Goal: Task Accomplishment & Management: Manage account settings

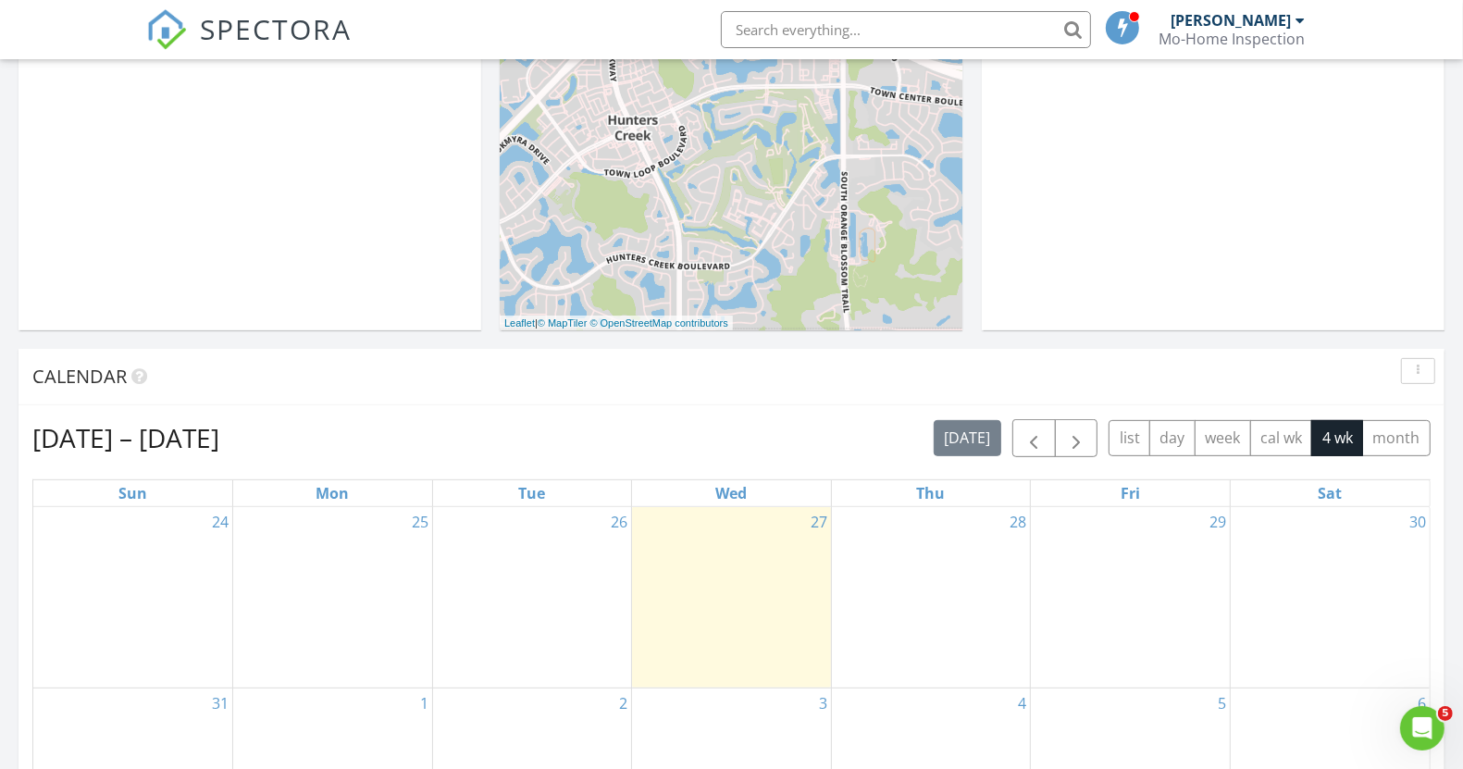
scroll to position [463, 0]
click at [1040, 442] on span "button" at bounding box center [1034, 441] width 22 height 22
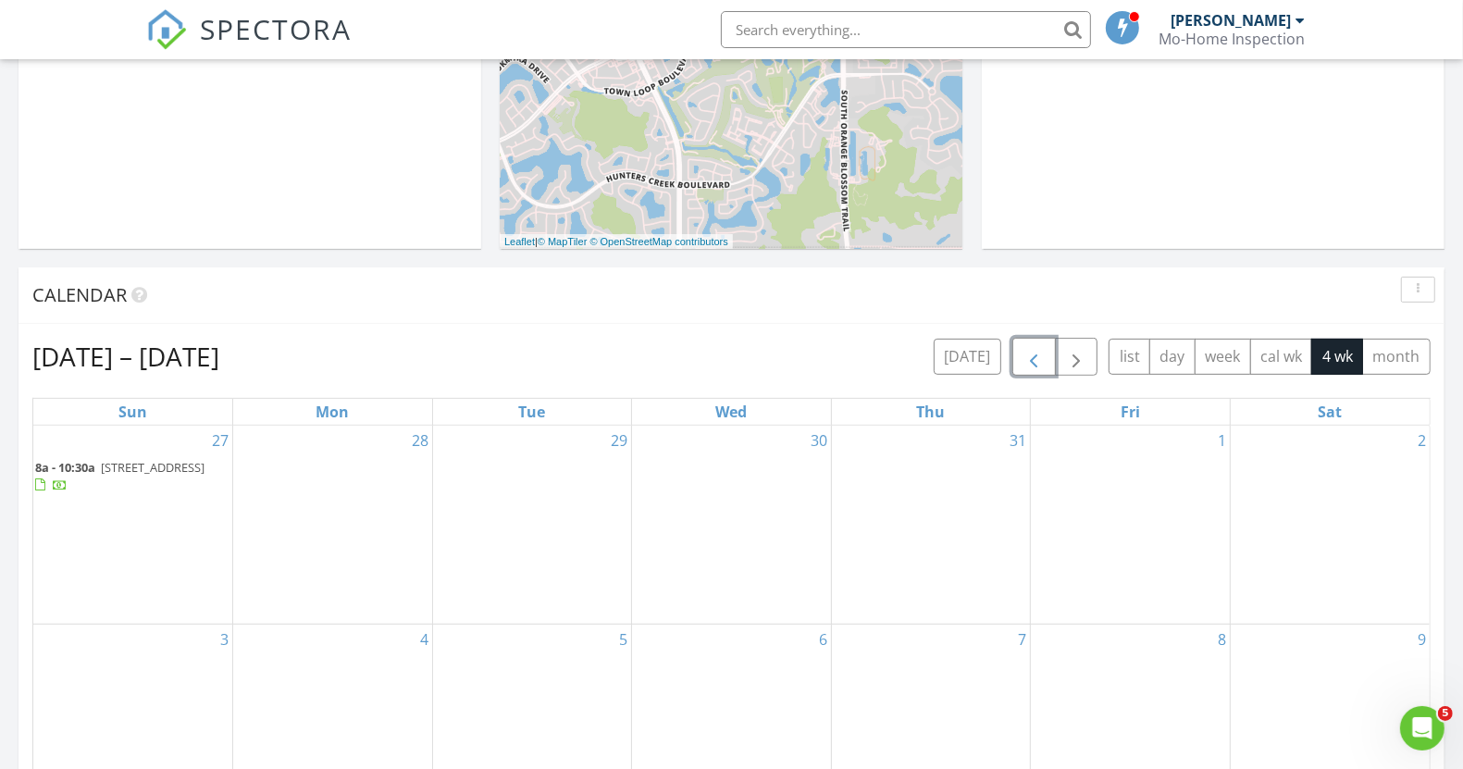
scroll to position [694, 0]
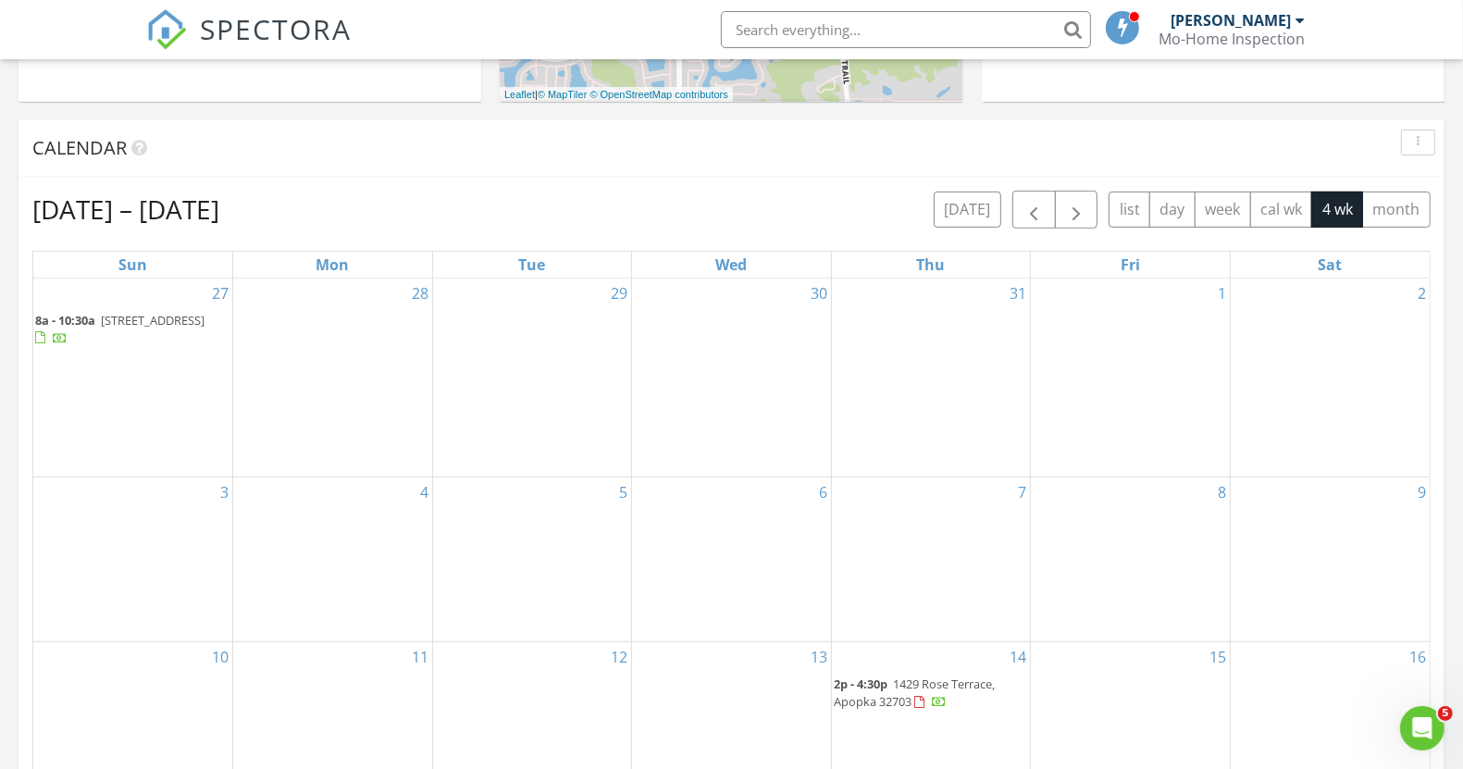
click at [1014, 195] on div "today list day week cal wk 4 wk month" at bounding box center [1182, 210] width 497 height 38
click at [1025, 196] on button "button" at bounding box center [1034, 210] width 43 height 38
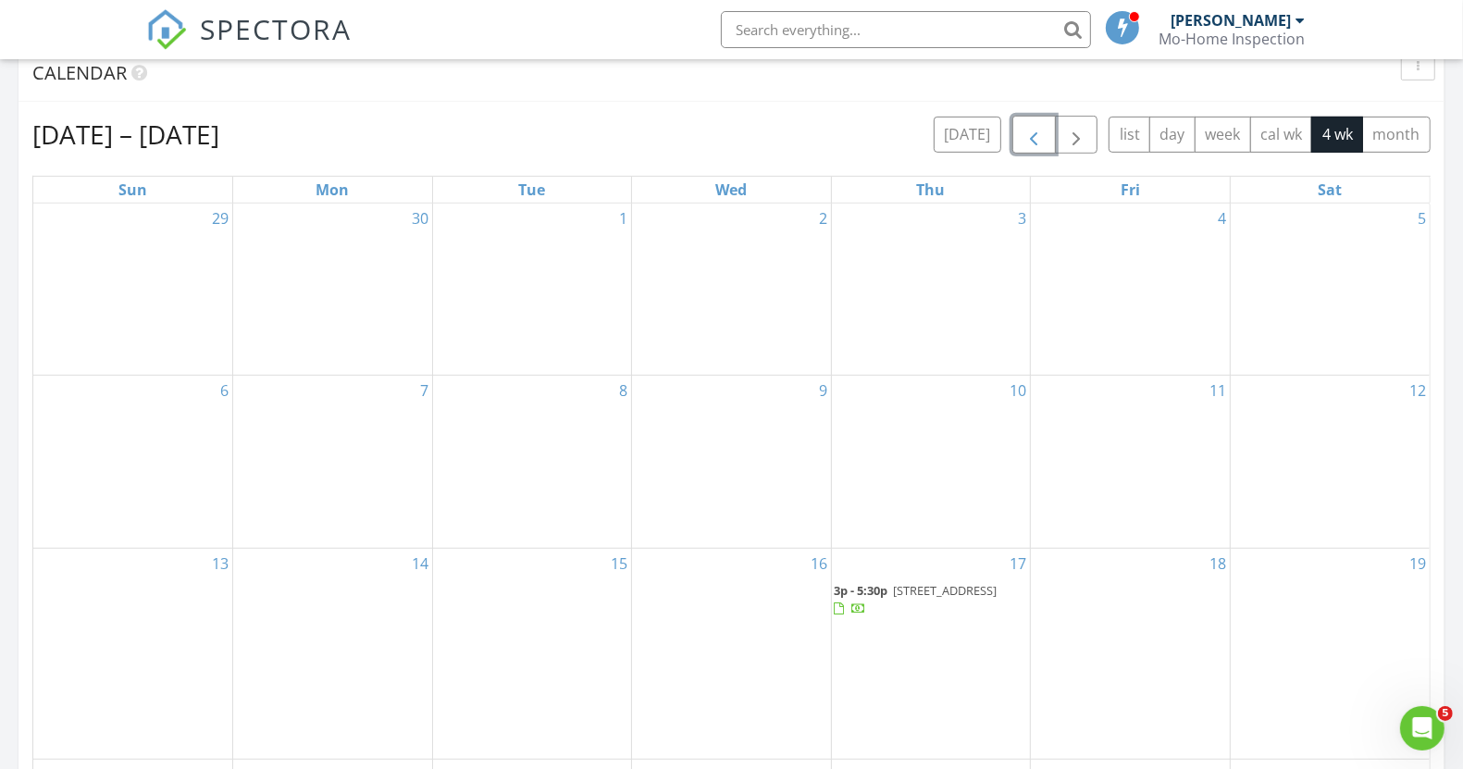
scroll to position [926, 0]
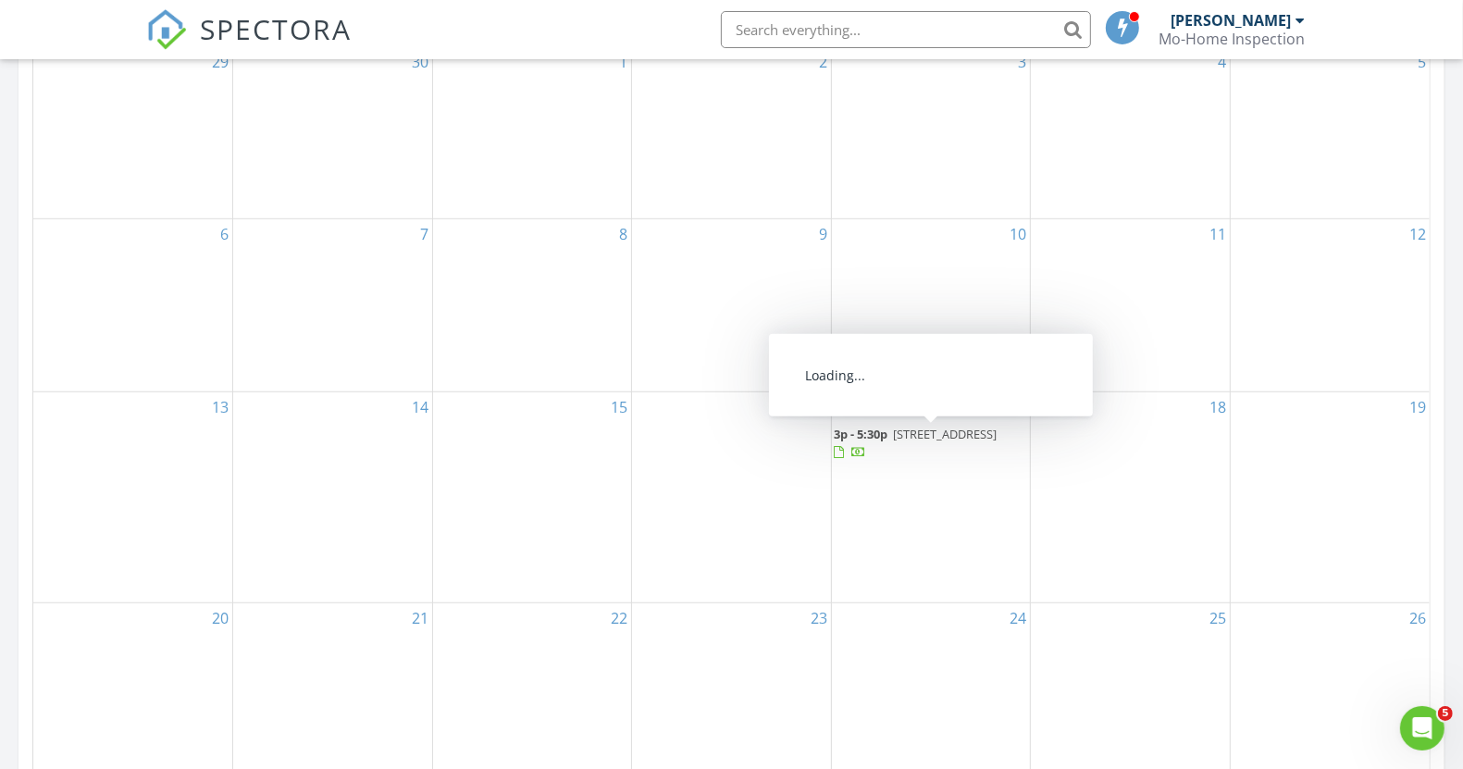
click at [910, 436] on span "[STREET_ADDRESS]" at bounding box center [945, 434] width 104 height 17
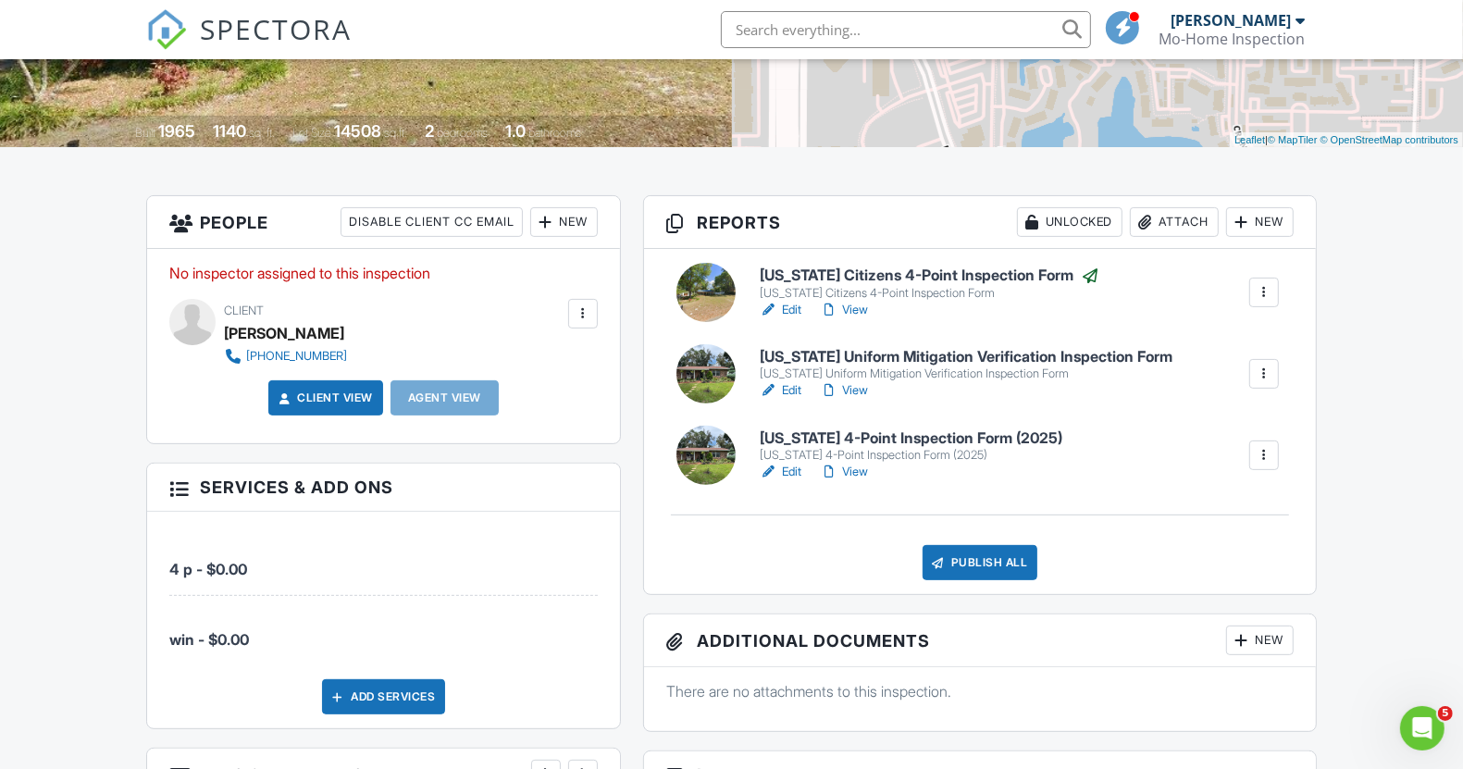
click at [797, 473] on link "Edit" at bounding box center [781, 472] width 42 height 19
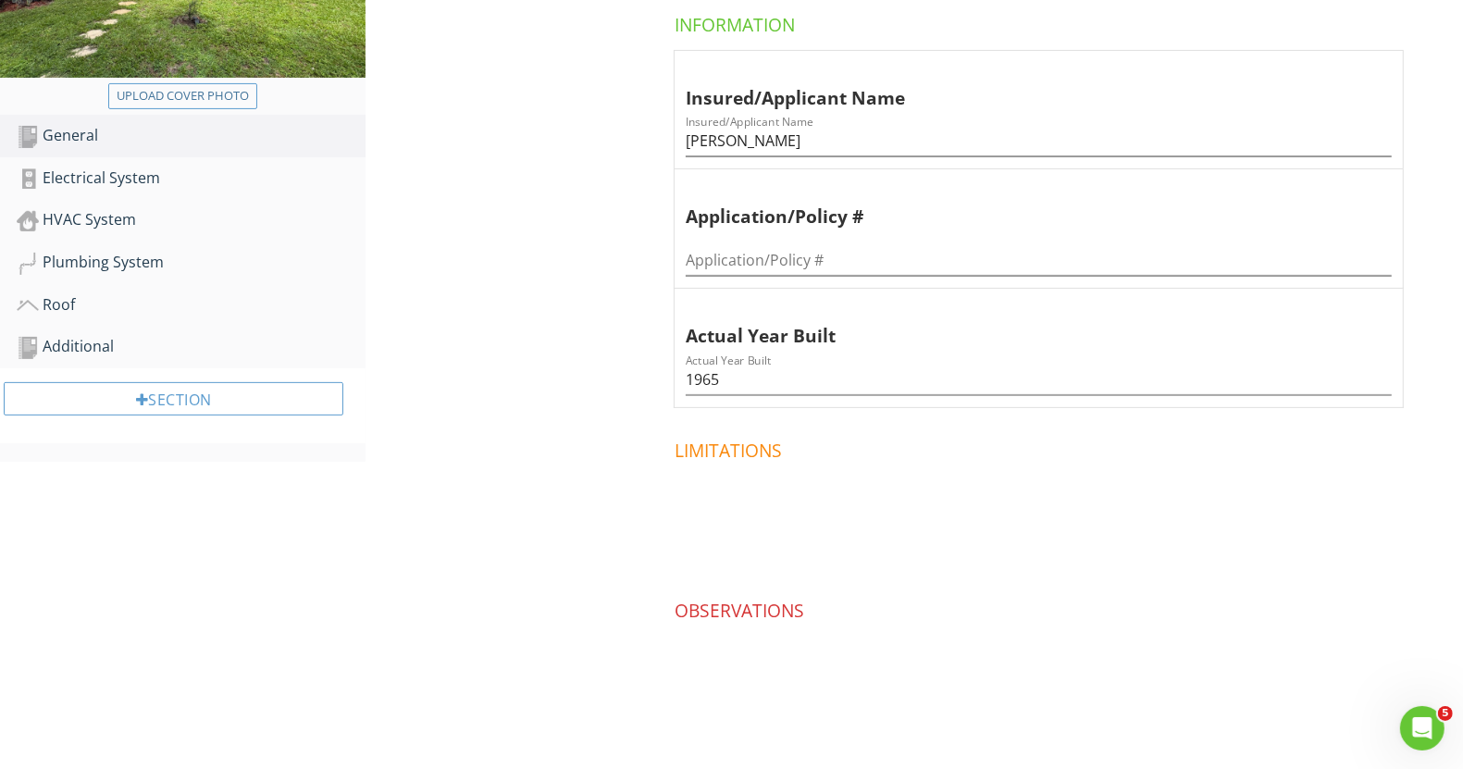
scroll to position [384, 0]
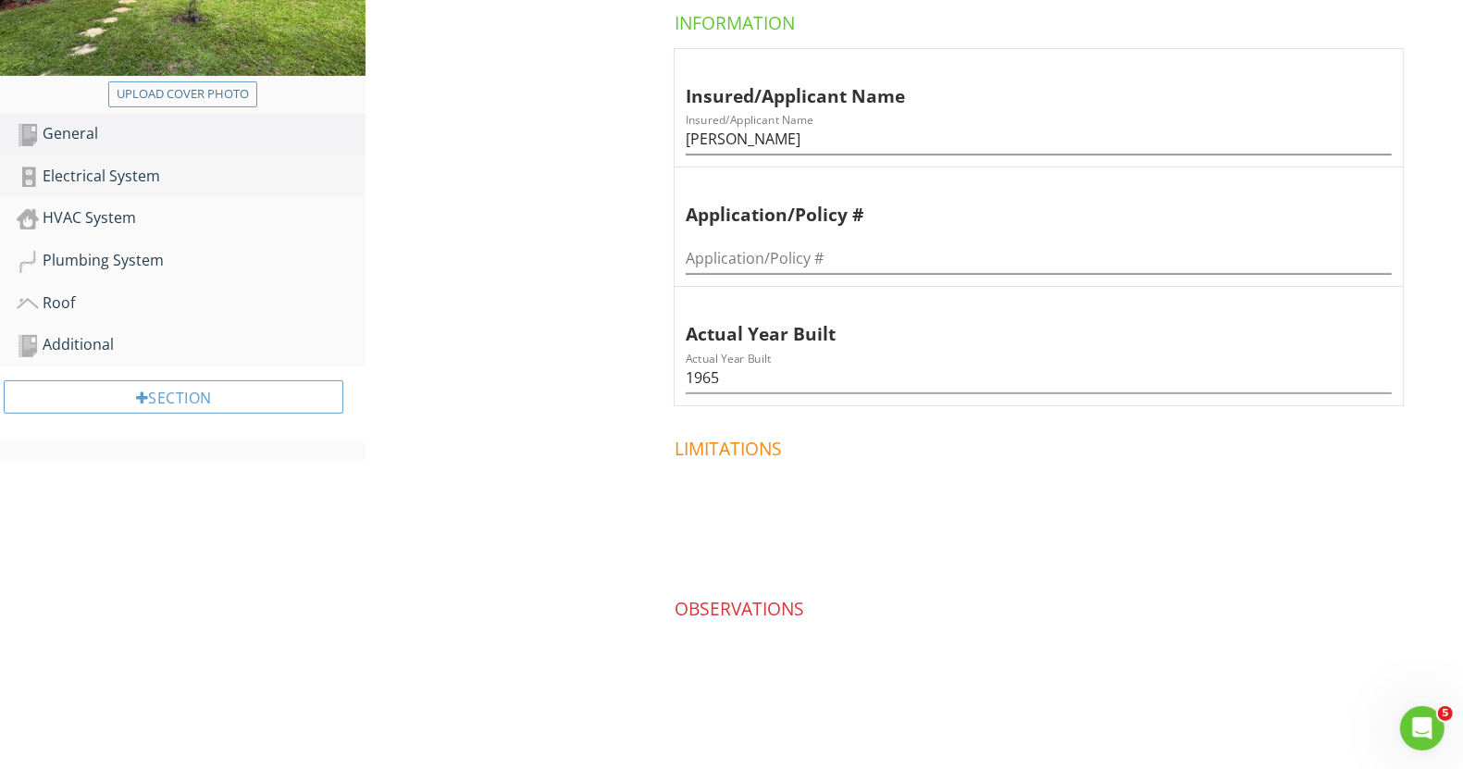
click at [130, 172] on div "Electrical System" at bounding box center [191, 177] width 349 height 24
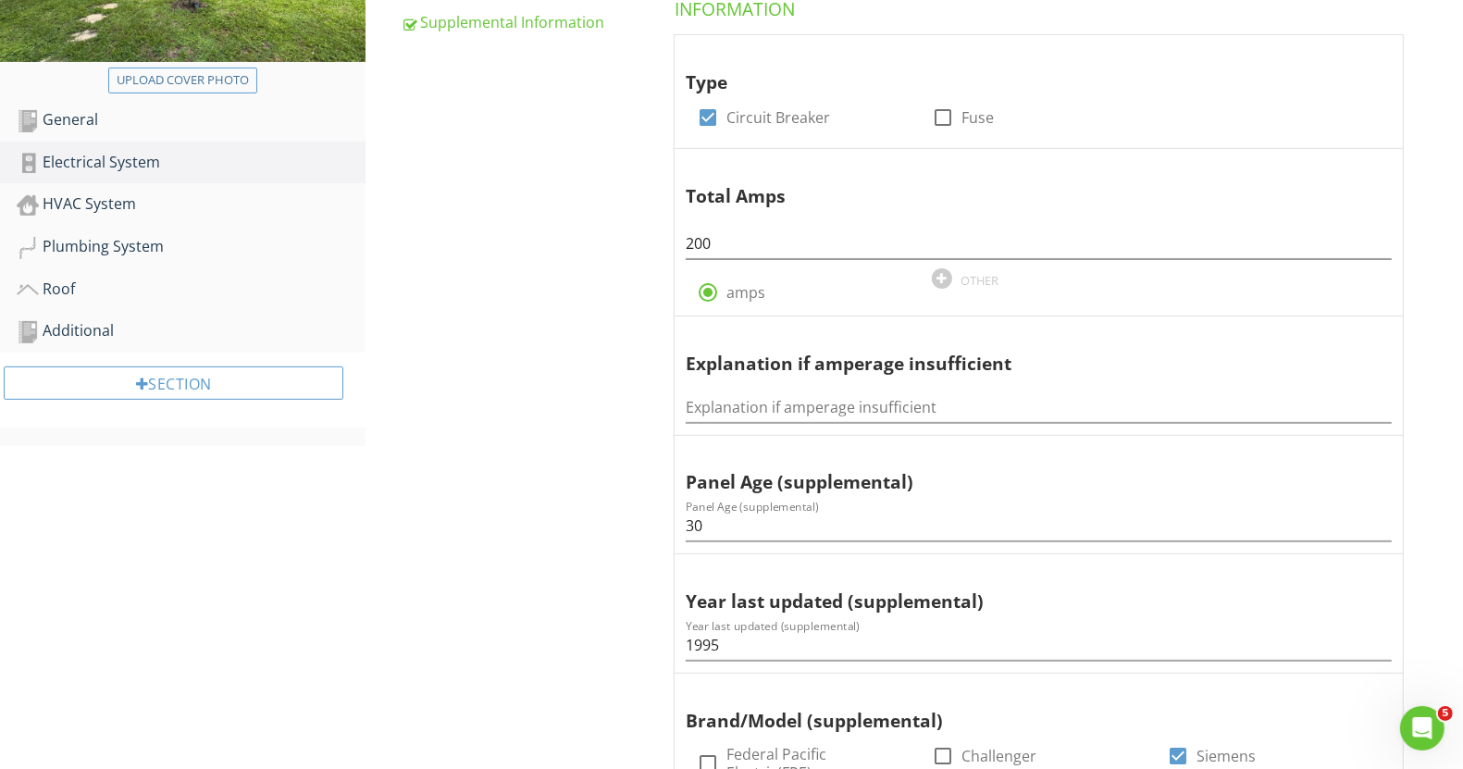
scroll to position [51, 0]
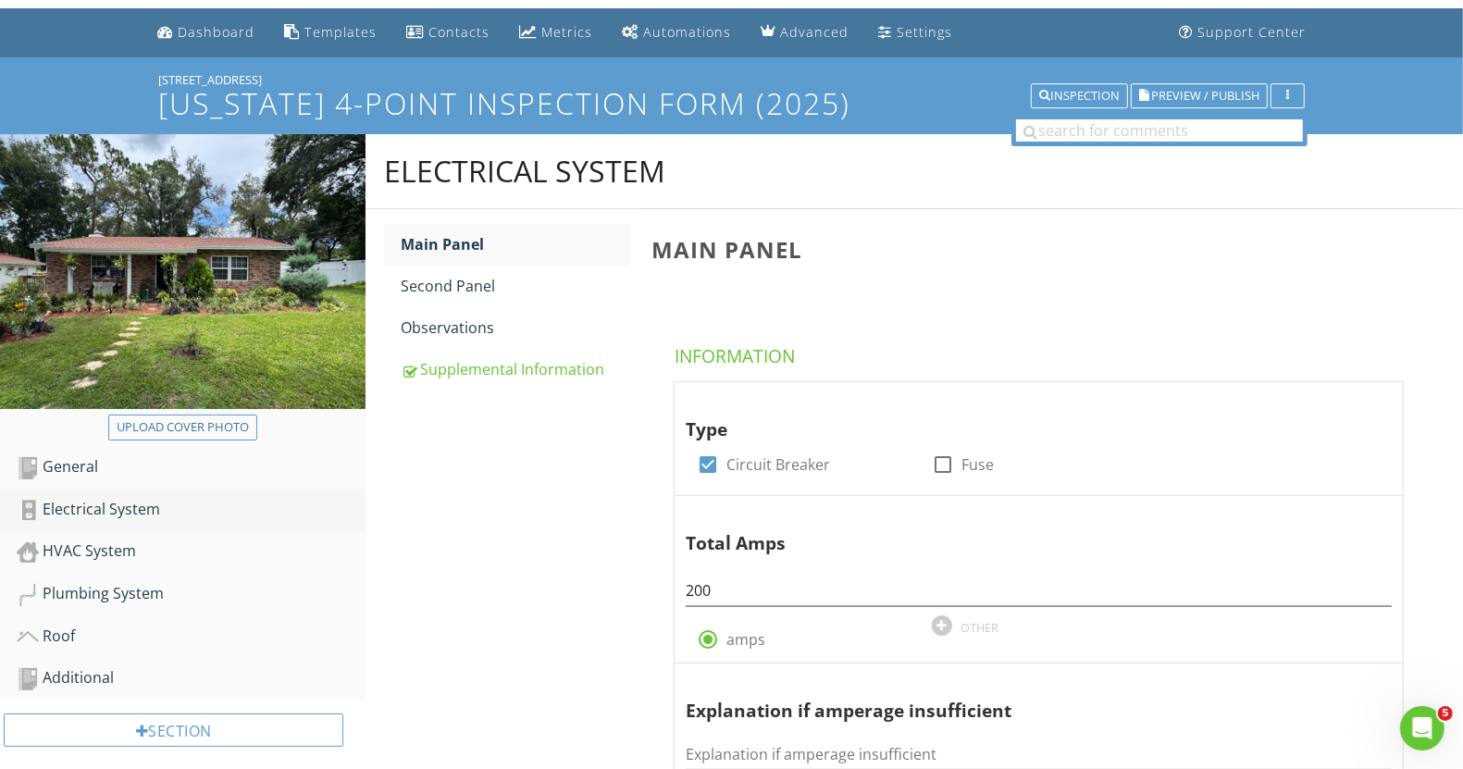
click at [102, 503] on div "Electrical System" at bounding box center [191, 510] width 349 height 24
click at [112, 548] on div "HVAC System" at bounding box center [191, 552] width 349 height 24
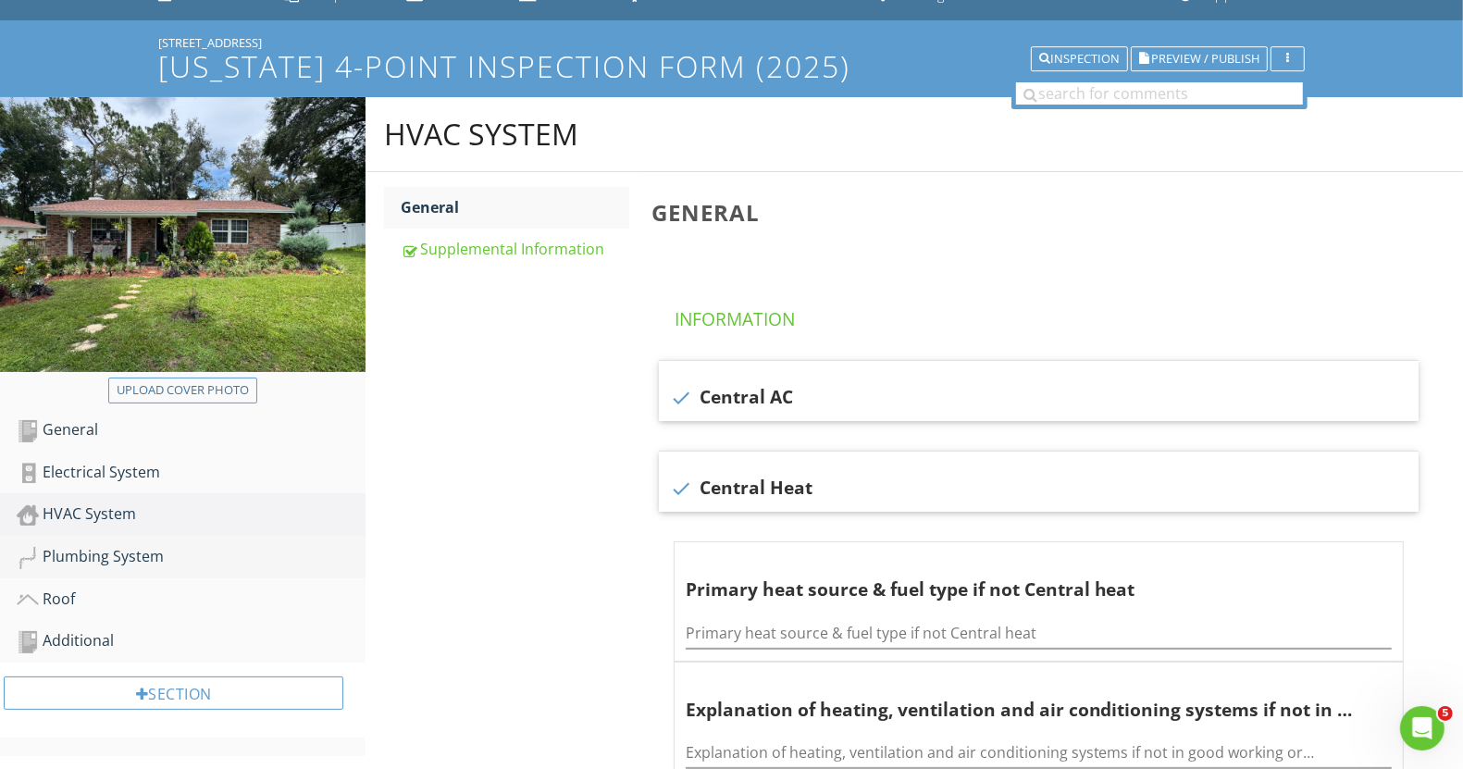
scroll to position [116, 0]
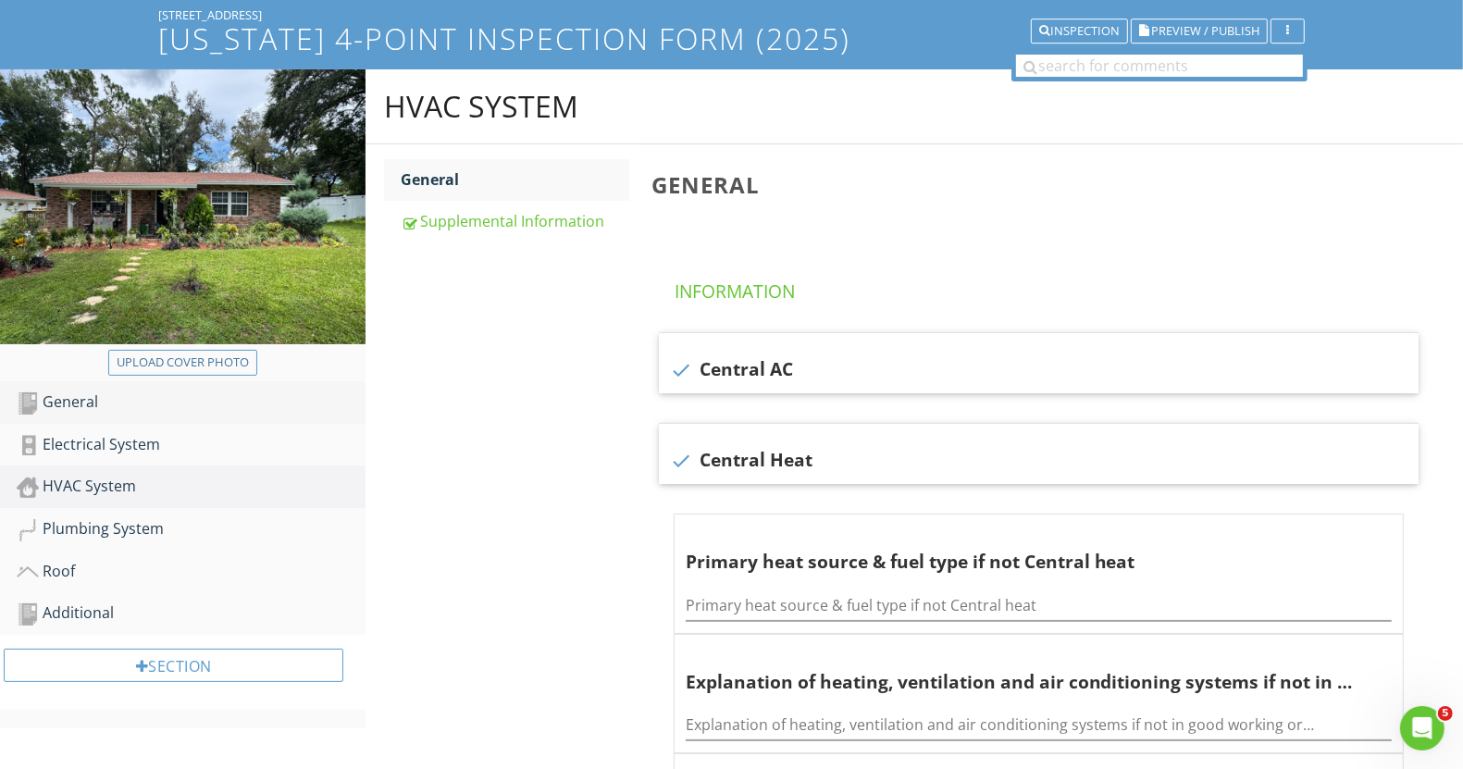
click at [64, 395] on div "General" at bounding box center [191, 403] width 349 height 24
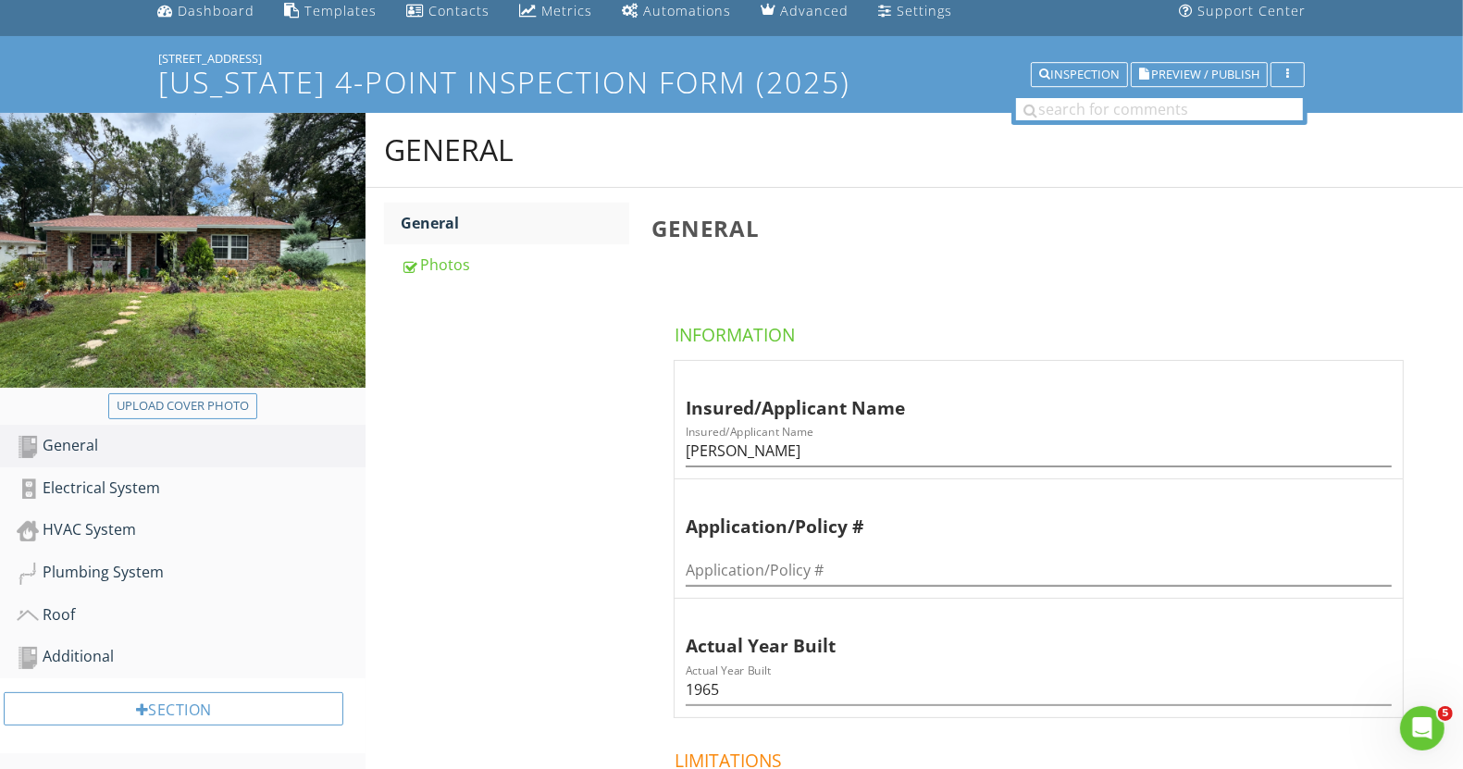
scroll to position [37, 0]
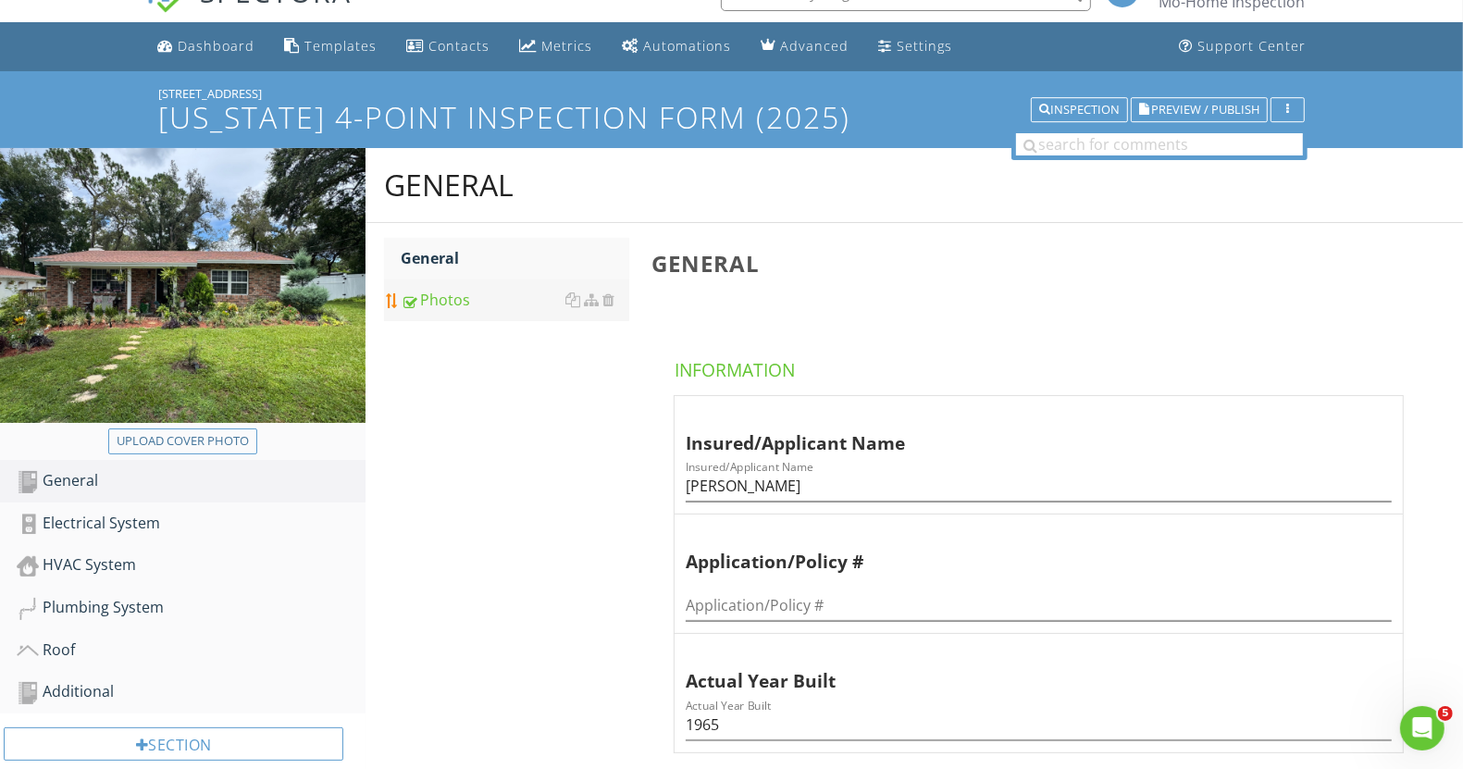
click at [451, 306] on div "Photos" at bounding box center [515, 300] width 228 height 22
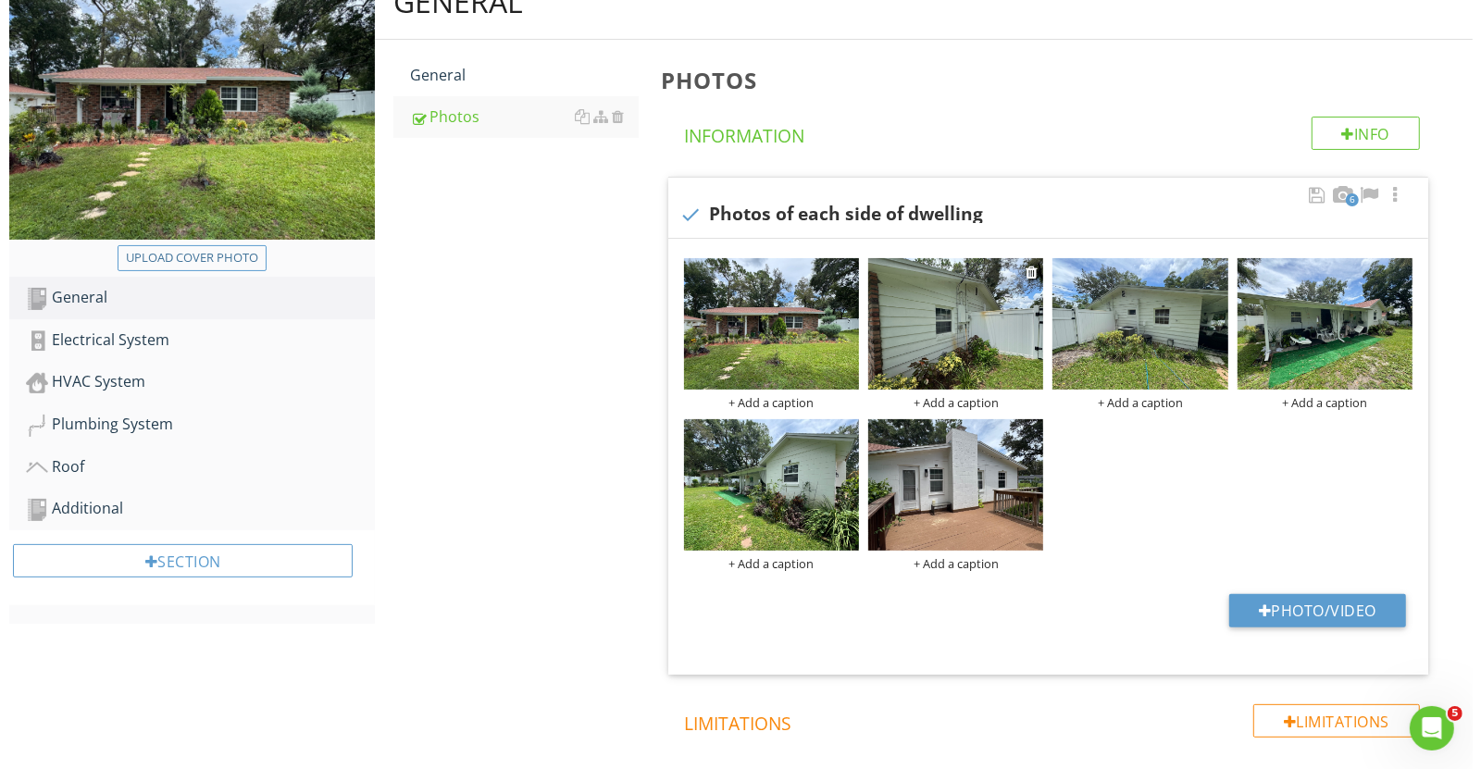
scroll to position [268, 0]
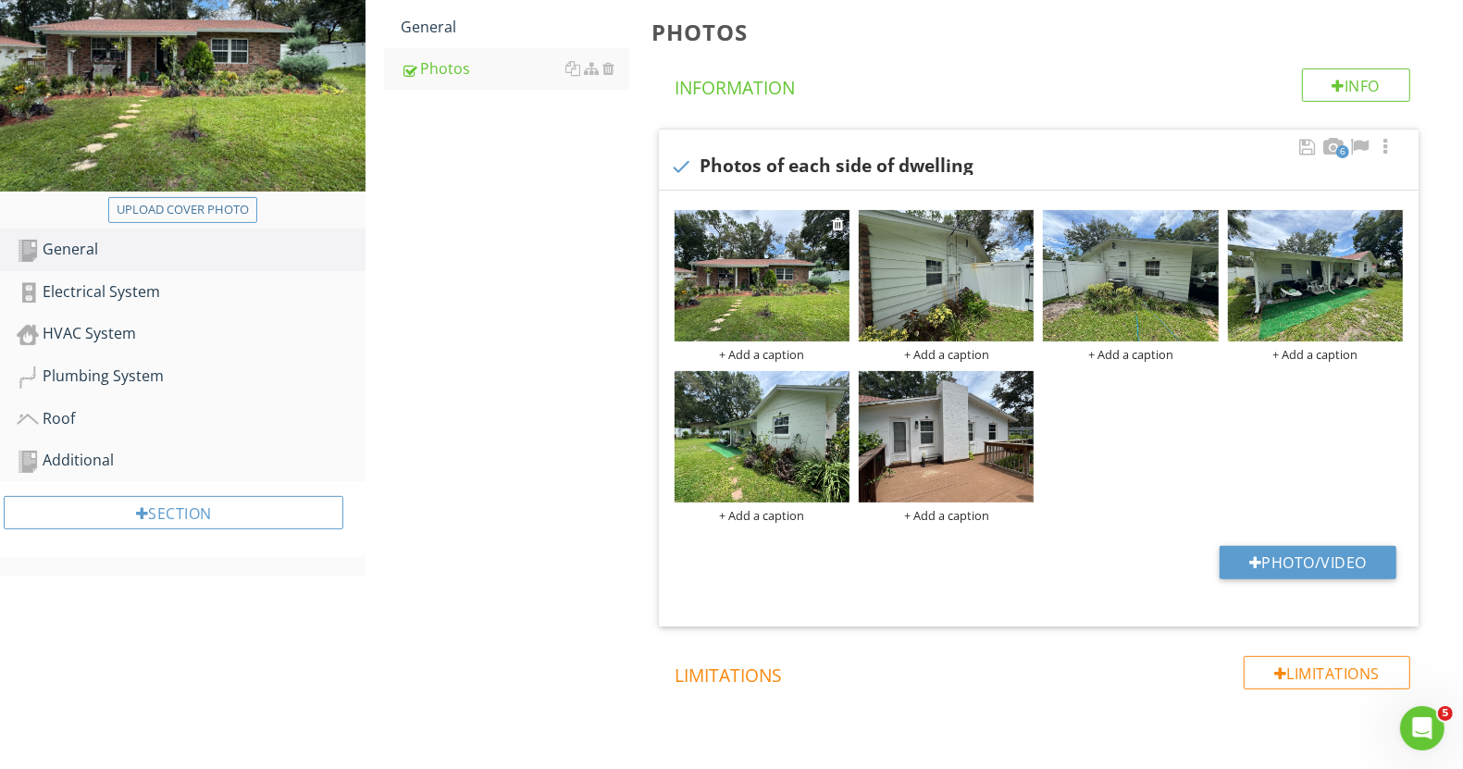
click at [762, 350] on div "+ Add a caption" at bounding box center [762, 354] width 175 height 15
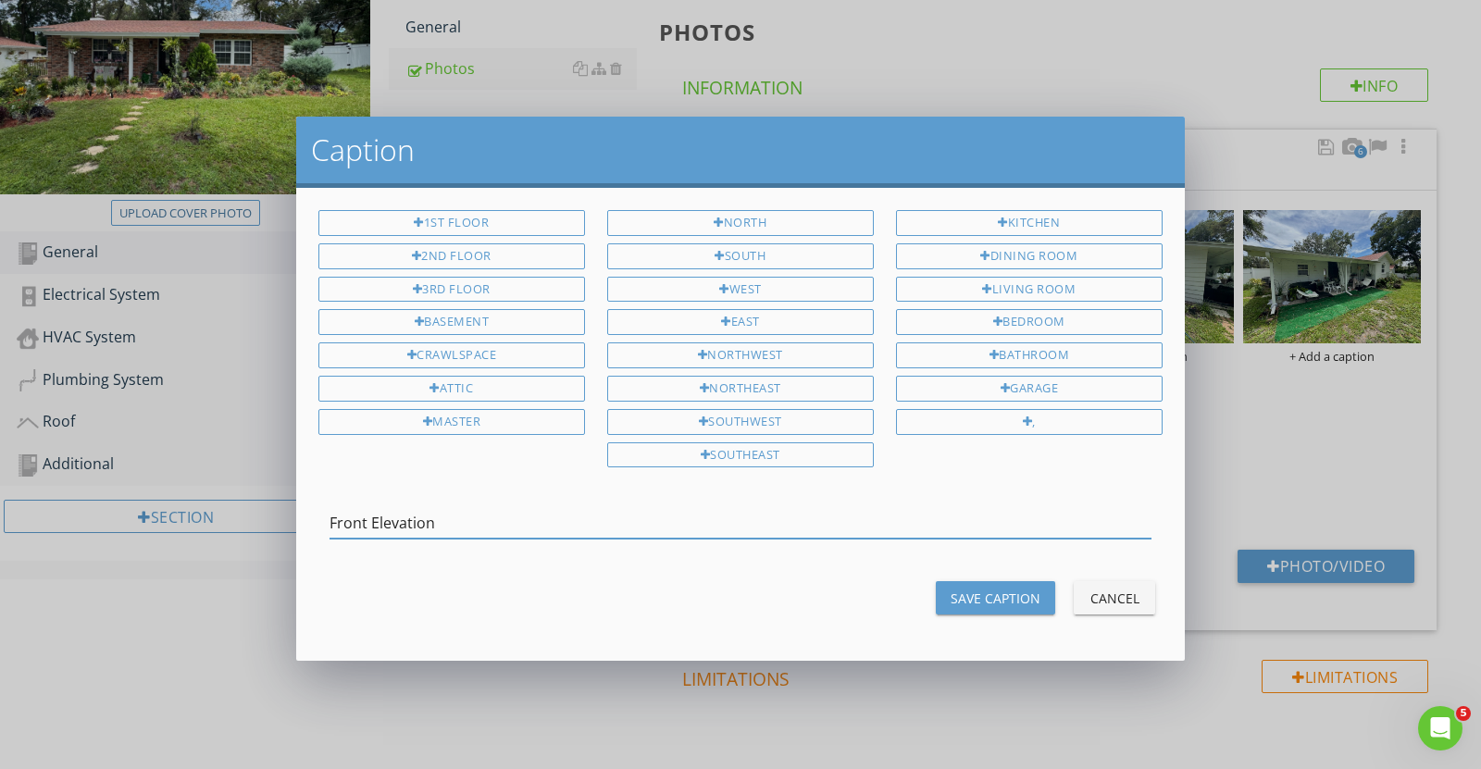
type input "Front Elevation"
click at [964, 589] on div "Save Caption" at bounding box center [996, 598] width 90 height 19
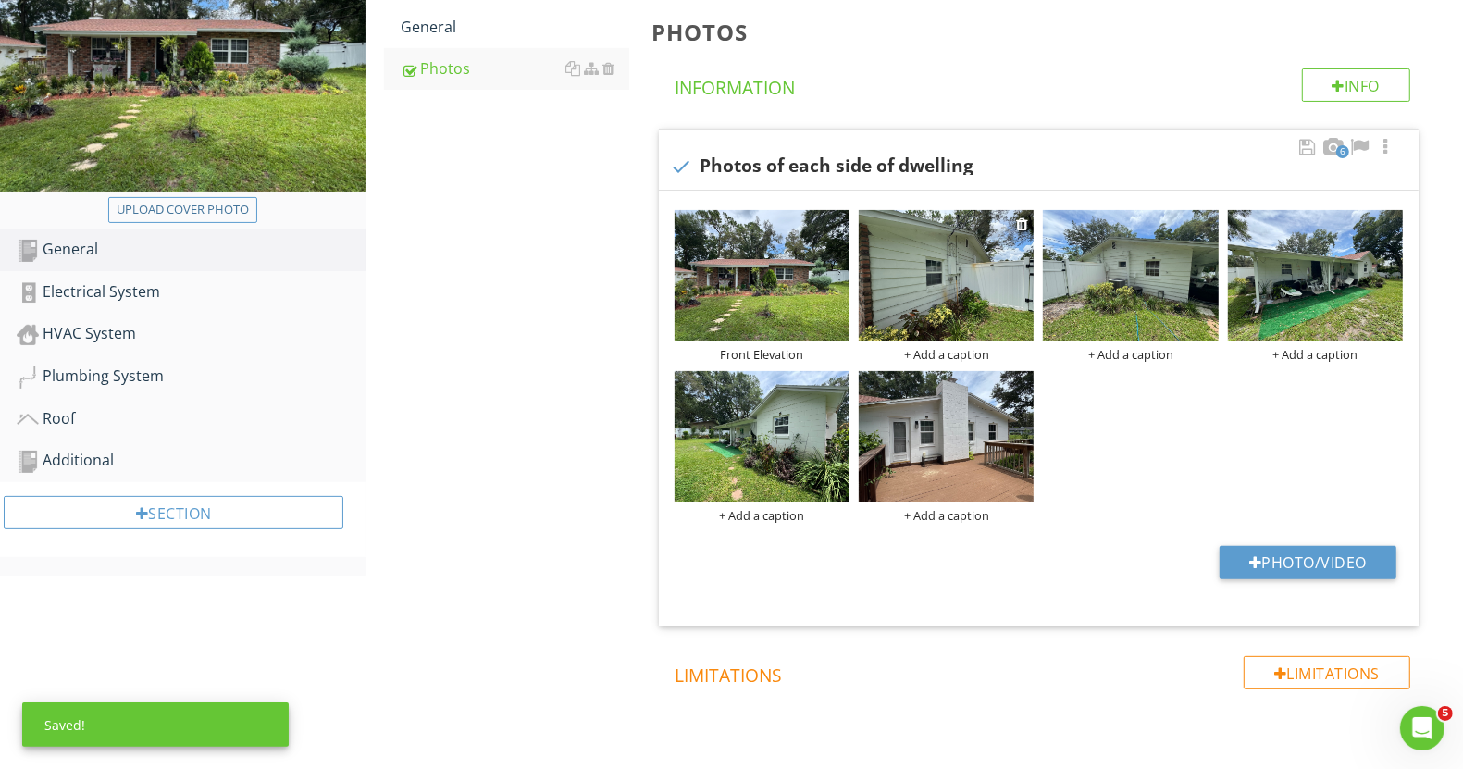
click at [914, 354] on div "+ Add a caption" at bounding box center [946, 354] width 175 height 15
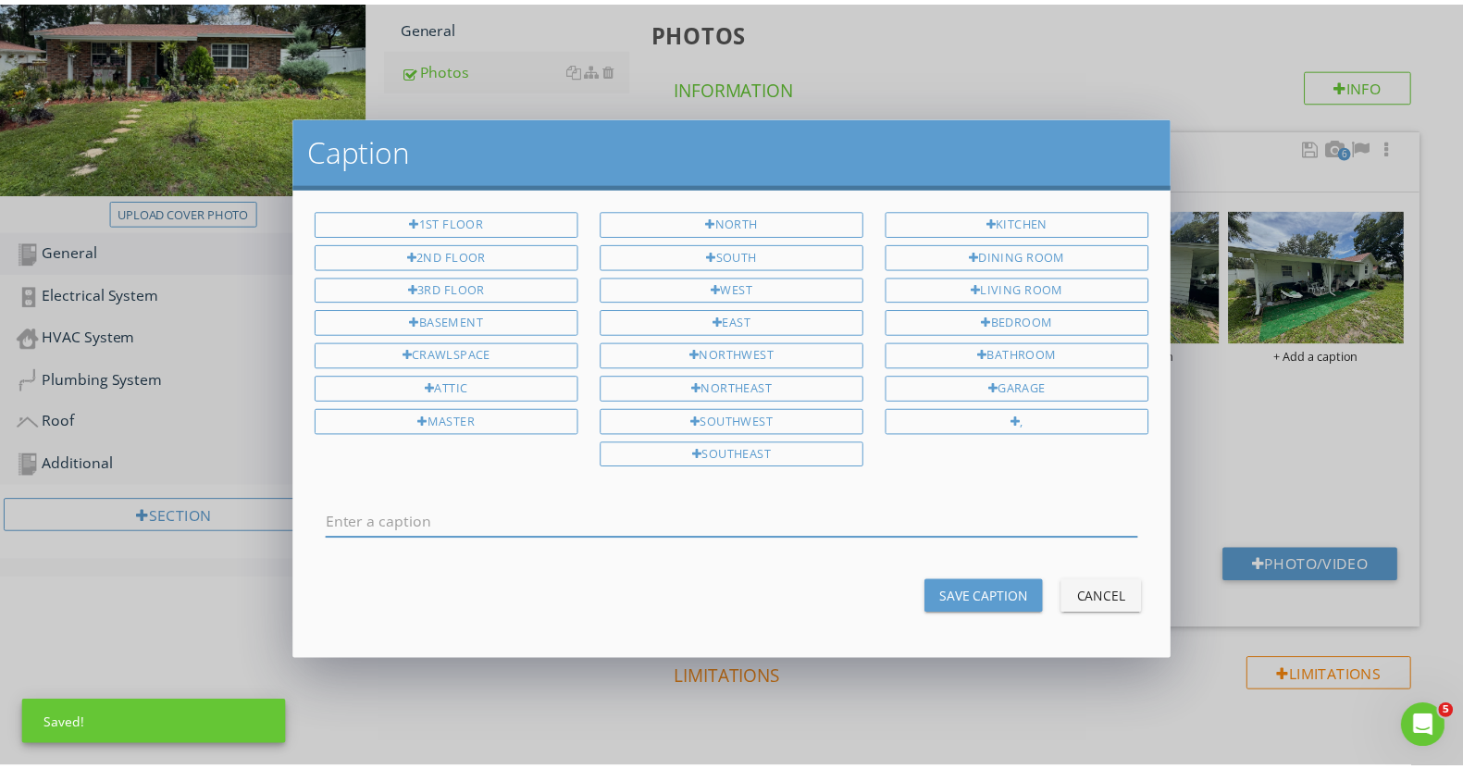
scroll to position [0, 0]
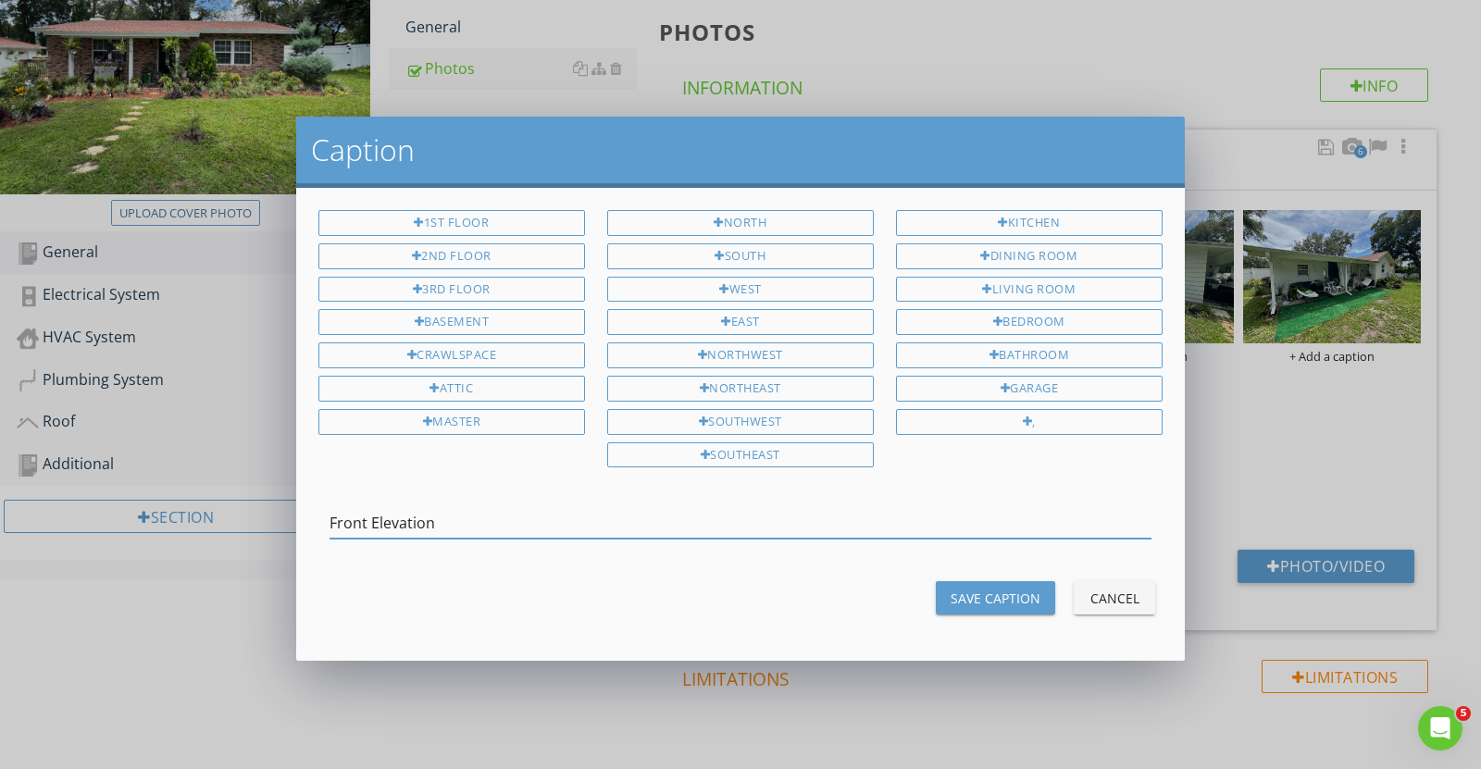
click at [348, 516] on input "Front Elevation" at bounding box center [740, 523] width 822 height 31
click at [352, 516] on input "Front Elevation" at bounding box center [740, 523] width 822 height 31
type input "Right Elevation"
click at [424, 497] on div "Right Elevation" at bounding box center [740, 527] width 822 height 60
click at [382, 522] on input "Right Elevation" at bounding box center [740, 523] width 822 height 31
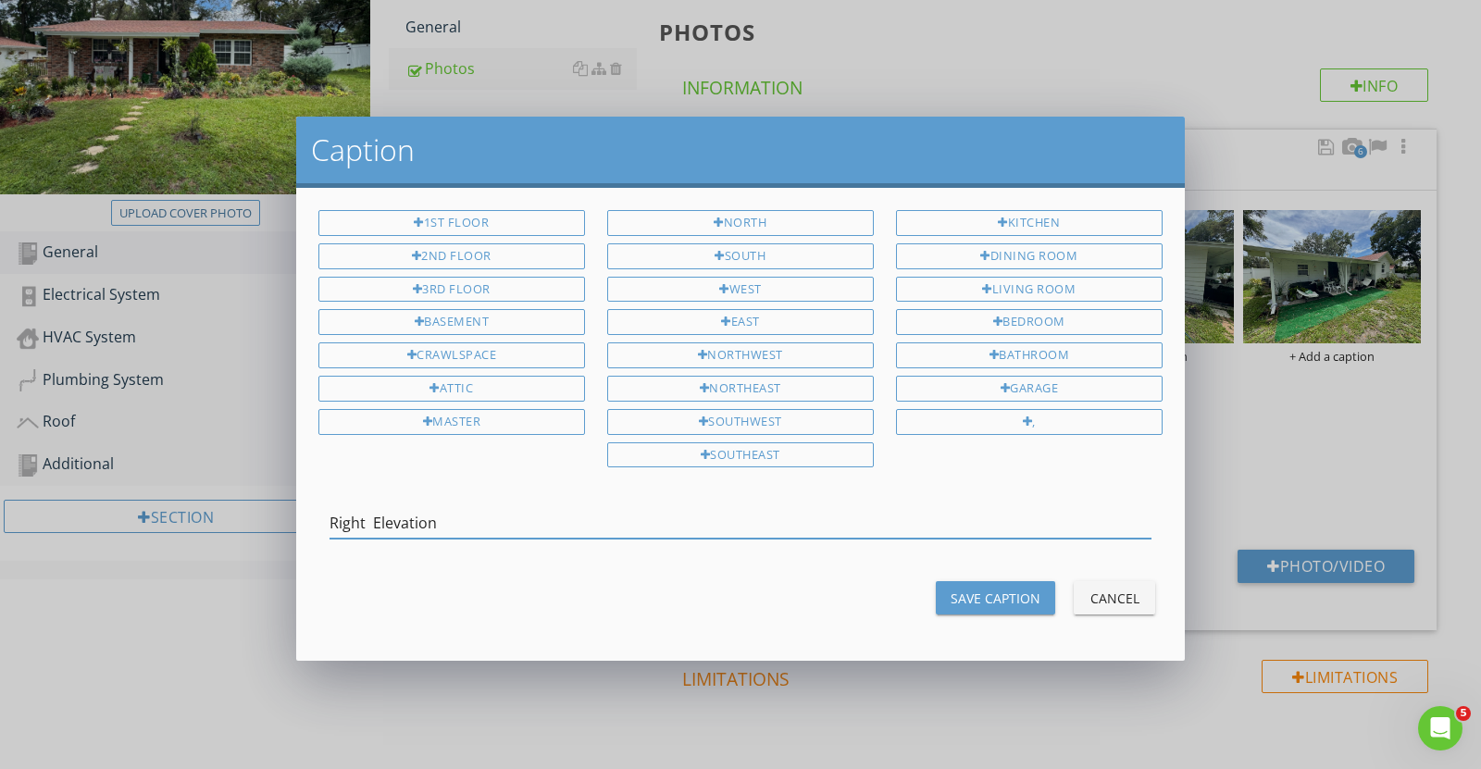
click at [382, 522] on input "Right Elevation" at bounding box center [740, 523] width 822 height 31
click at [968, 598] on div "Save Caption" at bounding box center [996, 598] width 90 height 19
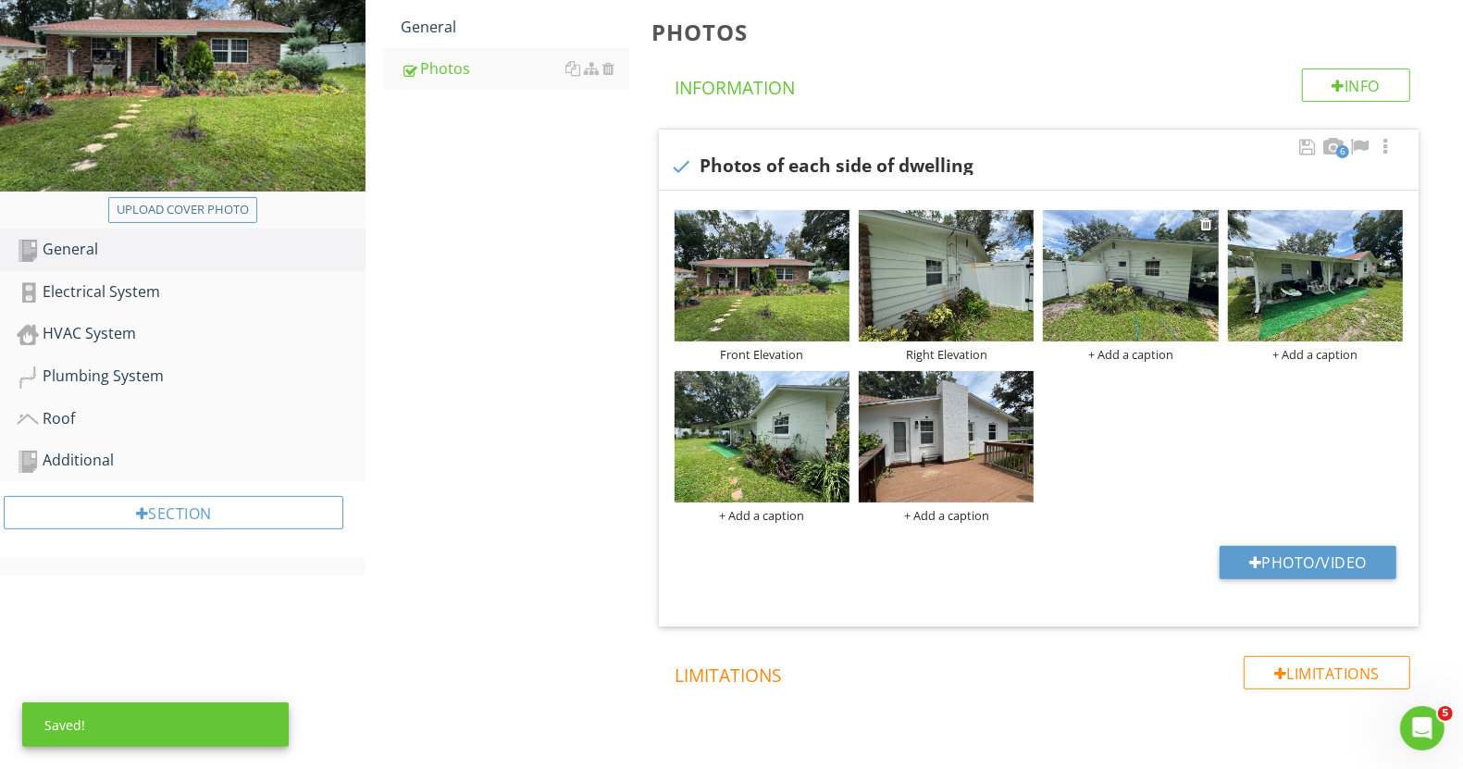
click at [1130, 353] on div "+ Add a caption" at bounding box center [1130, 354] width 175 height 15
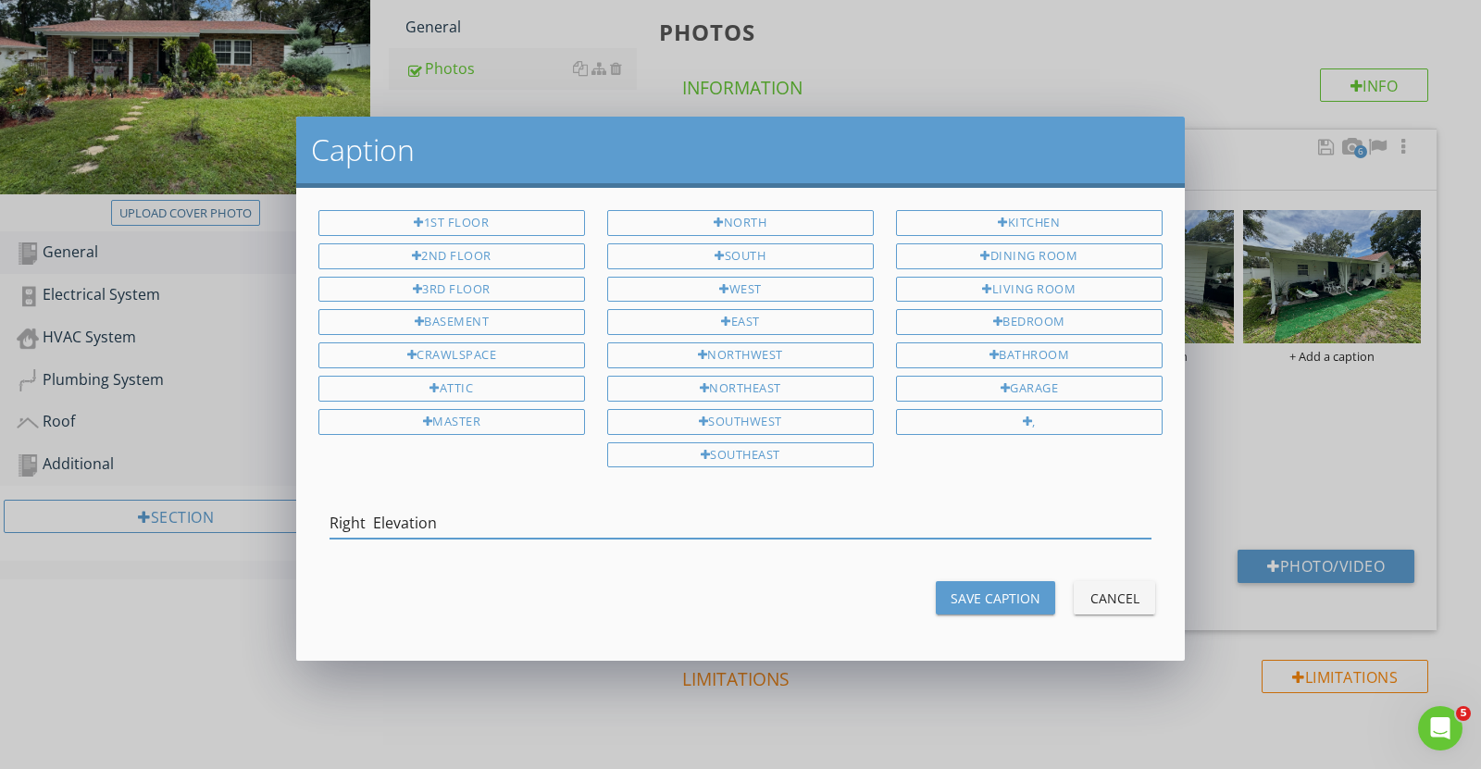
type input "Right Elevation"
click at [963, 589] on div "Save Caption" at bounding box center [996, 598] width 90 height 19
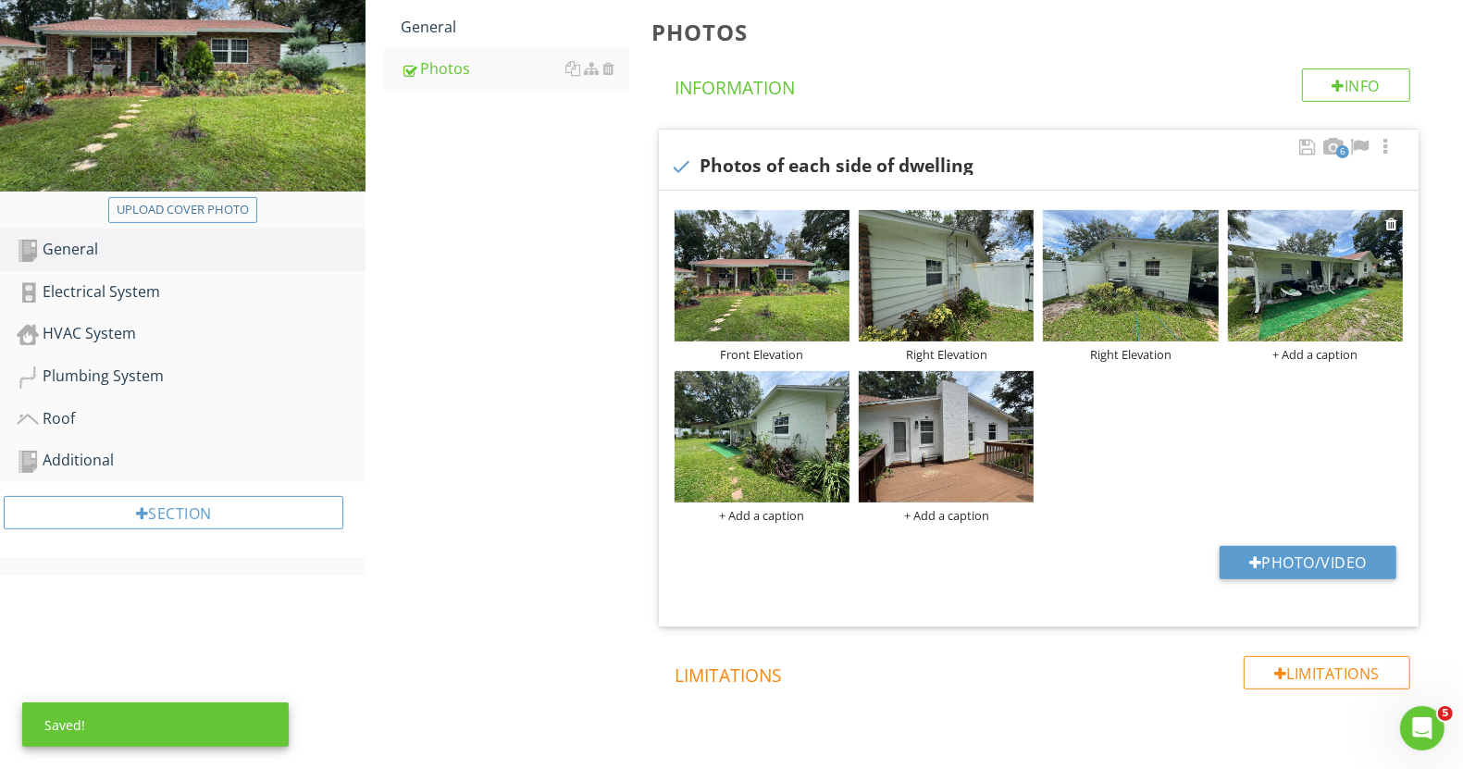
click at [1303, 353] on div "+ Add a caption" at bounding box center [1315, 354] width 175 height 15
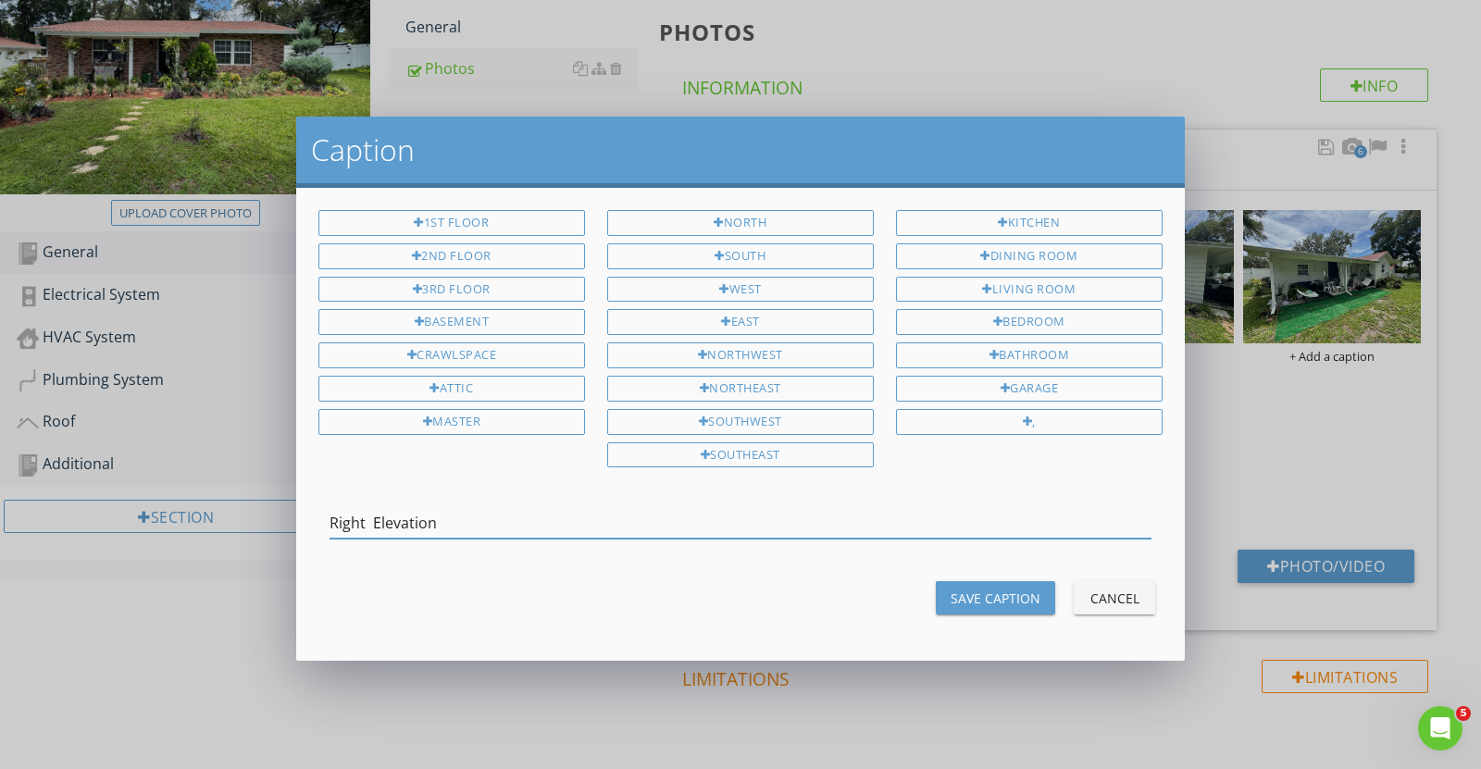
click at [361, 514] on input "Right Elevation" at bounding box center [740, 523] width 822 height 31
click at [363, 515] on input "Right Elevation" at bounding box center [740, 523] width 822 height 31
click at [391, 515] on input "Back Elevation" at bounding box center [740, 523] width 822 height 31
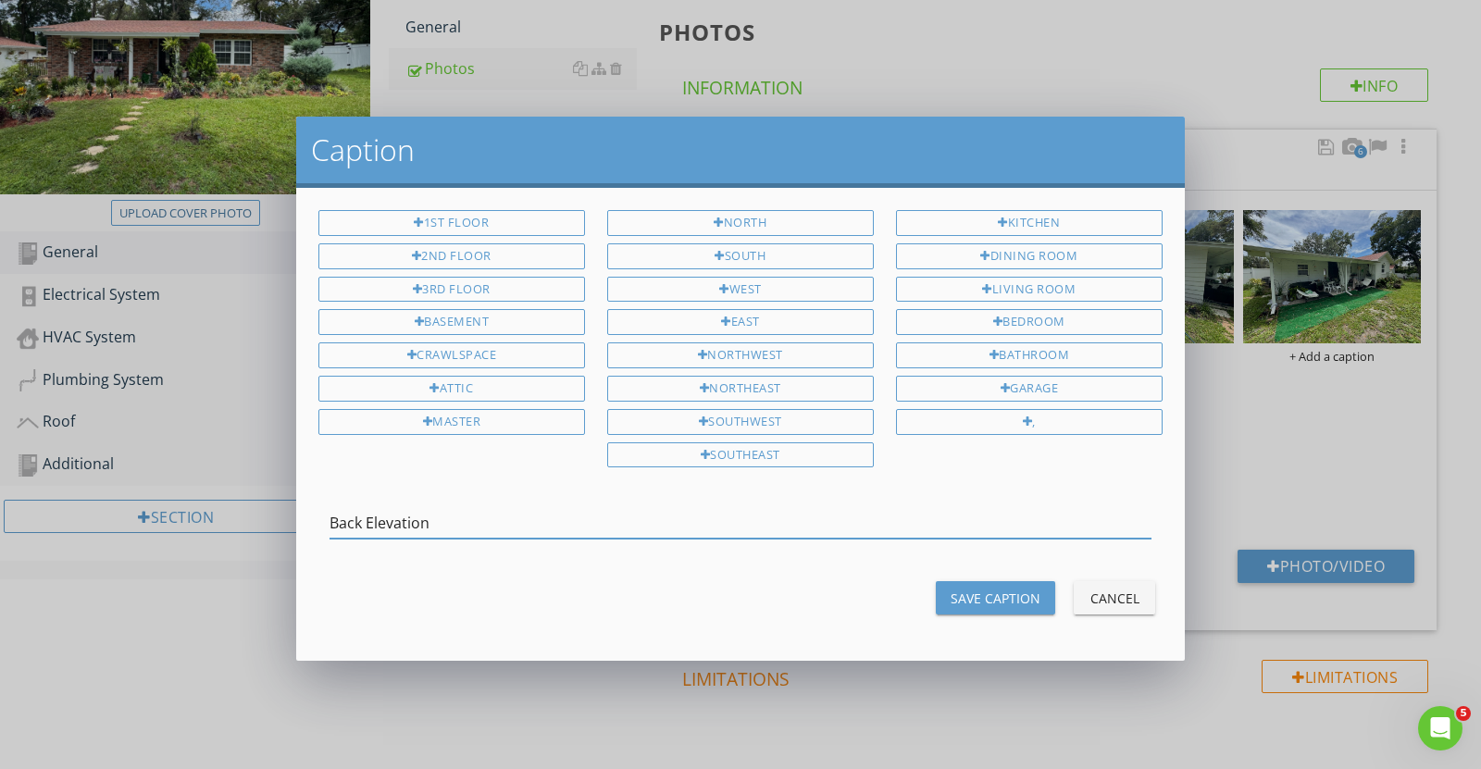
type input "Back Elevation"
click at [997, 597] on div "Save Caption" at bounding box center [996, 598] width 90 height 19
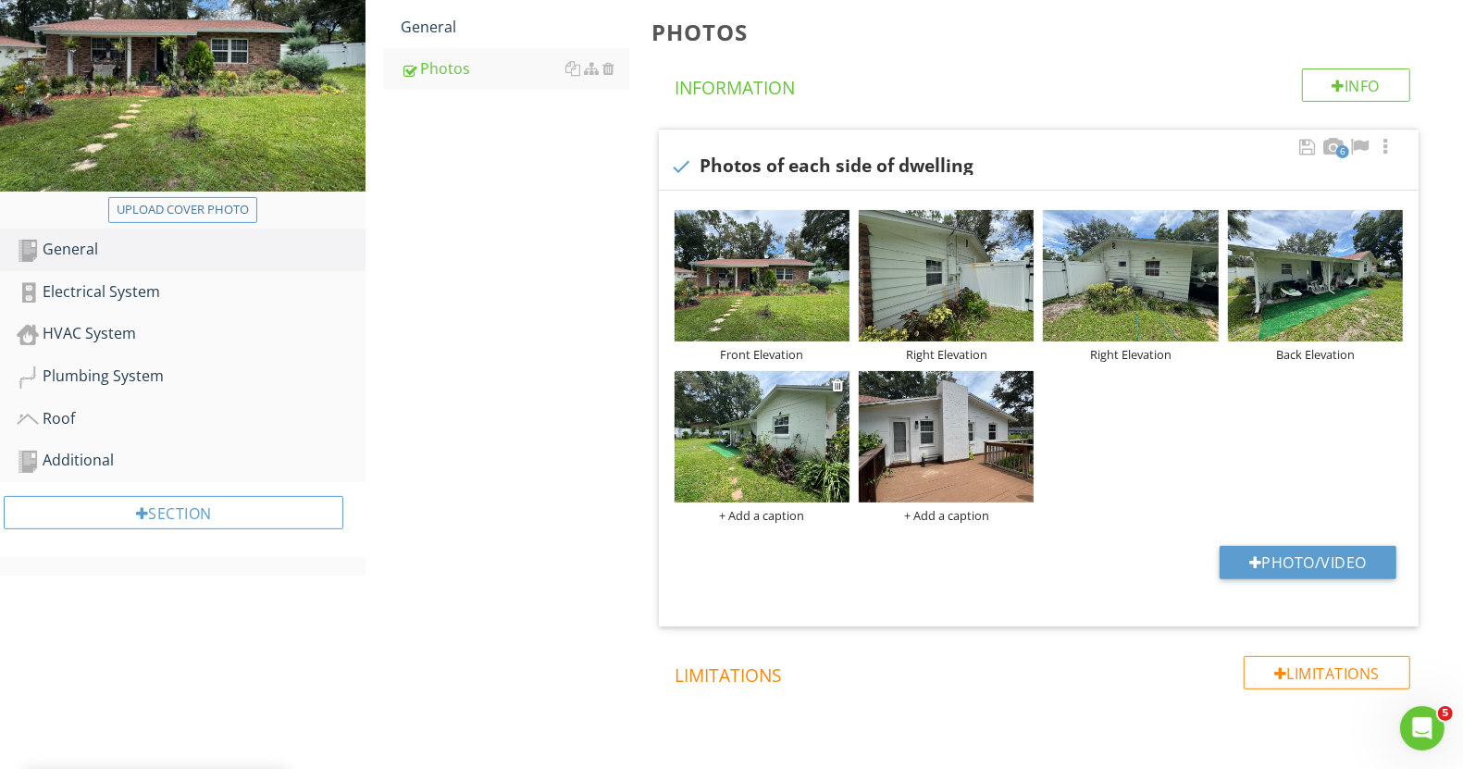
click at [767, 521] on div "+ Add a caption" at bounding box center [762, 515] width 175 height 15
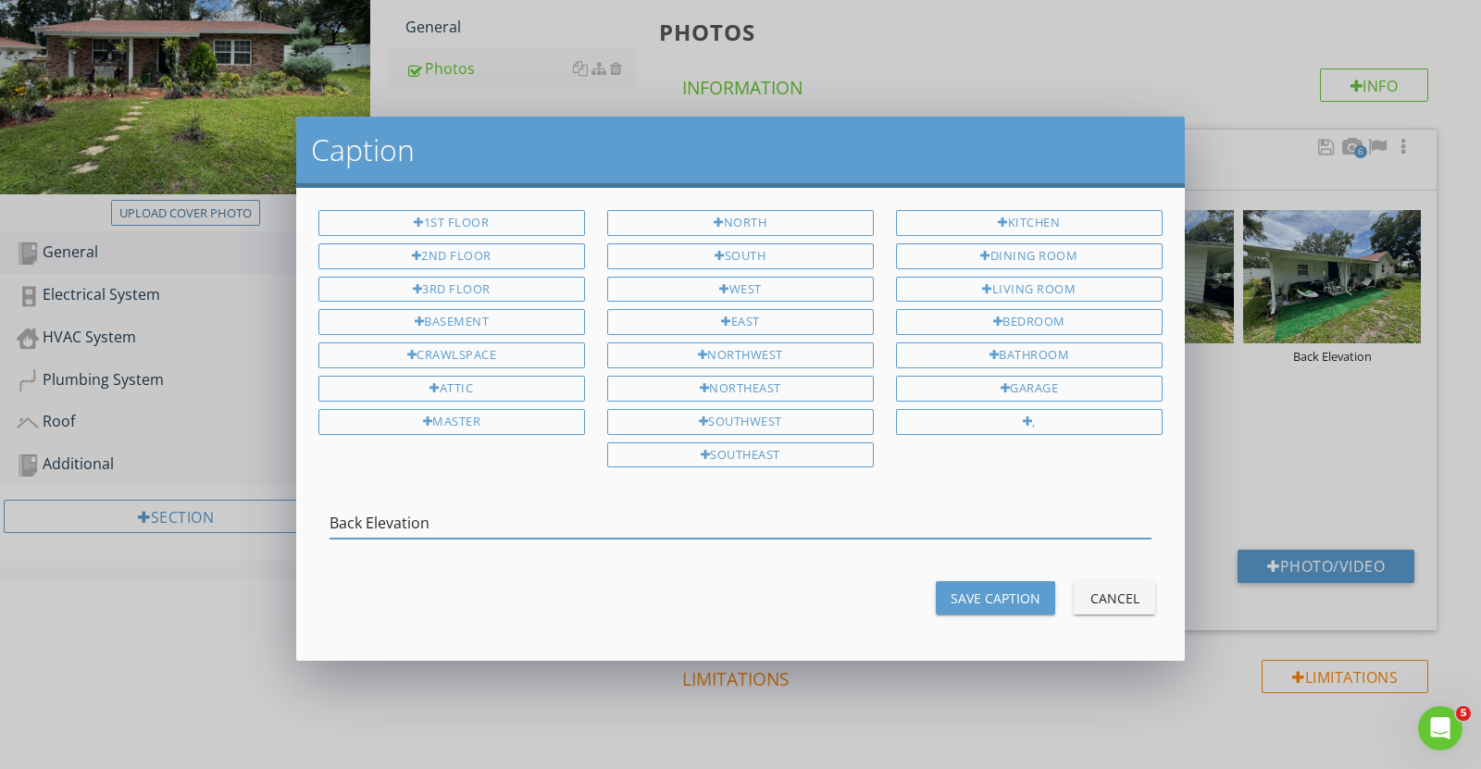
type input "Back Elevation"
click at [1000, 581] on button "Save Caption" at bounding box center [995, 597] width 119 height 33
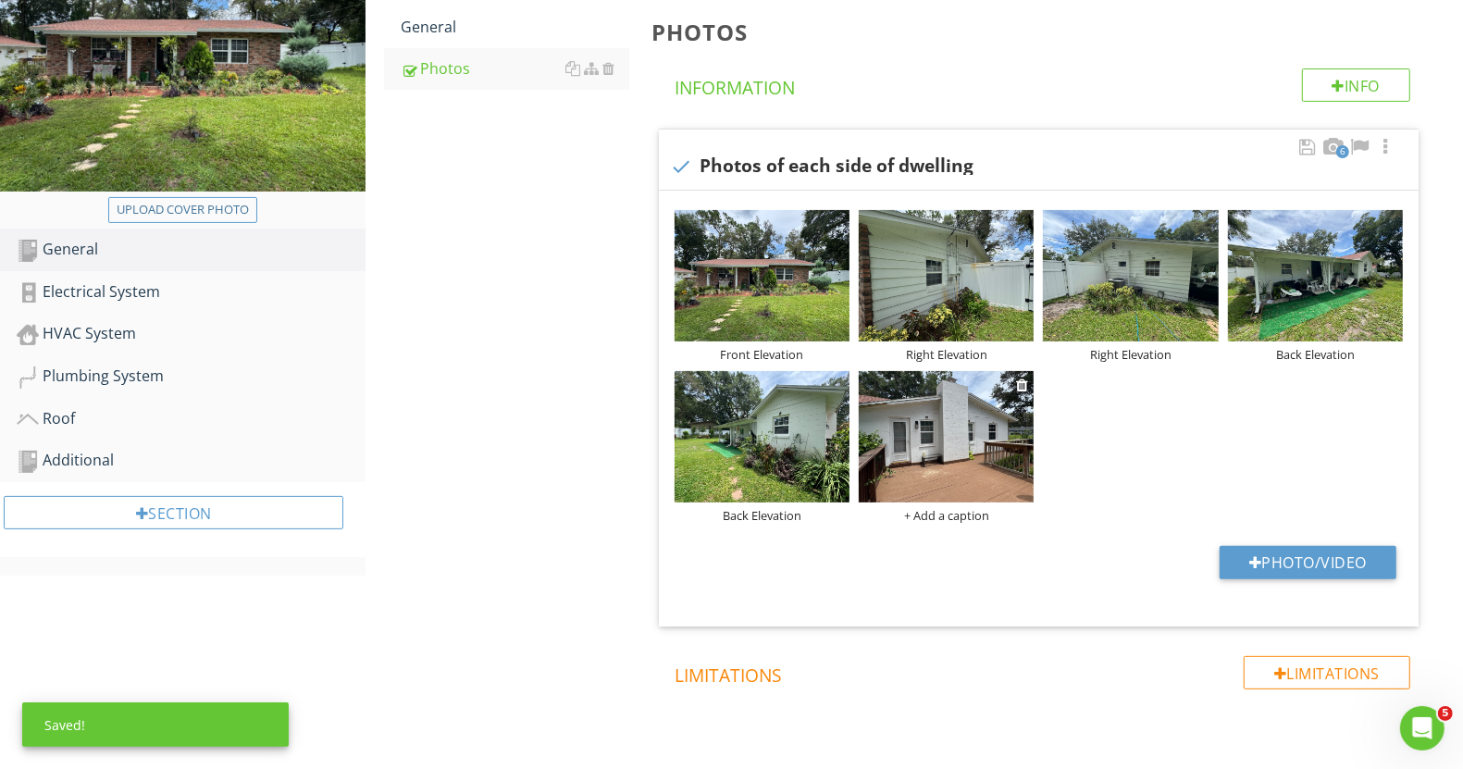
click at [978, 517] on div "+ Add a caption" at bounding box center [946, 515] width 175 height 15
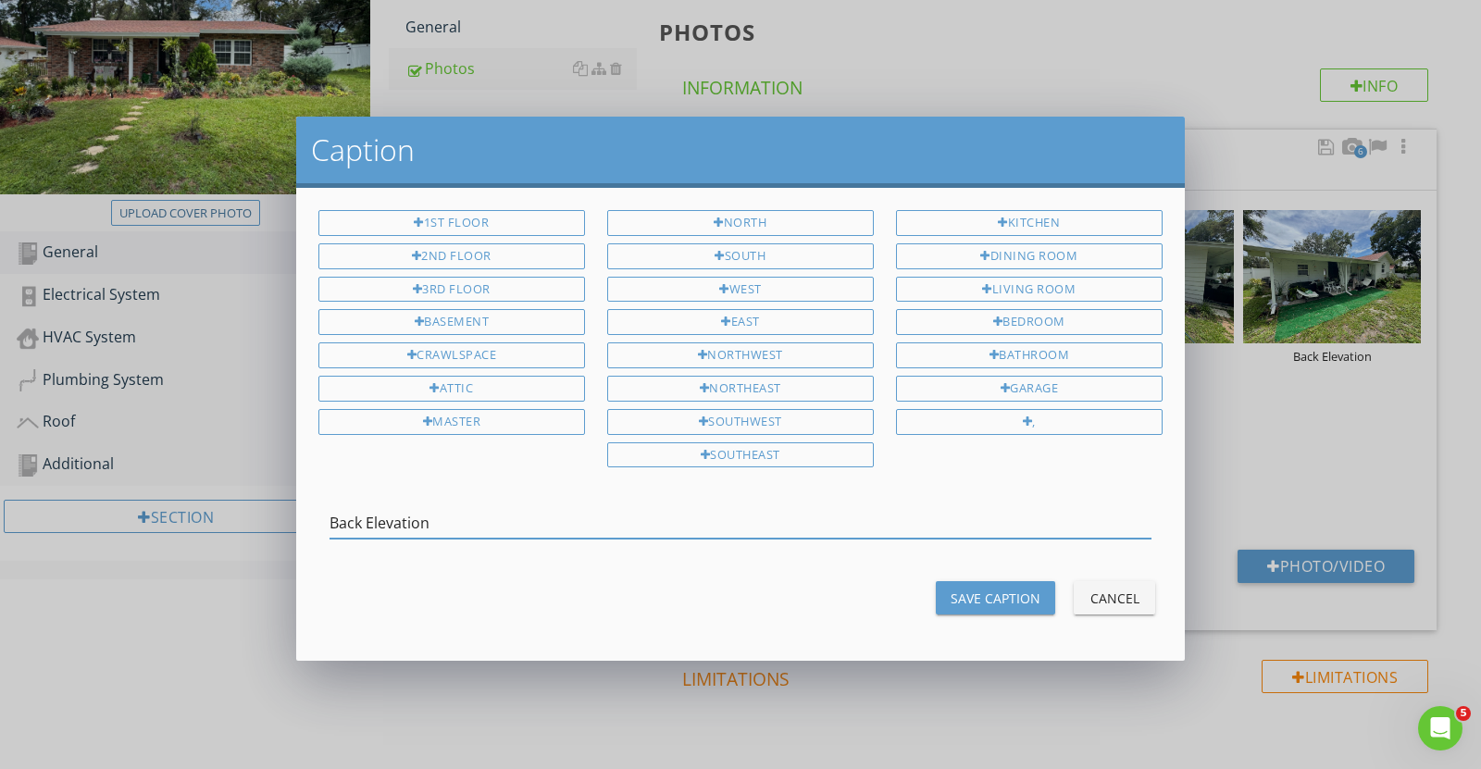
click at [354, 528] on input "Back Elevation" at bounding box center [740, 523] width 822 height 31
type input "Left Elevation"
click at [1017, 581] on button "Save Caption" at bounding box center [995, 597] width 119 height 33
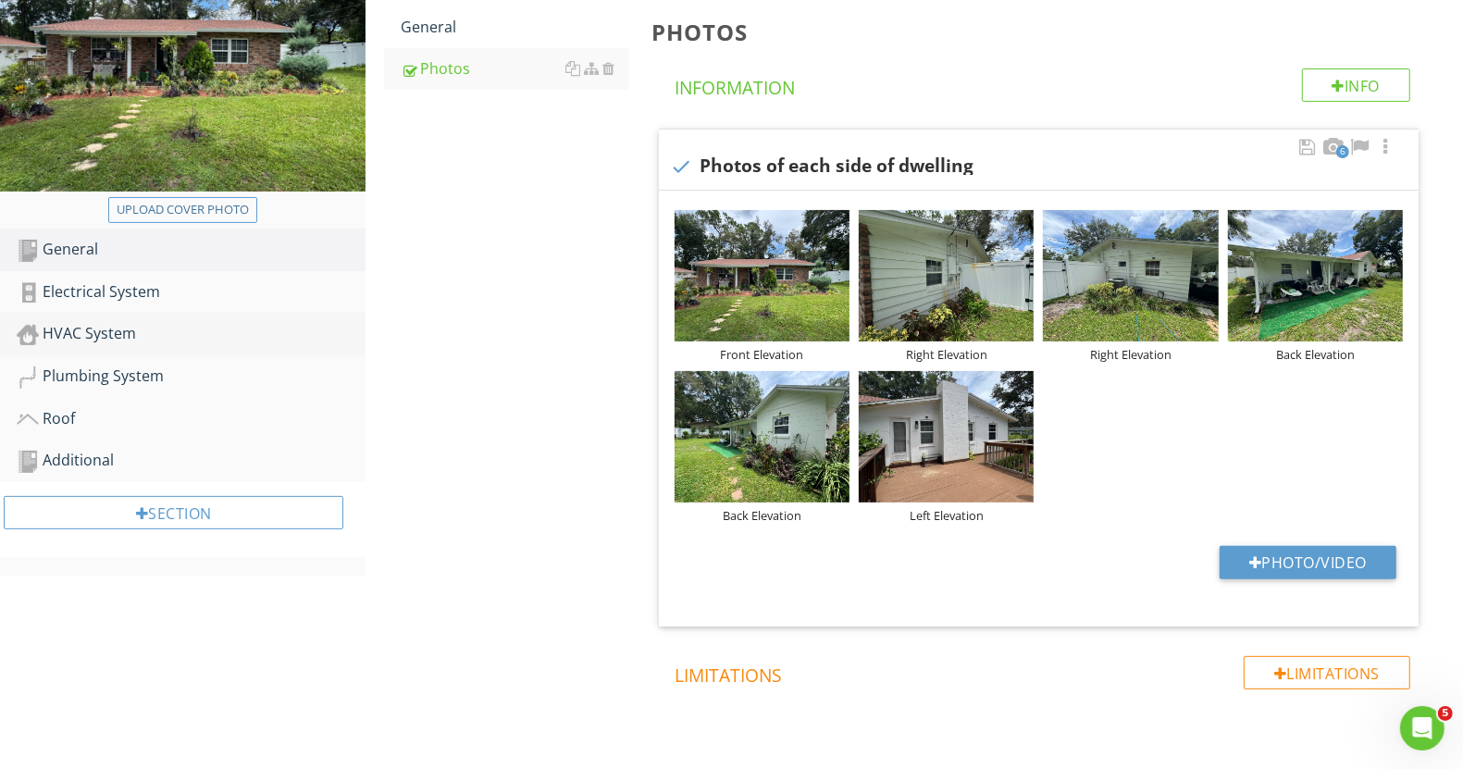
scroll to position [153, 0]
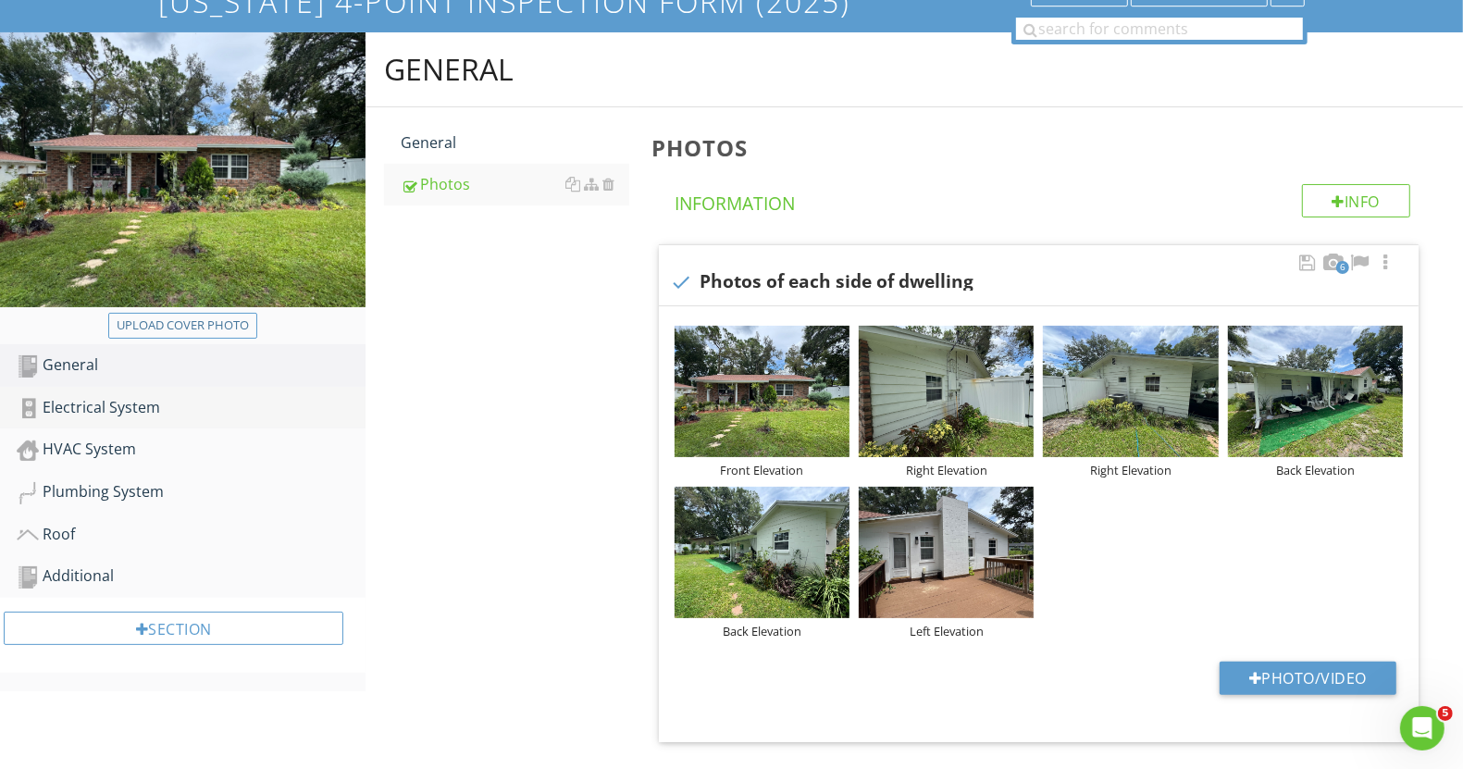
click at [93, 410] on div "Electrical System" at bounding box center [191, 408] width 349 height 24
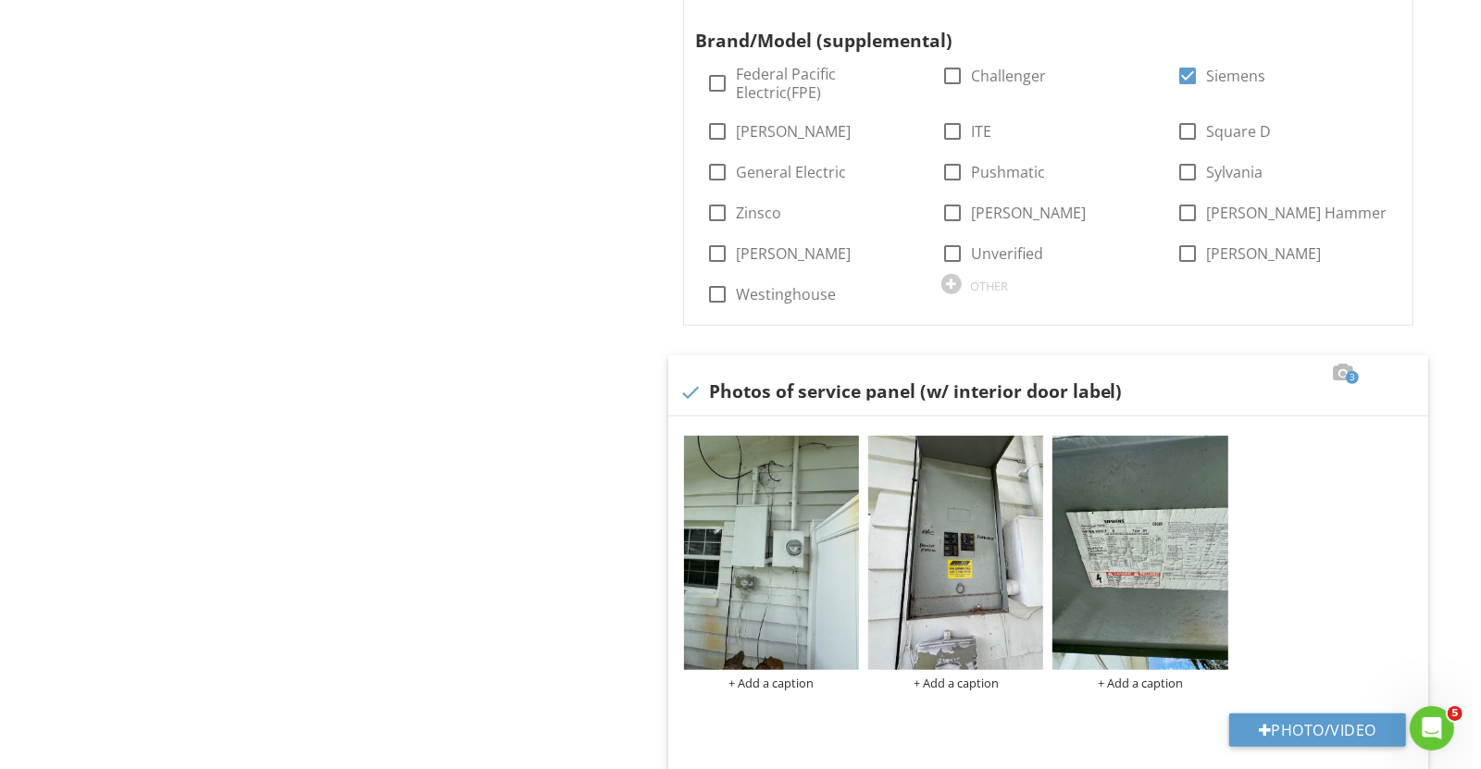
scroll to position [1194, 0]
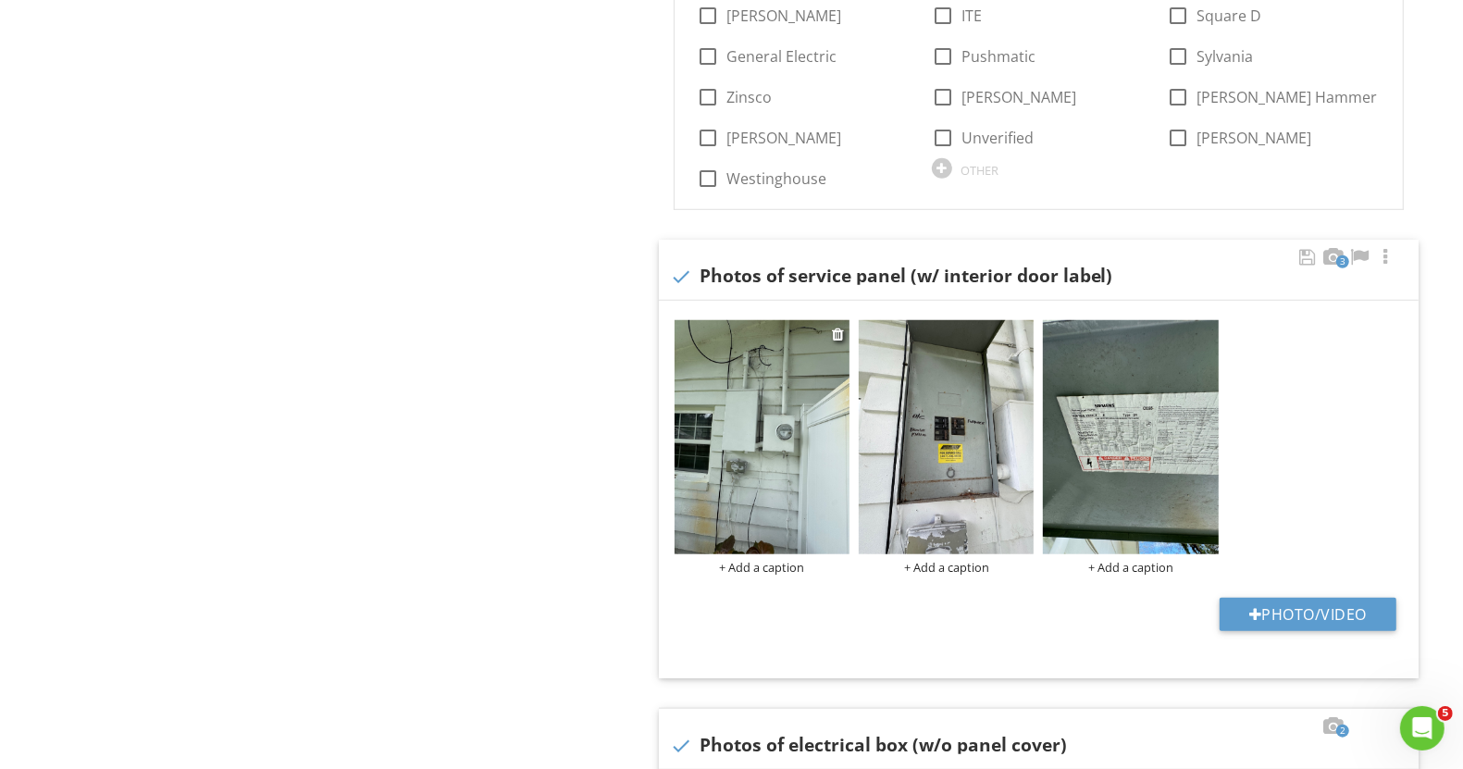
click at [782, 560] on div "+ Add a caption" at bounding box center [762, 567] width 175 height 15
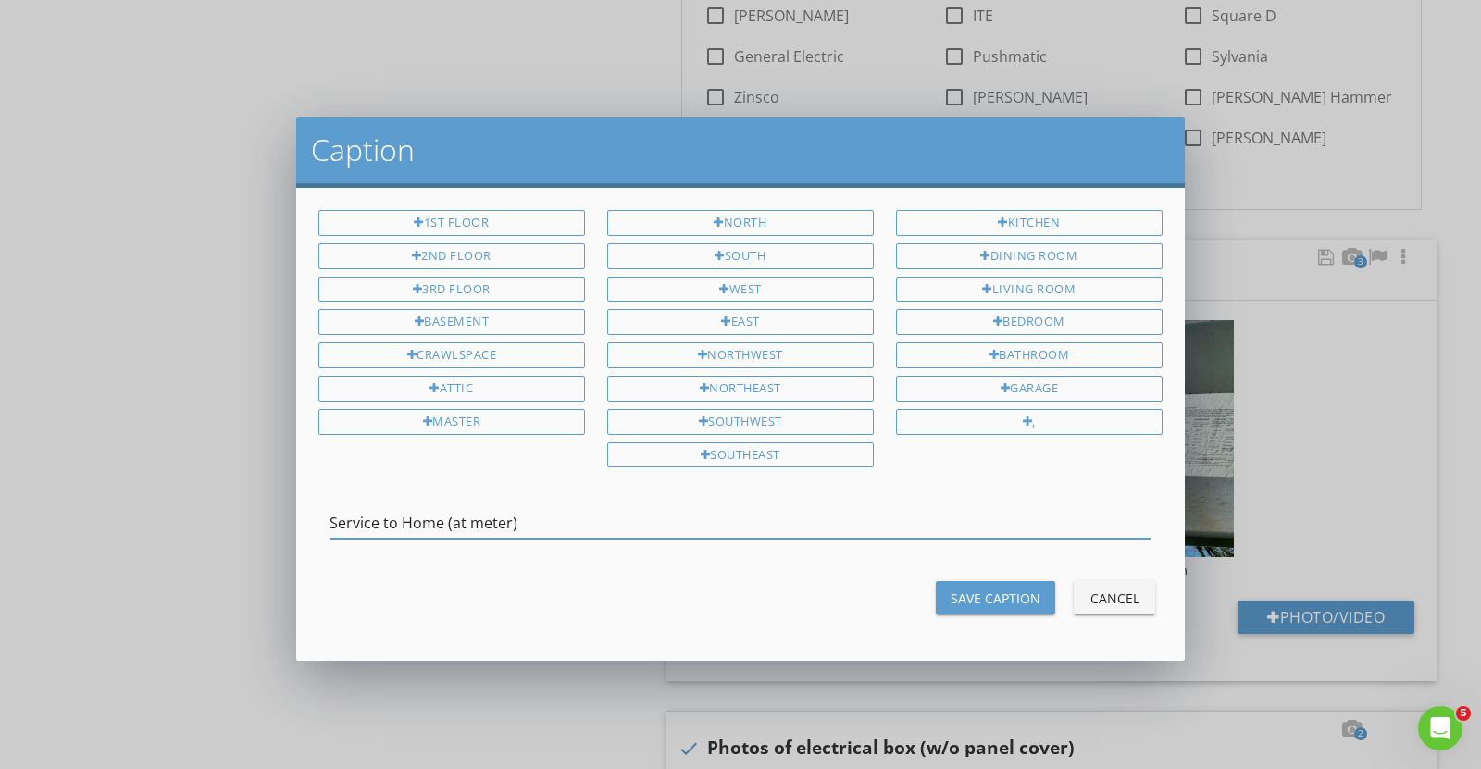
type input "Service to Home (at meter)"
click at [975, 590] on div "Save Caption" at bounding box center [996, 598] width 90 height 19
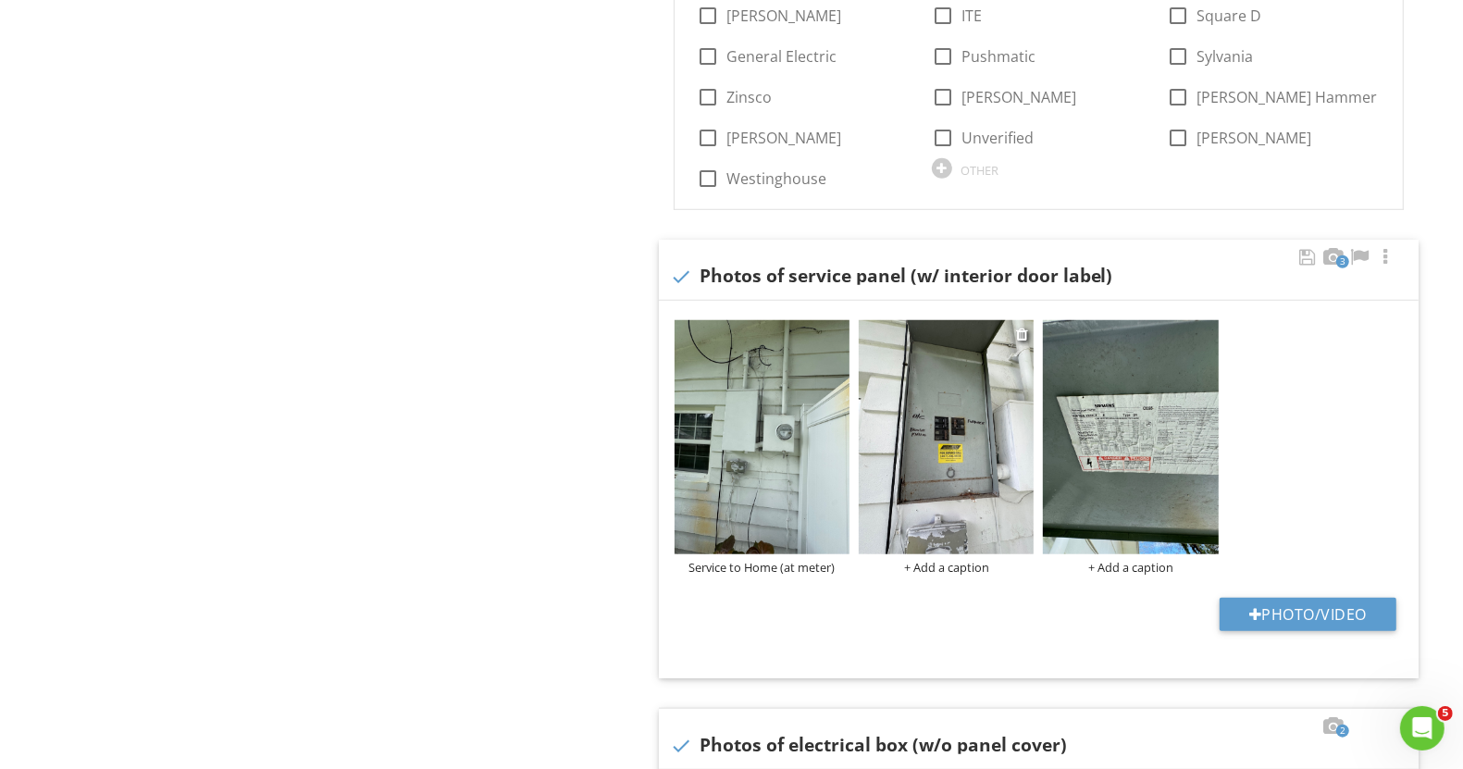
click at [965, 561] on div "+ Add a caption" at bounding box center [946, 567] width 175 height 15
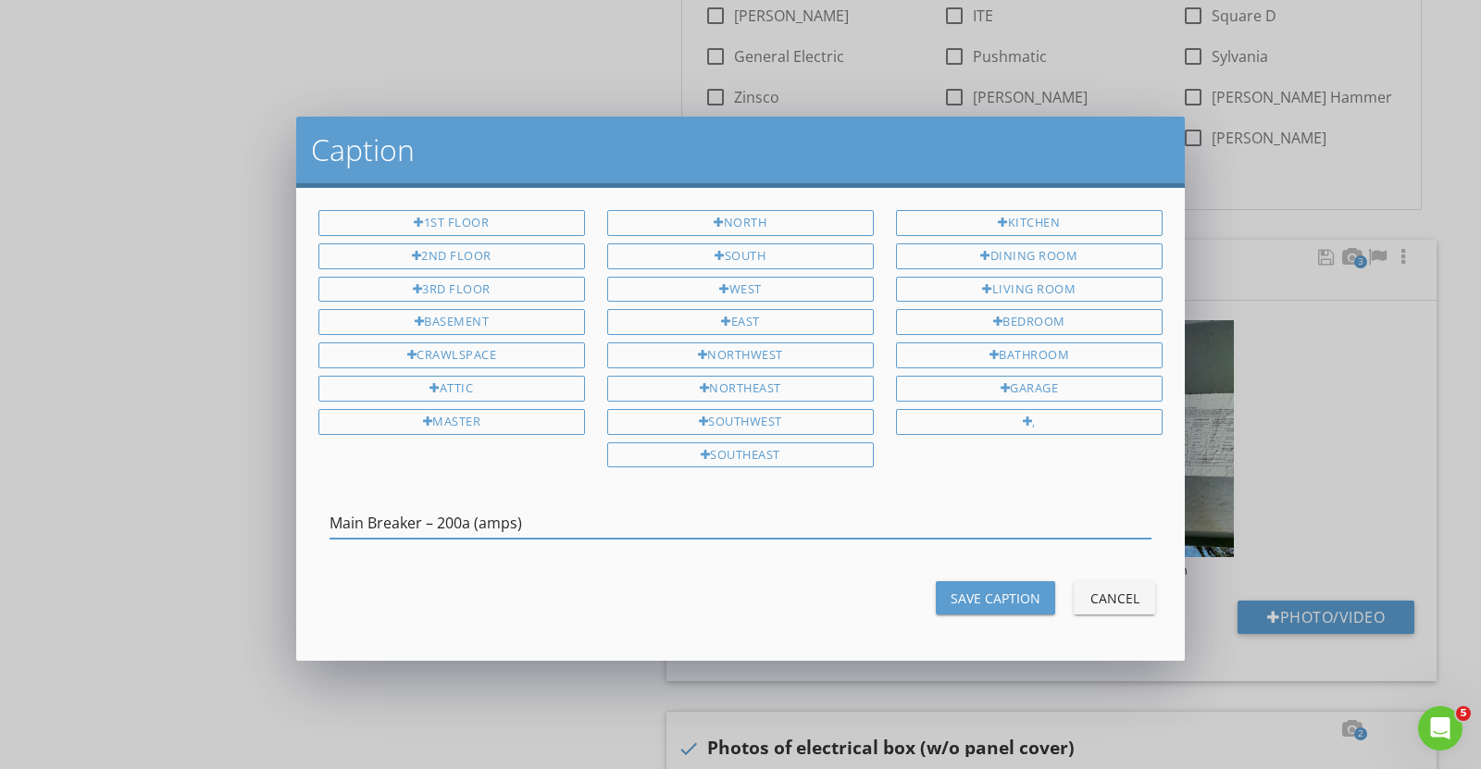
type input "Main Breaker – 200a (amps)"
click at [975, 606] on div "Save Caption Cancel" at bounding box center [740, 598] width 866 height 44
click at [976, 589] on div "Save Caption" at bounding box center [996, 598] width 90 height 19
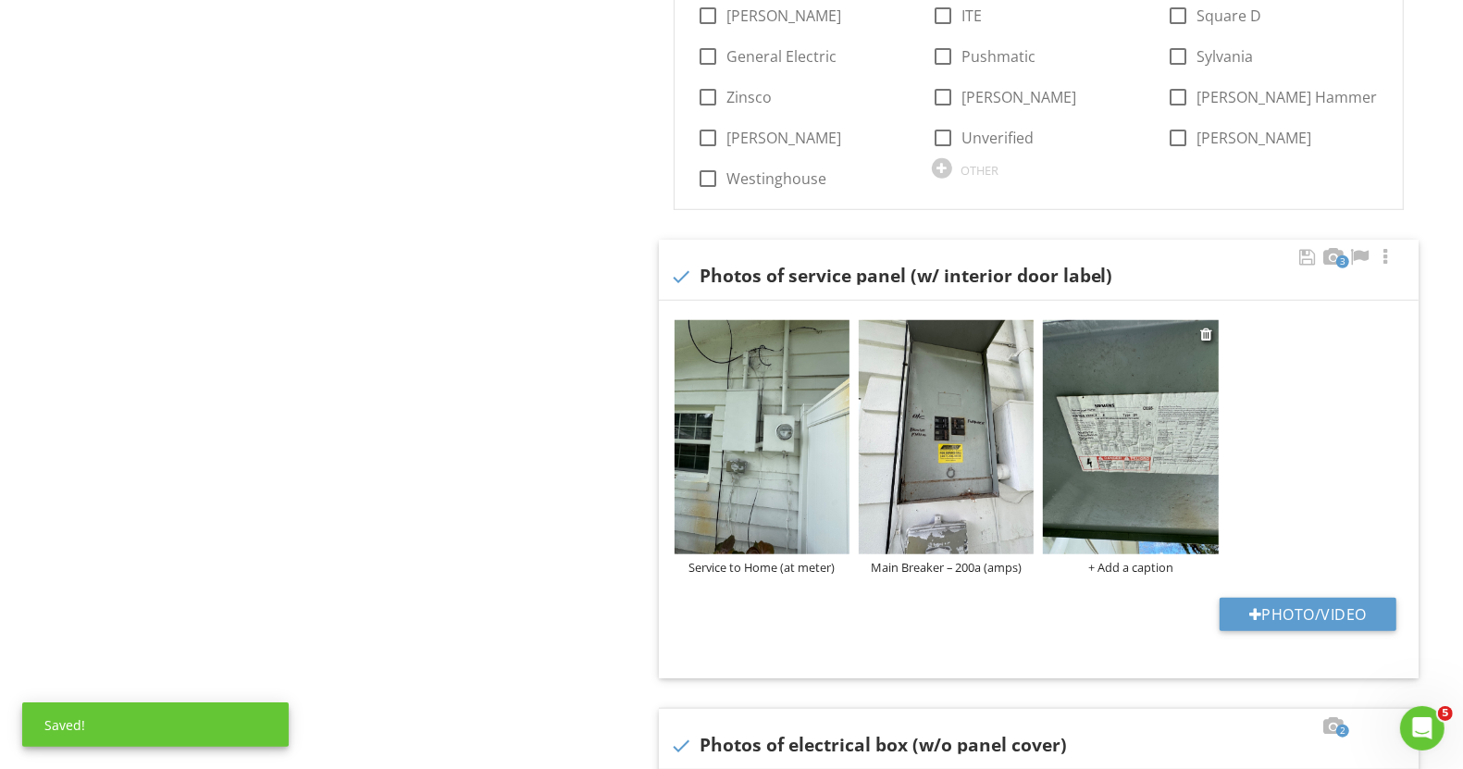
click at [1133, 560] on div "+ Add a caption" at bounding box center [1130, 567] width 175 height 15
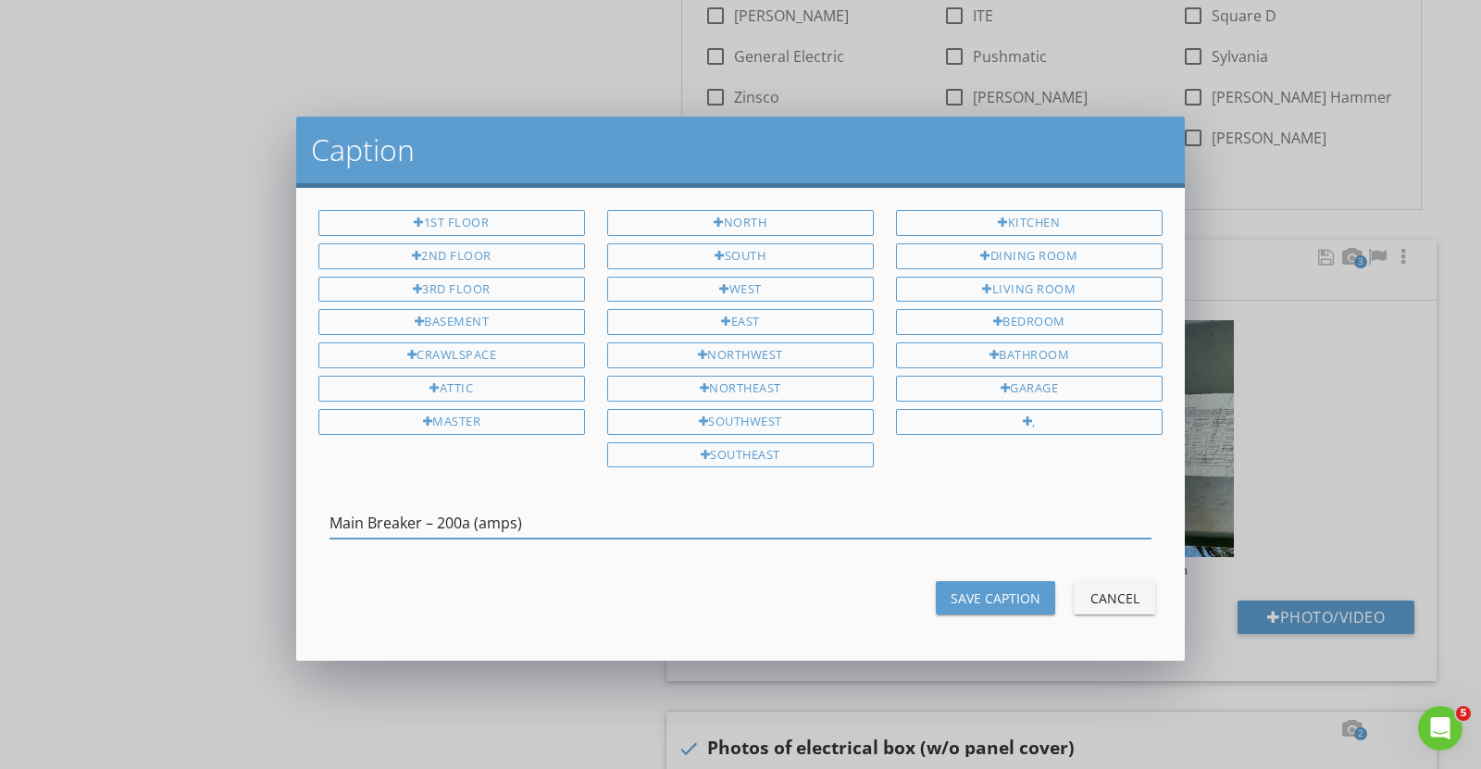
type input "Main Breaker – 200a (amps)"
click at [992, 594] on div "Save Caption" at bounding box center [996, 598] width 90 height 19
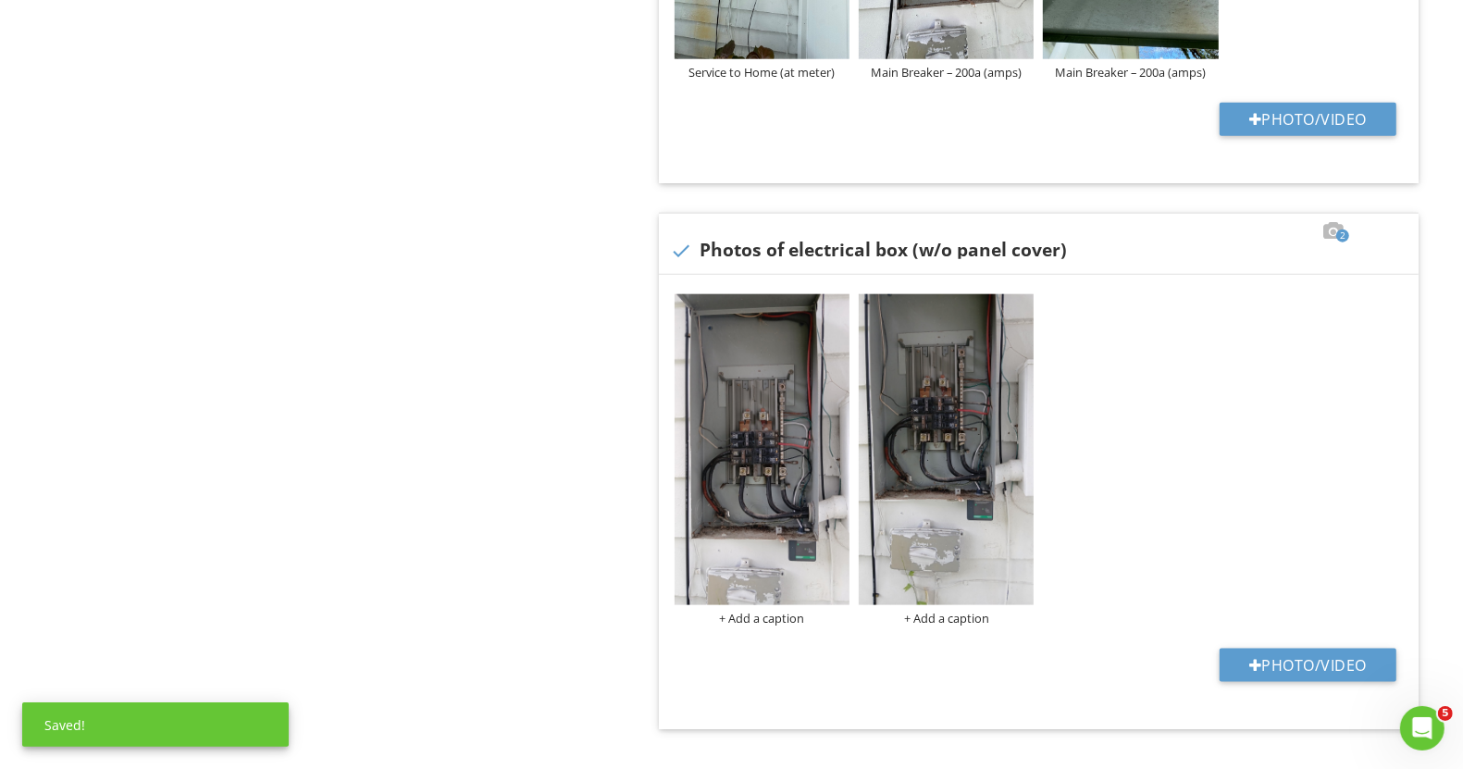
scroll to position [1888, 0]
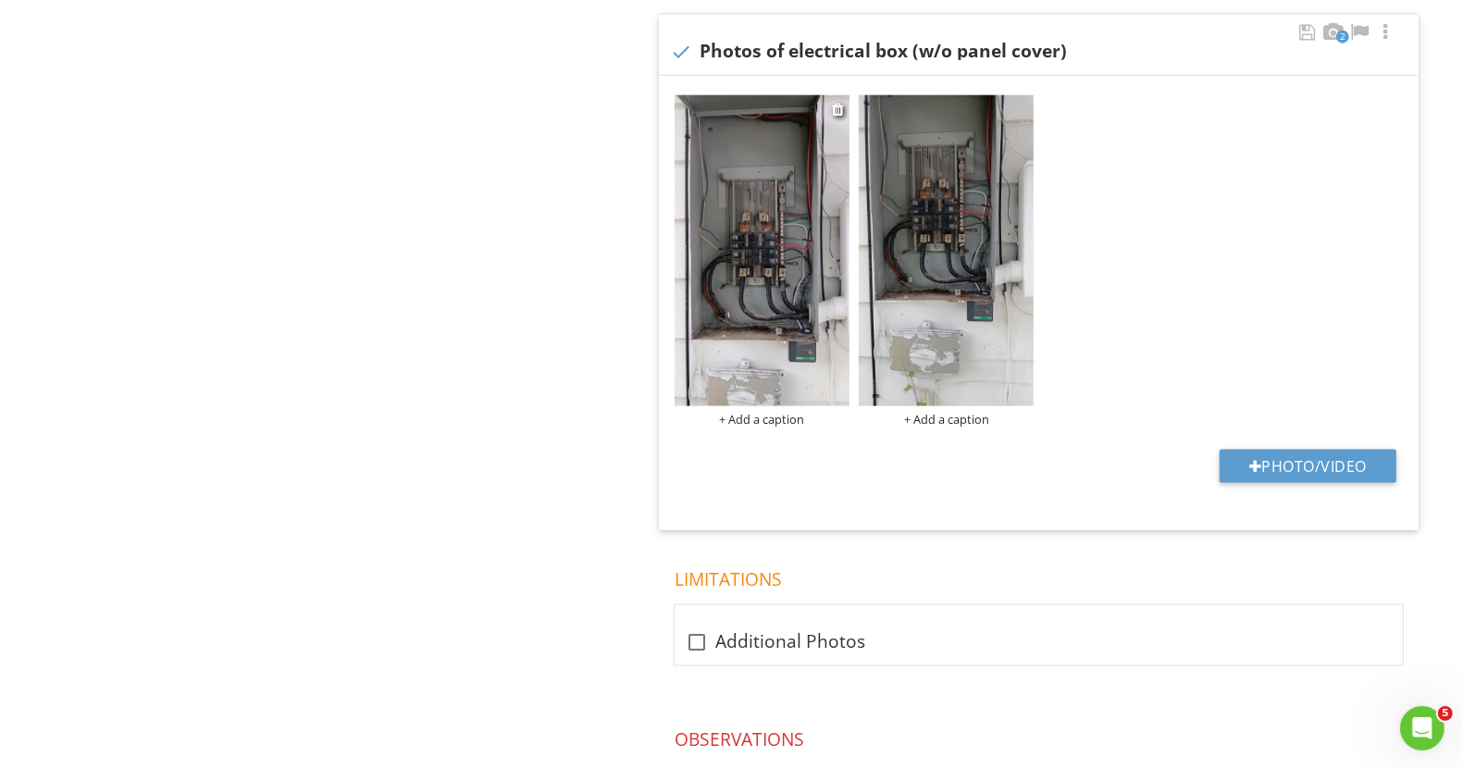
click at [740, 404] on div at bounding box center [762, 253] width 175 height 317
click at [740, 412] on div "+ Add a caption" at bounding box center [762, 419] width 175 height 15
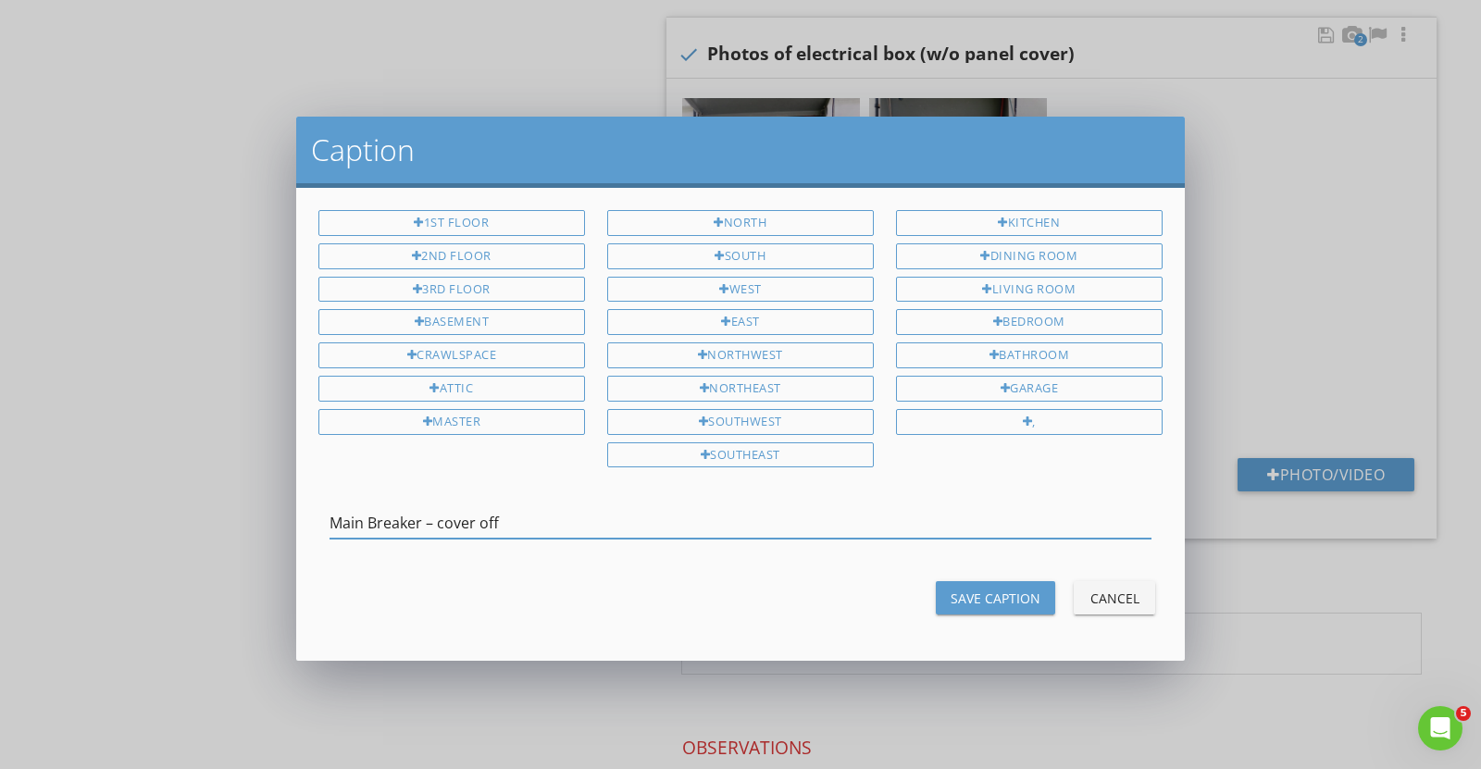
type input "Main Breaker – cover off"
click at [968, 589] on div "Save Caption" at bounding box center [996, 598] width 90 height 19
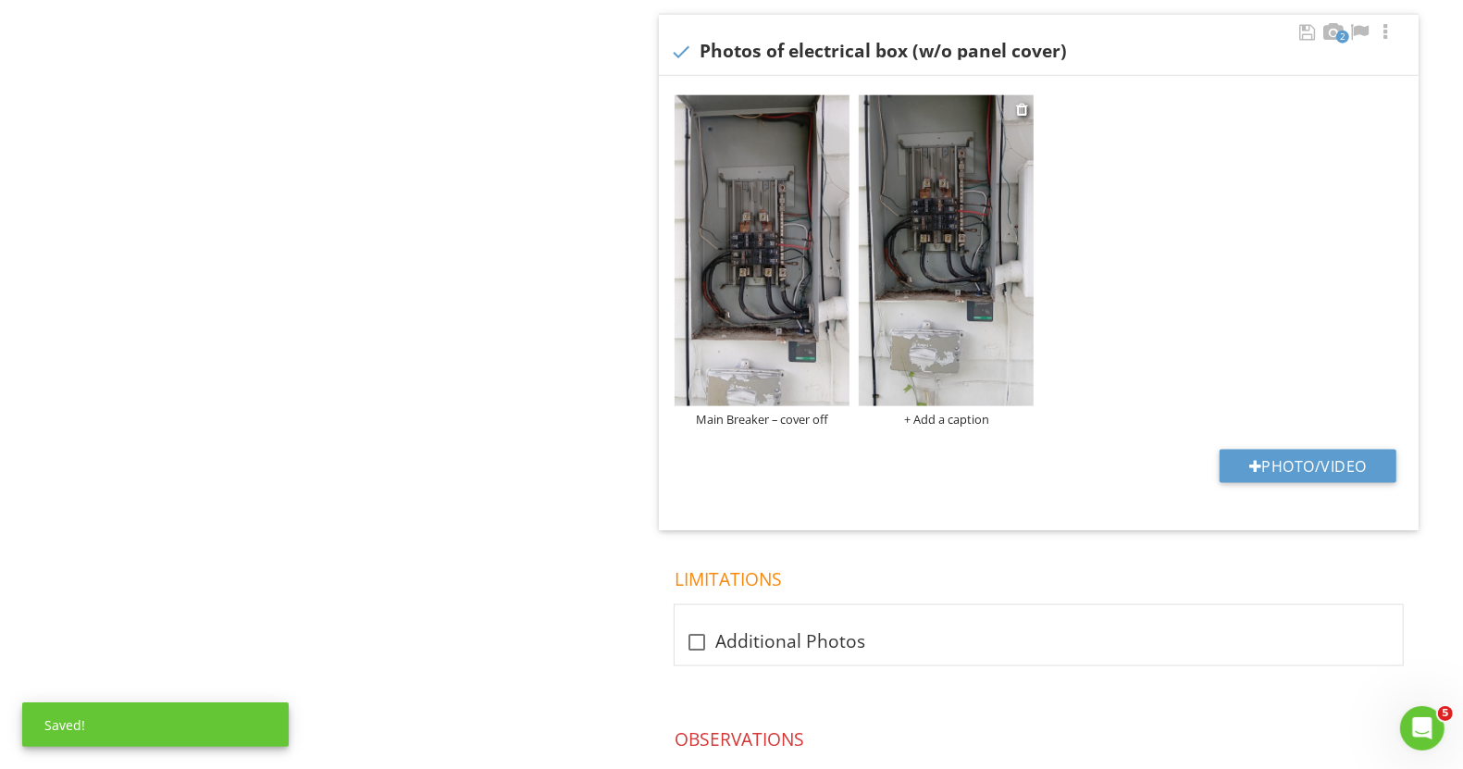
click at [926, 412] on div "+ Add a caption" at bounding box center [946, 419] width 175 height 15
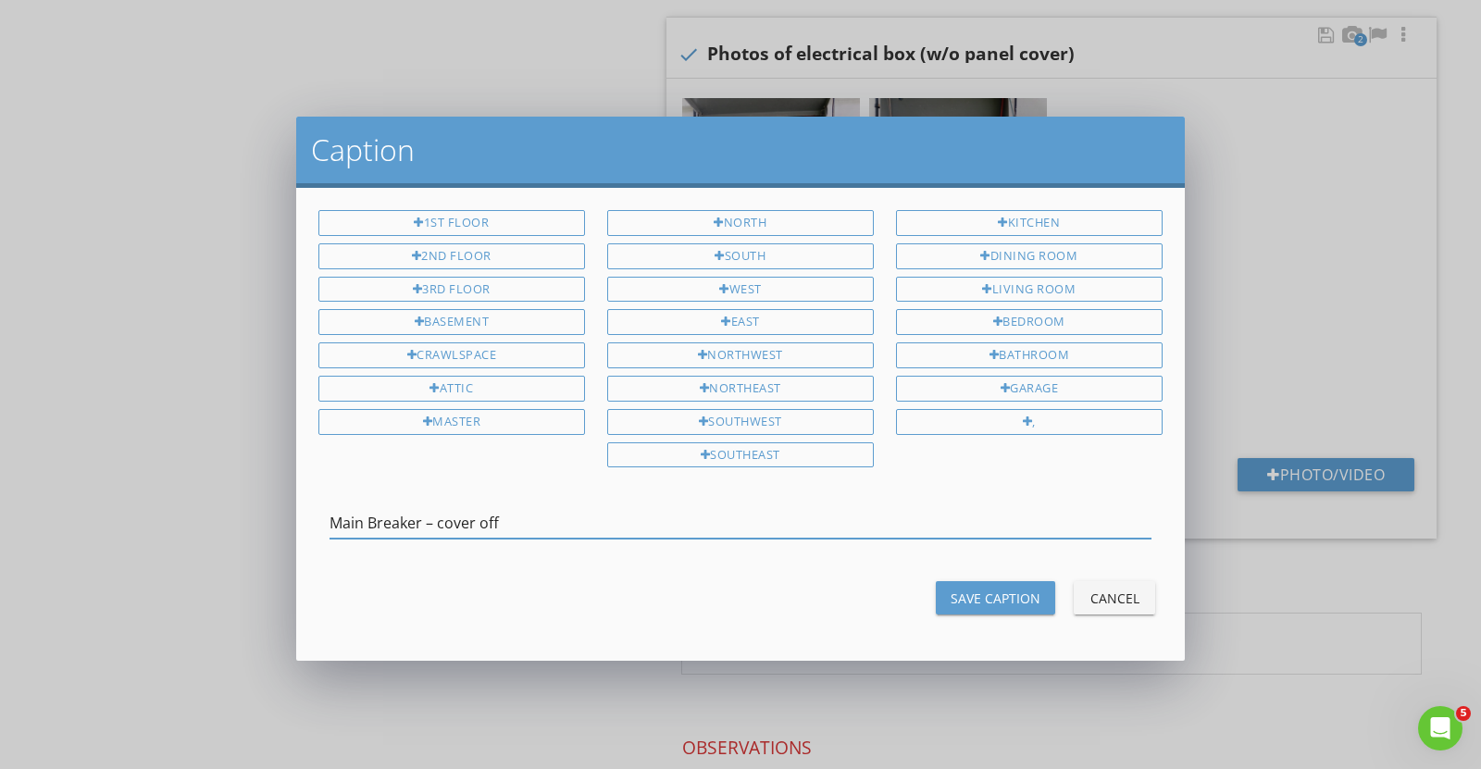
type input "Main Breaker – cover off"
click at [959, 589] on div "Save Caption" at bounding box center [996, 598] width 90 height 19
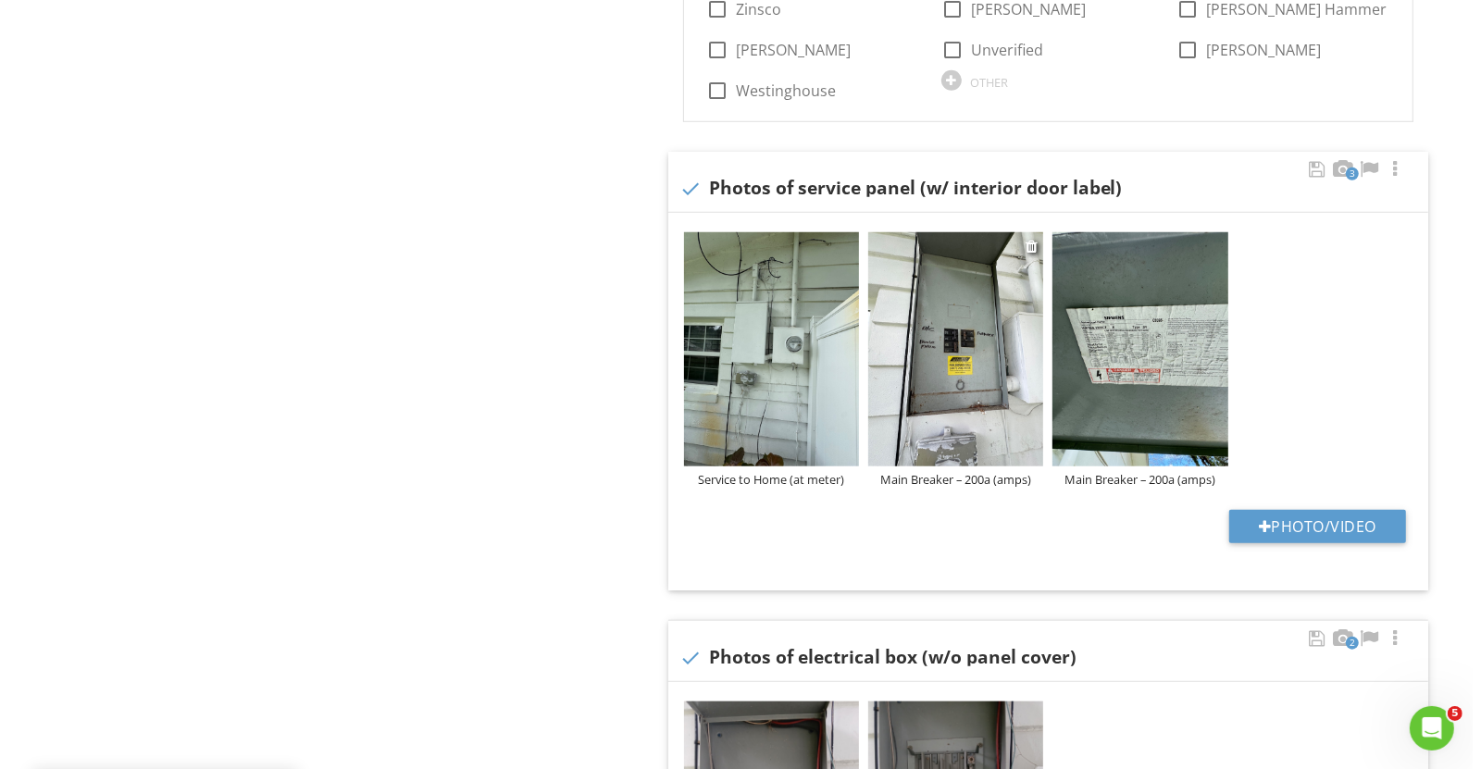
scroll to position [1310, 0]
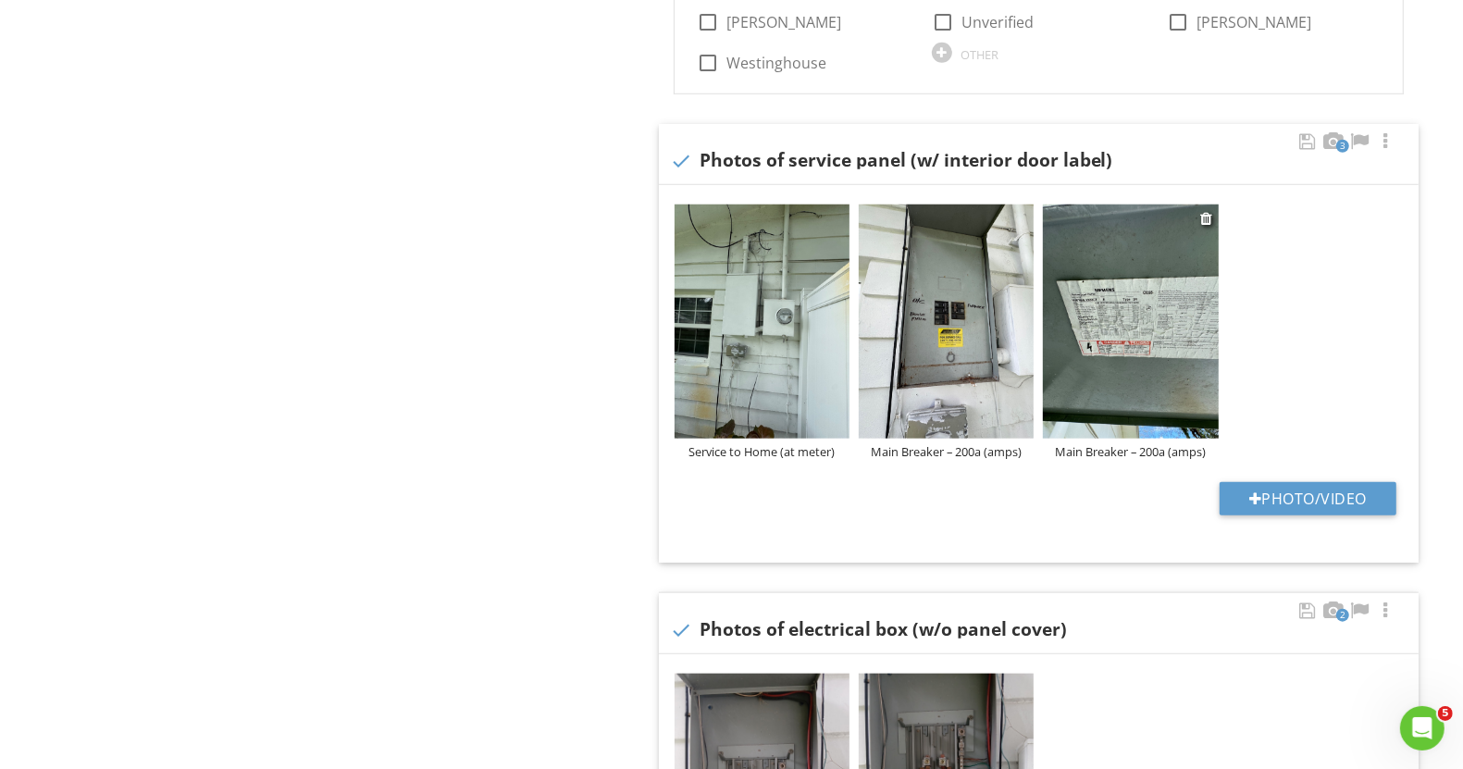
click at [1114, 453] on div "Main Breaker – 200a (amps)" at bounding box center [1130, 451] width 175 height 15
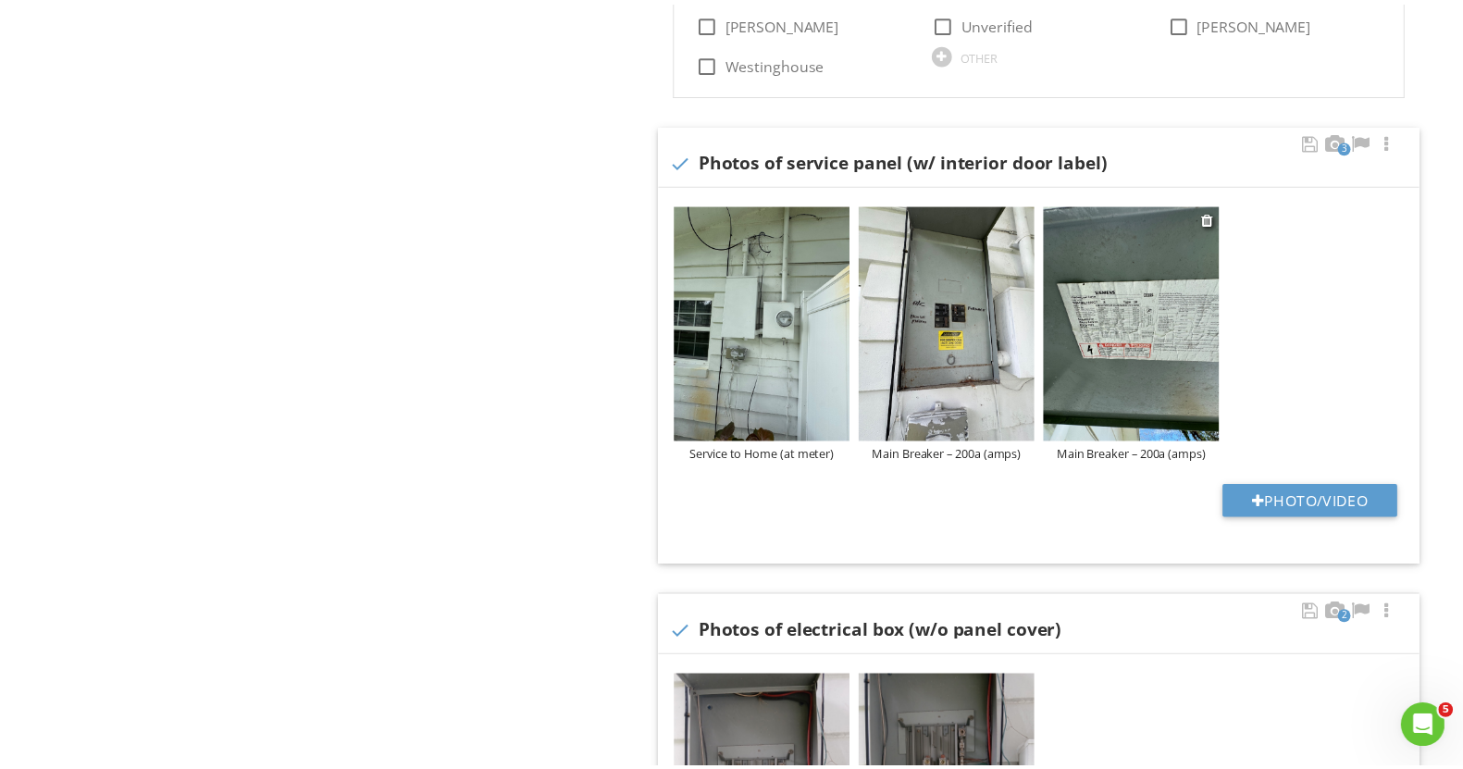
scroll to position [0, 0]
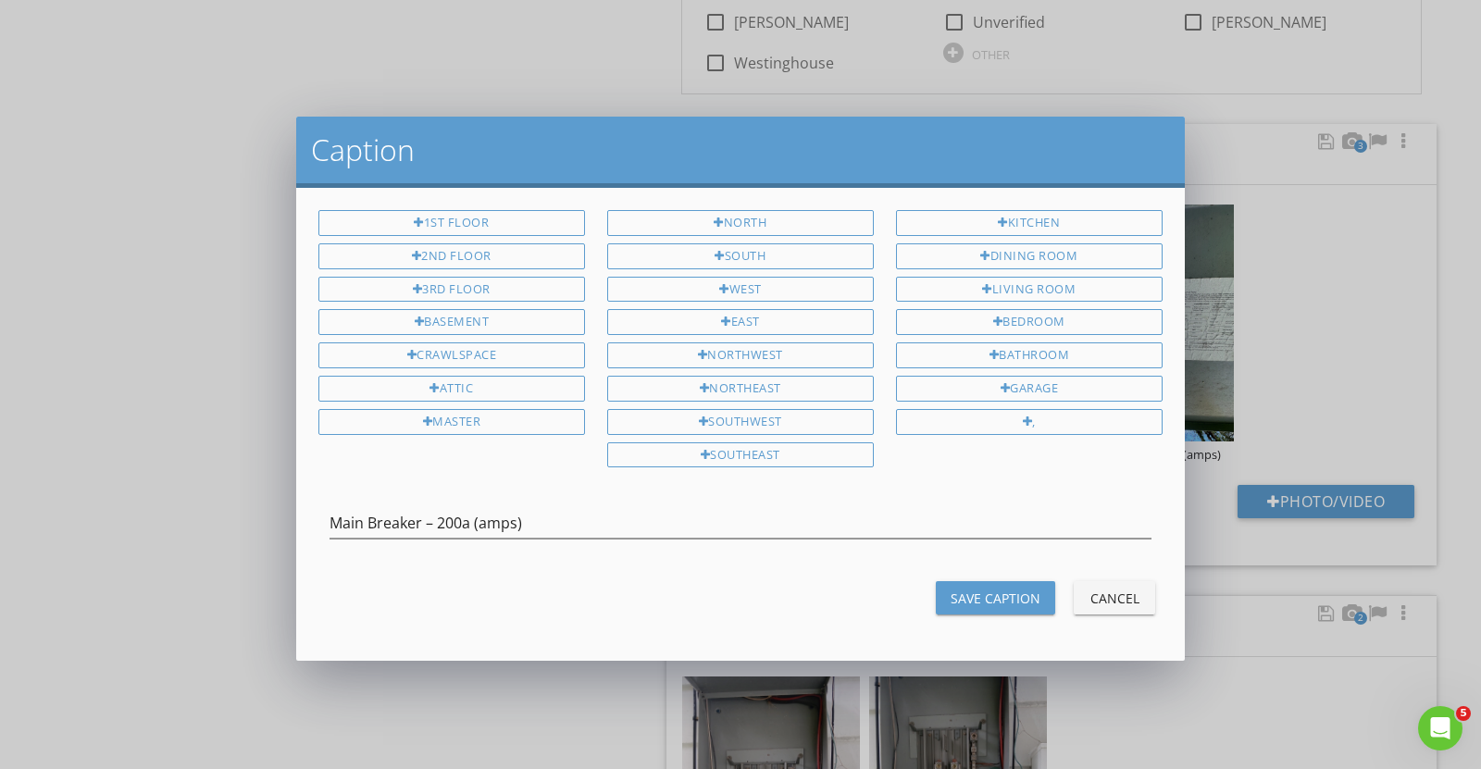
click at [829, 484] on div "1st Floor 2nd Floor 3rd Floor Basement Crawlspace Attic Master North South West…" at bounding box center [740, 424] width 888 height 473
click at [789, 530] on div "Main Breaker – 200a (amps)" at bounding box center [740, 523] width 822 height 31
type input "Main Breaker – 200a (amps)- Info"
click at [1023, 589] on div "Save Caption" at bounding box center [996, 598] width 90 height 19
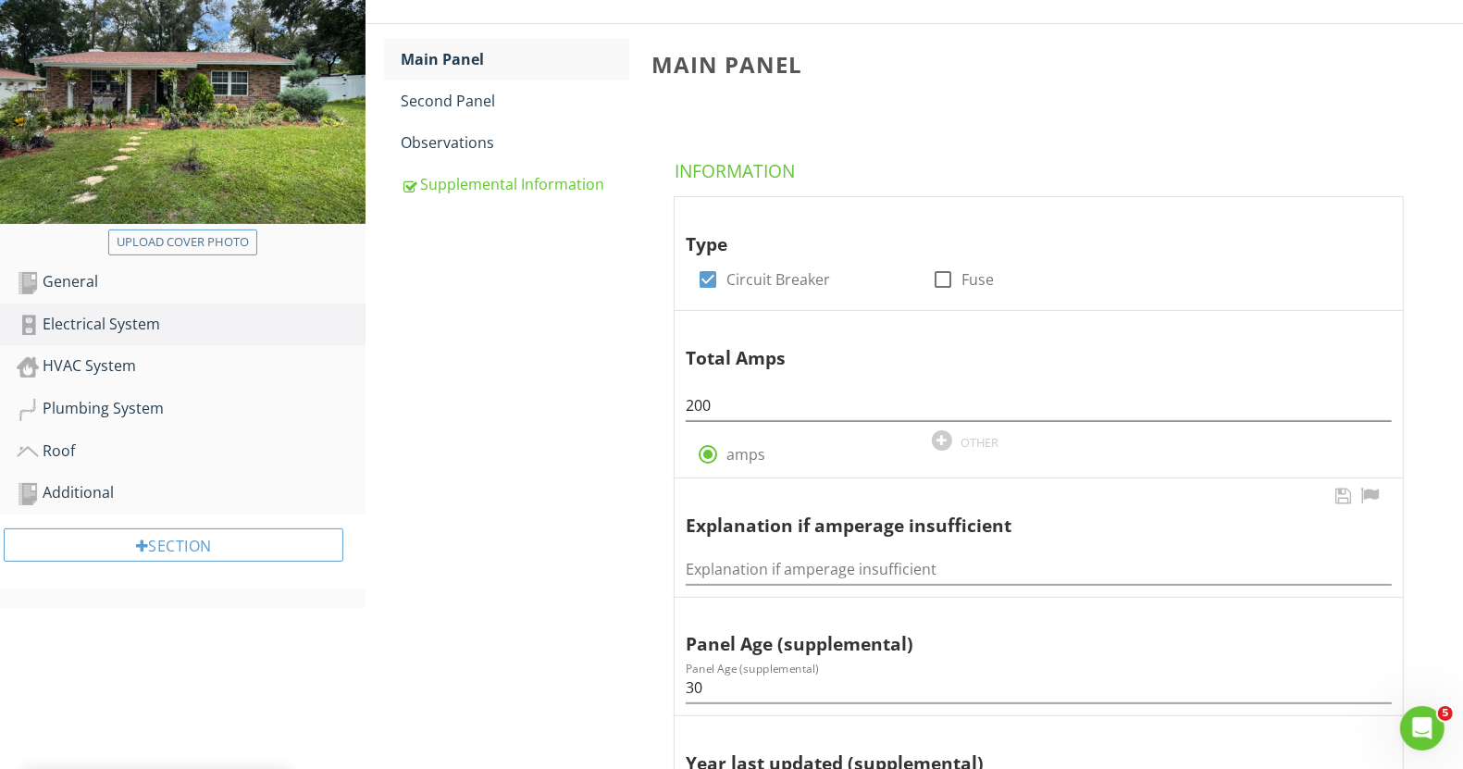
scroll to position [153, 0]
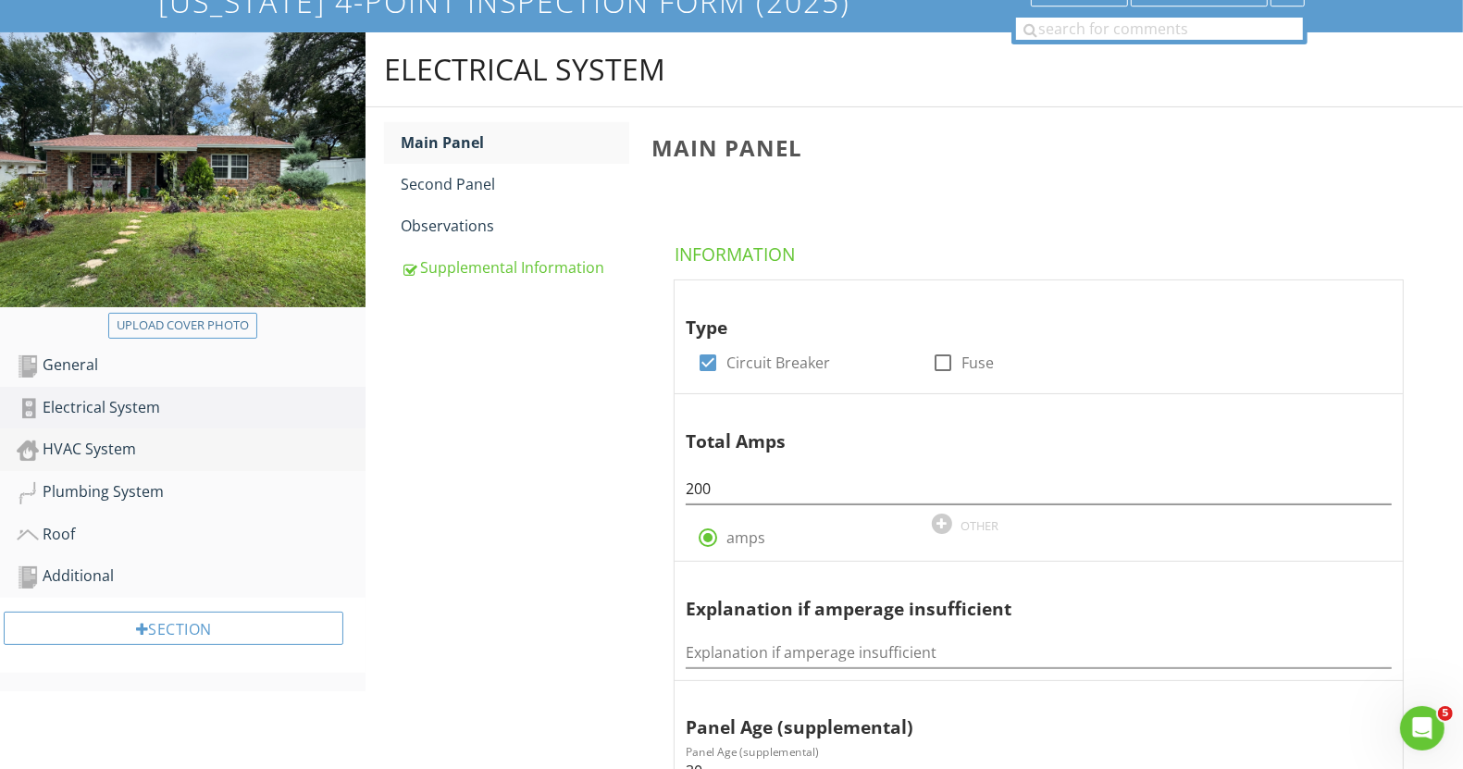
click at [111, 445] on div "HVAC System" at bounding box center [191, 450] width 349 height 24
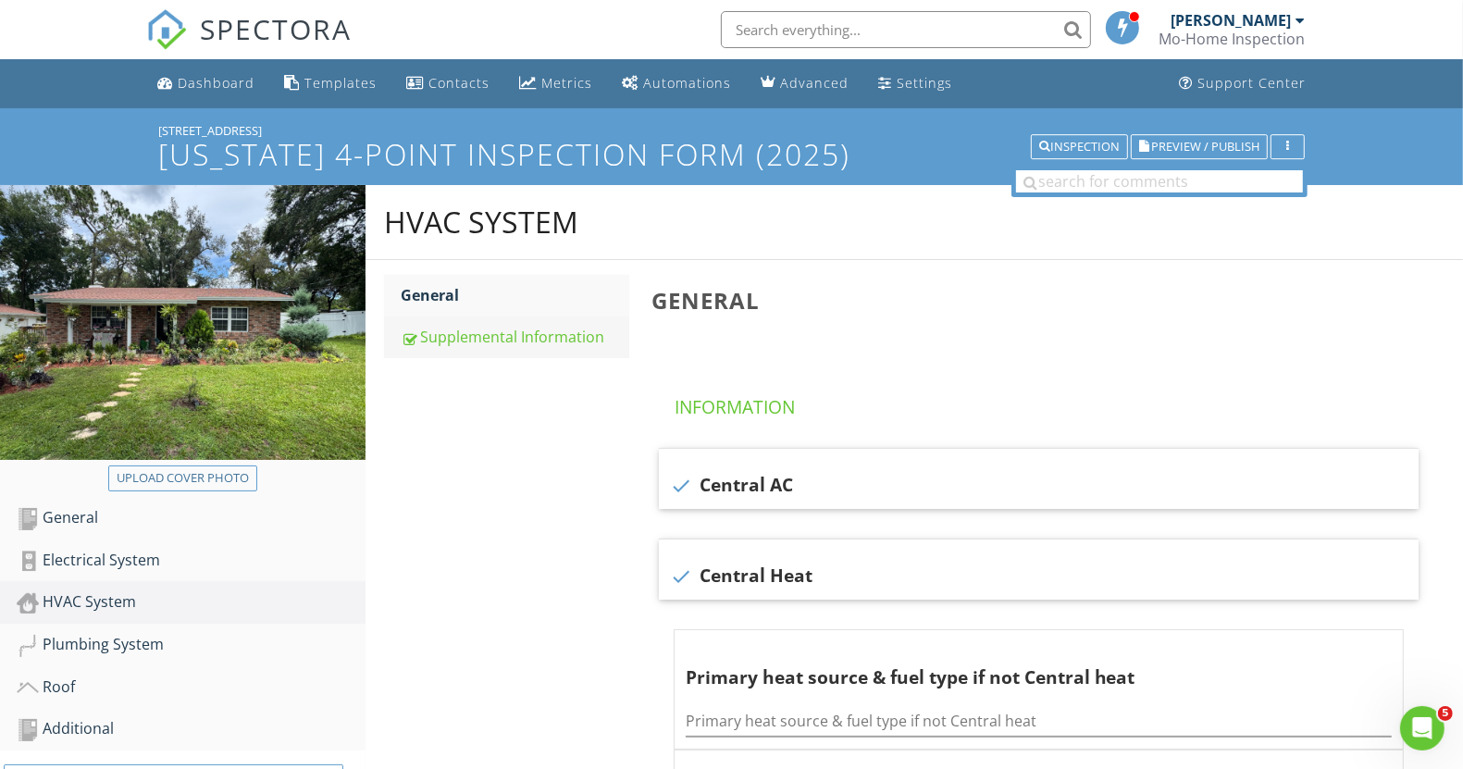
click at [450, 322] on link "Supplemental Information" at bounding box center [515, 337] width 228 height 41
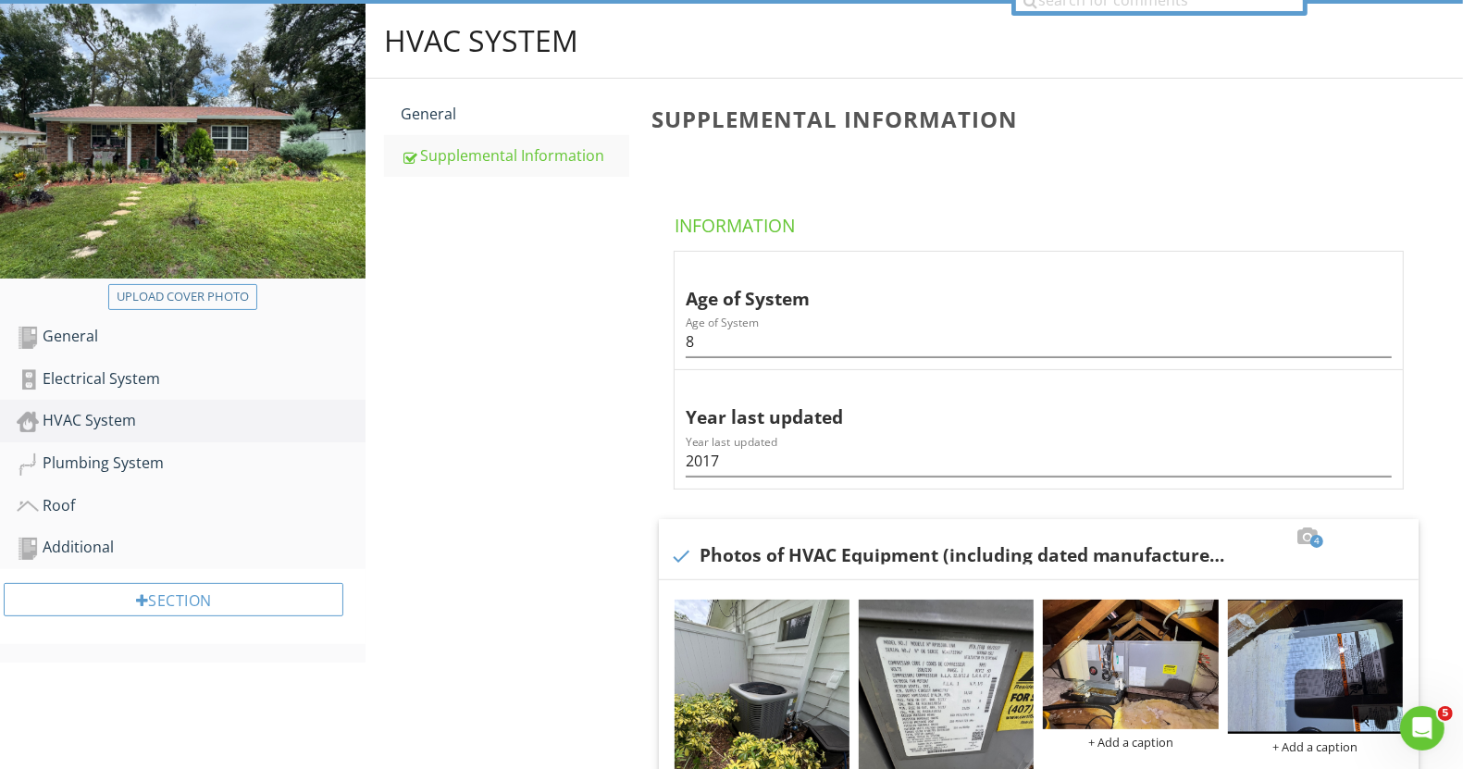
scroll to position [347, 0]
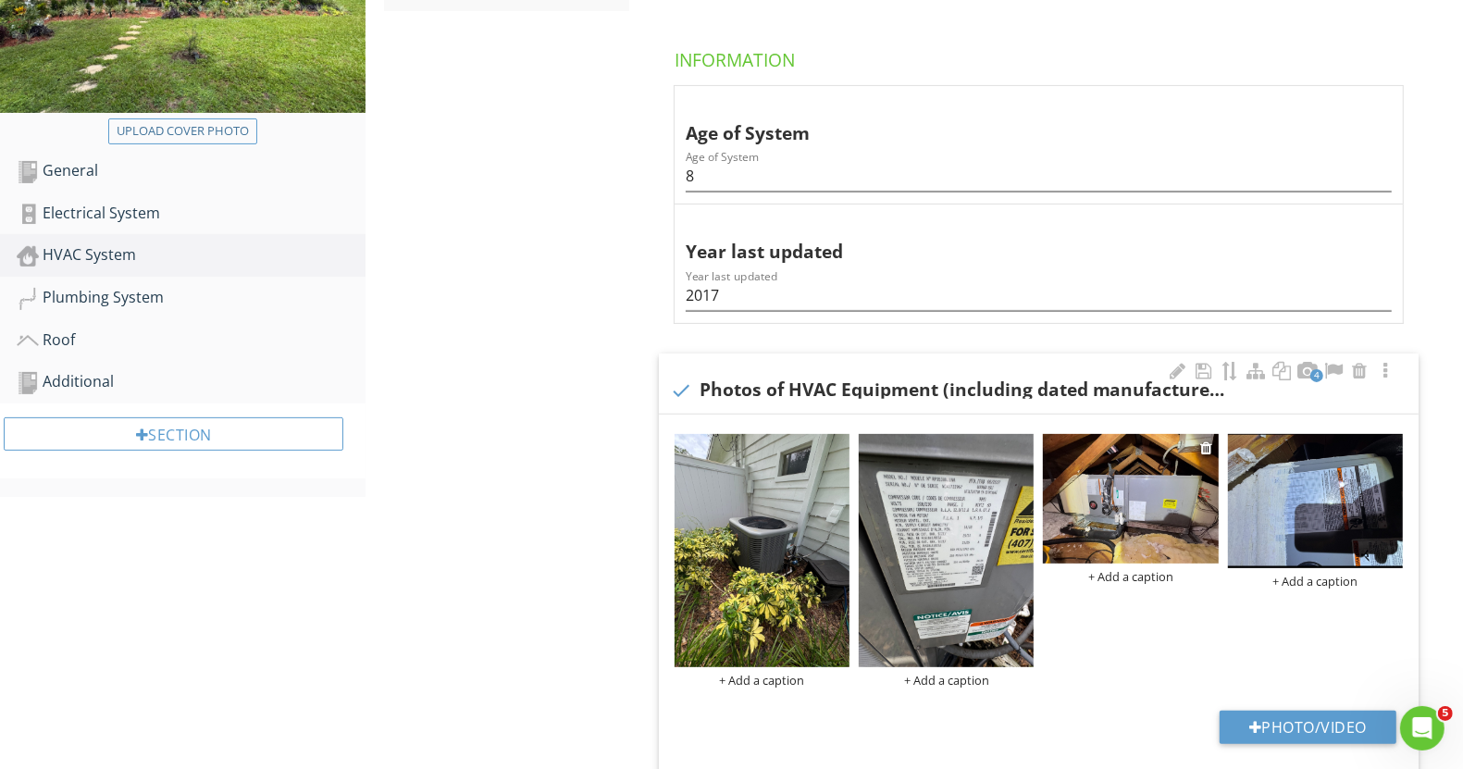
click at [1149, 574] on div "+ Add a caption" at bounding box center [1130, 576] width 175 height 15
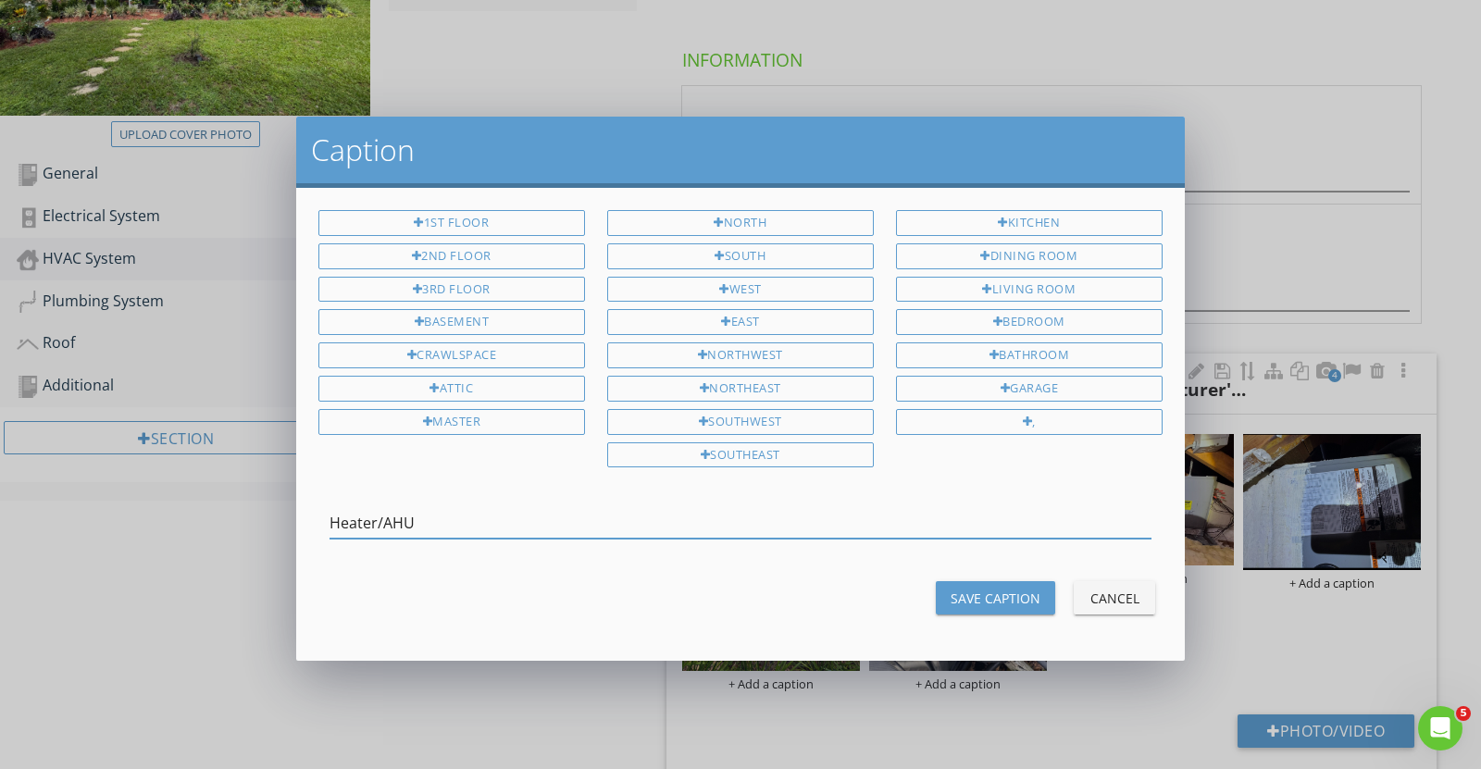
type input "Heater/AHU"
click at [993, 603] on button "Save Caption" at bounding box center [995, 597] width 119 height 33
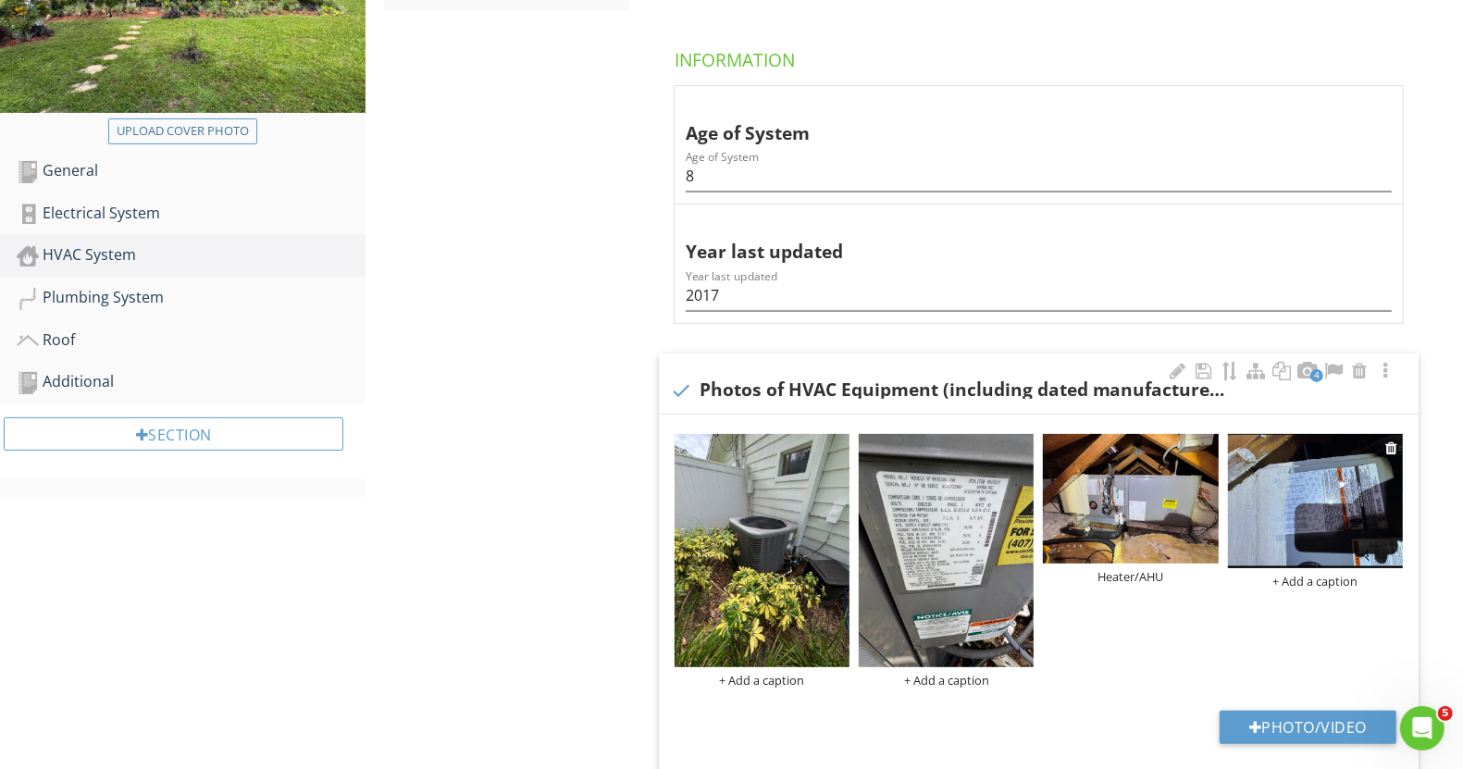
click at [1287, 569] on div at bounding box center [1315, 504] width 175 height 140
click at [1286, 581] on div "+ Add a caption" at bounding box center [1315, 581] width 175 height 15
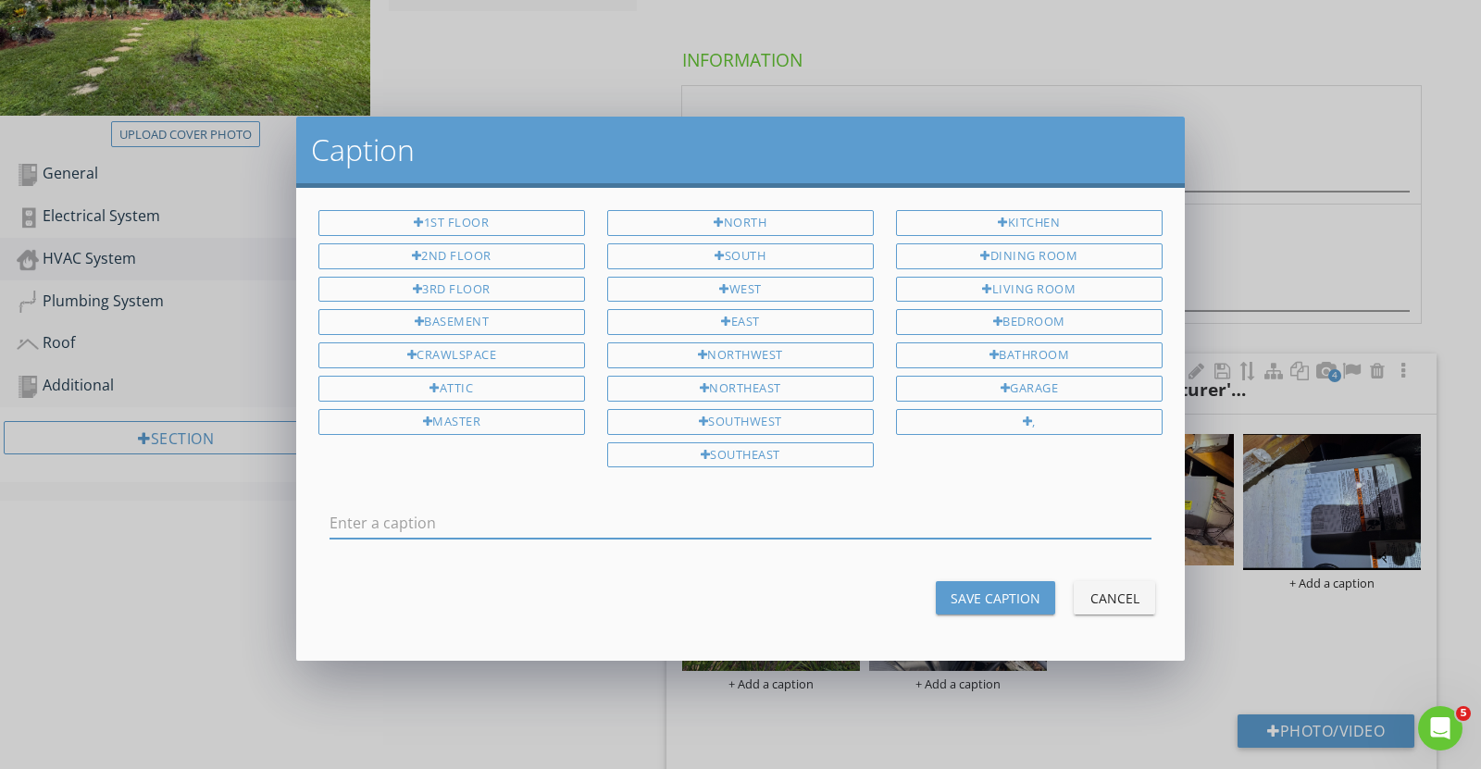
drag, startPoint x: 871, startPoint y: 498, endPoint x: 862, endPoint y: 517, distance: 21.5
paste input "Heater/AHU Label - ???? (year)"
click at [503, 521] on input "Heater/AHU Label - ???? (year)" at bounding box center [740, 523] width 822 height 31
drag, startPoint x: 494, startPoint y: 514, endPoint x: 462, endPoint y: 491, distance: 39.8
click at [462, 497] on div "Heater/AHU Label - ???? (year)" at bounding box center [740, 527] width 822 height 60
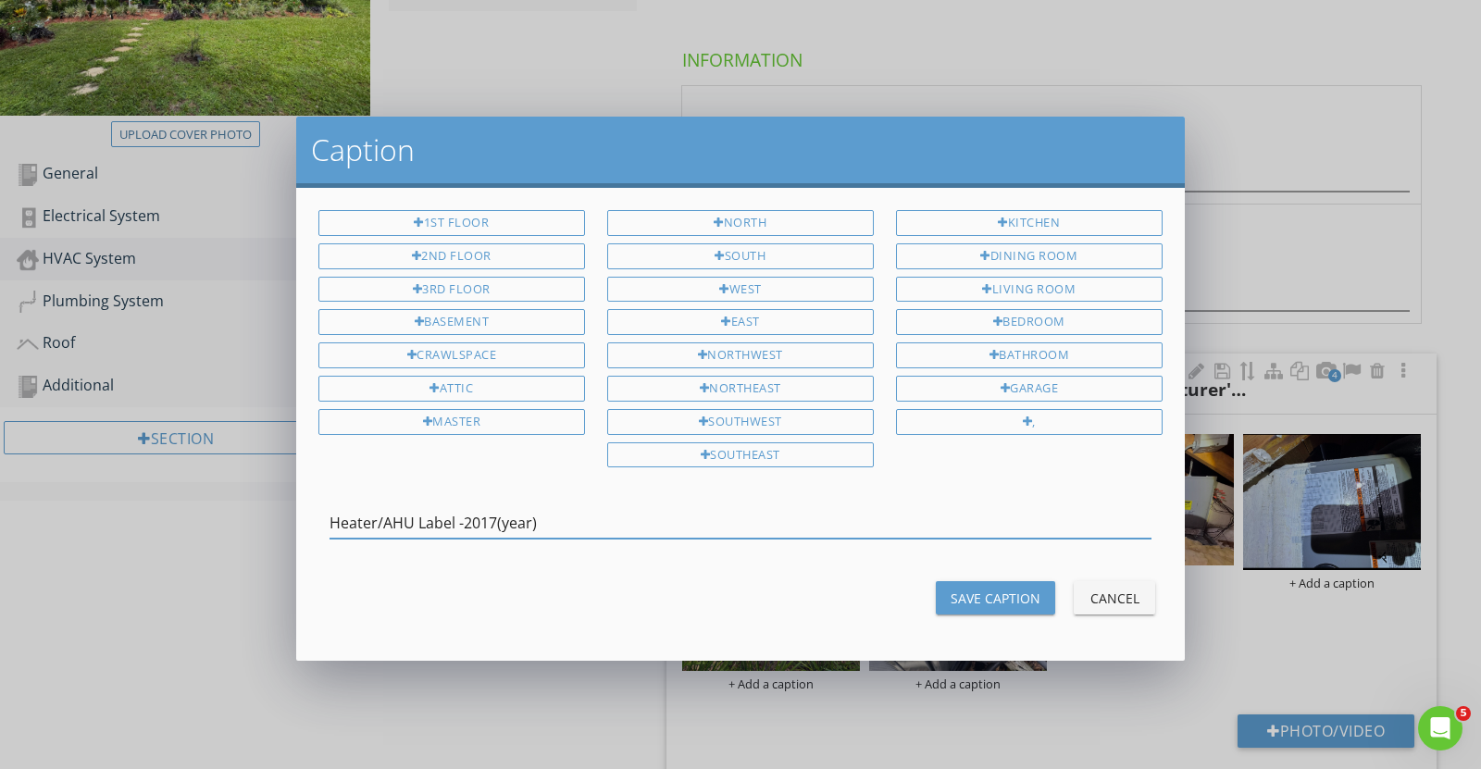
type input "Heater/AHU Label -2017(year)"
click at [1006, 589] on div "Save Caption" at bounding box center [996, 598] width 90 height 19
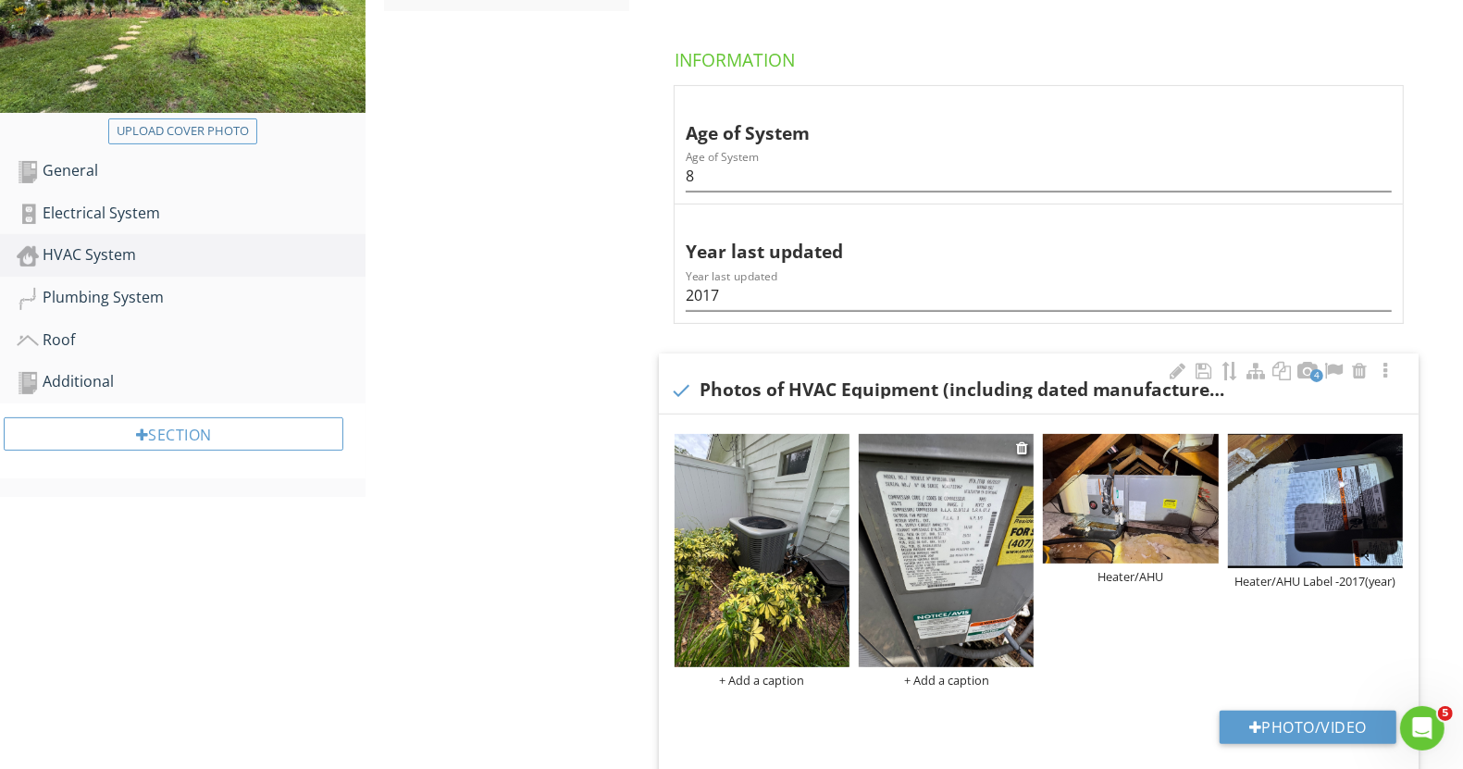
click at [963, 683] on div "+ Add a caption" at bounding box center [946, 680] width 175 height 15
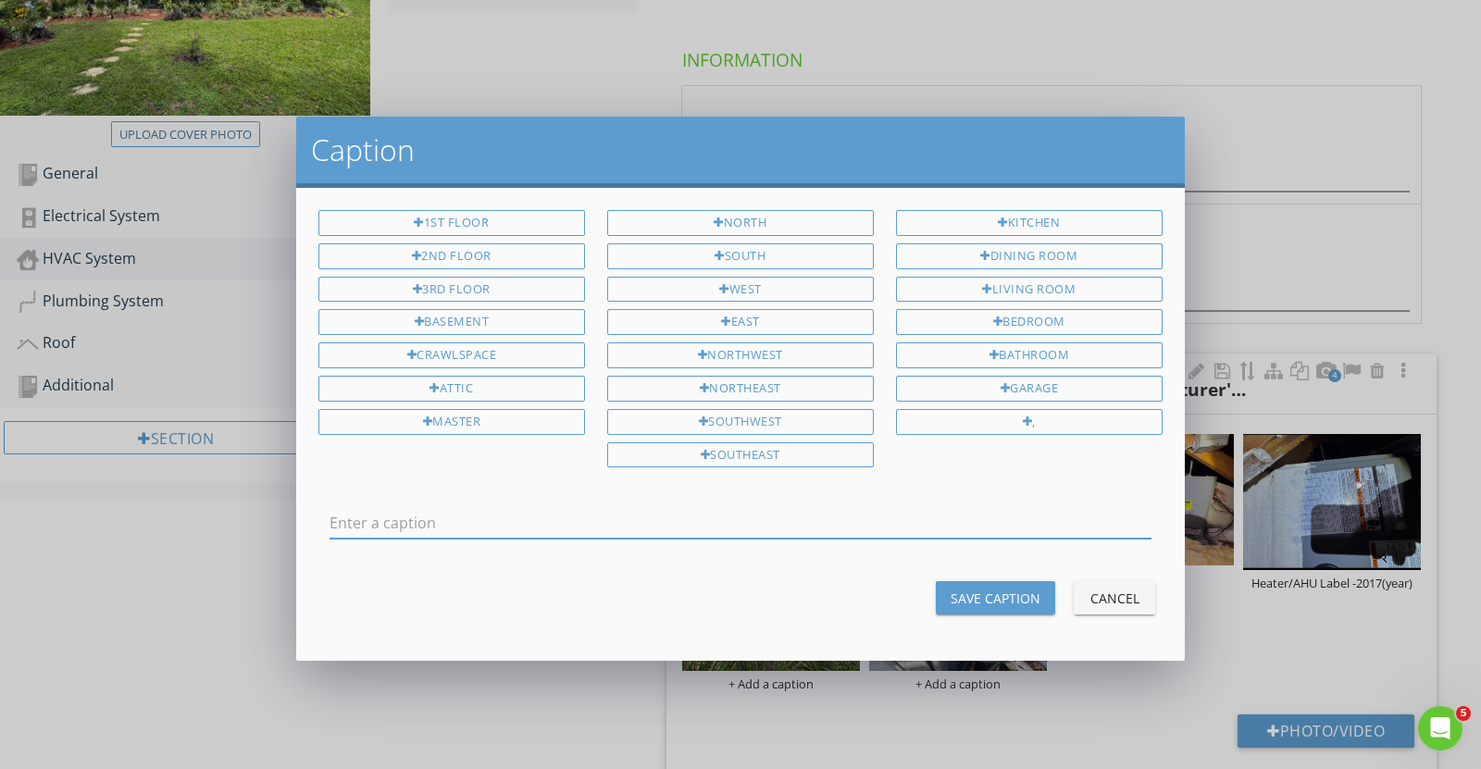
drag, startPoint x: 787, startPoint y: 504, endPoint x: 775, endPoint y: 518, distance: 18.4
drag, startPoint x: 517, startPoint y: 510, endPoint x: 491, endPoint y: 491, distance: 32.4
click at [491, 497] on div "Condenser Unit Label – ???? (year)" at bounding box center [740, 527] width 822 height 60
type input "Condenser Unit Label – 2017 (year)"
click at [947, 582] on button "Save Caption" at bounding box center [995, 597] width 119 height 33
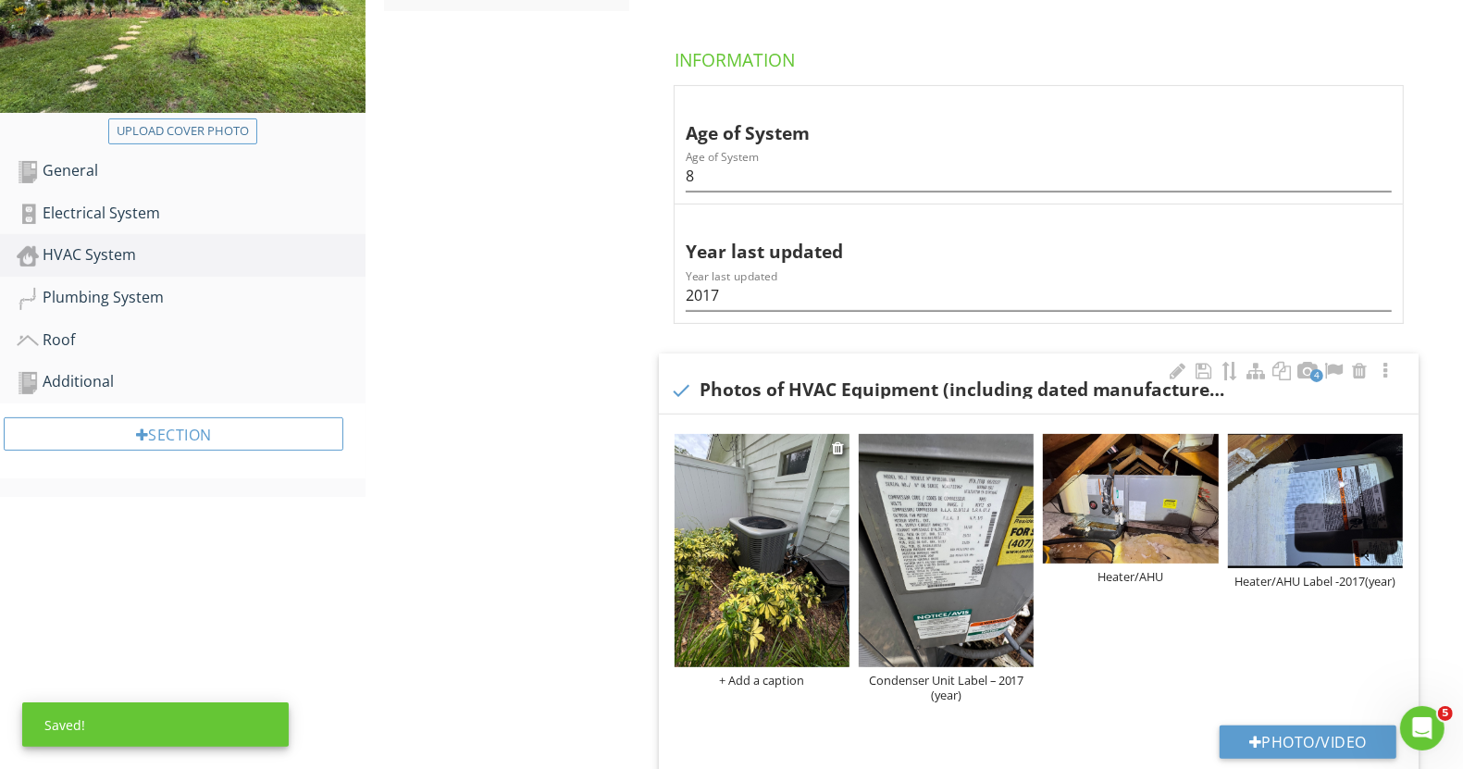
click at [751, 673] on div "+ Add a caption" at bounding box center [762, 680] width 175 height 15
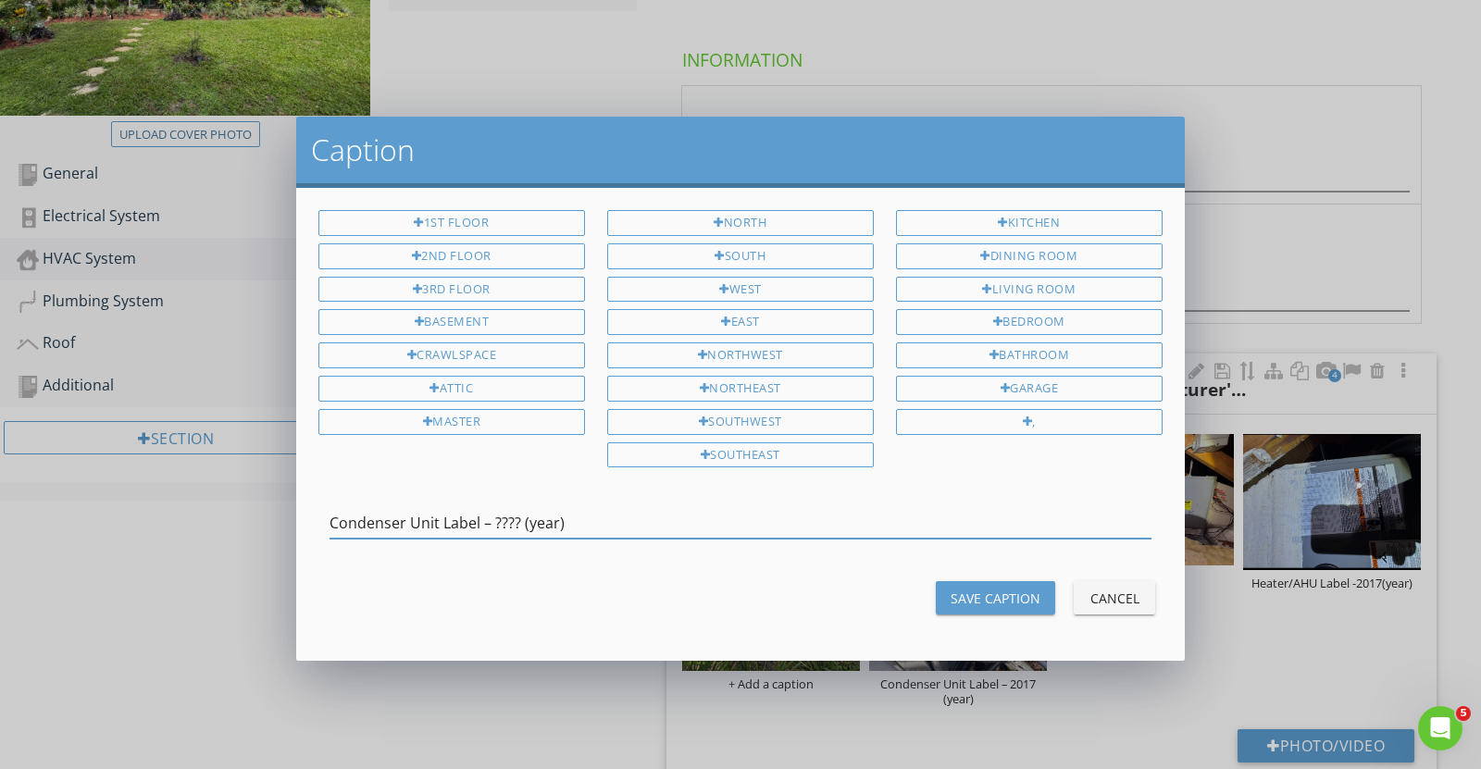
drag, startPoint x: 524, startPoint y: 504, endPoint x: 493, endPoint y: 482, distance: 37.8
click at [493, 482] on div "1st Floor 2nd Floor 3rd Floor Basement Crawlspace Attic Master North South West…" at bounding box center [740, 424] width 888 height 473
type input "Condenser Unit"
click at [984, 601] on button "Save Caption" at bounding box center [995, 597] width 119 height 33
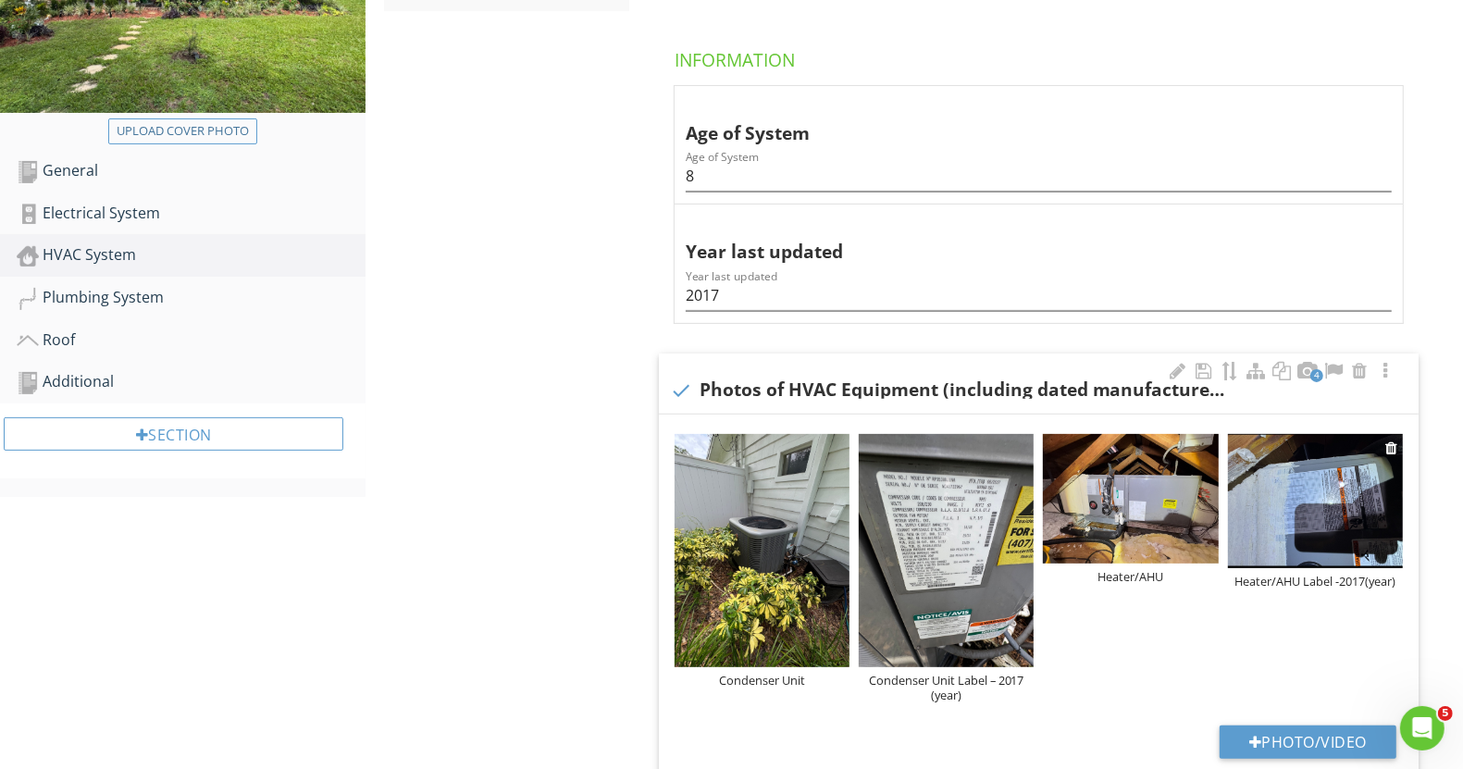
click at [1289, 533] on img at bounding box center [1315, 501] width 175 height 134
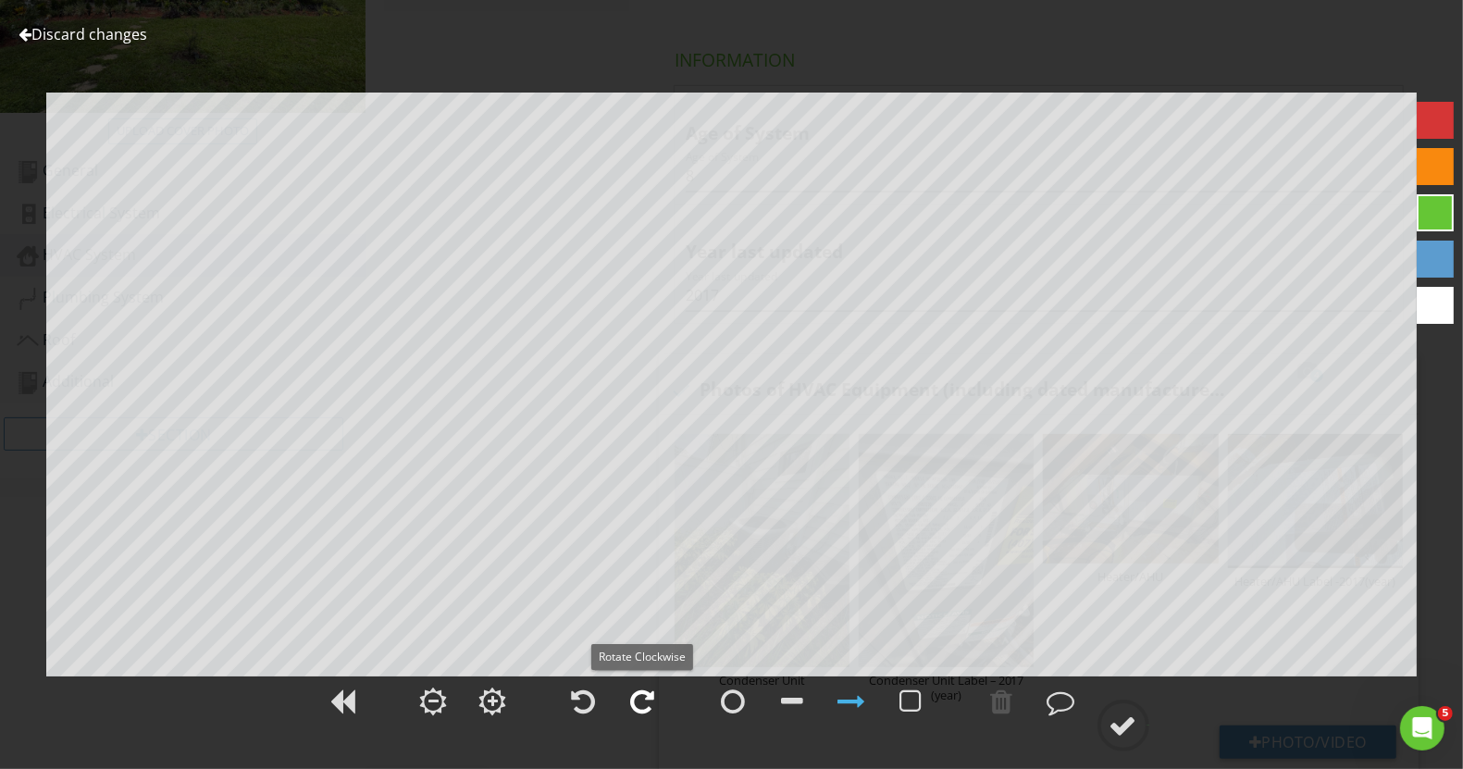
click at [631, 712] on div at bounding box center [643, 702] width 24 height 28
click at [1123, 744] on circle at bounding box center [1124, 726] width 48 height 48
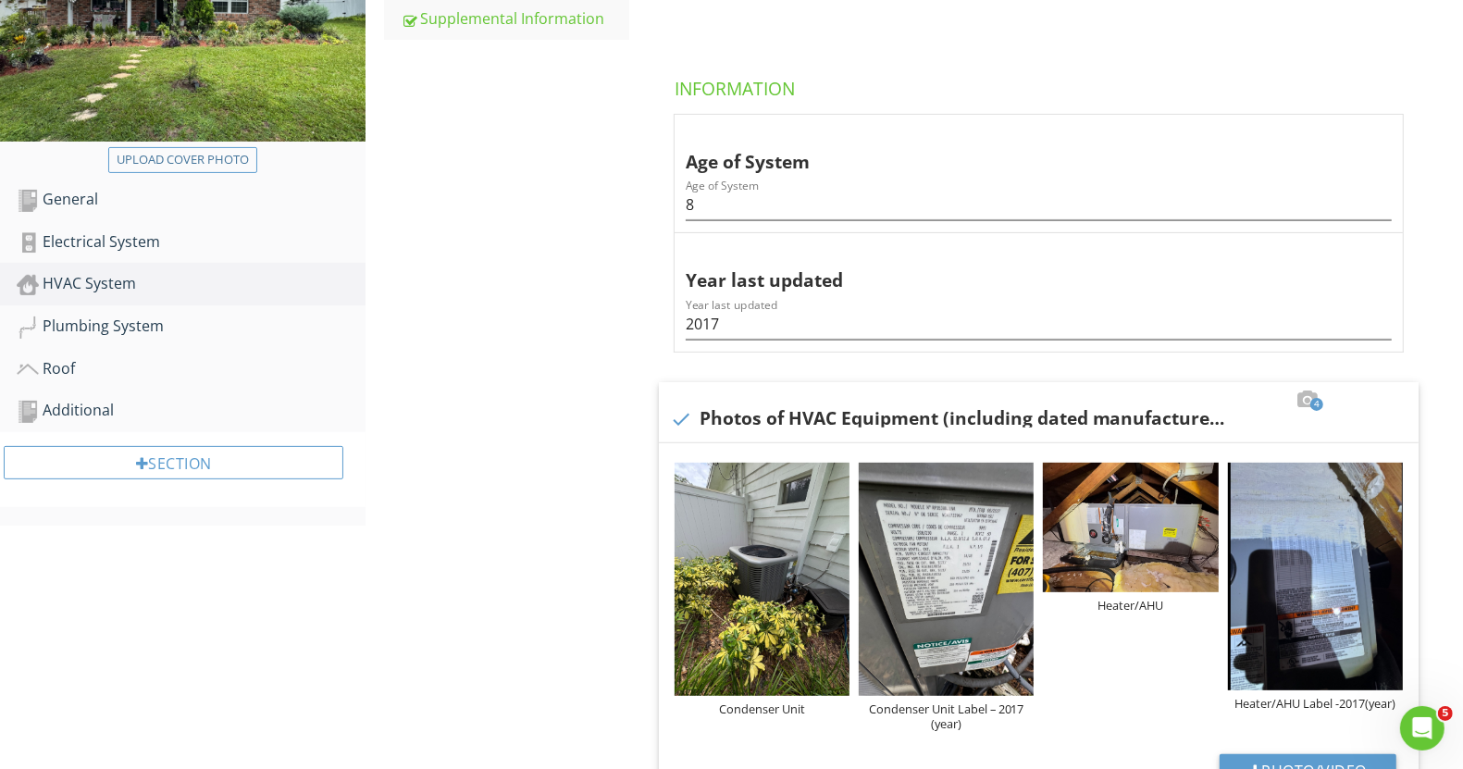
scroll to position [463, 0]
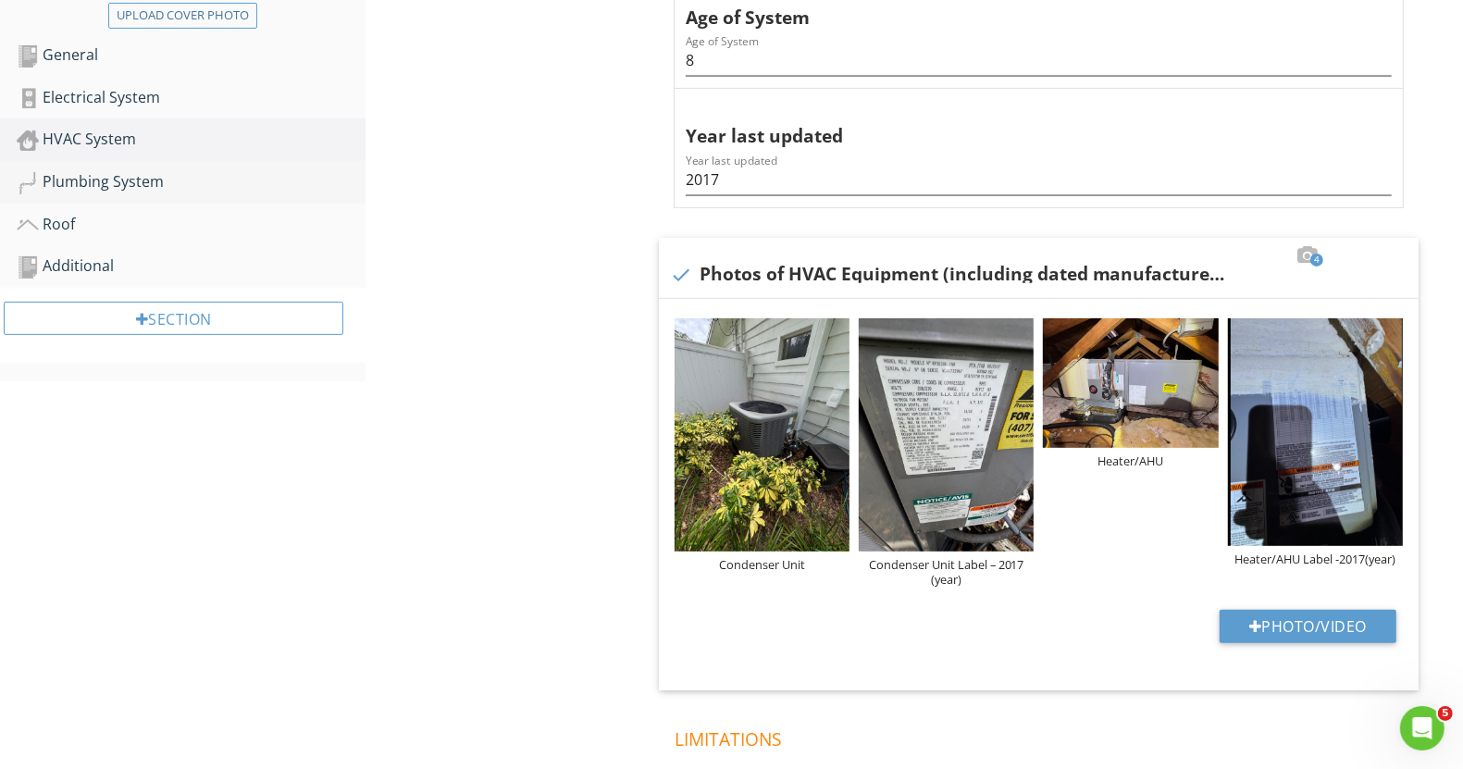
click at [155, 176] on div "Plumbing System" at bounding box center [191, 182] width 349 height 24
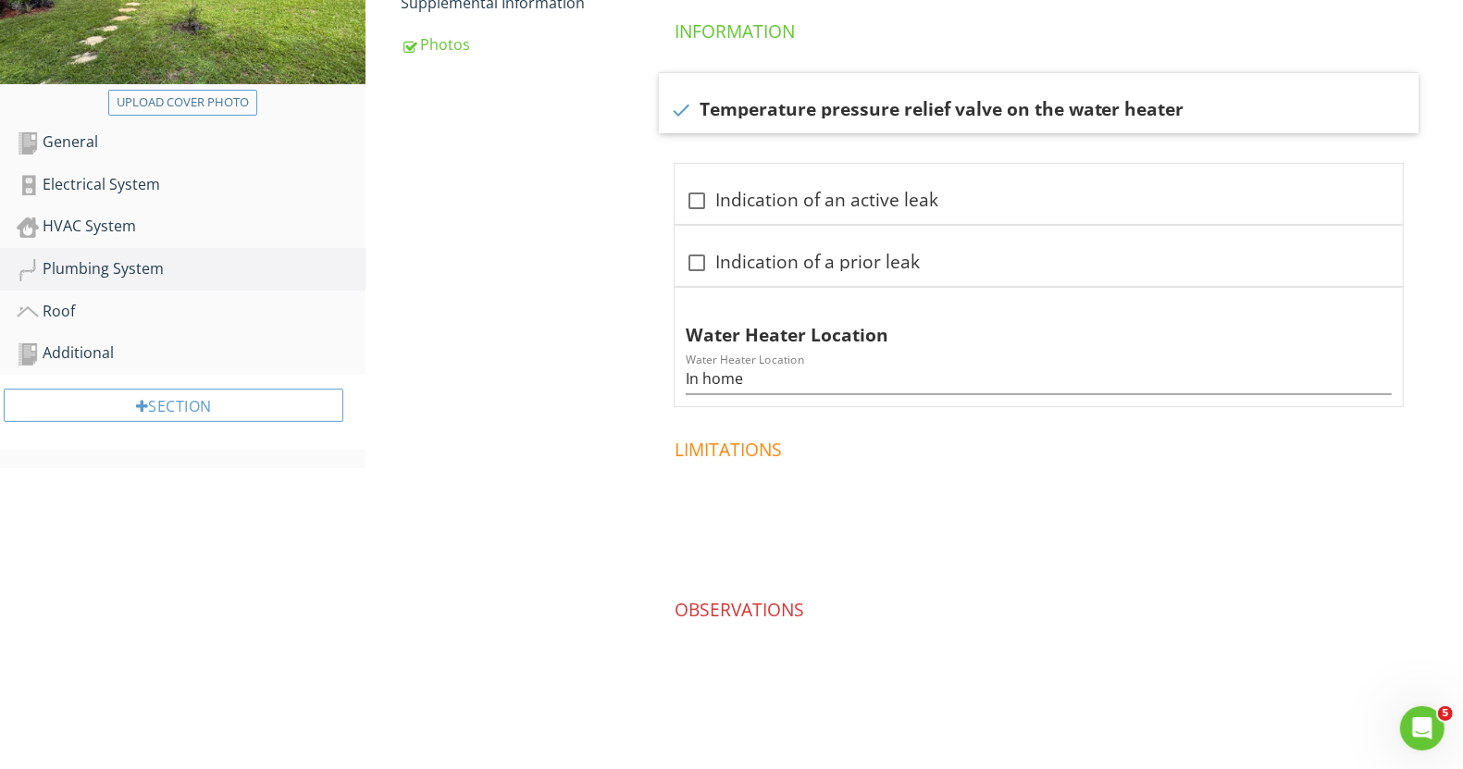
scroll to position [29, 0]
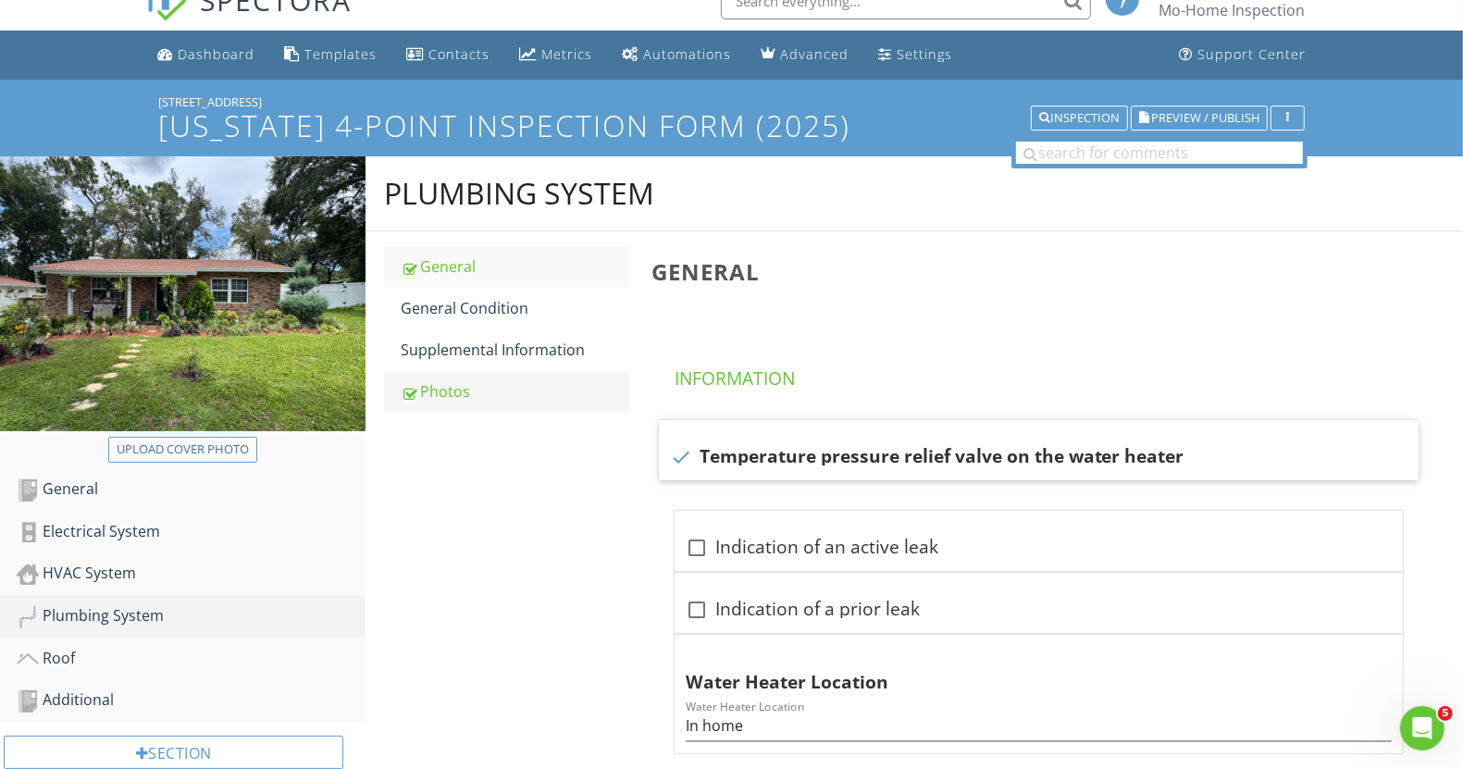
click at [459, 381] on div "Photos" at bounding box center [515, 391] width 228 height 22
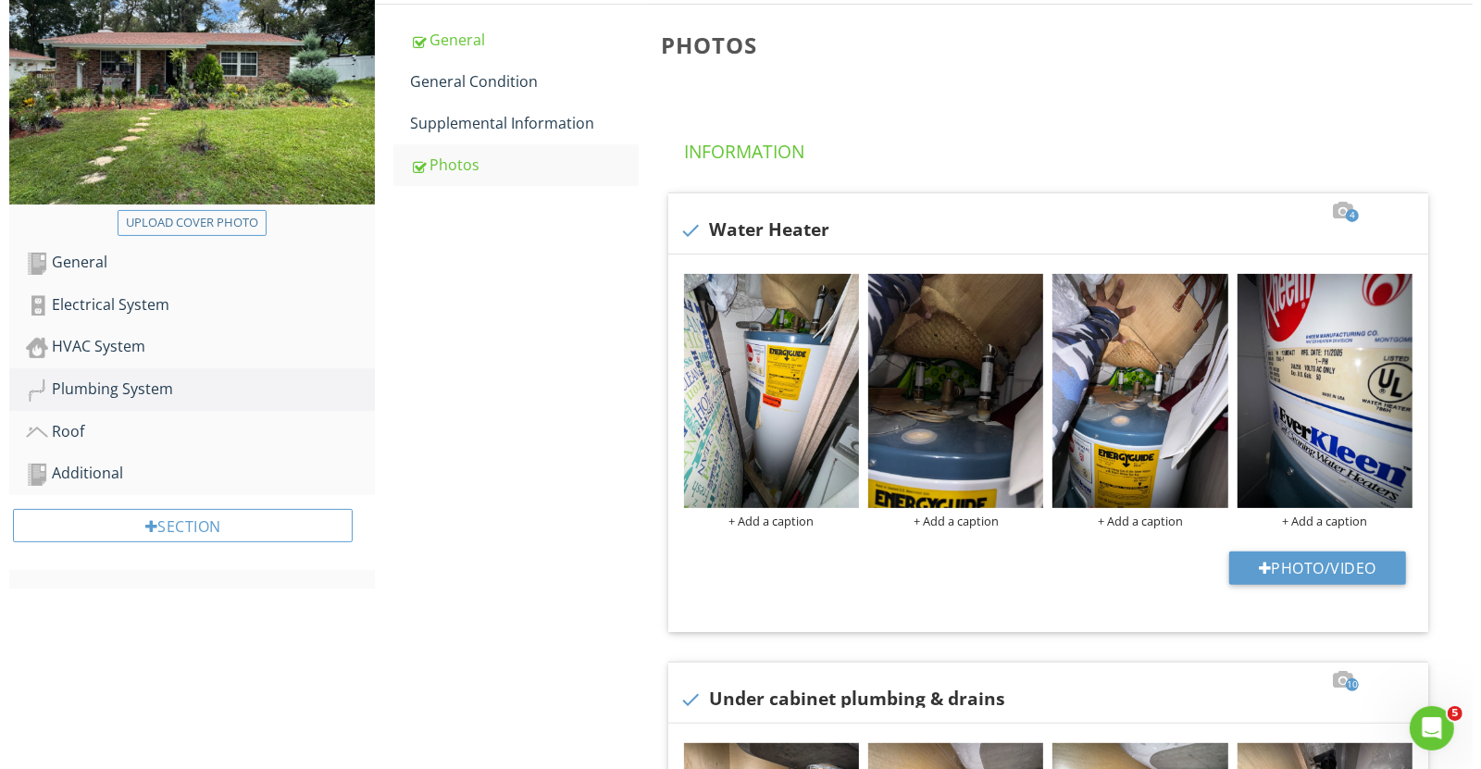
scroll to position [260, 0]
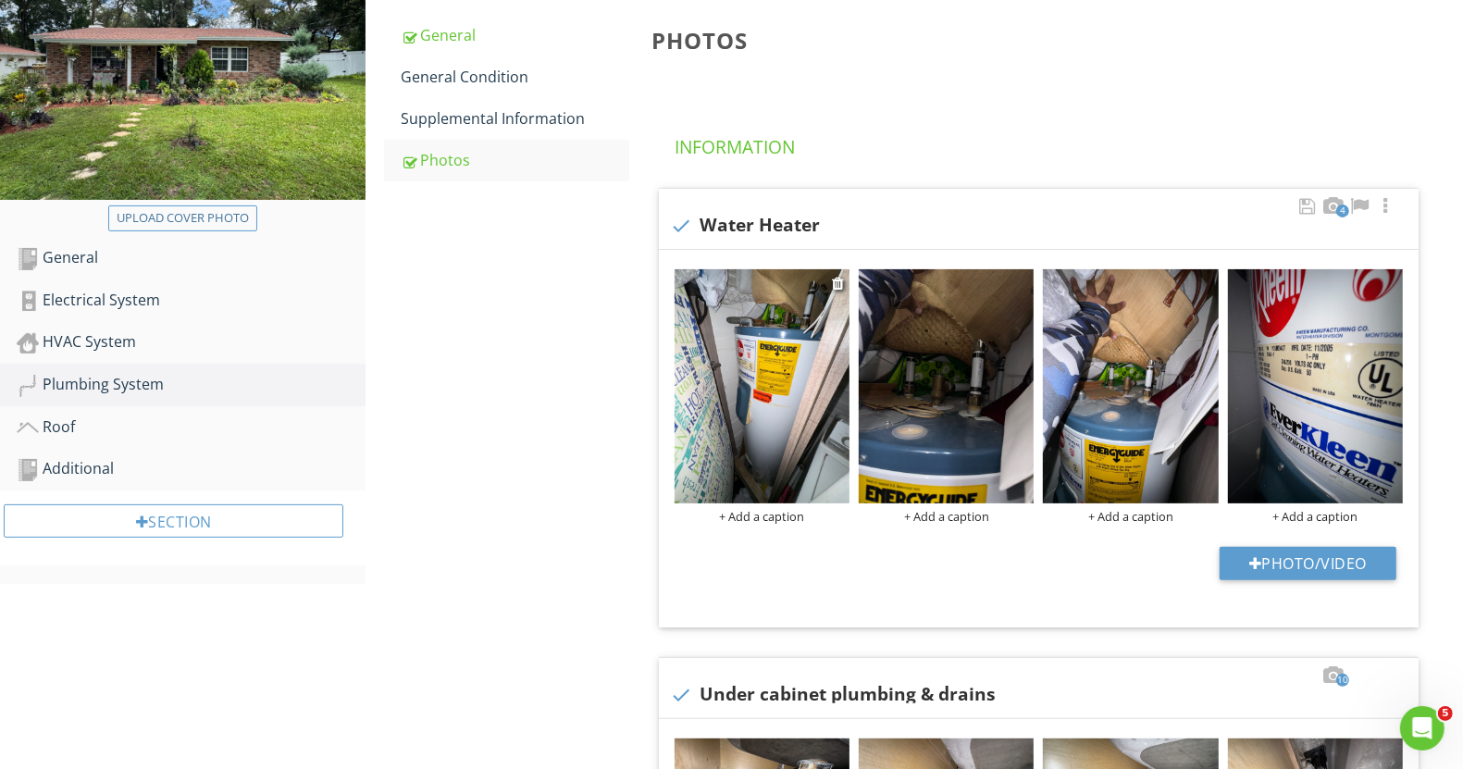
click at [754, 511] on div "+ Add a caption" at bounding box center [762, 516] width 175 height 15
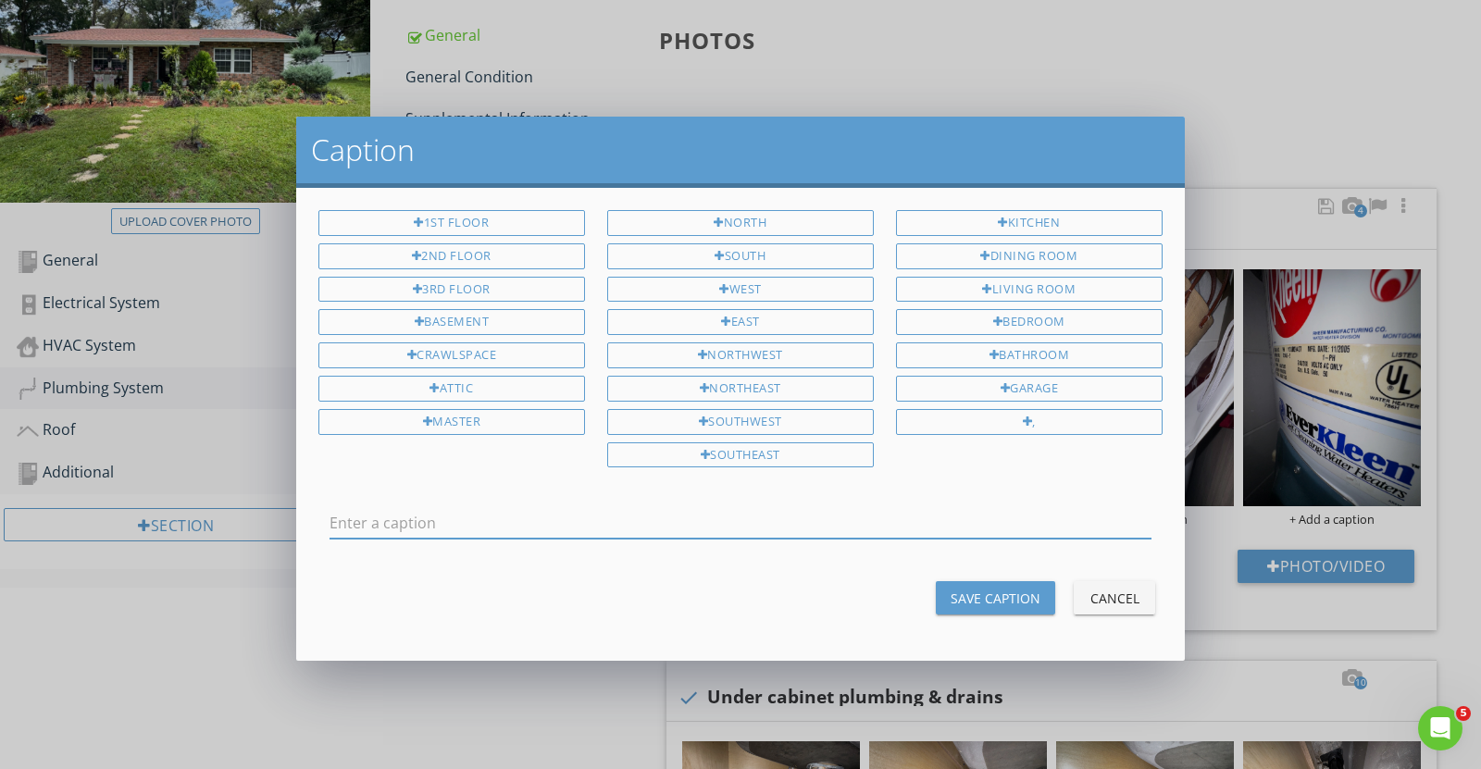
click at [754, 532] on div at bounding box center [740, 532] width 822 height 49
click at [739, 508] on input "text" at bounding box center [740, 523] width 822 height 31
type input "w"
type input "Water heater"
click at [992, 595] on div "Save Caption" at bounding box center [996, 598] width 90 height 19
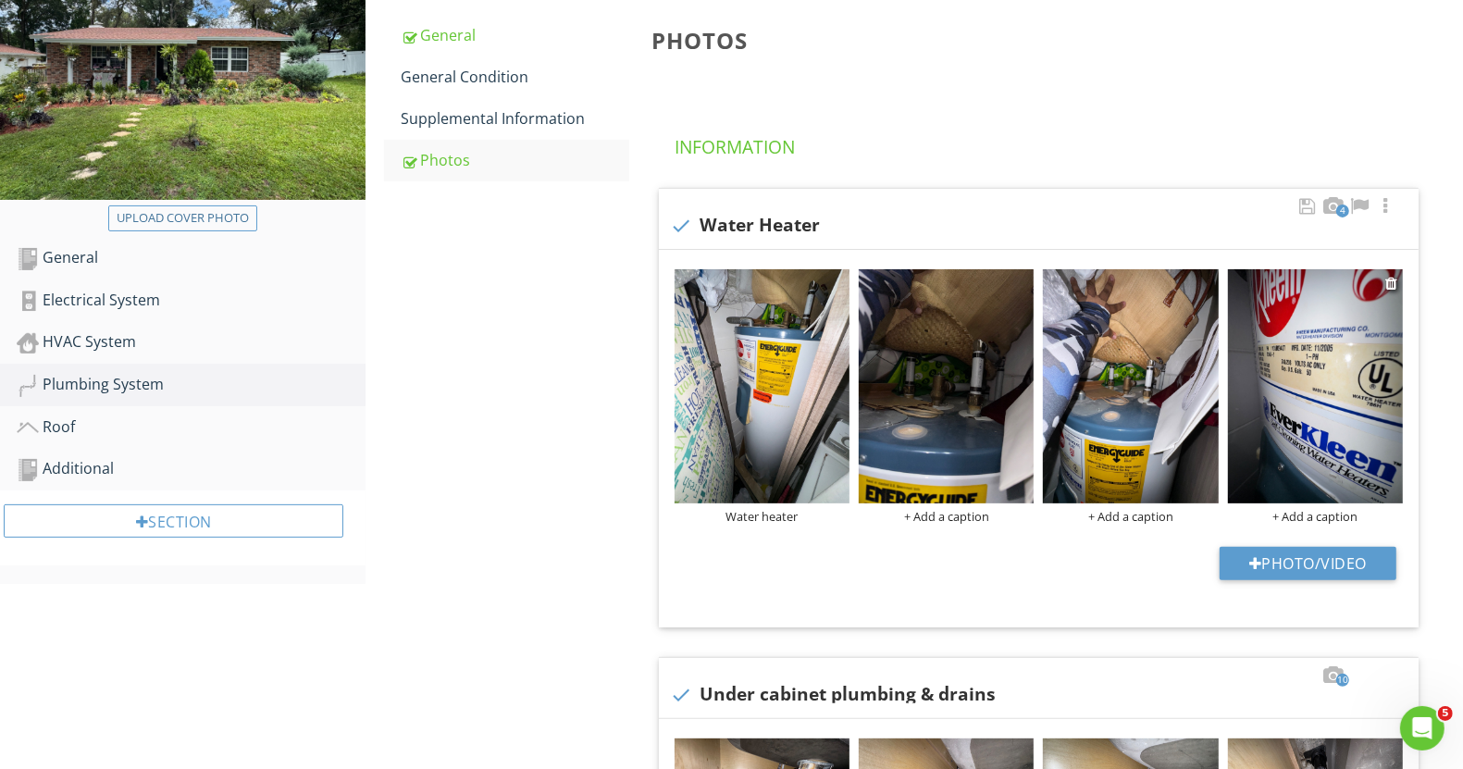
click at [1331, 517] on div "+ Add a caption" at bounding box center [1315, 516] width 175 height 15
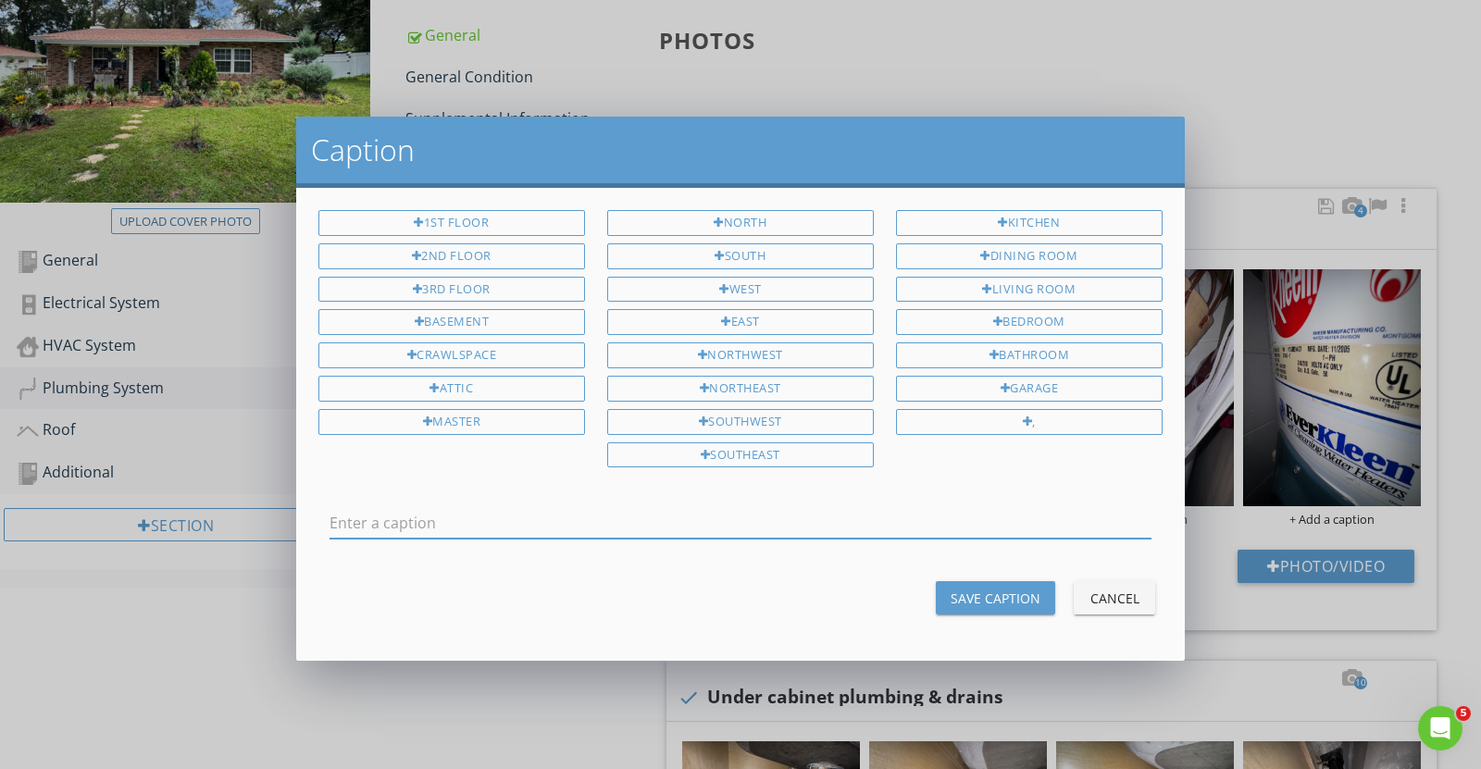
scroll to position [0, 0]
drag, startPoint x: 517, startPoint y: 508, endPoint x: 478, endPoint y: 511, distance: 39.9
click at [478, 511] on input "Water Heater Label – 2015(year)" at bounding box center [740, 523] width 822 height 31
type input "Water Heater Label – 2005 (year)"
click at [977, 589] on div "Save Caption" at bounding box center [996, 598] width 90 height 19
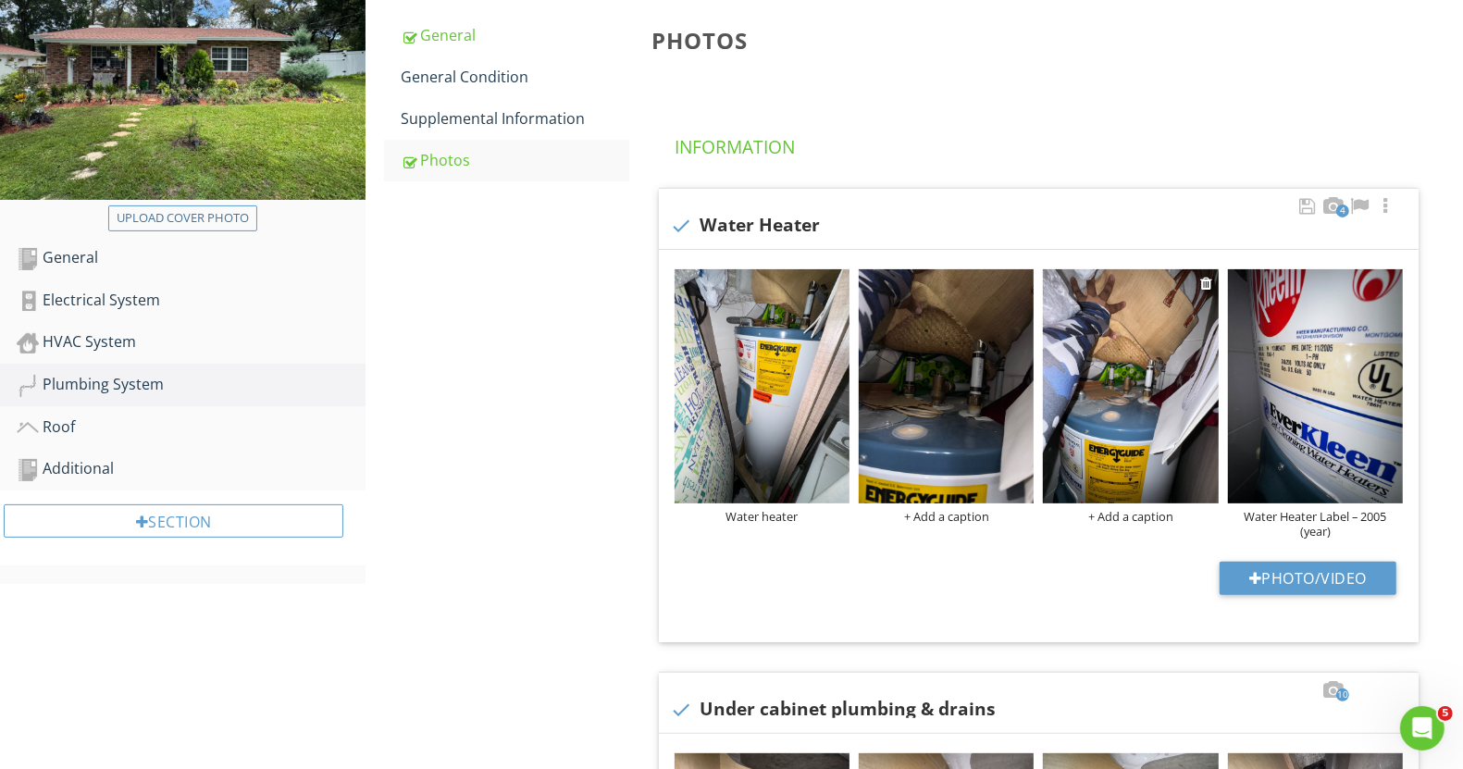
click at [1124, 513] on div "+ Add a caption" at bounding box center [1130, 516] width 175 height 15
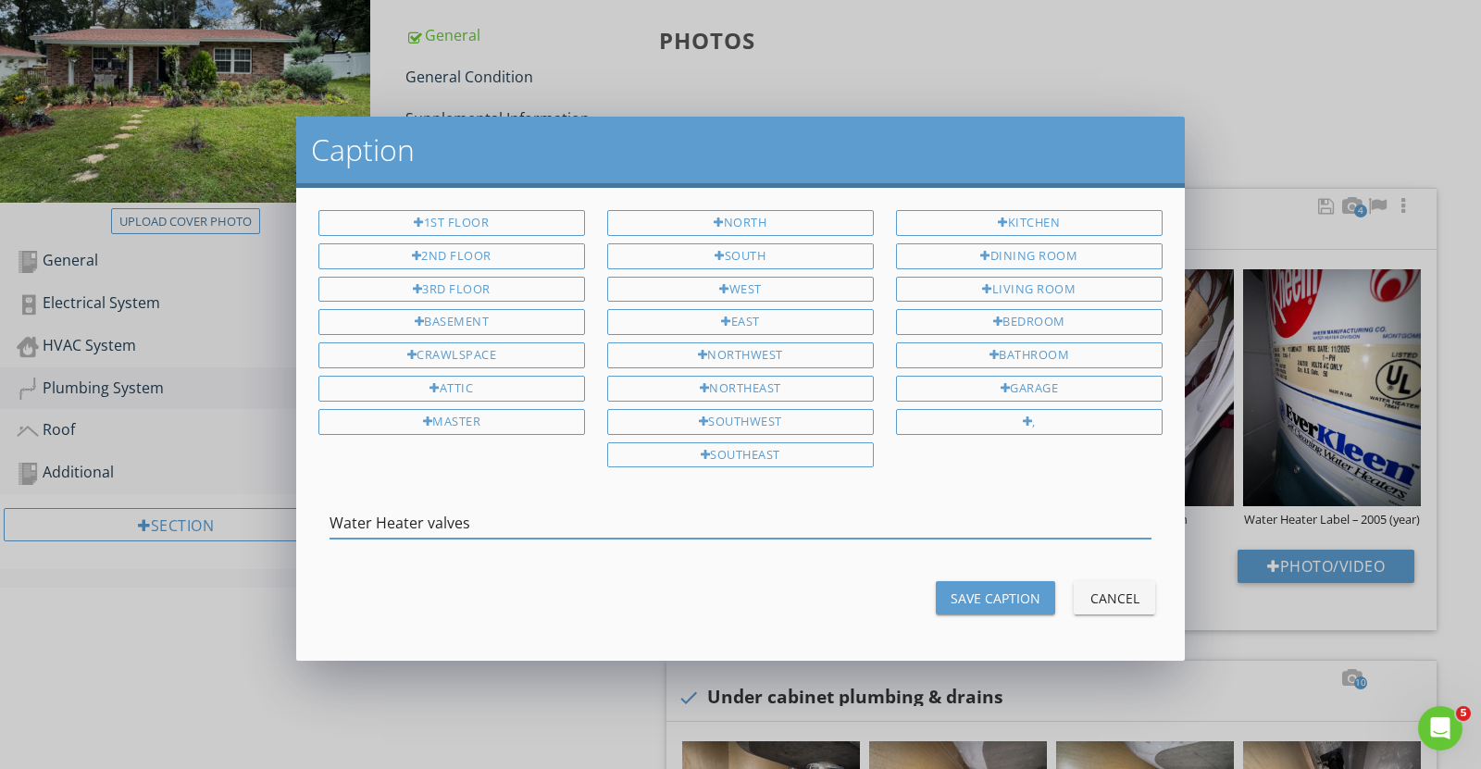
type input "Water Heater valves"
drag, startPoint x: 979, startPoint y: 577, endPoint x: 956, endPoint y: 567, distance: 24.9
click at [974, 581] on button "Save Caption" at bounding box center [995, 597] width 119 height 33
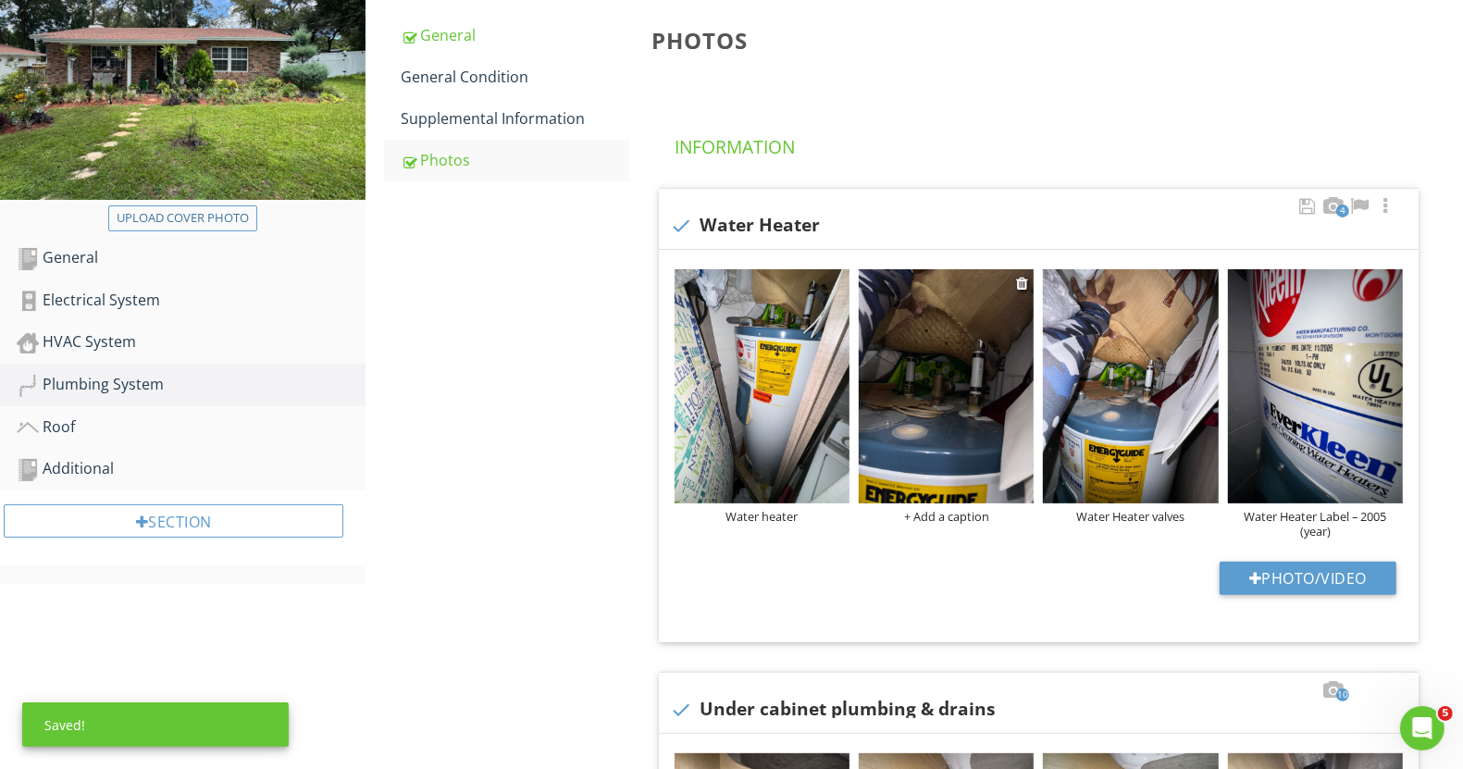
click at [944, 516] on div "+ Add a caption" at bounding box center [946, 516] width 175 height 15
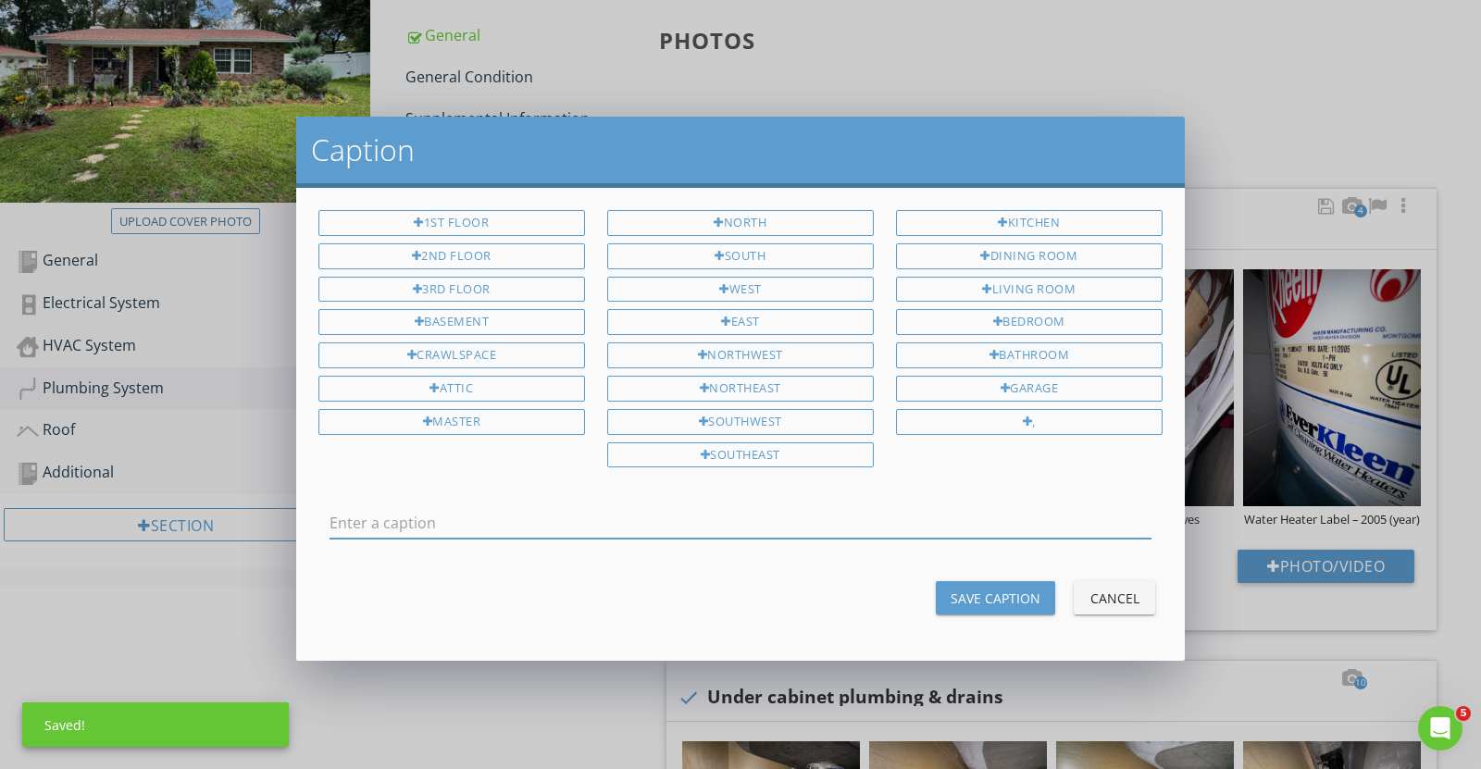
drag, startPoint x: 824, startPoint y: 533, endPoint x: 820, endPoint y: 512, distance: 21.6
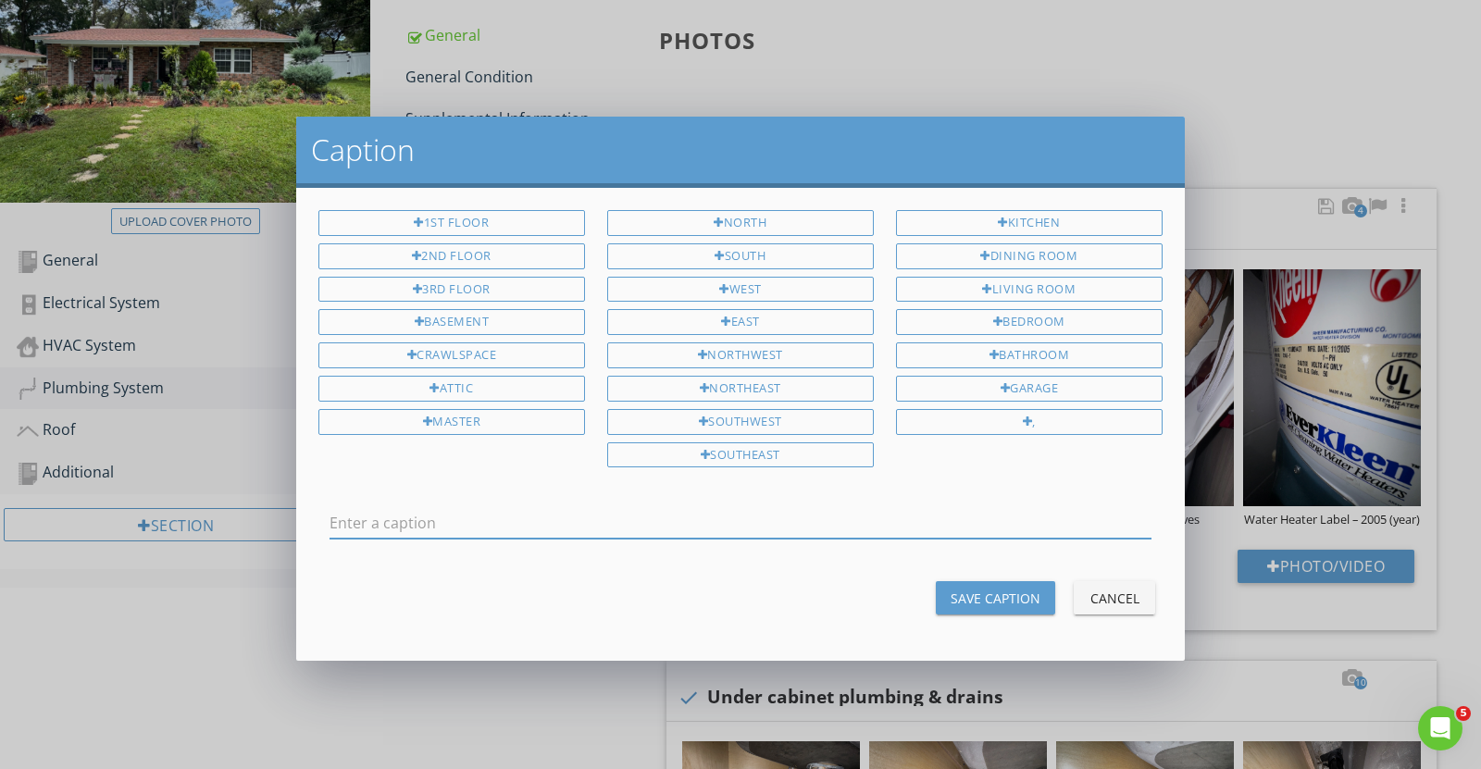
paste input "Water Heater valves"
type input "Water Heater valves"
click at [1002, 595] on div "Save Caption" at bounding box center [996, 598] width 90 height 19
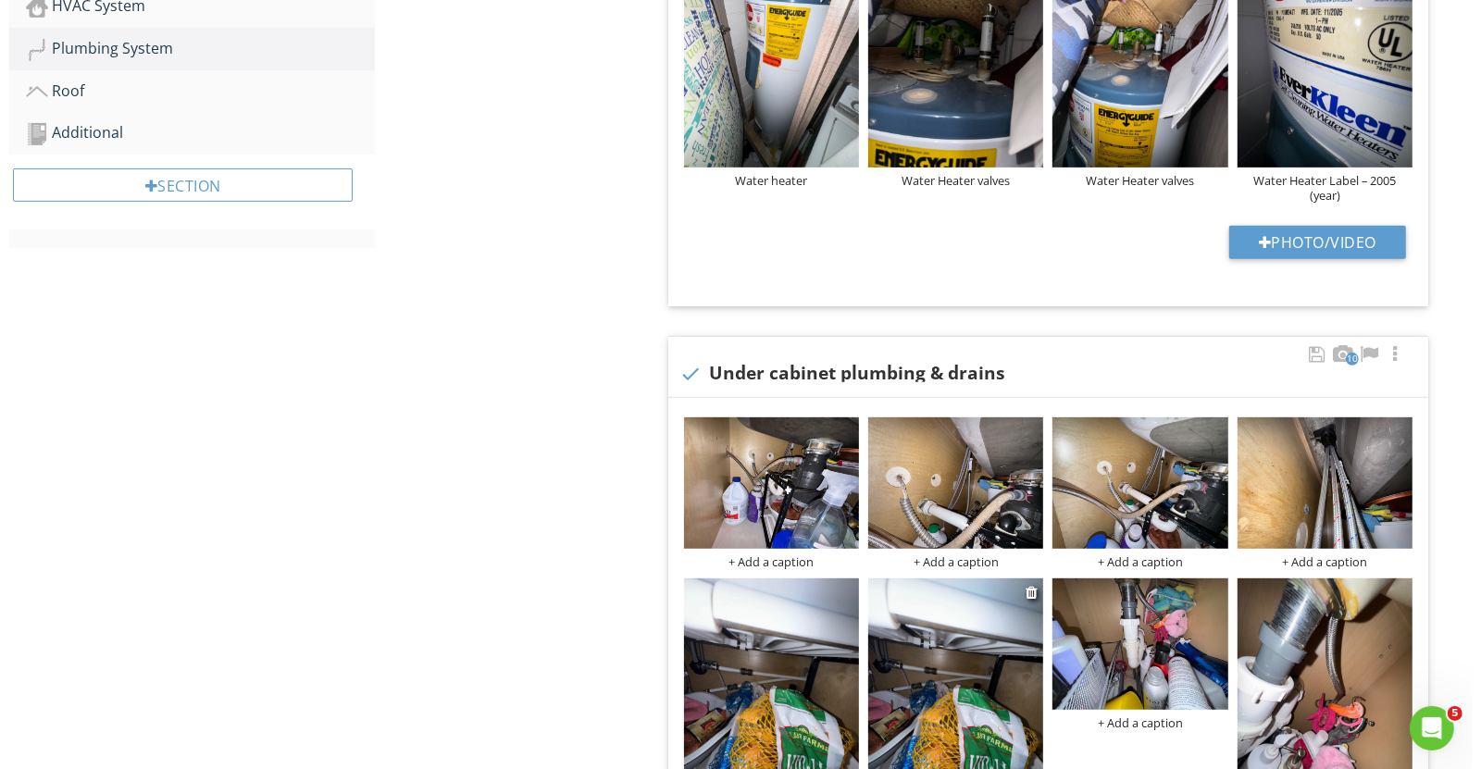
scroll to position [607, 0]
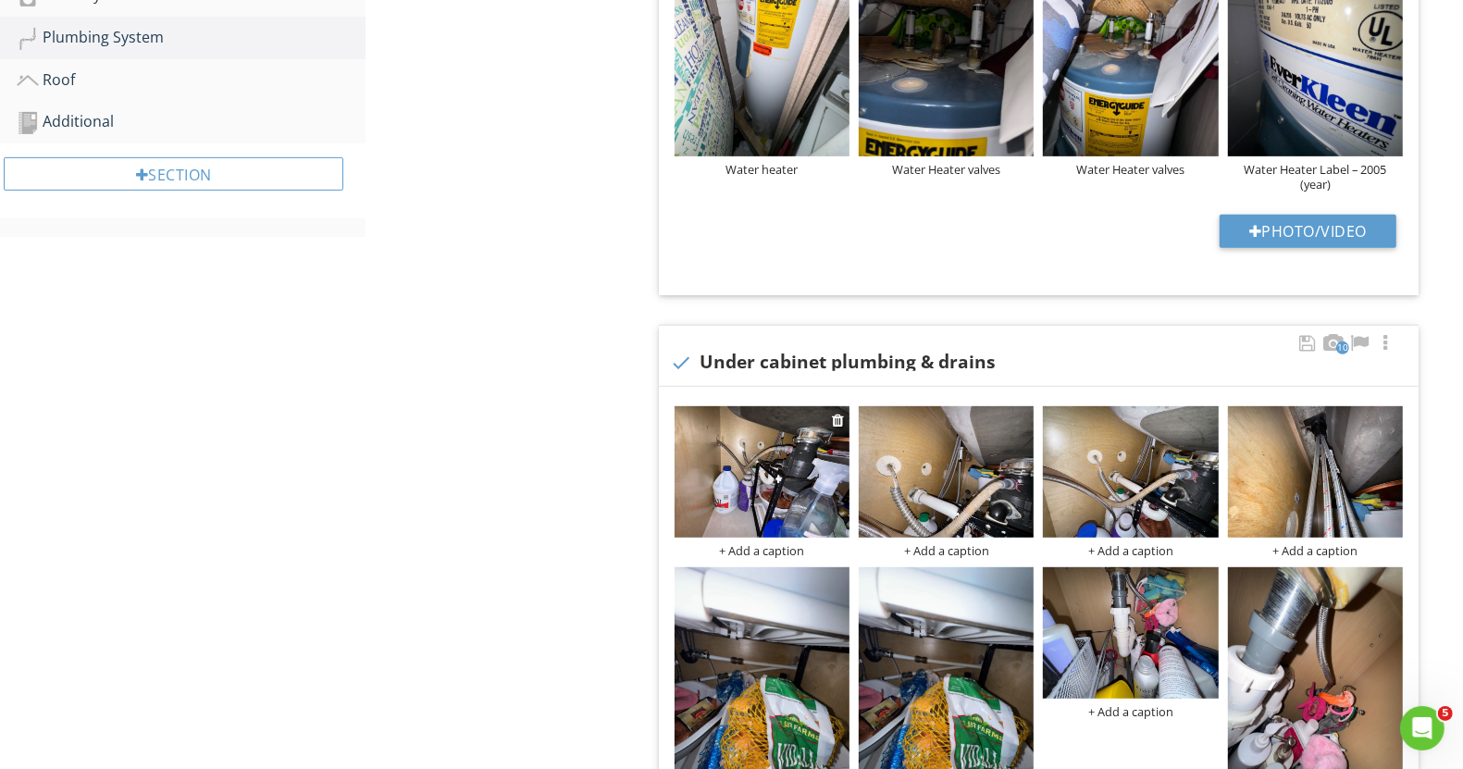
click at [778, 543] on div "+ Add a caption" at bounding box center [762, 550] width 175 height 15
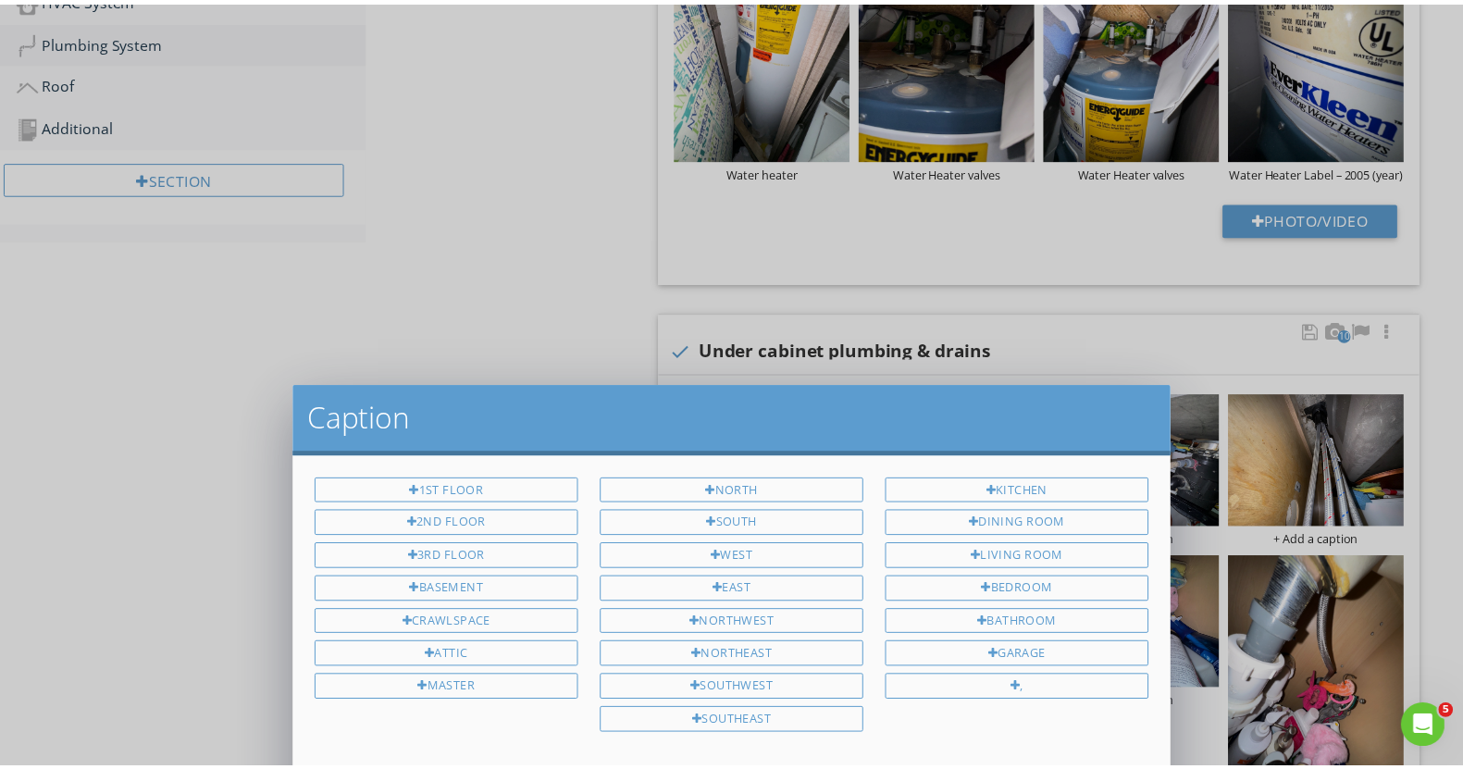
scroll to position [0, 0]
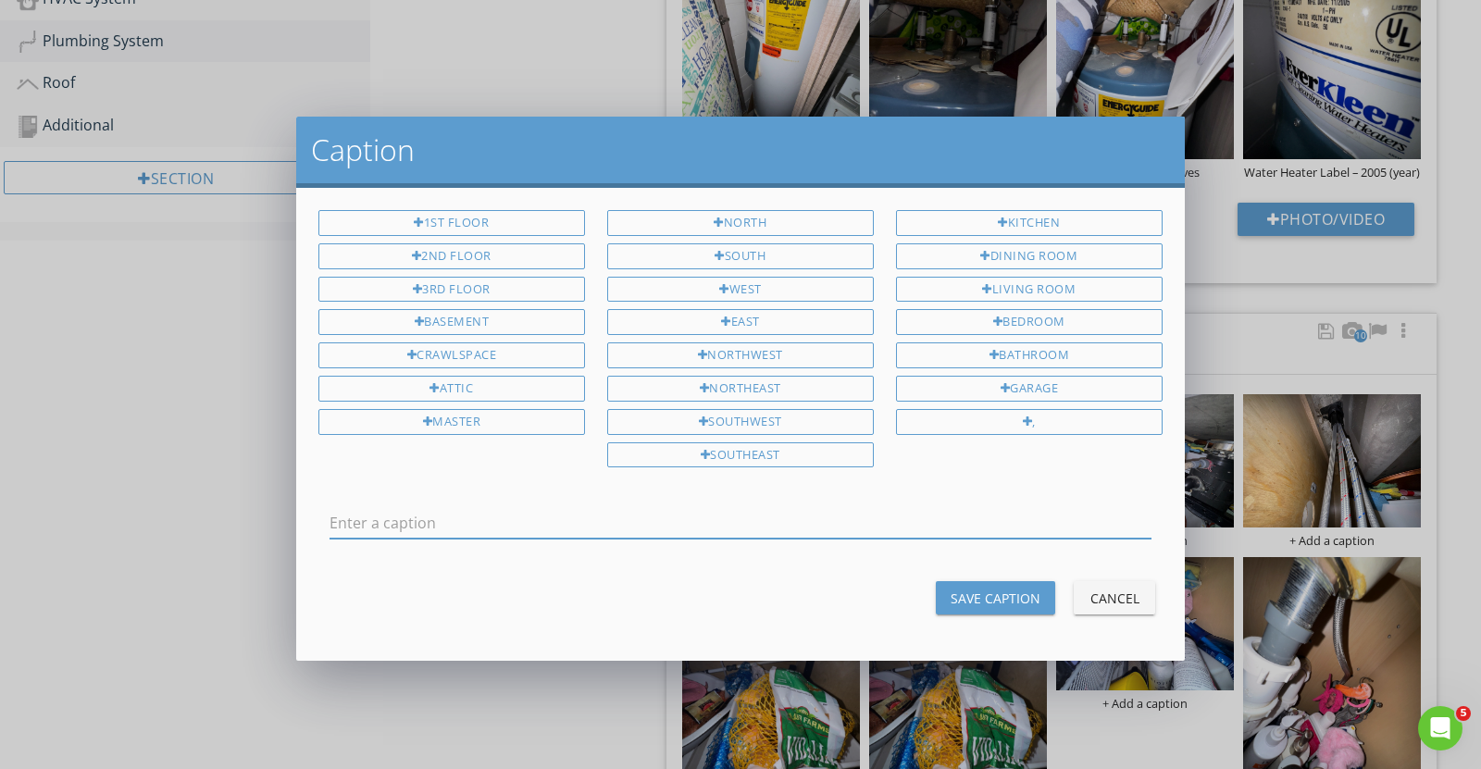
drag, startPoint x: 726, startPoint y: 497, endPoint x: 565, endPoint y: 518, distance: 162.4
type input "Kitchen Plumbing (under sink)"
click at [976, 589] on div "Save Caption" at bounding box center [996, 598] width 90 height 19
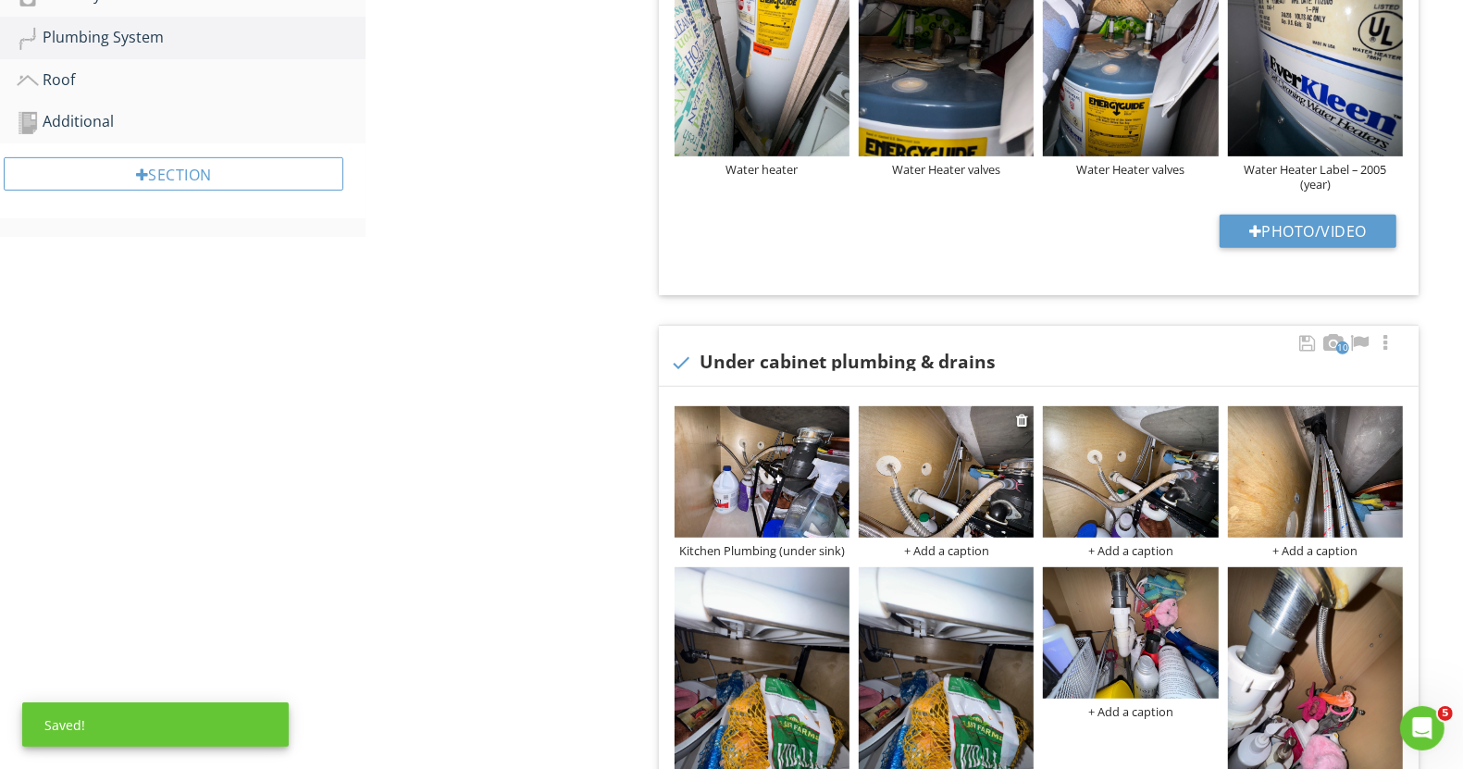
click at [954, 553] on div "+ Add a caption" at bounding box center [946, 550] width 175 height 15
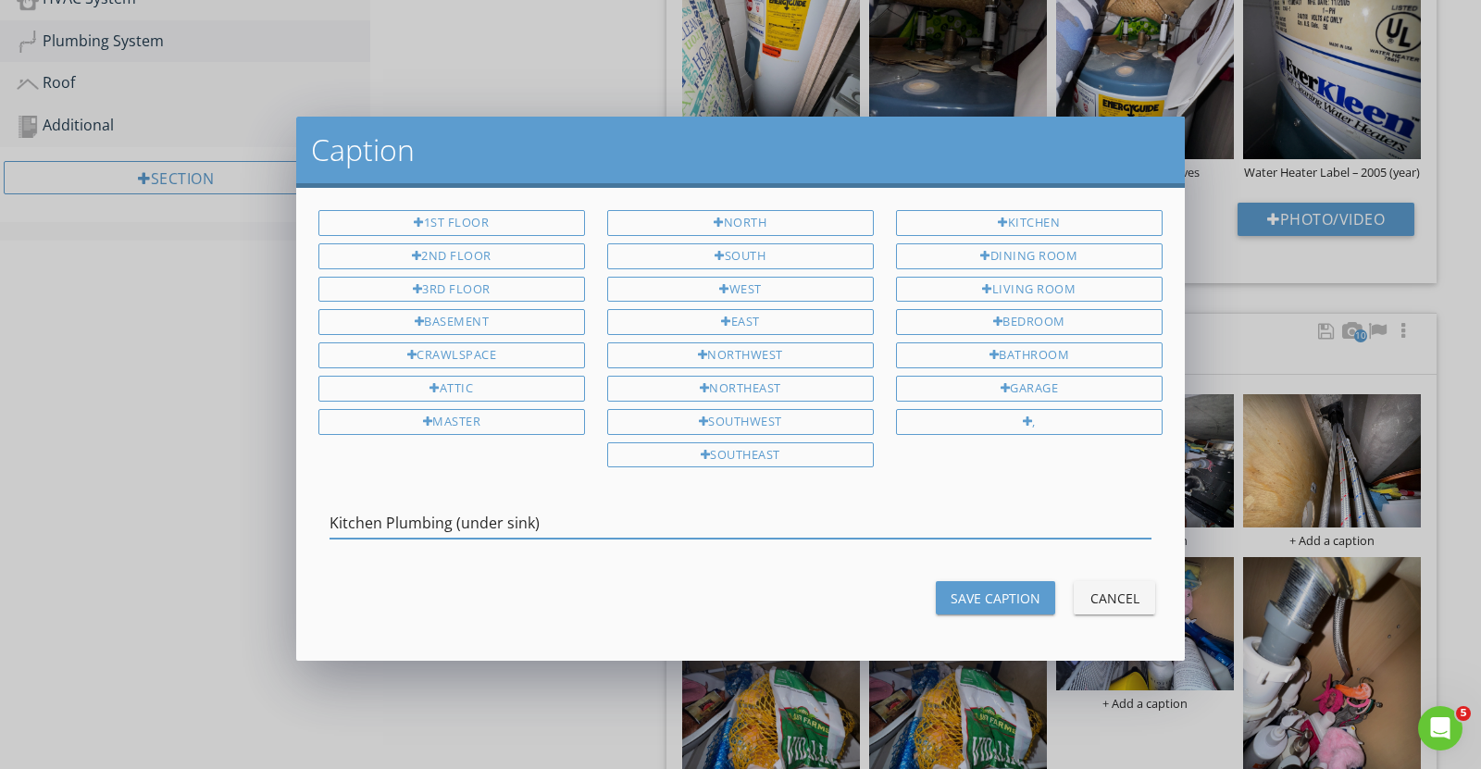
type input "Kitchen Plumbing (under sink)"
click at [973, 589] on div "Save Caption" at bounding box center [996, 598] width 90 height 19
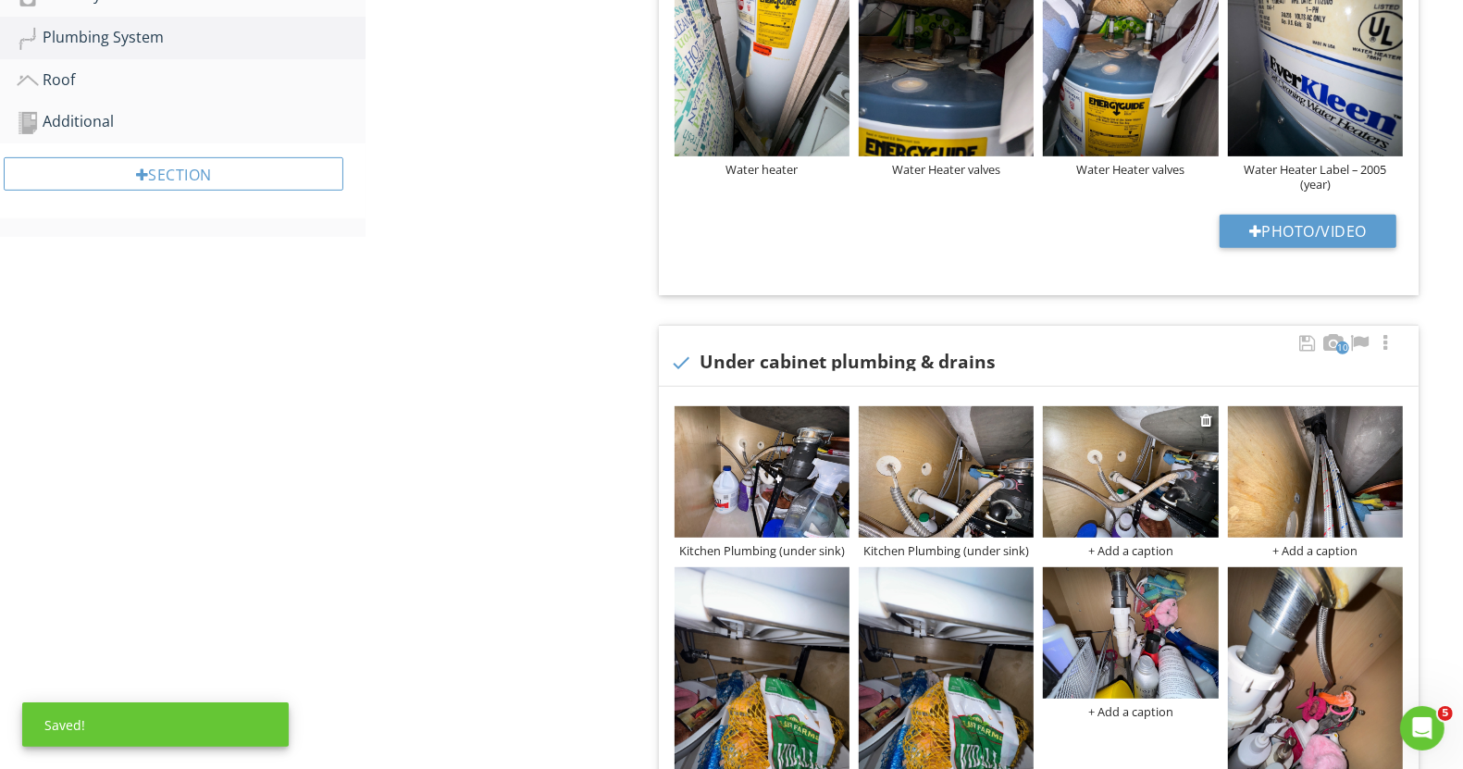
click at [1137, 555] on div "Kitchen Plumbing (under sink) Kitchen Plumbing (under sink) + Add a caption + A…" at bounding box center [1039, 746] width 738 height 688
click at [1136, 549] on div "+ Add a caption" at bounding box center [1130, 550] width 175 height 15
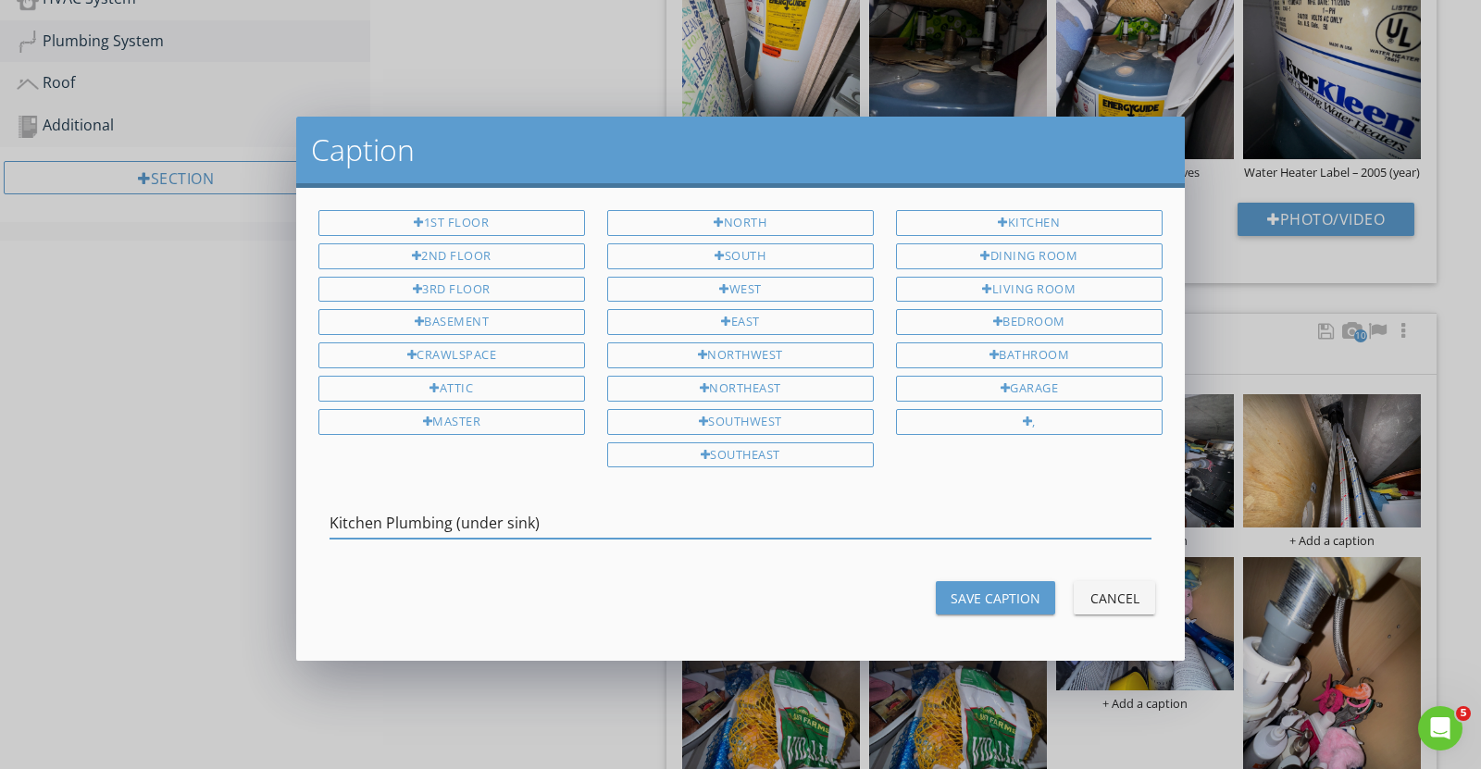
type input "Kitchen Plumbing (under sink)"
click at [990, 589] on div "Save Caption" at bounding box center [996, 598] width 90 height 19
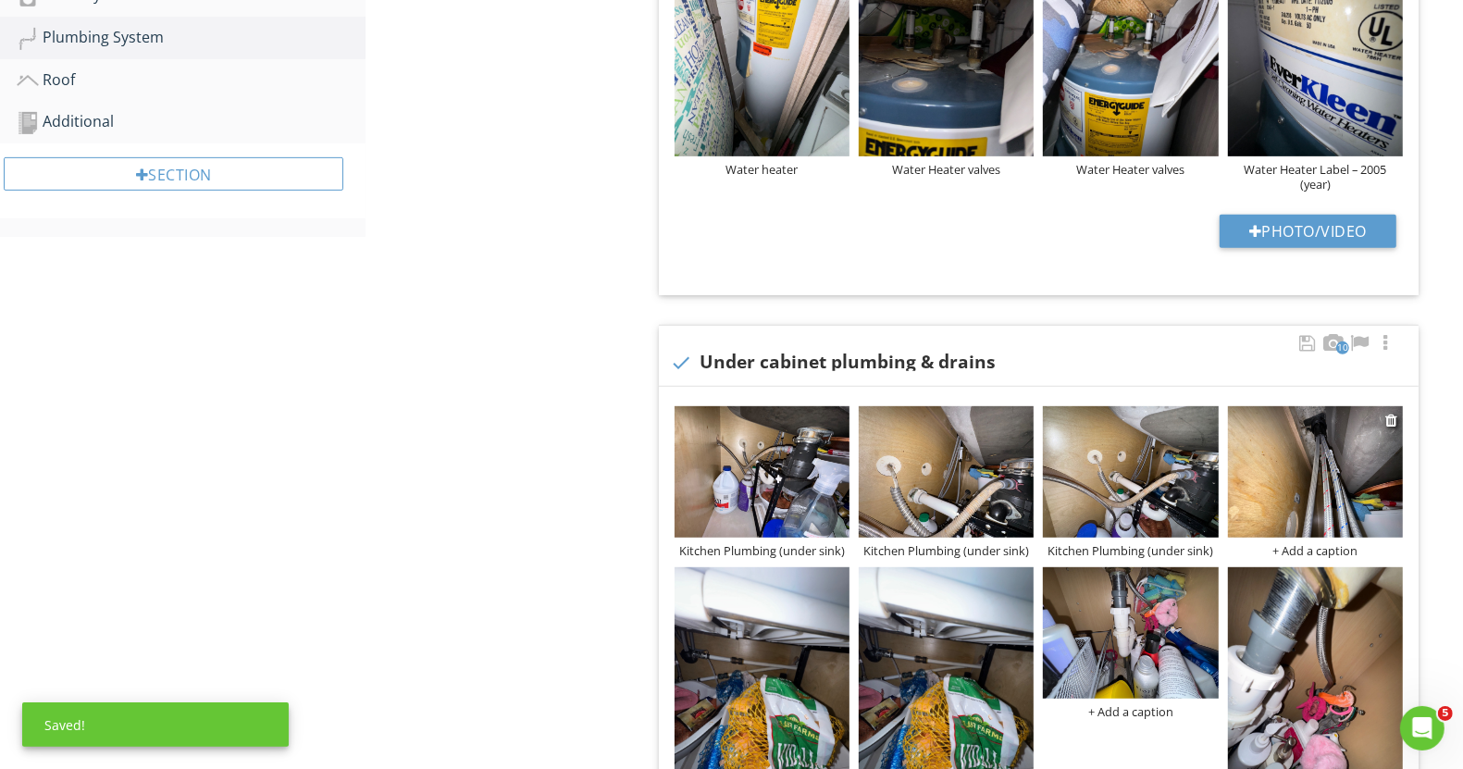
click at [1333, 545] on div "+ Add a caption" at bounding box center [1315, 550] width 175 height 15
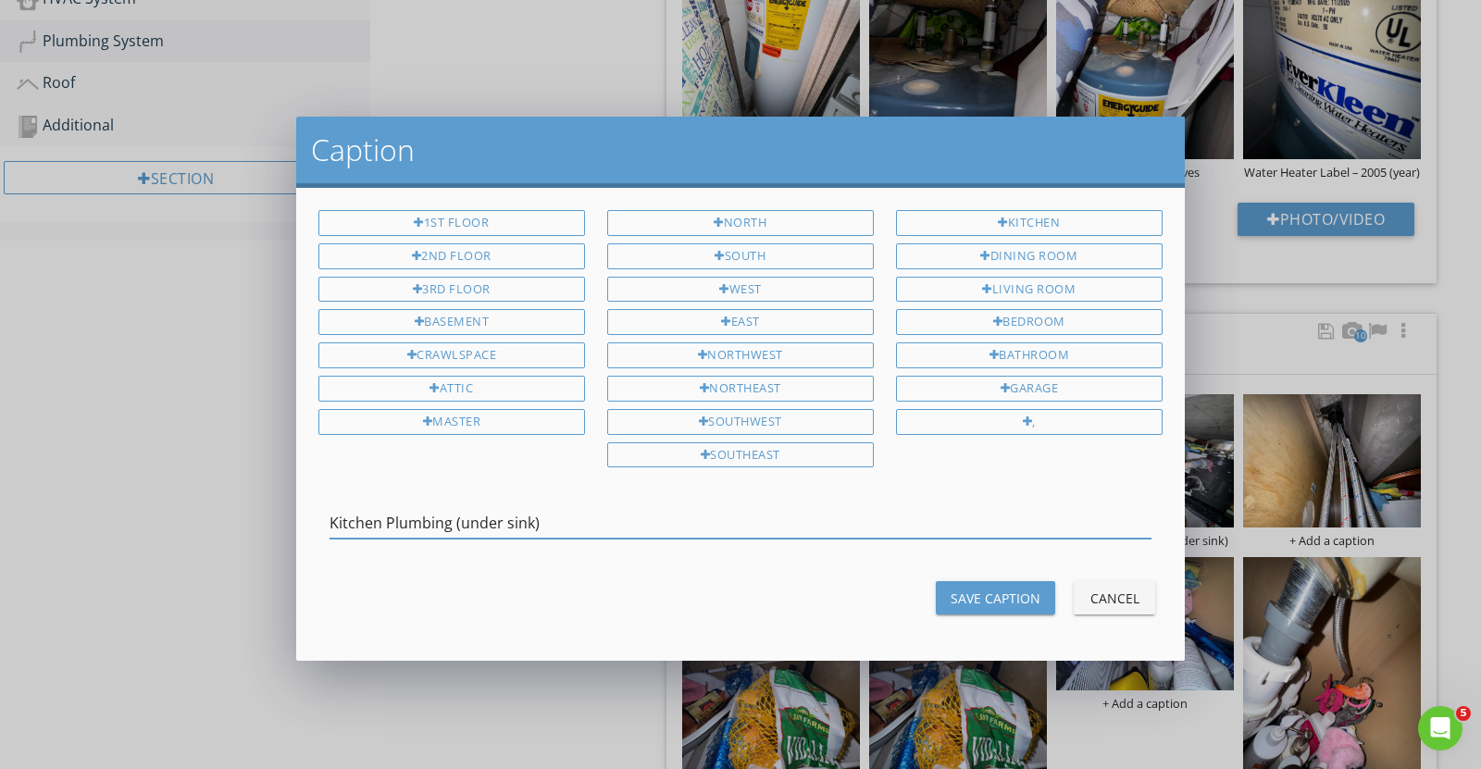
type input "Kitchen Plumbing (under sink)"
click at [963, 590] on div "Save Caption" at bounding box center [996, 598] width 90 height 19
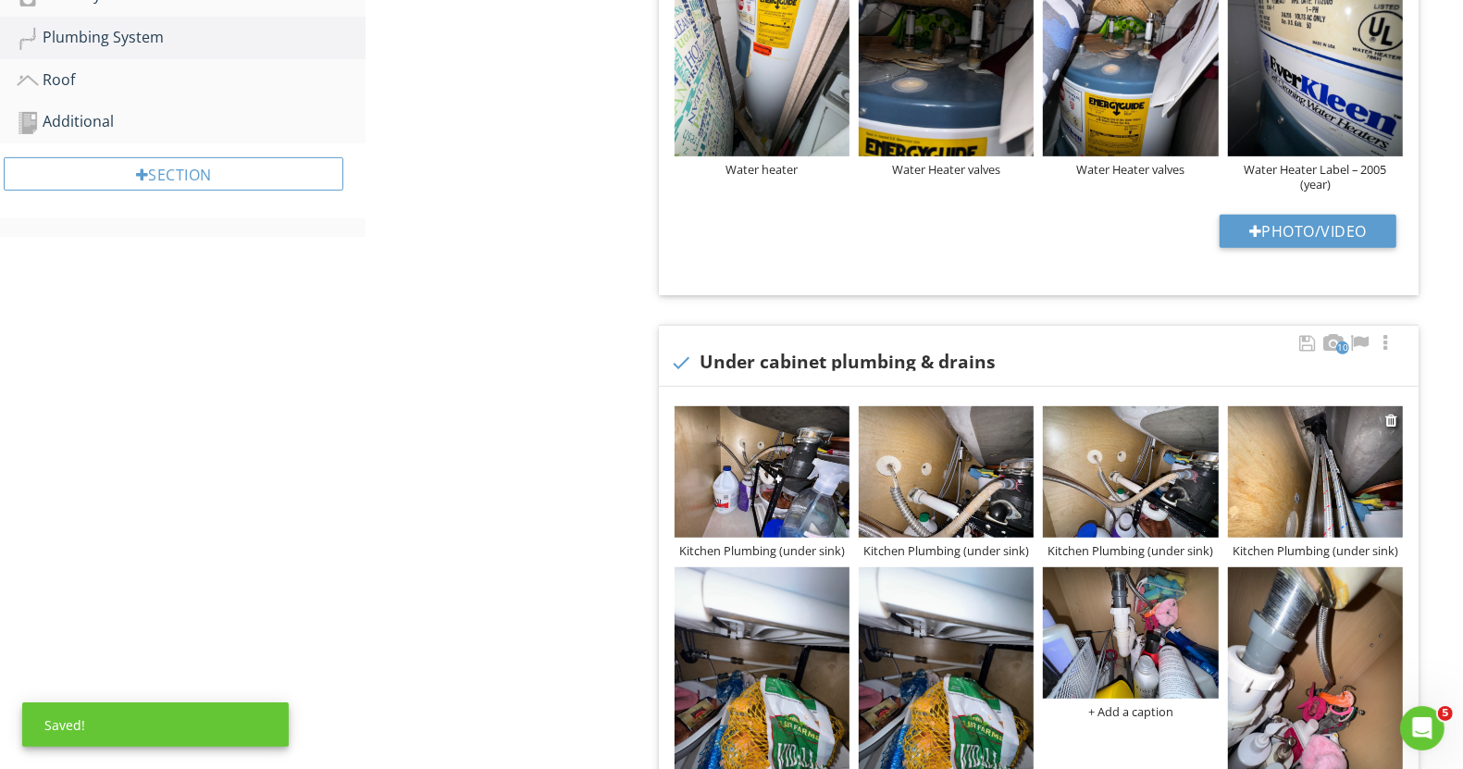
click at [1291, 469] on img at bounding box center [1315, 471] width 175 height 131
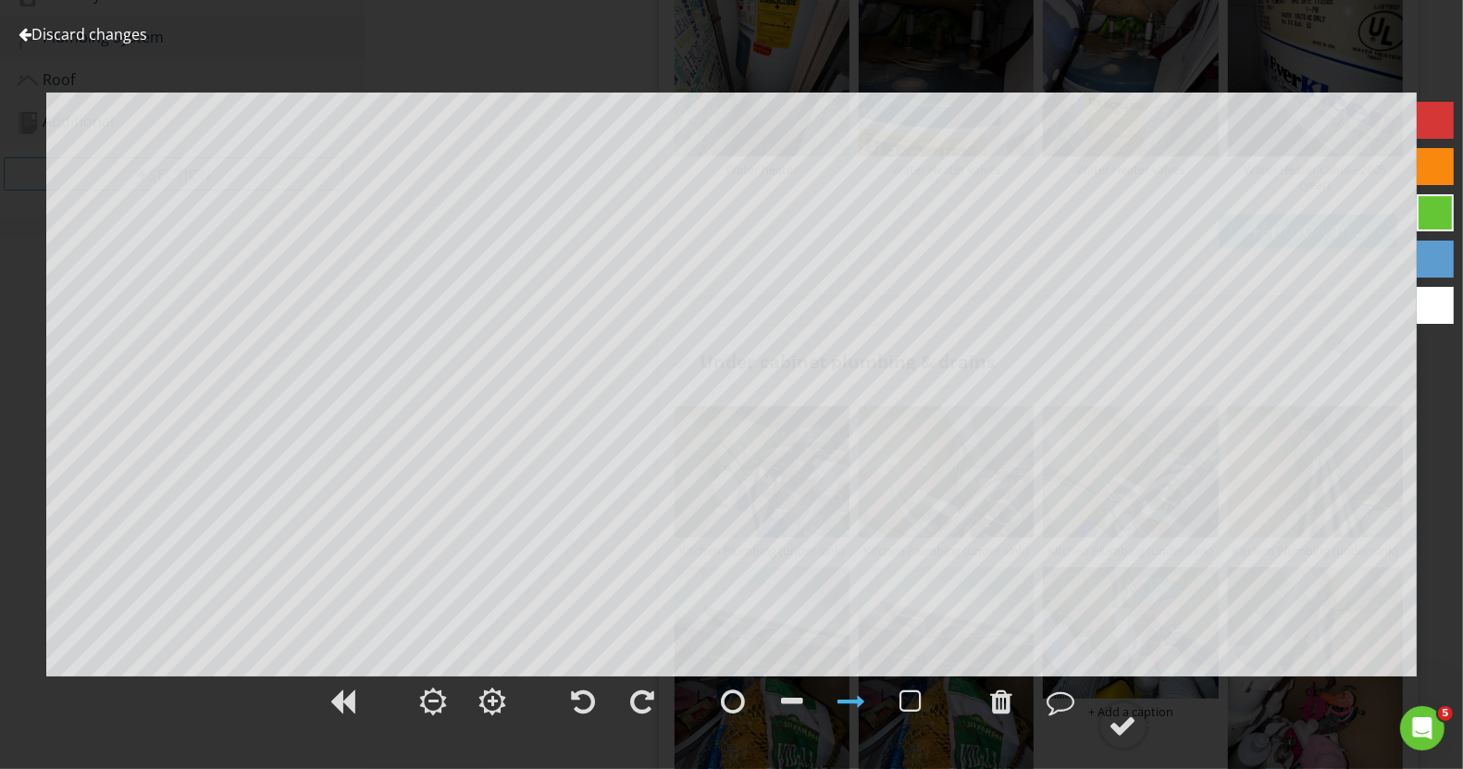
click at [103, 38] on link "Discard changes" at bounding box center [83, 34] width 129 height 20
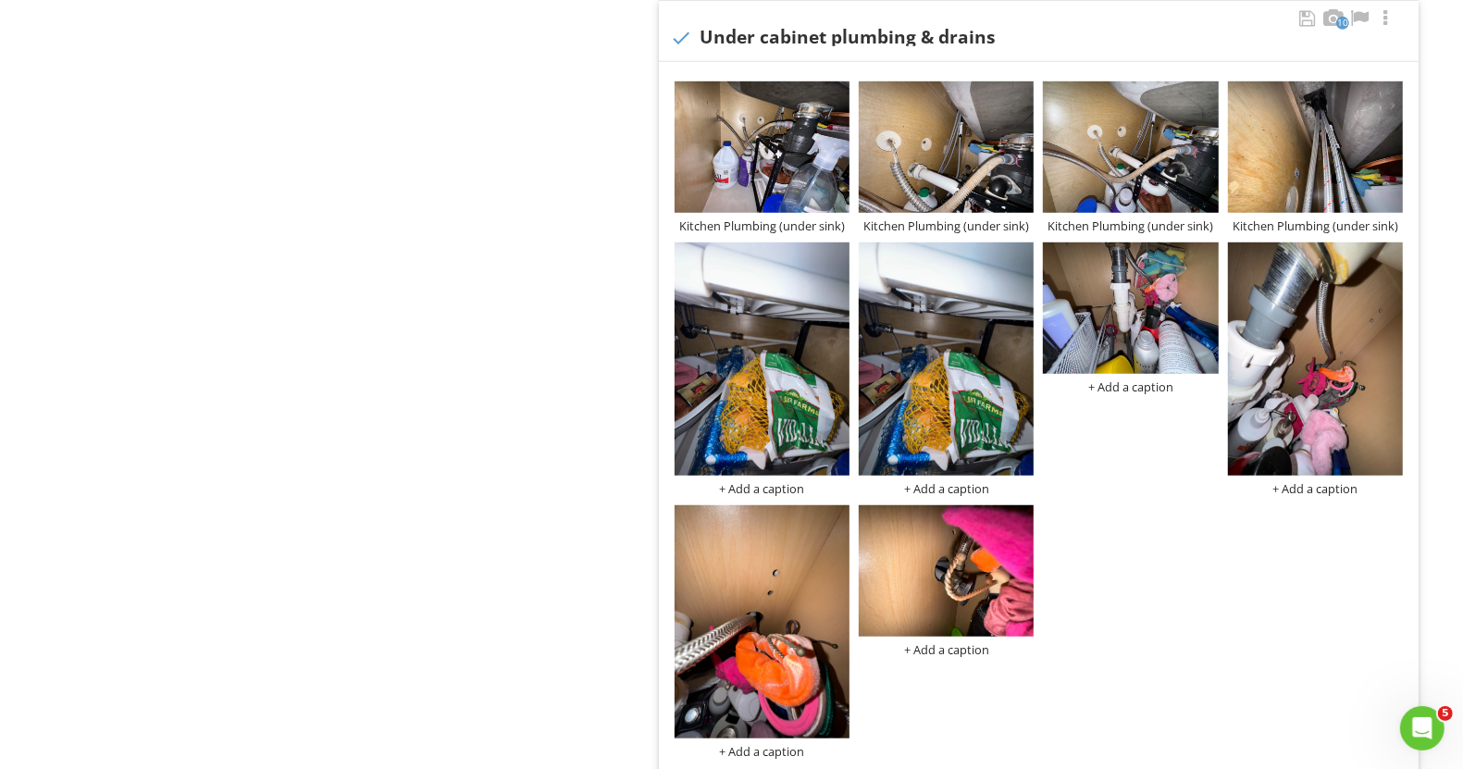
scroll to position [954, 0]
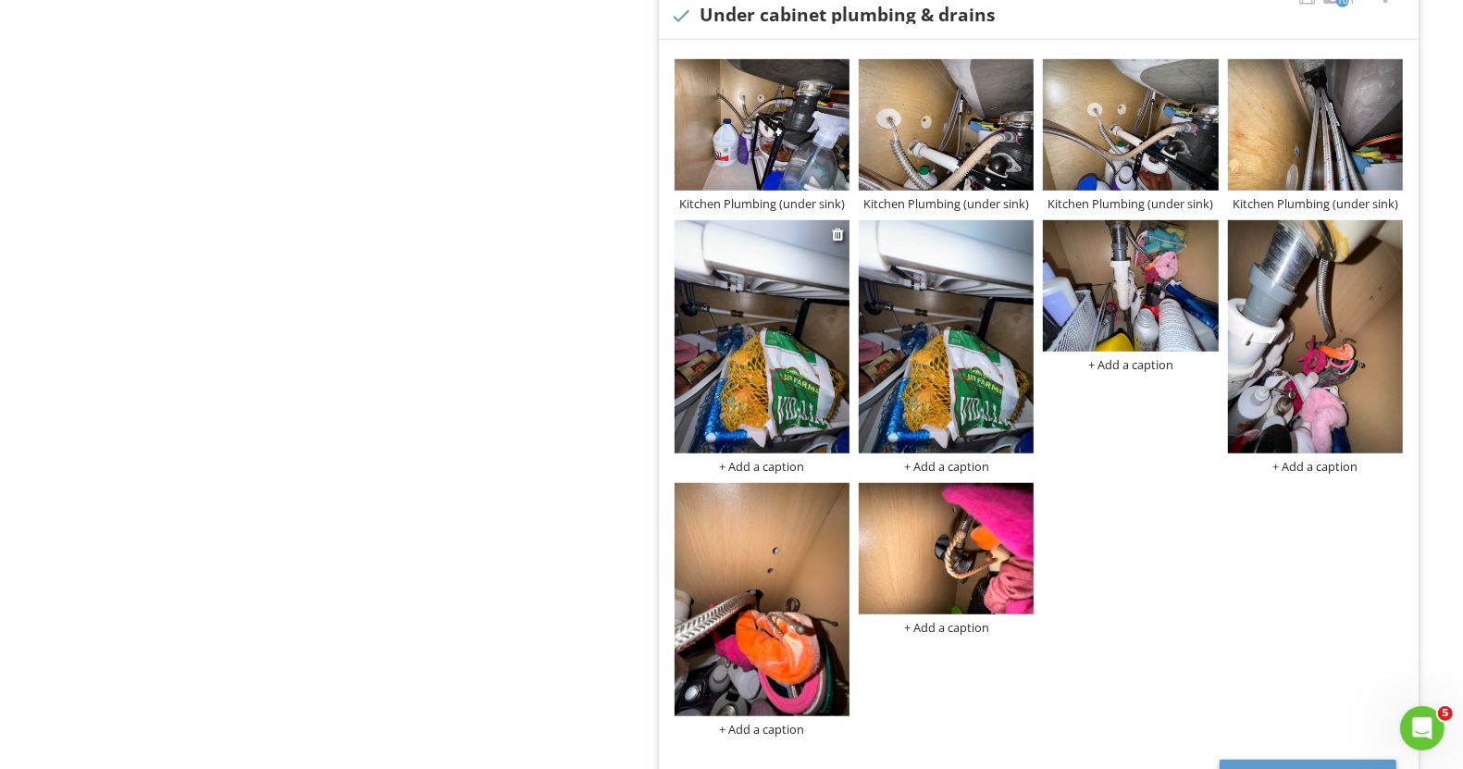
click at [745, 317] on img at bounding box center [762, 336] width 175 height 233
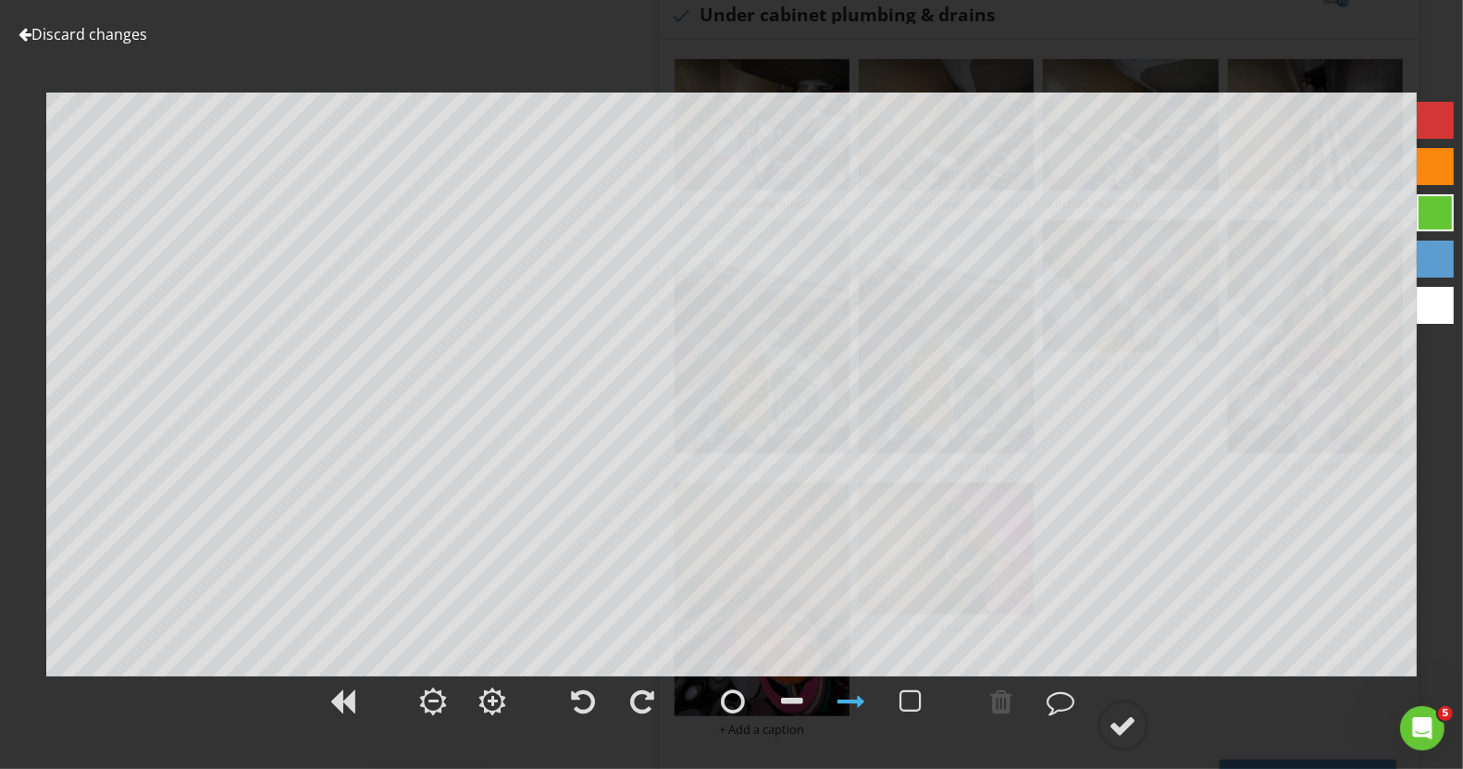
click at [135, 49] on div "Discard changes Add Location" at bounding box center [731, 384] width 1463 height 769
click at [124, 41] on link "Discard changes" at bounding box center [83, 34] width 129 height 20
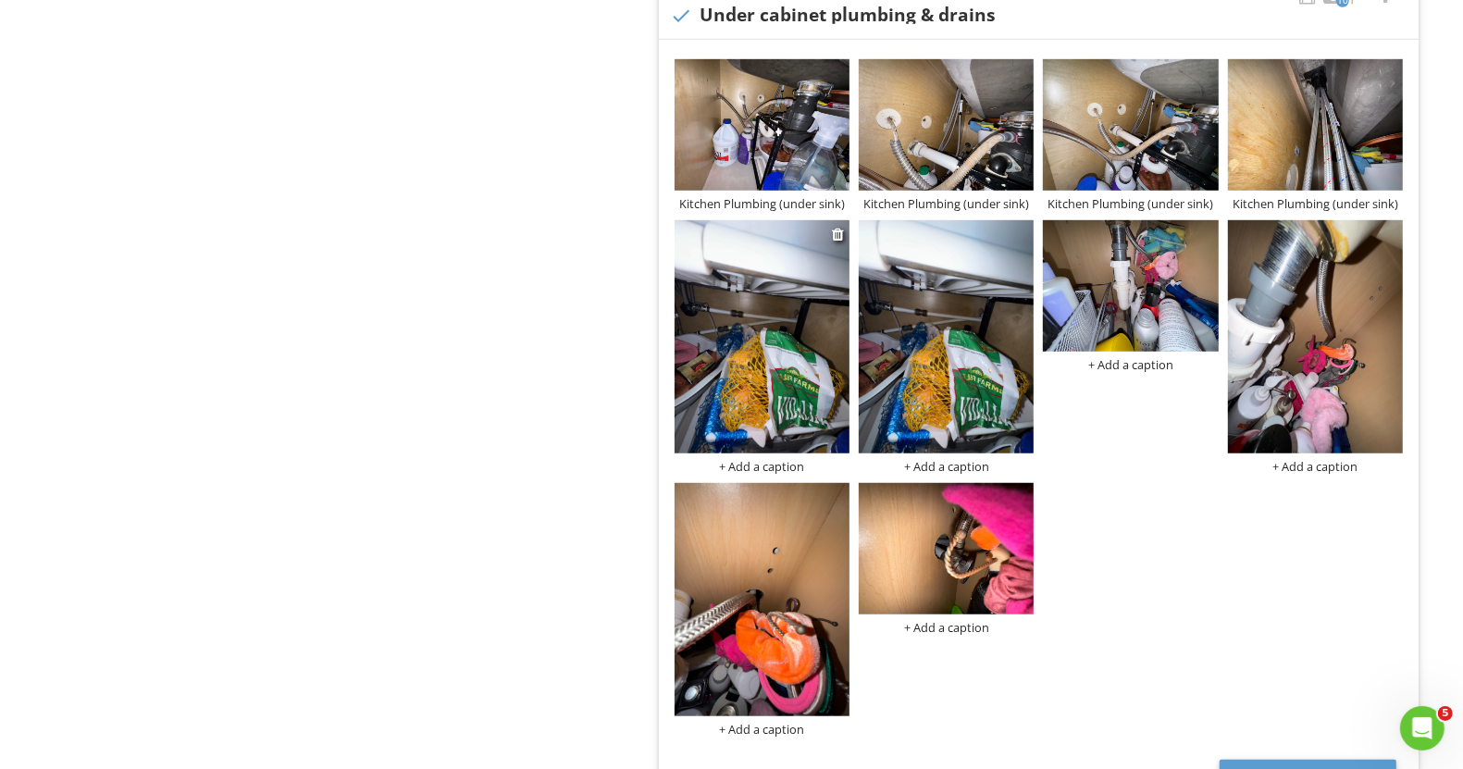
click at [757, 445] on img at bounding box center [762, 336] width 175 height 233
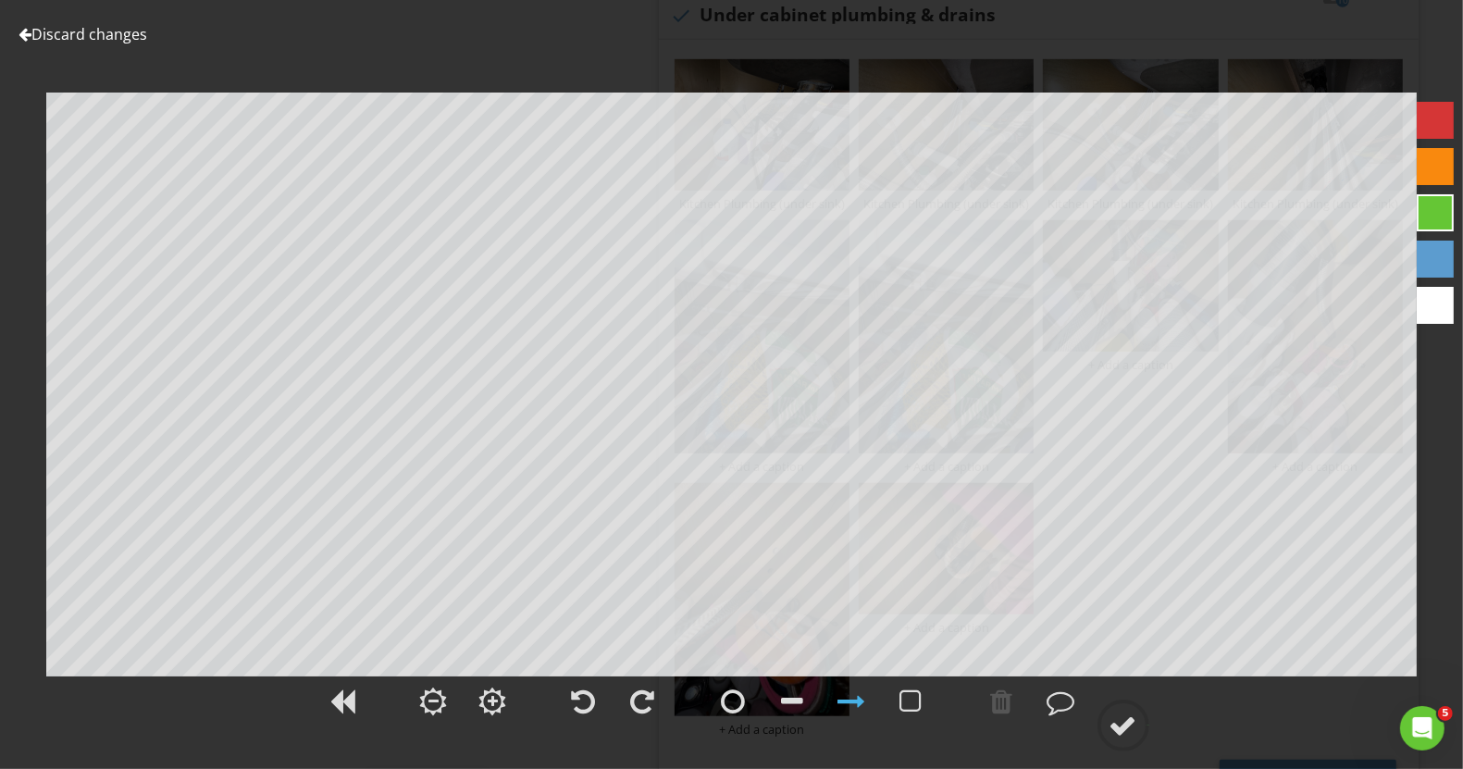
click at [86, 38] on link "Discard changes" at bounding box center [83, 34] width 129 height 20
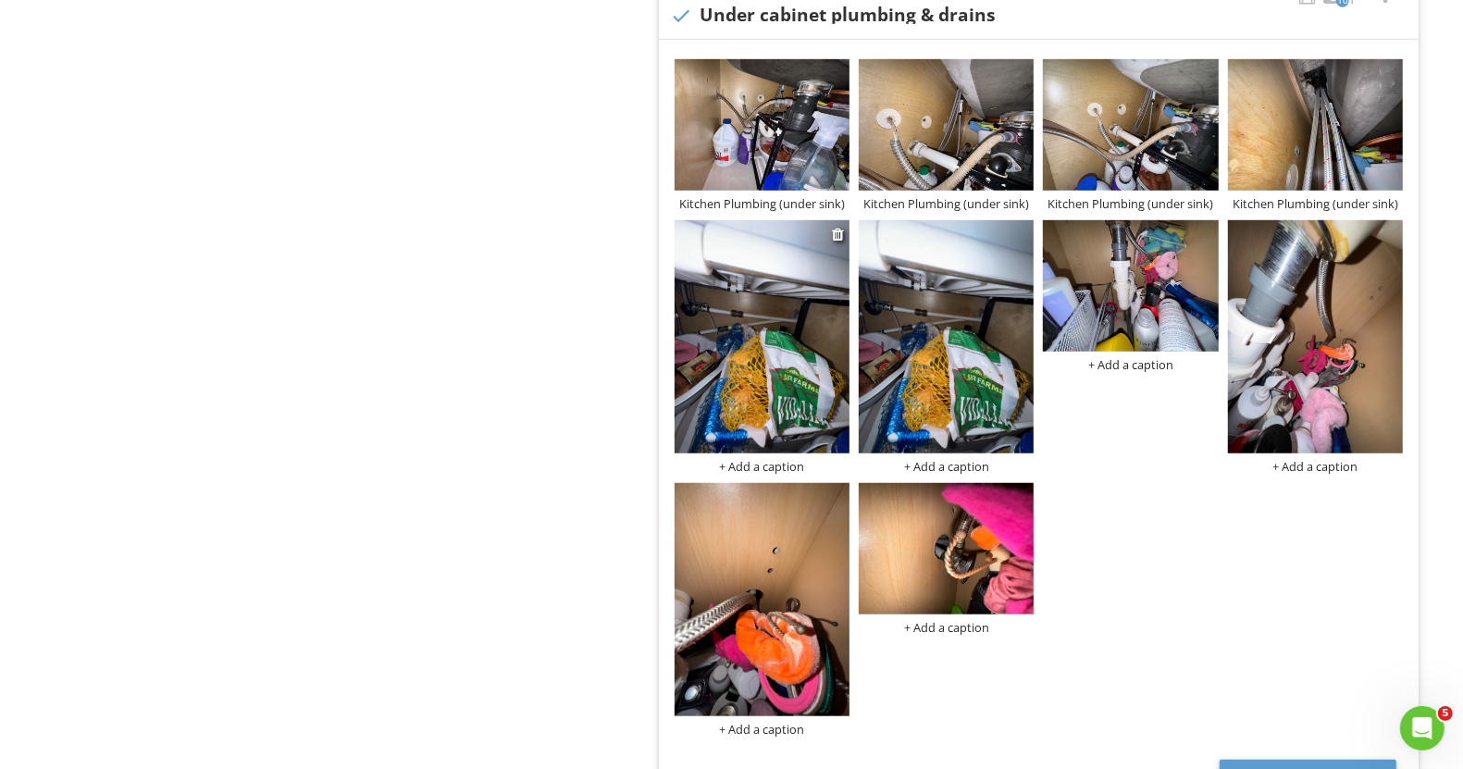
click at [755, 459] on div "+ Add a caption" at bounding box center [762, 466] width 175 height 15
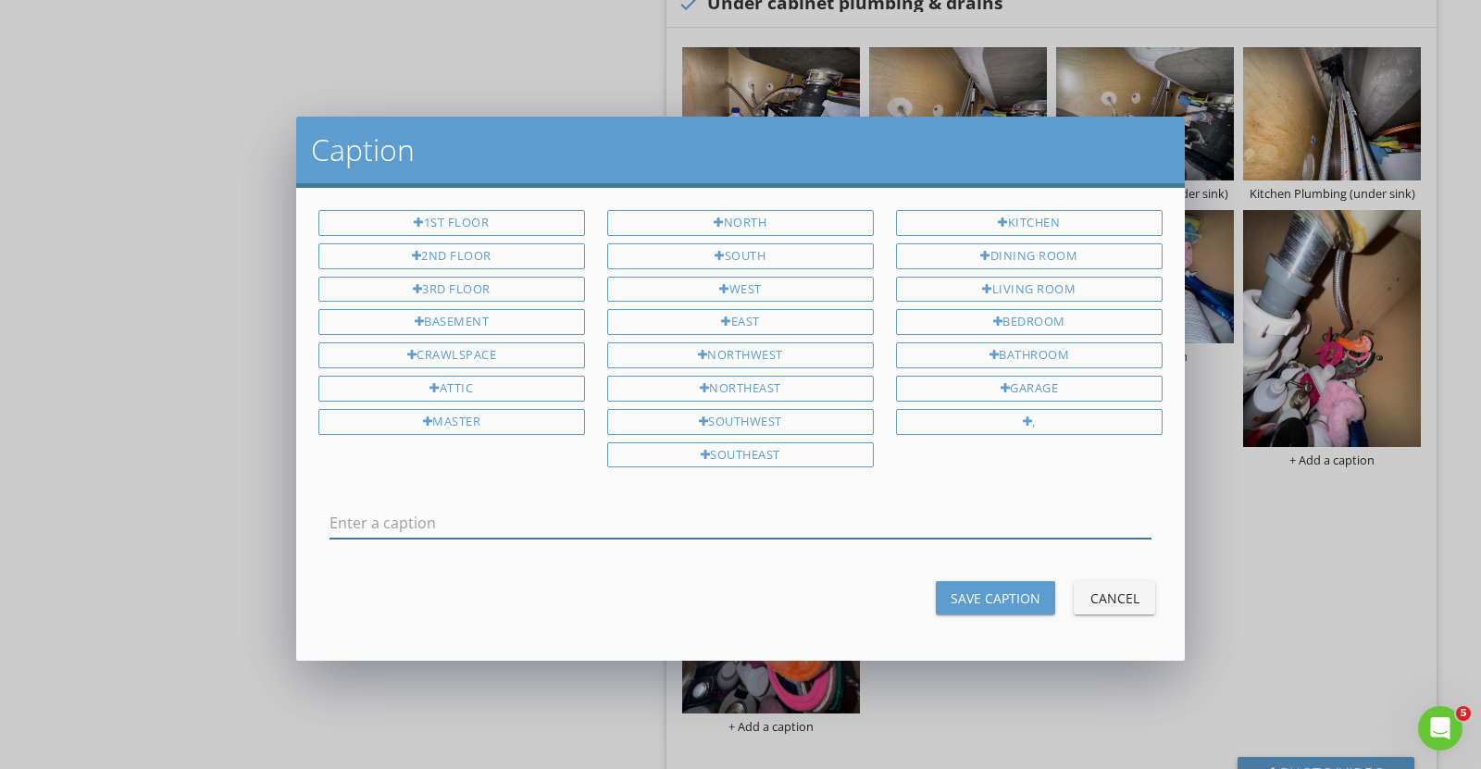
drag, startPoint x: 705, startPoint y: 545, endPoint x: 630, endPoint y: 512, distance: 82.0
paste input "Kitchen Plumbing (under sink)"
type input "Kitchen Plumbing (under sink)"
click at [1096, 589] on div "Cancel" at bounding box center [1114, 598] width 52 height 19
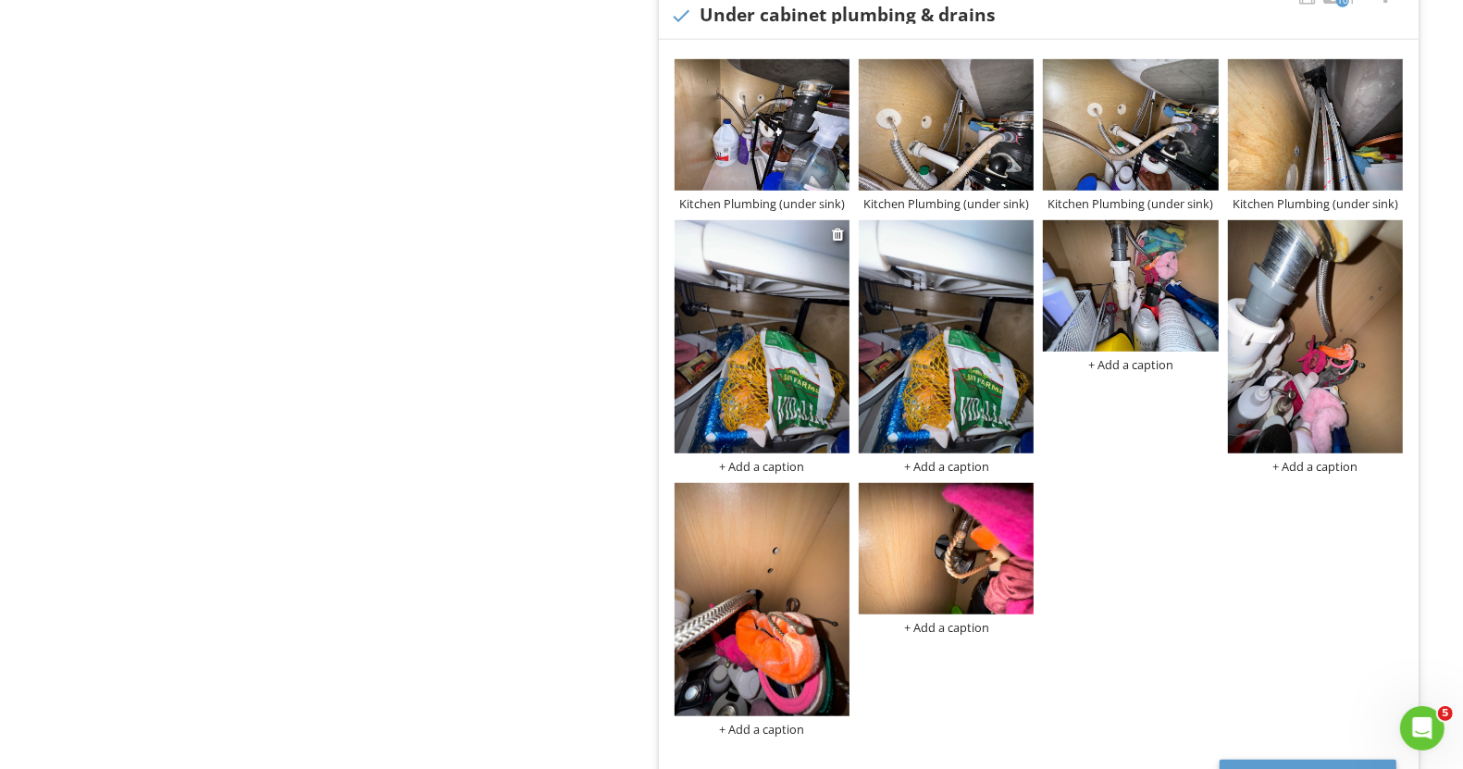
click at [743, 459] on div "+ Add a caption" at bounding box center [762, 466] width 175 height 15
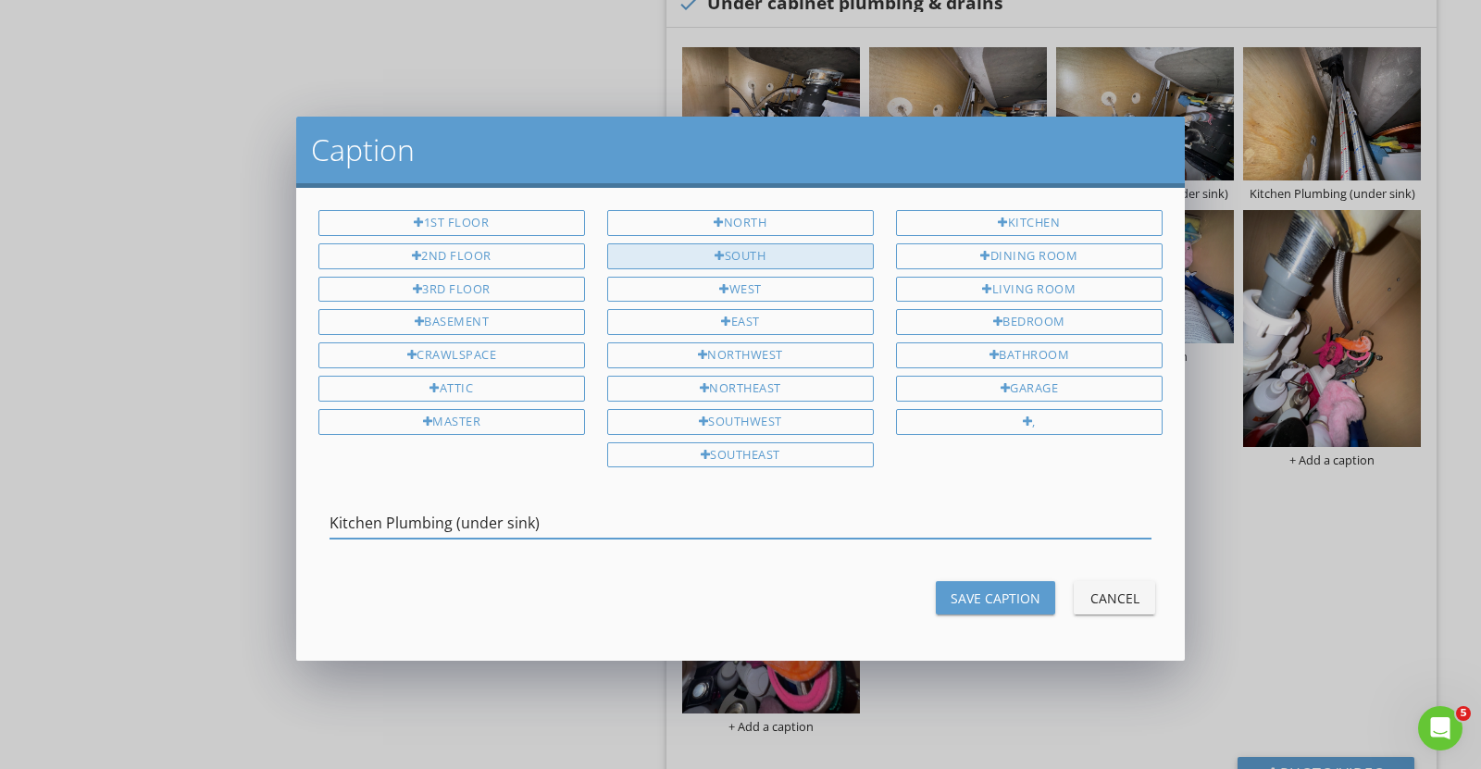
click at [767, 253] on div "South" at bounding box center [740, 256] width 267 height 26
drag, startPoint x: 607, startPoint y: 512, endPoint x: 539, endPoint y: 509, distance: 68.5
click at [539, 509] on input "Kitchen Plumbing (under sink) South" at bounding box center [740, 523] width 822 height 31
type input "Kitchen Plumbing (under sink)"
click at [990, 590] on div "Save Caption" at bounding box center [996, 598] width 90 height 19
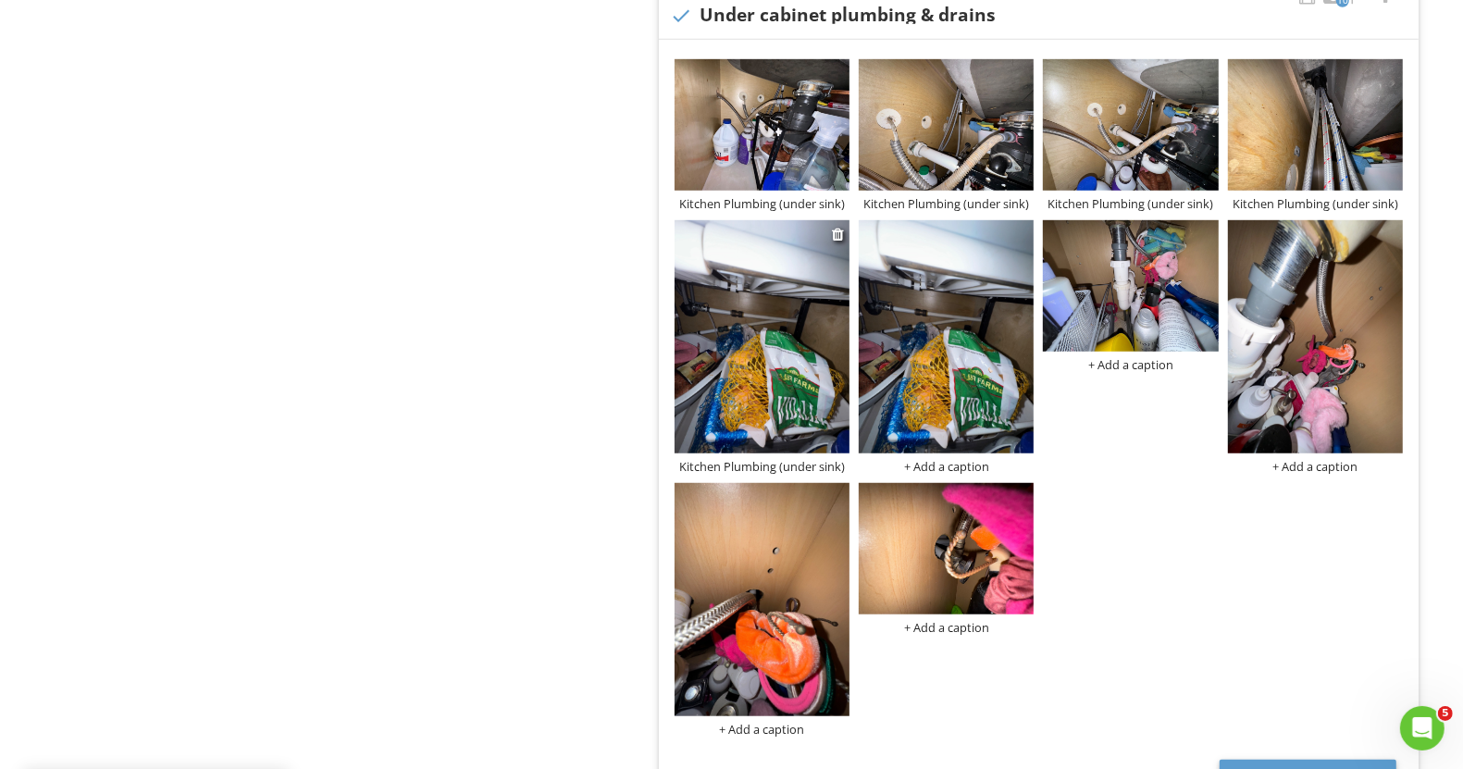
click at [797, 467] on div "Kitchen Plumbing (under sink)" at bounding box center [762, 466] width 175 height 15
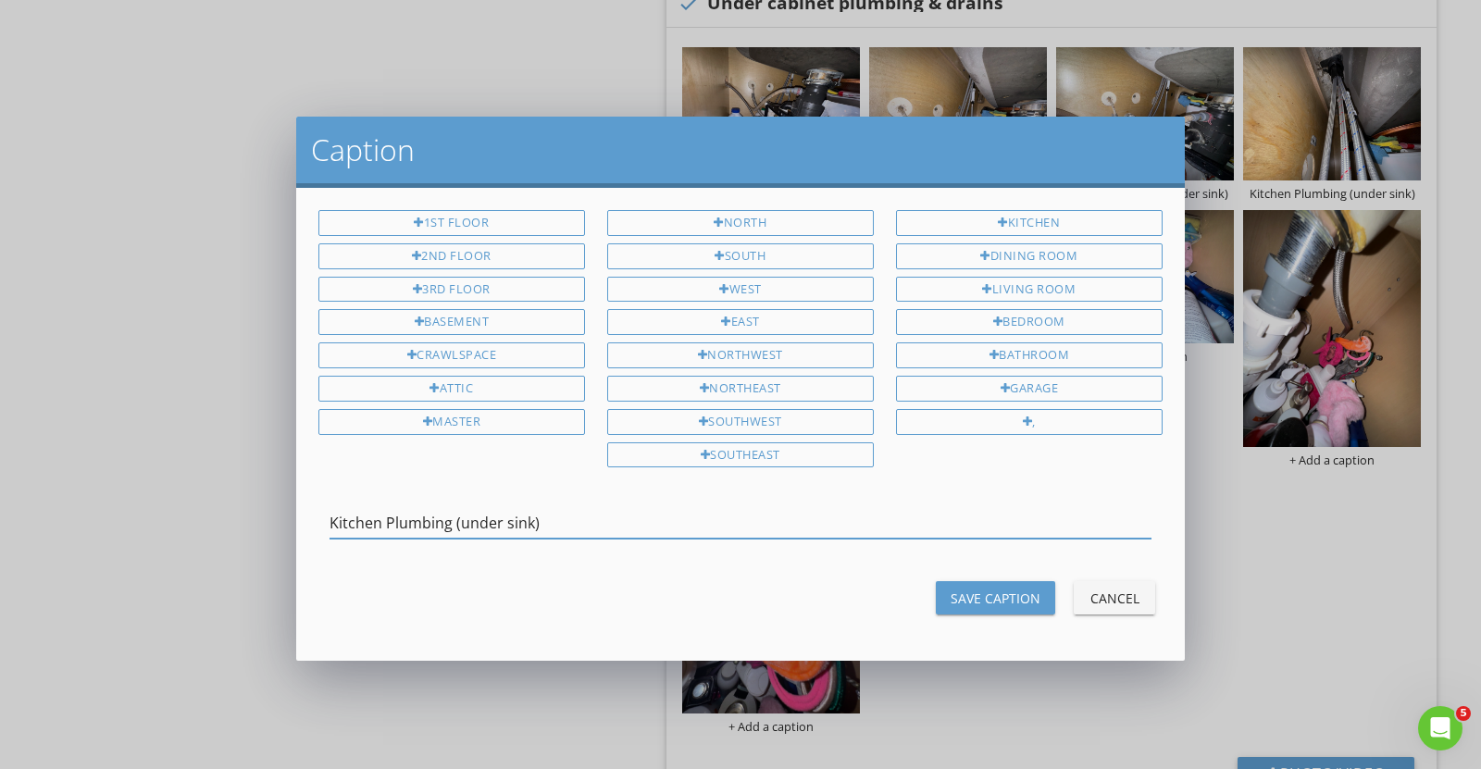
click at [468, 508] on input "Kitchen Plumbing (under sink)" at bounding box center [740, 523] width 822 height 31
click at [1007, 597] on div "Save Caption" at bounding box center [996, 598] width 90 height 19
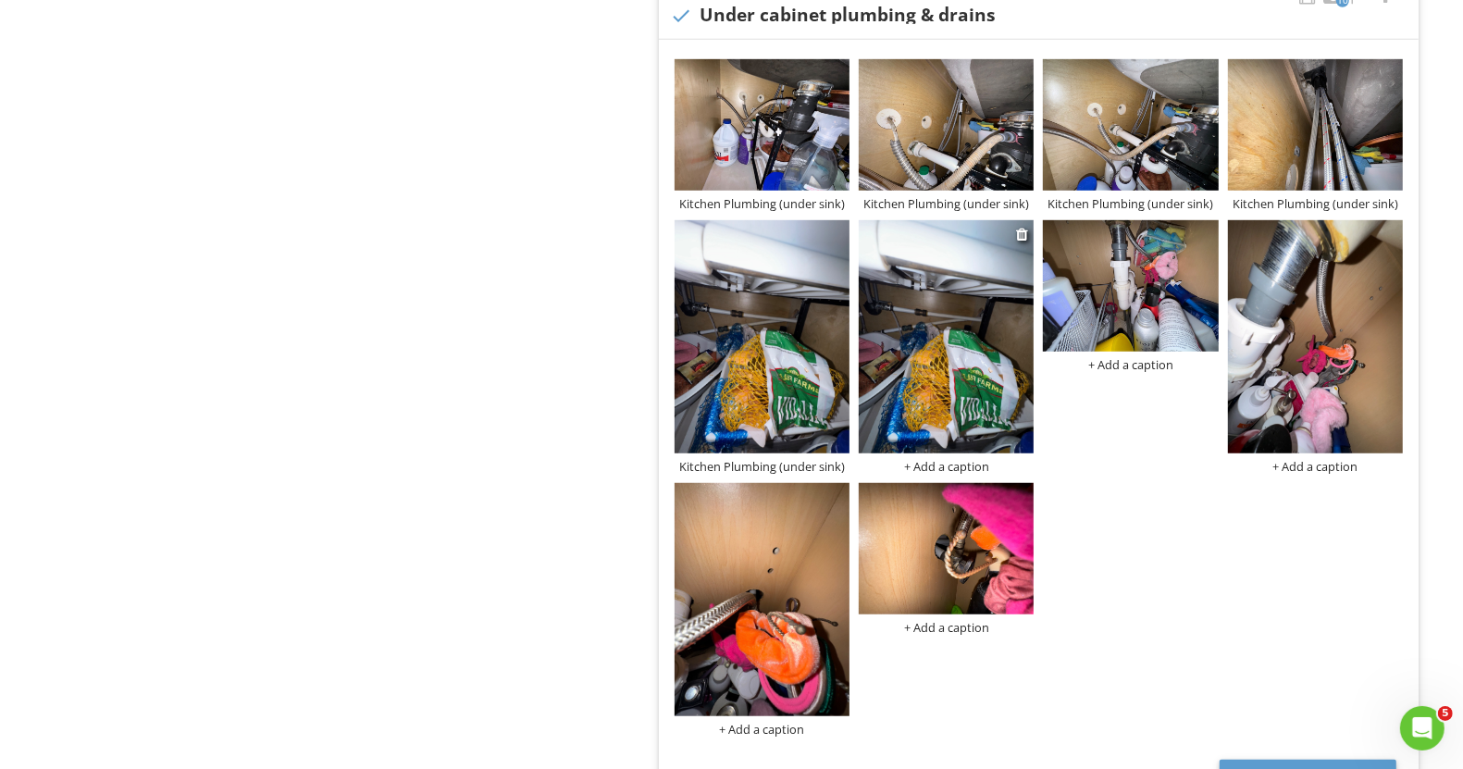
click at [950, 470] on div "+ Add a caption" at bounding box center [946, 466] width 175 height 15
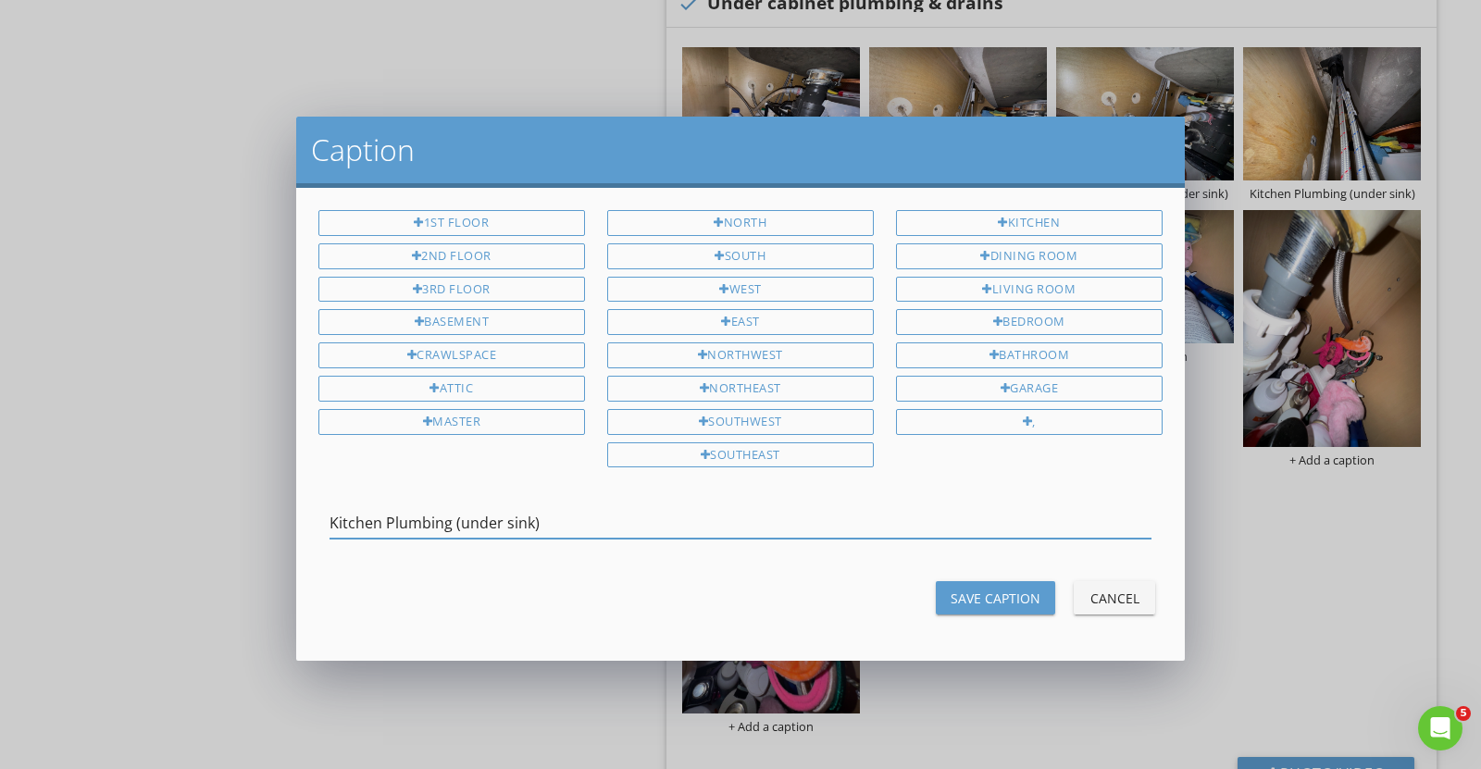
type input "Kitchen Plumbing (under sink)"
click at [1028, 589] on div "Save Caption" at bounding box center [996, 598] width 90 height 19
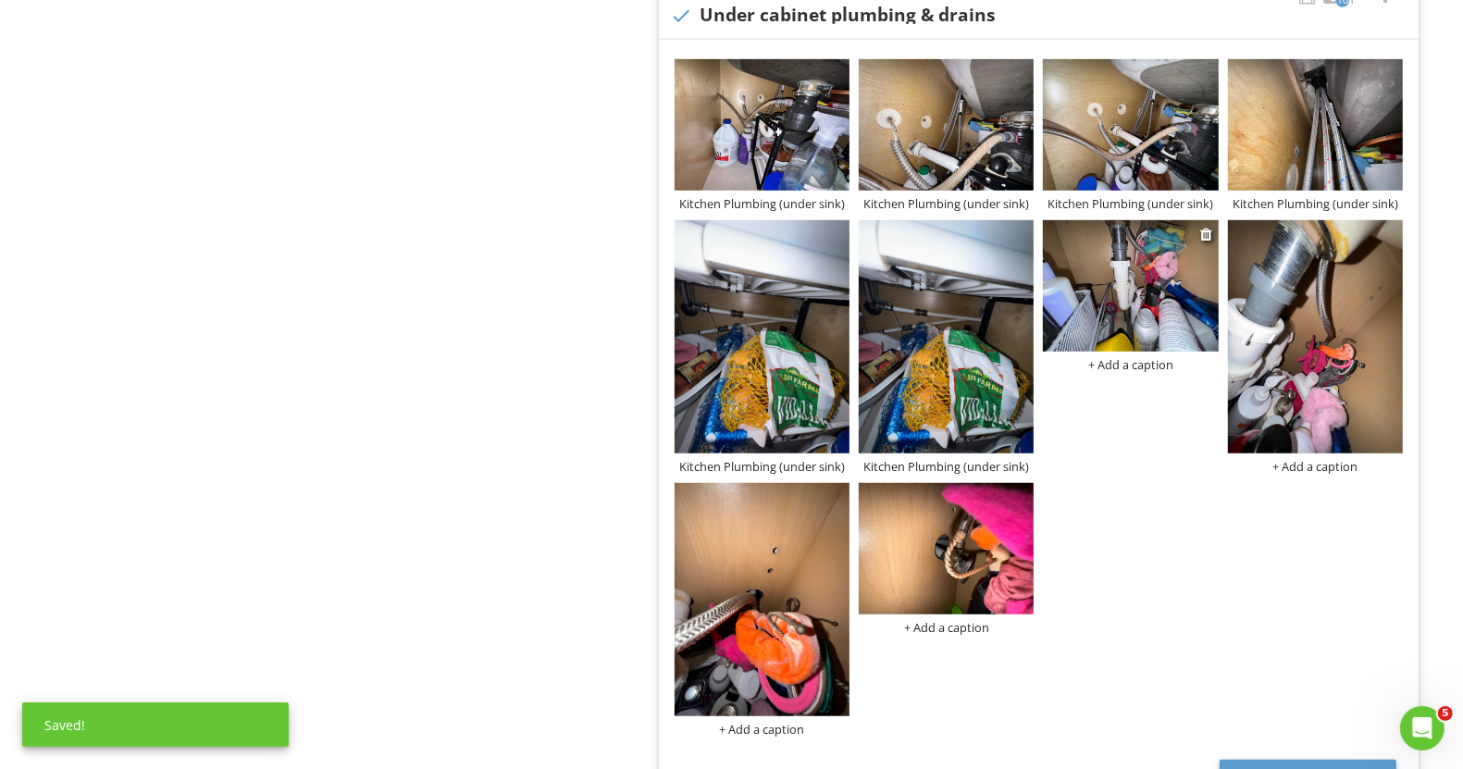
click at [1146, 357] on div "+ Add a caption" at bounding box center [1130, 364] width 175 height 15
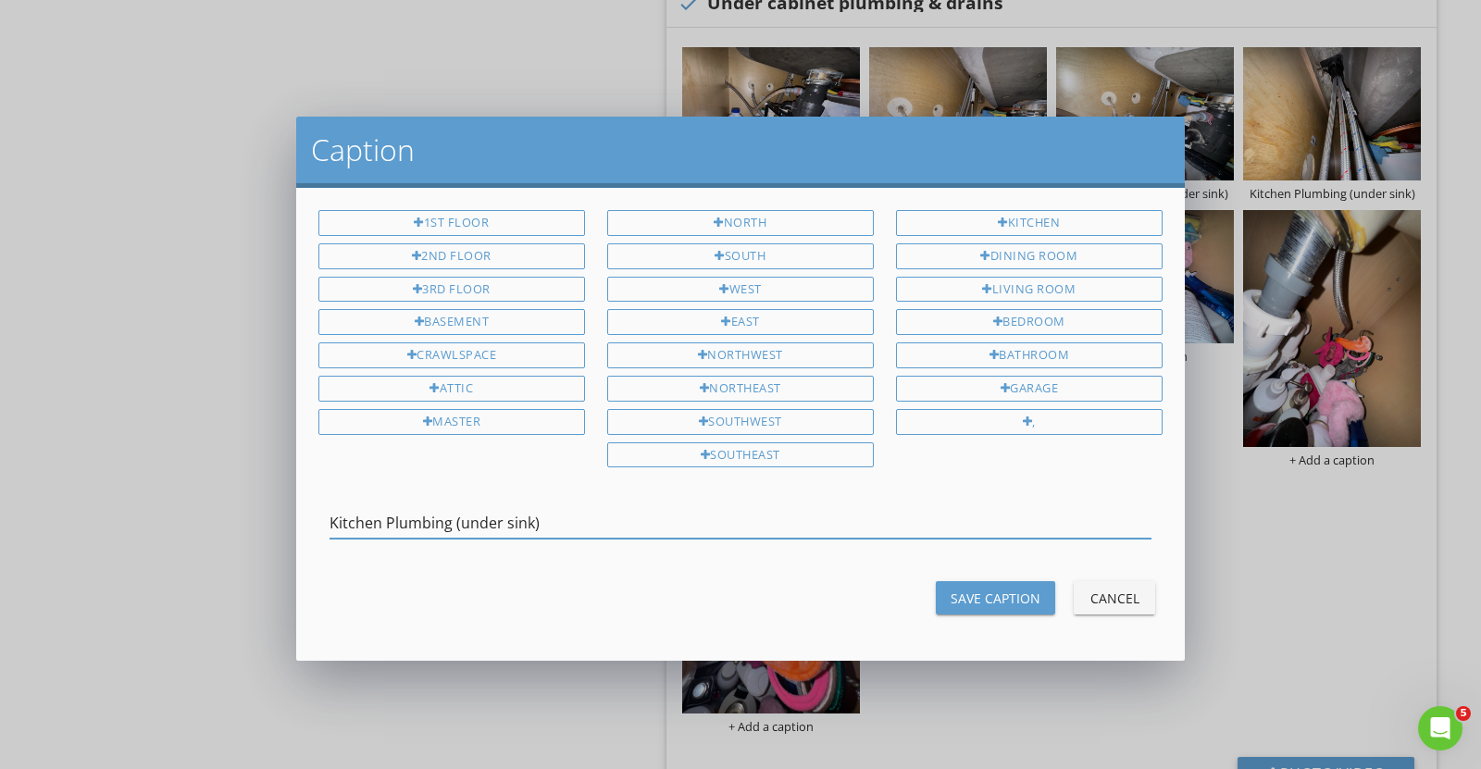
click at [354, 508] on input "Kitchen Plumbing (under sink)" at bounding box center [740, 523] width 822 height 31
click at [454, 518] on input "Bath Plumbing (under sink)" at bounding box center [740, 523] width 822 height 31
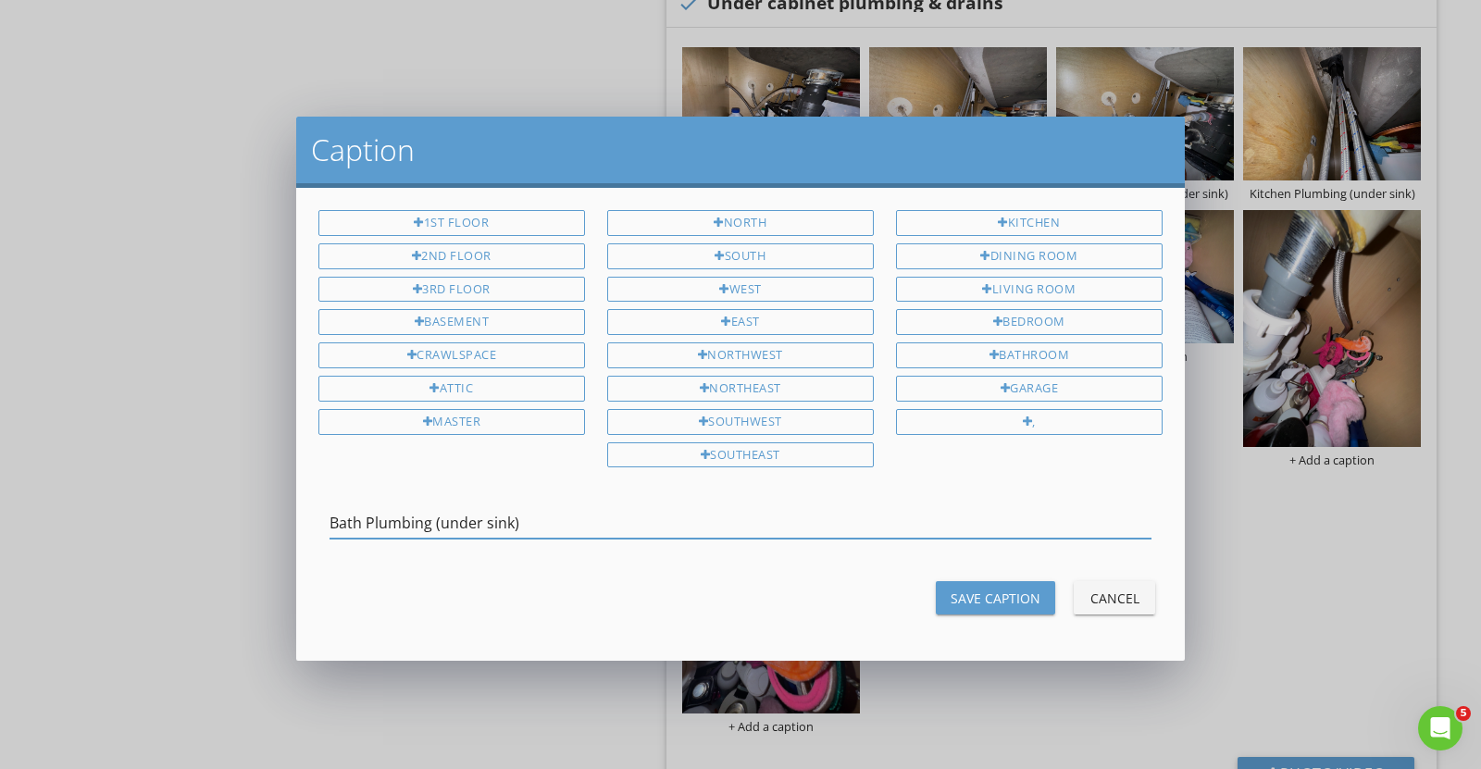
click at [454, 519] on input "Bath Plumbing (under sink)" at bounding box center [740, 523] width 822 height 31
type input "Bath Plumbing (under sink)"
click at [975, 581] on button "Save Caption" at bounding box center [995, 597] width 119 height 33
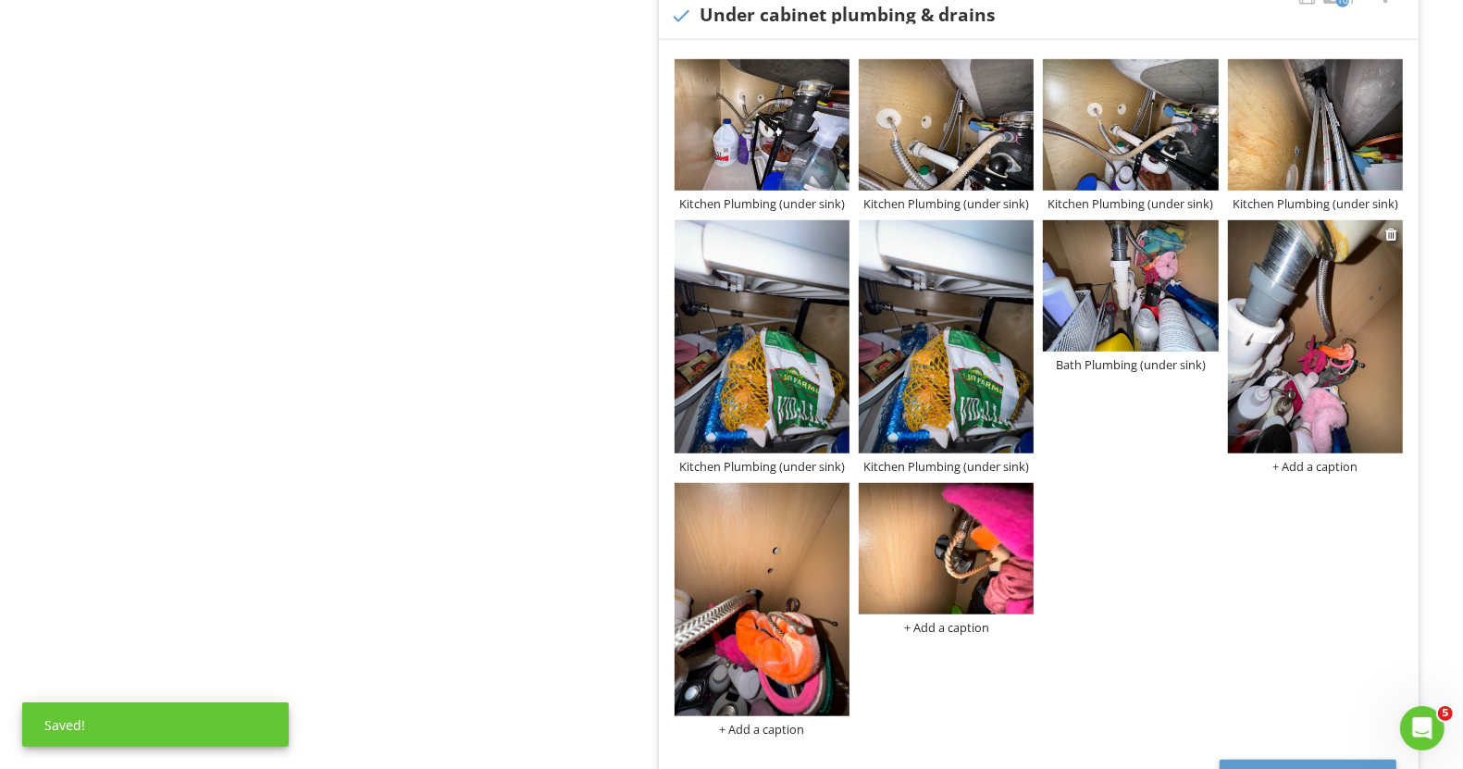
click at [1290, 471] on div "+ Add a caption" at bounding box center [1315, 466] width 175 height 15
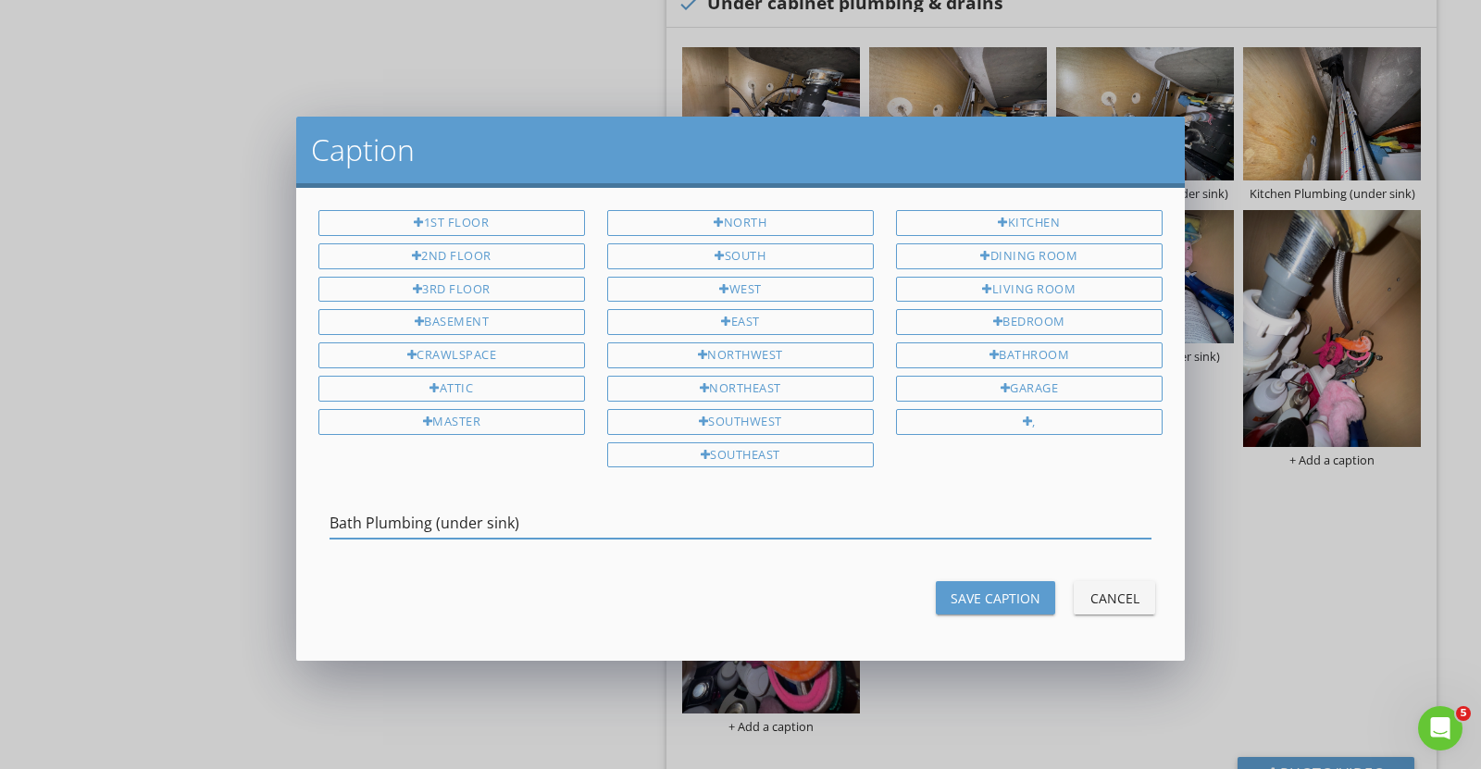
type input "Bath Plumbing (under sink)"
click at [963, 576] on div "Save Caption Cancel" at bounding box center [740, 598] width 866 height 44
click at [967, 589] on div "Save Caption" at bounding box center [996, 598] width 90 height 19
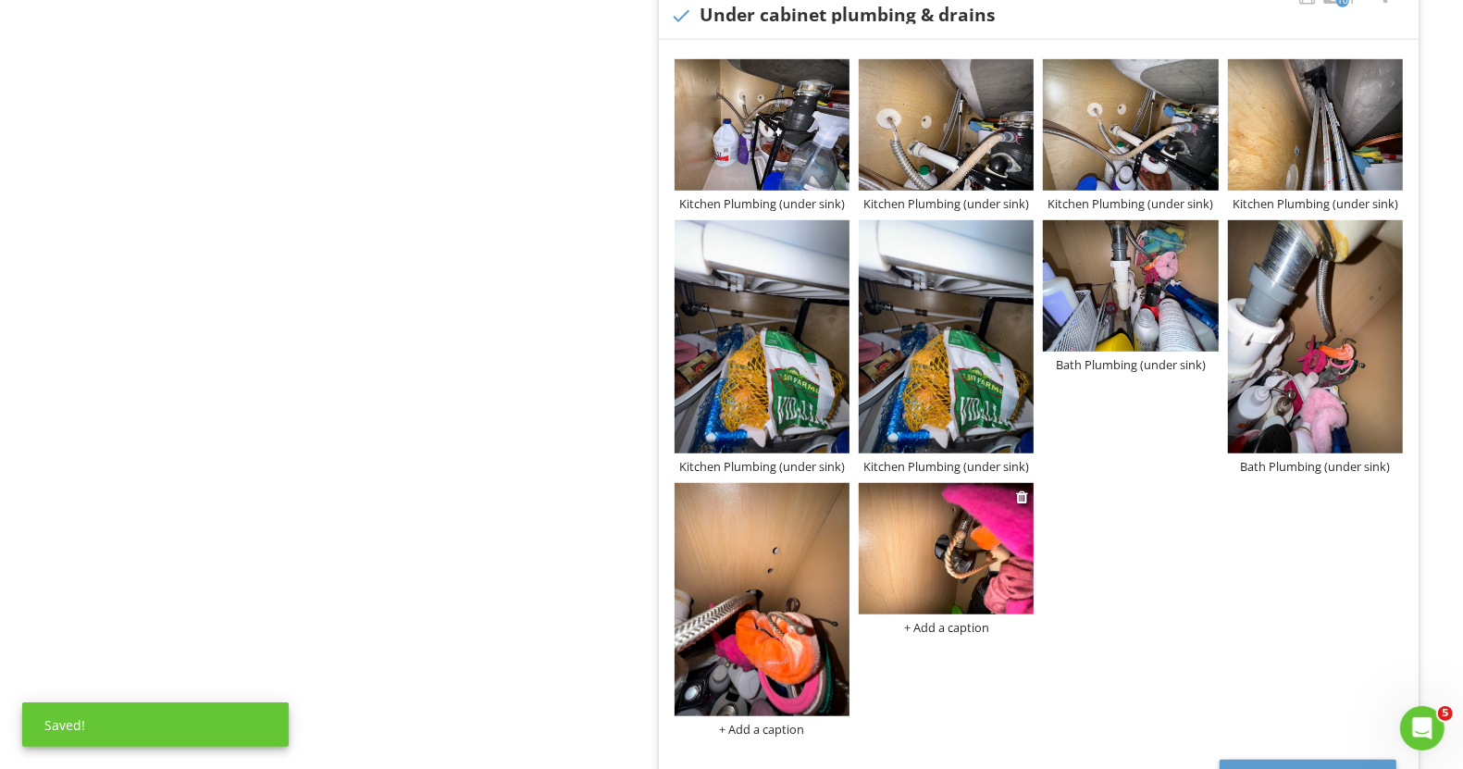
click at [963, 623] on div "+ Add a caption" at bounding box center [946, 627] width 175 height 15
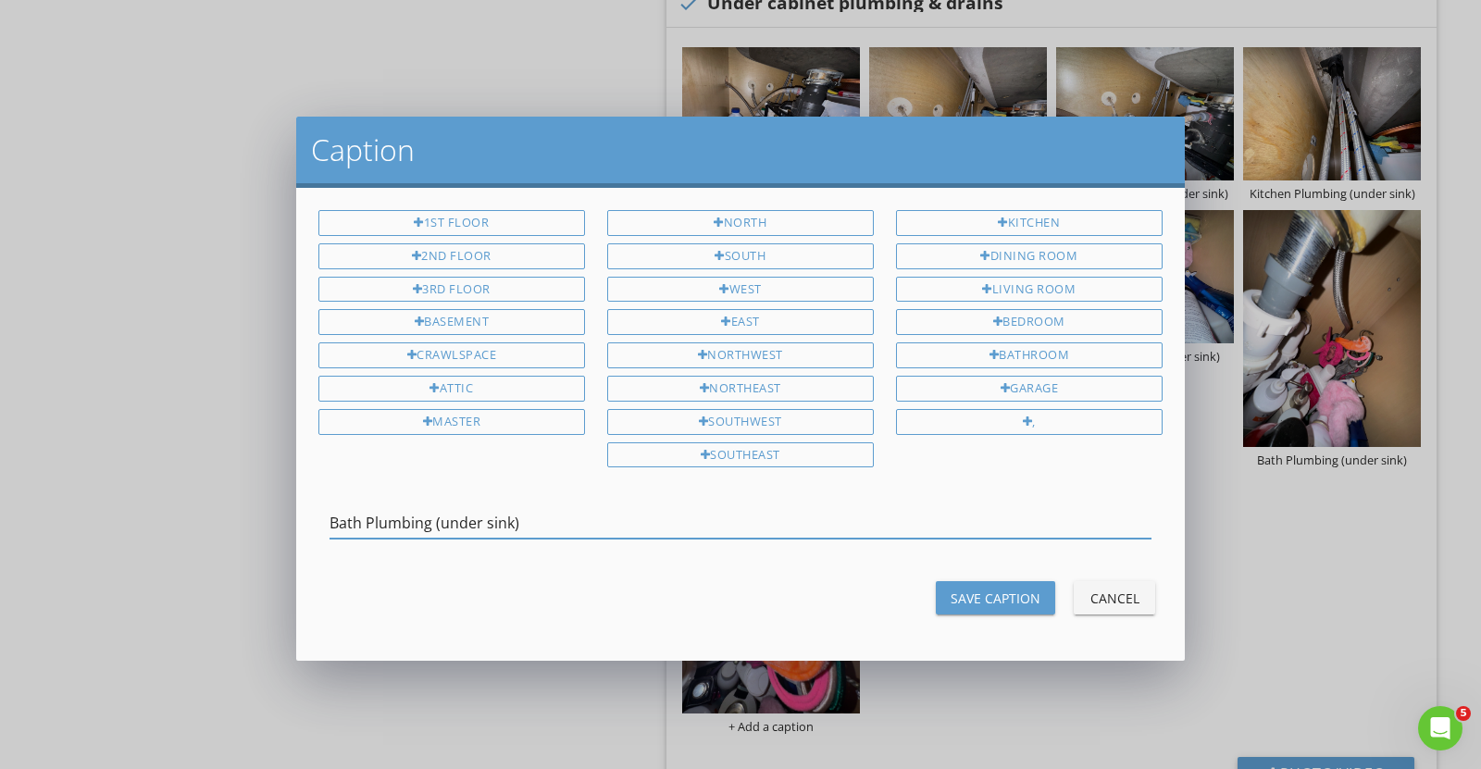
type input "Bath Plumbing (under sink)"
drag, startPoint x: 991, startPoint y: 585, endPoint x: 977, endPoint y: 583, distance: 14.0
click at [989, 589] on div "Save Caption" at bounding box center [996, 598] width 90 height 19
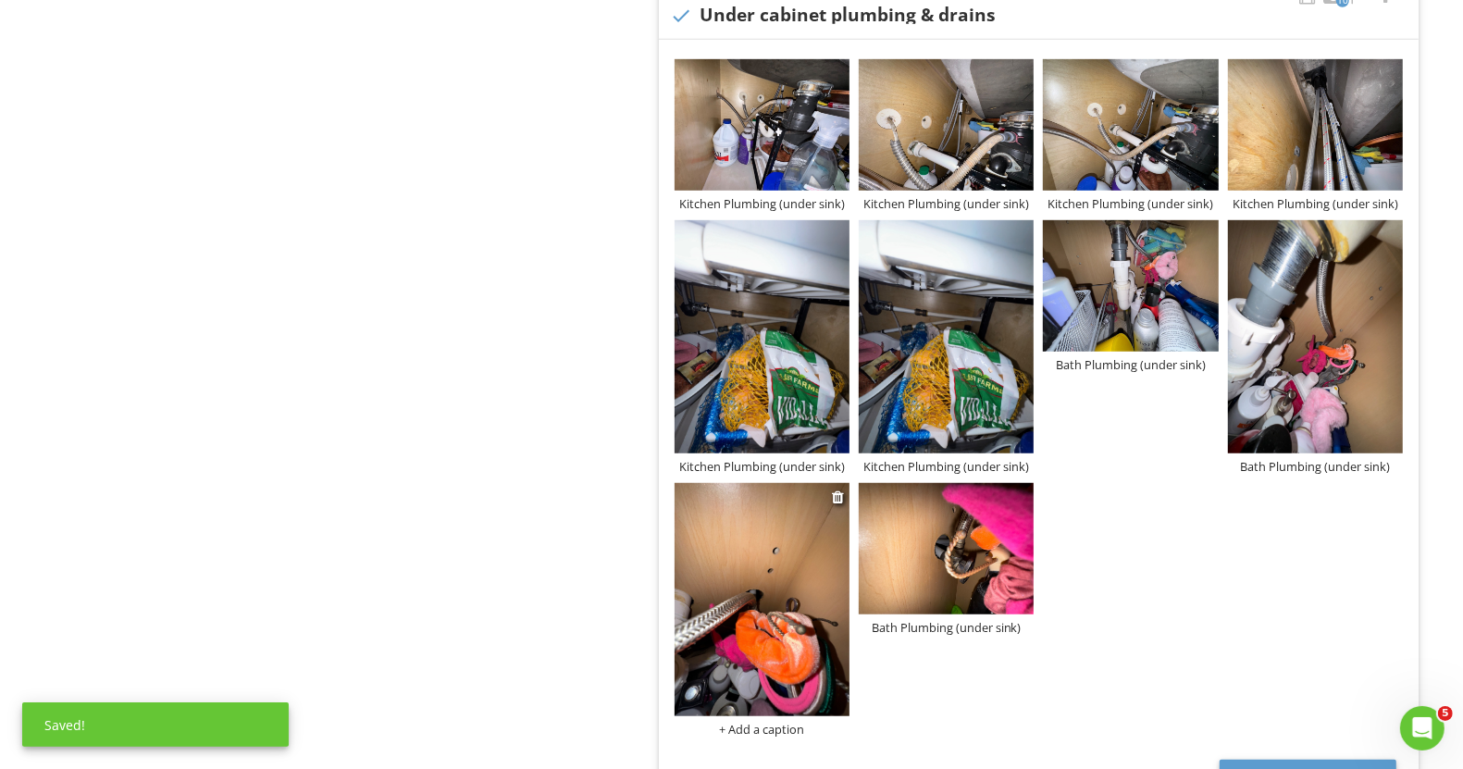
click at [777, 732] on div "+ Add a caption" at bounding box center [762, 729] width 175 height 15
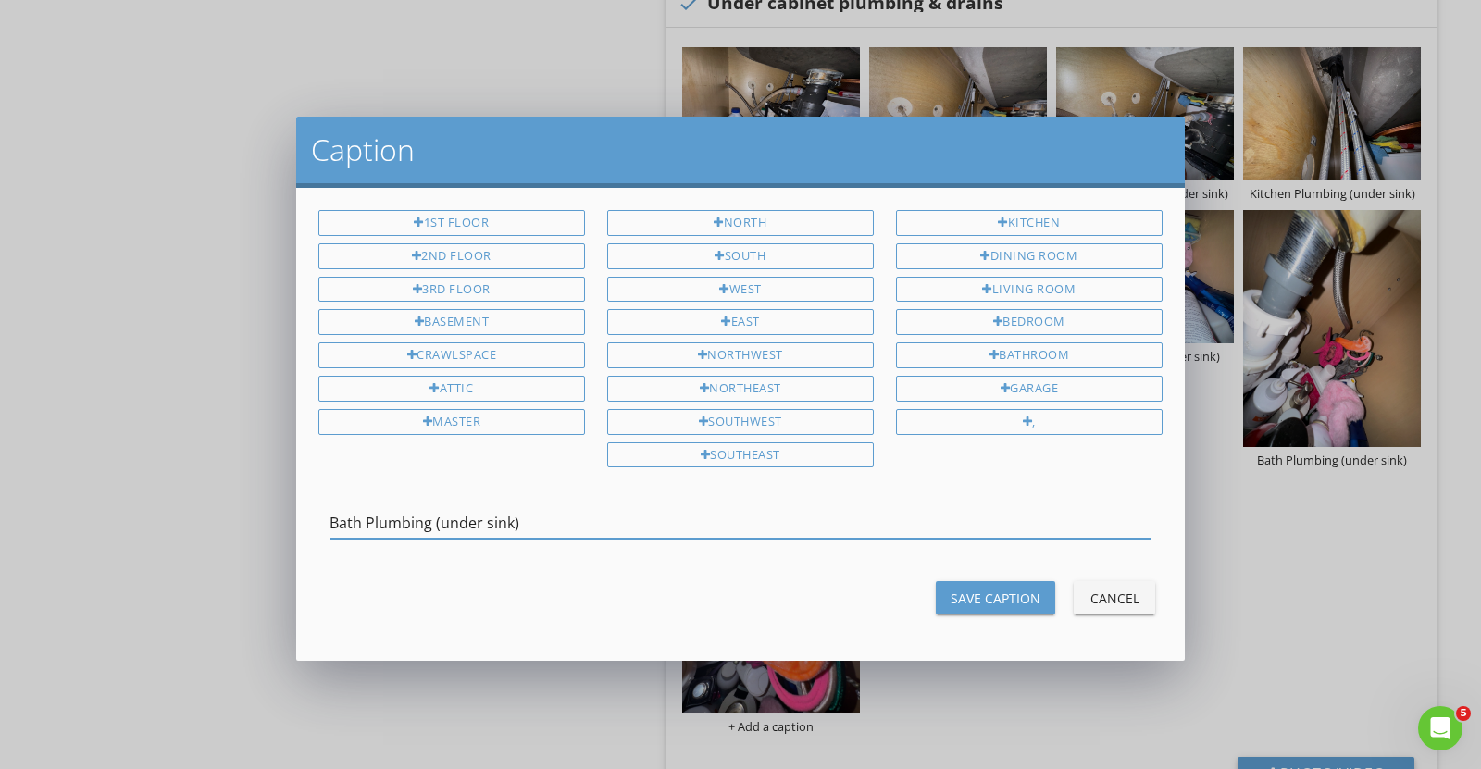
type input "Bath Plumbing (under sink)"
click at [973, 589] on div "Save Caption" at bounding box center [996, 598] width 90 height 19
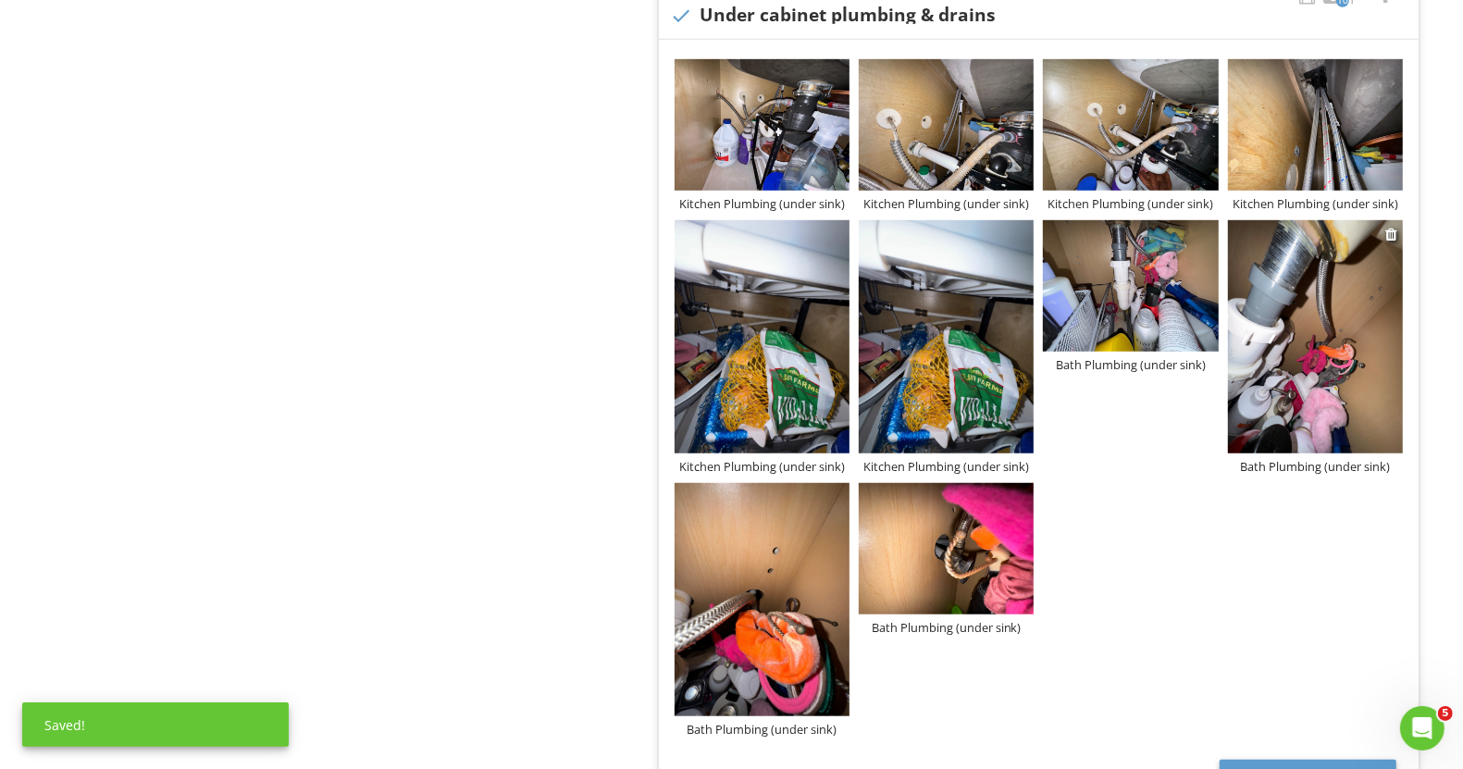
click at [1283, 333] on img at bounding box center [1315, 336] width 175 height 233
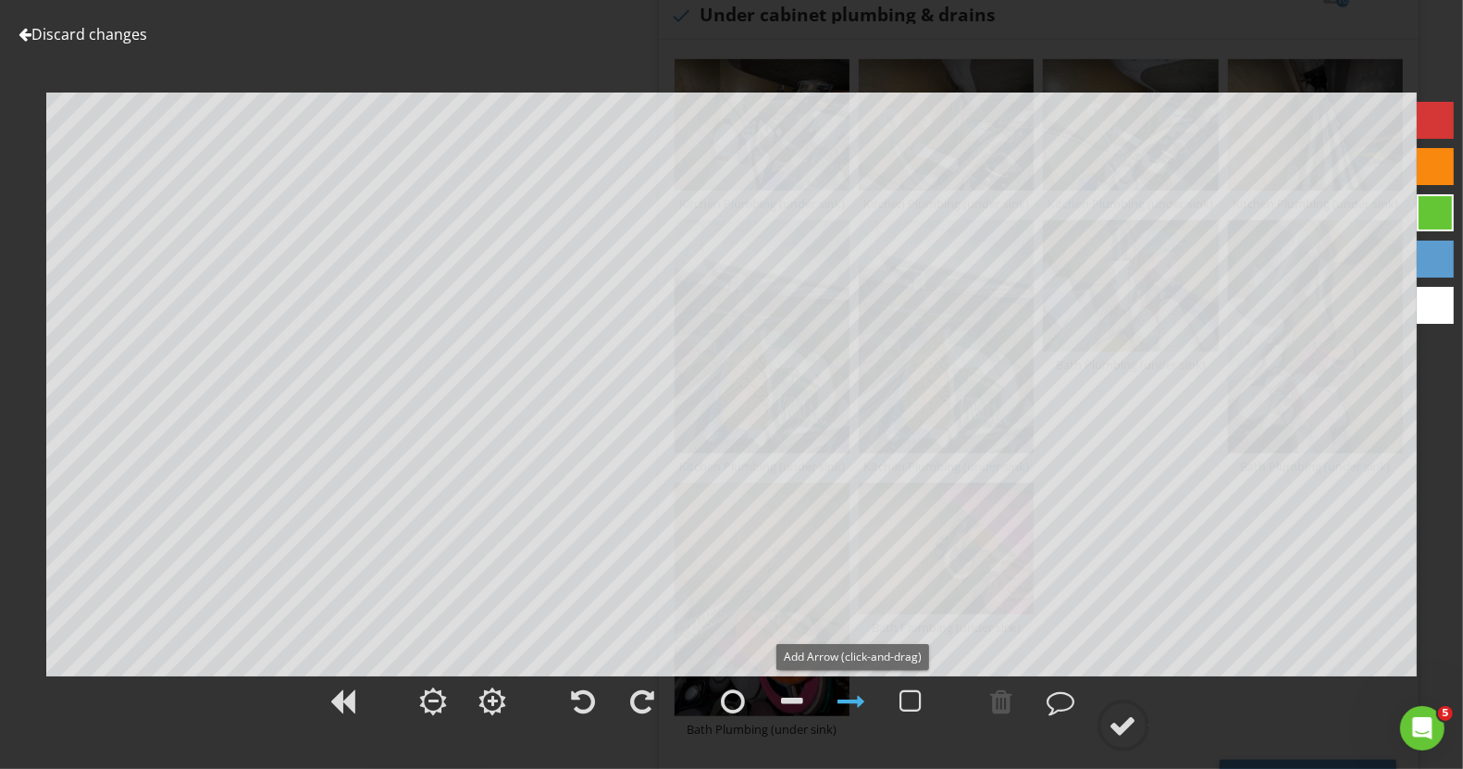
click at [859, 706] on div at bounding box center [853, 702] width 28 height 28
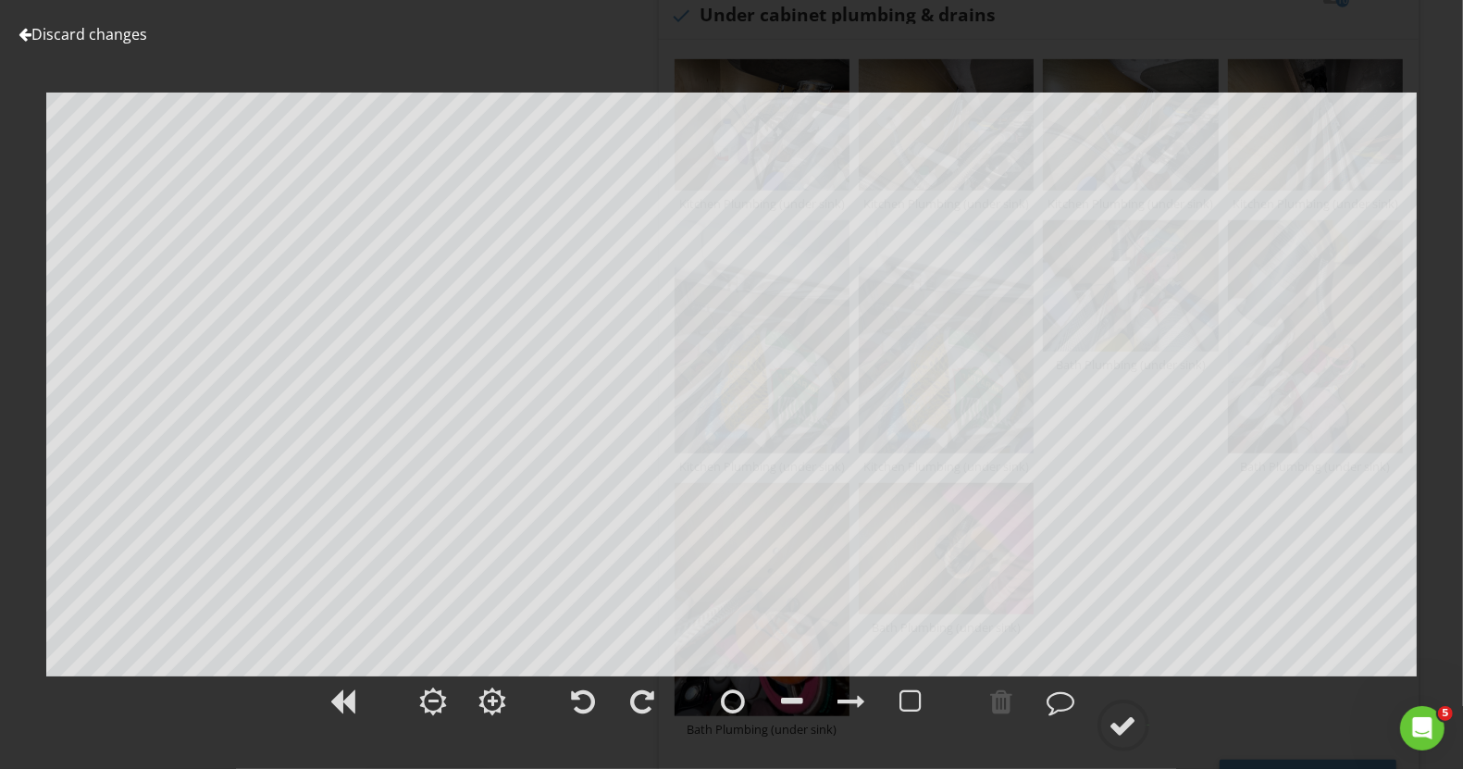
drag, startPoint x: 43, startPoint y: 15, endPoint x: 48, endPoint y: 31, distance: 16.7
click at [46, 28] on div "Discard changes Add Location Bath Plumbing (under sink)" at bounding box center [731, 384] width 1463 height 769
click at [50, 33] on link "Discard changes" at bounding box center [83, 34] width 129 height 20
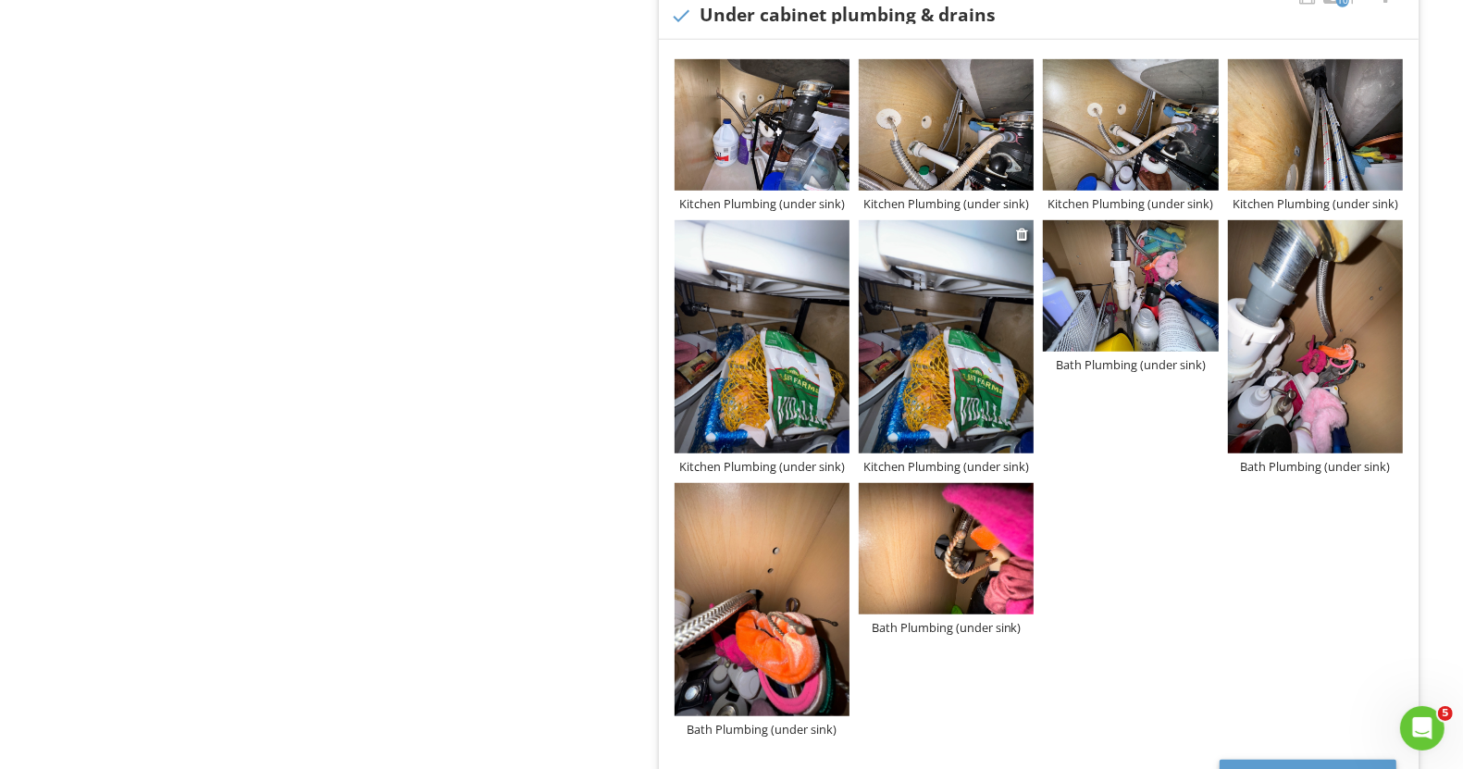
click at [926, 361] on img at bounding box center [946, 336] width 175 height 233
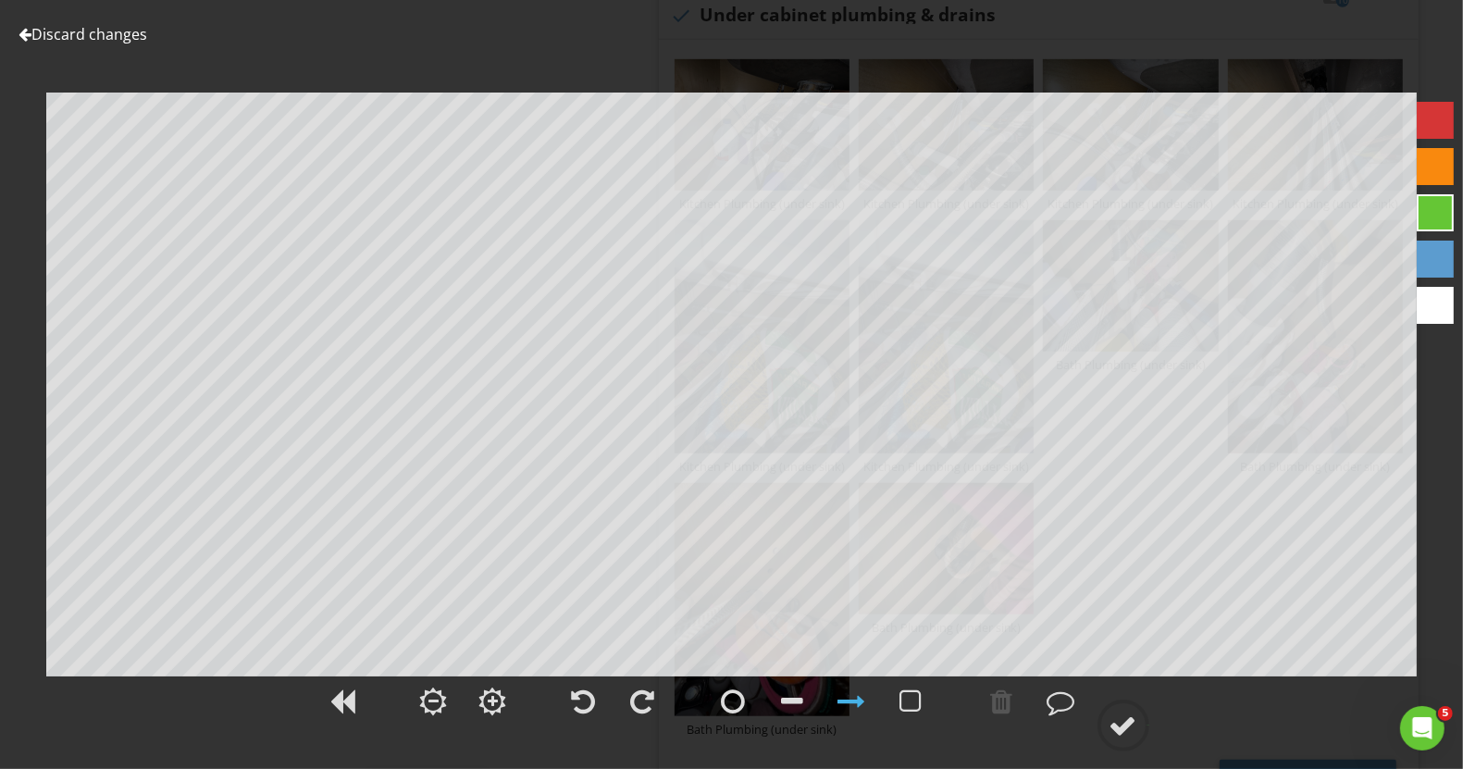
click at [84, 42] on link "Discard changes" at bounding box center [83, 34] width 129 height 20
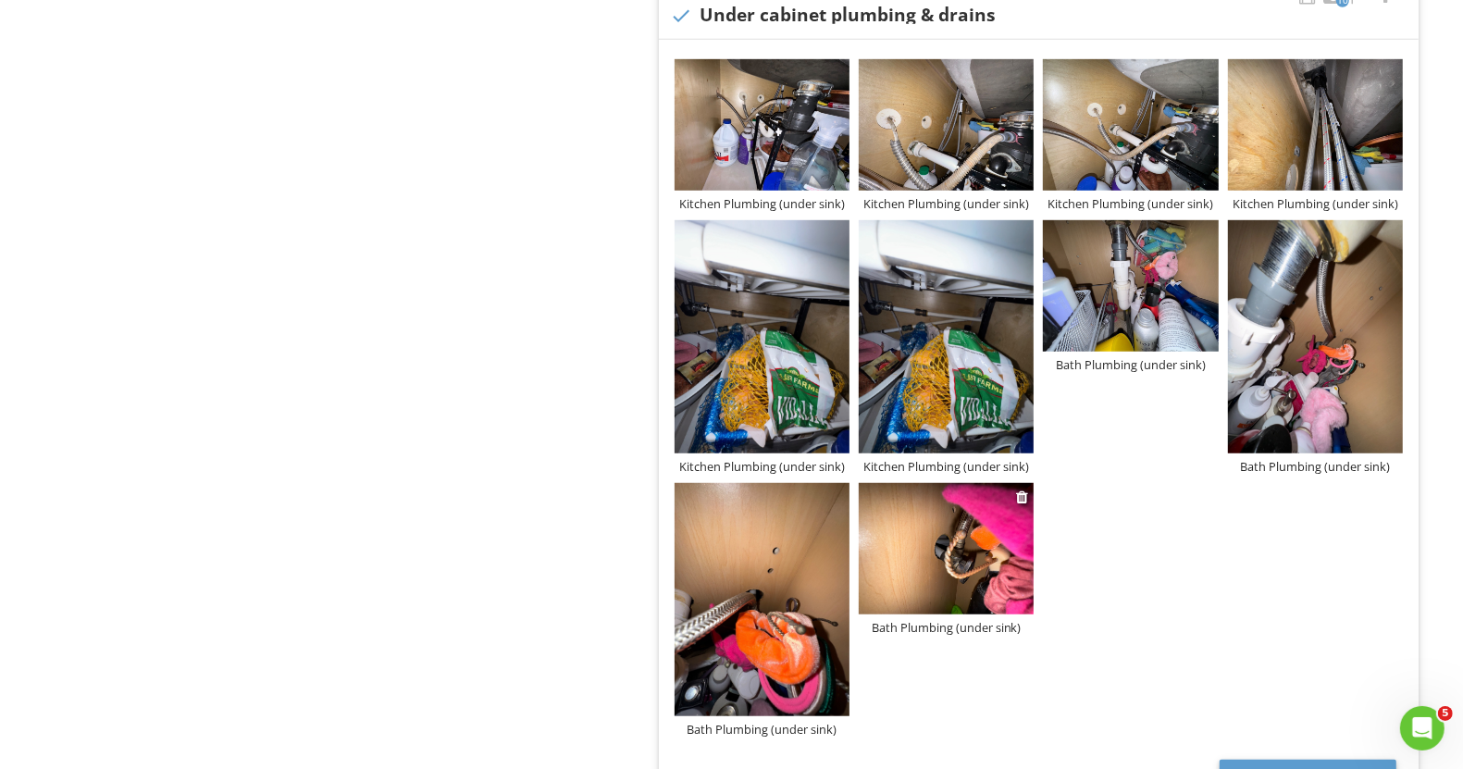
click at [963, 577] on img at bounding box center [946, 548] width 175 height 131
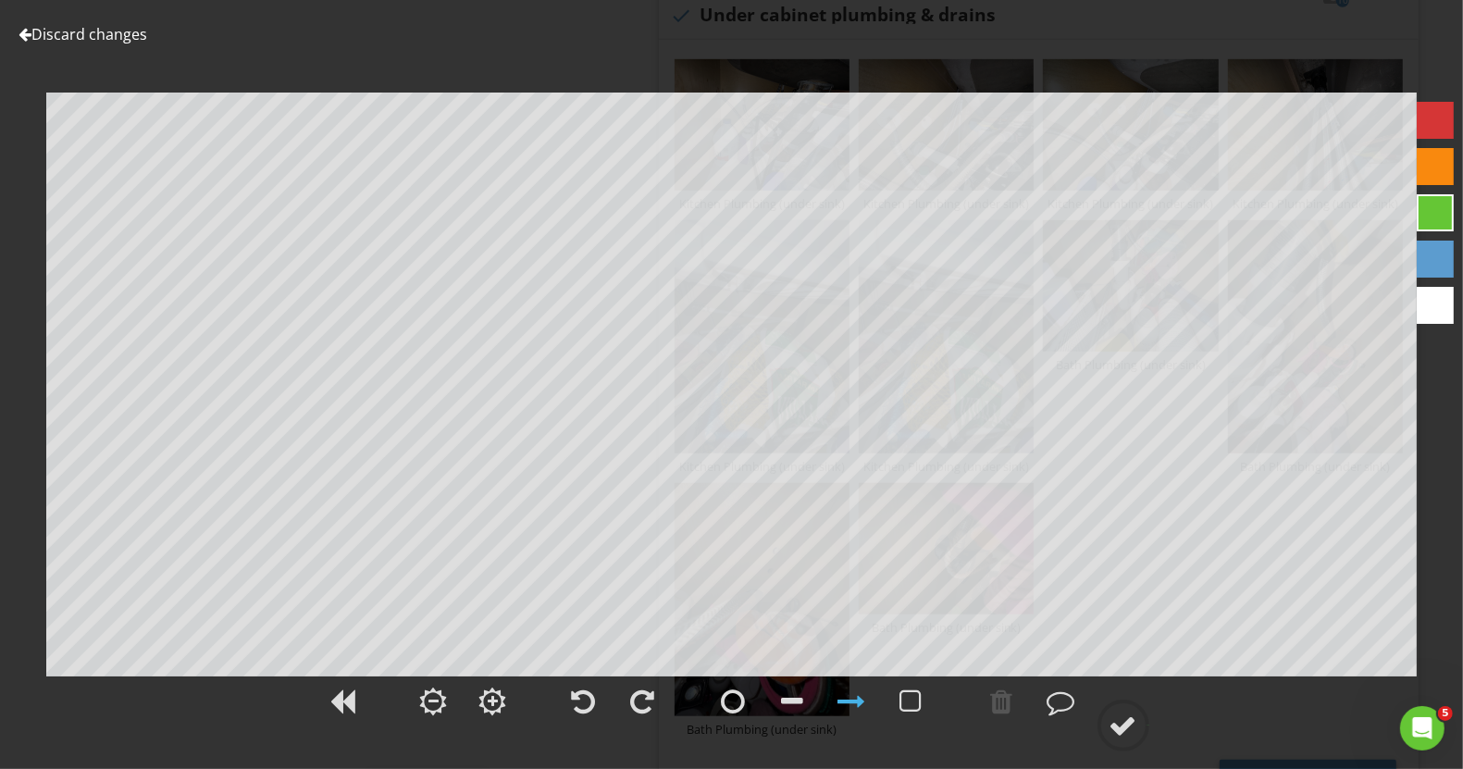
click at [94, 24] on link "Discard changes" at bounding box center [83, 34] width 129 height 20
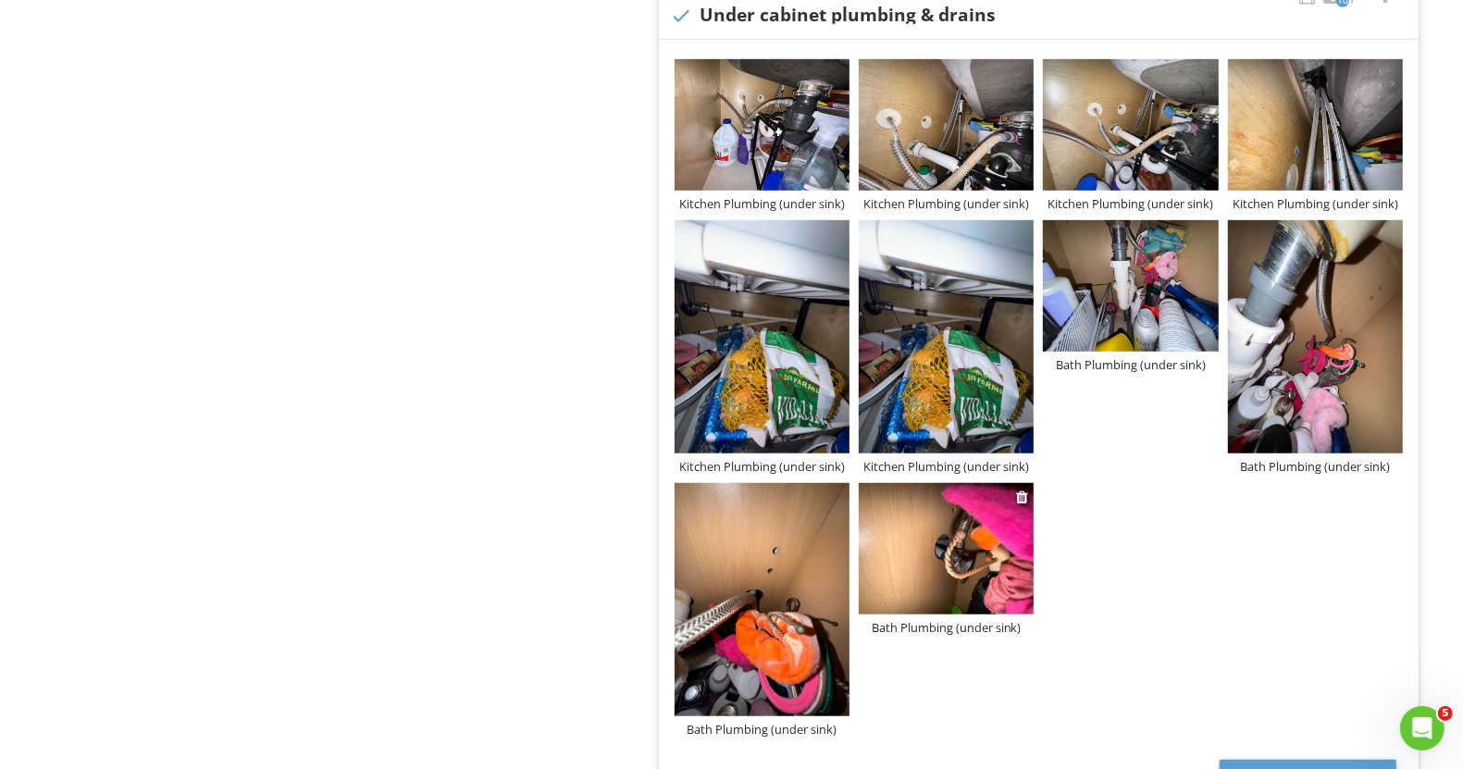
click at [935, 629] on div "Bath Plumbing (under sink)" at bounding box center [946, 627] width 175 height 15
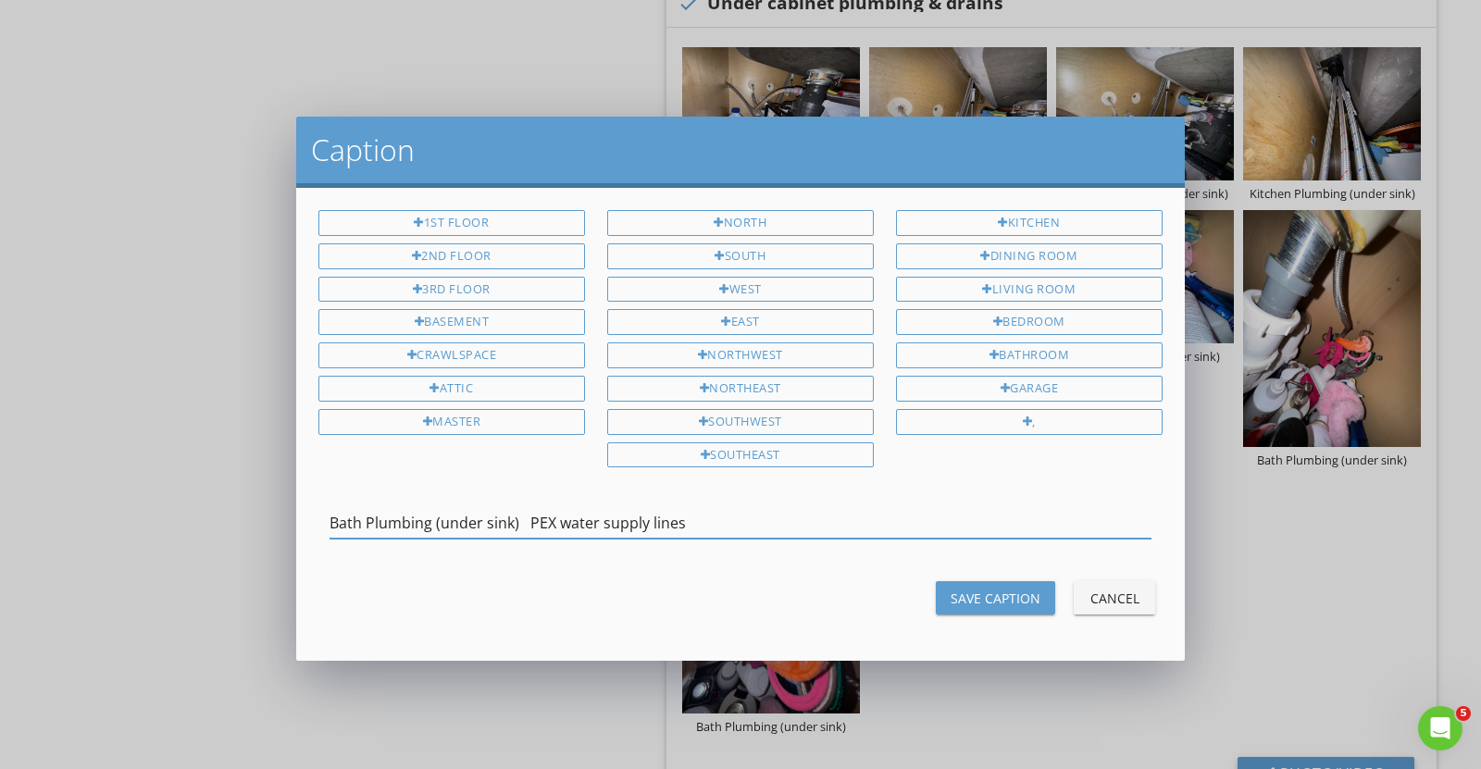
type input "Bath Plumbing (under sink) PEX water supply lines"
click at [982, 595] on div "Save Caption" at bounding box center [996, 598] width 90 height 19
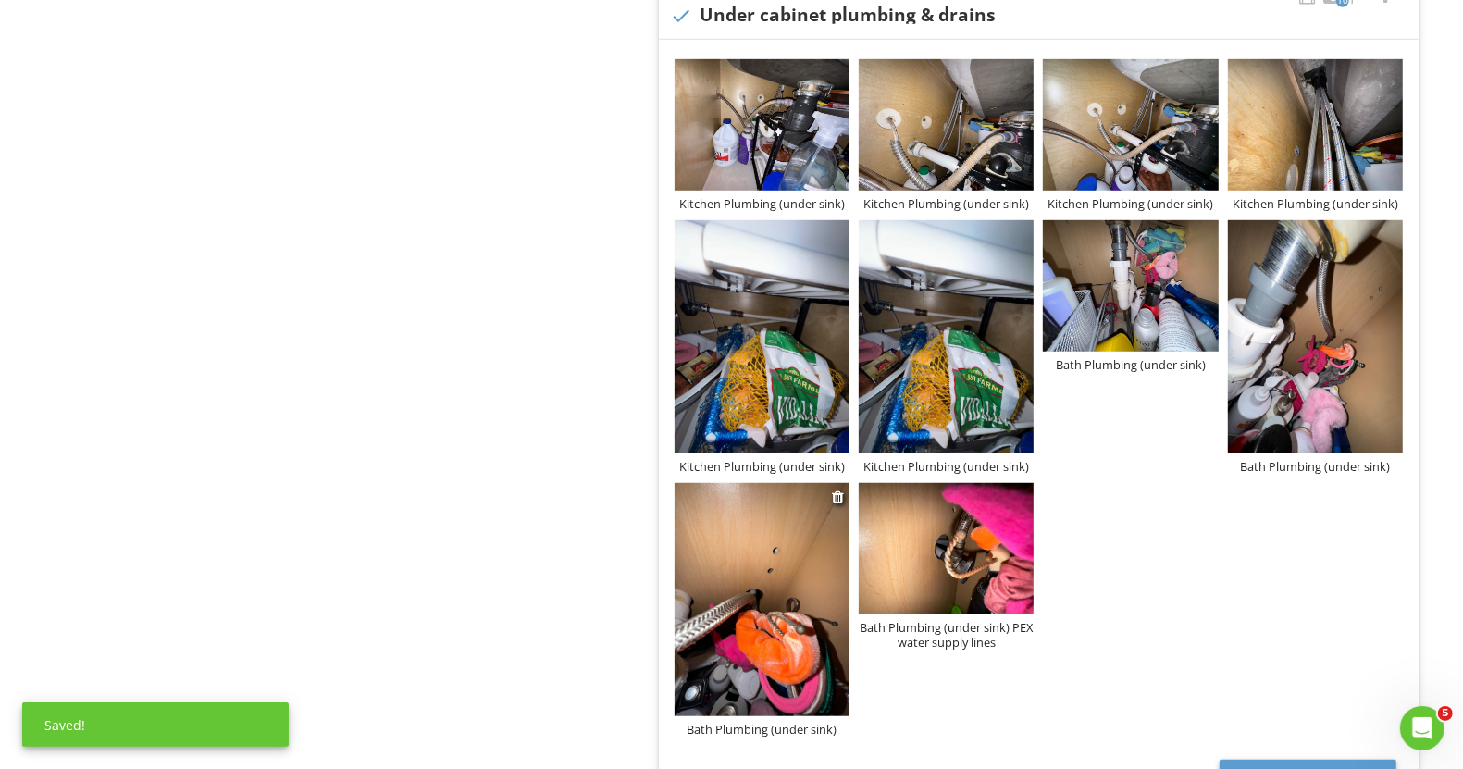
click at [793, 723] on div "Bath Plumbing (under sink)" at bounding box center [762, 729] width 175 height 15
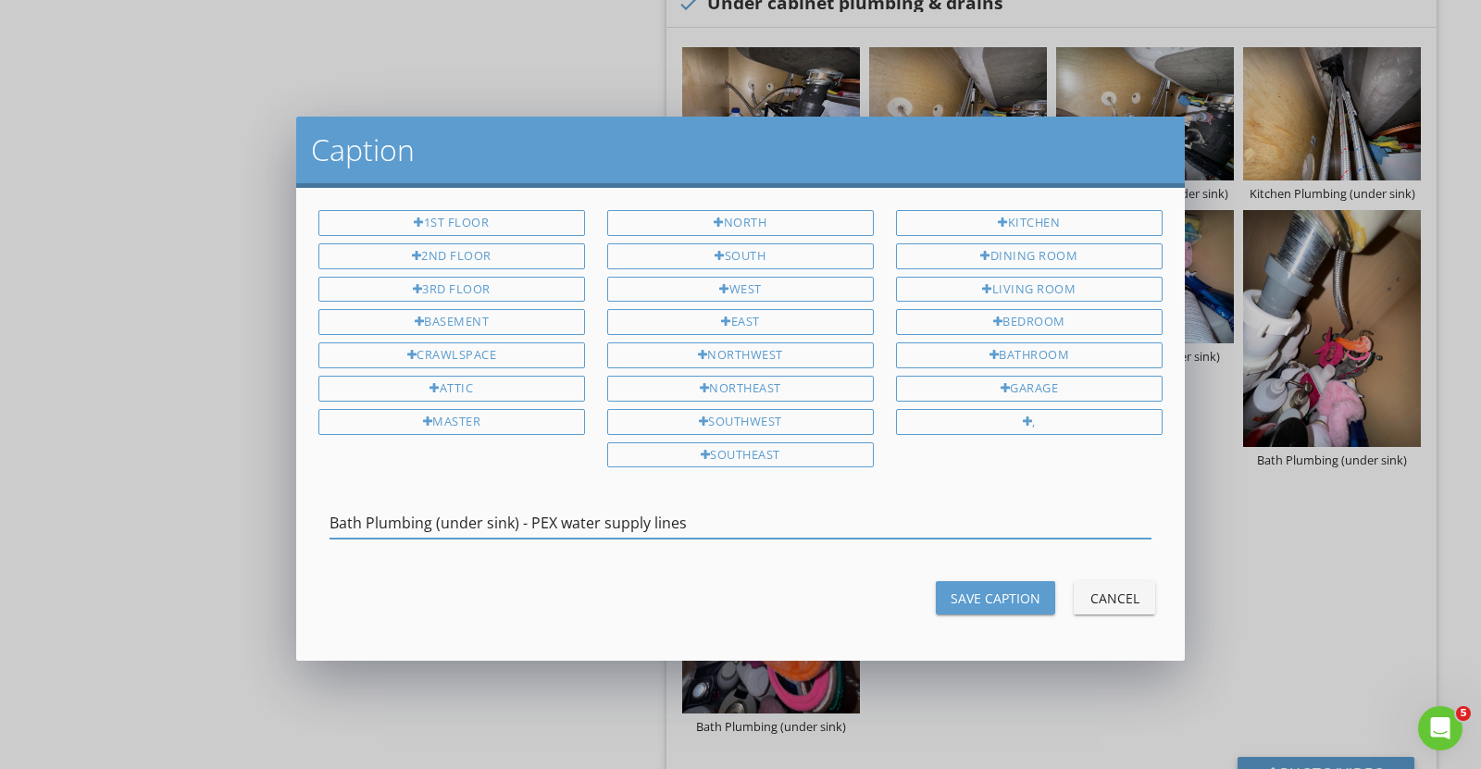
type input "Bath Plumbing (under sink) - PEX water supply lines"
click at [1004, 581] on button "Save Caption" at bounding box center [995, 597] width 119 height 33
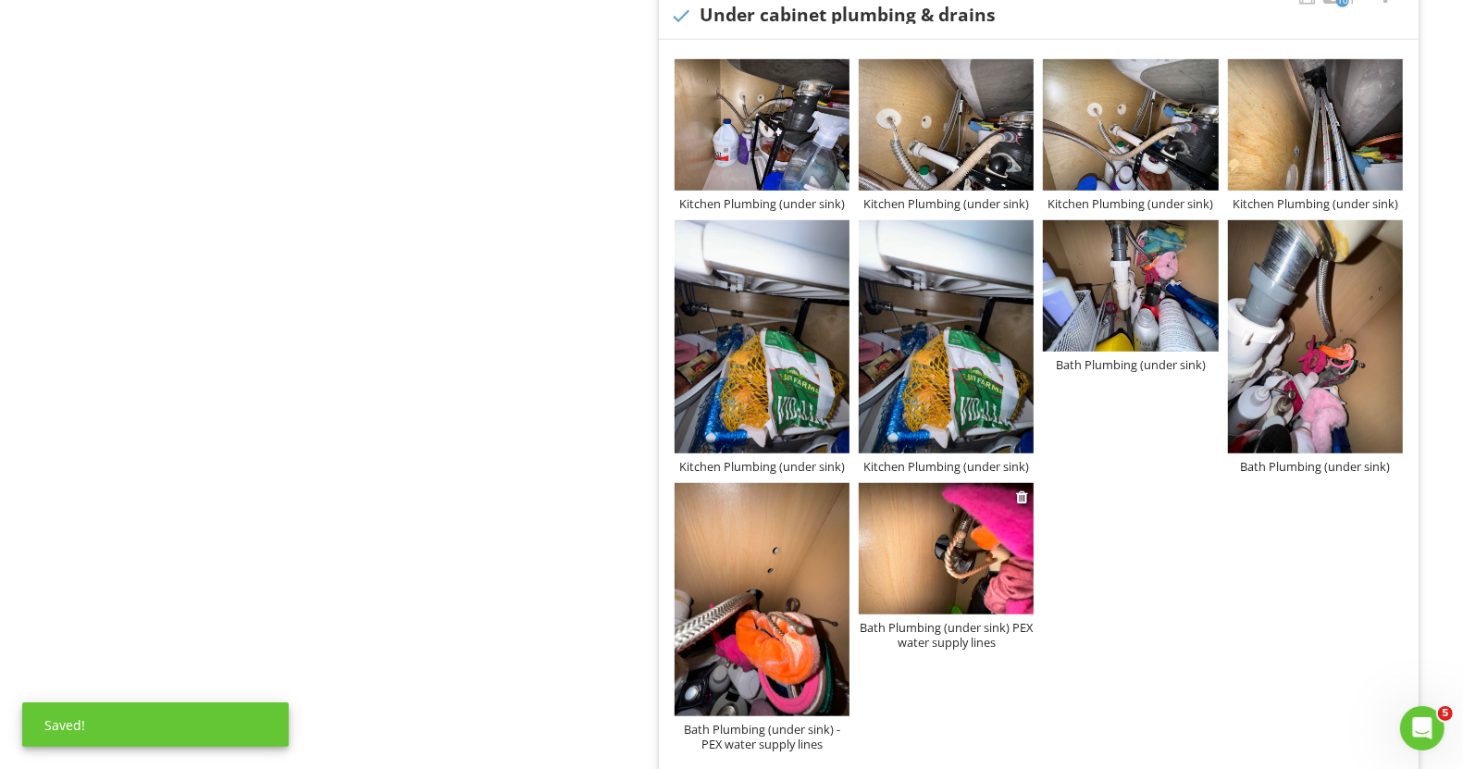
scroll to position [839, 0]
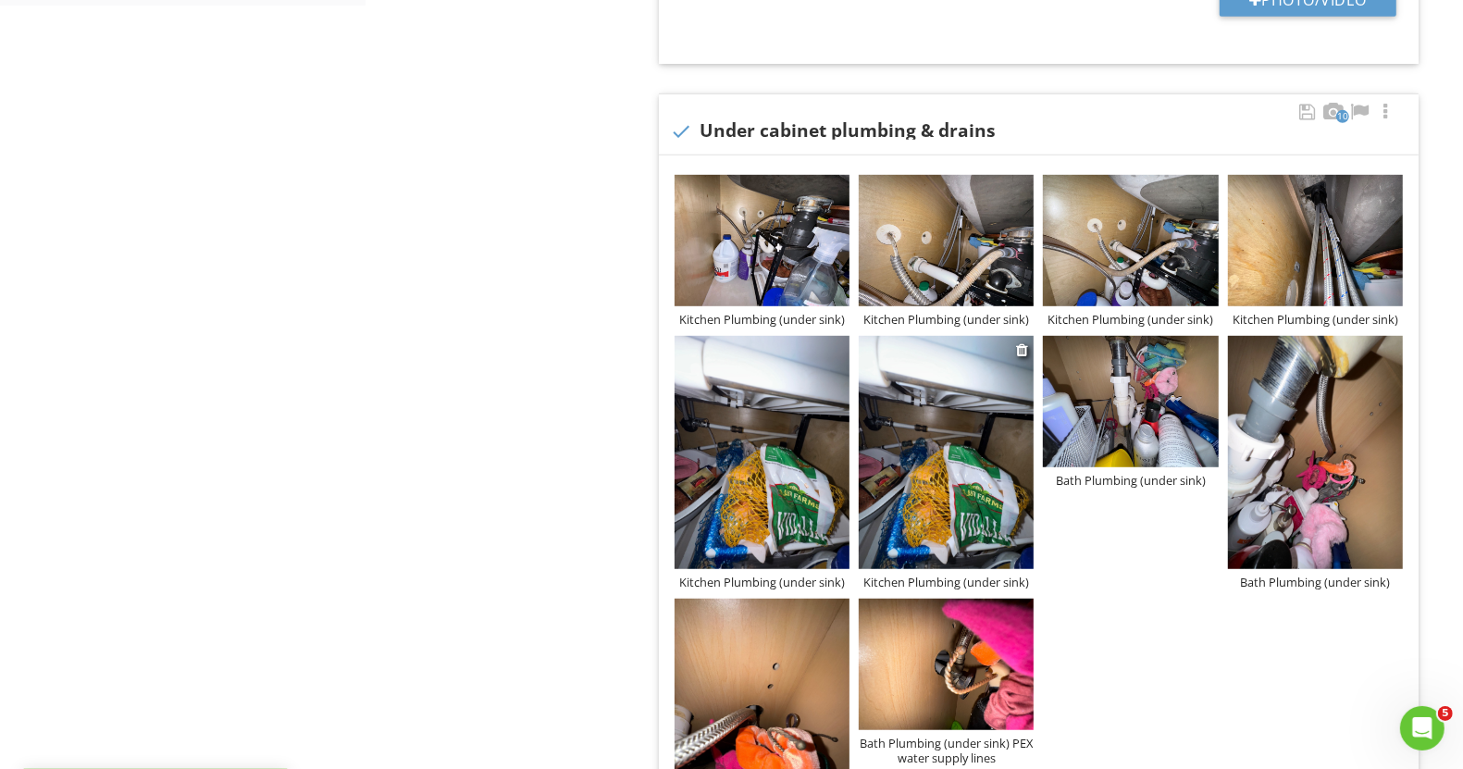
click at [926, 583] on div "Kitchen Plumbing (under sink)" at bounding box center [946, 582] width 175 height 15
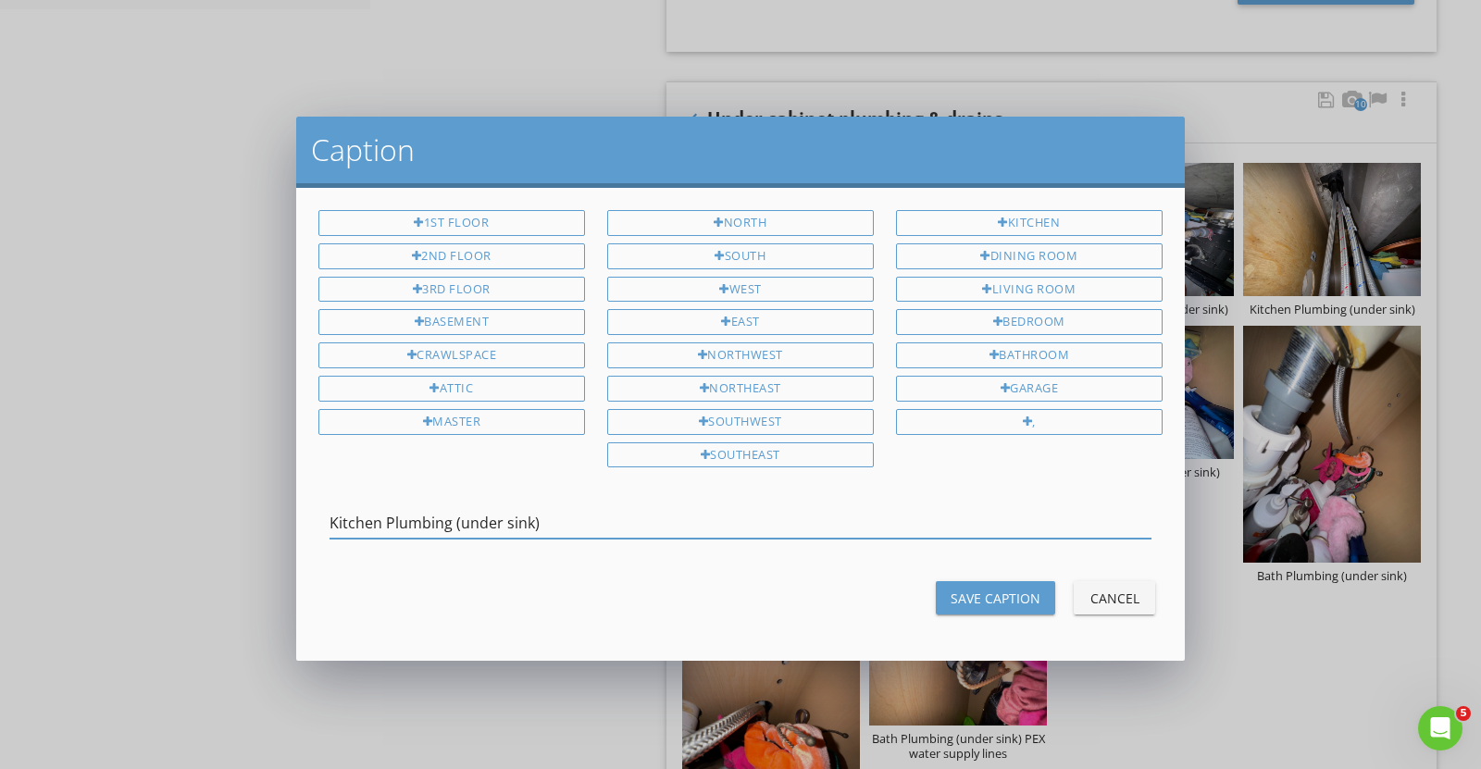
click at [741, 508] on input "Kitchen Plumbing (under sink)" at bounding box center [740, 523] width 822 height 31
type input "Kitchen Plumbing (under sink) - PEX water supply lines"
click at [995, 593] on div "Save Caption" at bounding box center [996, 598] width 90 height 19
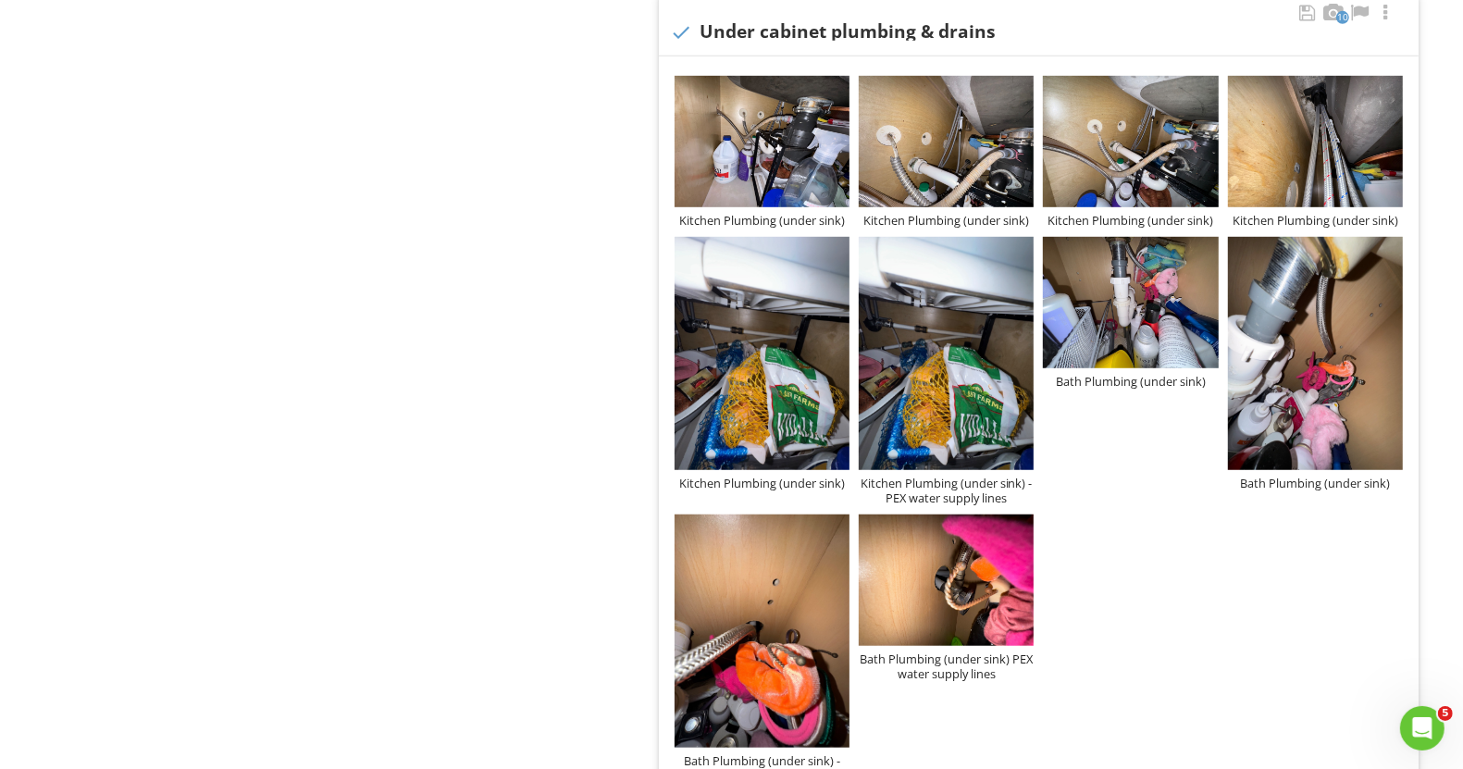
scroll to position [954, 0]
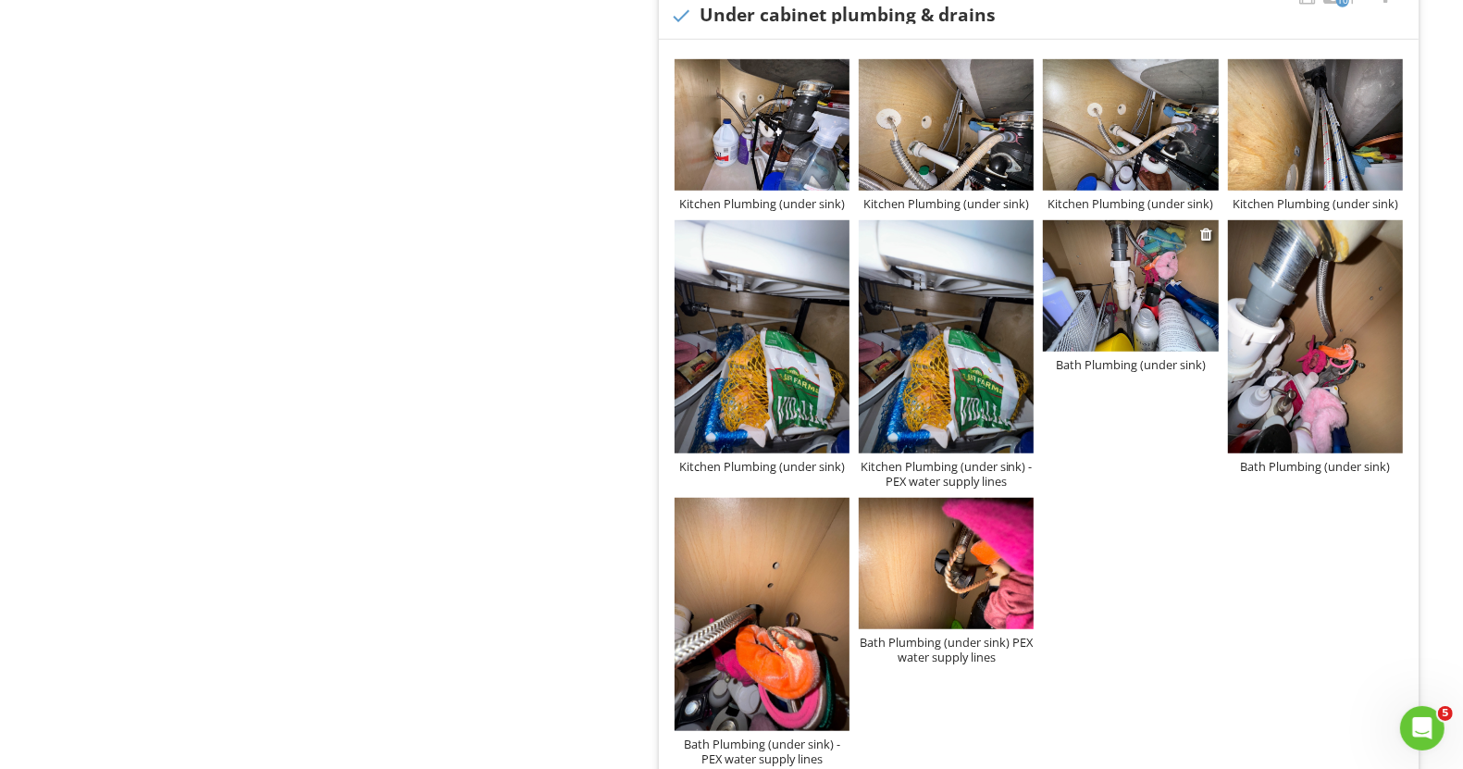
click at [1134, 367] on div "Bath Plumbing (under sink)" at bounding box center [1130, 364] width 175 height 15
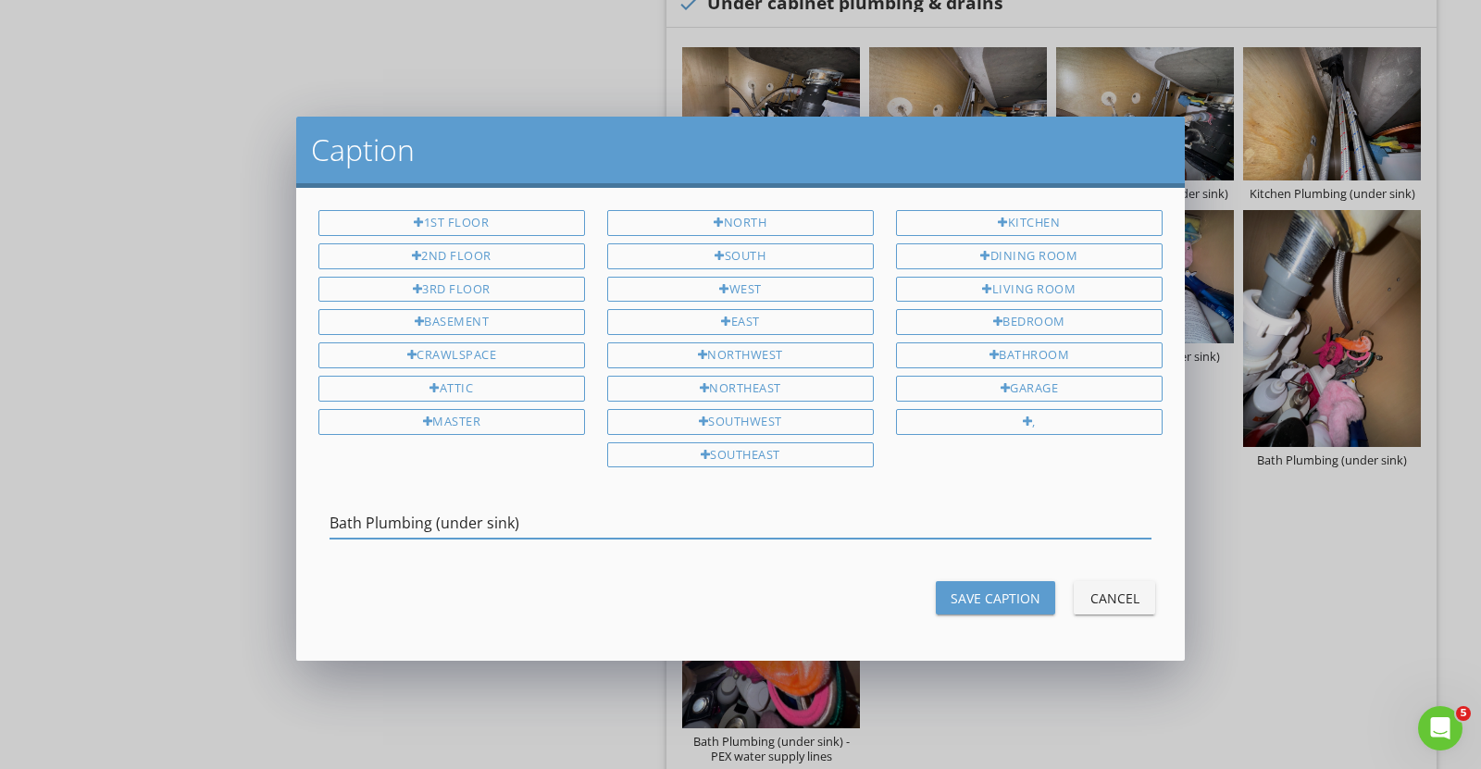
click at [839, 525] on input "Bath Plumbing (under sink)" at bounding box center [740, 523] width 822 height 31
click at [520, 521] on input "Bath Plumbing (under sink) PEX water supply lines" at bounding box center [740, 523] width 822 height 31
type input "Bath Plumbing (under sink)-PEX water supply lines"
drag, startPoint x: 1015, startPoint y: 570, endPoint x: 1004, endPoint y: 588, distance: 20.8
click at [1013, 576] on div "Save Caption Cancel" at bounding box center [740, 598] width 866 height 44
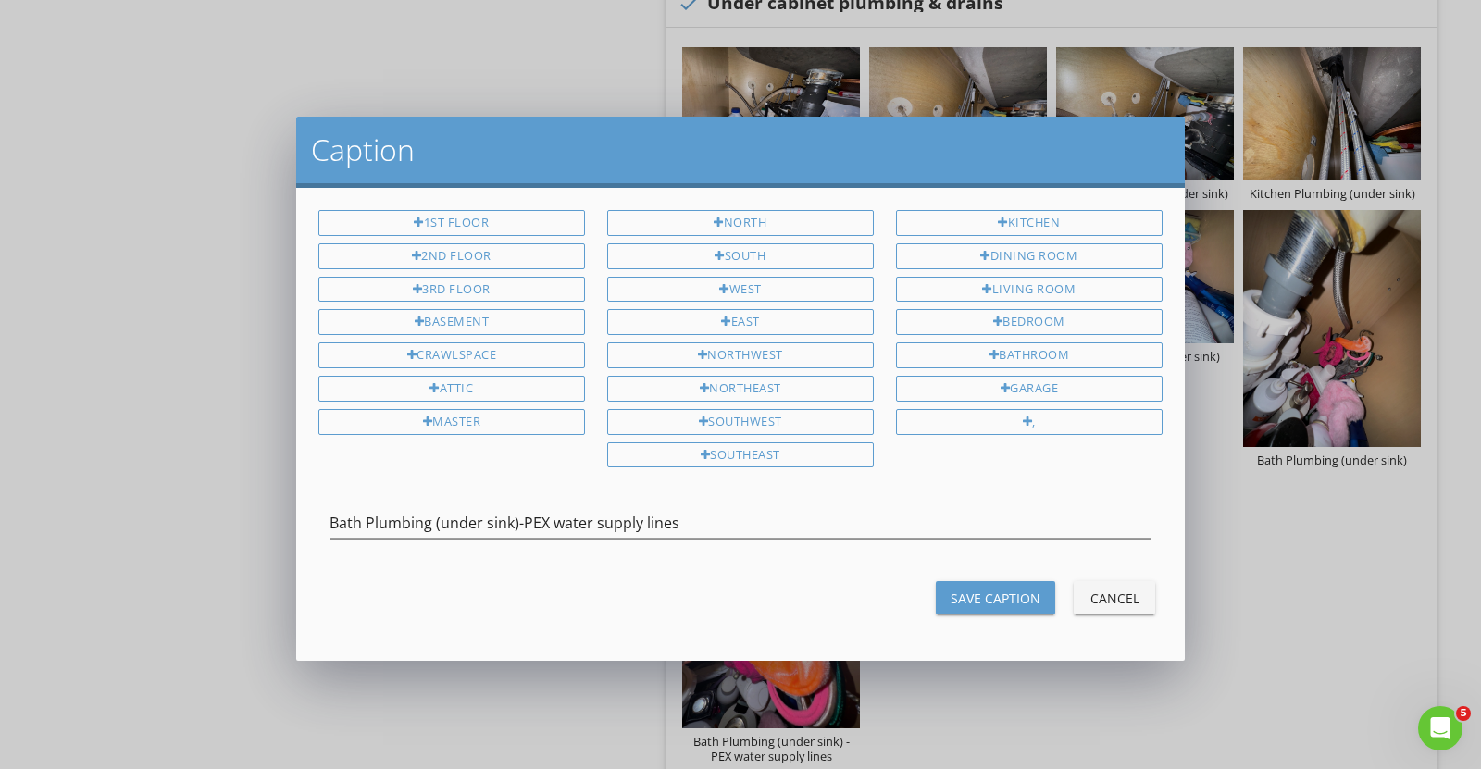
click at [1008, 589] on div "Save Caption" at bounding box center [996, 598] width 90 height 19
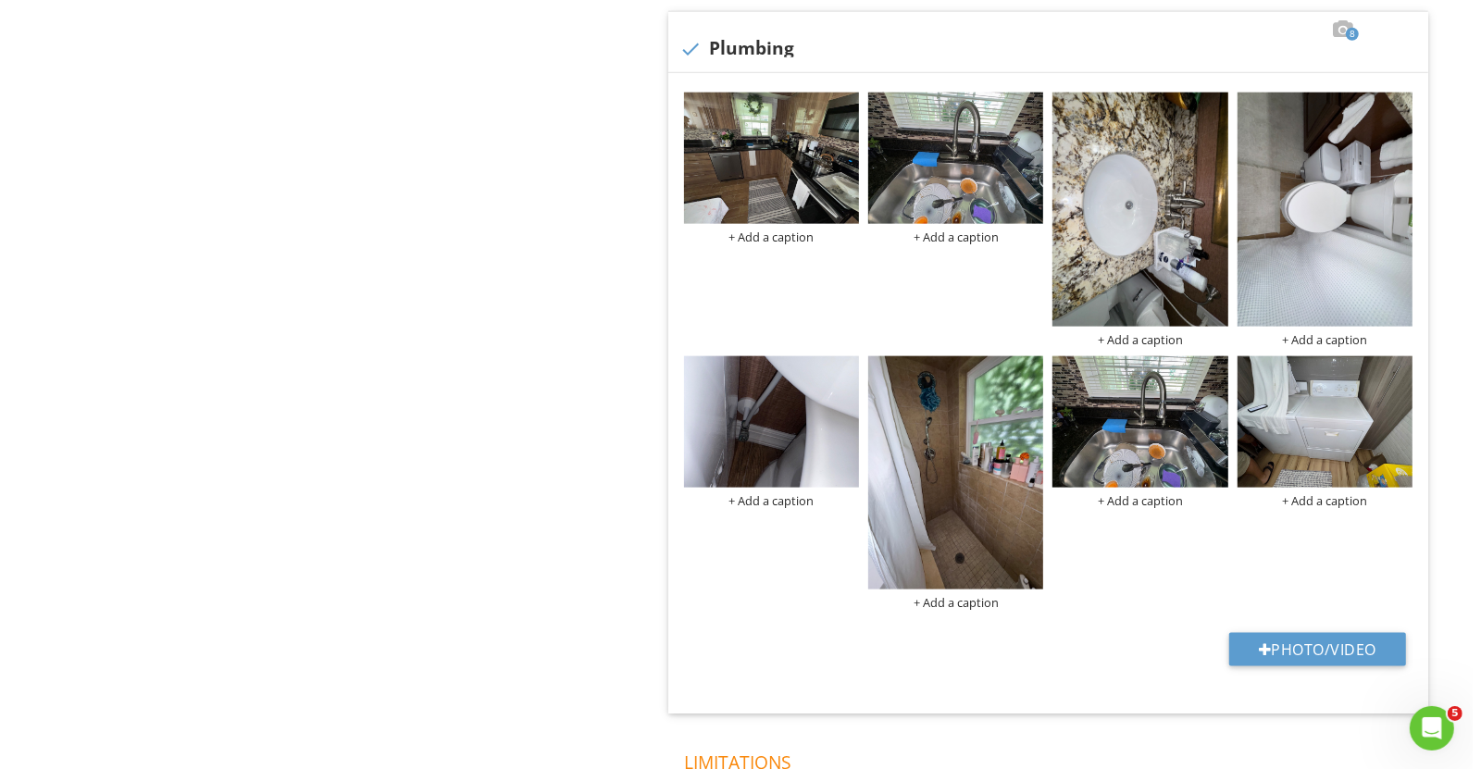
scroll to position [1735, 0]
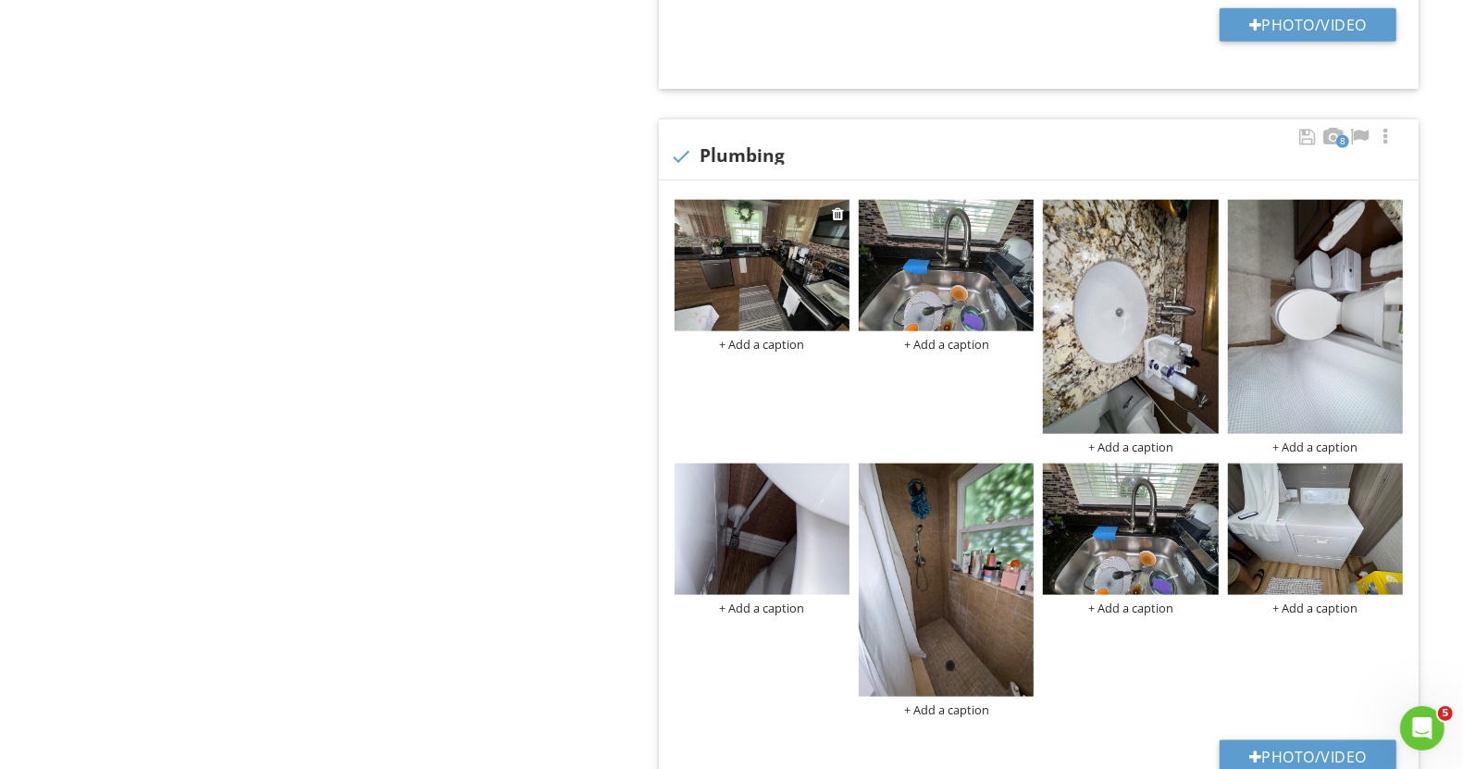
click at [789, 337] on div "+ Add a caption" at bounding box center [762, 344] width 175 height 15
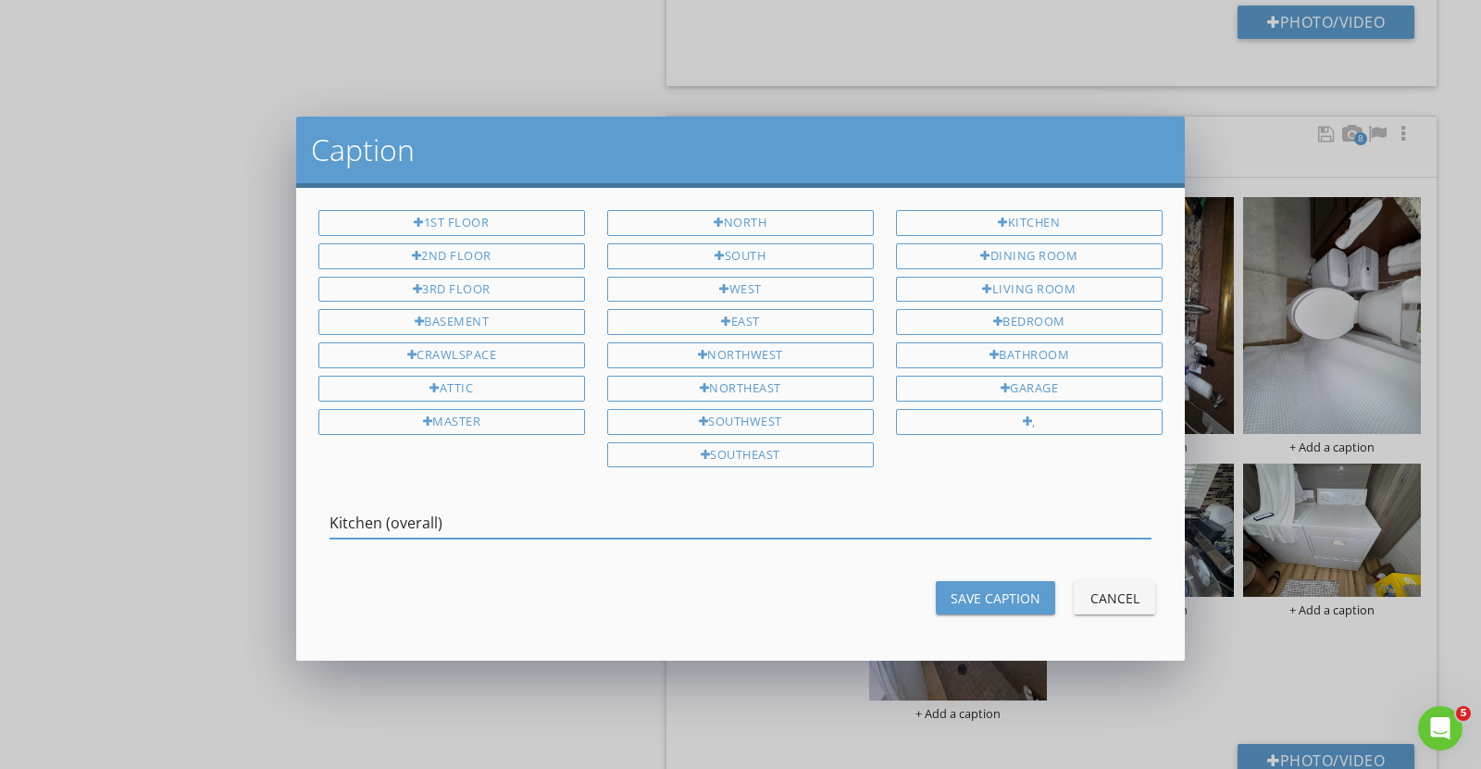
type input "Kitchen (overall)"
drag, startPoint x: 979, startPoint y: 578, endPoint x: 972, endPoint y: 569, distance: 11.1
click at [973, 576] on div "Save Caption Cancel" at bounding box center [740, 598] width 866 height 44
click at [1016, 589] on div "Save Caption" at bounding box center [996, 598] width 90 height 19
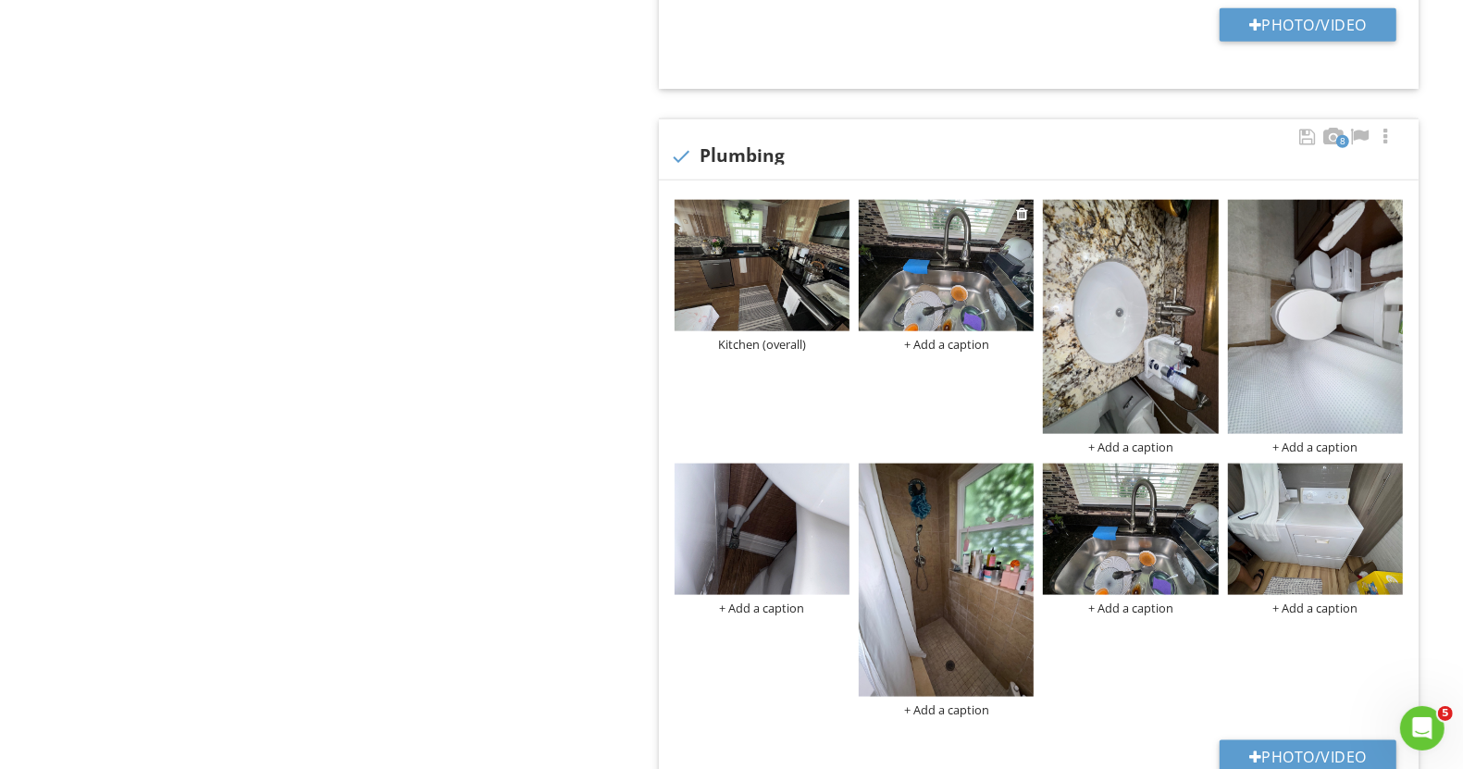
click at [938, 338] on div "+ Add a caption" at bounding box center [946, 344] width 175 height 15
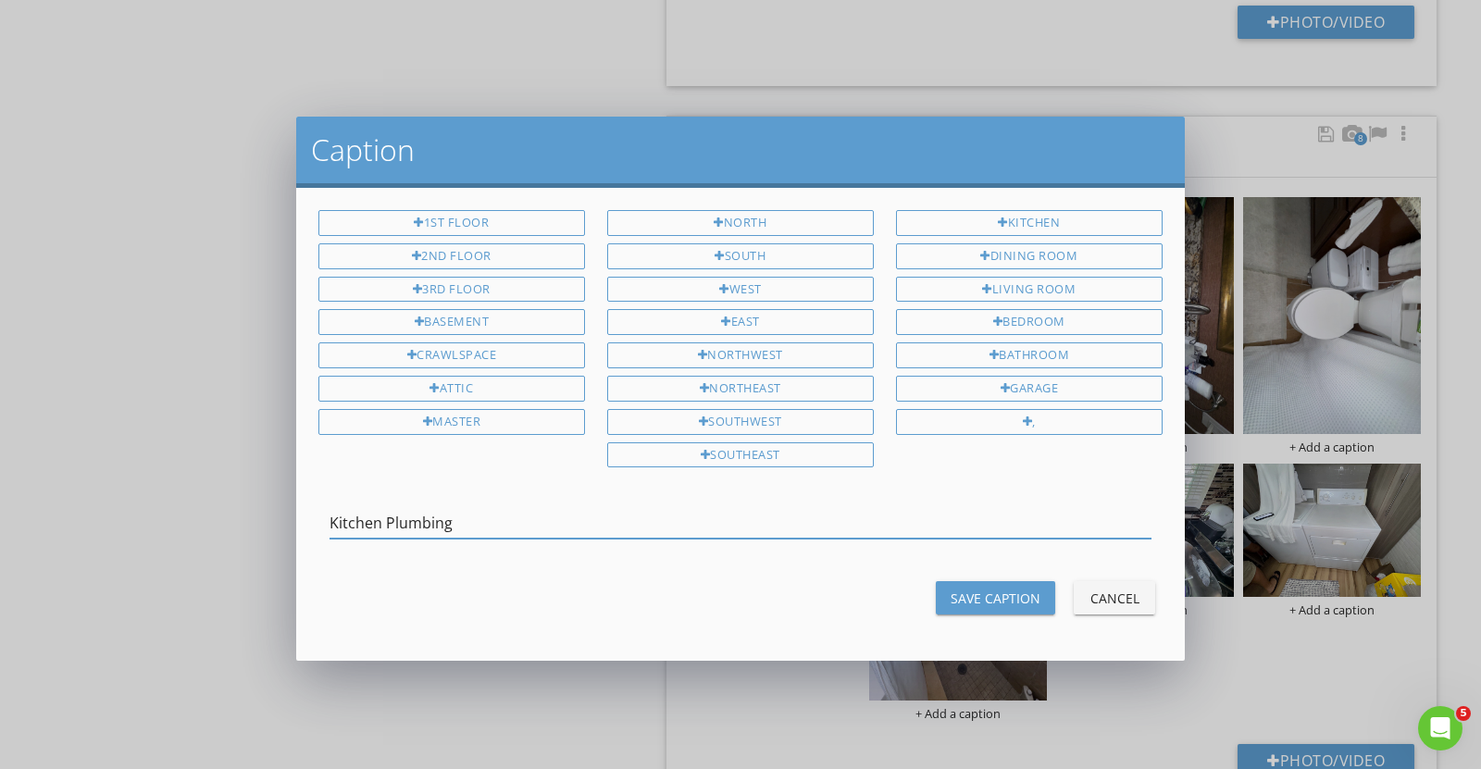
type input "Kitchen Plumbing"
click at [968, 589] on div "Save Caption" at bounding box center [996, 598] width 90 height 19
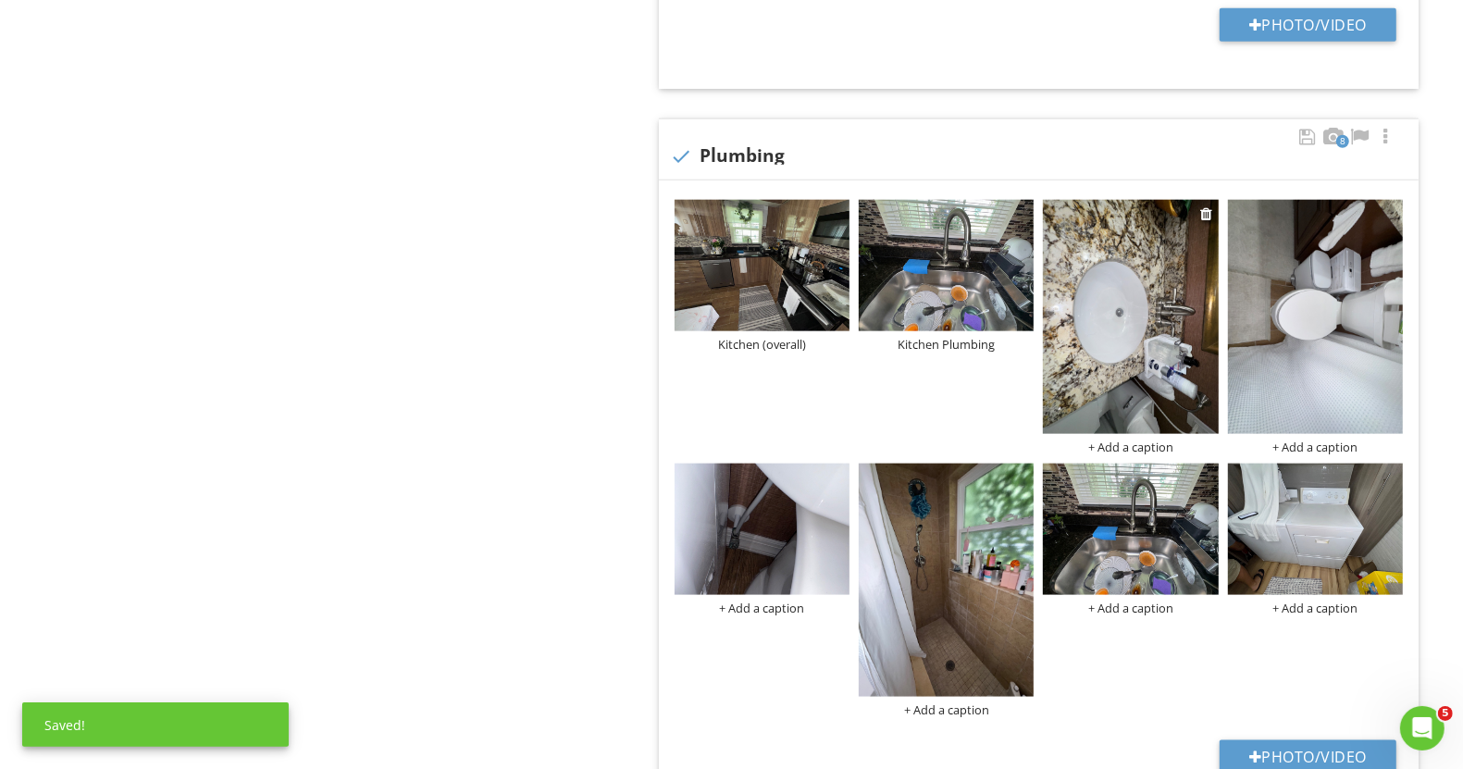
click at [1120, 444] on div "+ Add a caption" at bounding box center [1130, 447] width 175 height 15
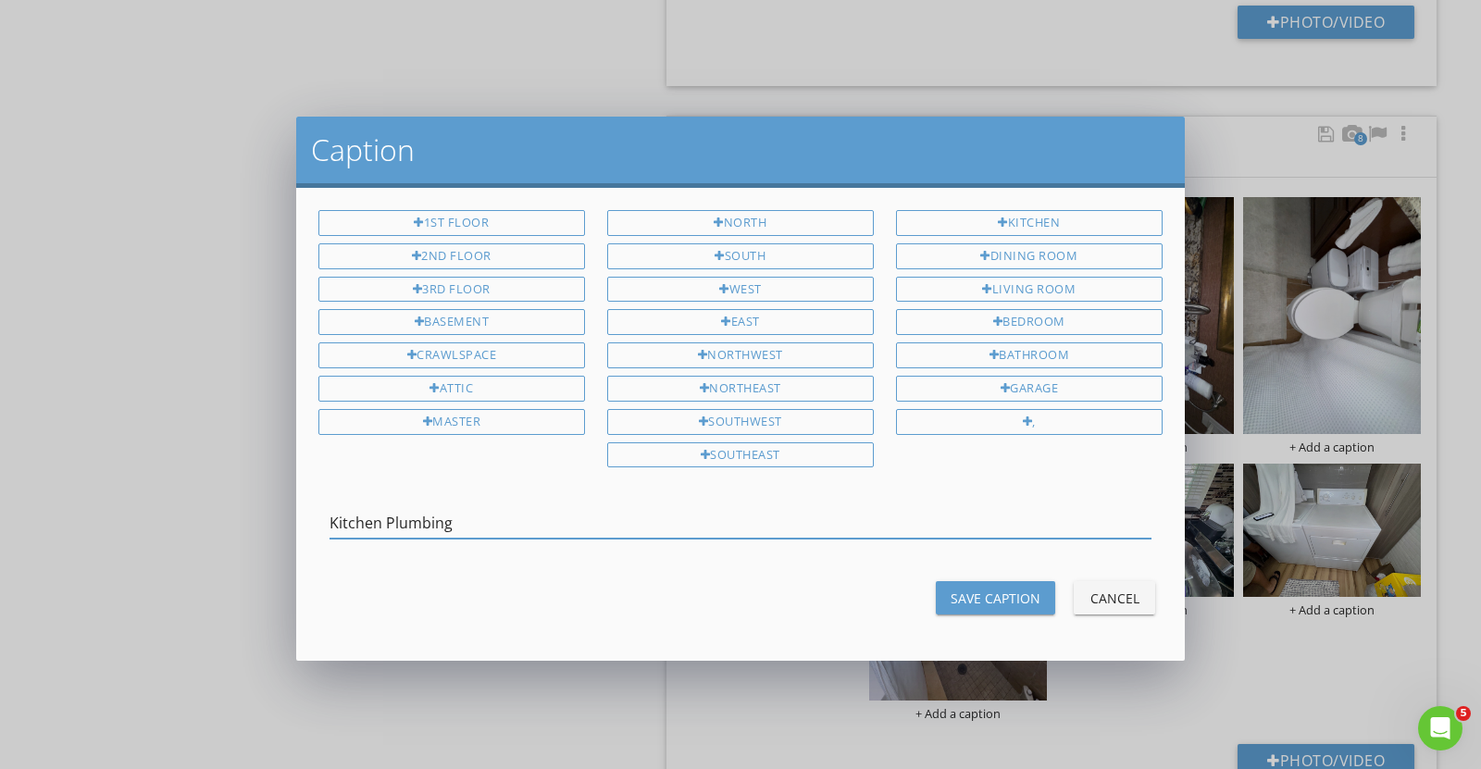
click at [350, 512] on input "Kitchen Plumbing" at bounding box center [740, 523] width 822 height 31
type input "Bath Plumbing"
click at [986, 581] on button "Save Caption" at bounding box center [995, 597] width 119 height 33
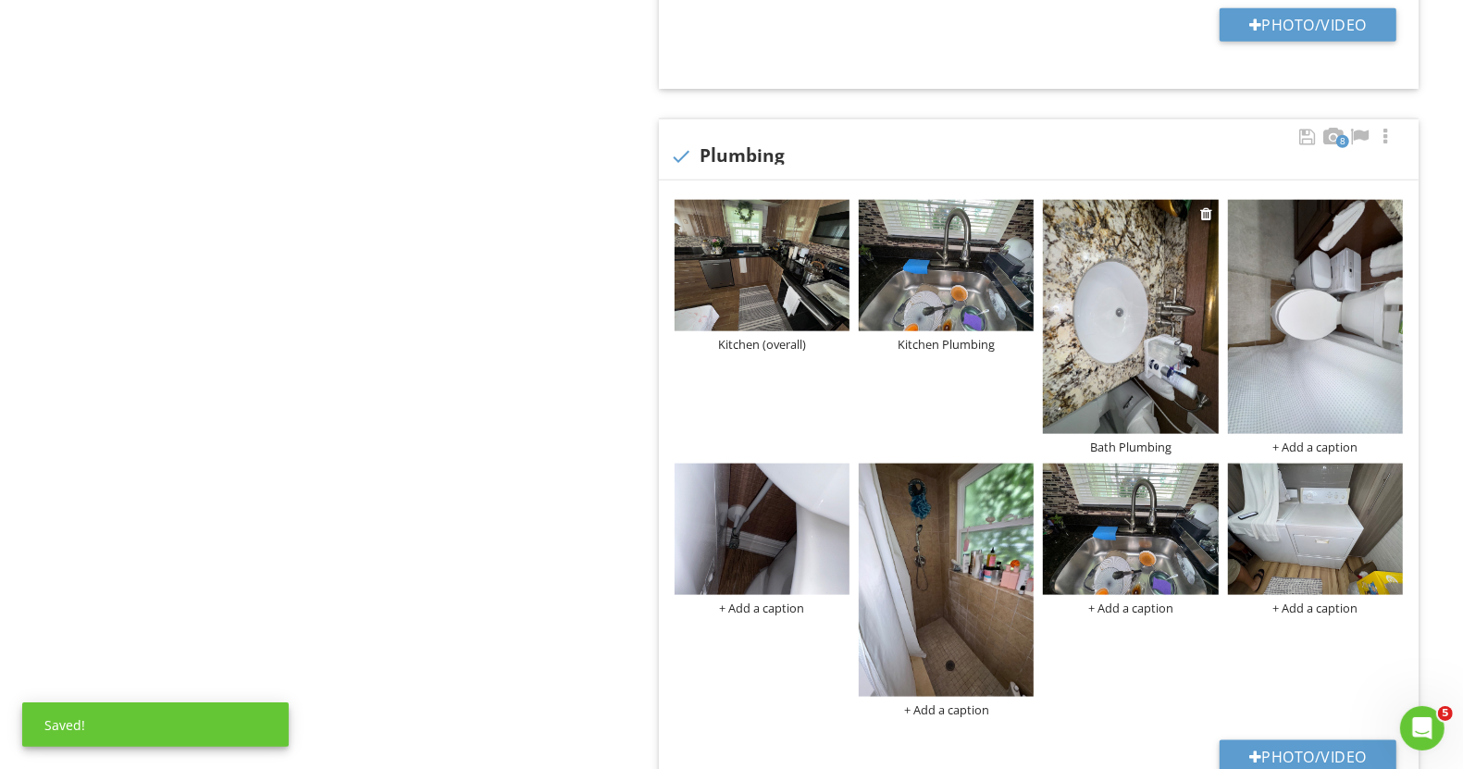
click at [1127, 319] on img at bounding box center [1130, 316] width 175 height 233
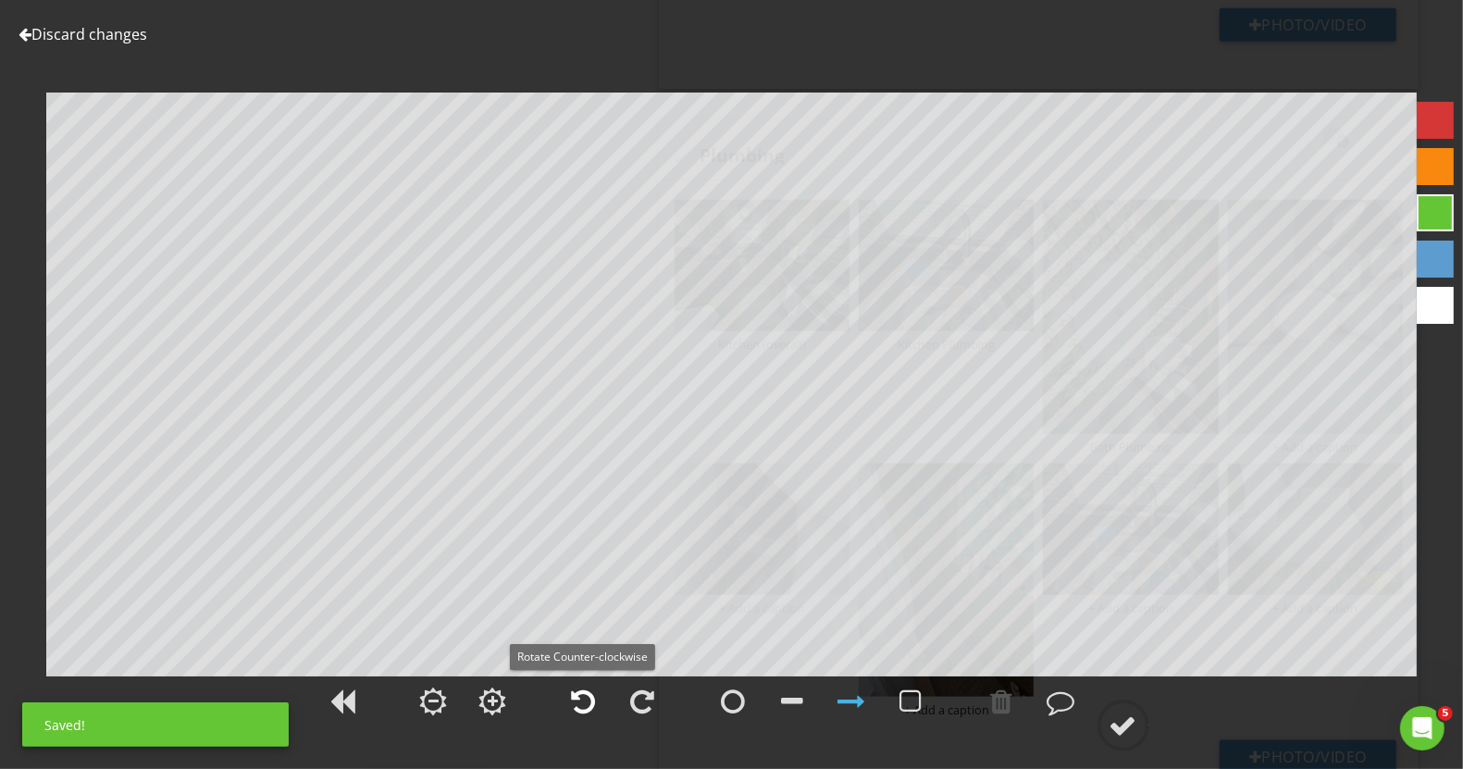
click at [569, 694] on div at bounding box center [584, 701] width 46 height 46
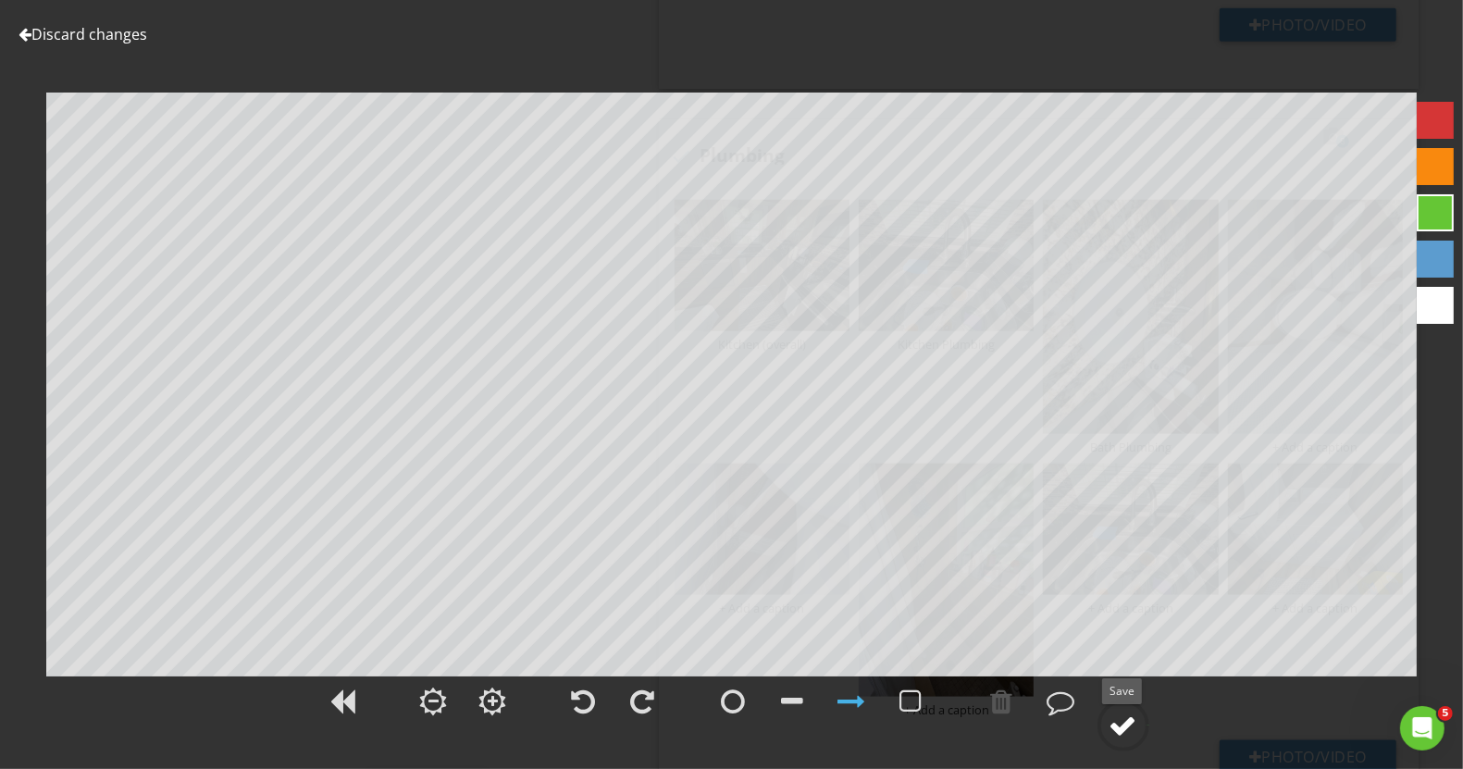
click at [1130, 742] on circle at bounding box center [1124, 726] width 48 height 48
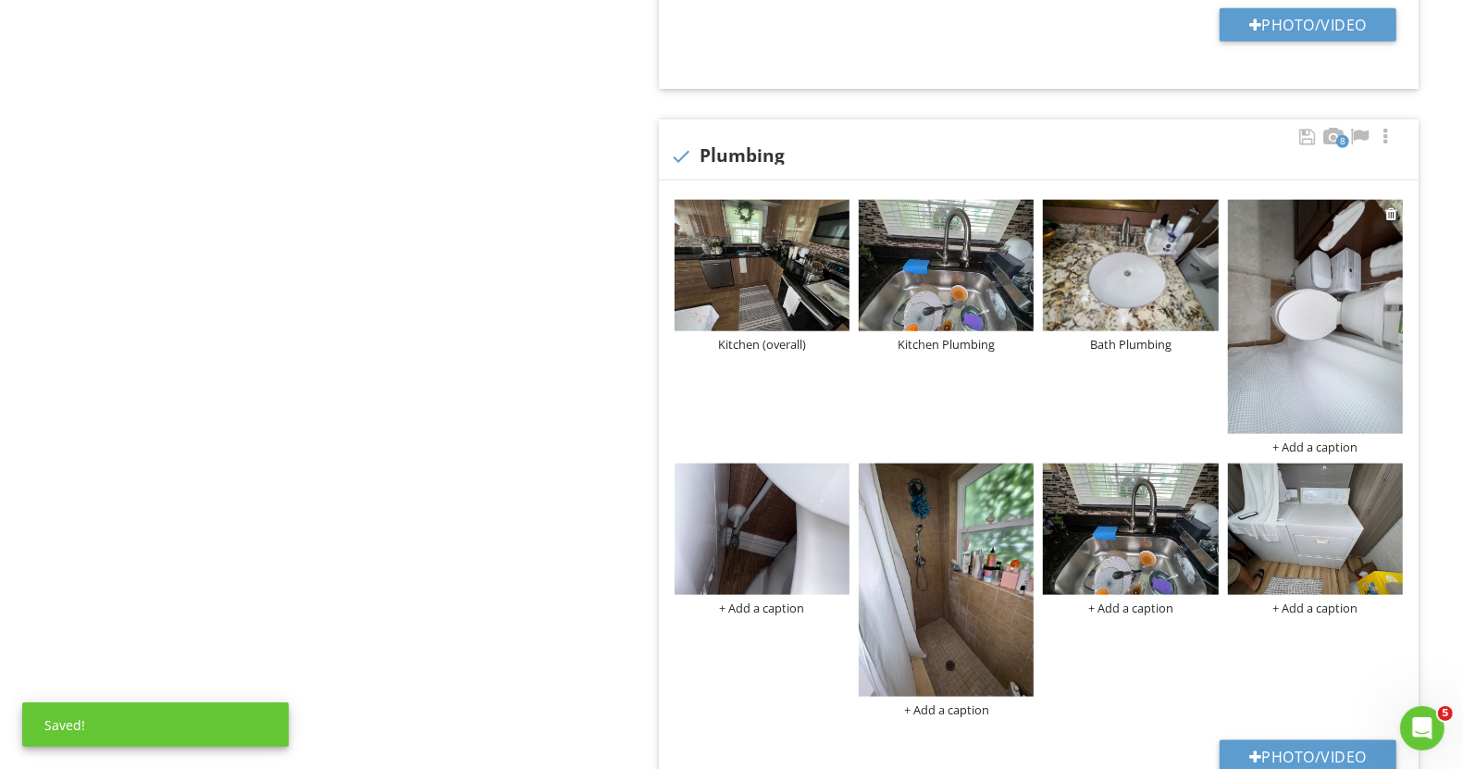
click at [1338, 451] on div "+ Add a caption" at bounding box center [1315, 447] width 175 height 15
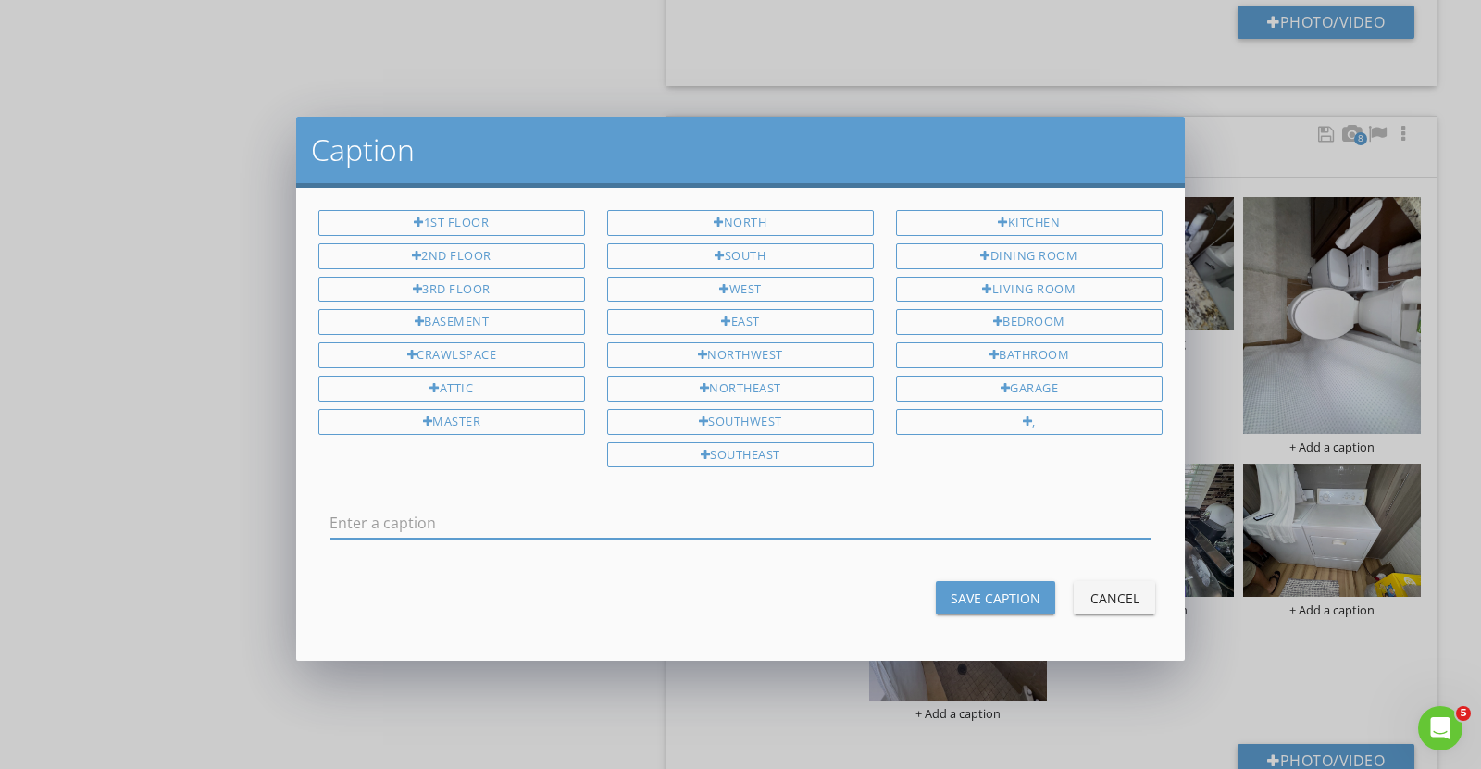
click at [829, 508] on input "text" at bounding box center [740, 523] width 822 height 31
paste input "Toilet Shut Off Valve"
drag, startPoint x: 590, startPoint y: 513, endPoint x: 374, endPoint y: 490, distance: 216.9
click at [374, 497] on div "Toilet Shut Off Valve" at bounding box center [740, 527] width 822 height 60
type input "Toilet"
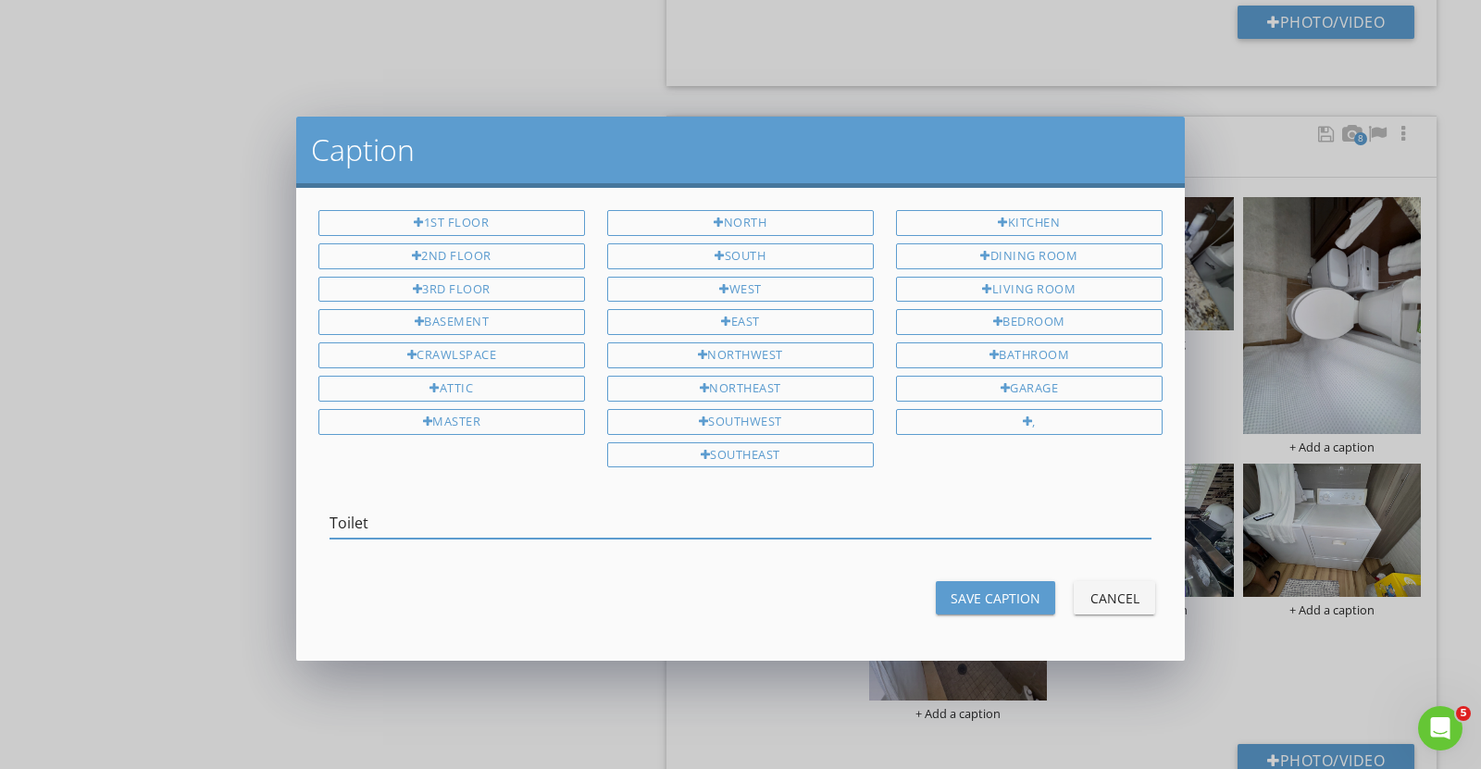
click at [1010, 581] on button "Save Caption" at bounding box center [995, 597] width 119 height 33
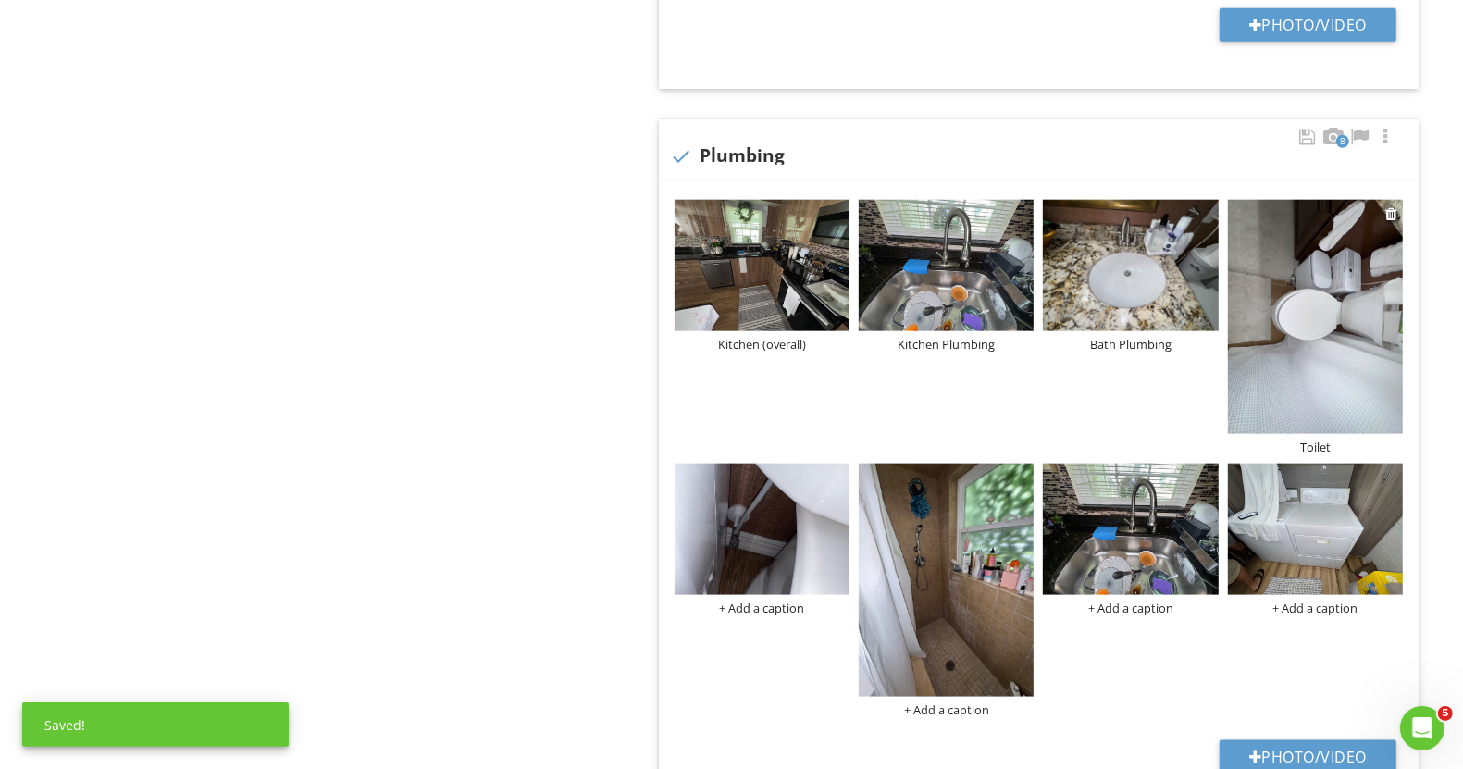
click at [1332, 329] on img at bounding box center [1315, 316] width 175 height 233
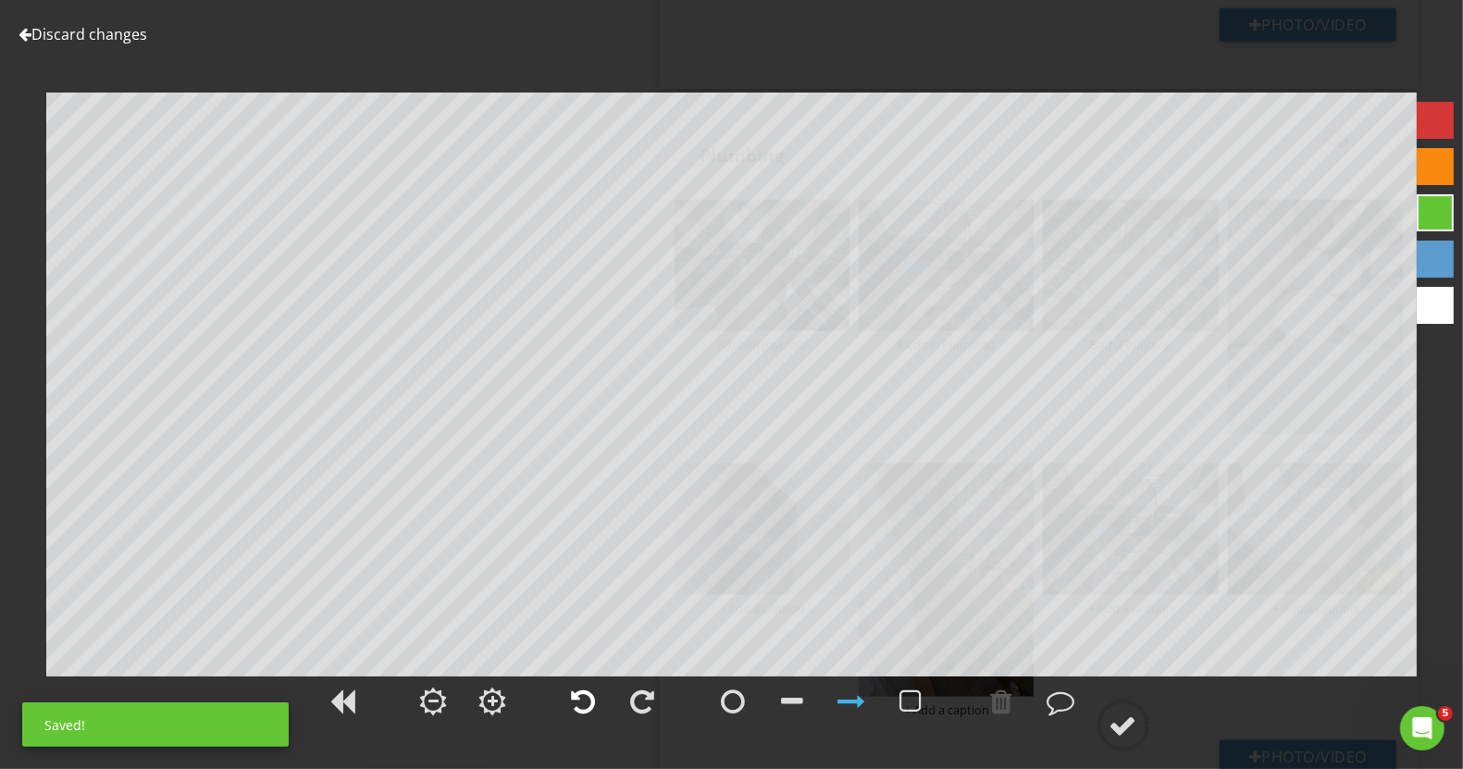
click at [579, 714] on div at bounding box center [584, 702] width 24 height 28
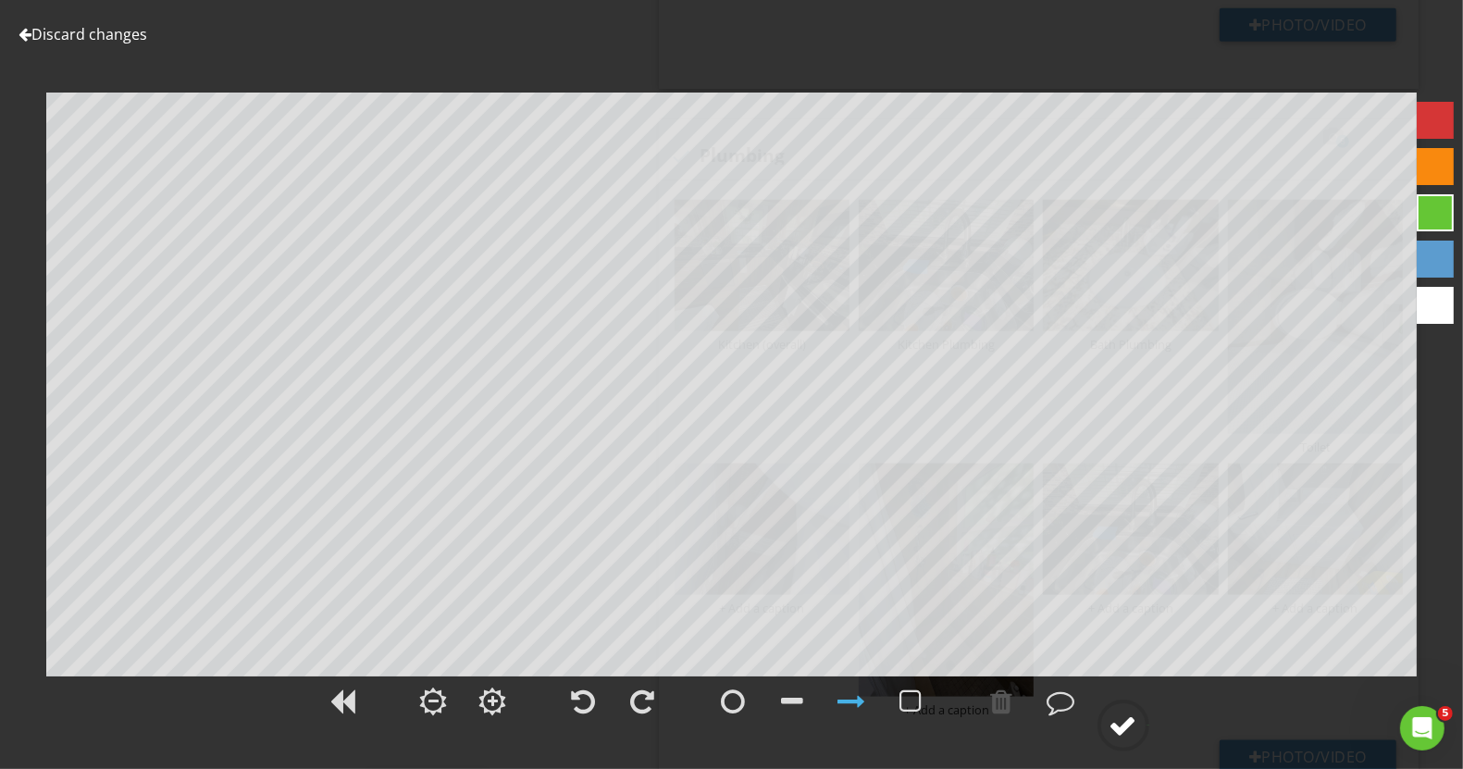
click at [1129, 726] on div at bounding box center [1124, 726] width 28 height 28
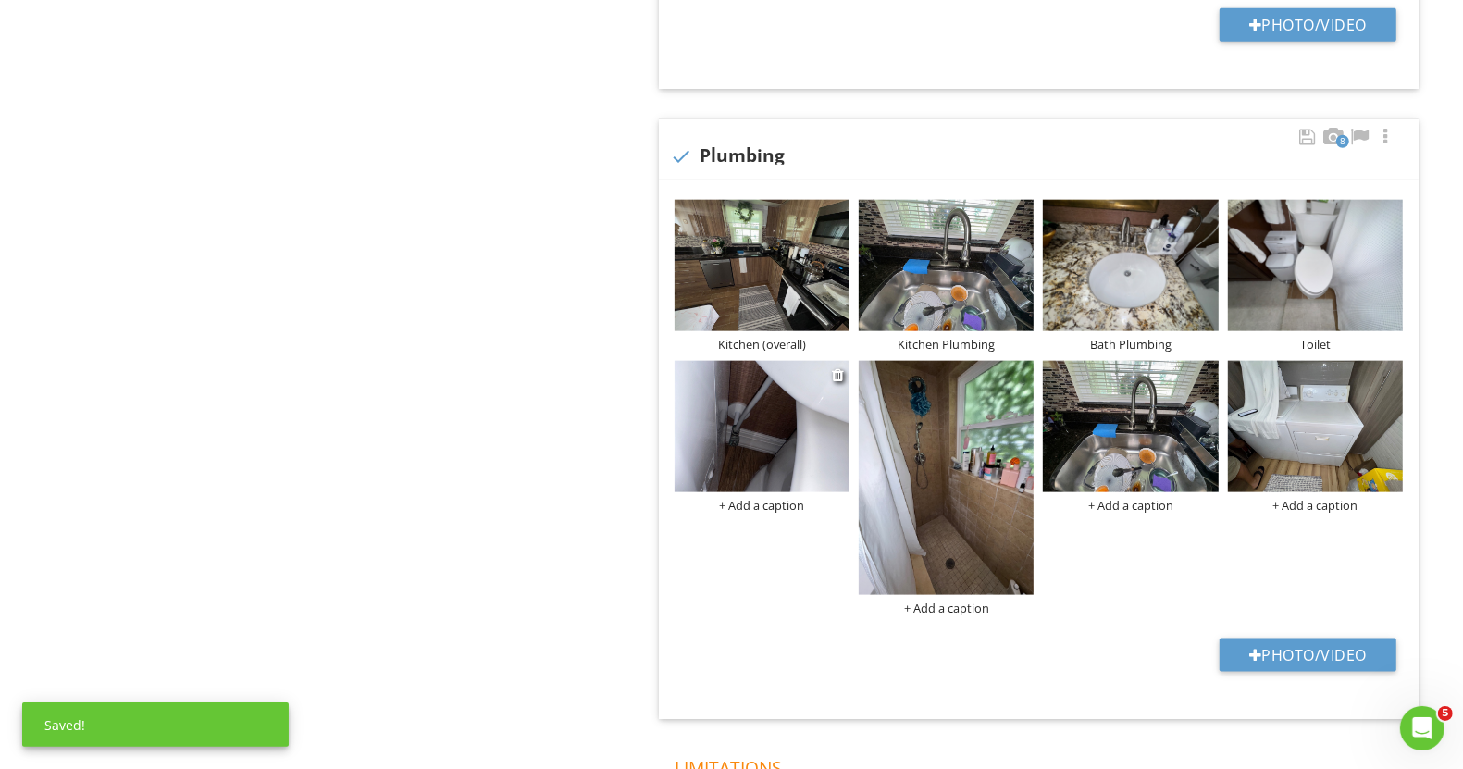
click at [781, 498] on div "+ Add a caption" at bounding box center [762, 505] width 175 height 15
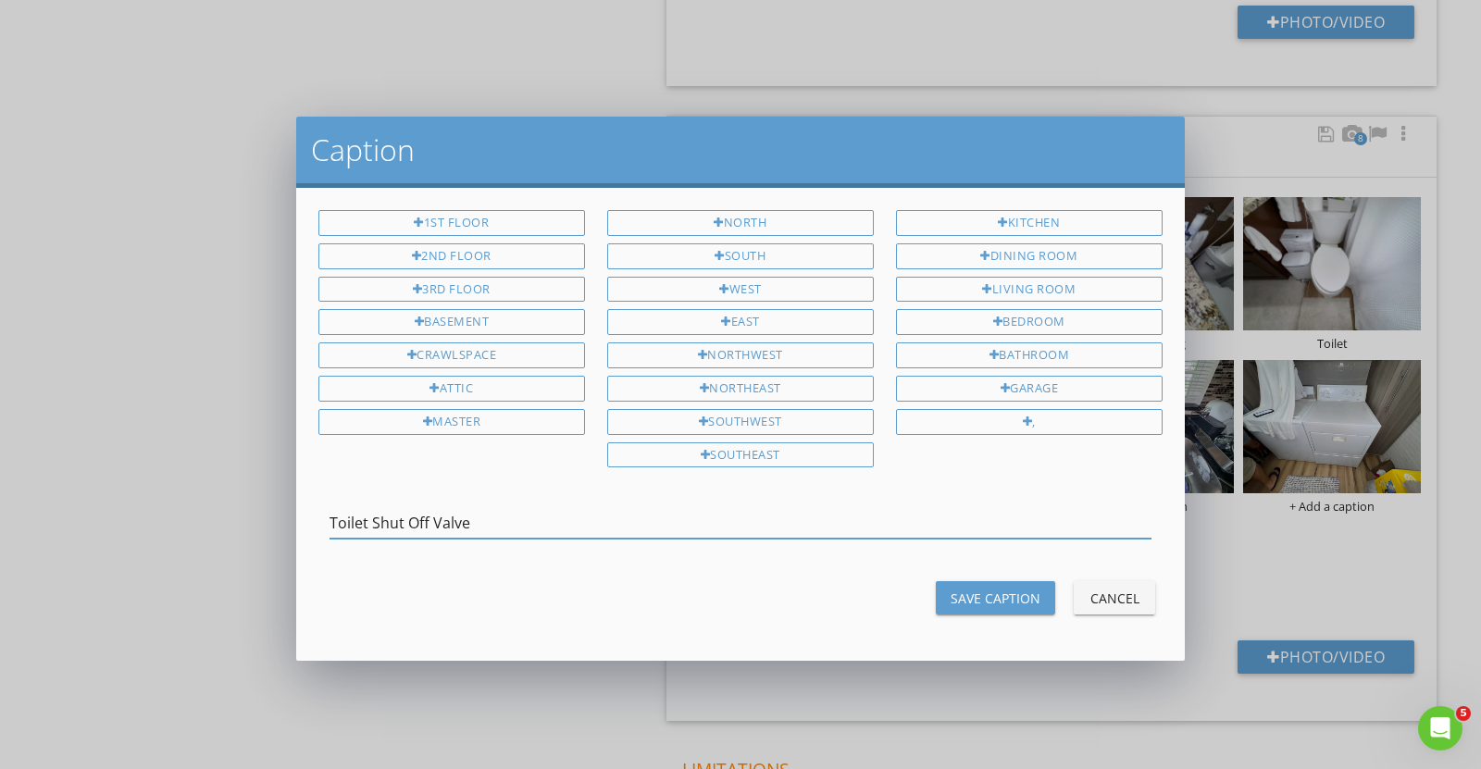
type input "Toilet Shut Off Valve"
click at [950, 588] on button "Save Caption" at bounding box center [995, 597] width 119 height 33
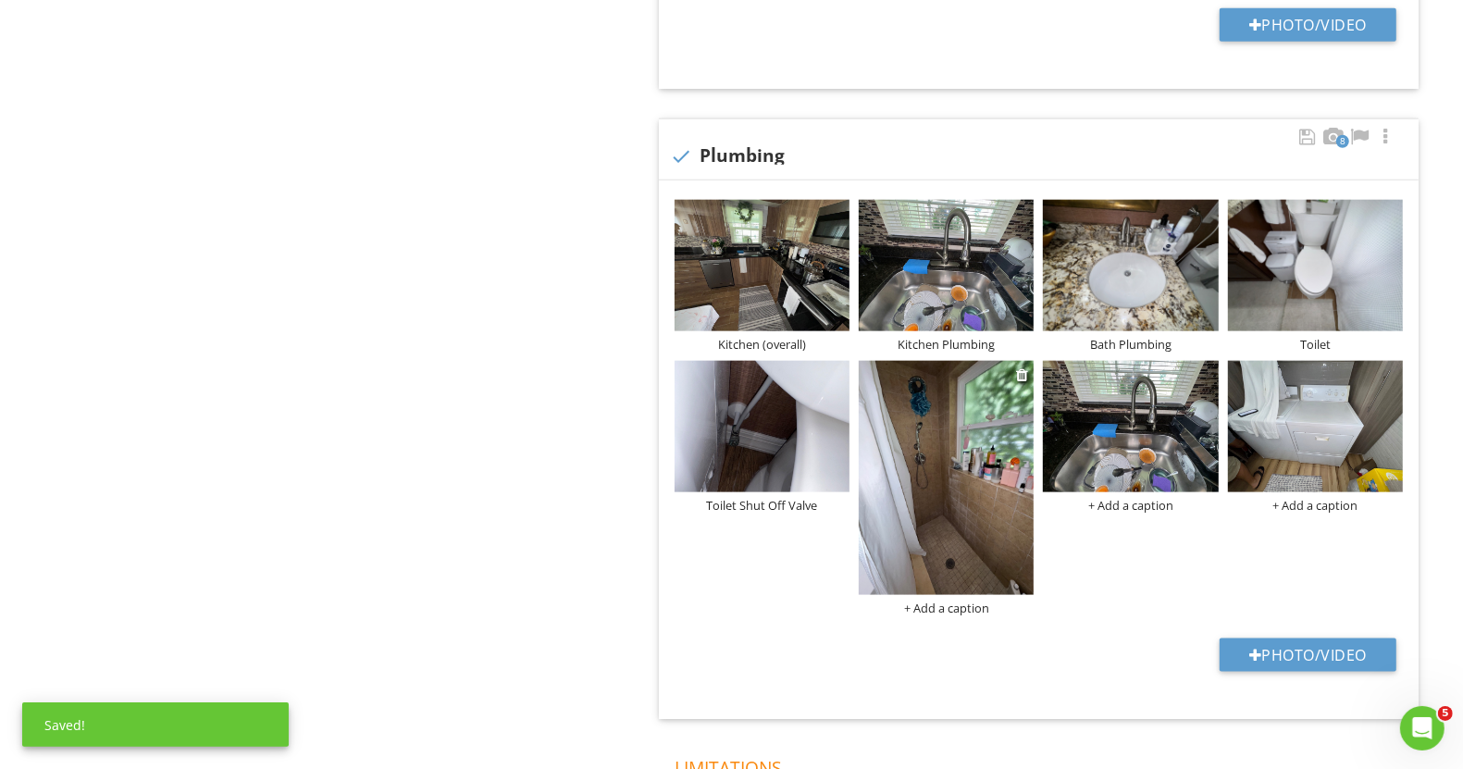
click at [953, 597] on div at bounding box center [946, 480] width 175 height 239
click at [933, 612] on div "+ Add a caption" at bounding box center [946, 608] width 175 height 15
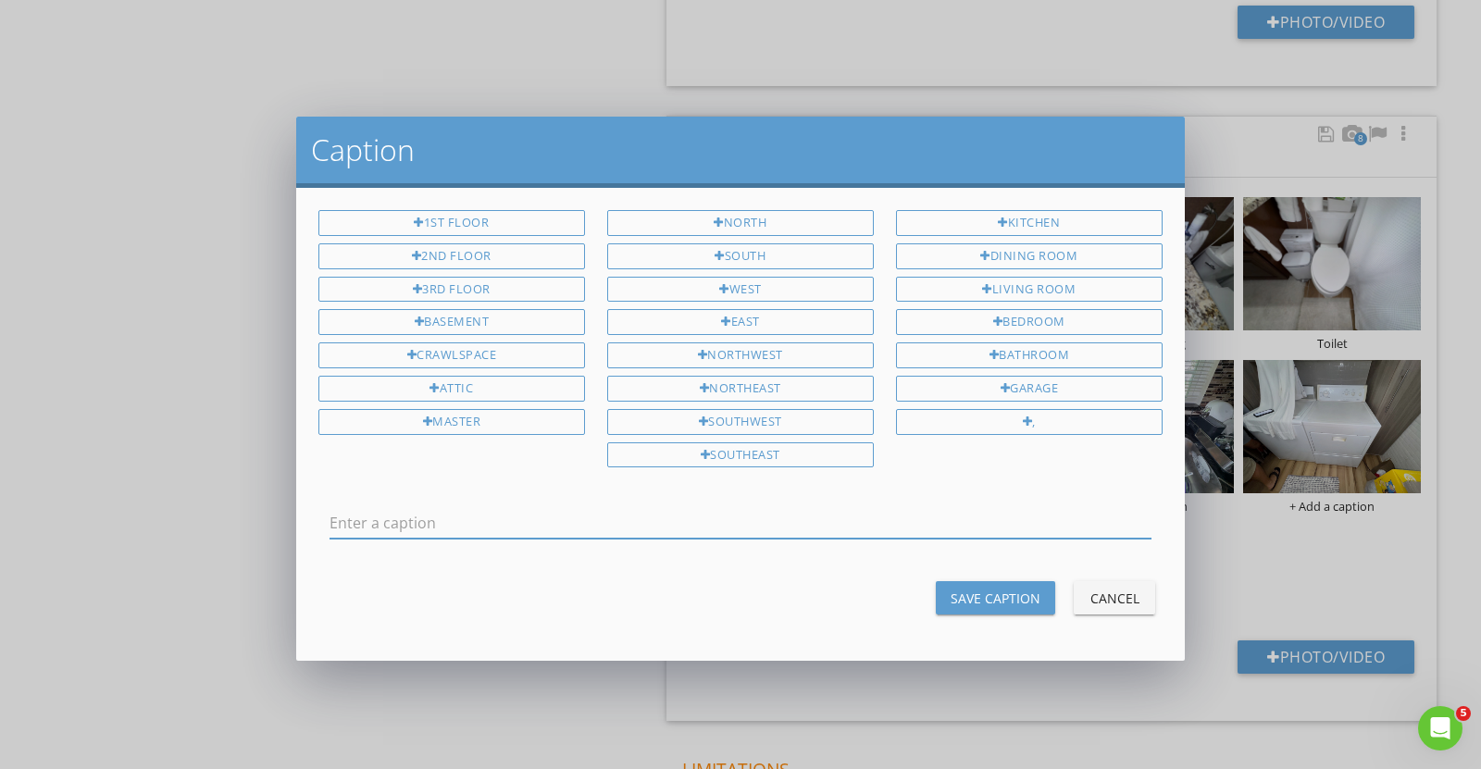
click at [1106, 592] on div "Cancel" at bounding box center [1114, 598] width 52 height 19
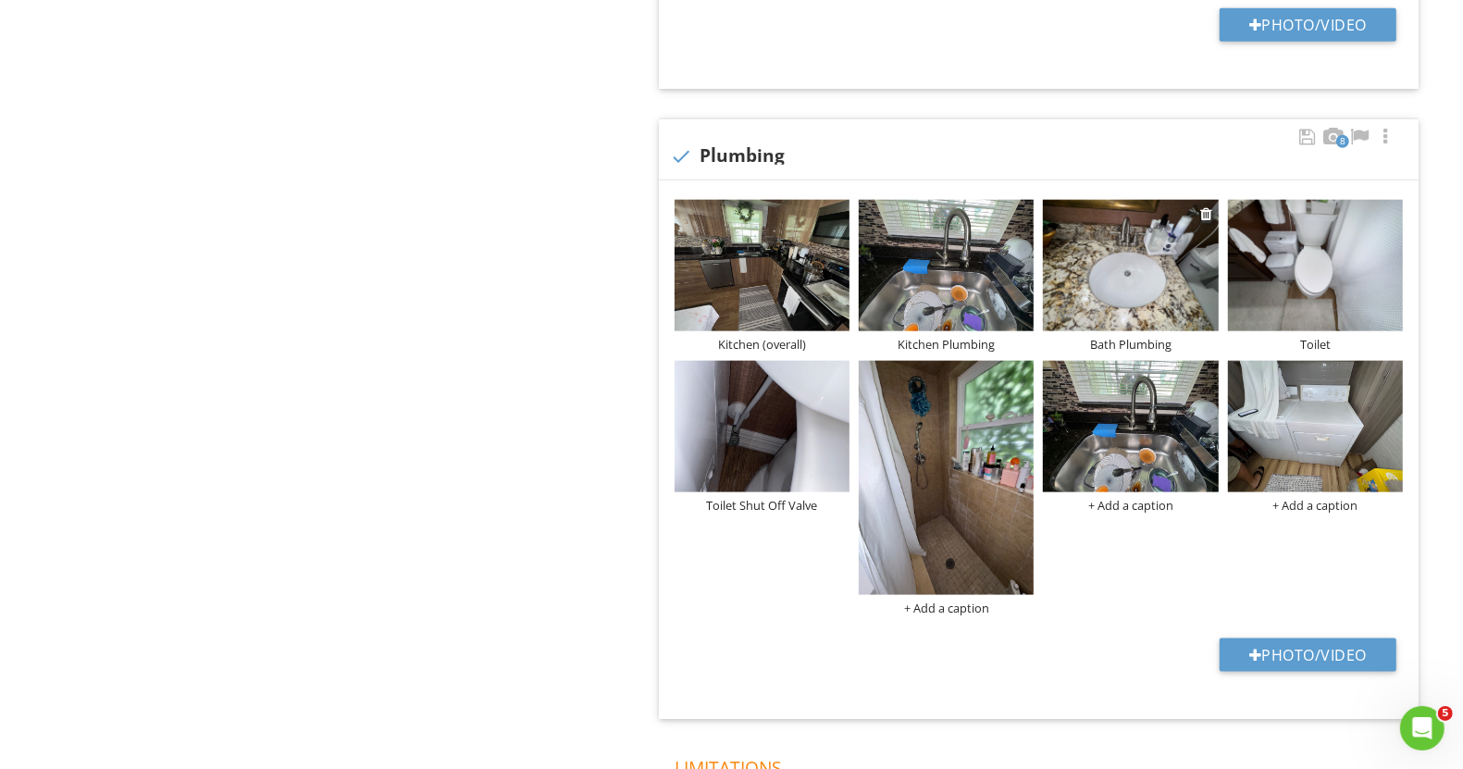
click at [1139, 337] on div "Bath Plumbing" at bounding box center [1130, 344] width 175 height 15
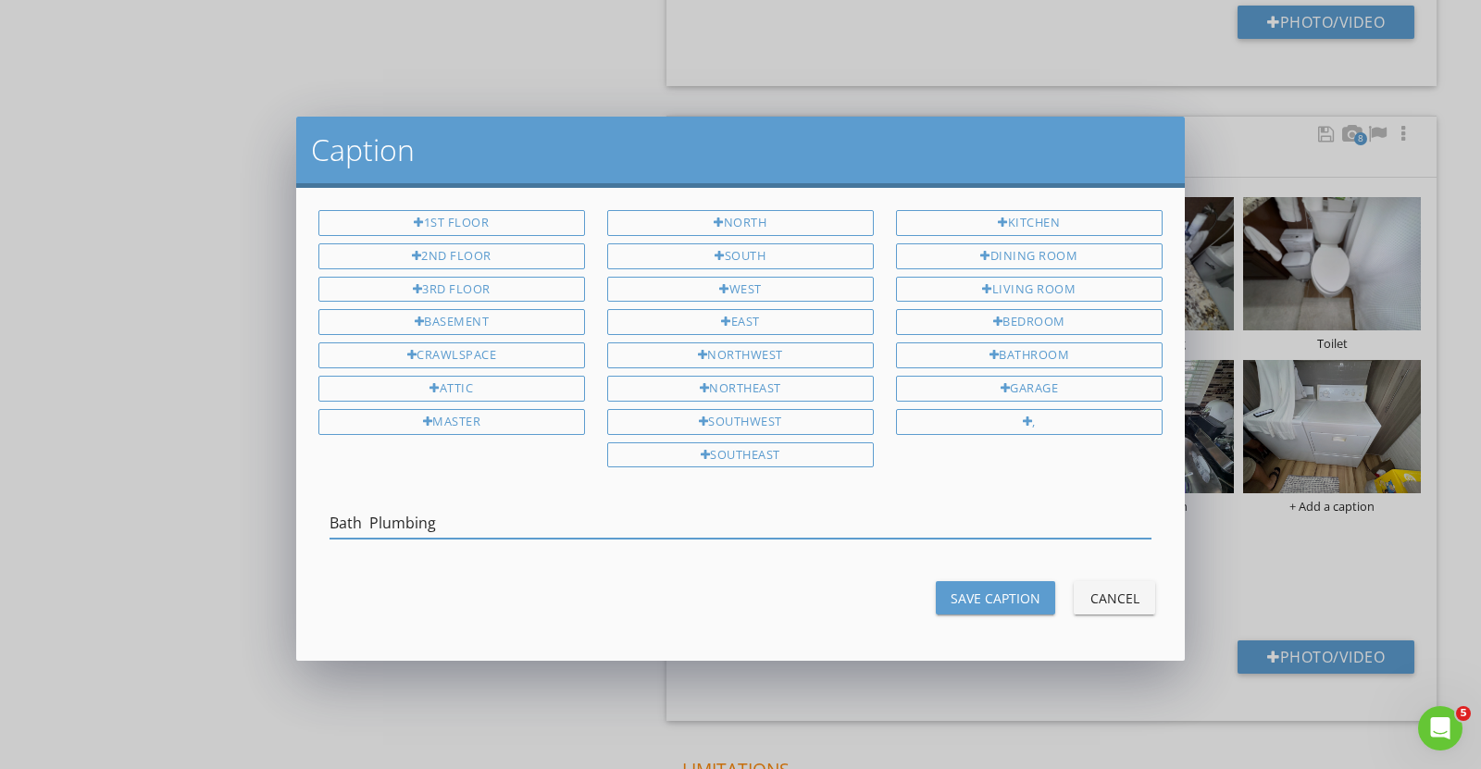
click at [626, 514] on input "Bath Plumbing" at bounding box center [740, 523] width 822 height 31
click at [977, 600] on button "Save Caption" at bounding box center [995, 597] width 119 height 33
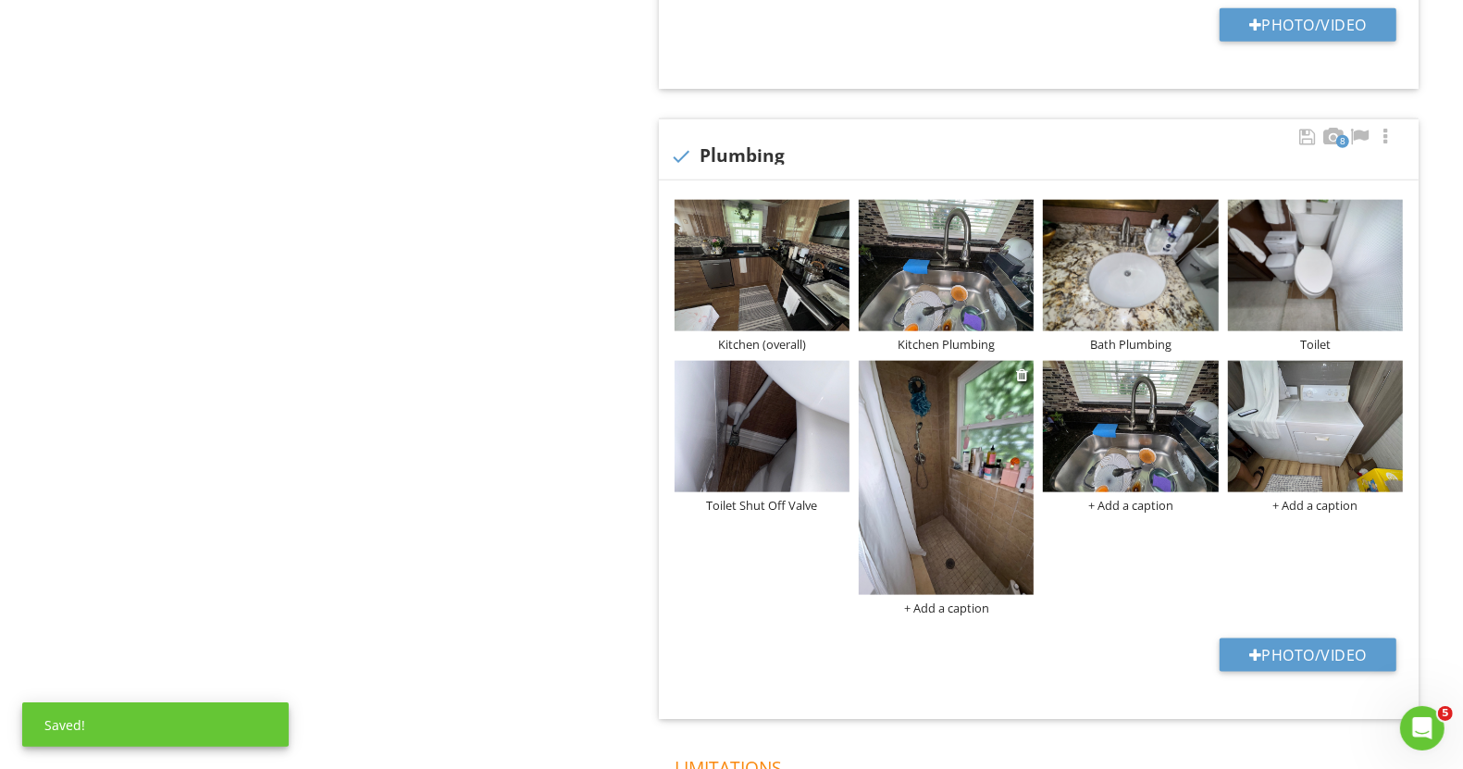
click at [976, 604] on div "+ Add a caption" at bounding box center [946, 608] width 175 height 15
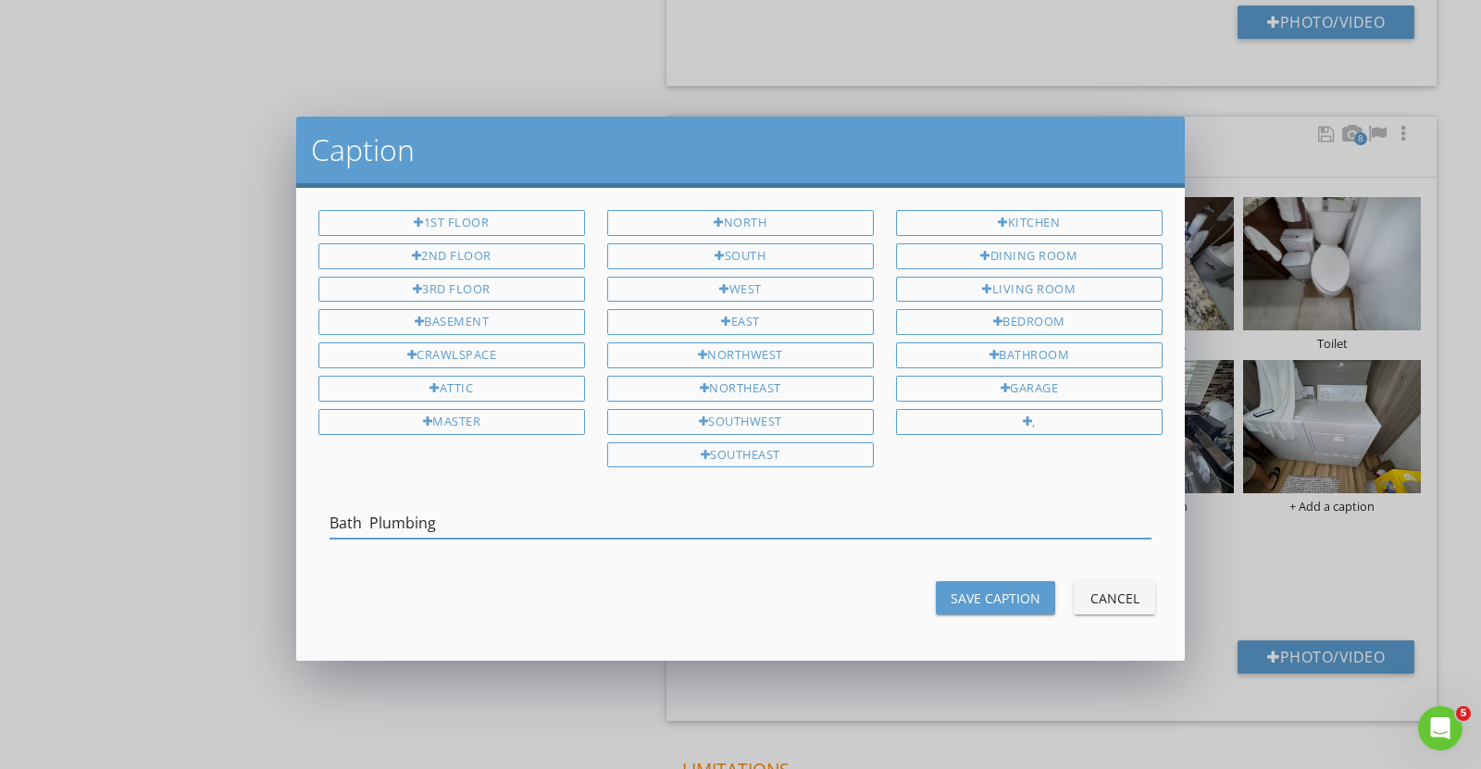
type input "Bath Plumbing"
click at [1010, 589] on div "Save Caption" at bounding box center [996, 598] width 90 height 19
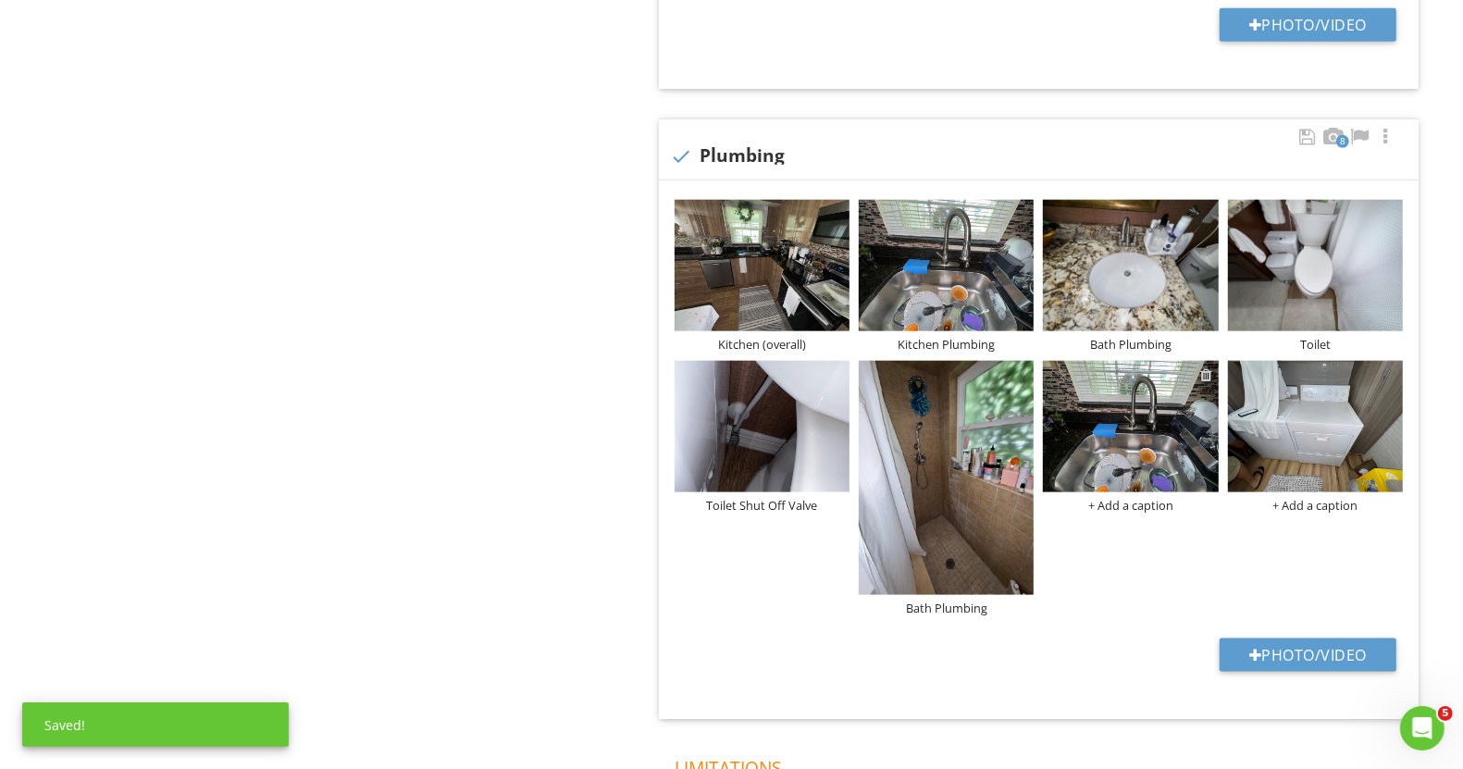
click at [1209, 382] on div at bounding box center [1207, 374] width 12 height 15
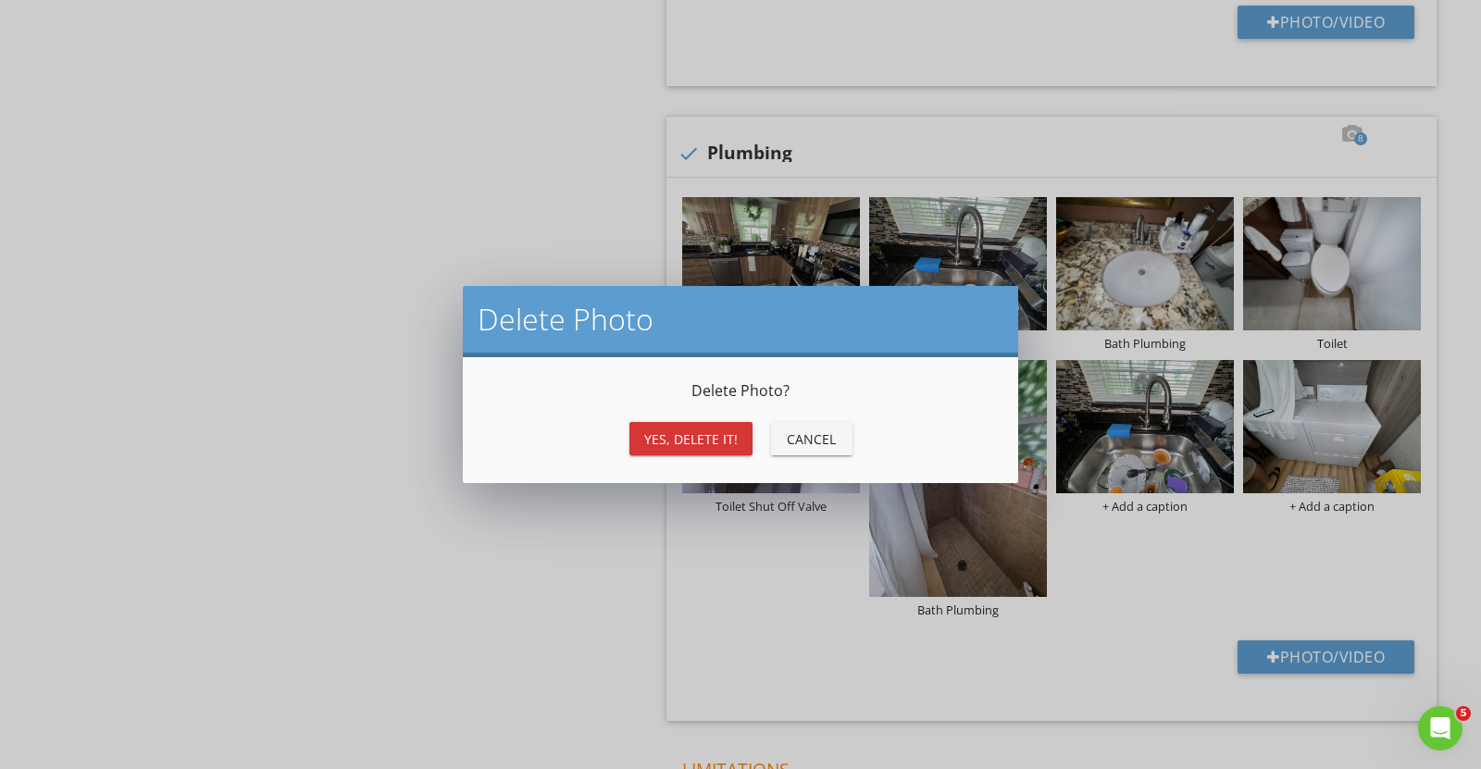
click at [698, 436] on div "Yes, Delete it!" at bounding box center [690, 438] width 93 height 19
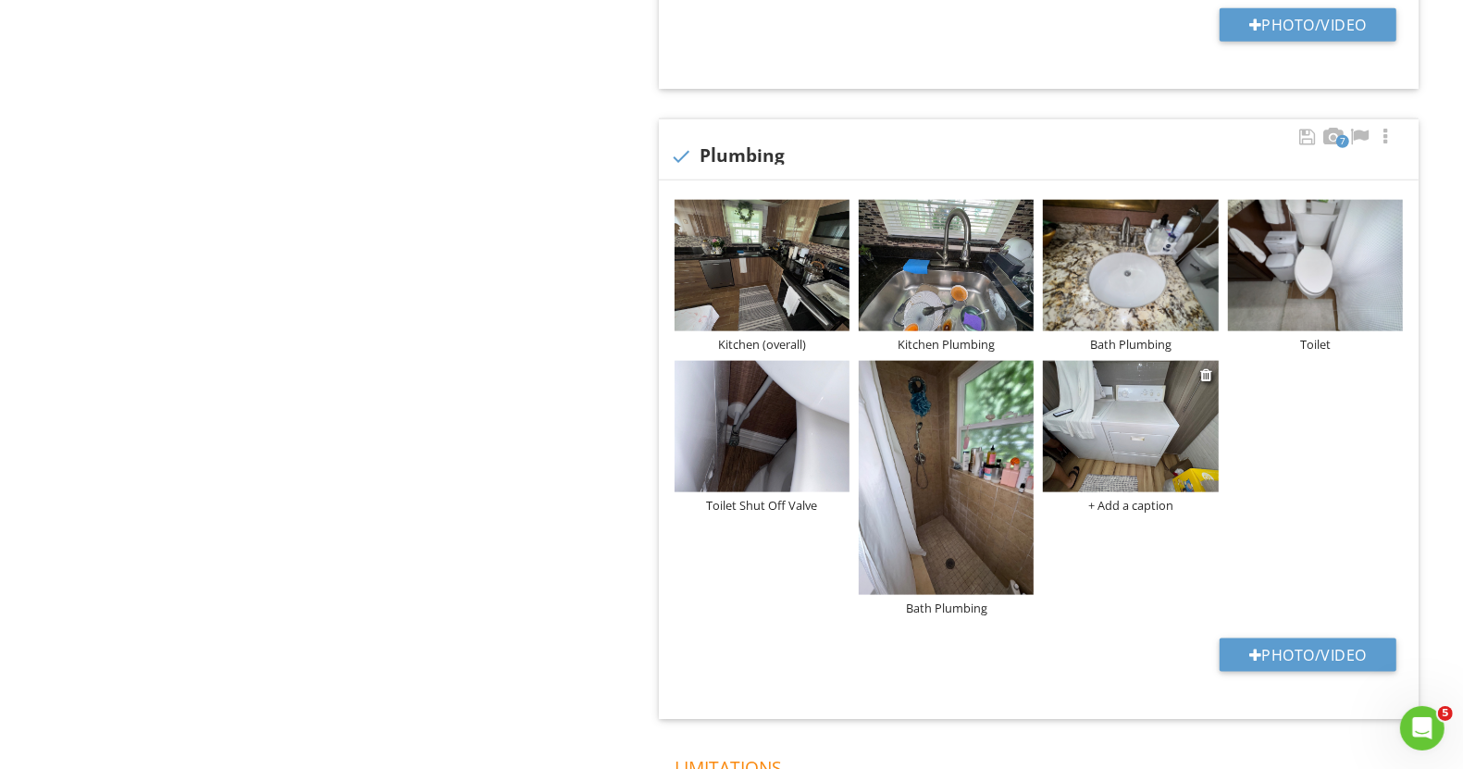
click at [1117, 510] on div "+ Add a caption" at bounding box center [1130, 505] width 175 height 15
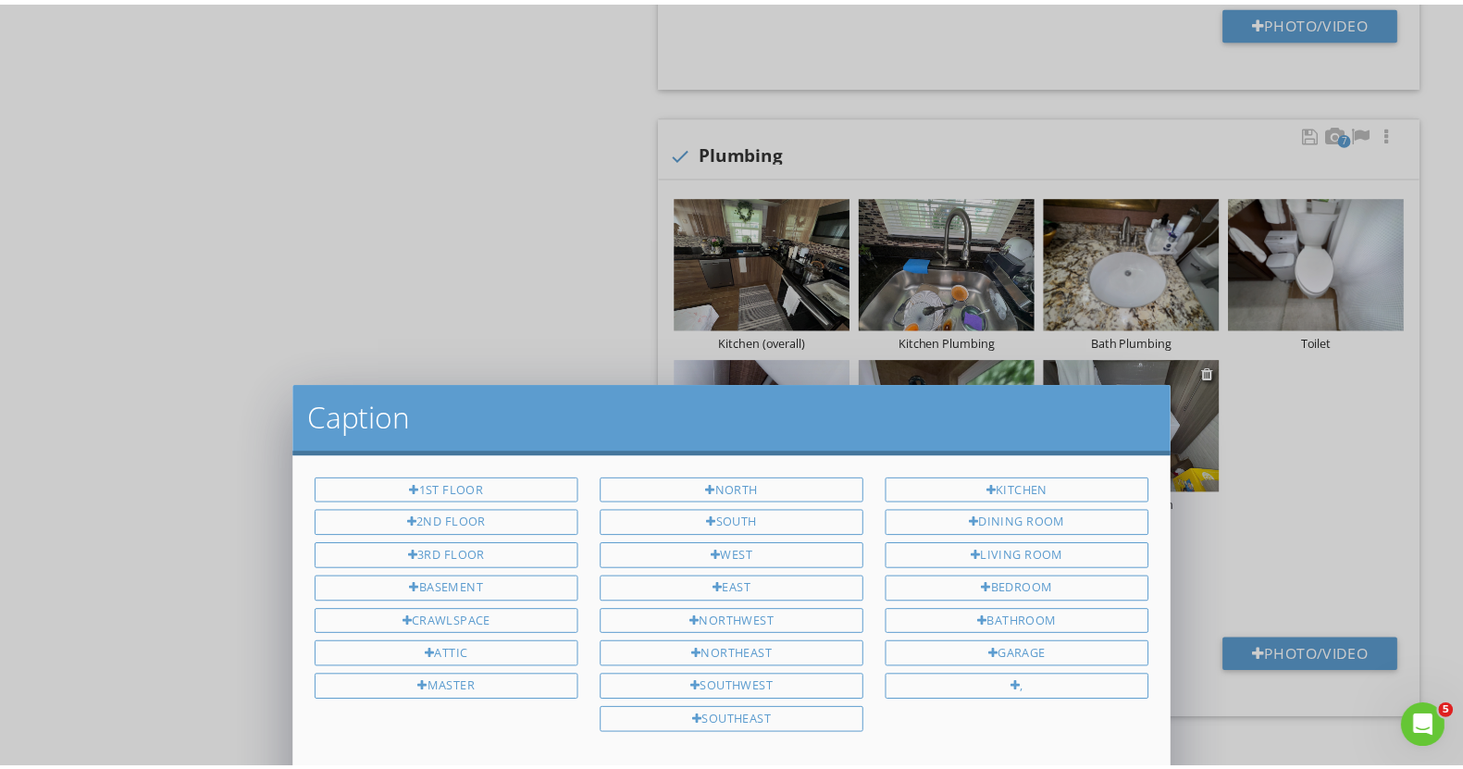
scroll to position [0, 0]
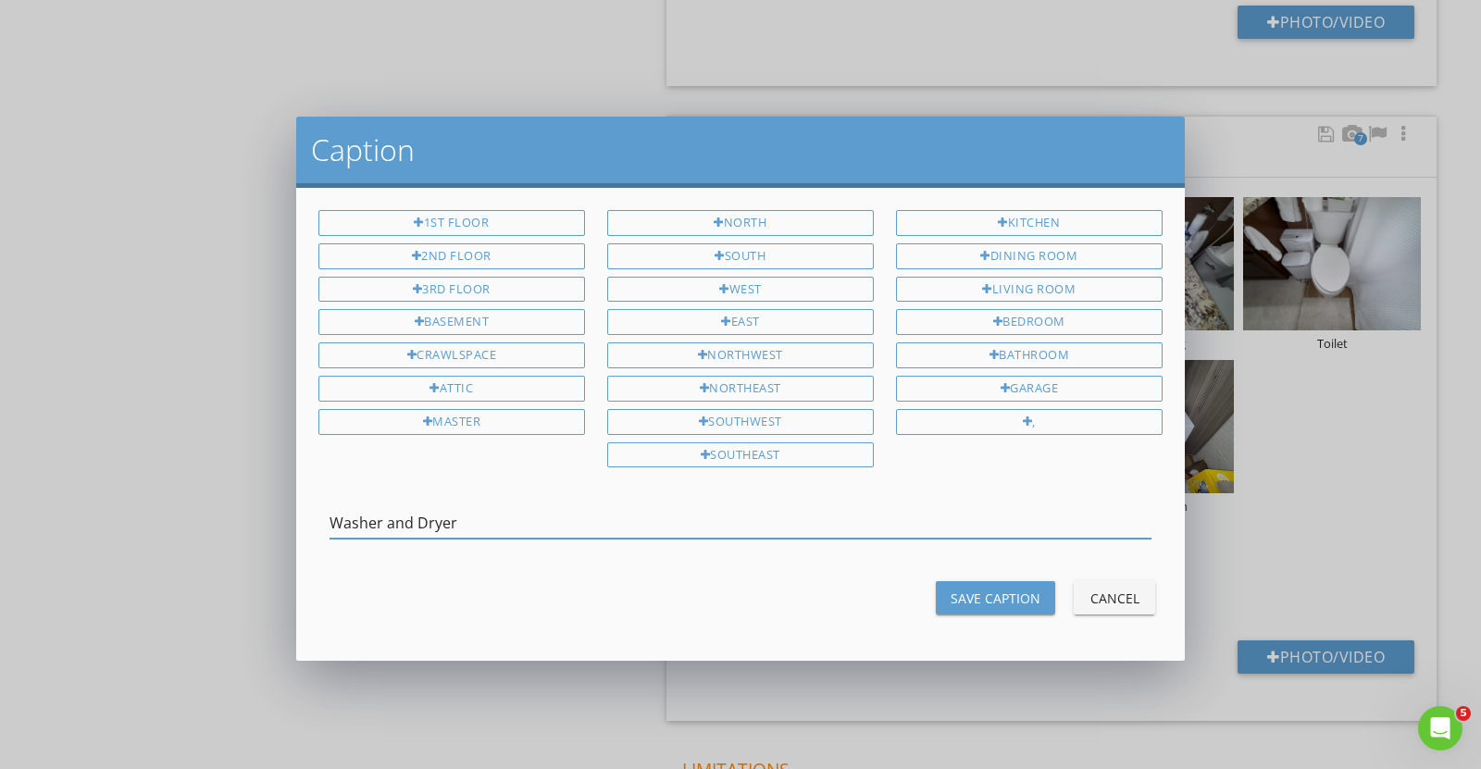
type input "Washer and Dryer"
click at [1016, 589] on div "Save Caption" at bounding box center [996, 598] width 90 height 19
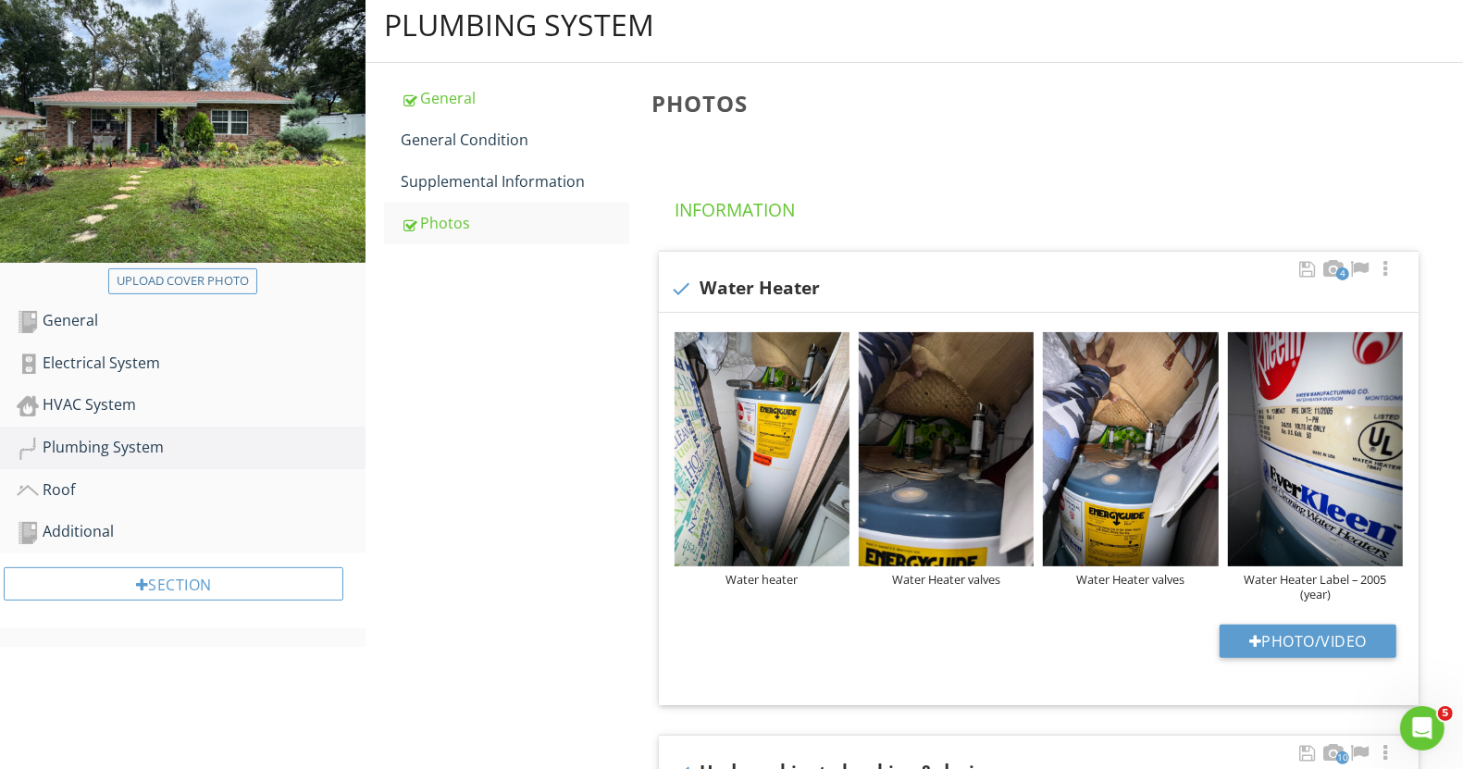
scroll to position [116, 0]
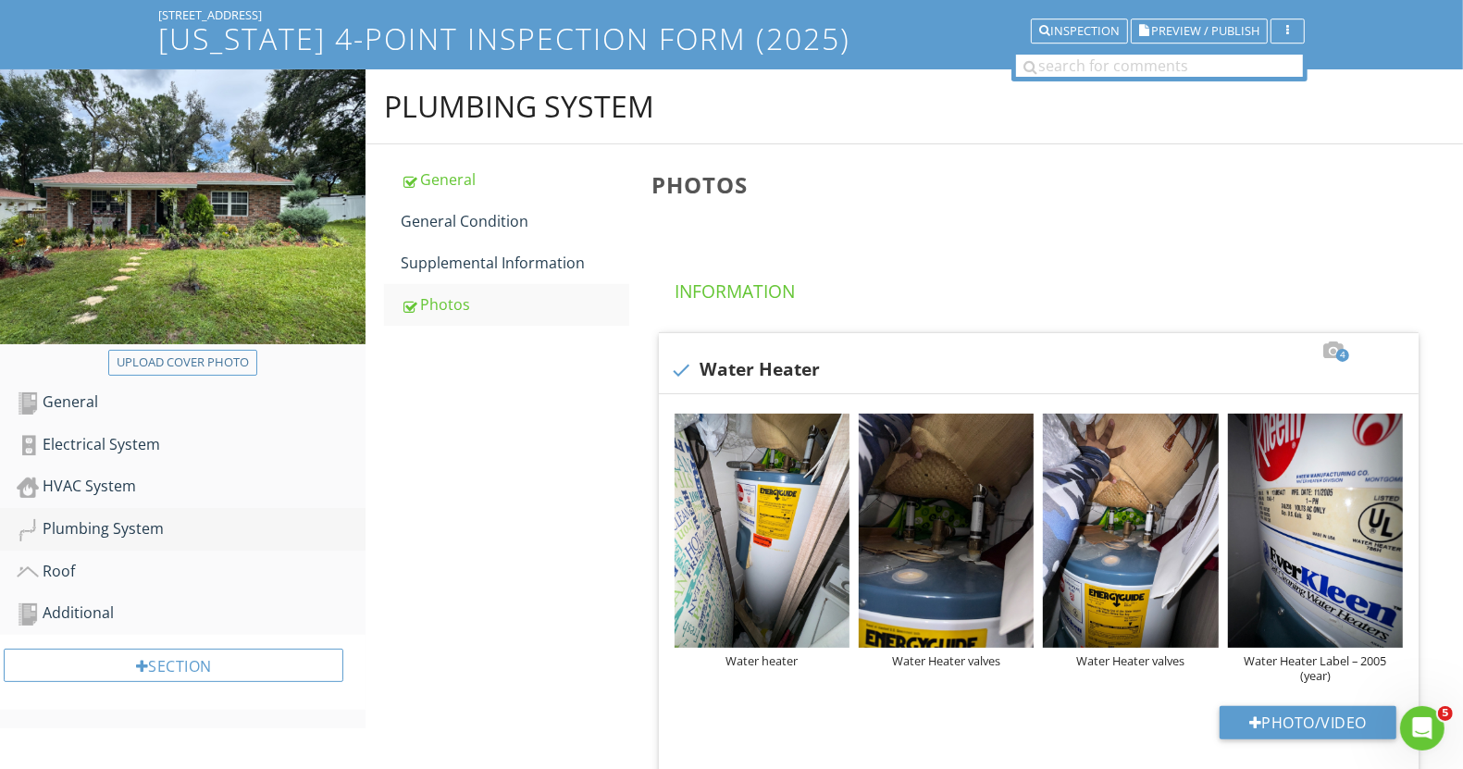
click at [121, 519] on div "Plumbing System" at bounding box center [191, 529] width 349 height 24
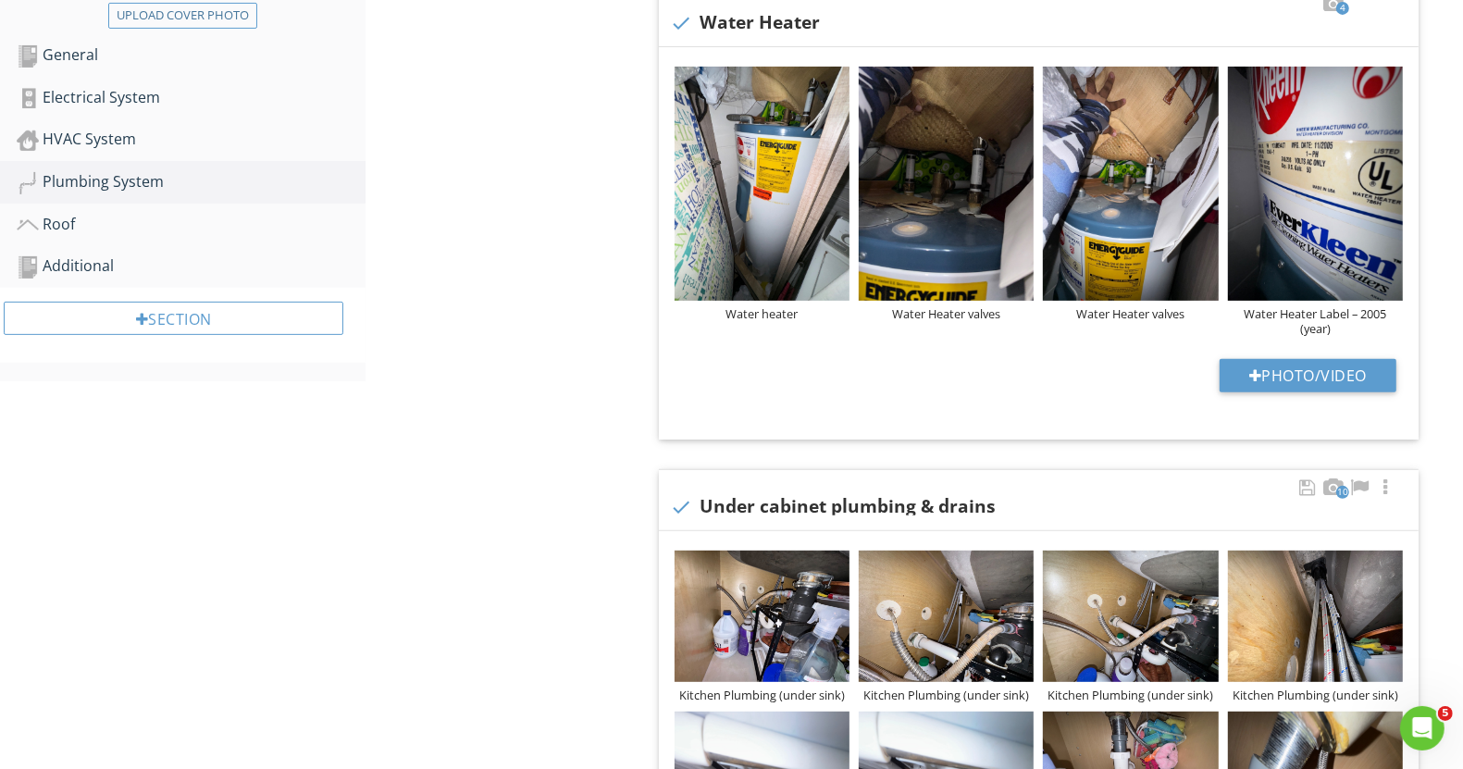
scroll to position [231, 0]
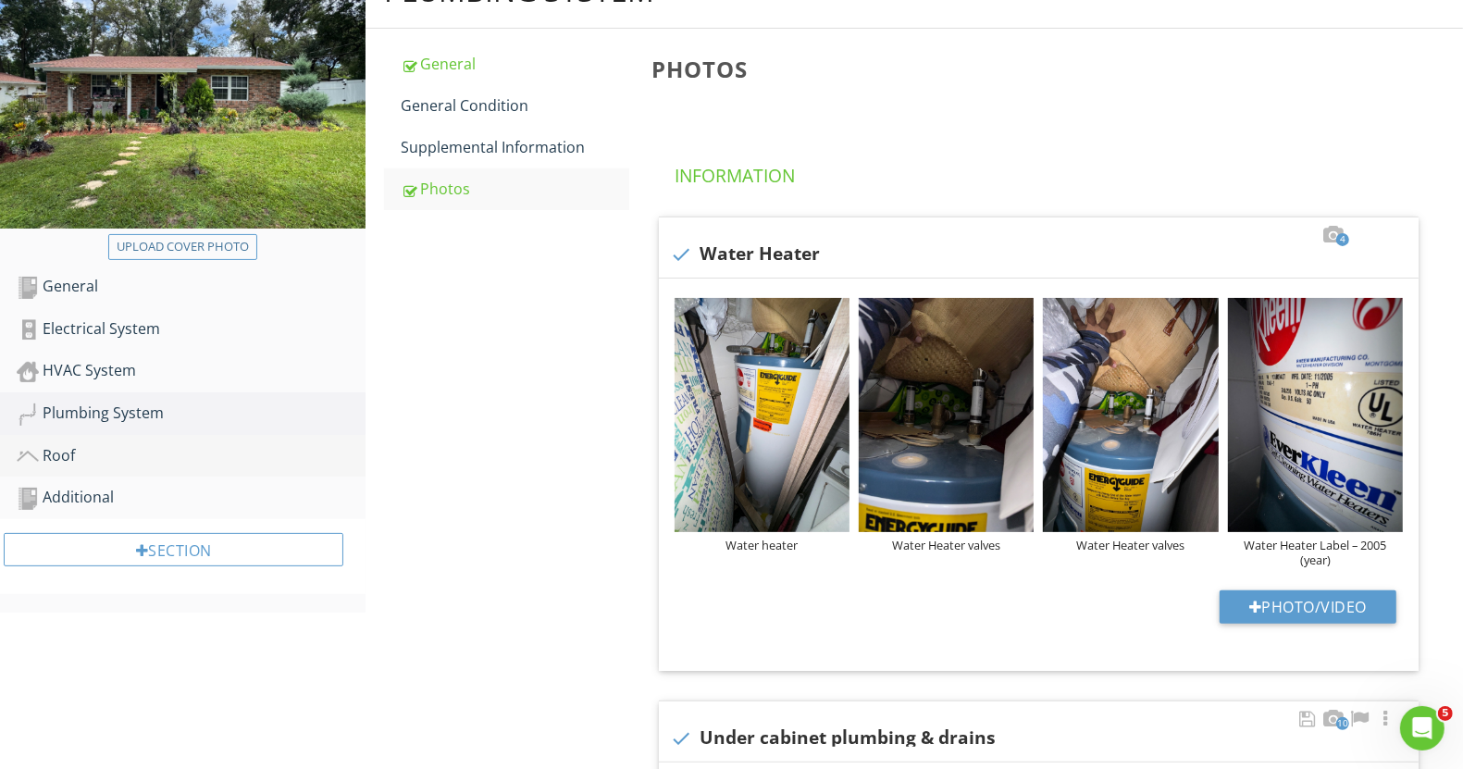
click at [52, 454] on div "Roof" at bounding box center [191, 456] width 349 height 24
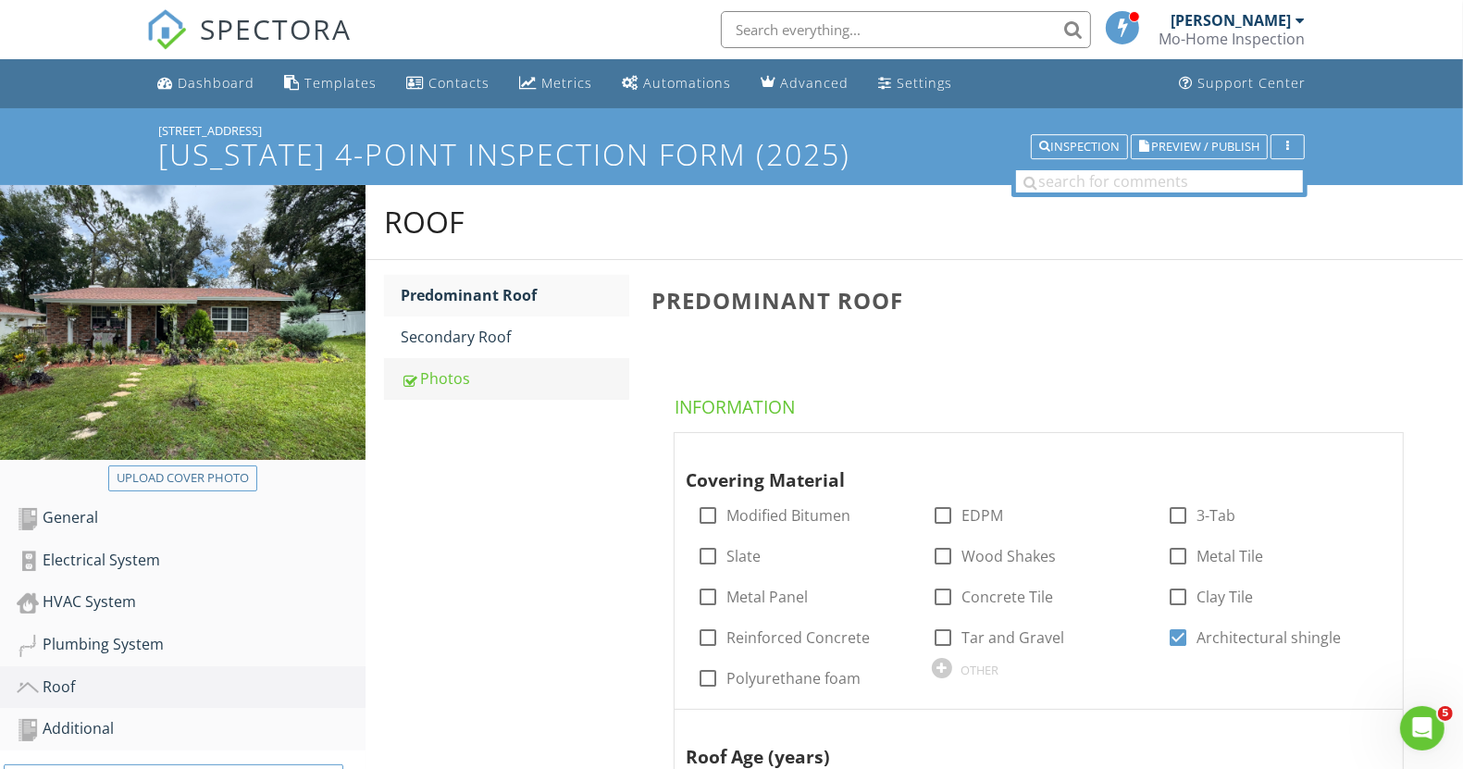
click at [445, 382] on div "Photos" at bounding box center [515, 378] width 228 height 22
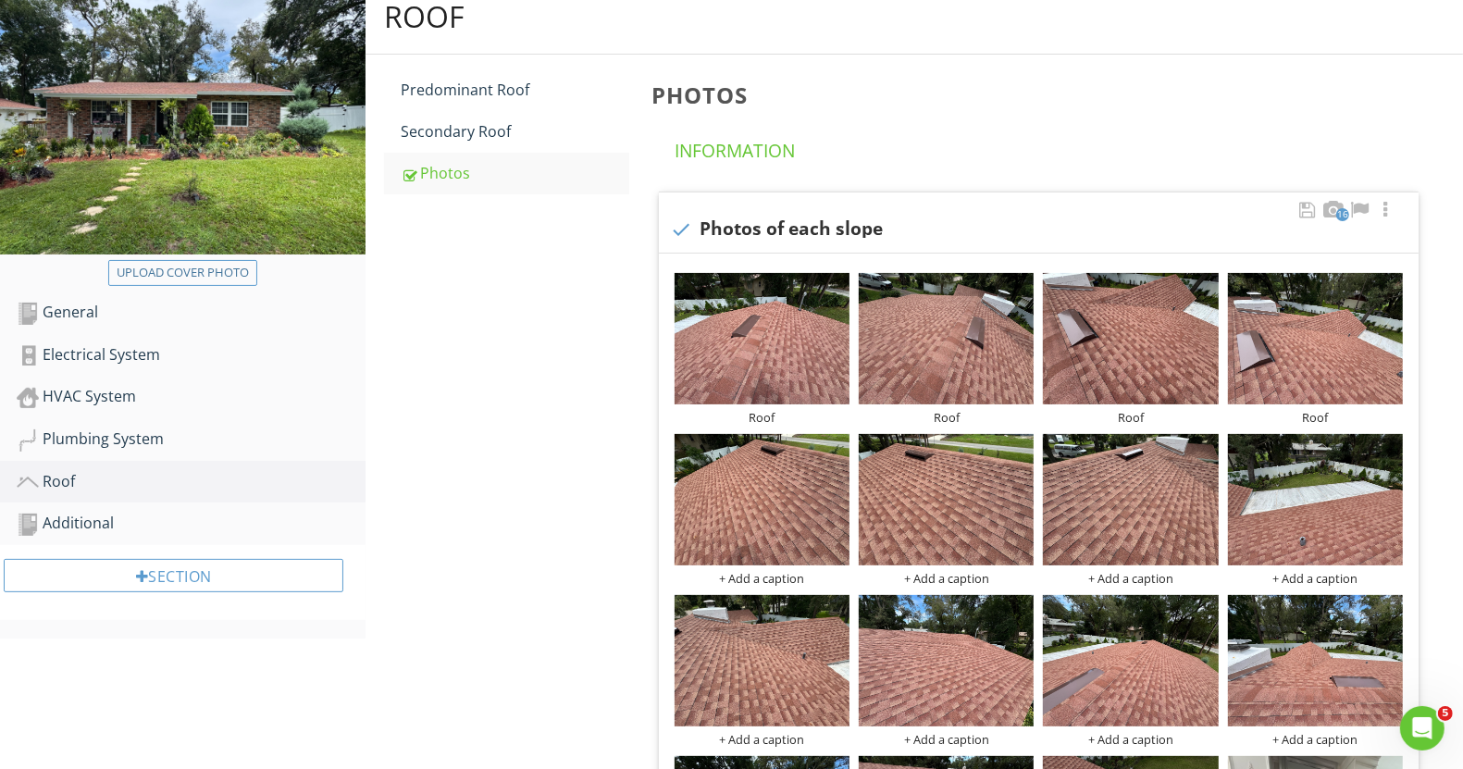
scroll to position [231, 0]
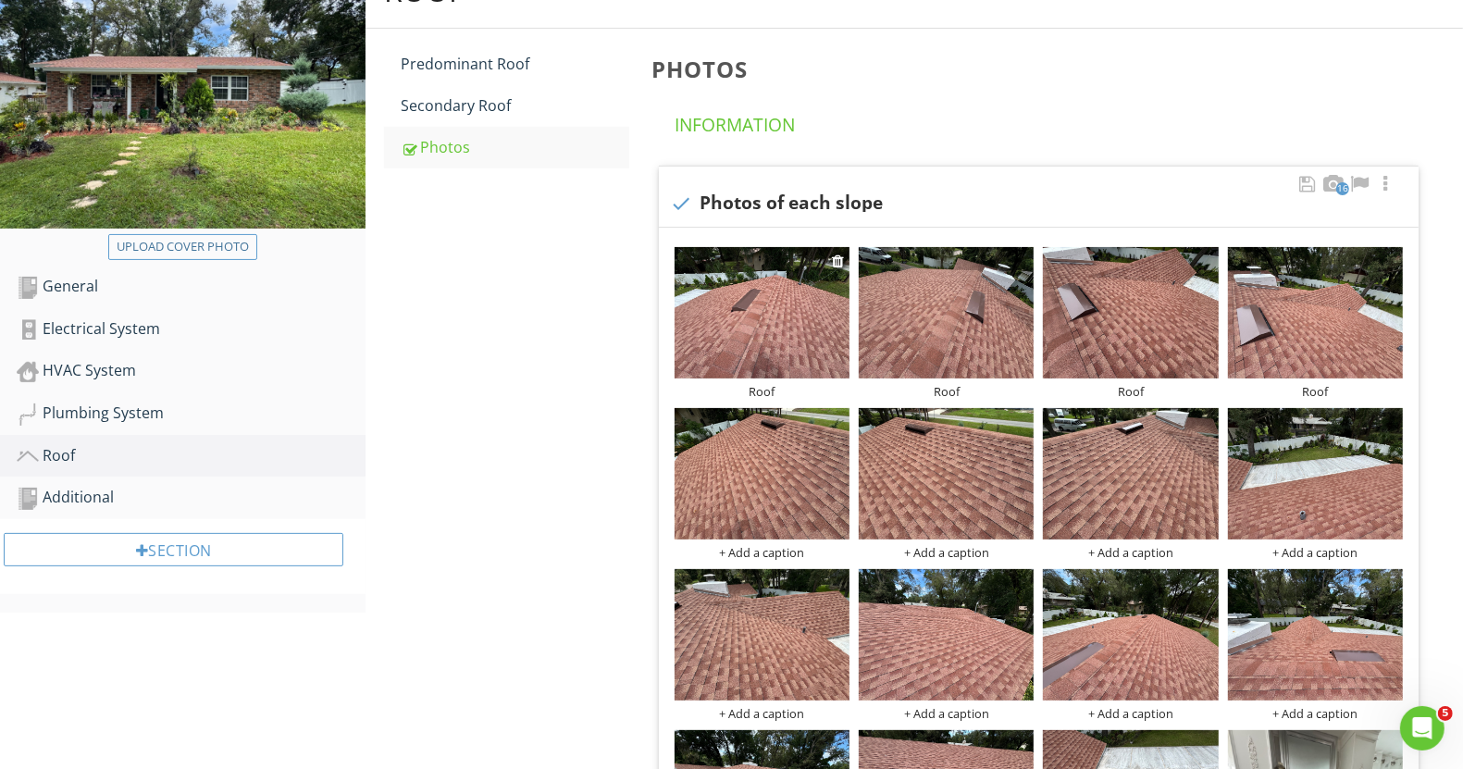
click at [760, 391] on div "Roof" at bounding box center [762, 391] width 175 height 15
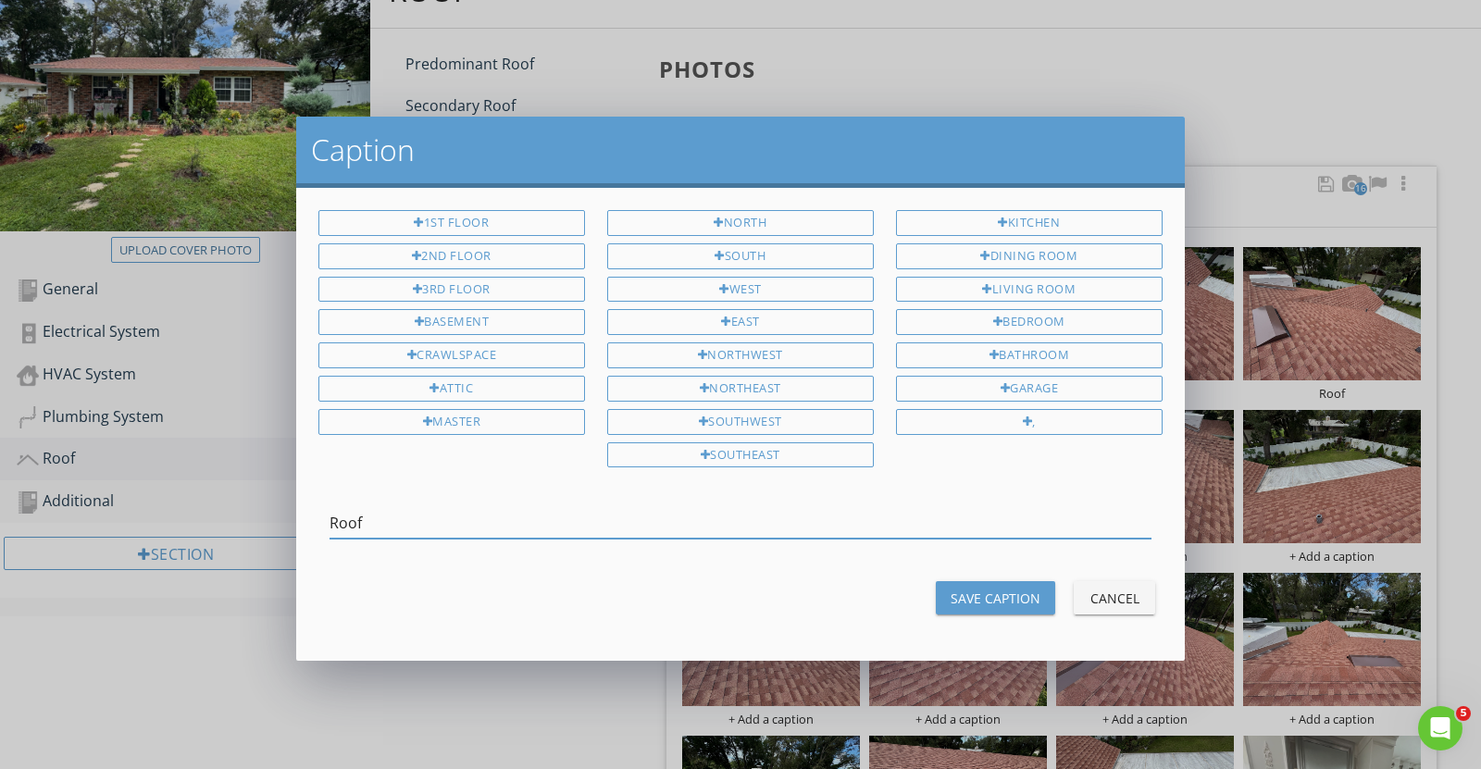
click at [506, 528] on input "Roof" at bounding box center [740, 523] width 822 height 31
type input "Roof – architectural"
click at [959, 589] on div "Save Caption" at bounding box center [996, 598] width 90 height 19
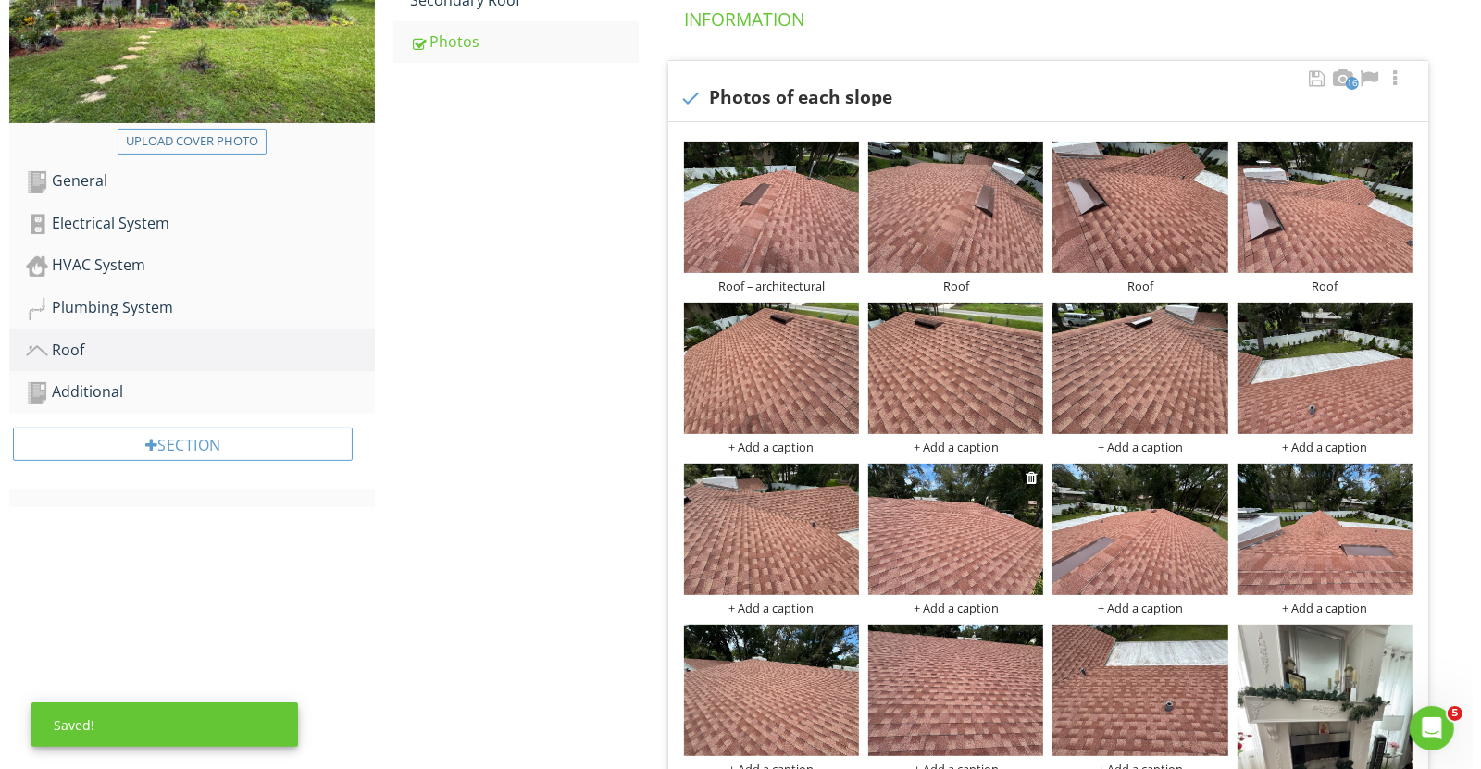
scroll to position [463, 0]
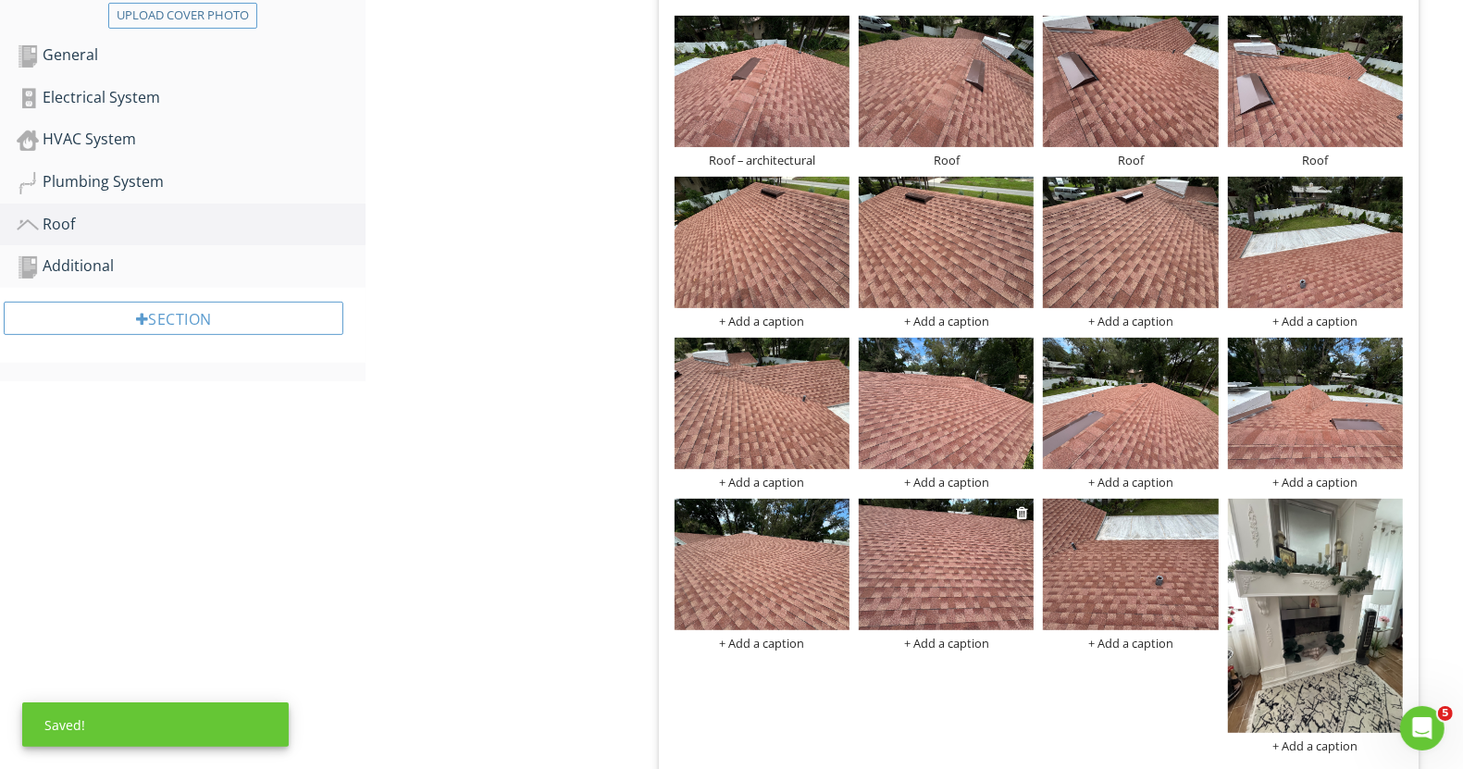
click at [943, 647] on div "+ Add a caption" at bounding box center [946, 643] width 175 height 15
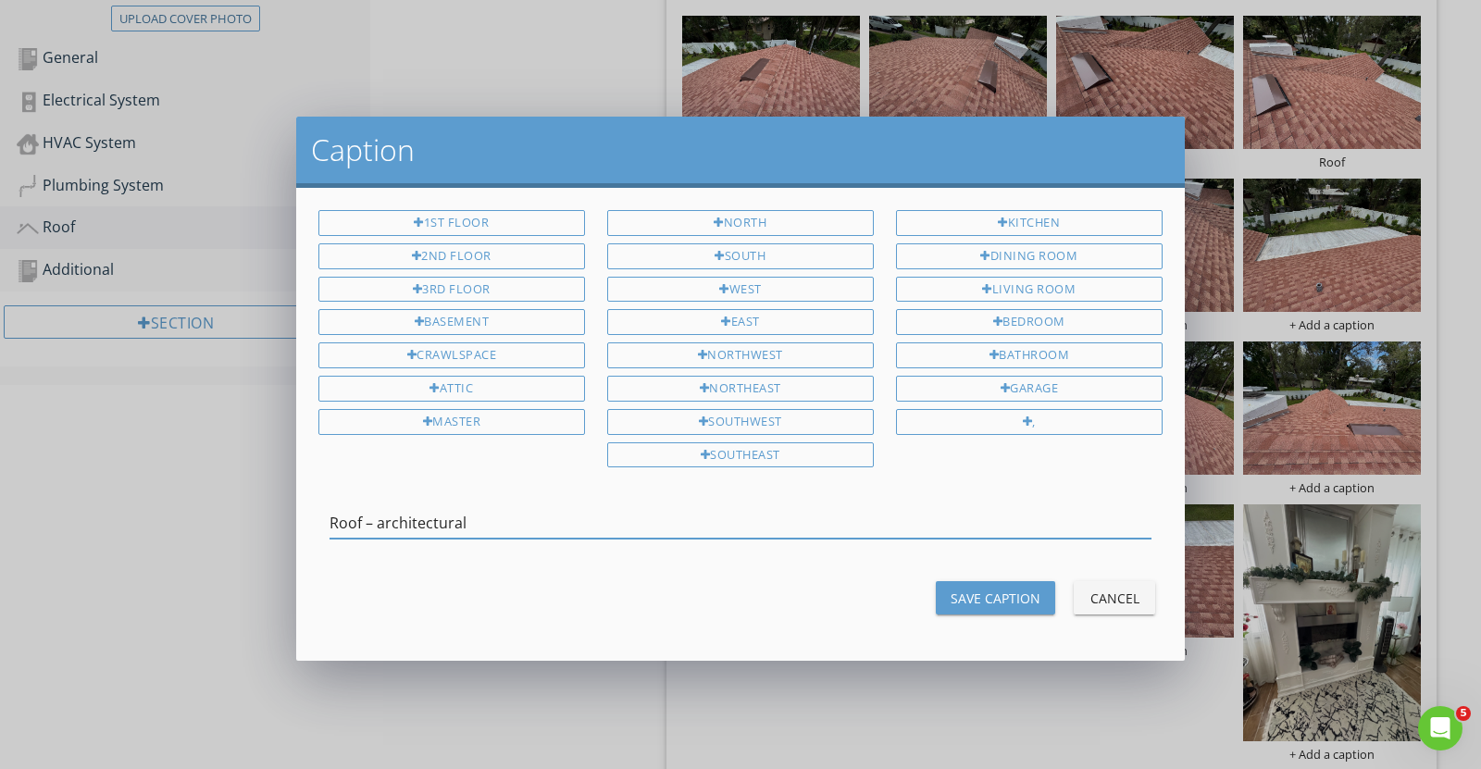
type input "Roof – architectural"
click at [951, 600] on button "Save Caption" at bounding box center [995, 597] width 119 height 33
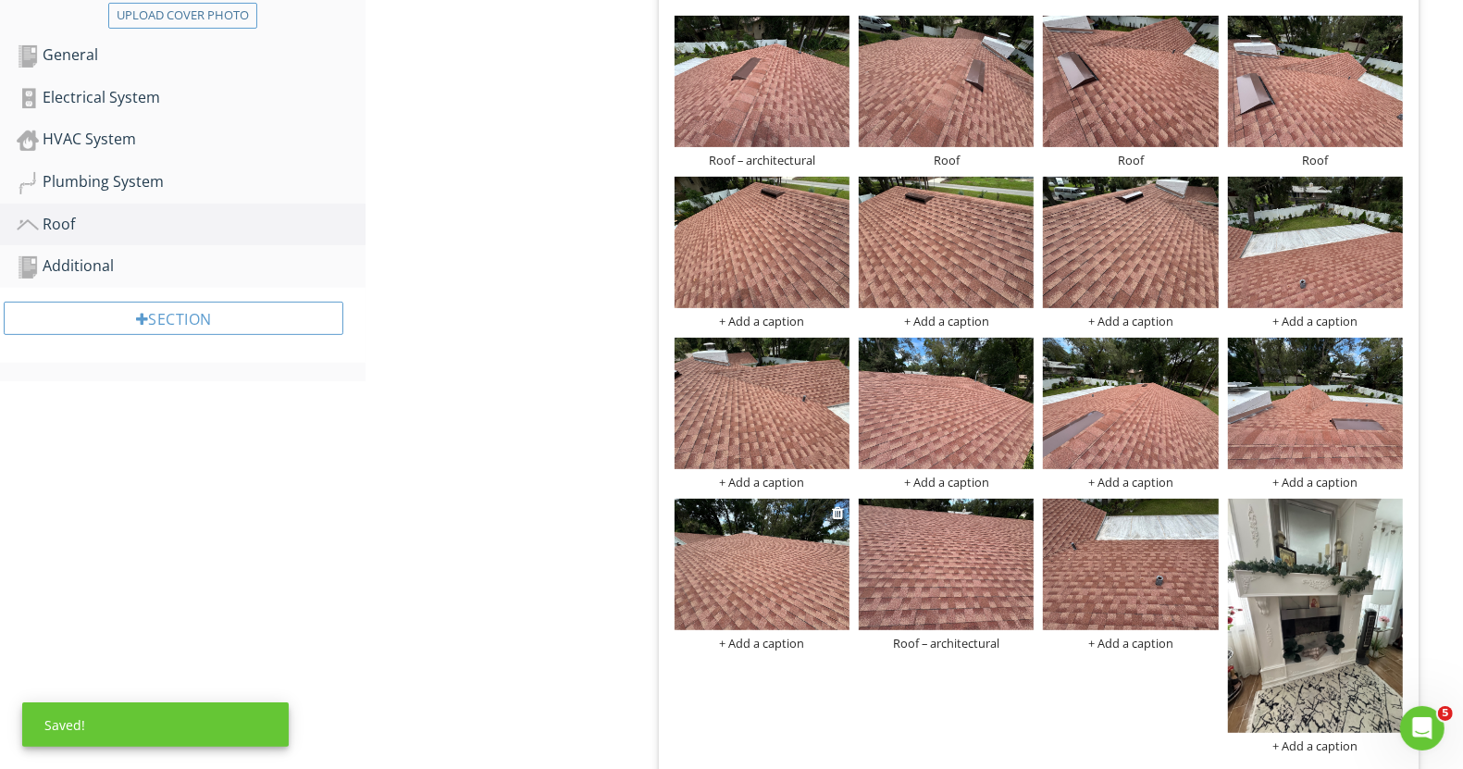
click at [764, 639] on div "+ Add a caption" at bounding box center [762, 643] width 175 height 15
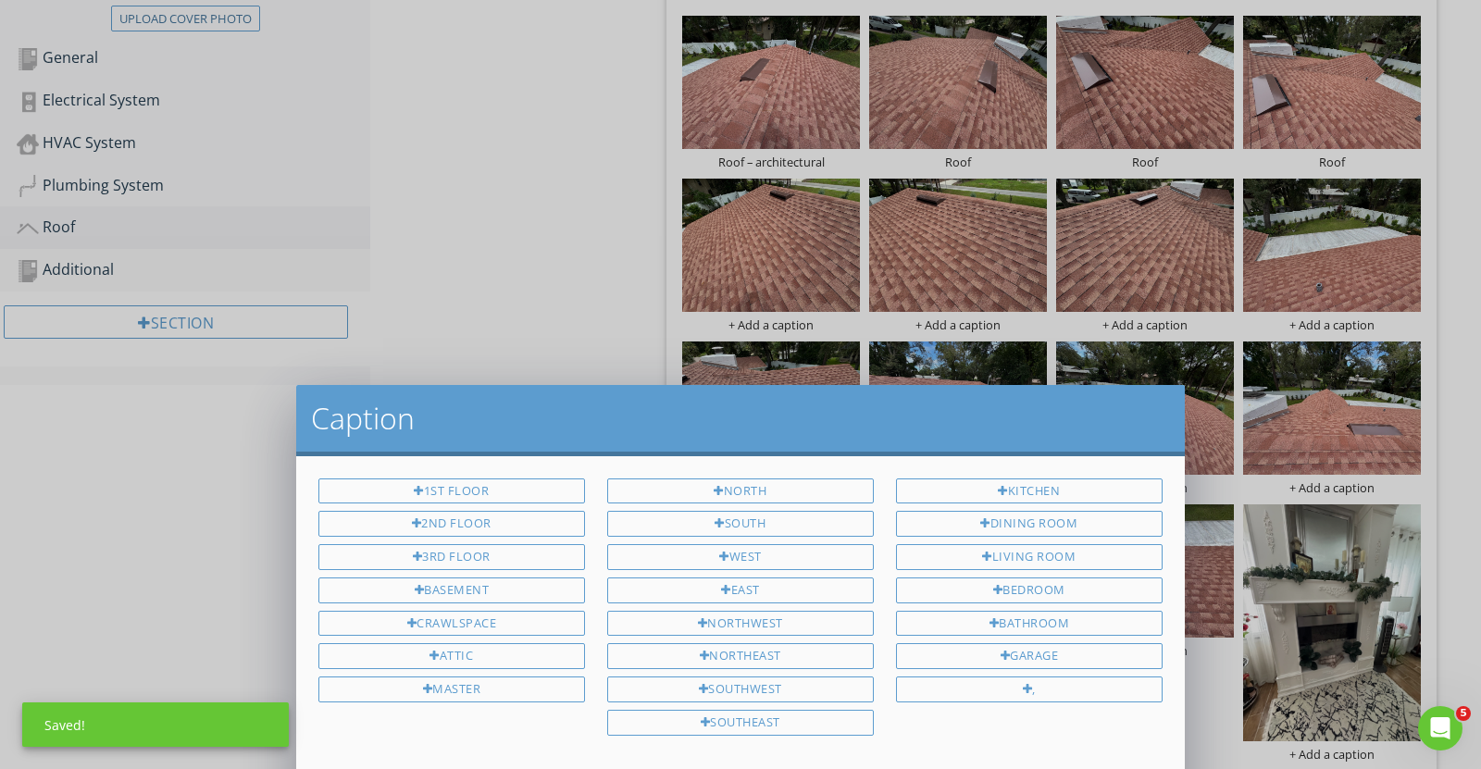
scroll to position [0, 0]
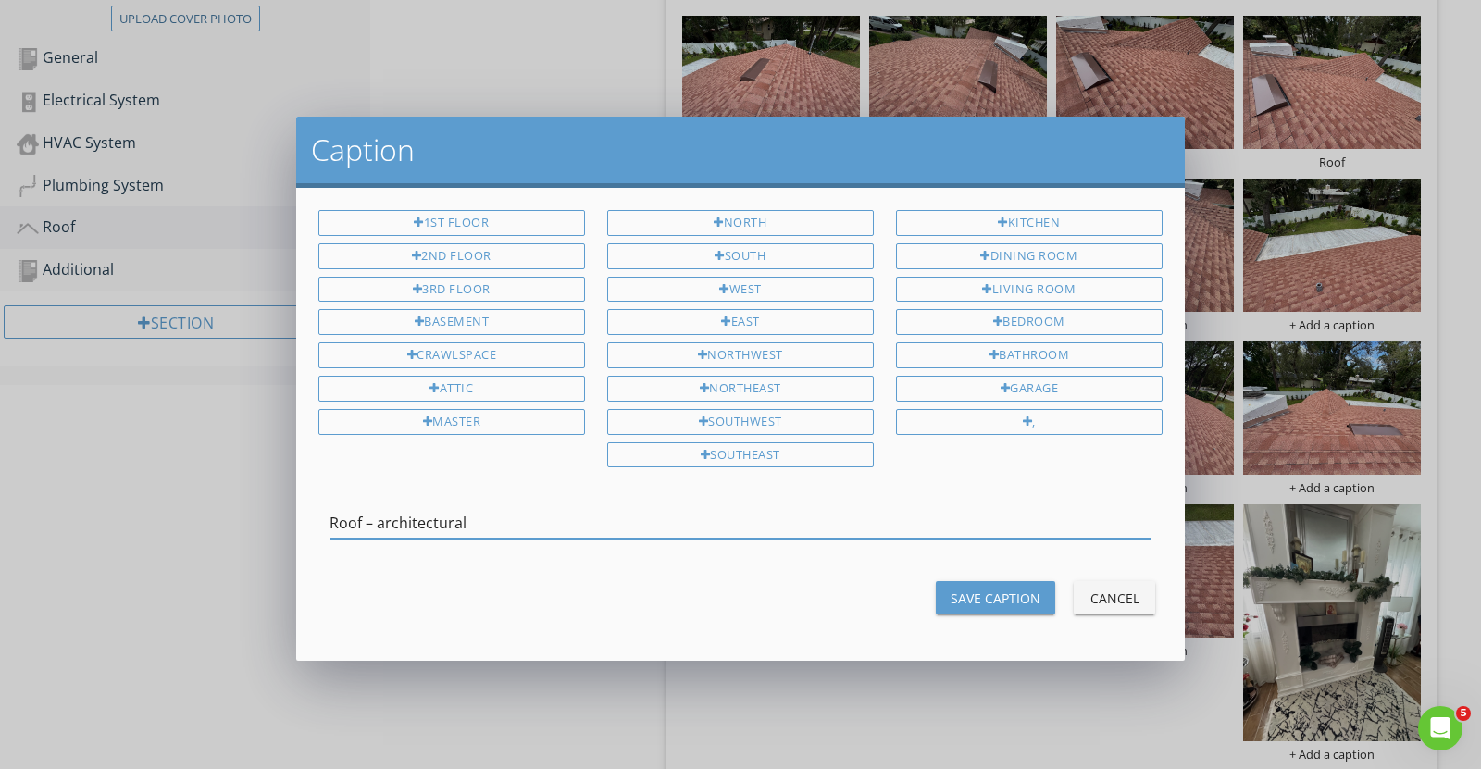
type input "Roof – architectural"
click at [996, 595] on div "Save Caption" at bounding box center [996, 598] width 90 height 19
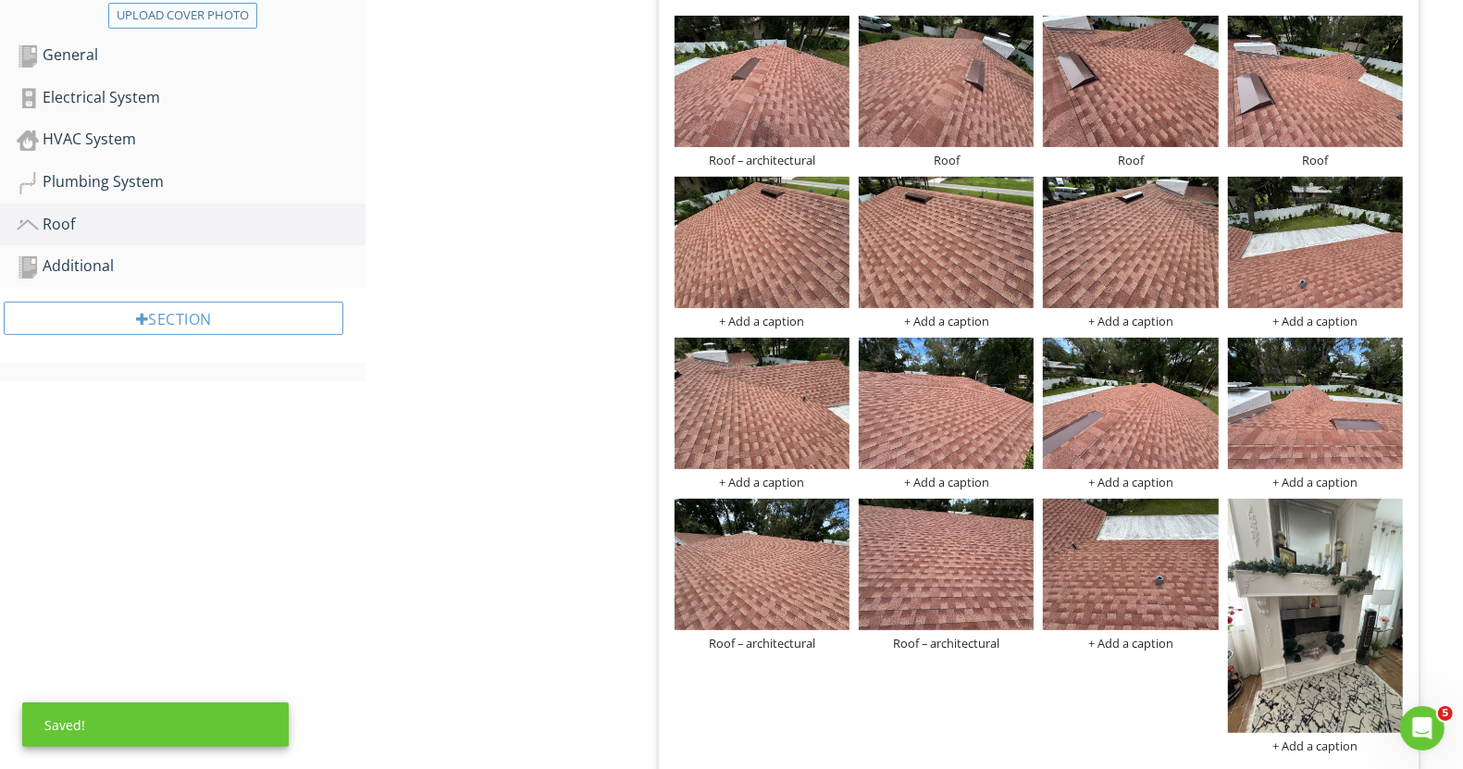
click at [1100, 657] on div "Roof – architectural Roof Roof Roof + Add a caption + Add a caption + Add a cap…" at bounding box center [1039, 384] width 738 height 746
click at [1106, 644] on div "+ Add a caption" at bounding box center [1130, 643] width 175 height 15
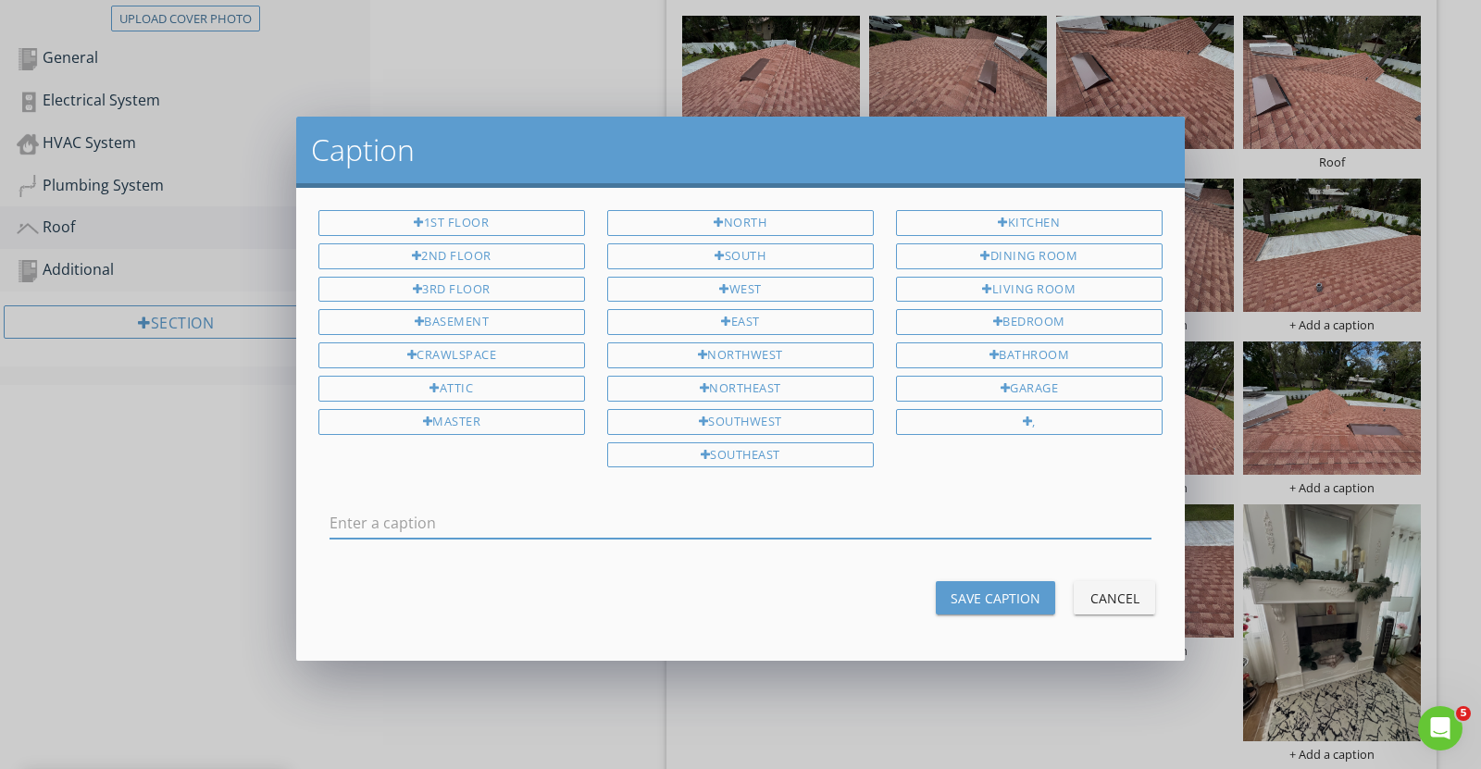
click at [871, 497] on div at bounding box center [740, 527] width 822 height 60
click at [871, 524] on input "text" at bounding box center [740, 523] width 822 height 31
type input "Roof"
click at [988, 589] on div "Save Caption" at bounding box center [996, 598] width 90 height 19
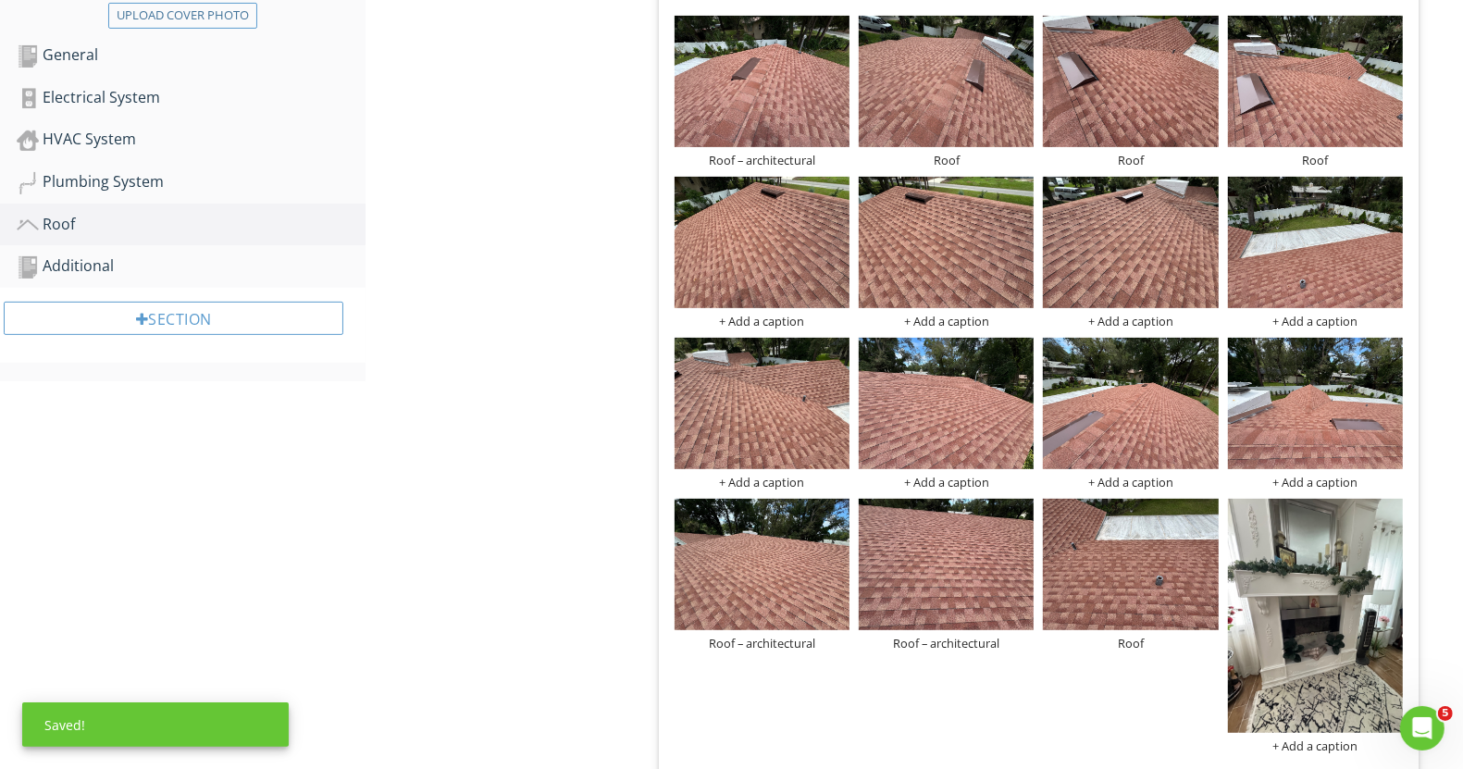
click at [1282, 490] on div "Roof – architectural Roof Roof Roof + Add a caption + Add a caption + Add a cap…" at bounding box center [1039, 384] width 738 height 746
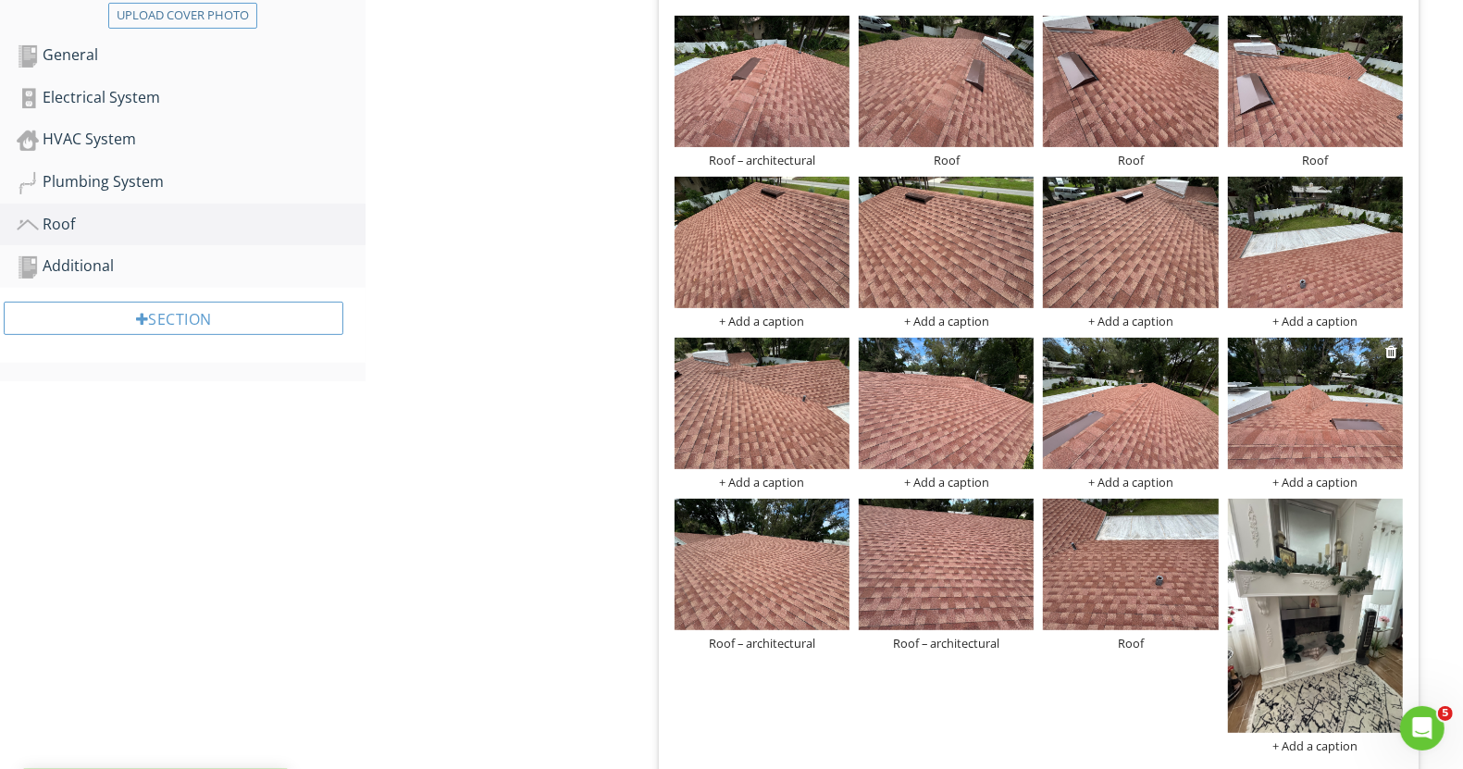
click at [1278, 478] on div "+ Add a caption" at bounding box center [1315, 482] width 175 height 15
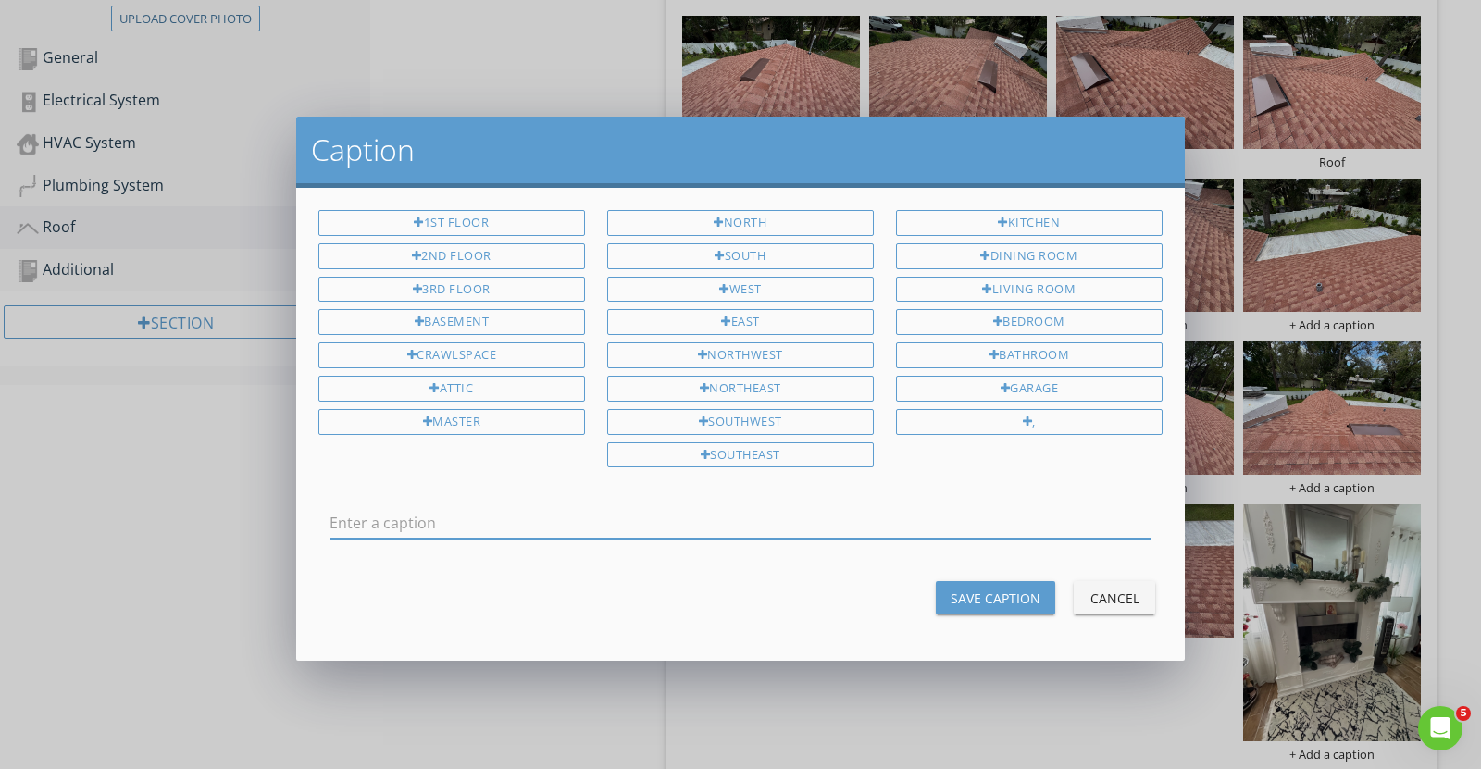
click at [889, 508] on input "text" at bounding box center [740, 523] width 822 height 31
type input "Roof"
click at [985, 597] on div "Save Caption" at bounding box center [996, 598] width 90 height 19
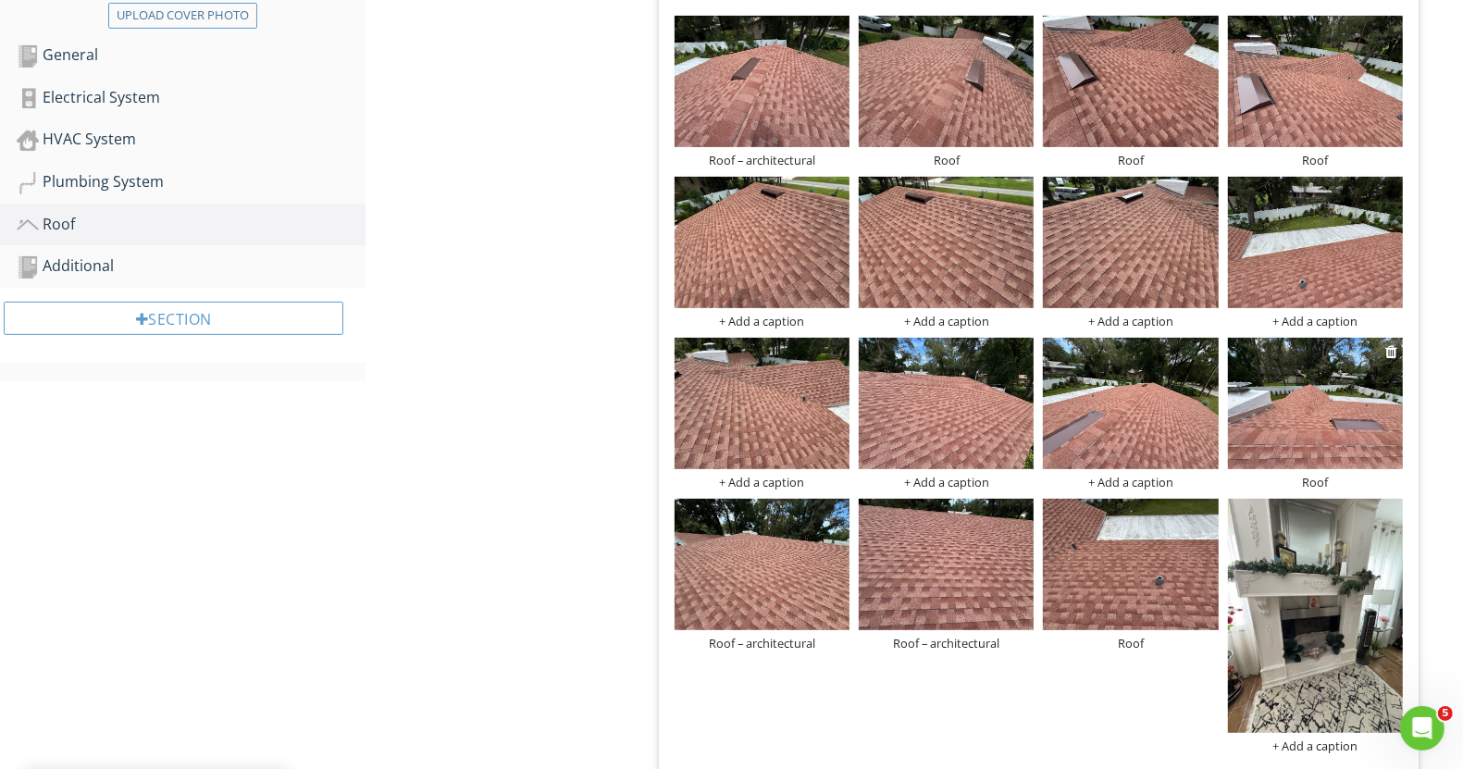
click at [1314, 401] on img at bounding box center [1315, 403] width 175 height 131
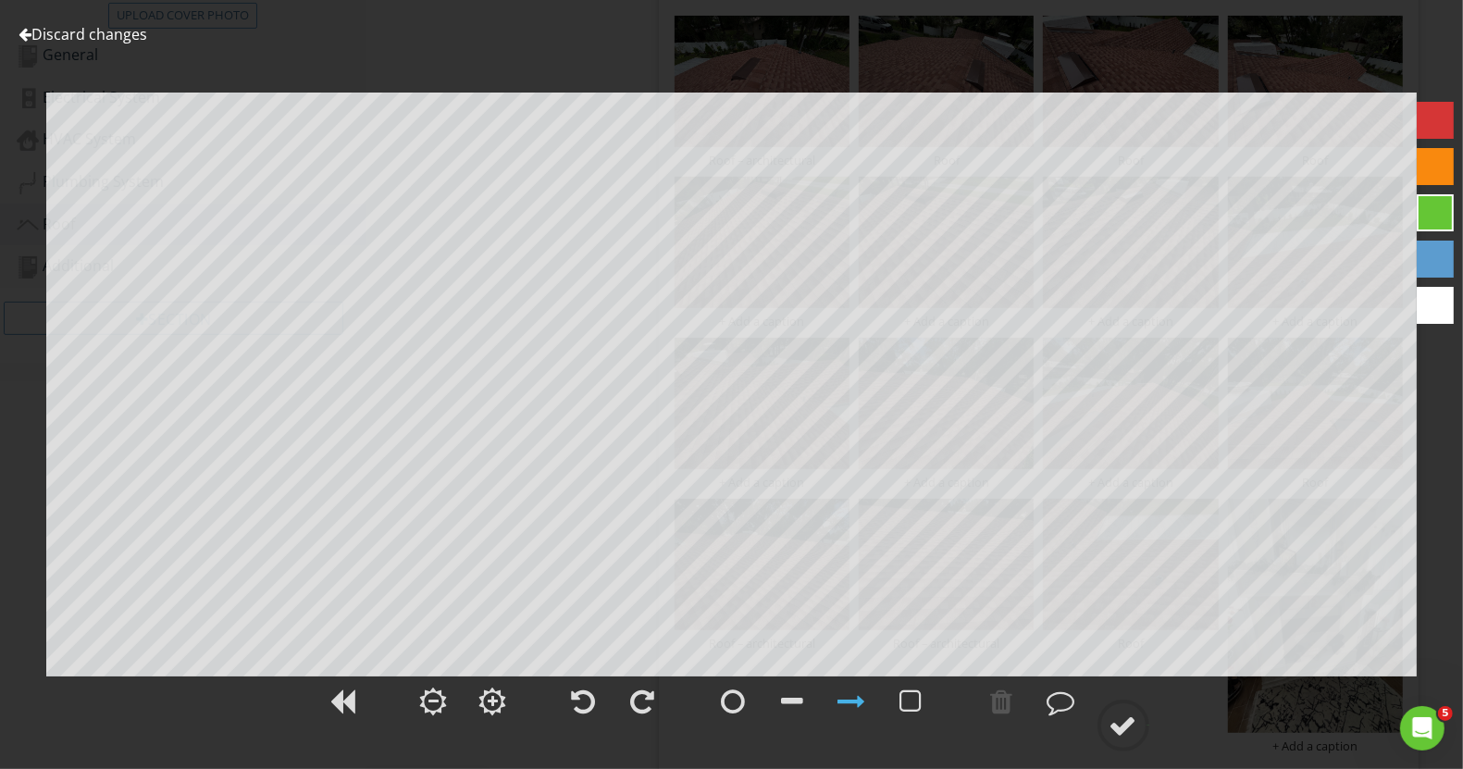
click at [141, 29] on link "Discard changes" at bounding box center [83, 34] width 129 height 20
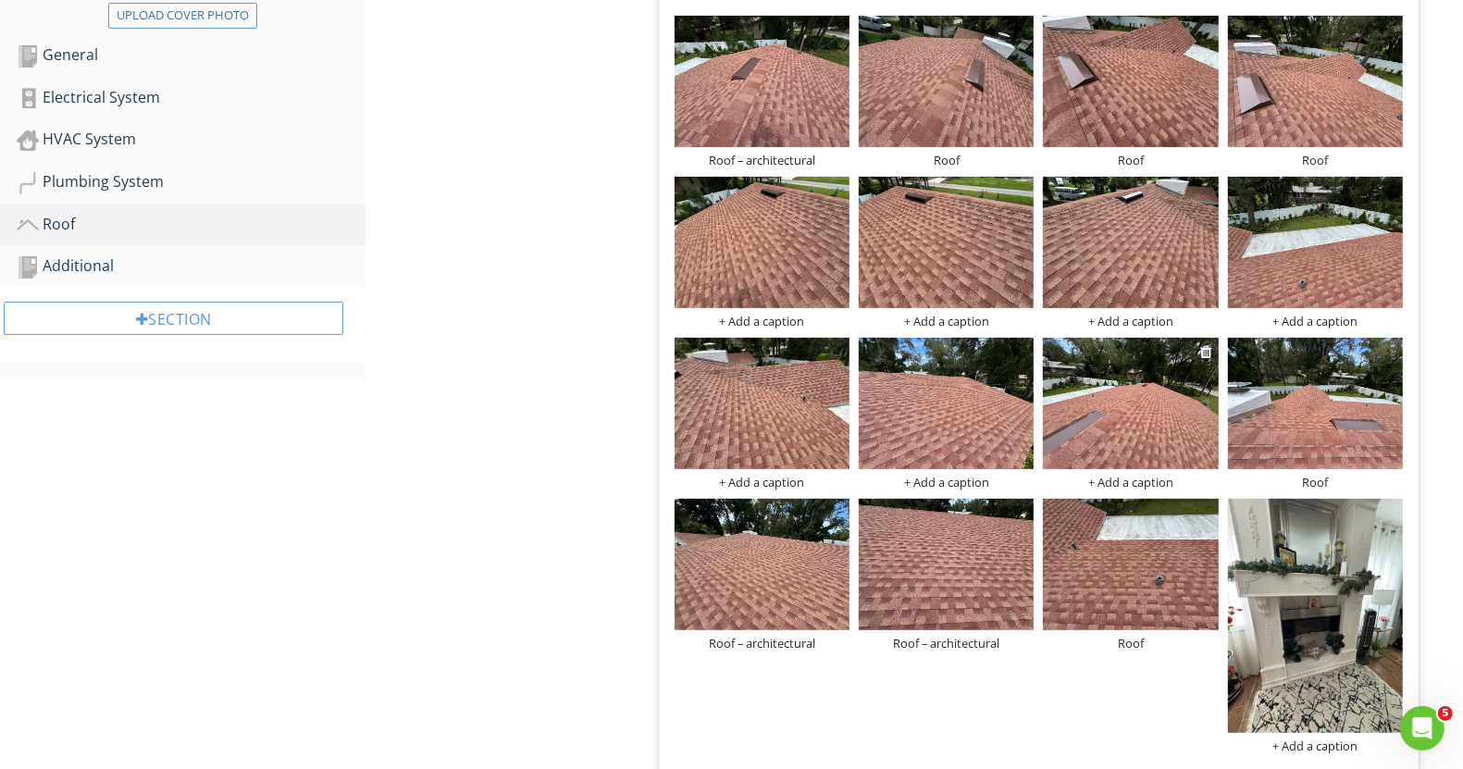
click at [1120, 487] on div "+ Add a caption" at bounding box center [1130, 482] width 175 height 15
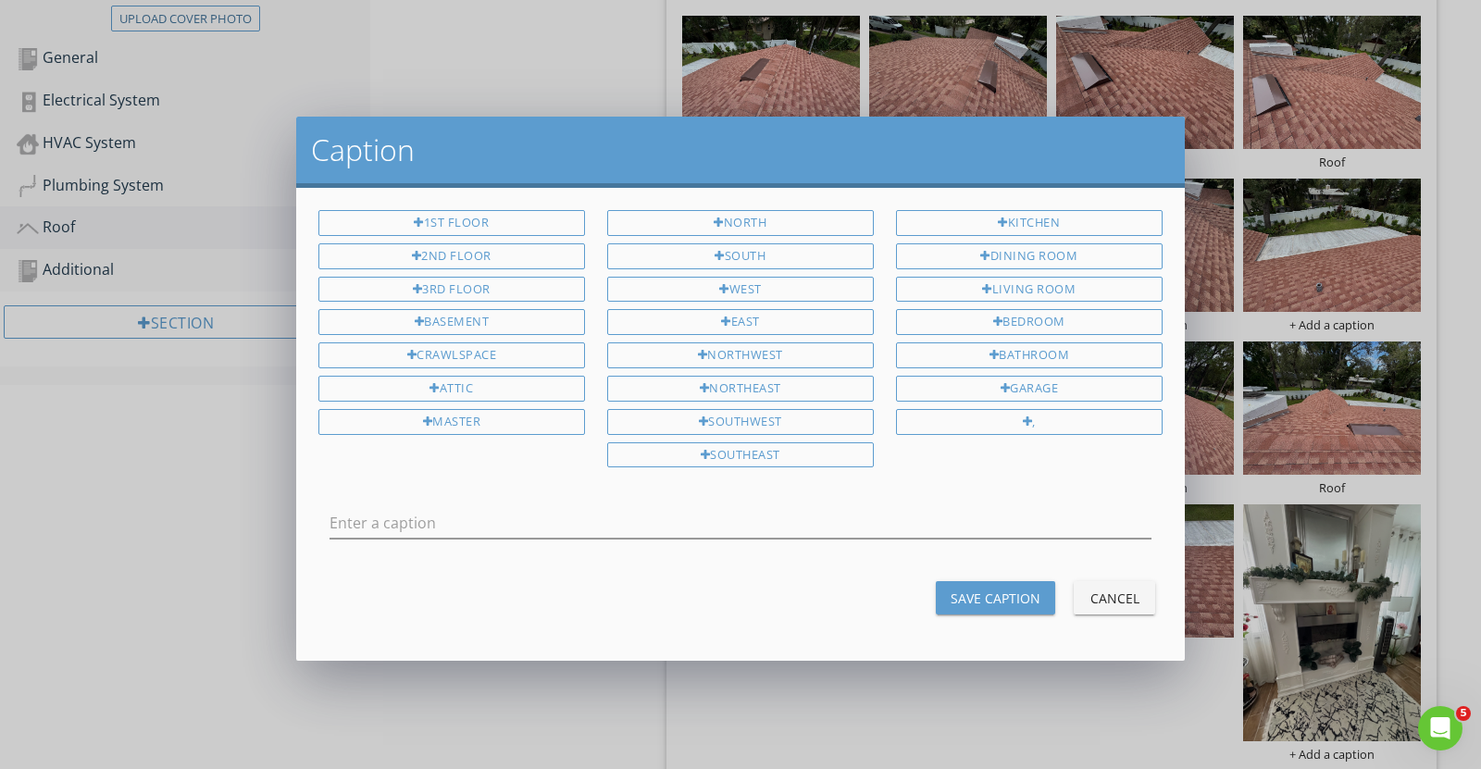
click at [916, 533] on div at bounding box center [740, 532] width 822 height 49
click at [910, 521] on input "text" at bounding box center [740, 523] width 822 height 31
click at [471, 523] on input "Roof" at bounding box center [740, 523] width 822 height 31
click at [471, 522] on input "Roof" at bounding box center [740, 523] width 822 height 31
click at [471, 523] on input "Roof" at bounding box center [740, 523] width 822 height 31
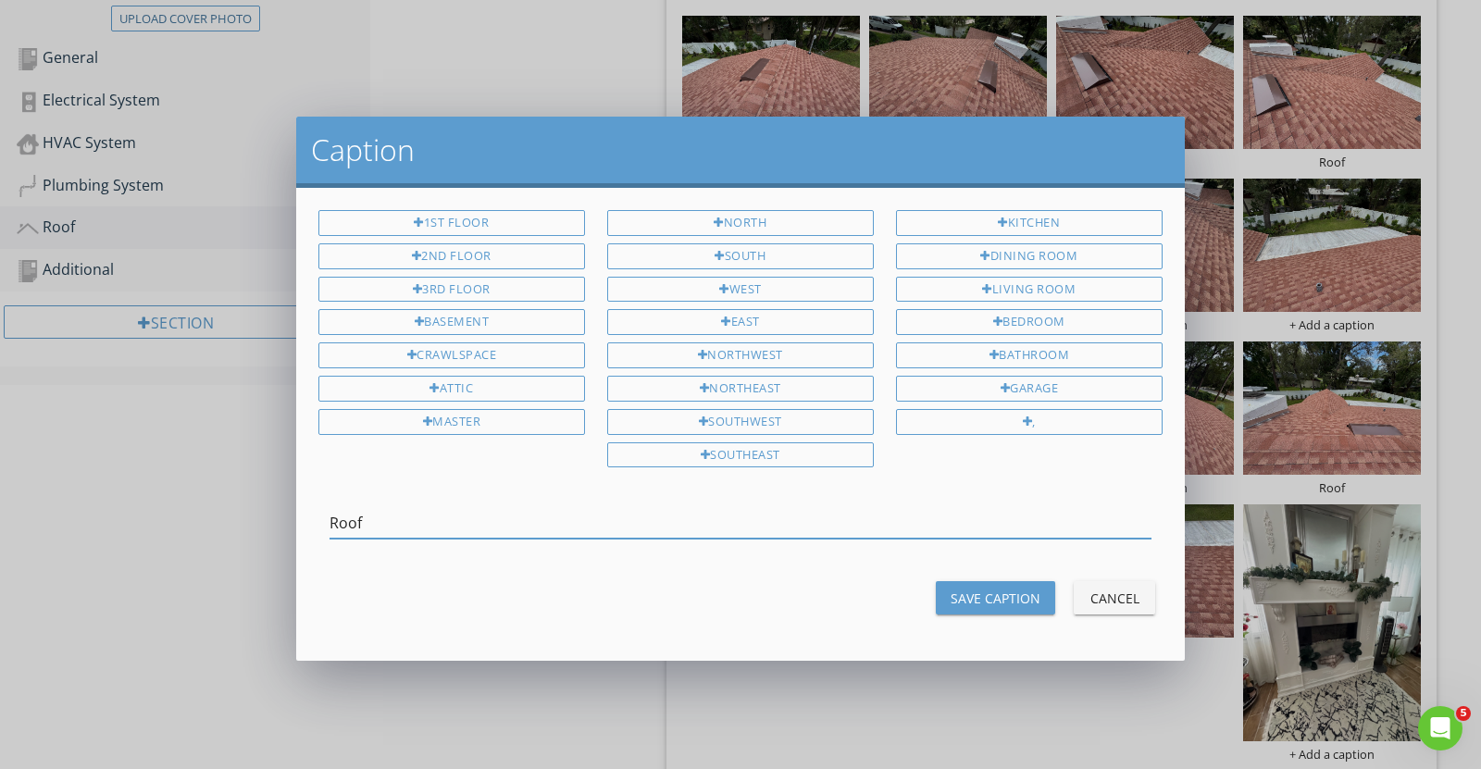
type input "Roof"
click at [1012, 593] on div "Save Caption" at bounding box center [996, 598] width 90 height 19
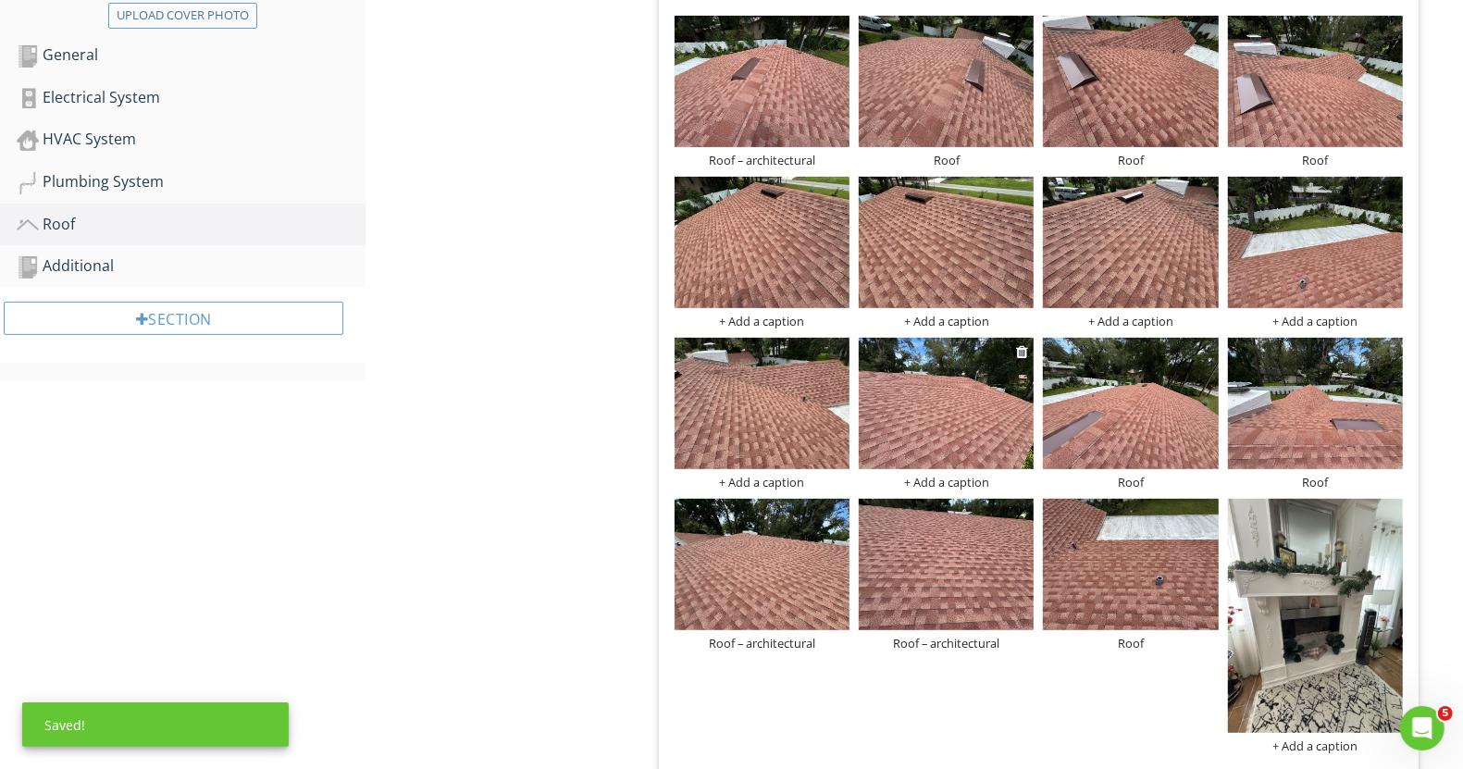
click at [961, 482] on div "+ Add a caption" at bounding box center [946, 482] width 175 height 15
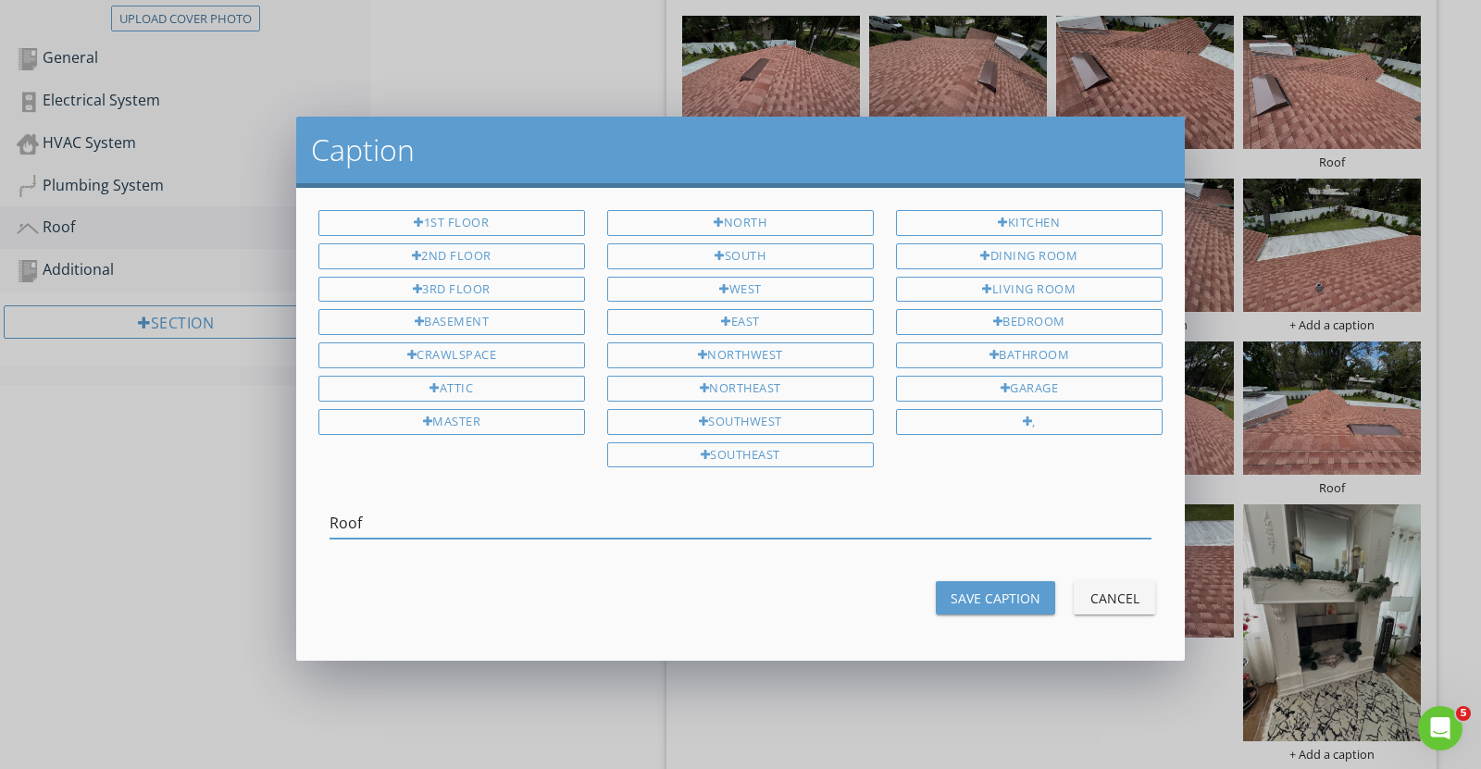
type input "Roof"
click at [1039, 590] on button "Save Caption" at bounding box center [995, 597] width 119 height 33
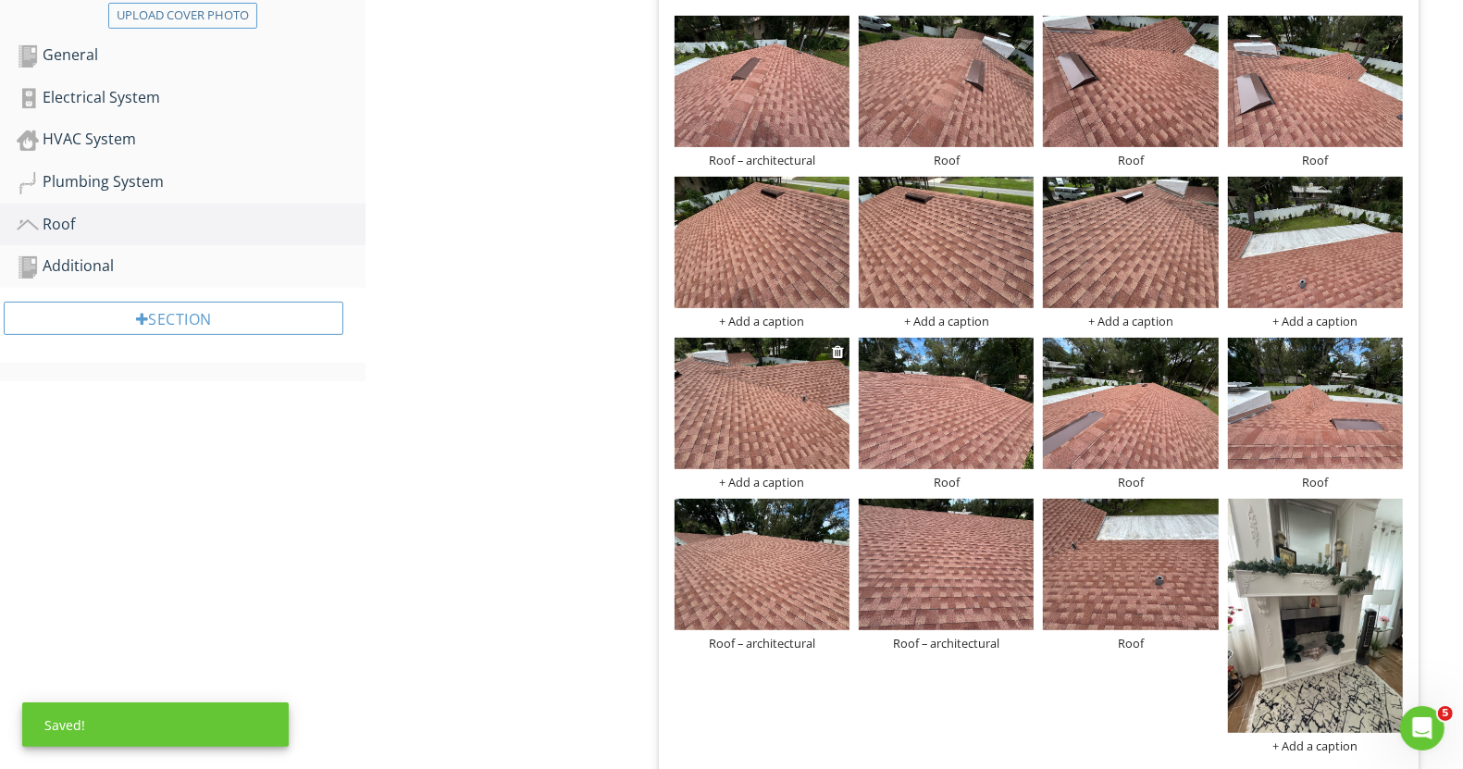
click at [796, 484] on div "+ Add a caption" at bounding box center [762, 482] width 175 height 15
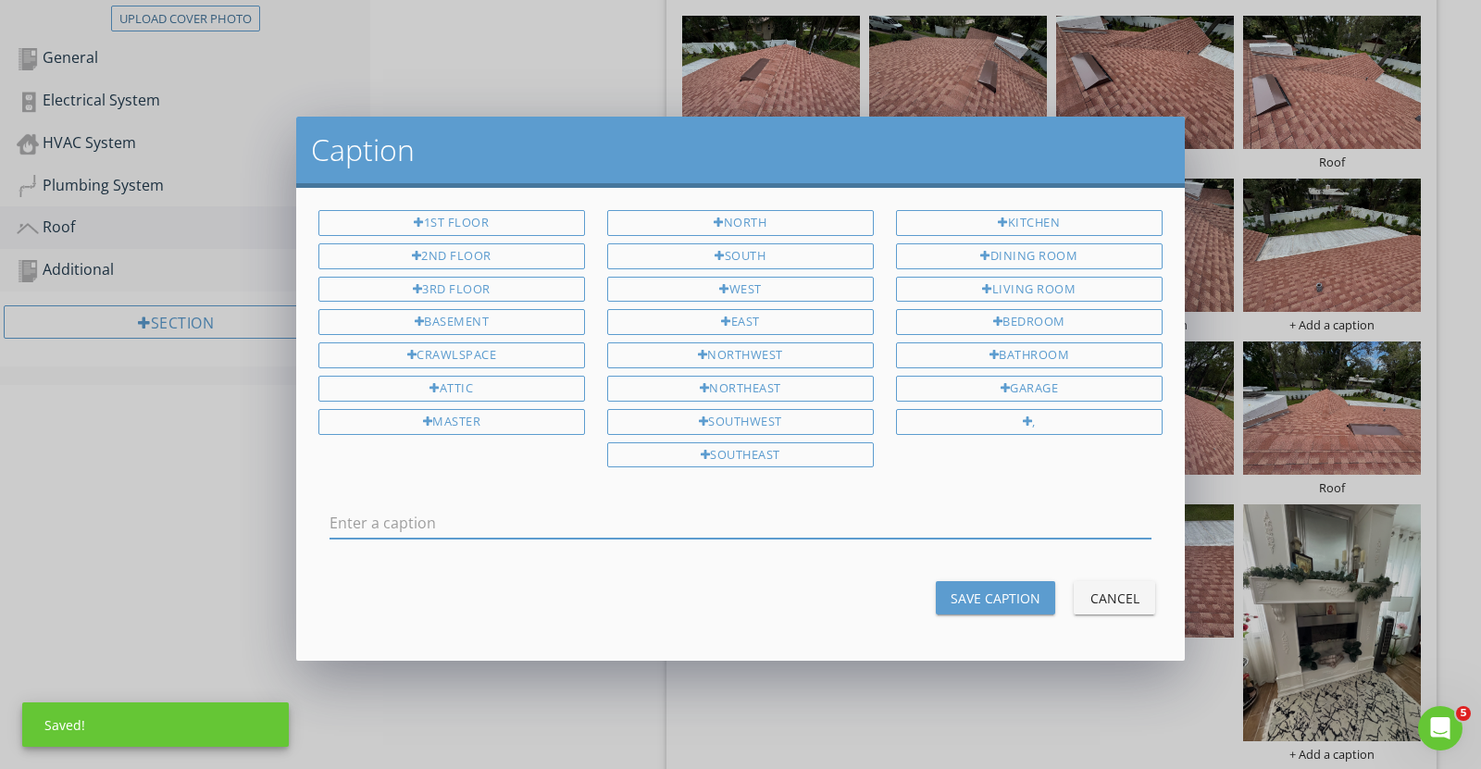
drag, startPoint x: 778, startPoint y: 516, endPoint x: 789, endPoint y: 507, distance: 13.8
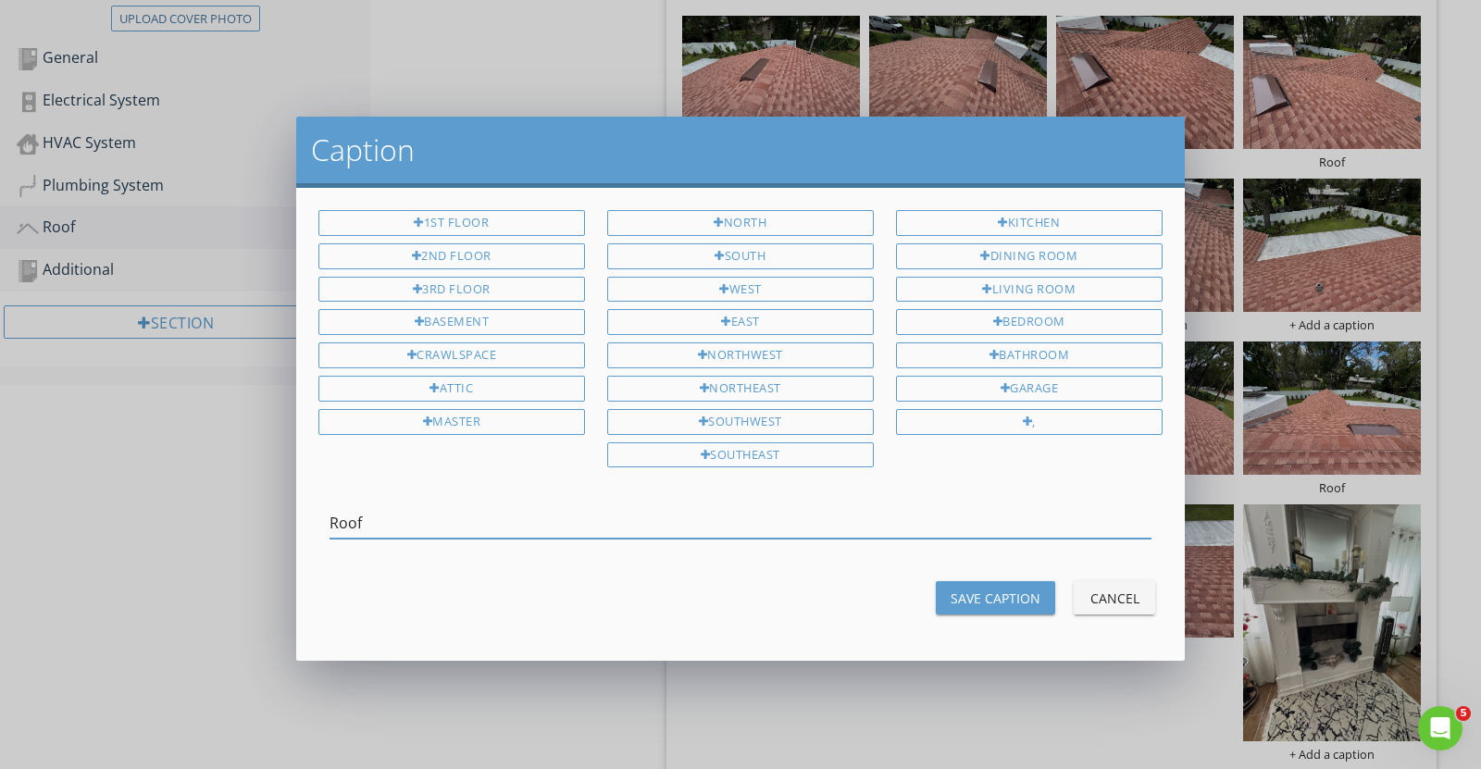
type input "Roof"
click at [1028, 589] on div "Save Caption" at bounding box center [996, 598] width 90 height 19
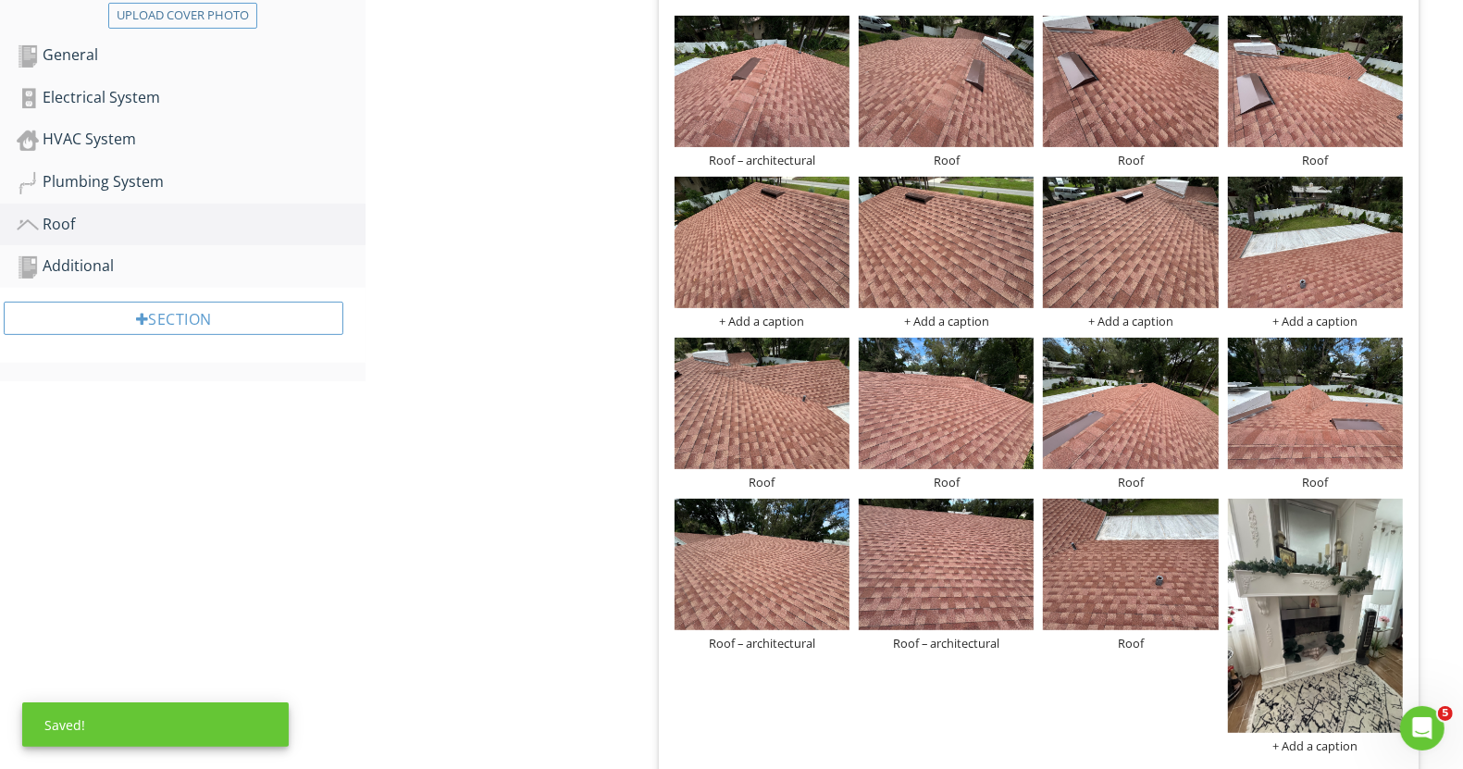
click at [1282, 329] on div "Roof – architectural Roof Roof Roof + Add a caption + Add a caption + Add a cap…" at bounding box center [1039, 384] width 738 height 746
click at [1286, 317] on div "+ Add a caption" at bounding box center [1315, 321] width 175 height 15
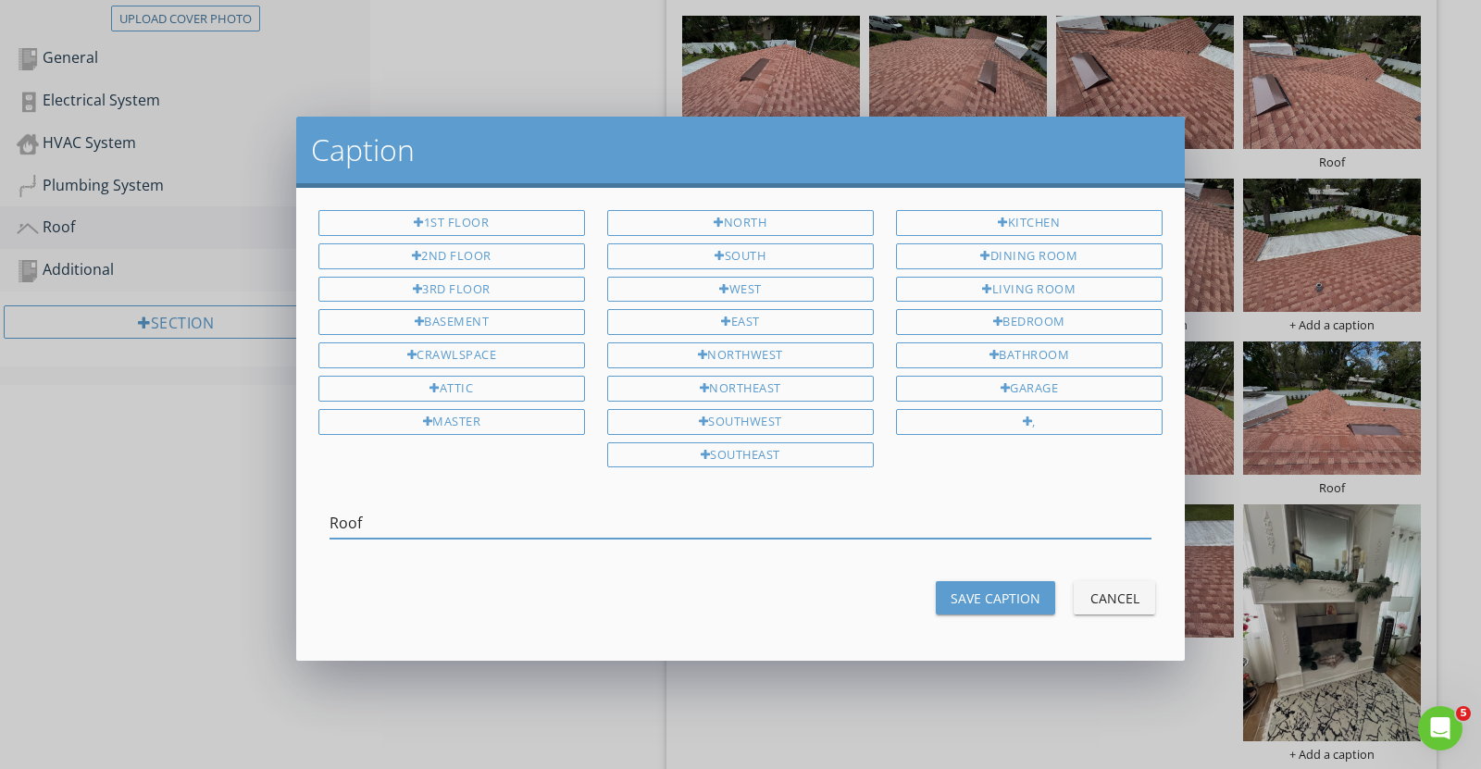
type input "Roof"
click at [1025, 581] on button "Save Caption" at bounding box center [995, 597] width 119 height 33
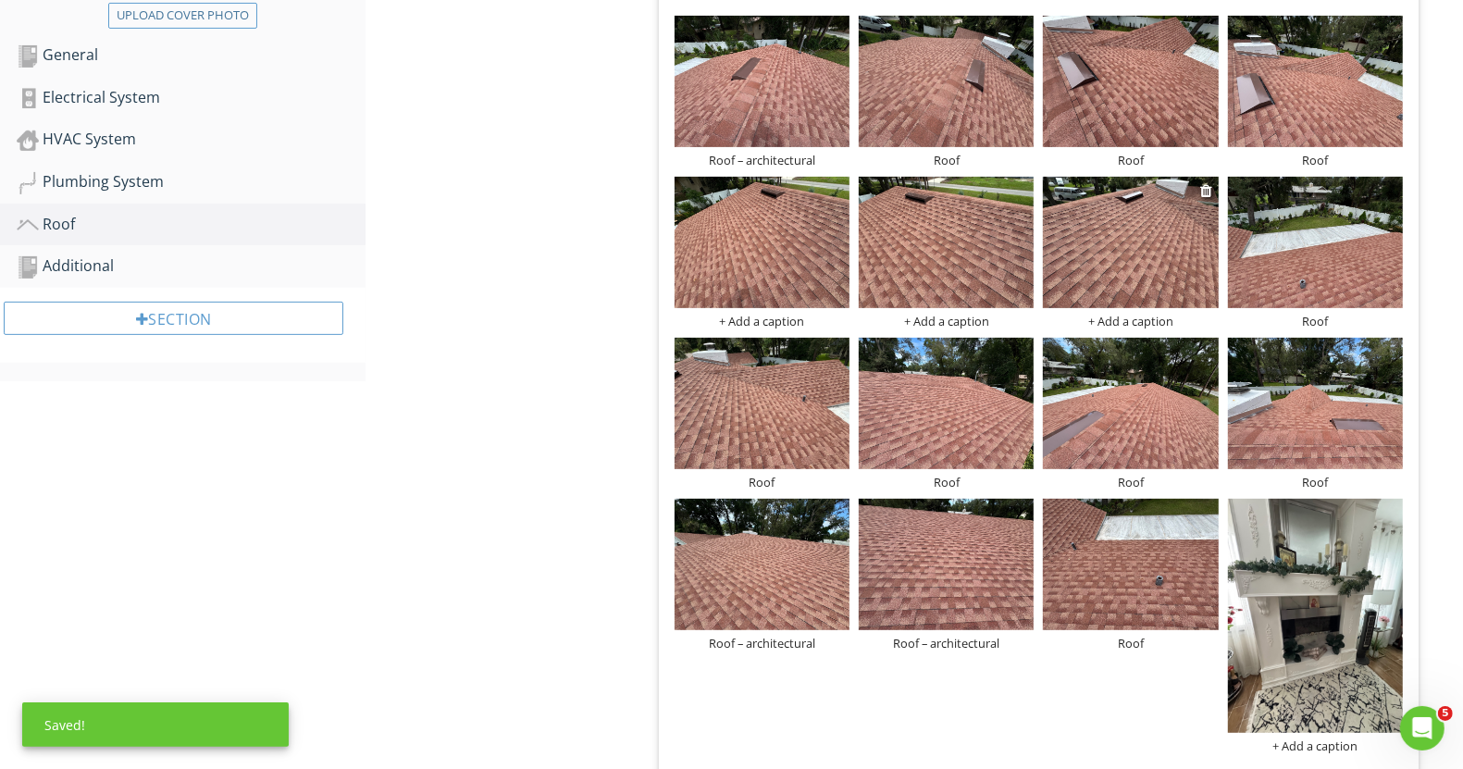
click at [1151, 315] on div "+ Add a caption" at bounding box center [1130, 321] width 175 height 15
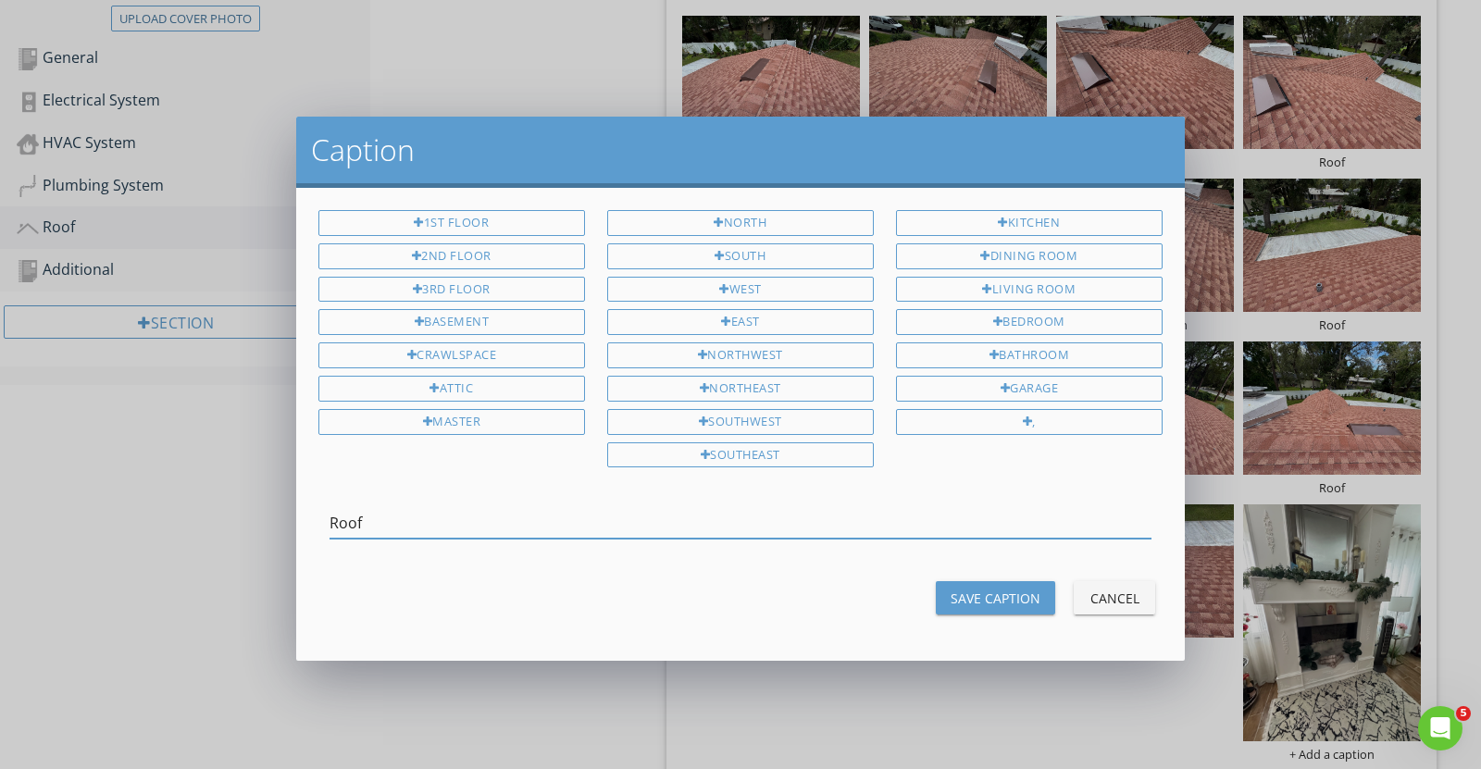
type input "Roof"
click at [1046, 581] on button "Save Caption" at bounding box center [995, 597] width 119 height 33
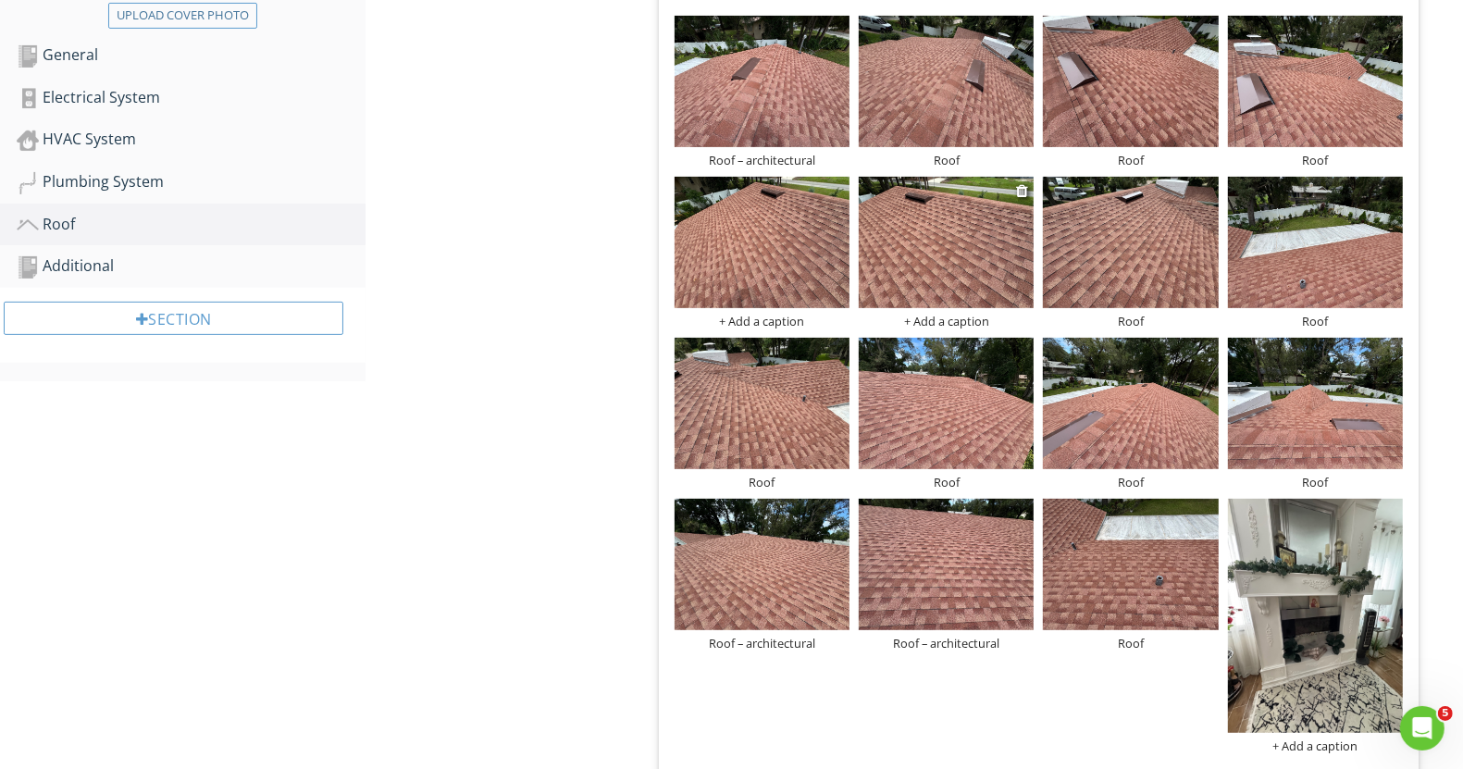
click at [951, 318] on div "+ Add a caption" at bounding box center [946, 321] width 175 height 15
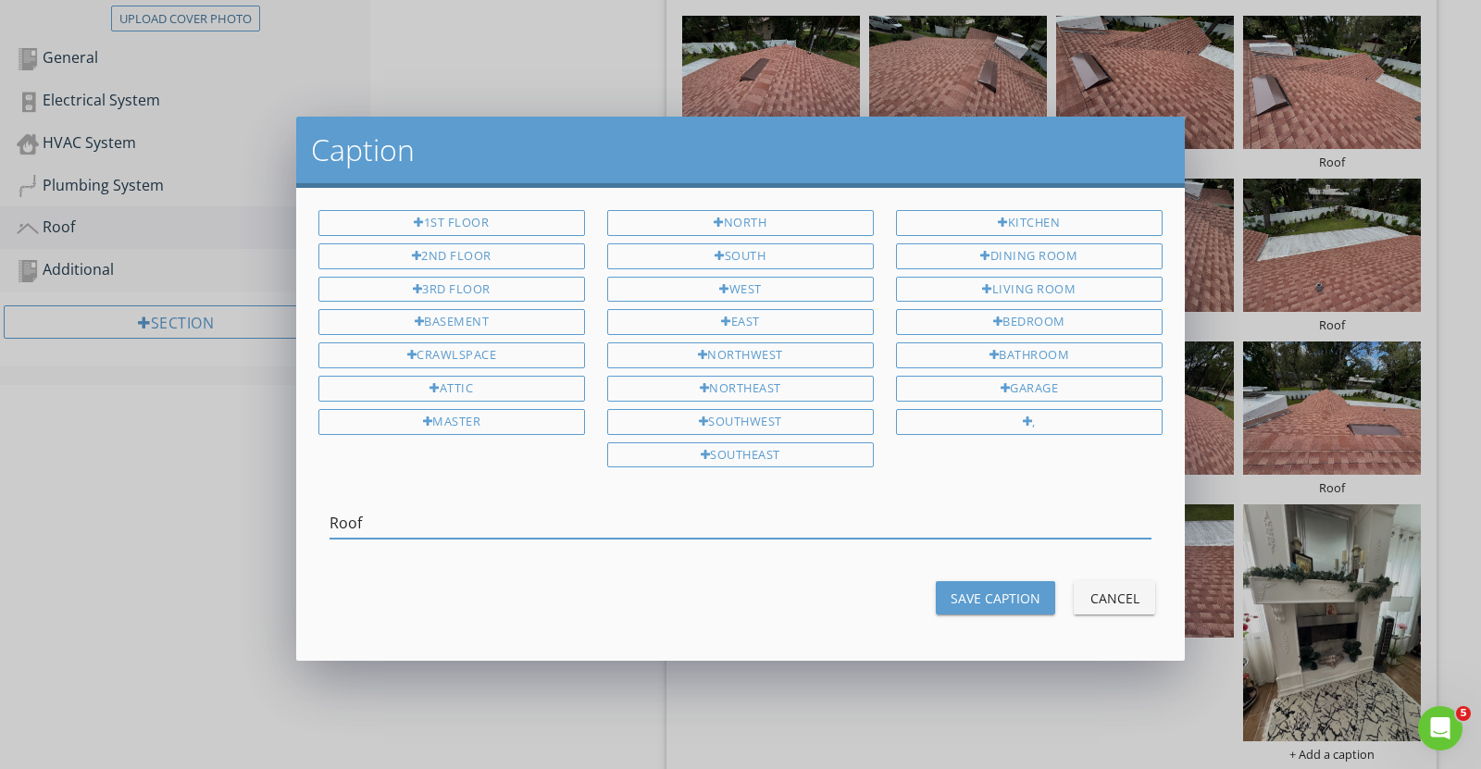
type input "Roof"
click at [1013, 593] on div "Save Caption" at bounding box center [996, 598] width 90 height 19
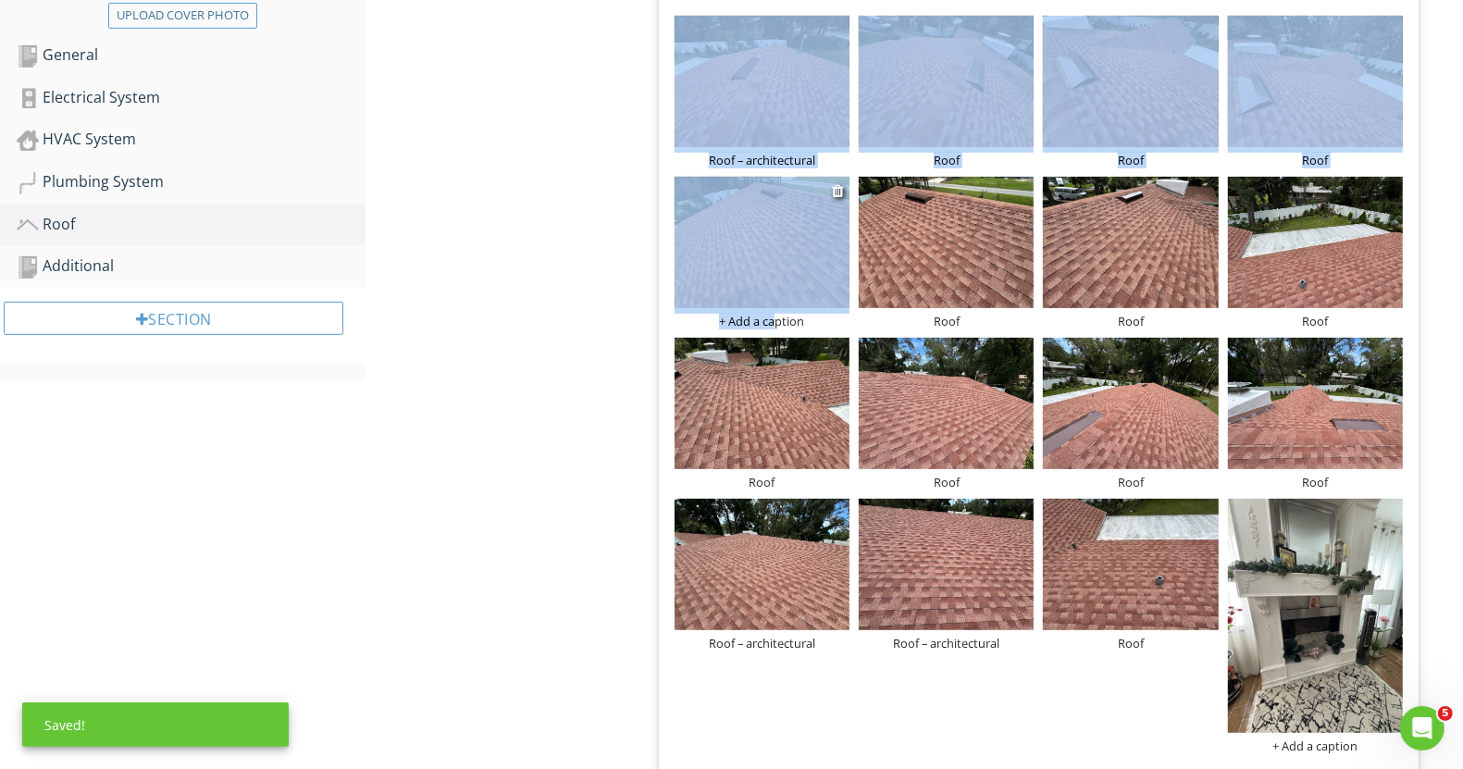
click at [771, 328] on div "Roof – architectural Roof Roof Roof + Add a caption Roof Roof Roof Roof Roof Ro…" at bounding box center [1039, 384] width 738 height 746
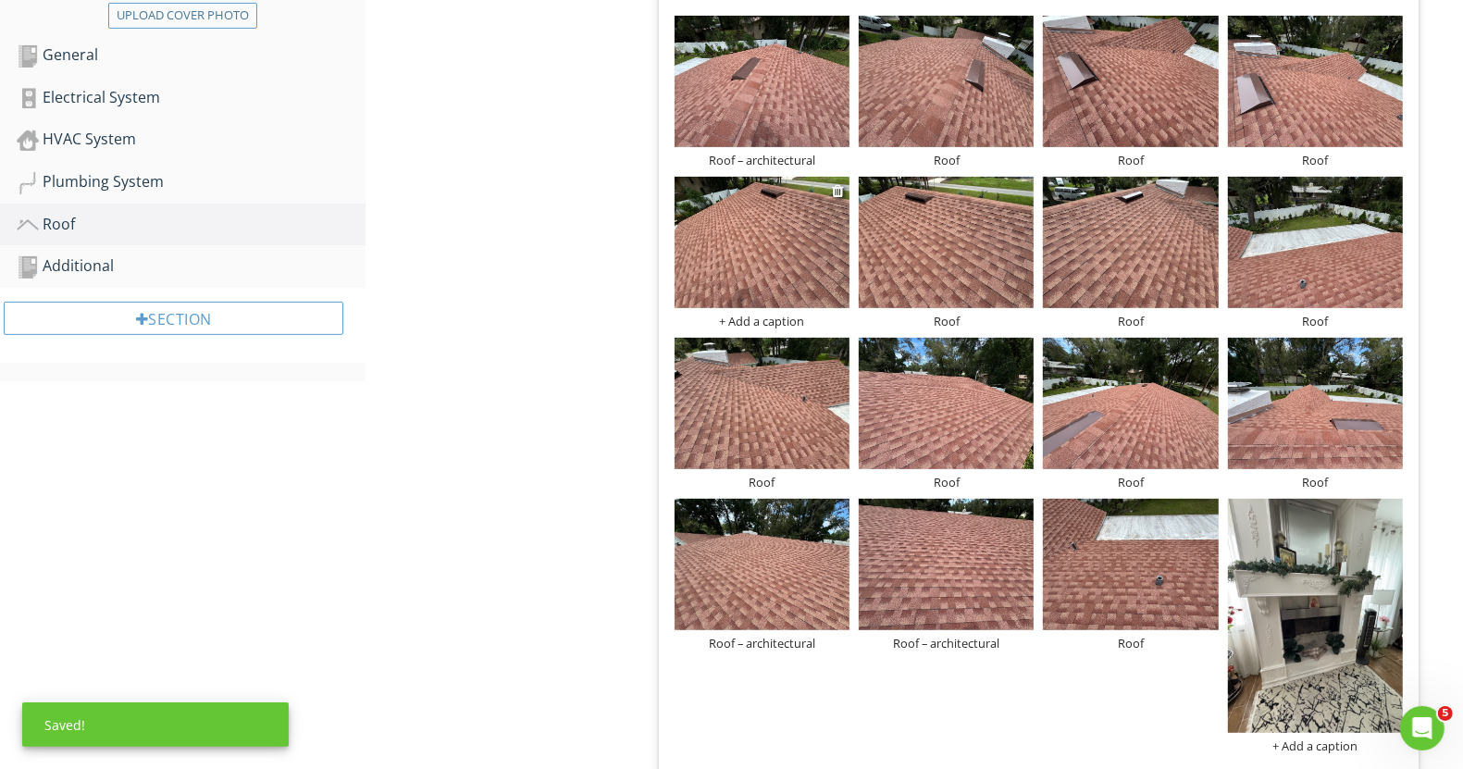
click at [765, 327] on div "+ Add a caption" at bounding box center [762, 321] width 175 height 15
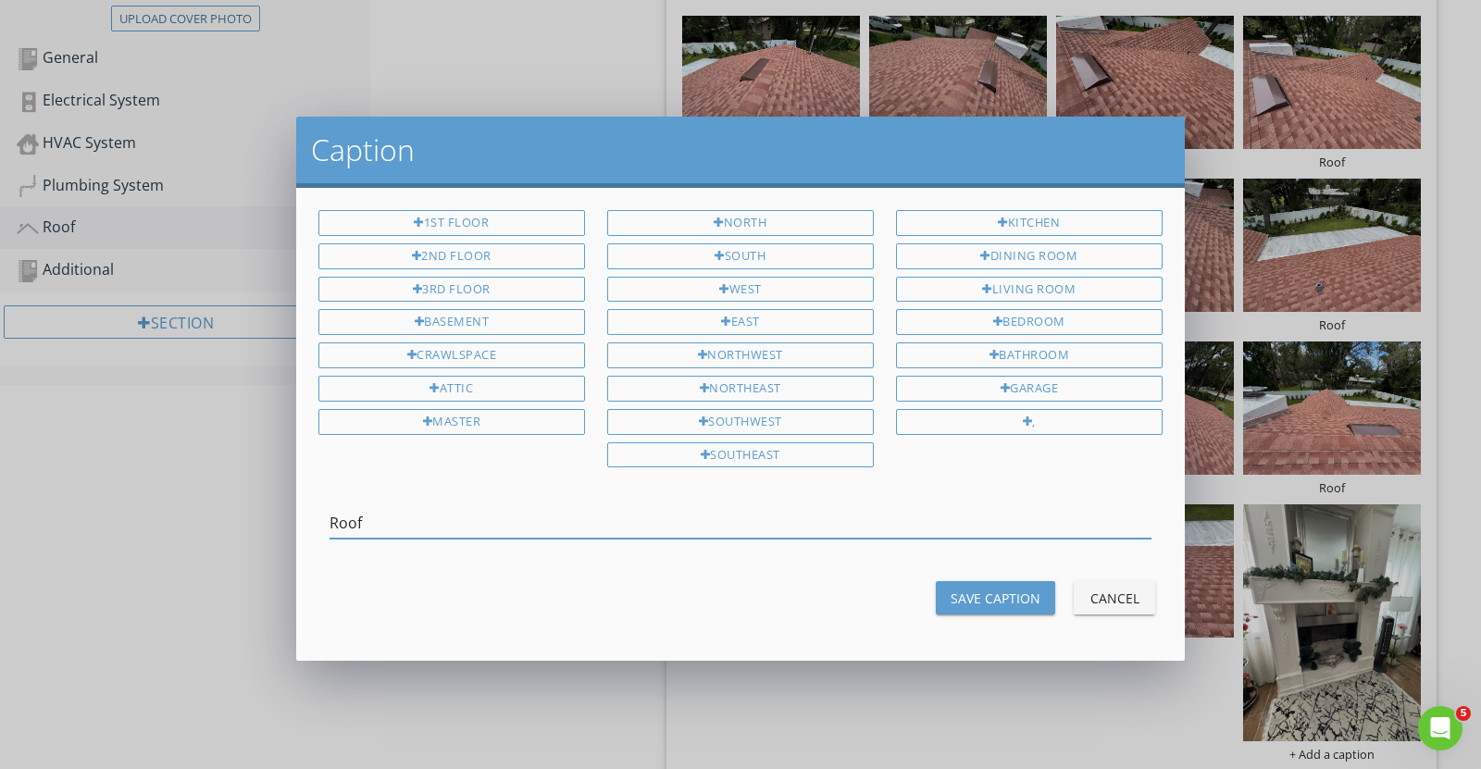
type input "Roof"
click at [993, 595] on div "Save Caption" at bounding box center [996, 598] width 90 height 19
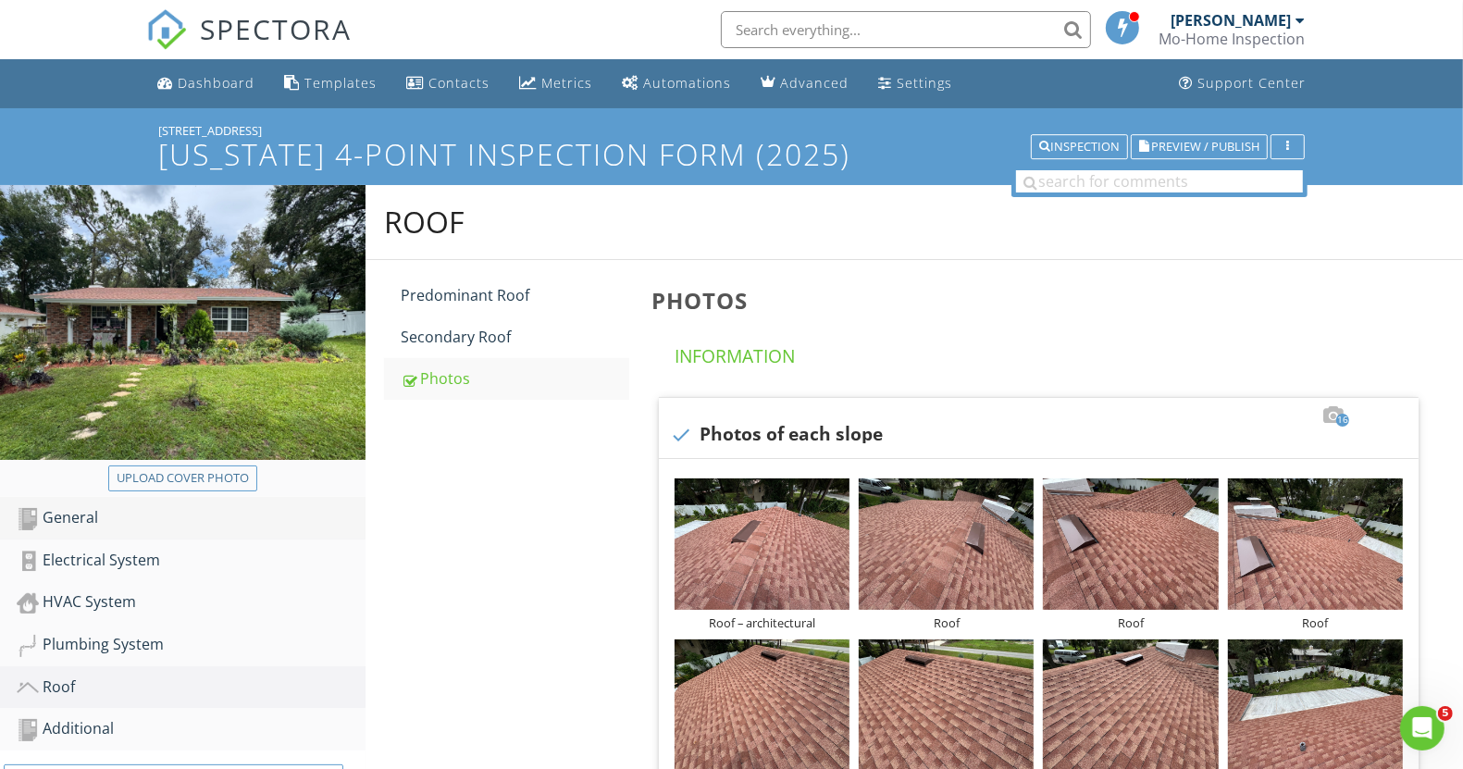
click at [80, 517] on div "General" at bounding box center [191, 518] width 349 height 24
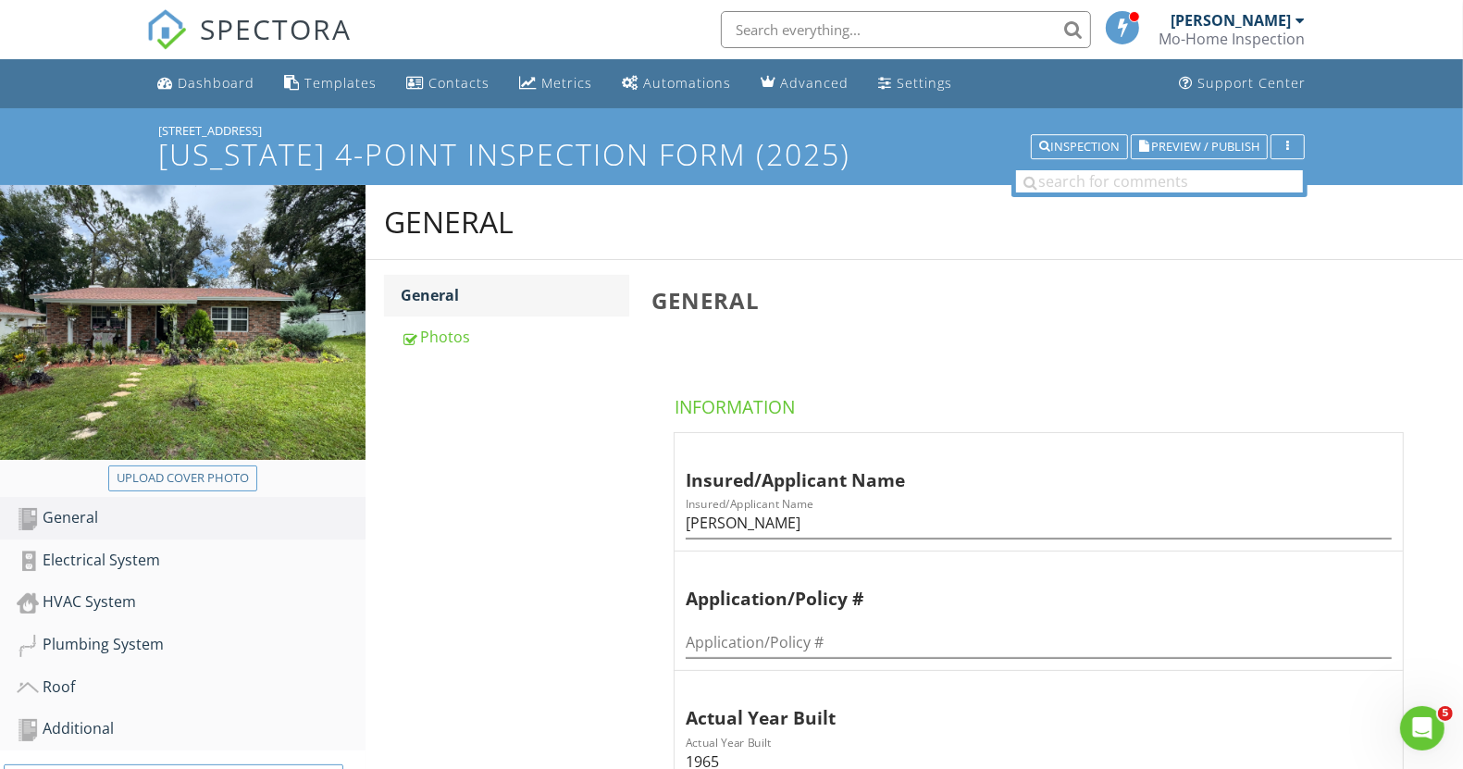
click at [435, 304] on div "General" at bounding box center [515, 295] width 228 height 22
click at [435, 290] on div "General" at bounding box center [515, 295] width 228 height 22
click at [1305, 158] on h1 "[US_STATE] 4-Point Inspection Form (2025)" at bounding box center [731, 154] width 1147 height 32
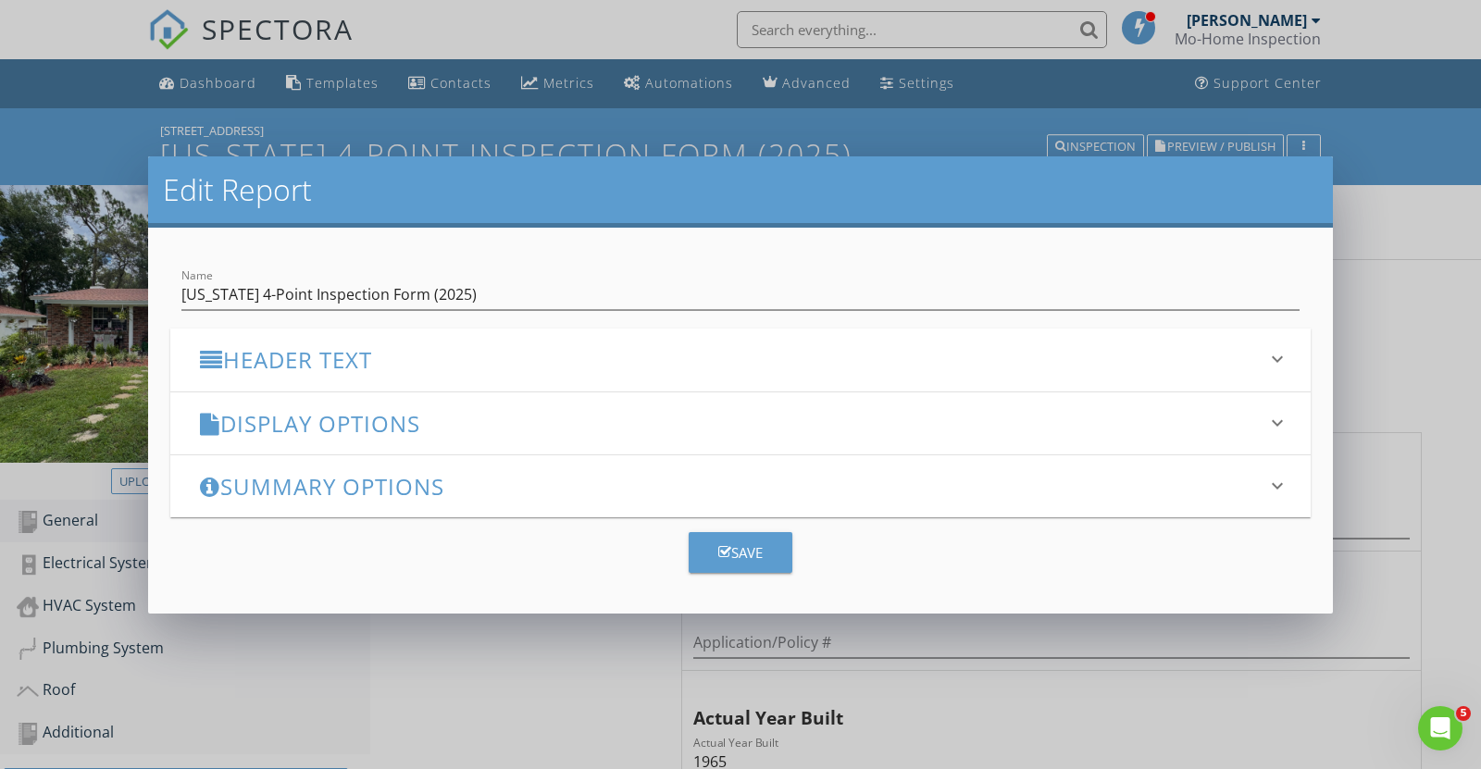
click at [405, 491] on h3 "Summary Options" at bounding box center [729, 486] width 1059 height 25
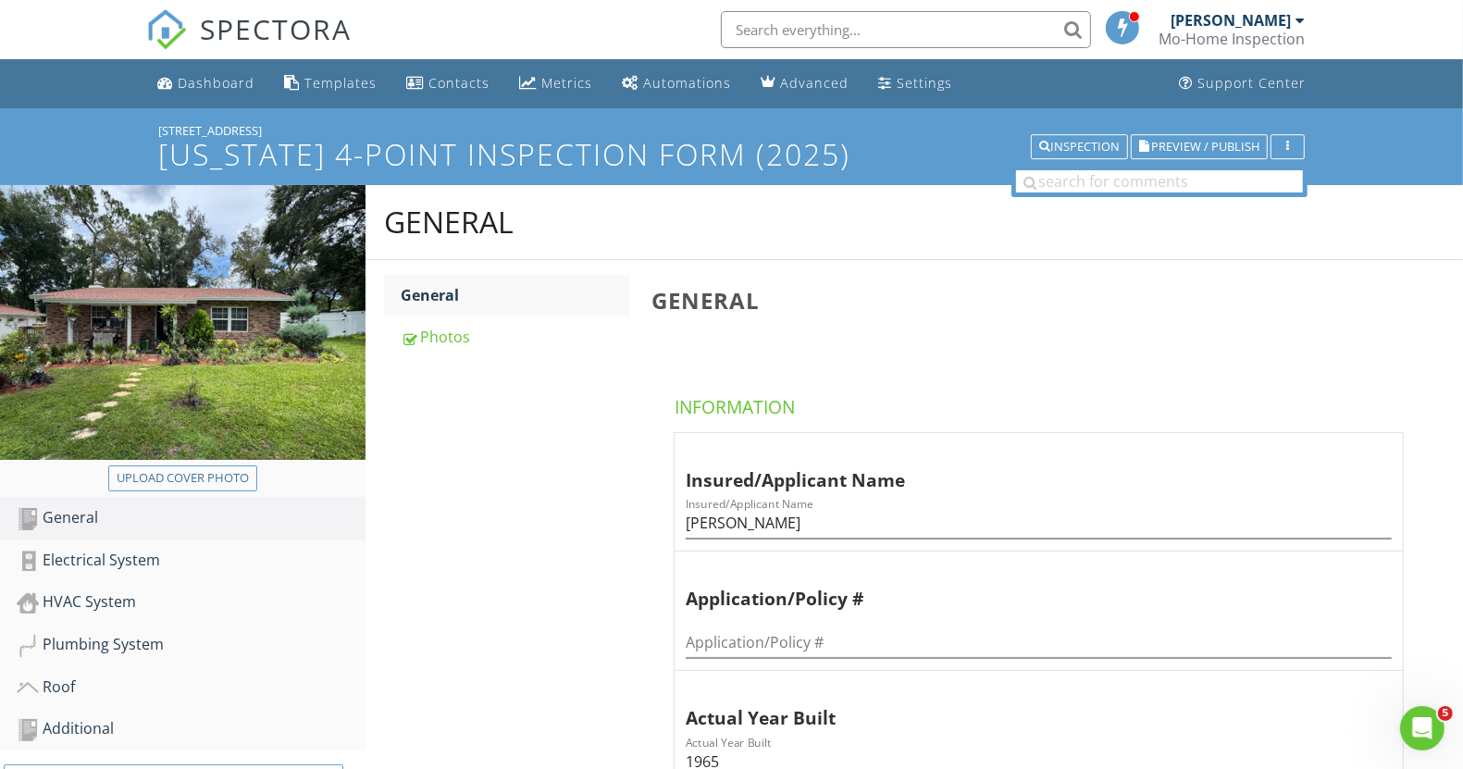
click at [1397, 470] on div at bounding box center [731, 384] width 1463 height 769
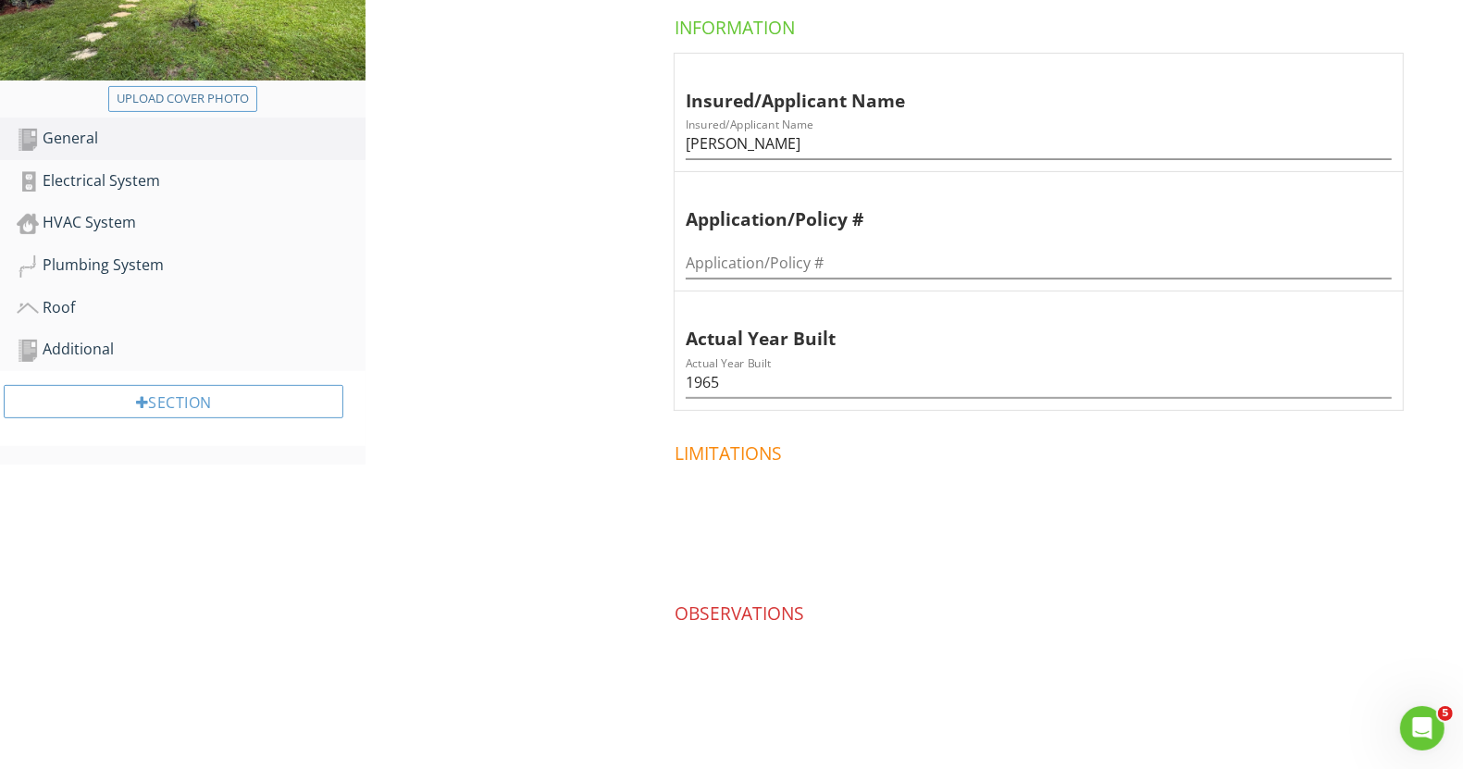
scroll to position [384, 0]
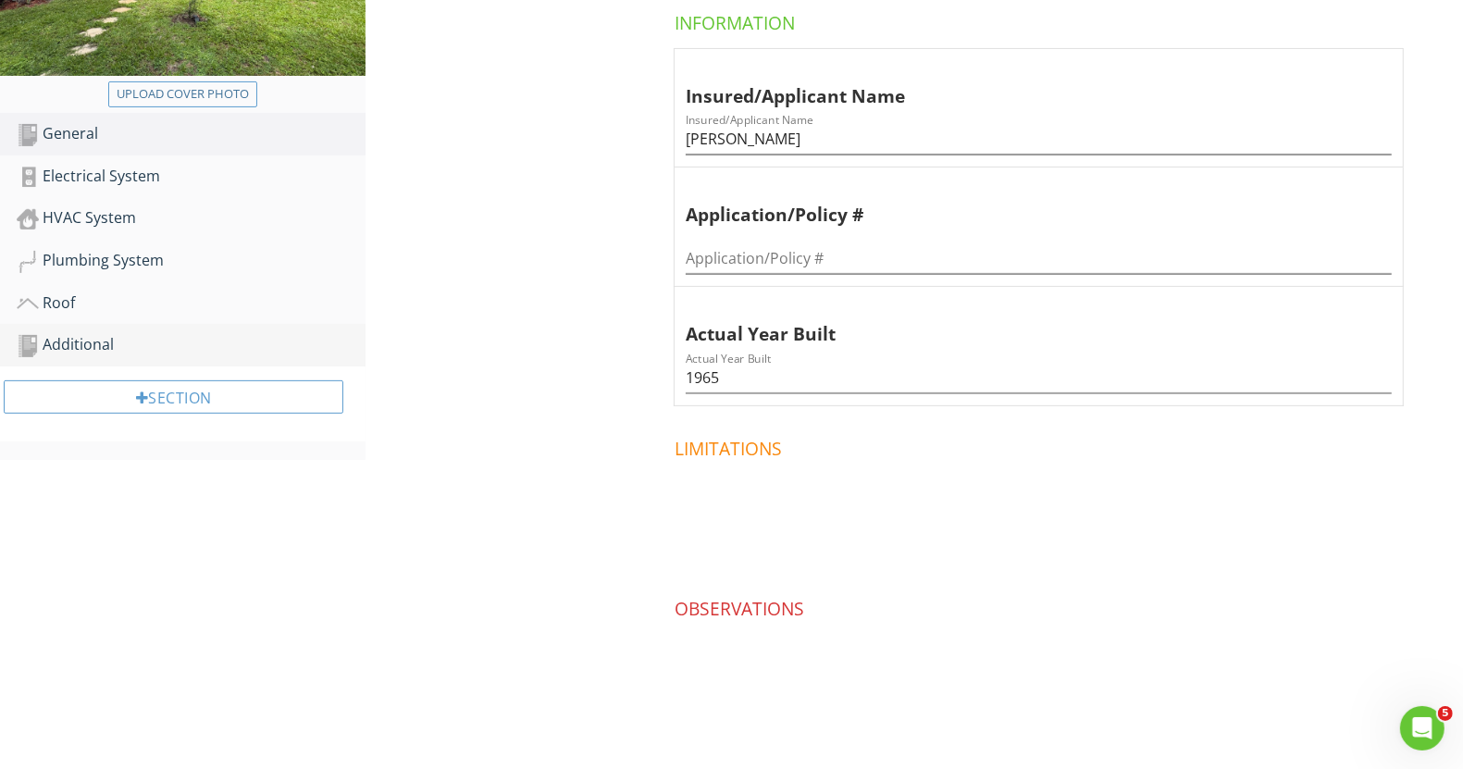
click at [116, 348] on div "Additional" at bounding box center [191, 345] width 349 height 24
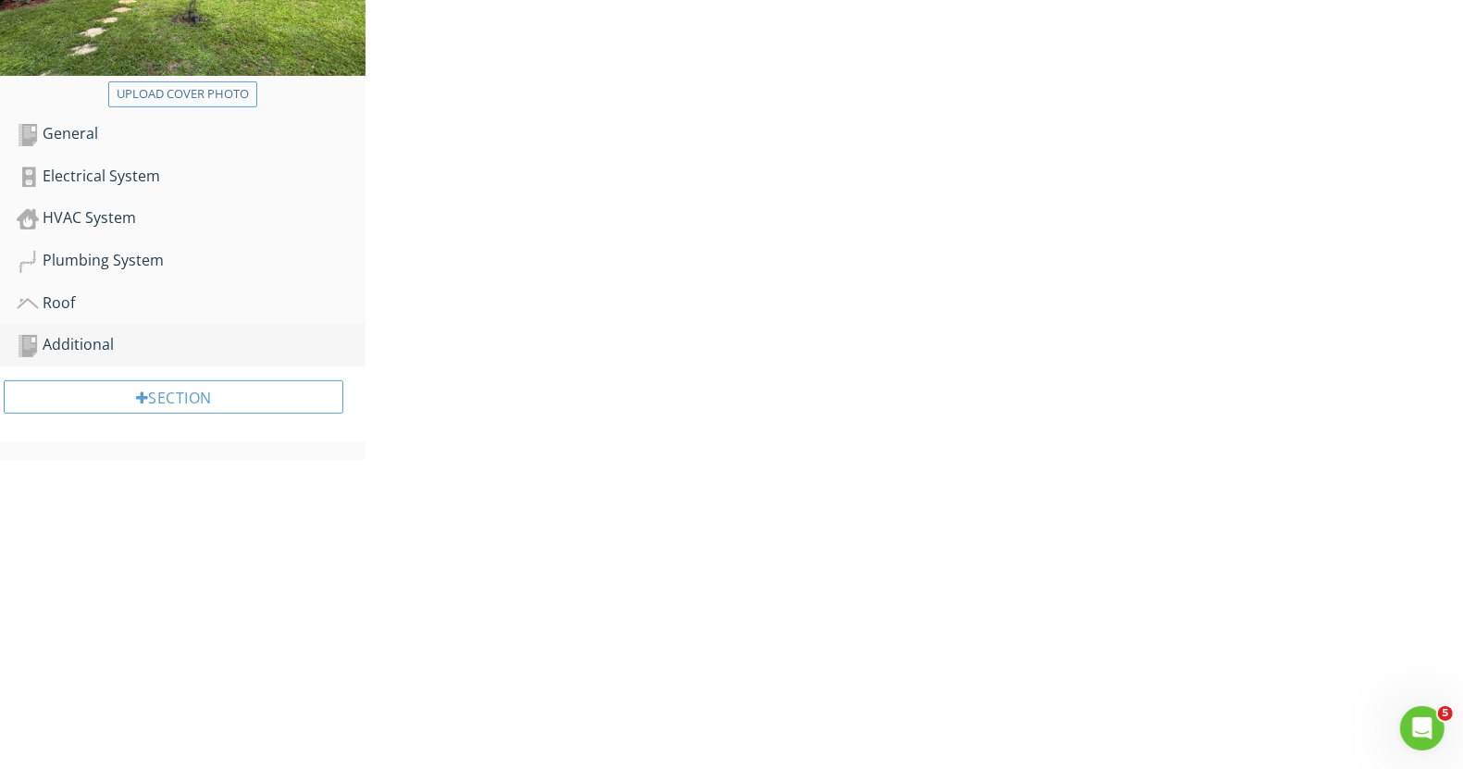
scroll to position [208, 0]
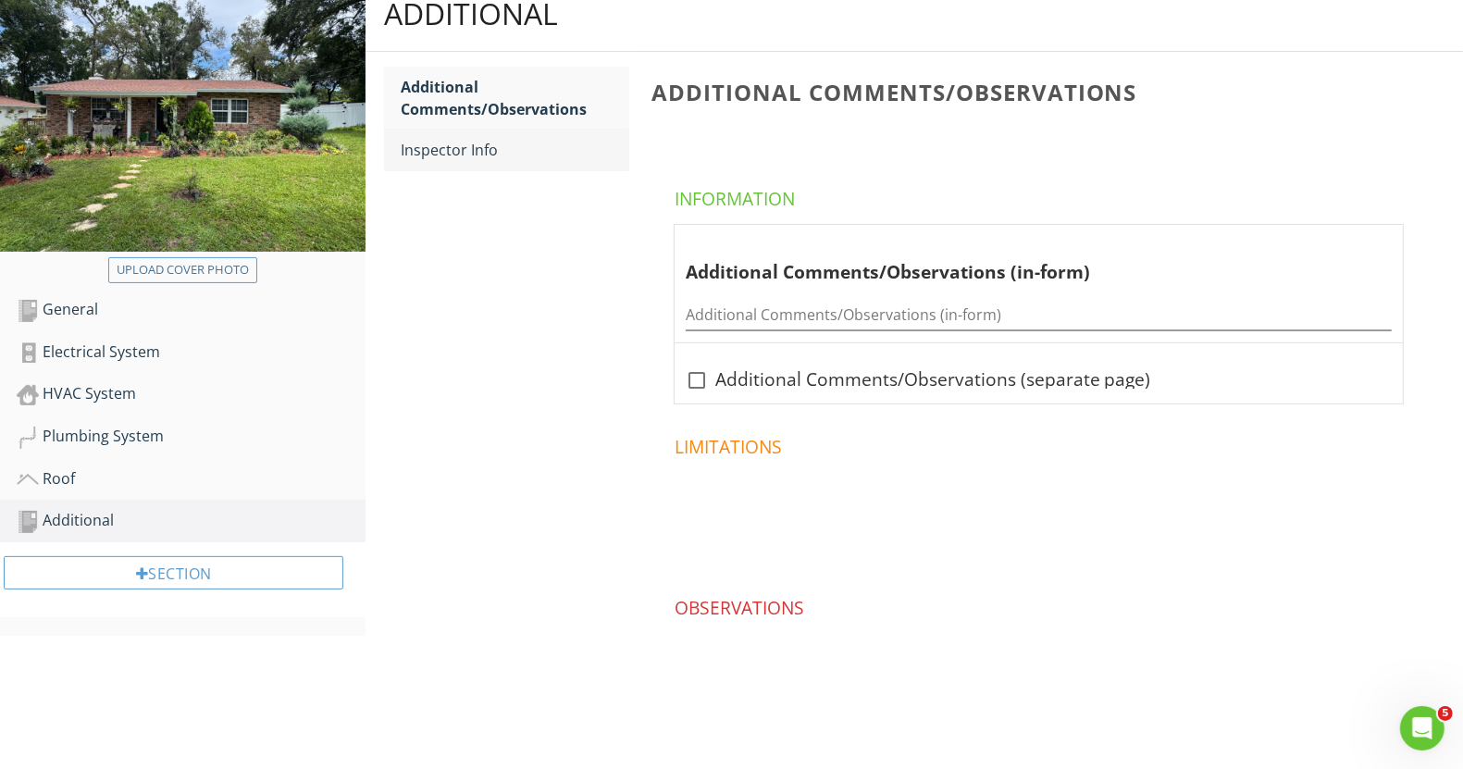
click at [447, 142] on div "Inspector Info" at bounding box center [515, 150] width 228 height 22
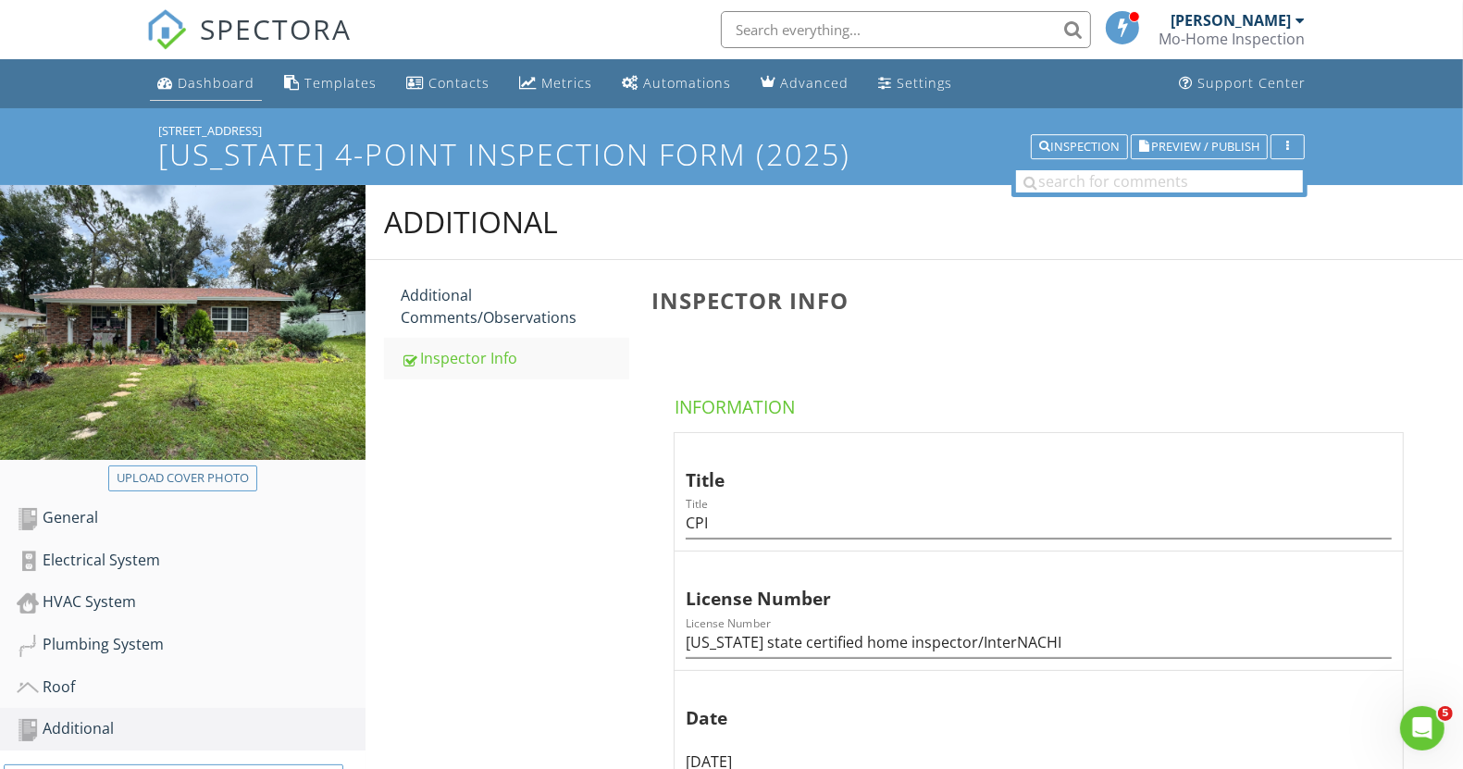
click at [218, 89] on div "Dashboard" at bounding box center [216, 83] width 77 height 18
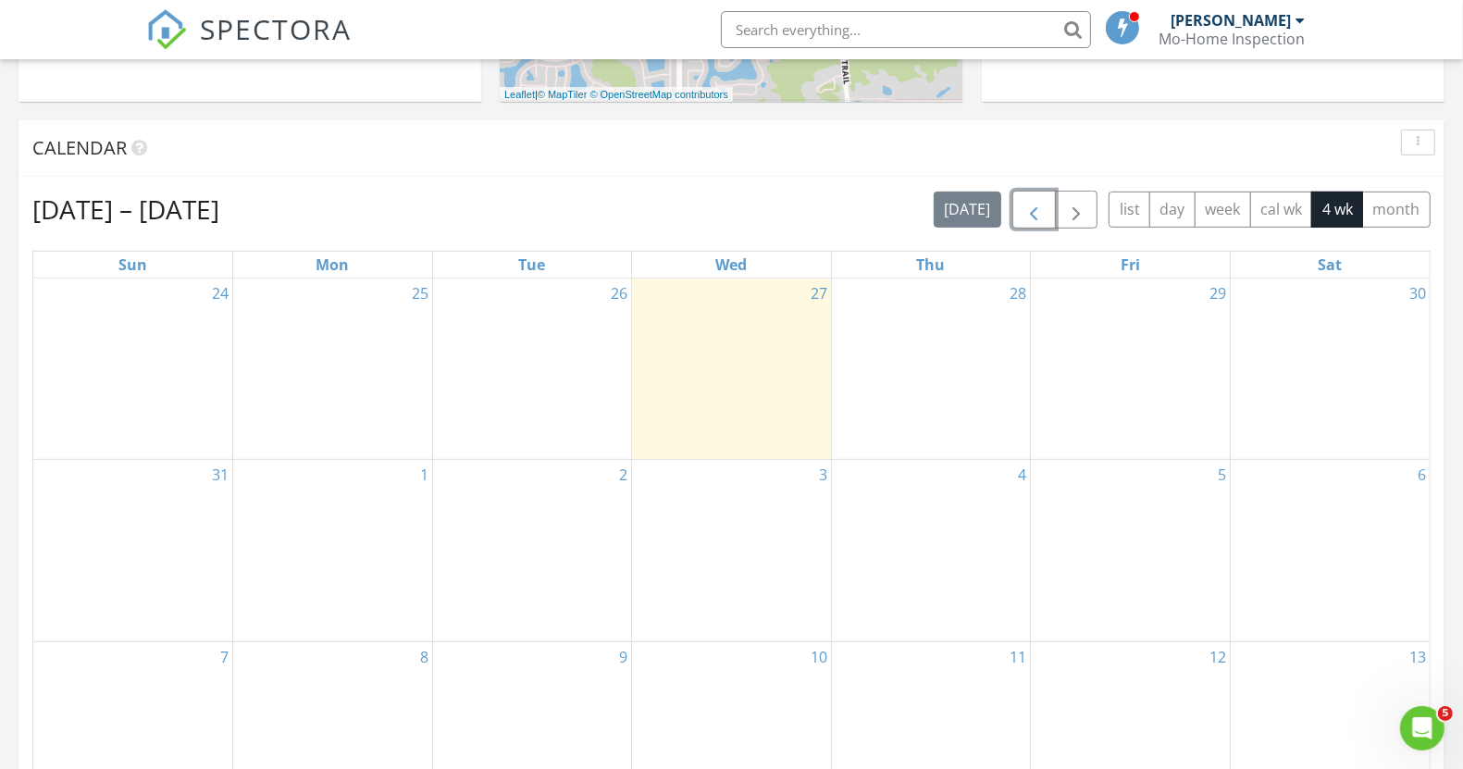
click at [1040, 196] on button "button" at bounding box center [1034, 210] width 43 height 38
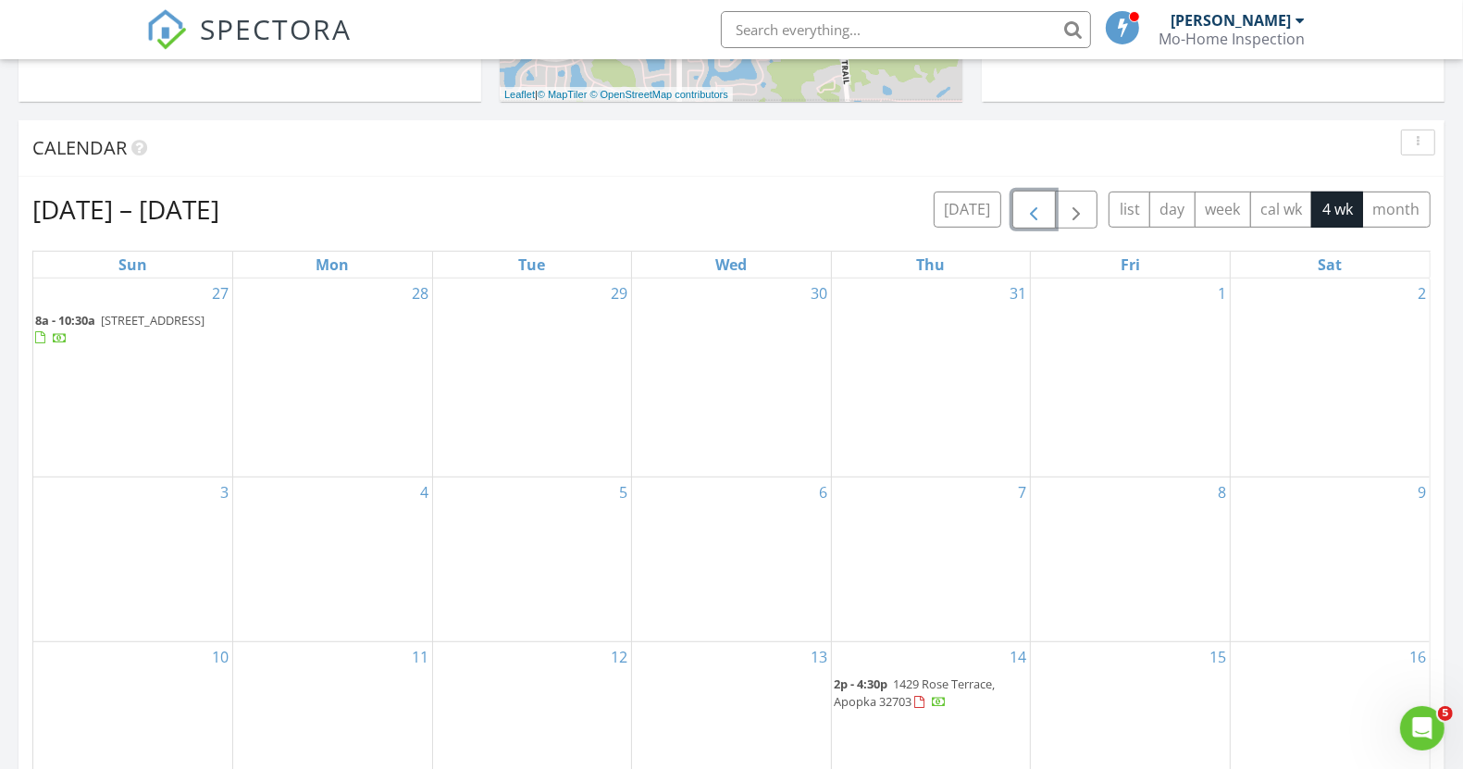
click at [1040, 197] on button "button" at bounding box center [1034, 210] width 43 height 38
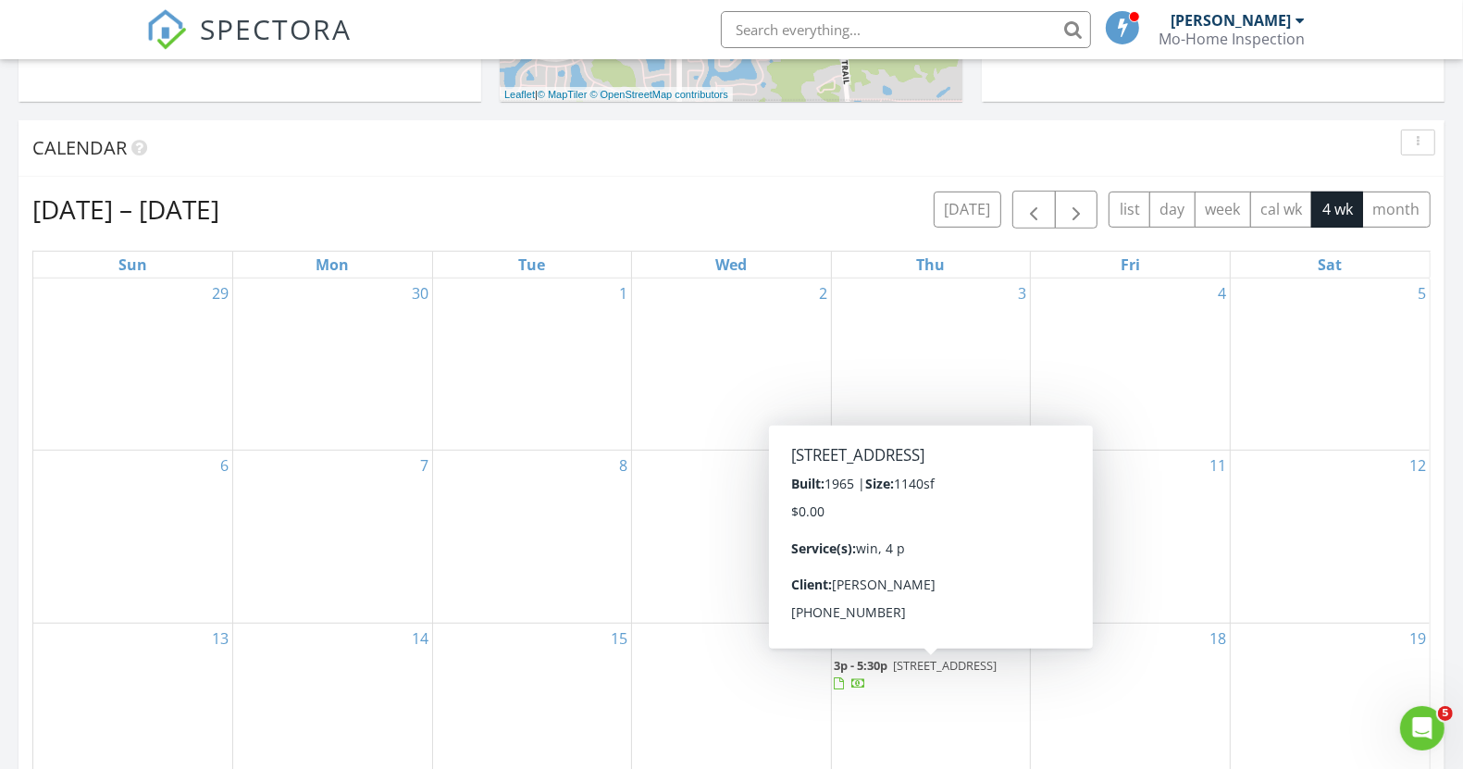
click at [935, 657] on span "3p - 5:30p 305 Tangerine St, Altamonte Springs 32701" at bounding box center [931, 675] width 195 height 36
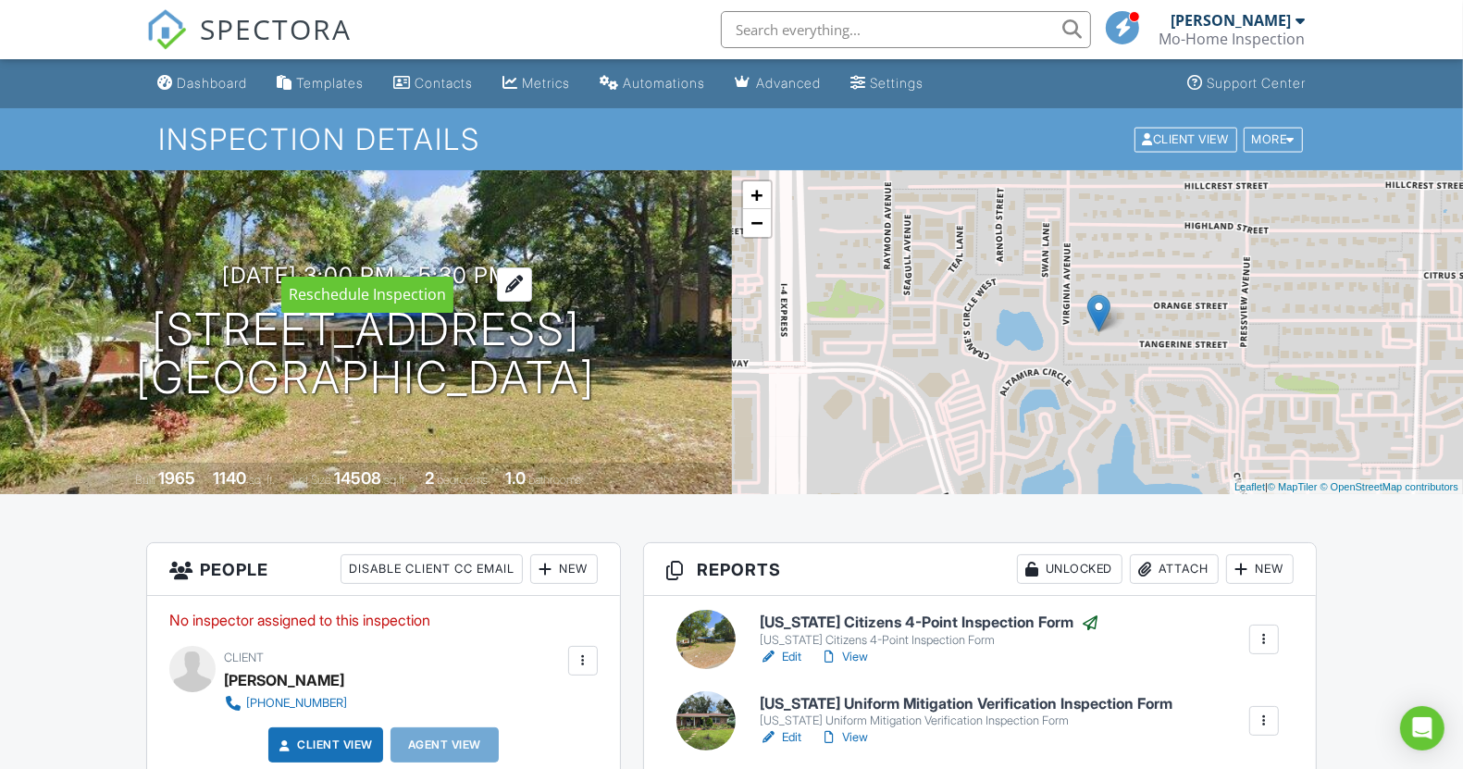
click at [532, 267] on div at bounding box center [514, 284] width 35 height 34
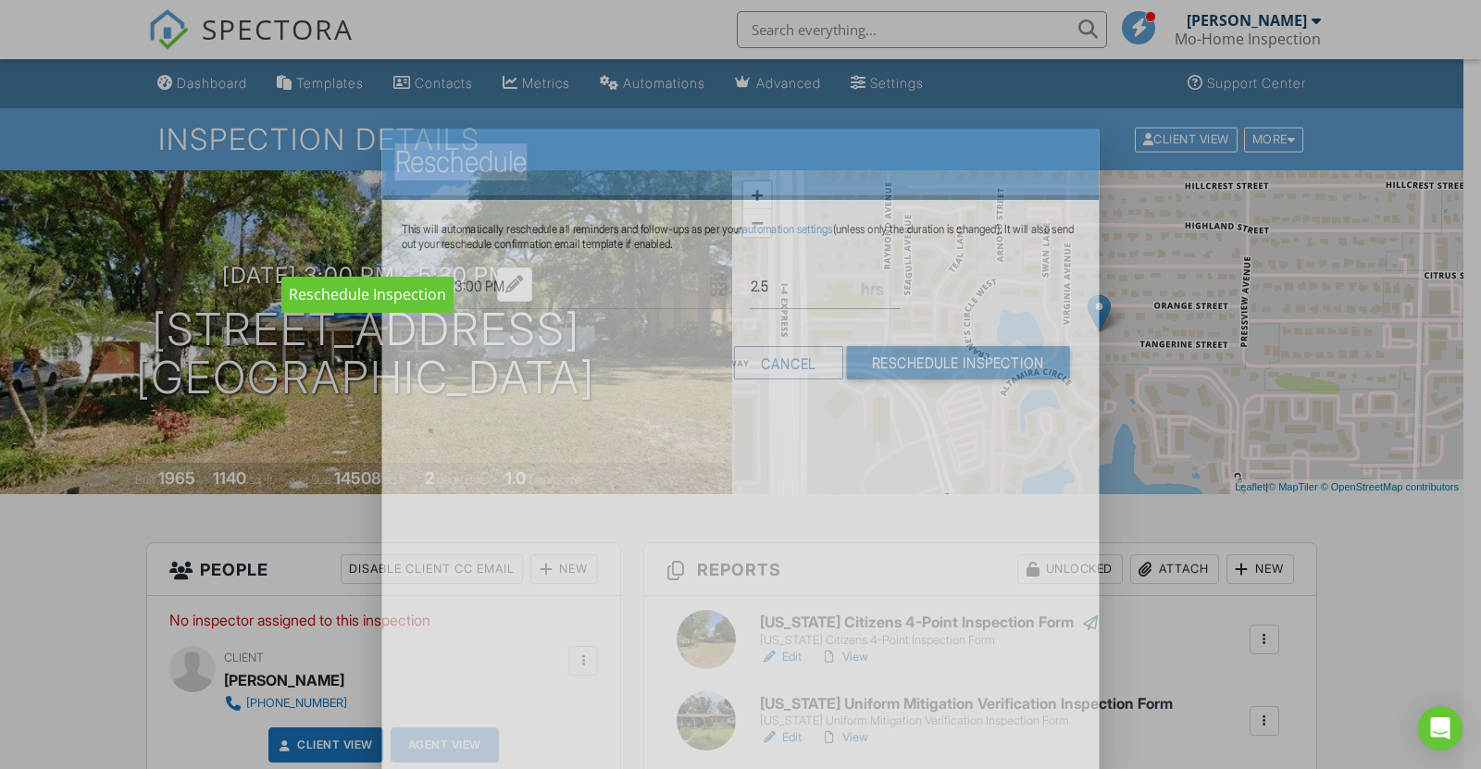
click at [544, 267] on div "Reschedule This will automatically reschedule all reminders and follow-ups as p…" at bounding box center [739, 281] width 717 height 305
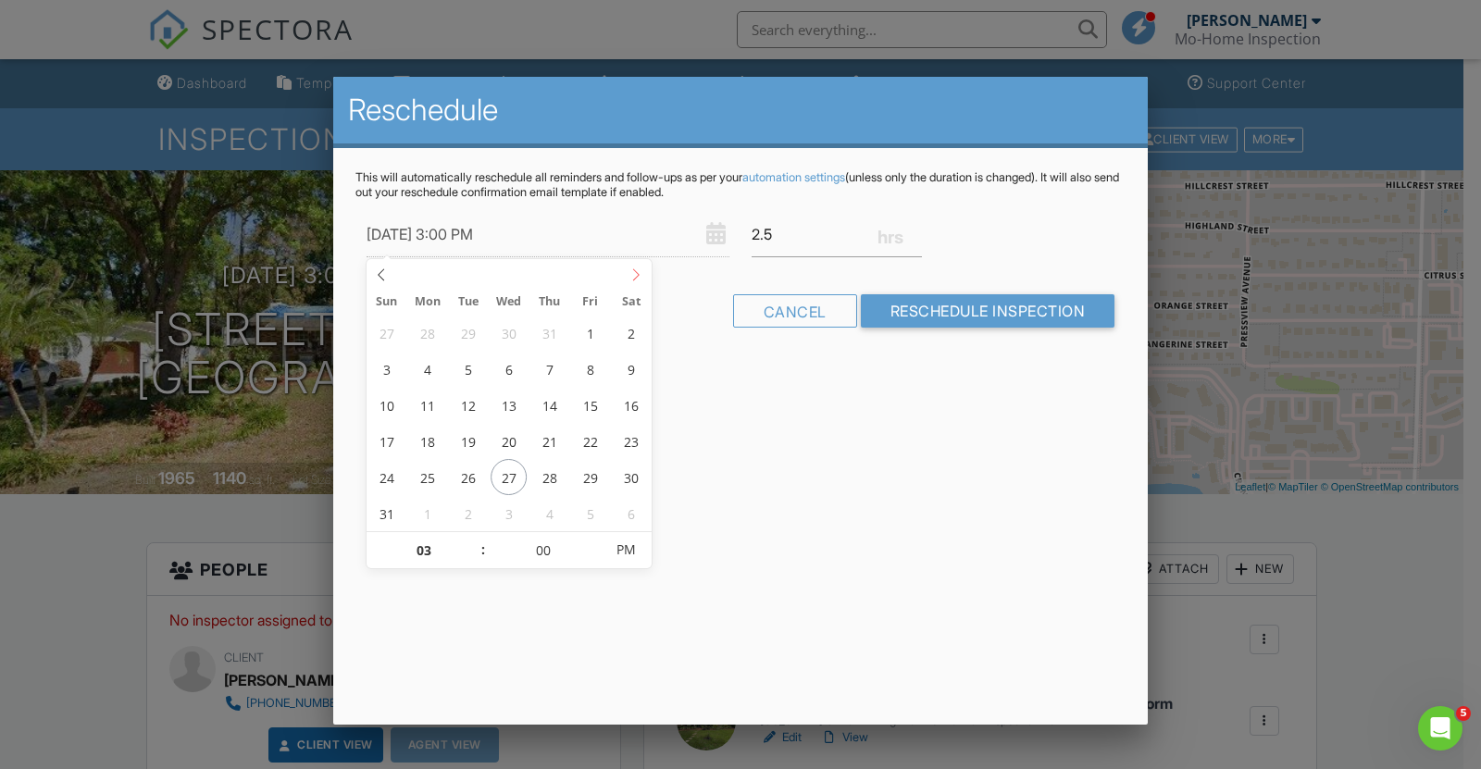
click at [634, 274] on icon at bounding box center [635, 274] width 13 height 13
type input "08/27/2025 3:00 PM"
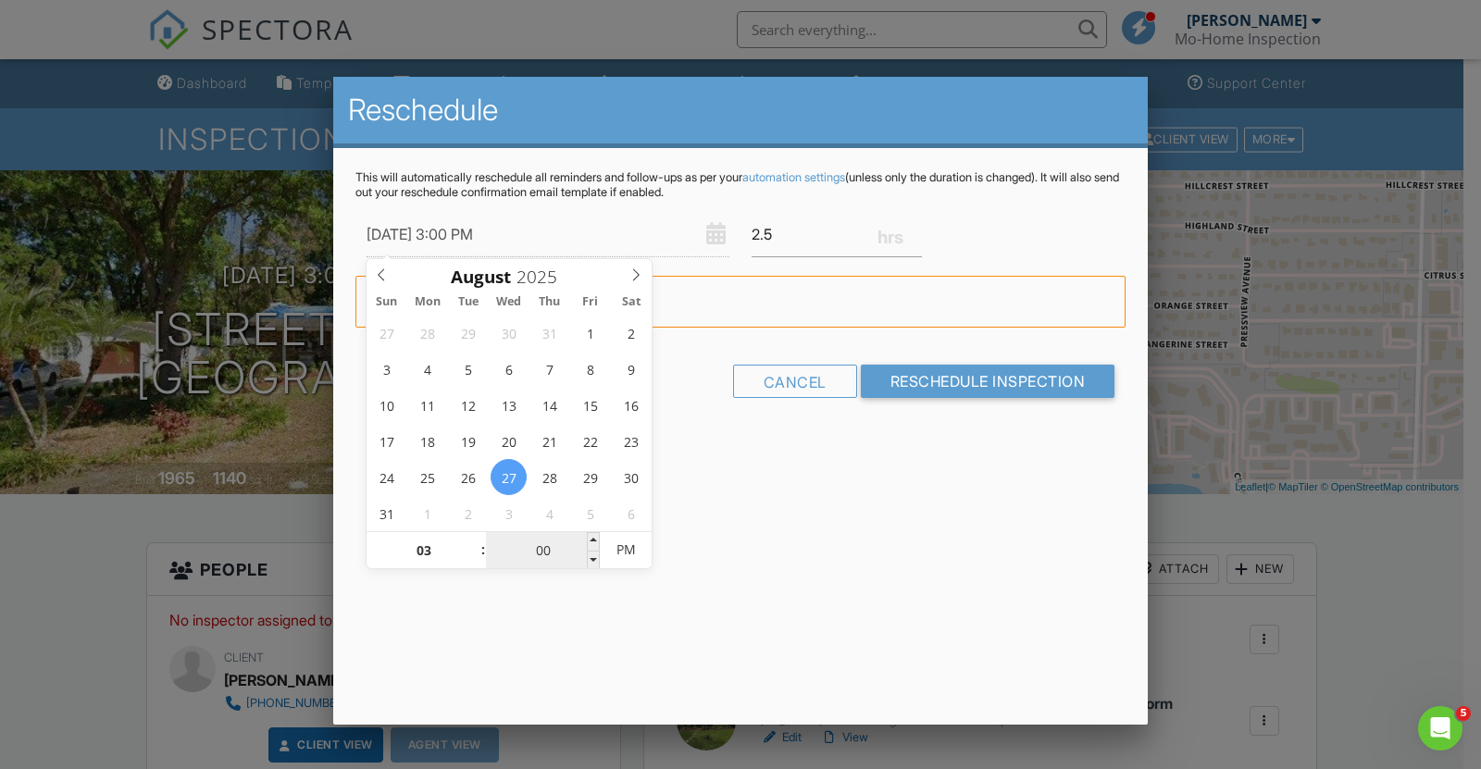
click at [550, 559] on input "00" at bounding box center [543, 550] width 114 height 37
type input "00"
type input "[DATE] 3:00 AM"
click at [632, 560] on span "PM" at bounding box center [625, 549] width 51 height 37
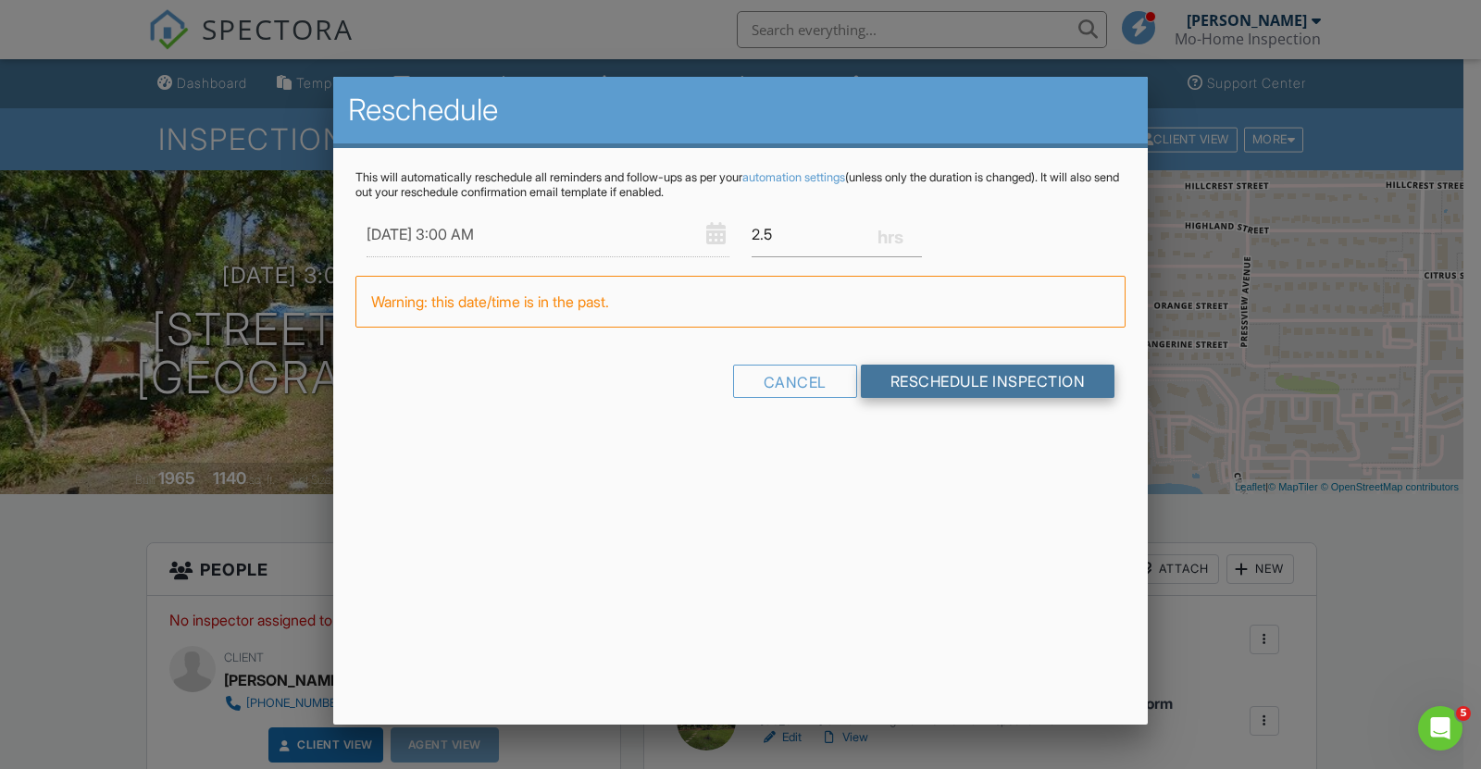
click at [964, 390] on input "Reschedule Inspection" at bounding box center [988, 381] width 255 height 33
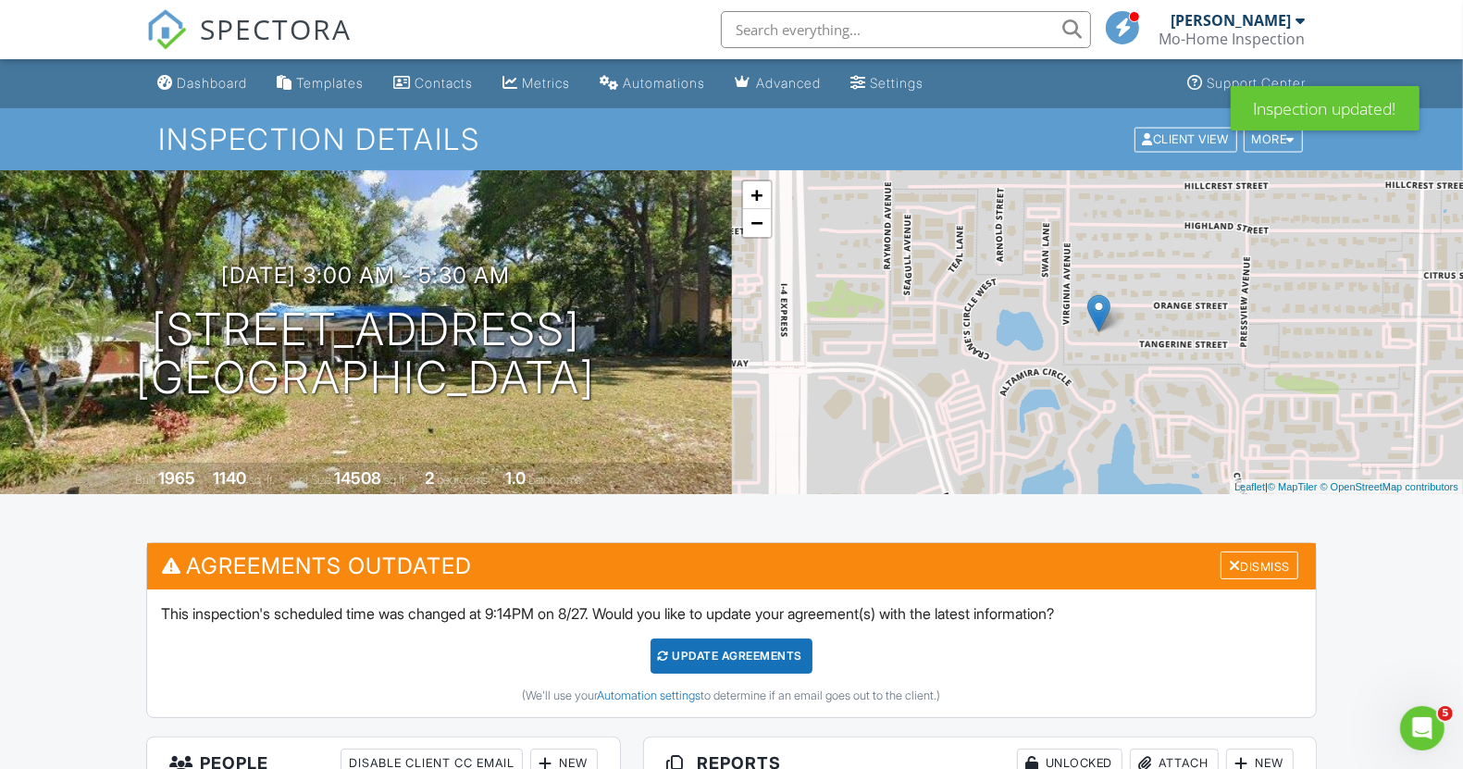
click at [760, 639] on div "Update Agreements" at bounding box center [732, 656] width 162 height 35
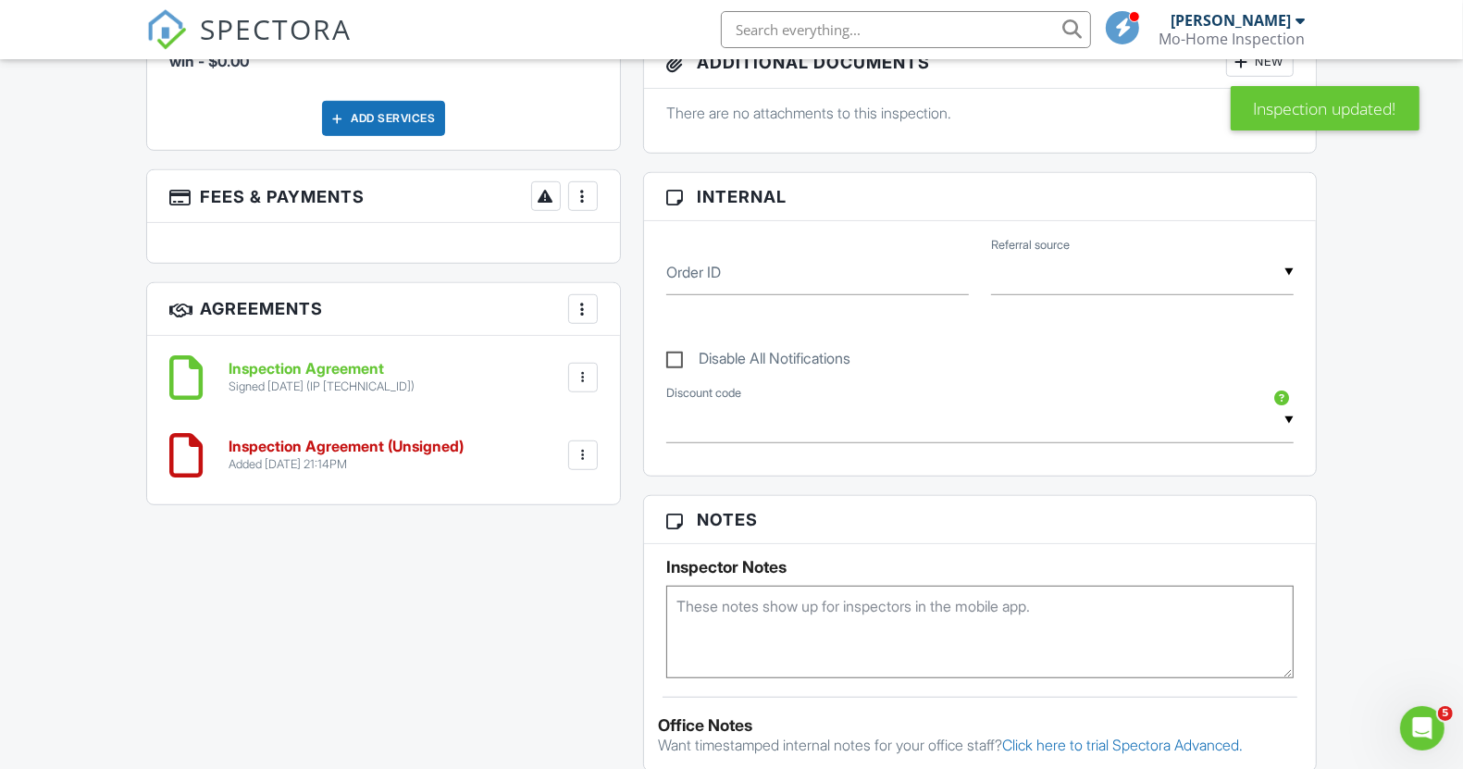
click at [376, 448] on h6 "Inspection Agreement (Unsigned)" at bounding box center [346, 447] width 235 height 17
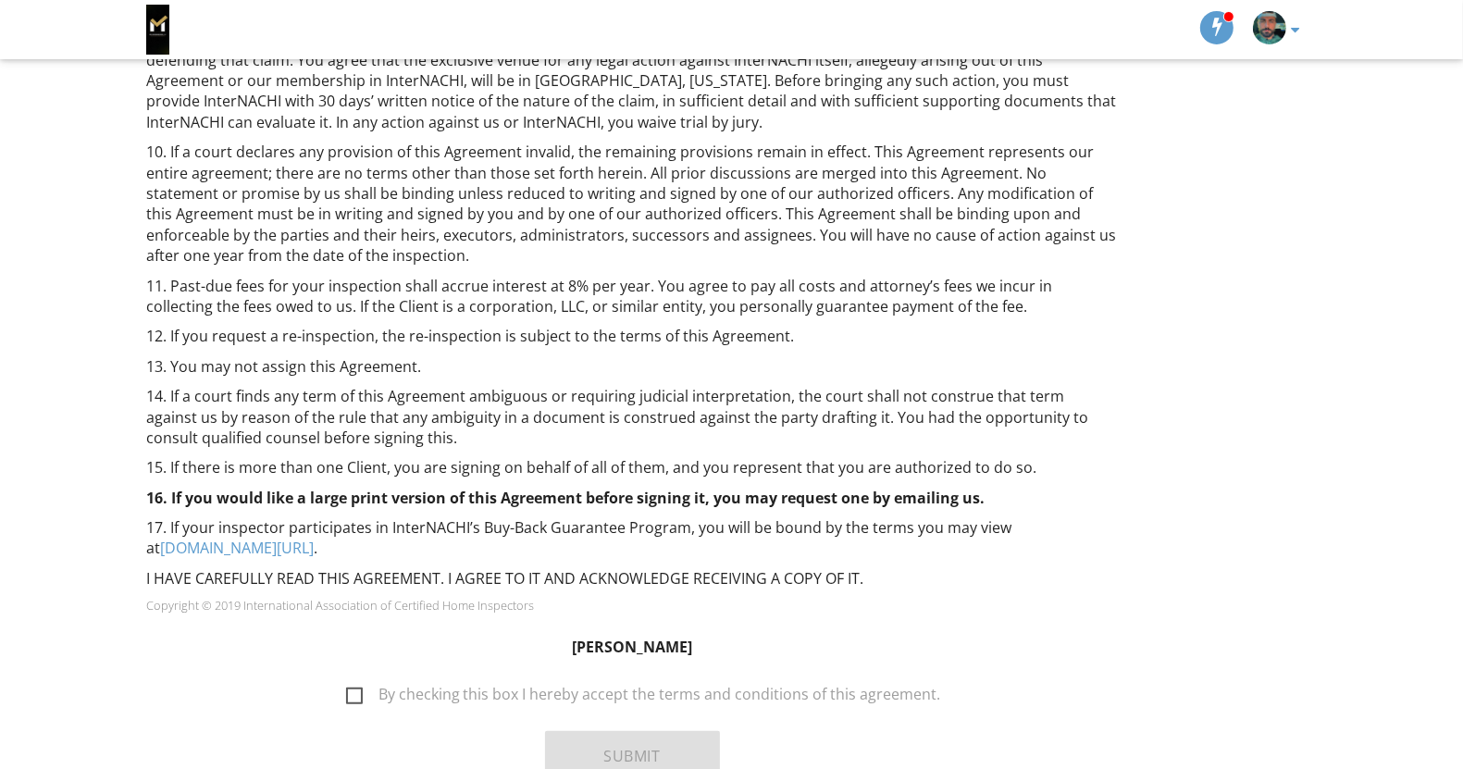
scroll to position [1319, 0]
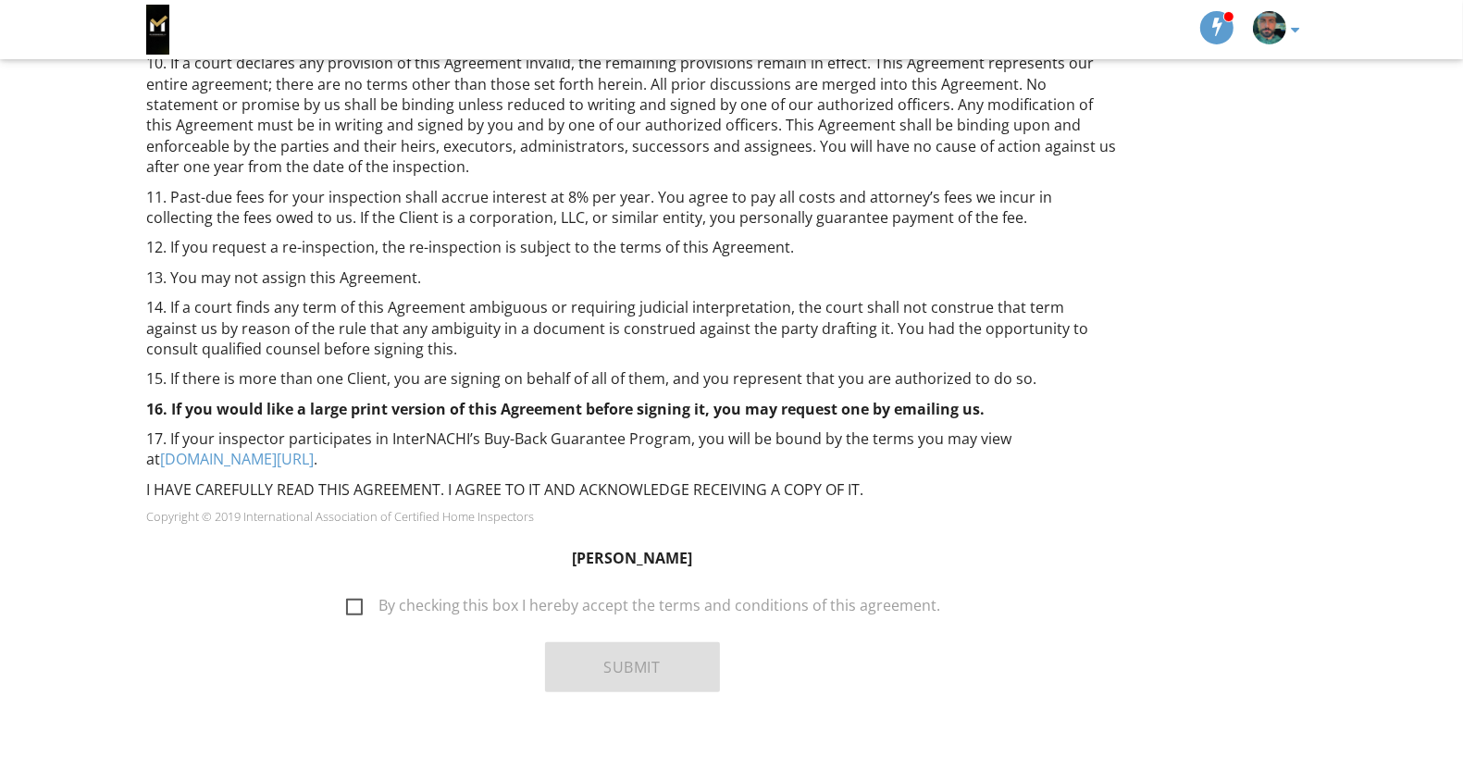
click at [360, 597] on label "By checking this box I hereby accept the terms and conditions of this agreement." at bounding box center [643, 608] width 595 height 23
click at [347, 591] on input "By checking this box I hereby accept the terms and conditions of this agreement." at bounding box center [341, 597] width 12 height 12
checkbox input "true"
click at [572, 642] on button "Submit" at bounding box center [632, 667] width 175 height 50
click at [586, 659] on button "Submit" at bounding box center [632, 667] width 175 height 50
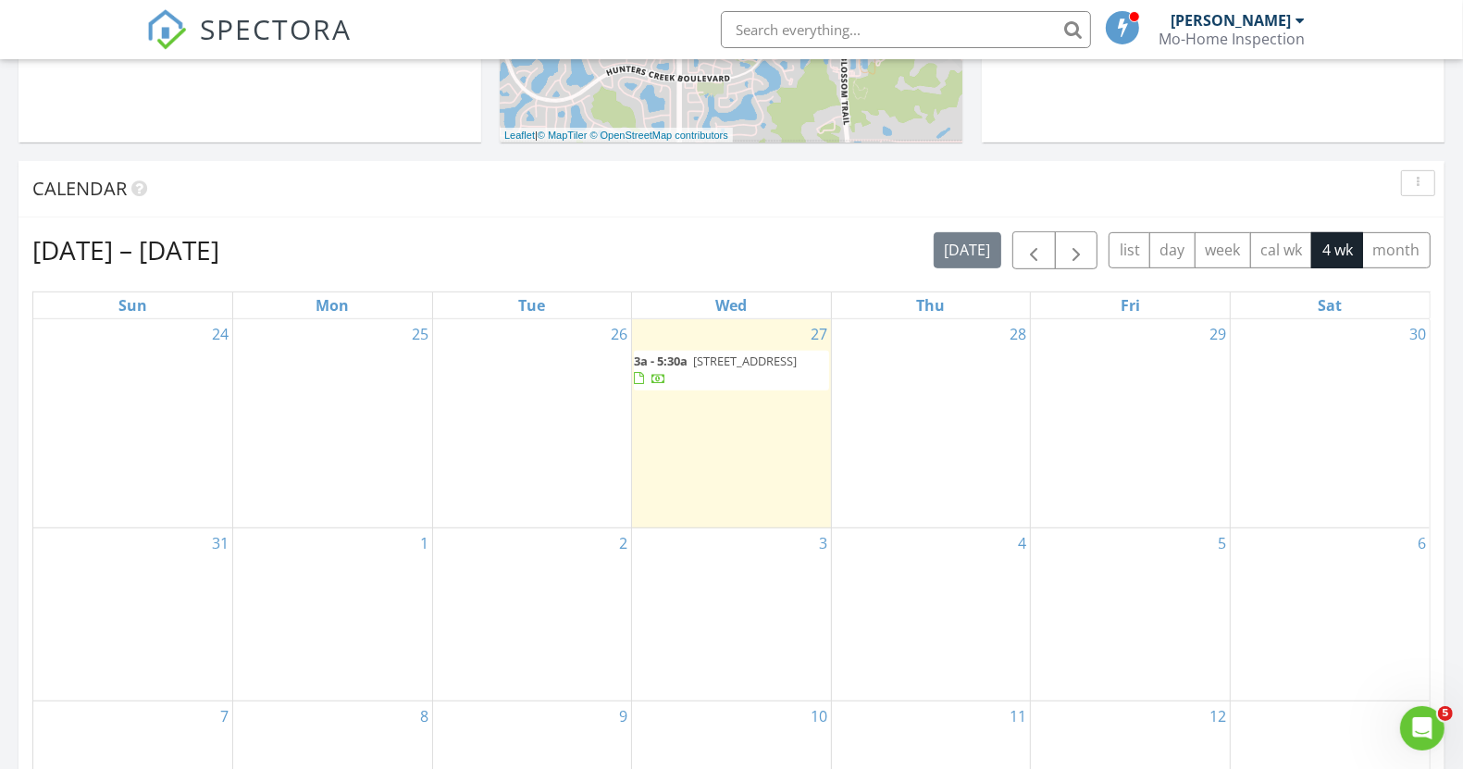
scroll to position [694, 0]
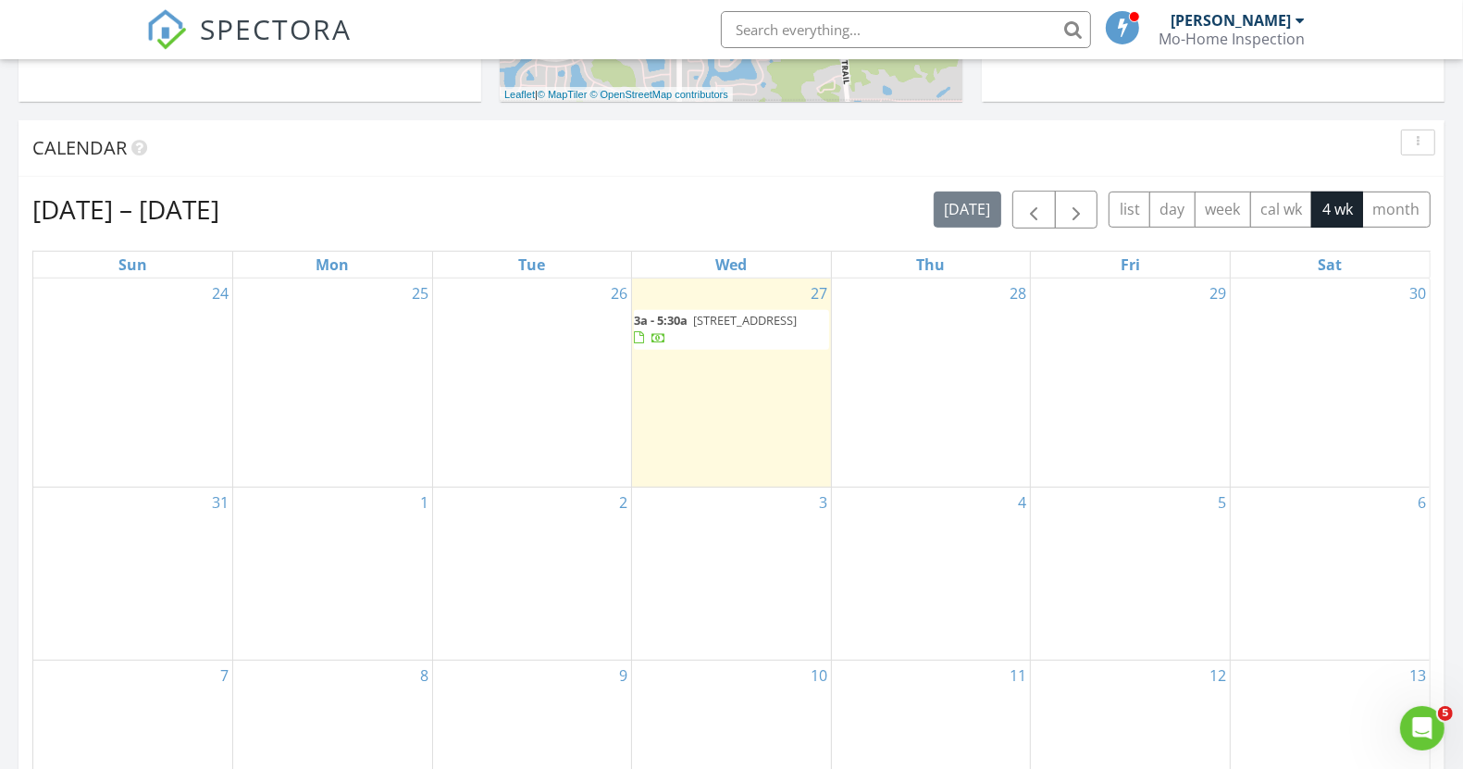
click at [658, 325] on span "3a - 5:30a" at bounding box center [661, 320] width 54 height 17
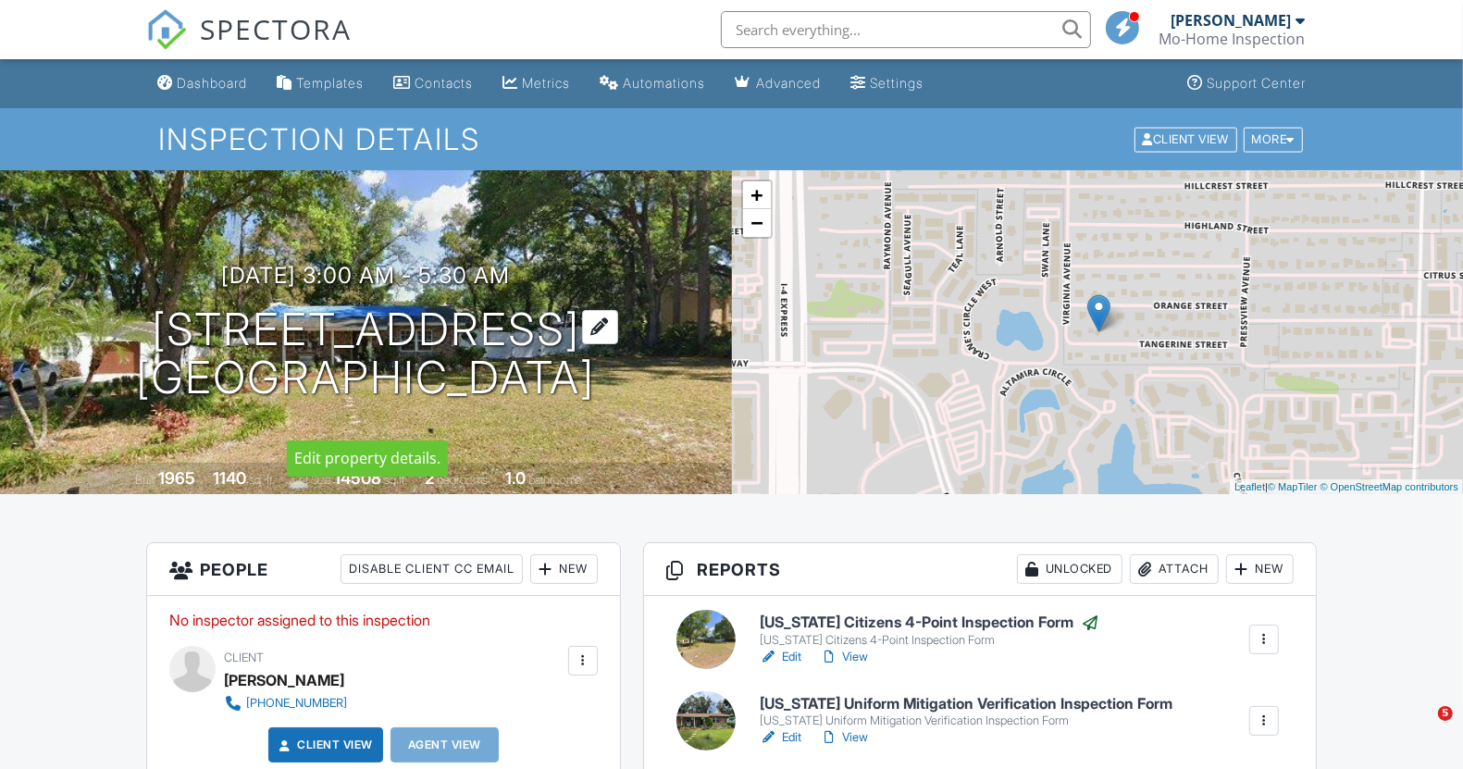
click at [618, 310] on div at bounding box center [600, 327] width 36 height 34
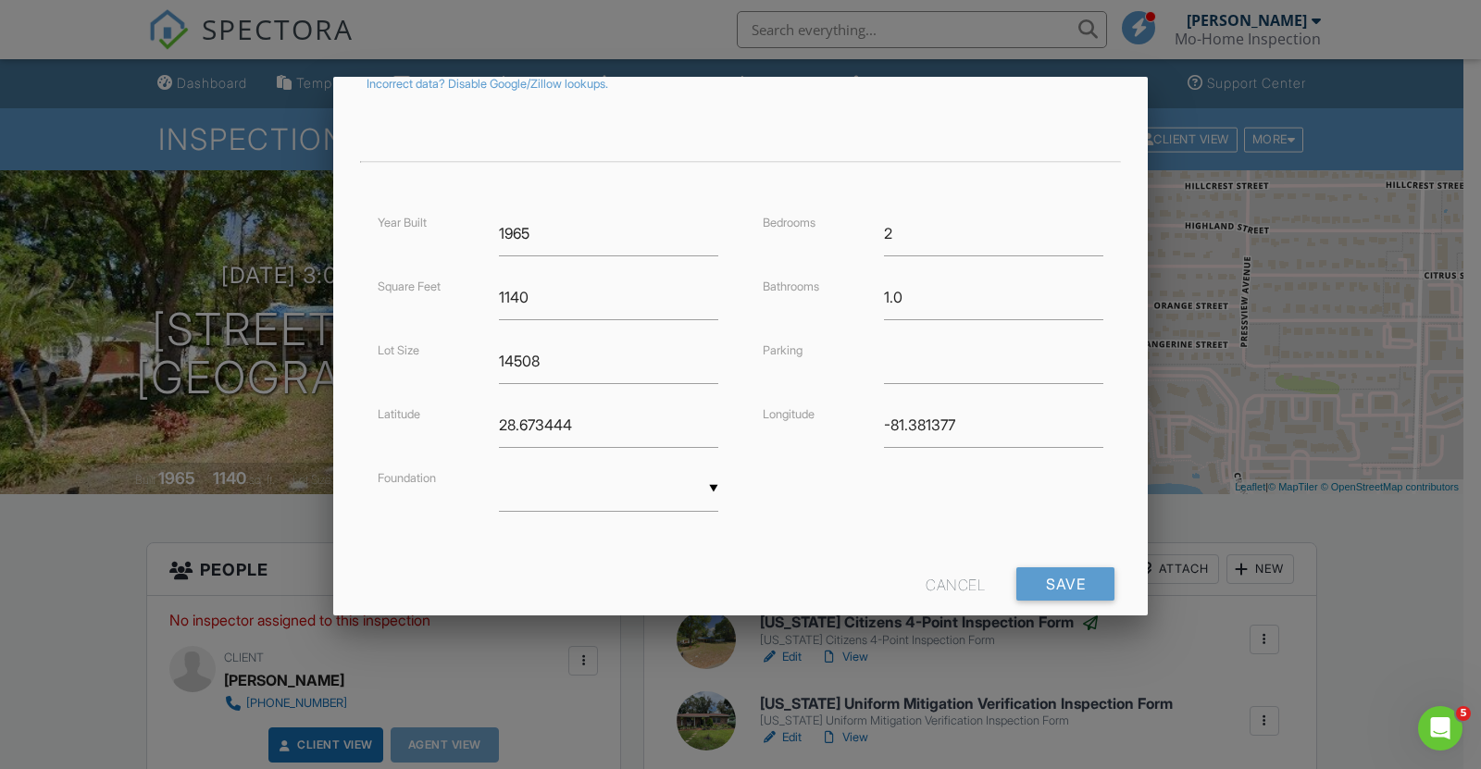
scroll to position [382, 0]
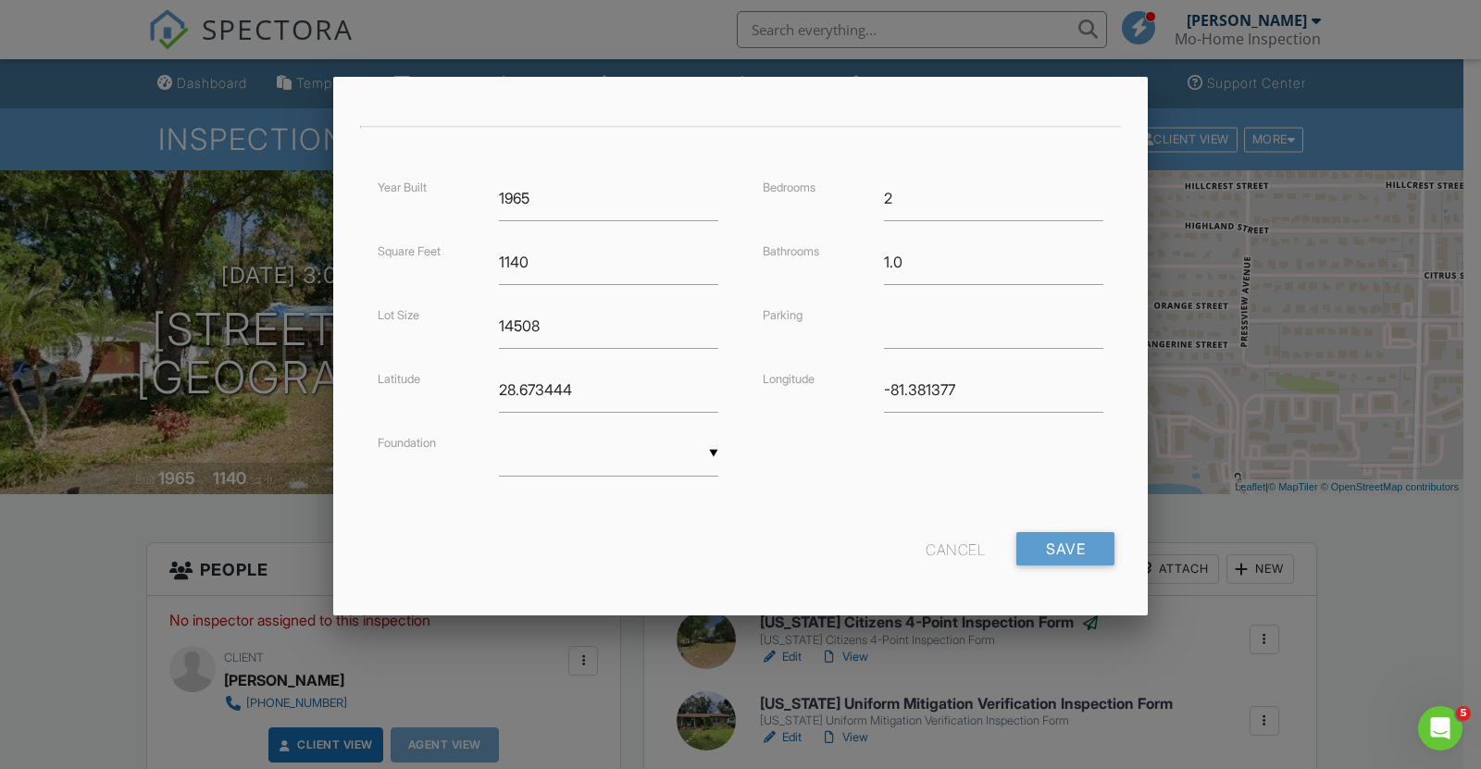
click at [154, 309] on div at bounding box center [740, 388] width 1481 height 962
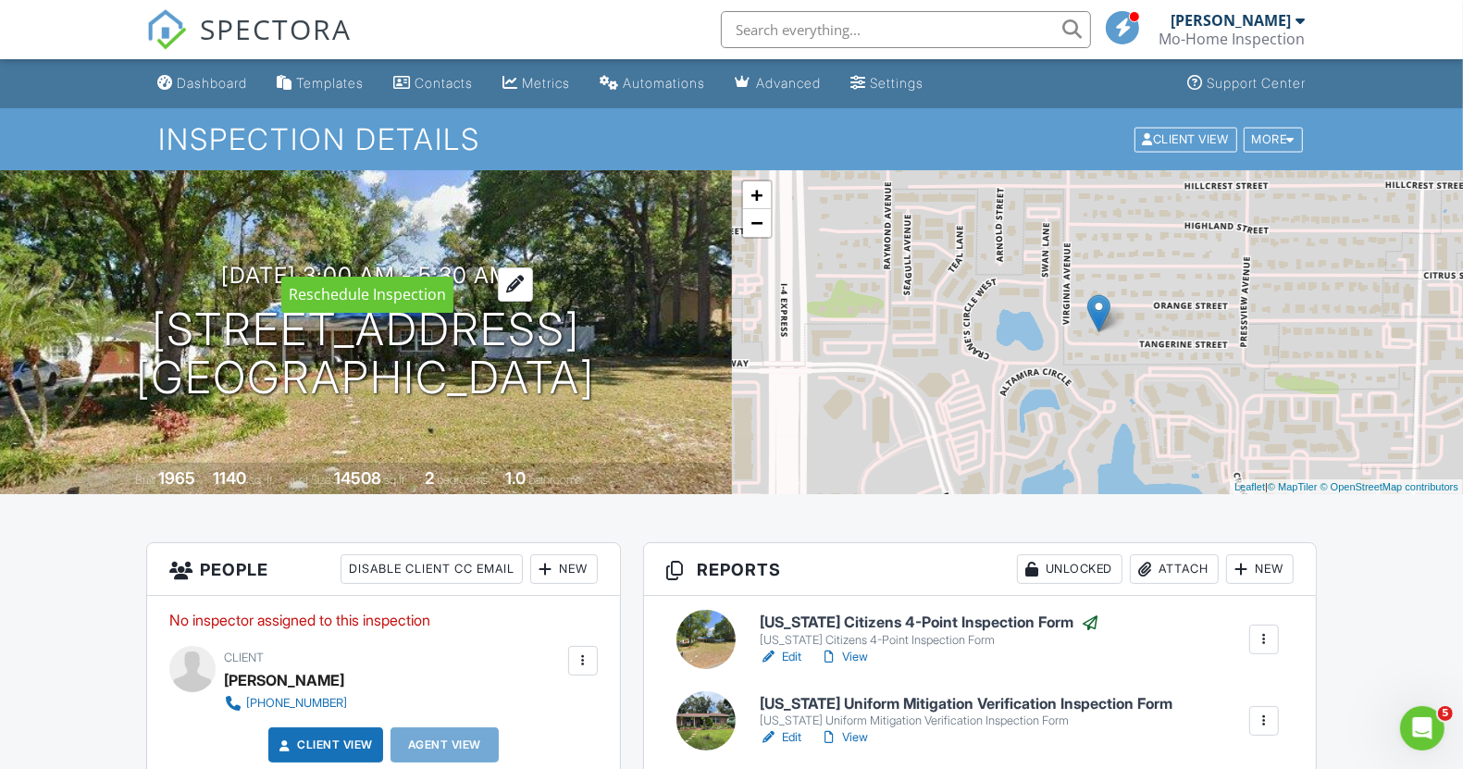
click at [533, 267] on div at bounding box center [515, 284] width 35 height 34
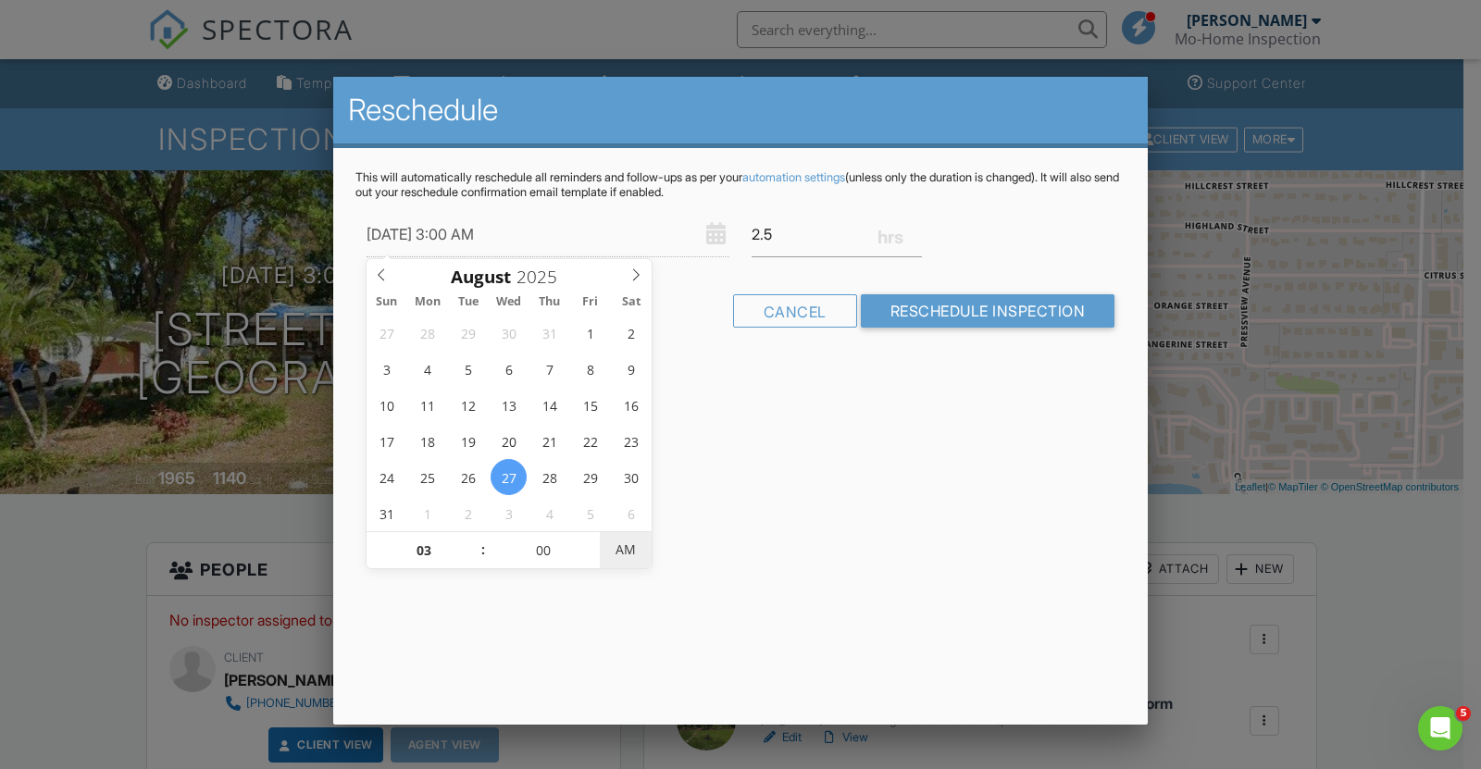
type input "08/27/2025 3:00 PM"
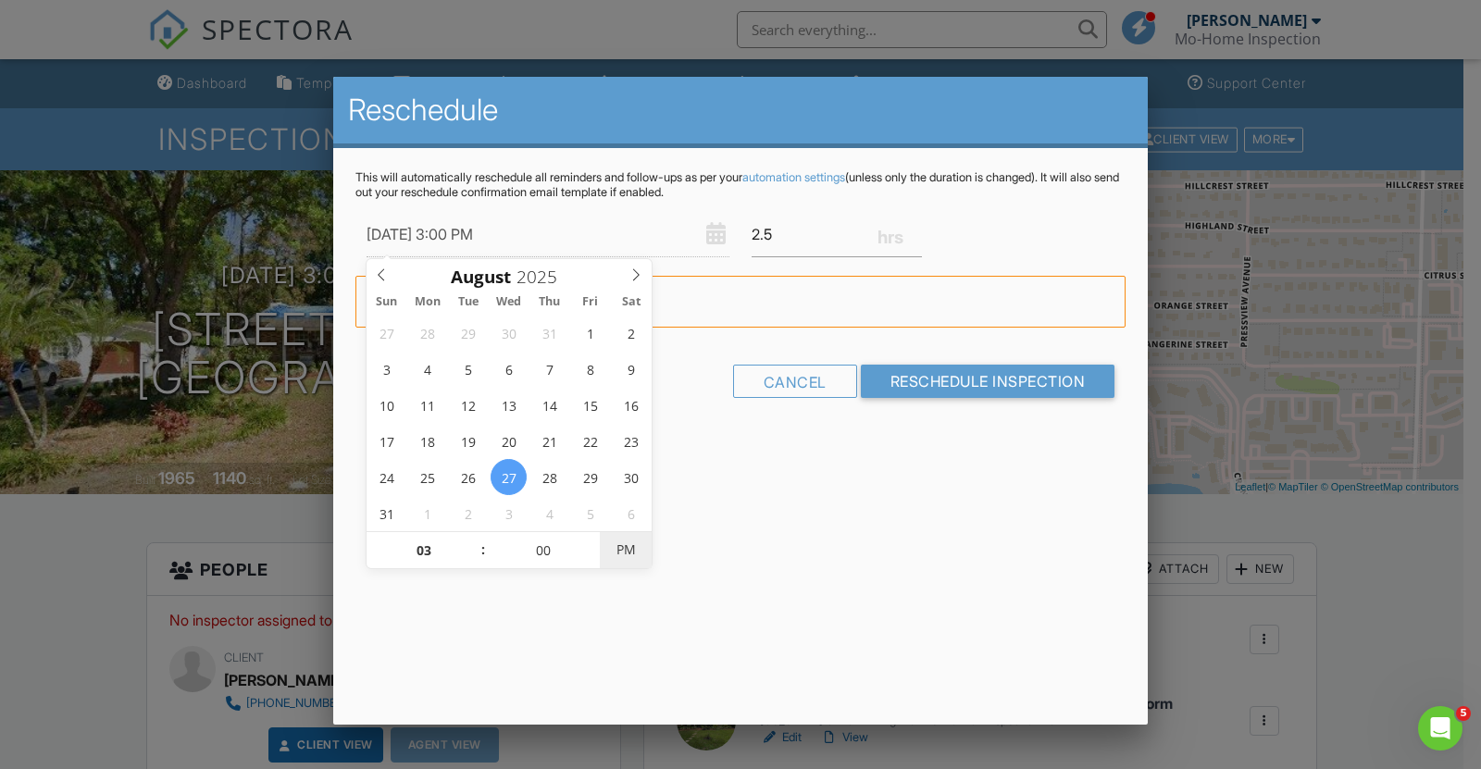
click at [633, 550] on span "PM" at bounding box center [625, 549] width 51 height 37
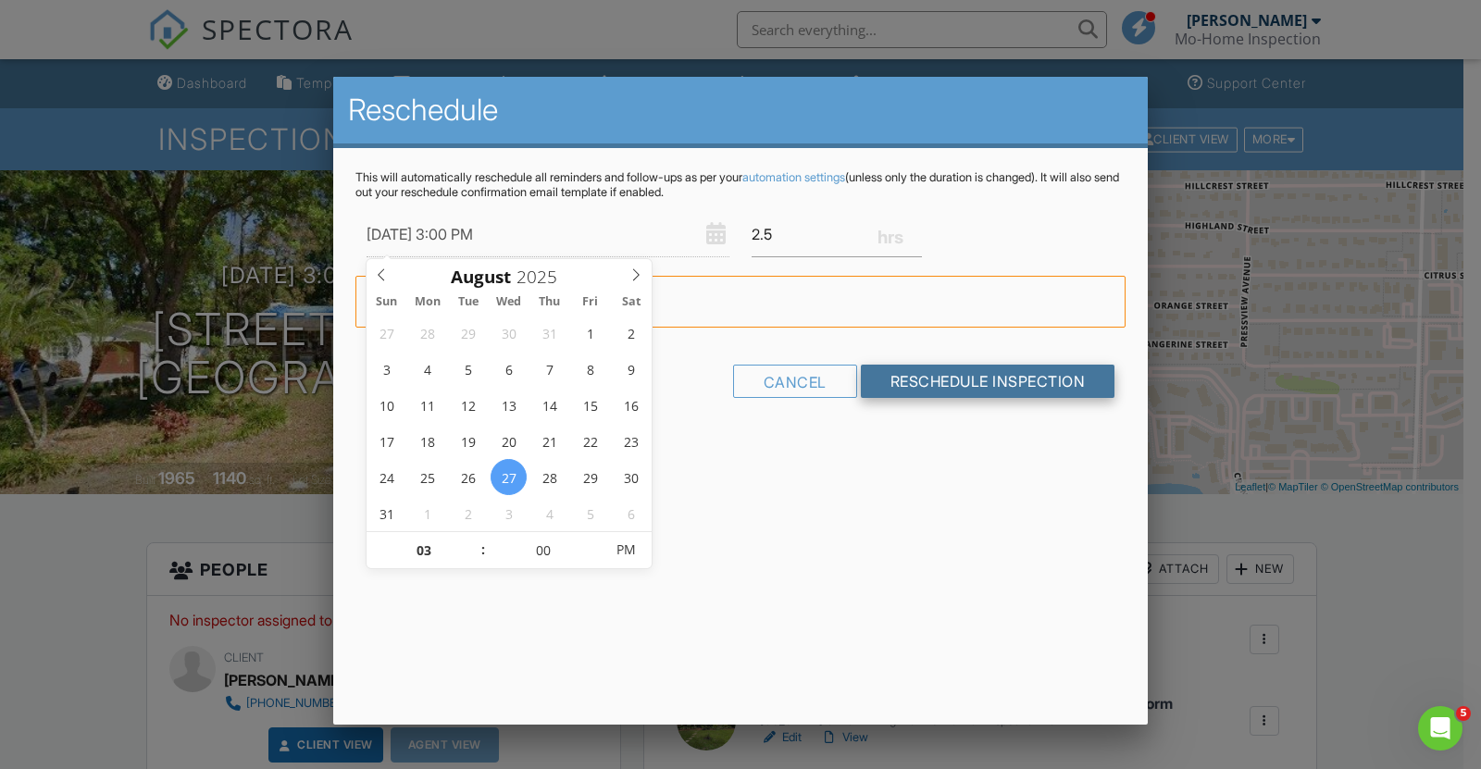
click at [1058, 380] on input "Reschedule Inspection" at bounding box center [988, 381] width 255 height 33
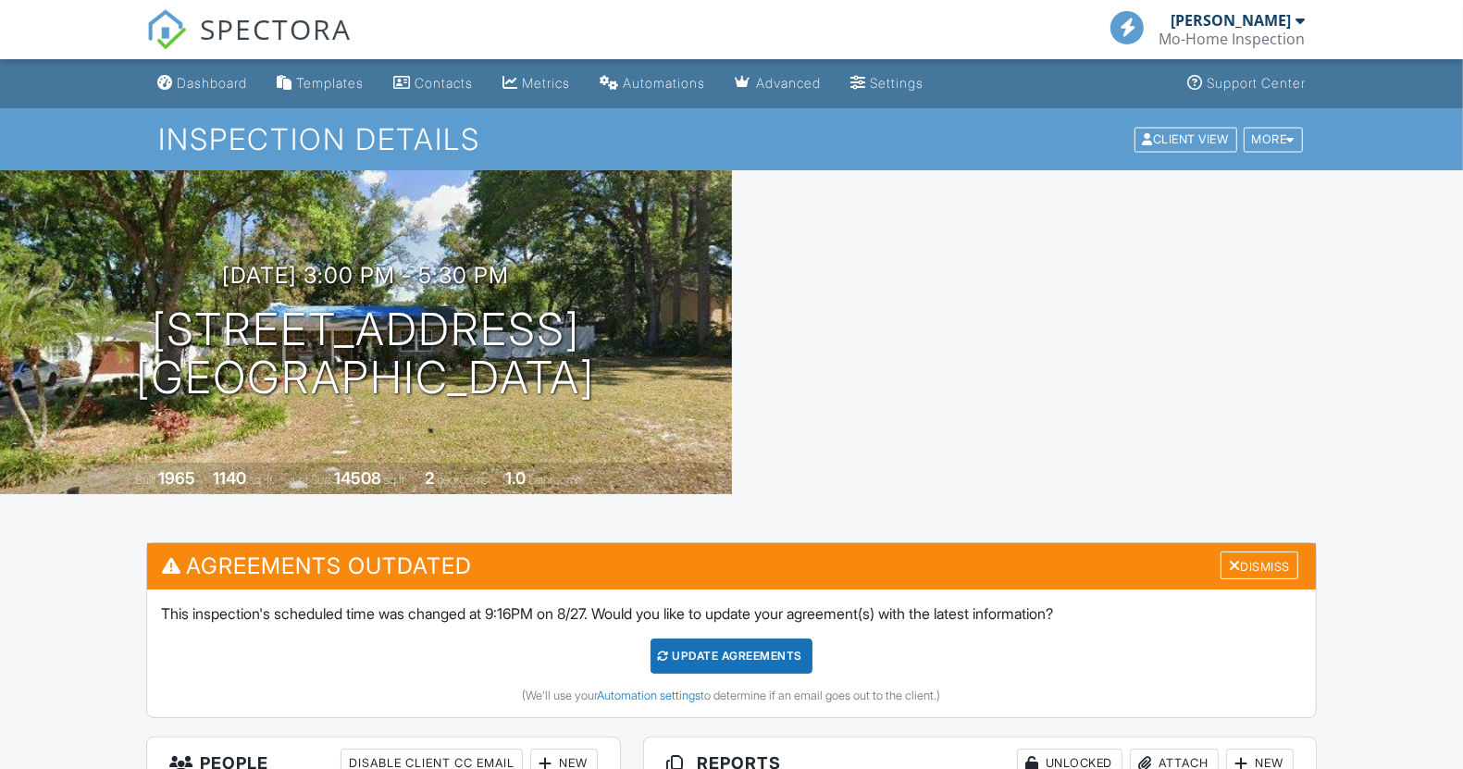
click at [786, 646] on div "Update Agreements" at bounding box center [732, 656] width 162 height 35
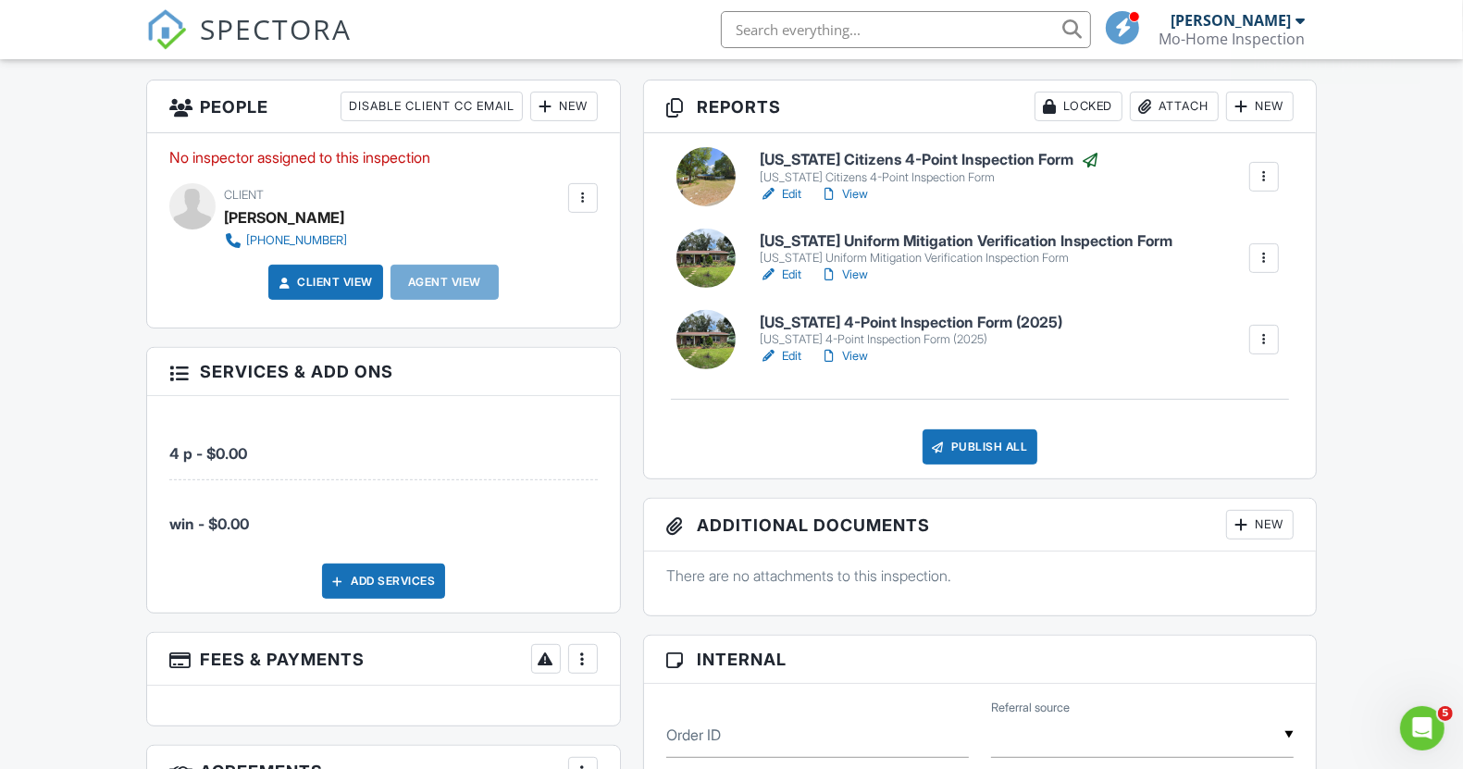
click at [796, 266] on link "Edit" at bounding box center [781, 275] width 42 height 19
click at [0, 0] on div at bounding box center [0, 0] width 0 height 0
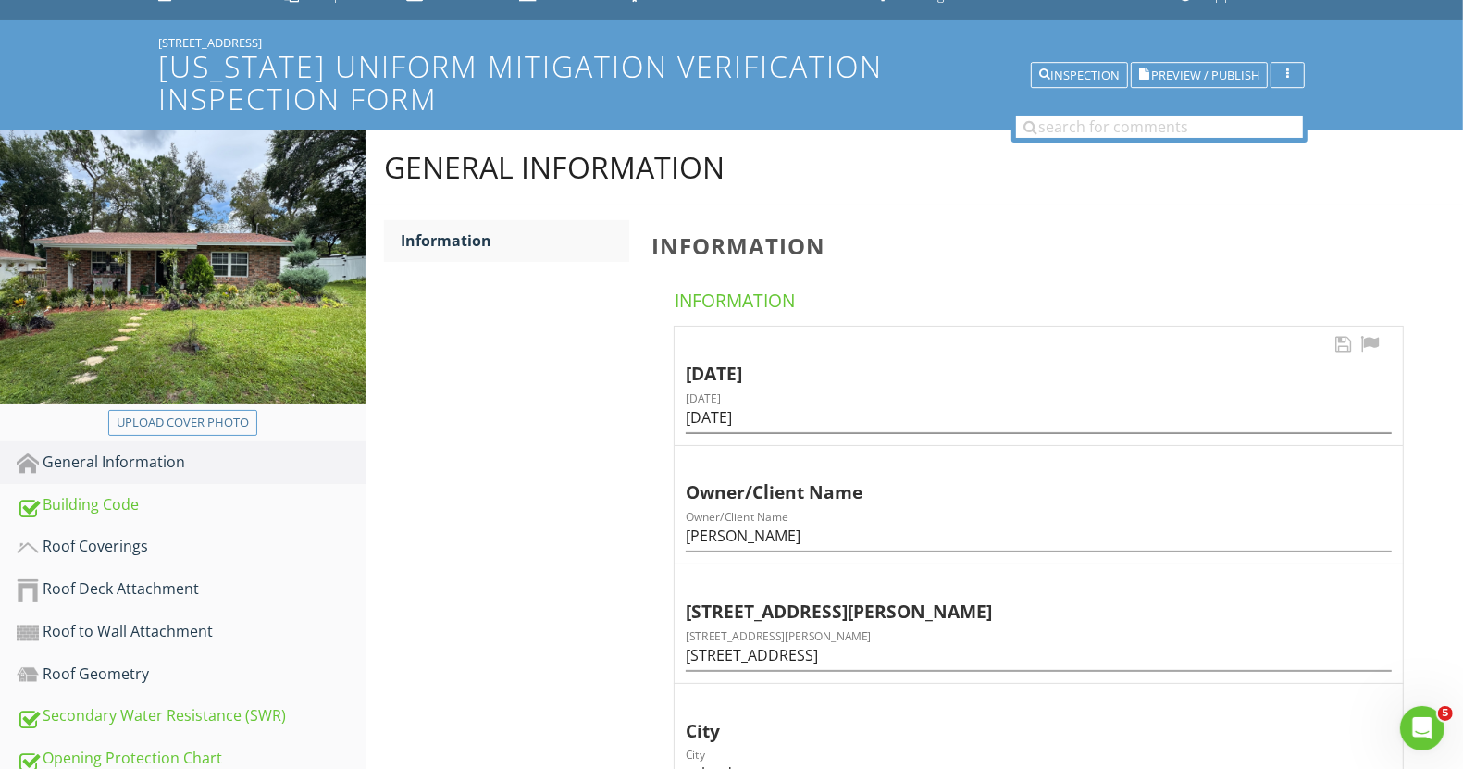
scroll to position [116, 0]
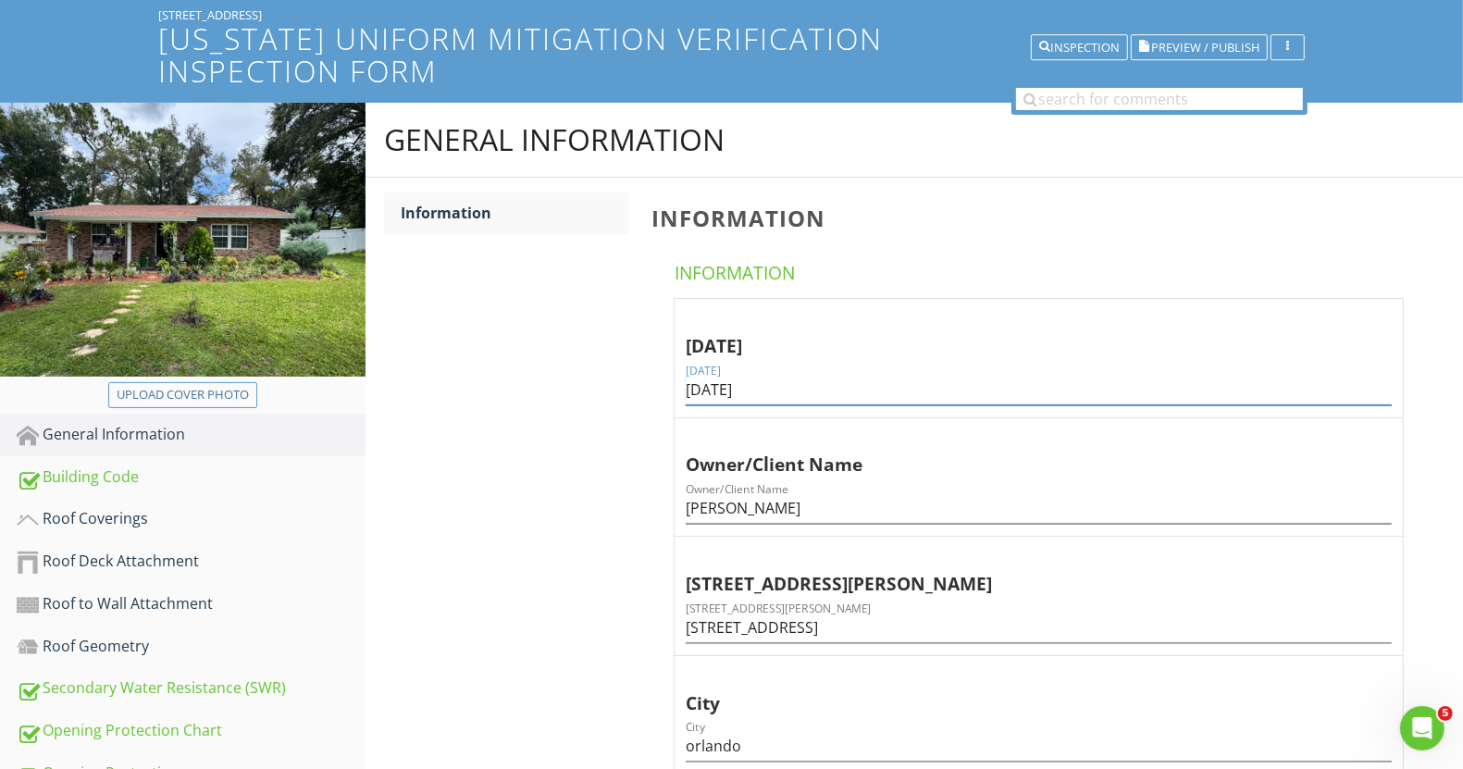
drag, startPoint x: 813, startPoint y: 392, endPoint x: 657, endPoint y: 376, distance: 156.4
type input "08/27/2025"
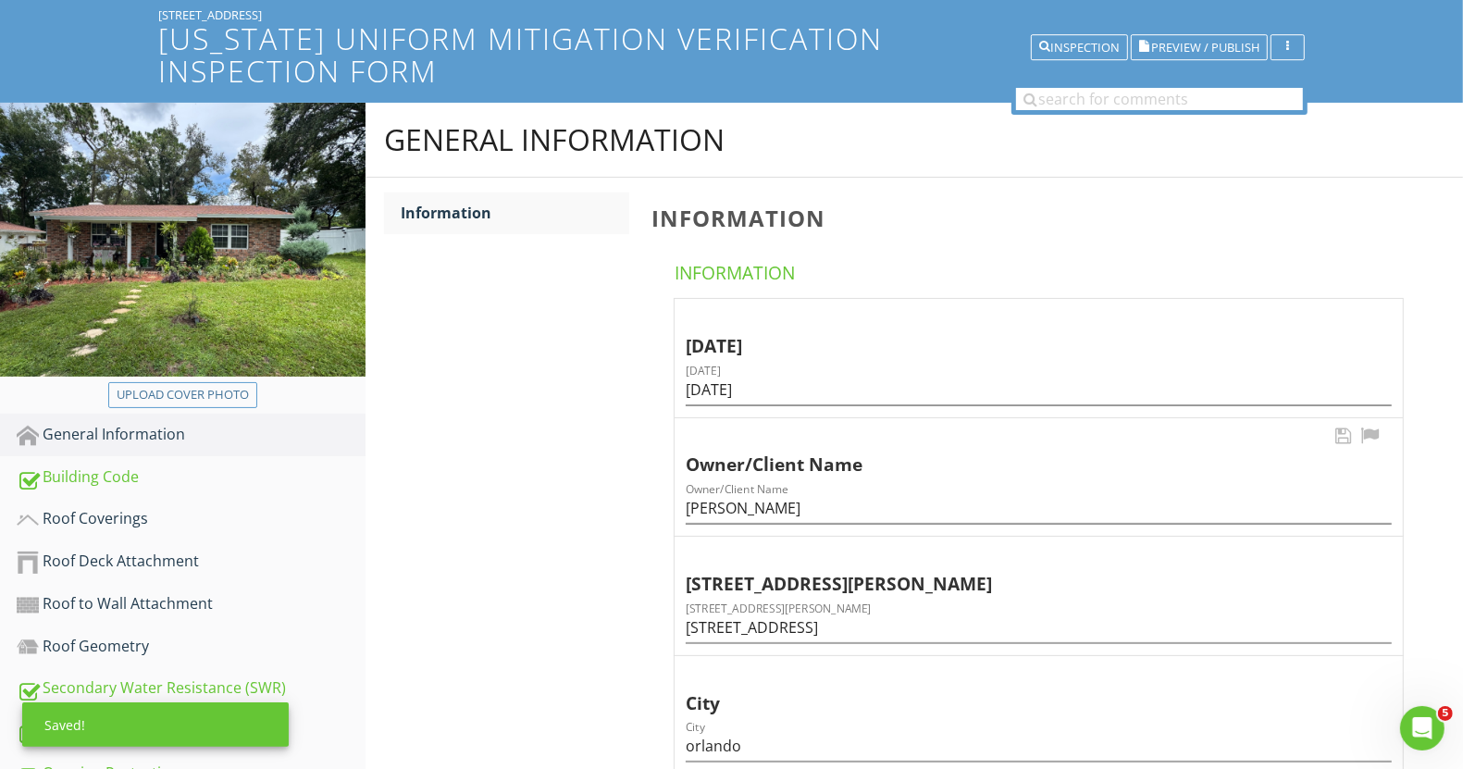
click at [689, 467] on div "Owner/Client Name" at bounding box center [1021, 453] width 671 height 54
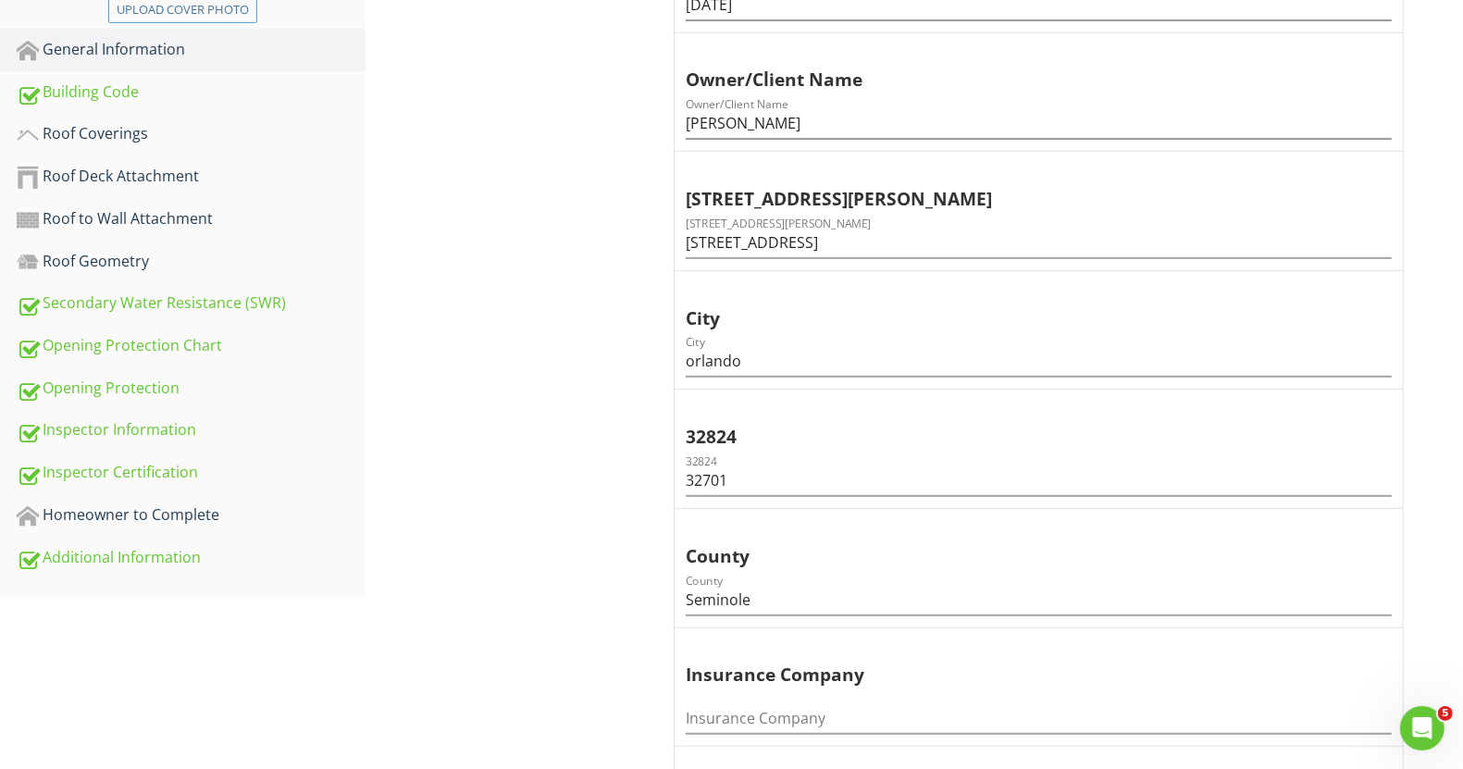
scroll to position [154, 0]
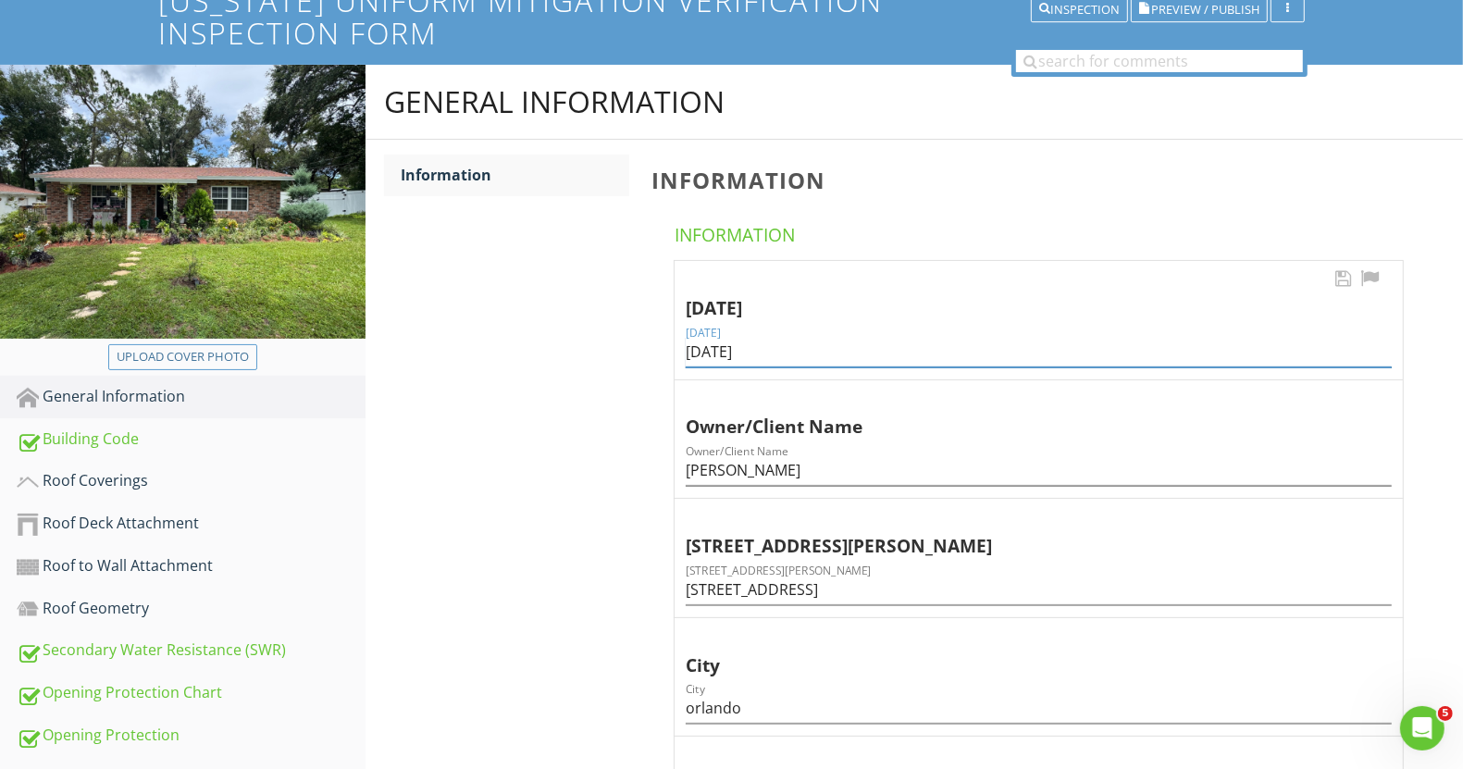
click at [717, 342] on input "08/27/2025" at bounding box center [1039, 352] width 706 height 31
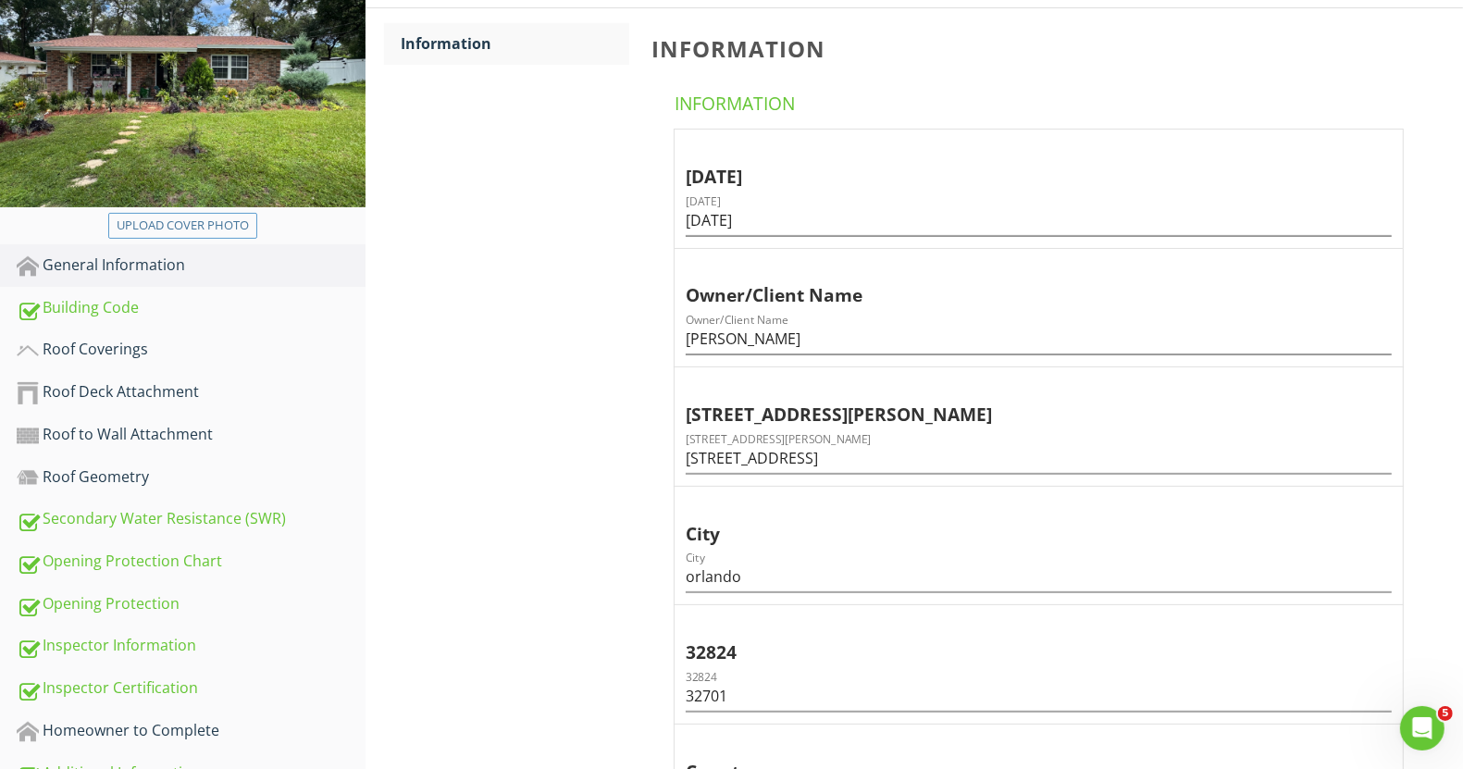
scroll to position [269, 0]
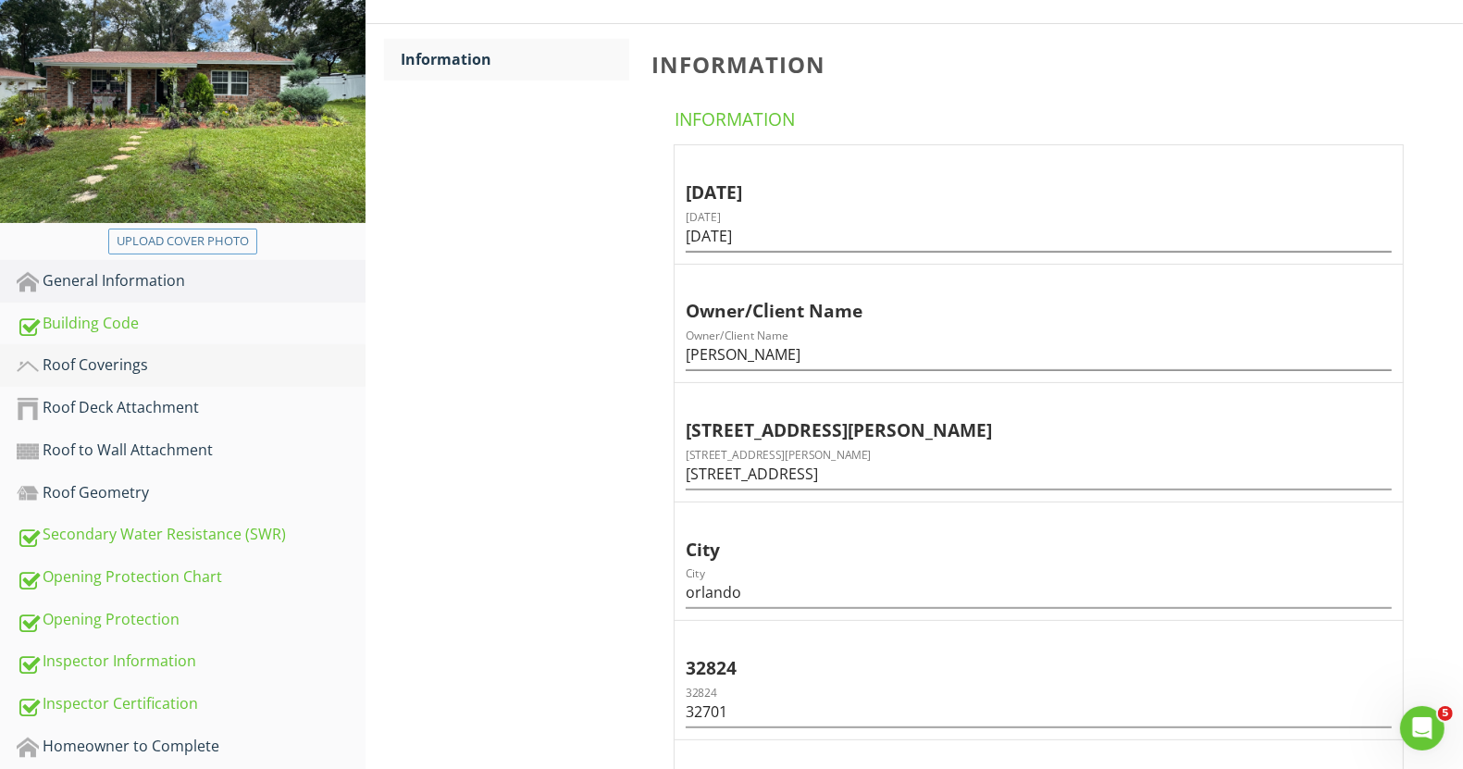
click at [84, 354] on div "Roof Coverings" at bounding box center [191, 366] width 349 height 24
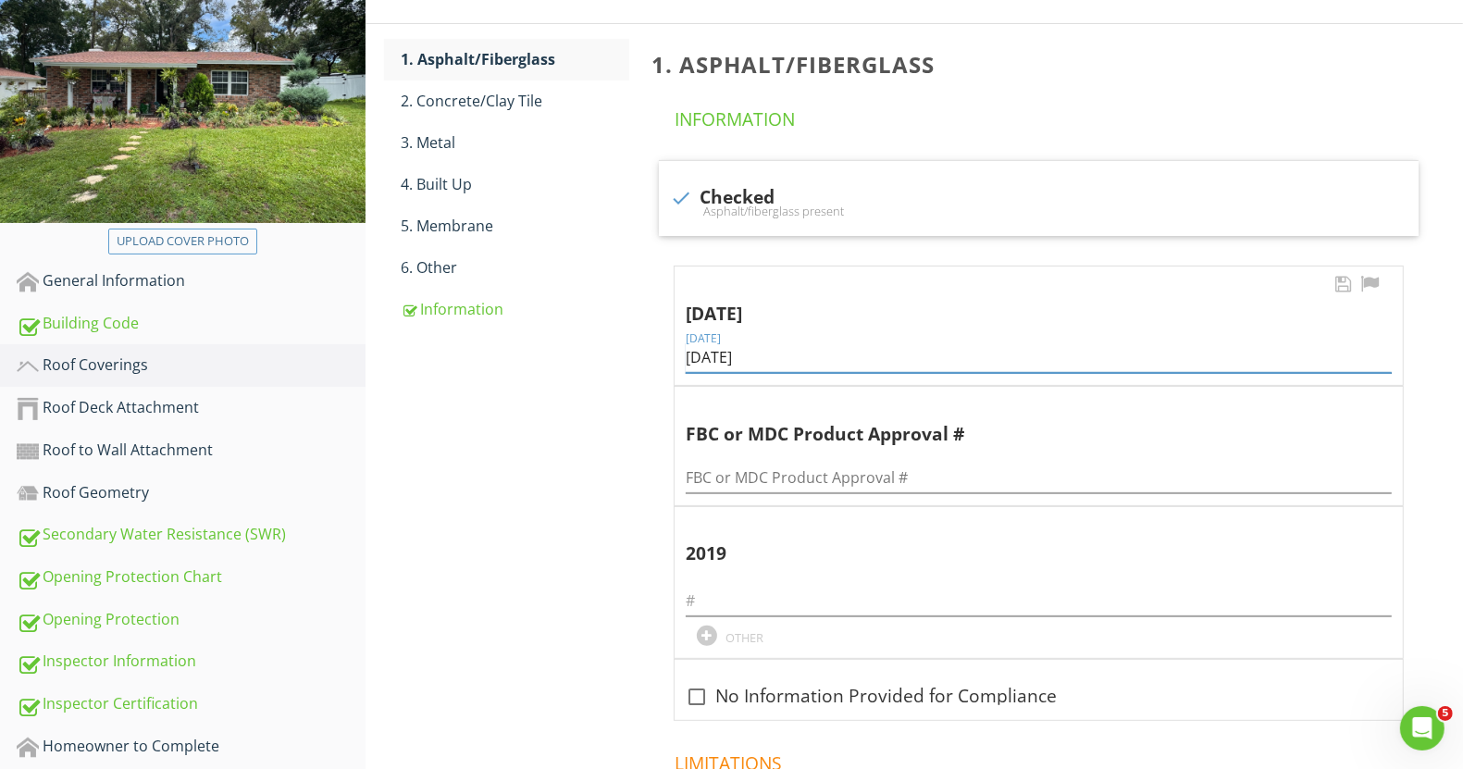
click at [718, 364] on input "06/23/2025" at bounding box center [1039, 357] width 706 height 31
click at [516, 426] on div "Roof Coverings 1. Asphalt/Fiberglass 2. Concrete/Clay Tile 3. Metal 4. Built Up…" at bounding box center [915, 438] width 1098 height 979
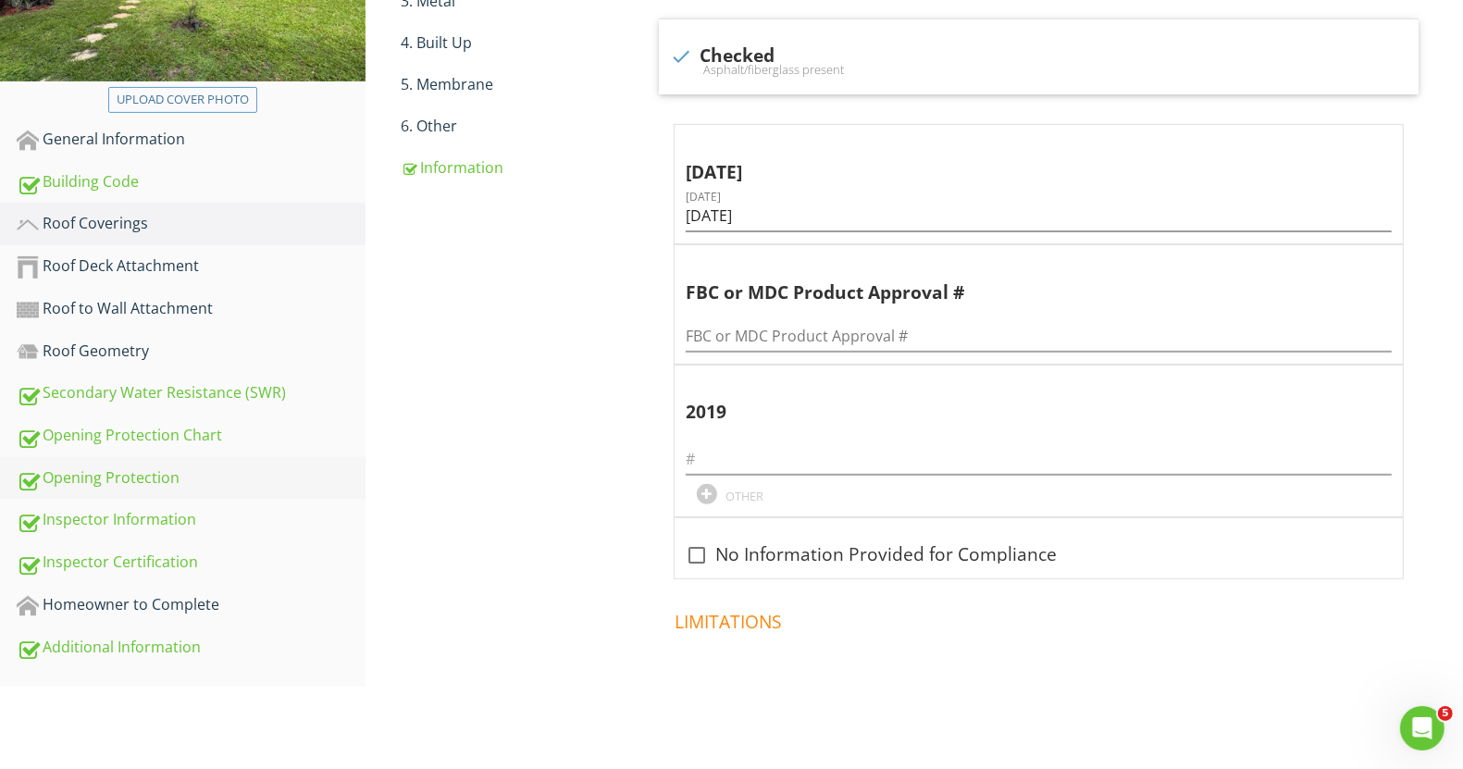
scroll to position [422, 0]
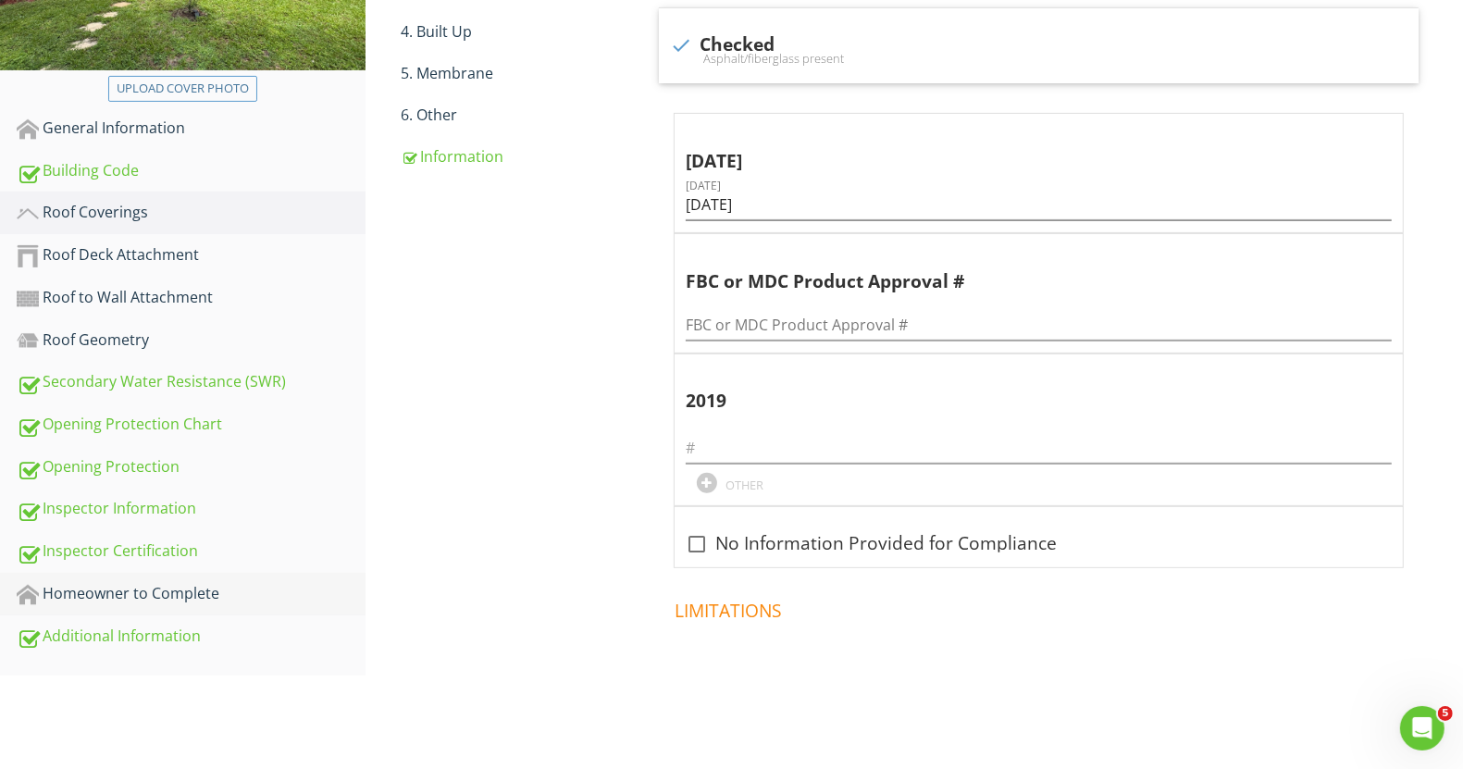
click at [142, 595] on div "Homeowner to Complete" at bounding box center [191, 594] width 349 height 24
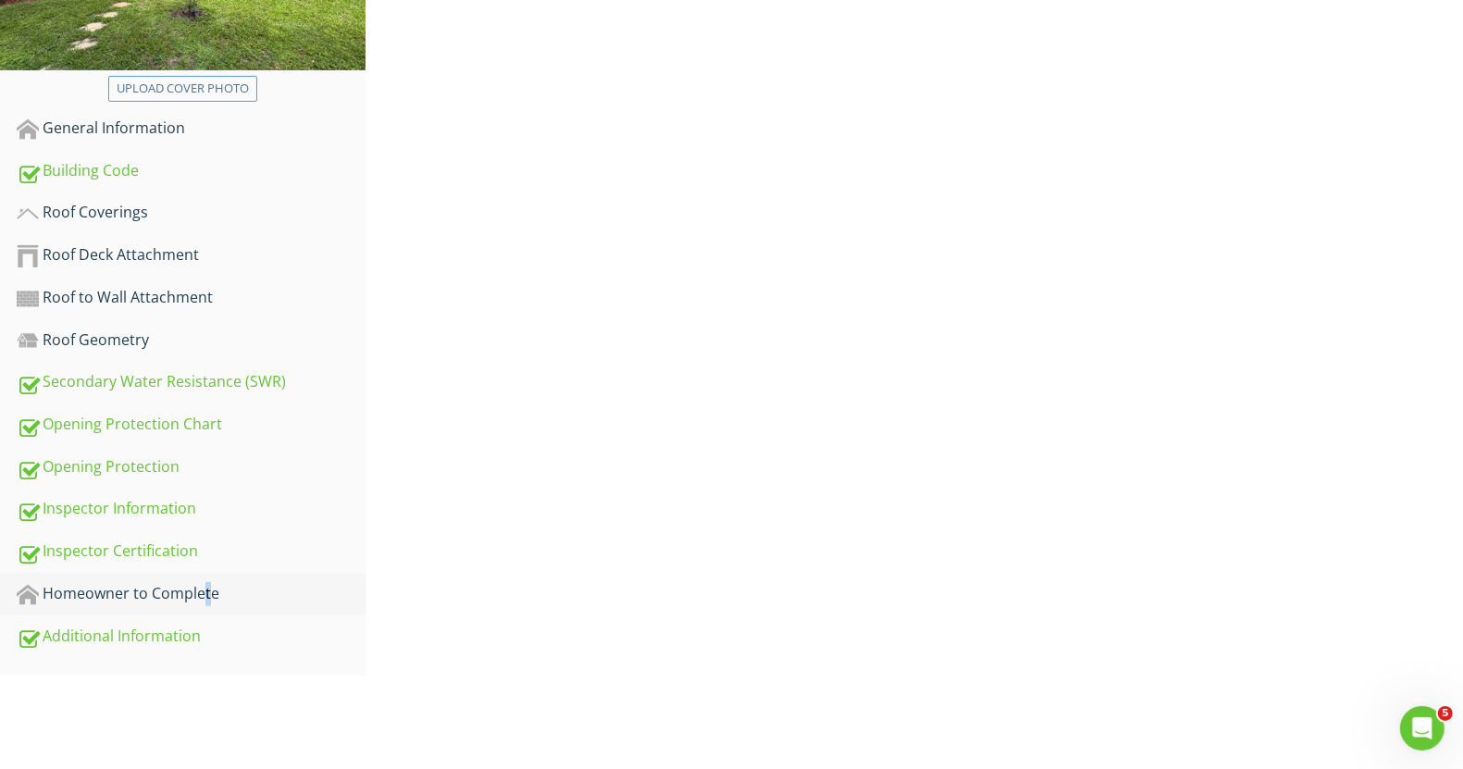
click at [142, 595] on div "Homeowner to Complete" at bounding box center [191, 594] width 349 height 24
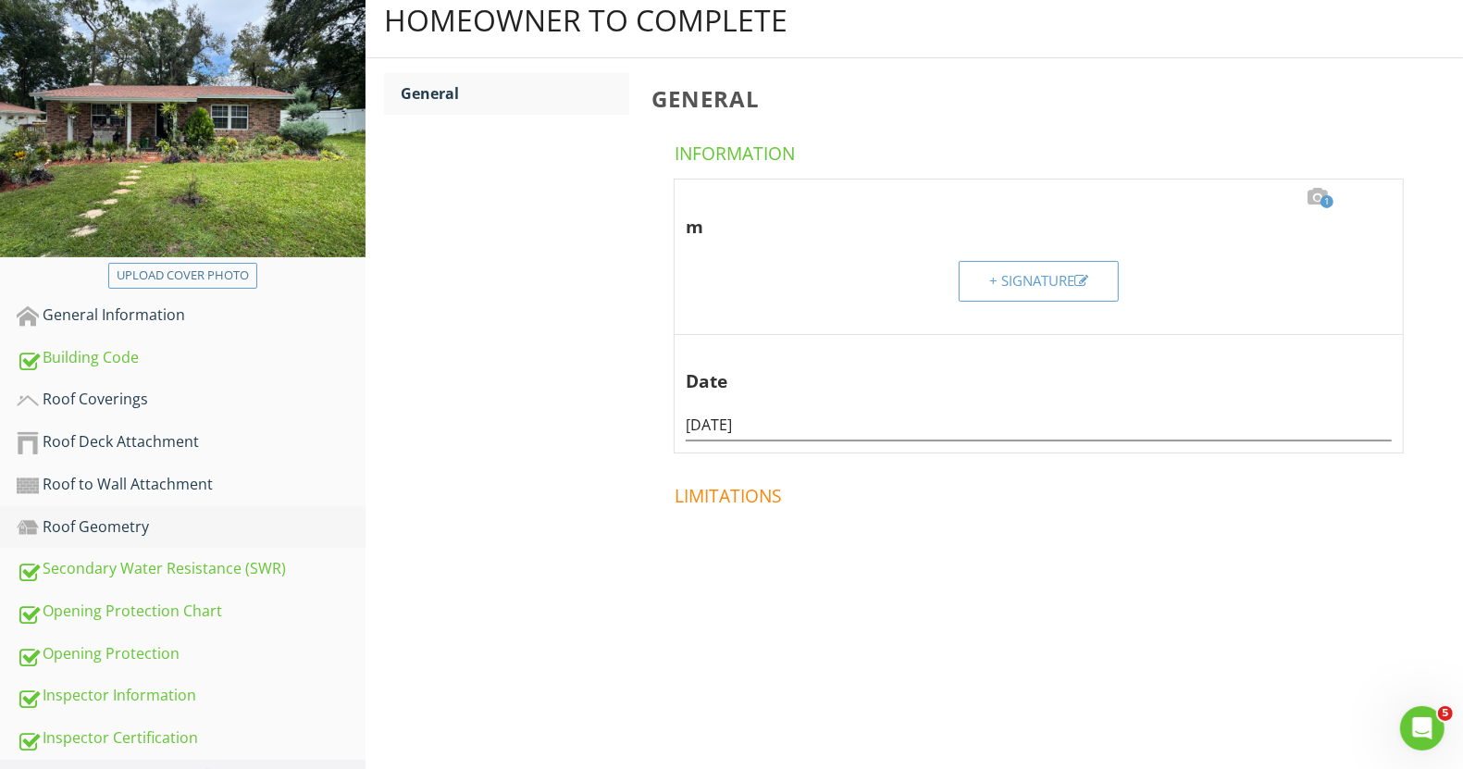
scroll to position [206, 0]
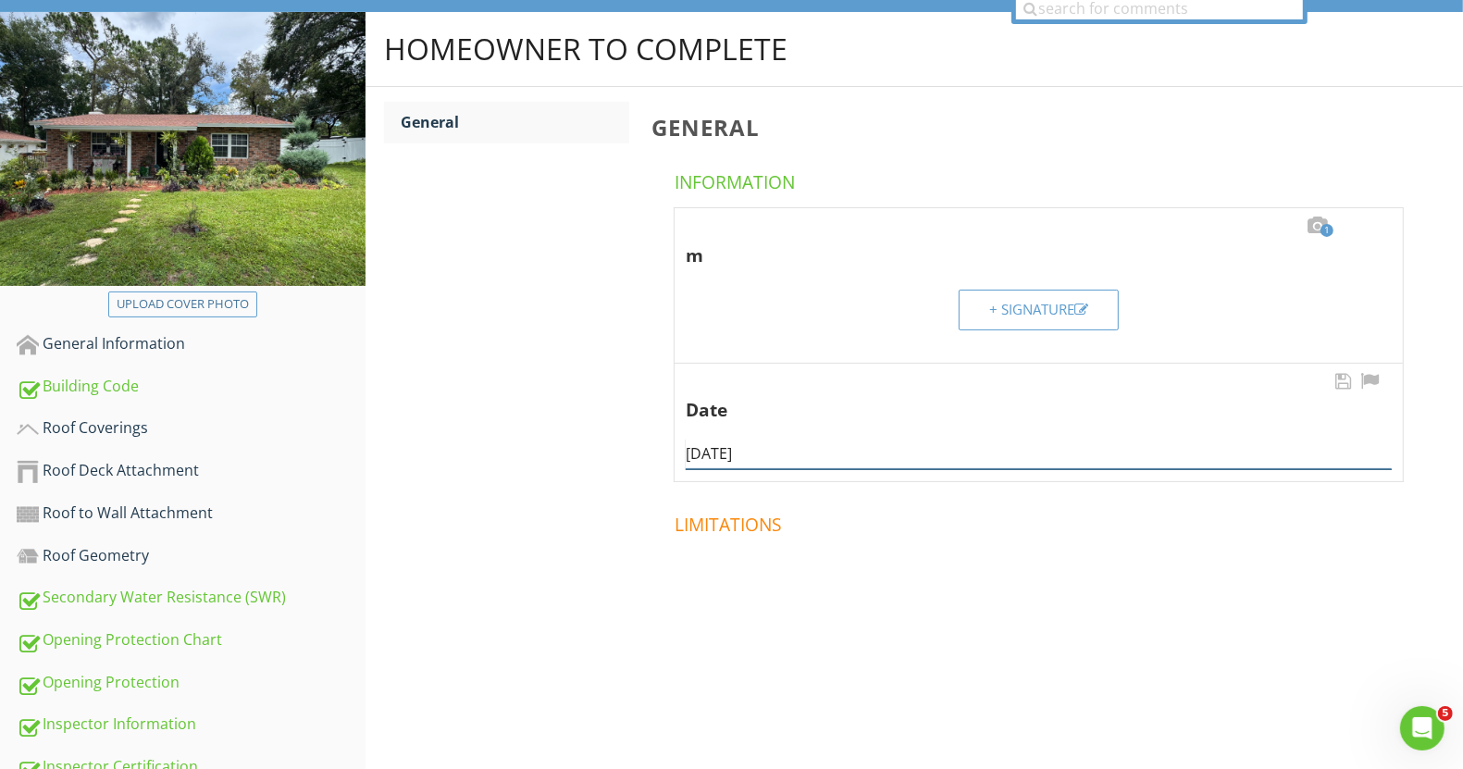
click at [764, 460] on input "07/17/2025" at bounding box center [1039, 454] width 706 height 31
paste input "8/2"
type input "08/27/2025"
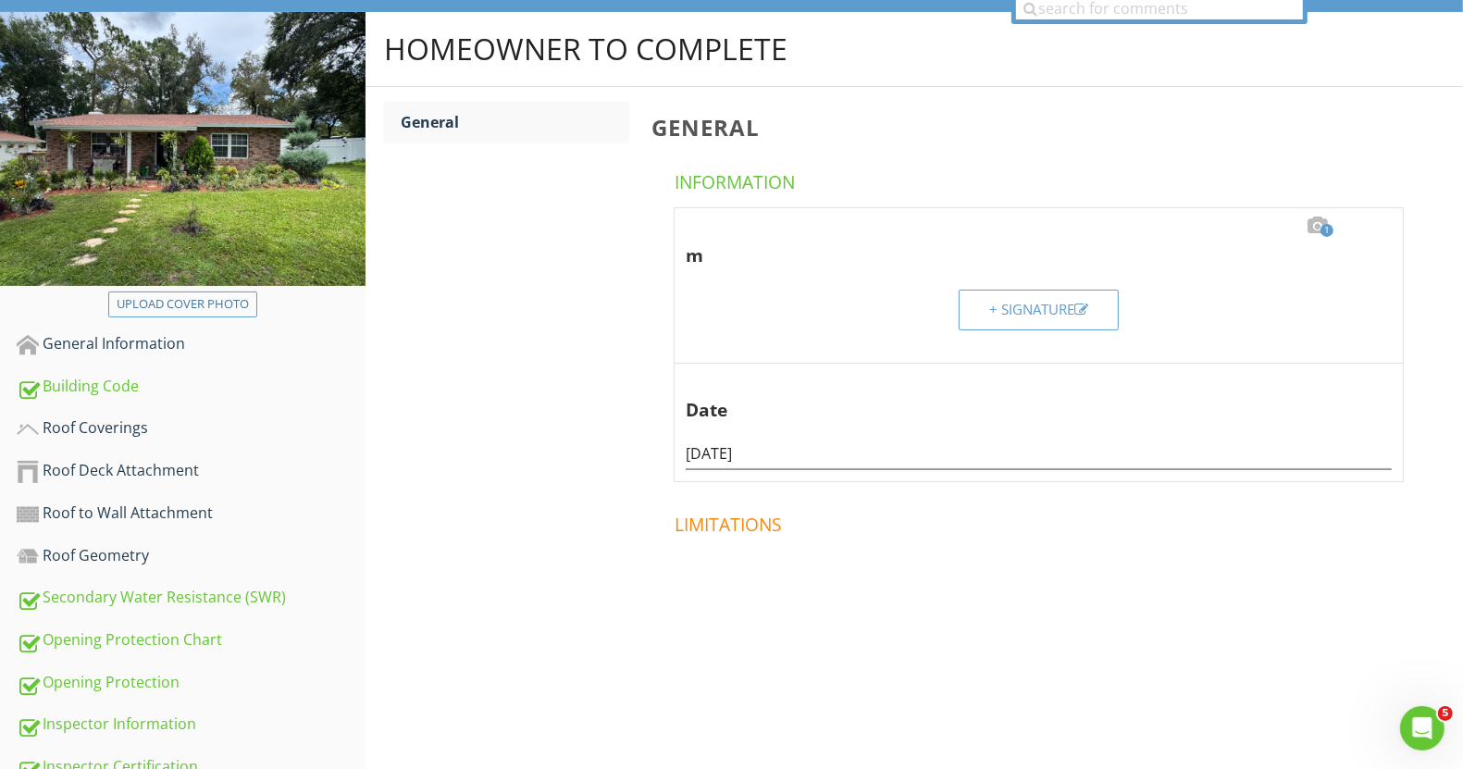
click at [517, 559] on div "Homeowner to Complete General General Information 1 m + Signature Date 08/27/20…" at bounding box center [915, 350] width 1098 height 677
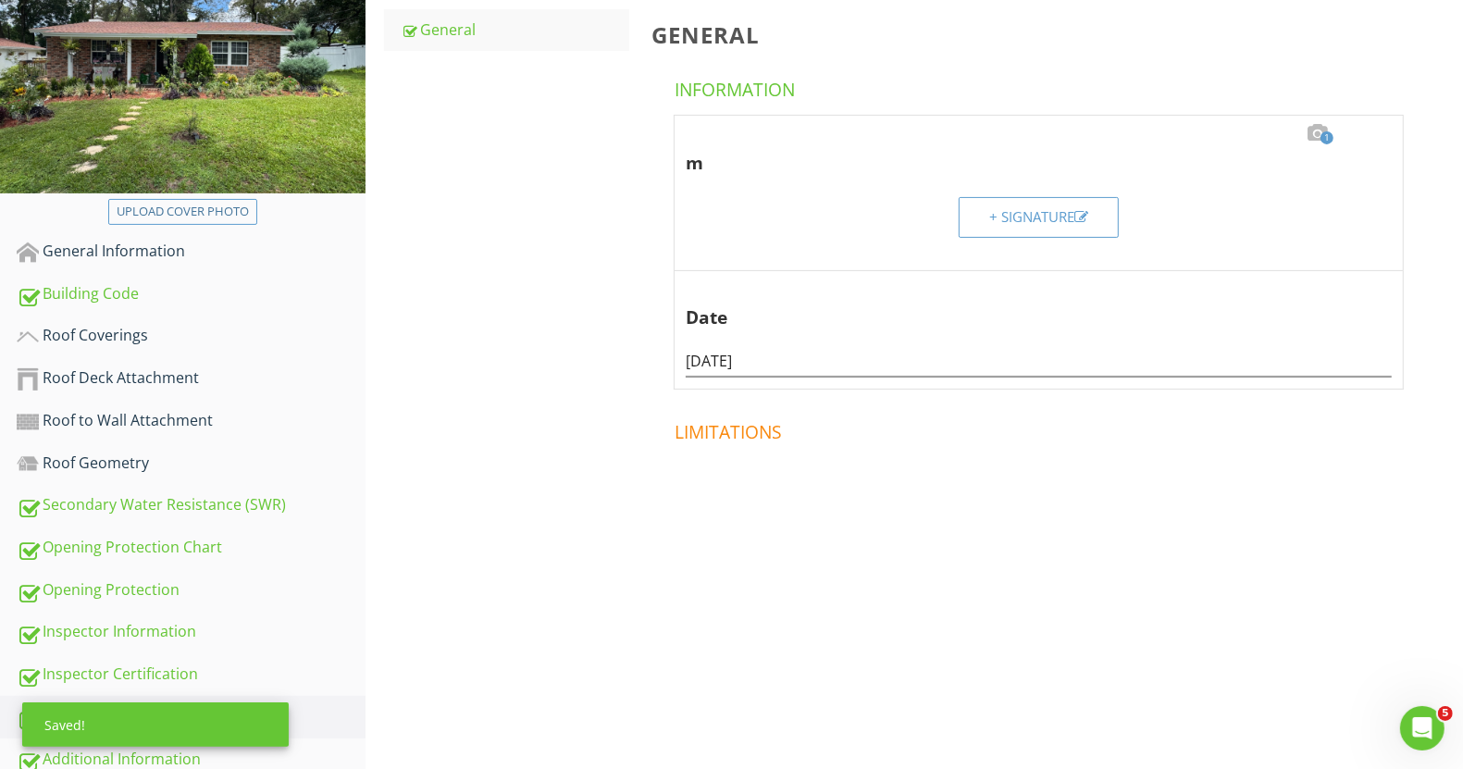
scroll to position [322, 0]
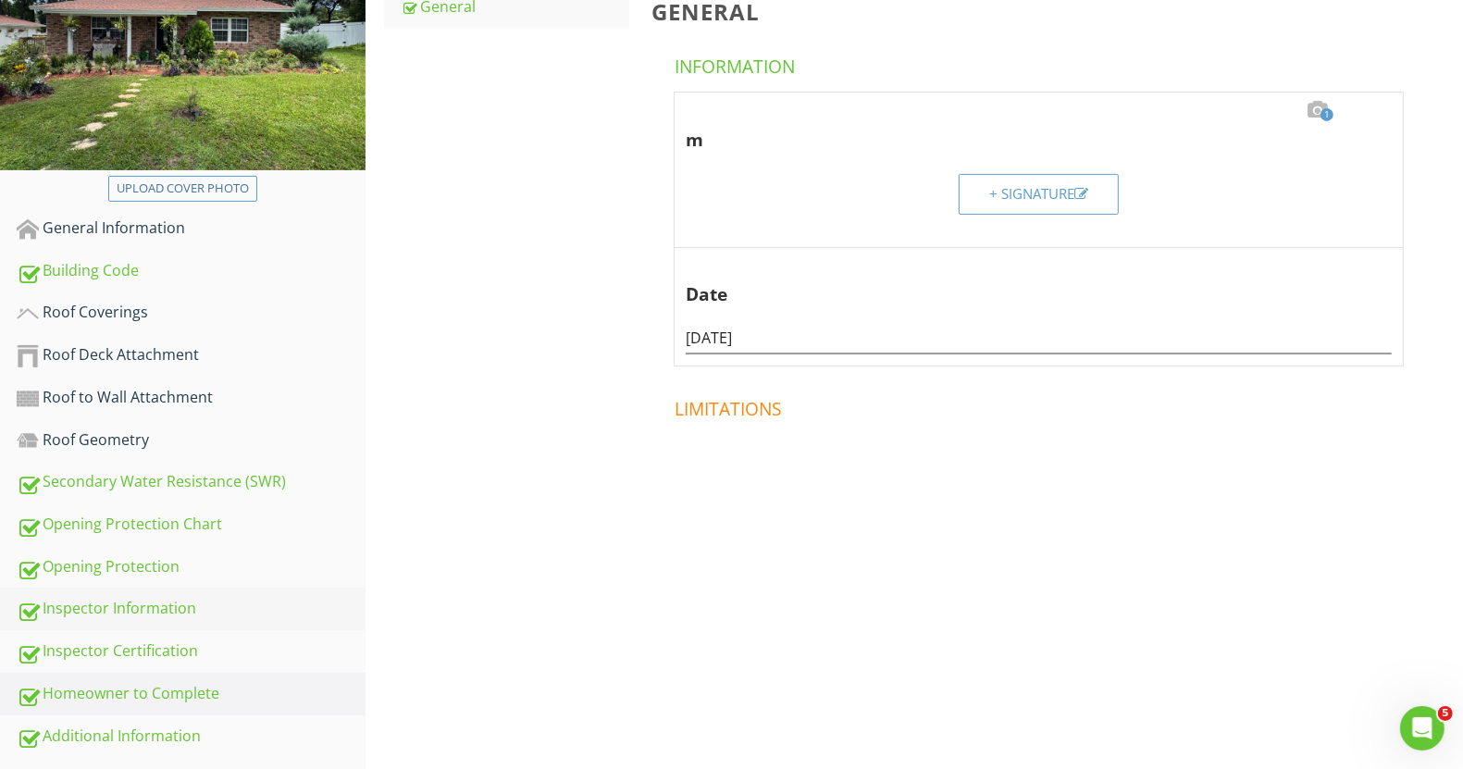
click at [168, 597] on div "Inspector Information" at bounding box center [191, 609] width 349 height 24
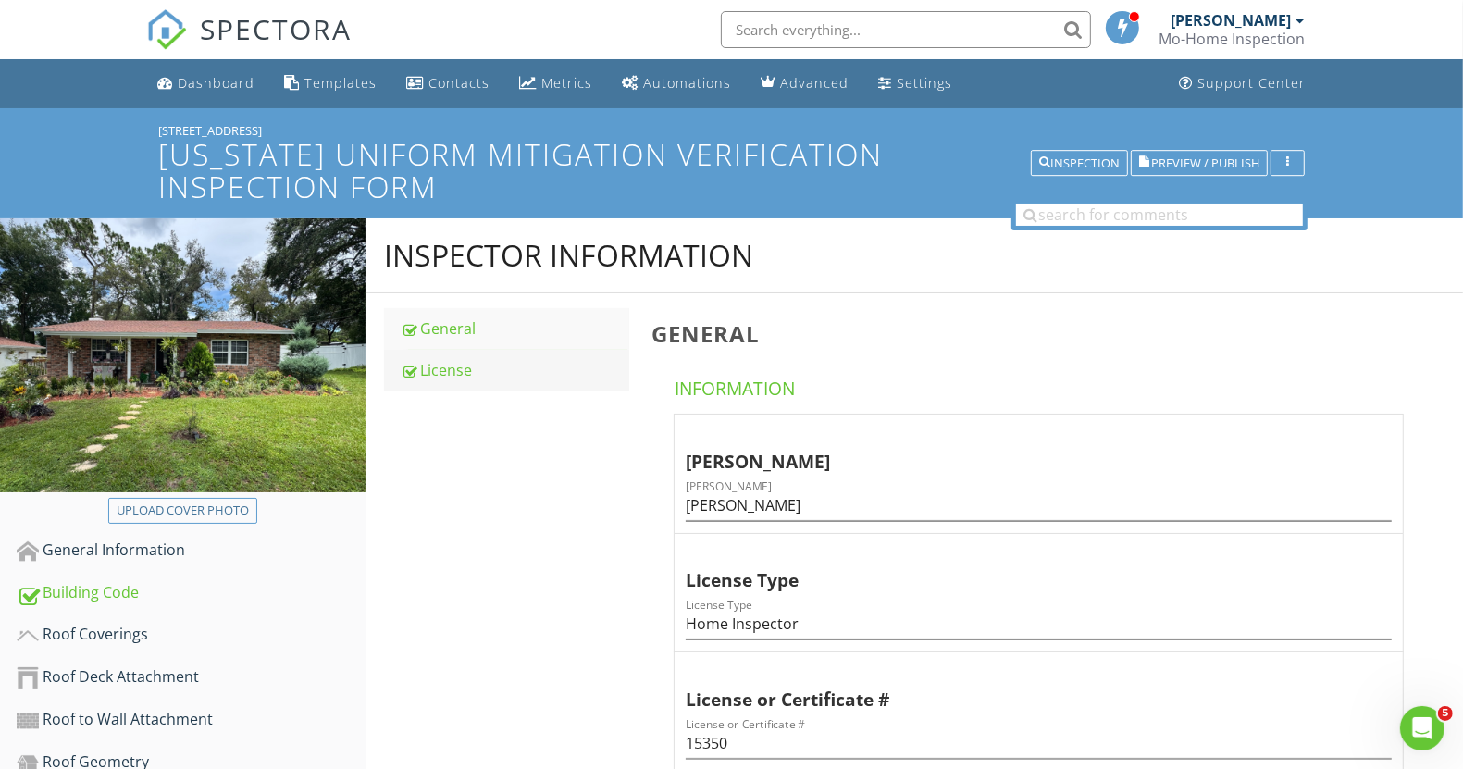
click at [461, 369] on div "License" at bounding box center [515, 370] width 228 height 22
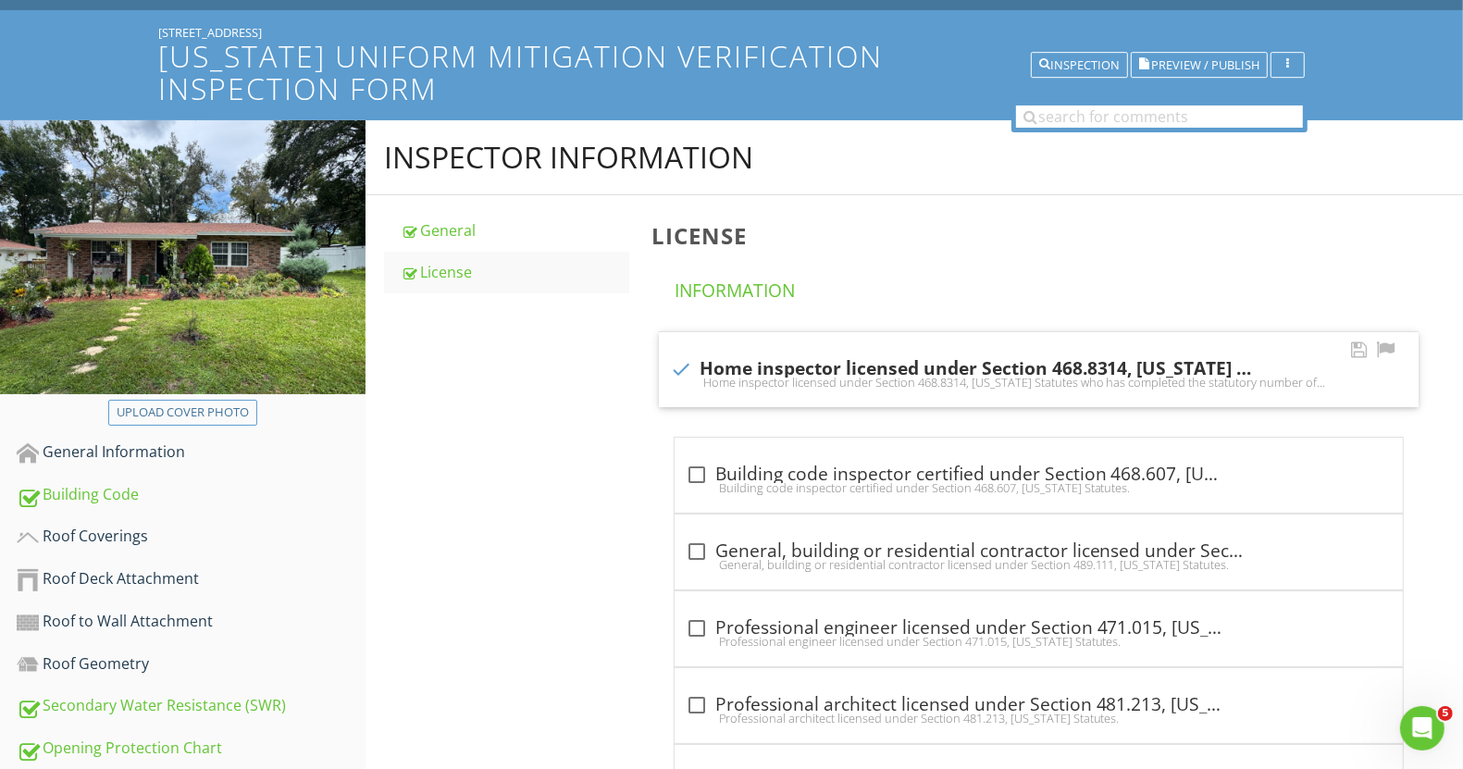
scroll to position [352, 0]
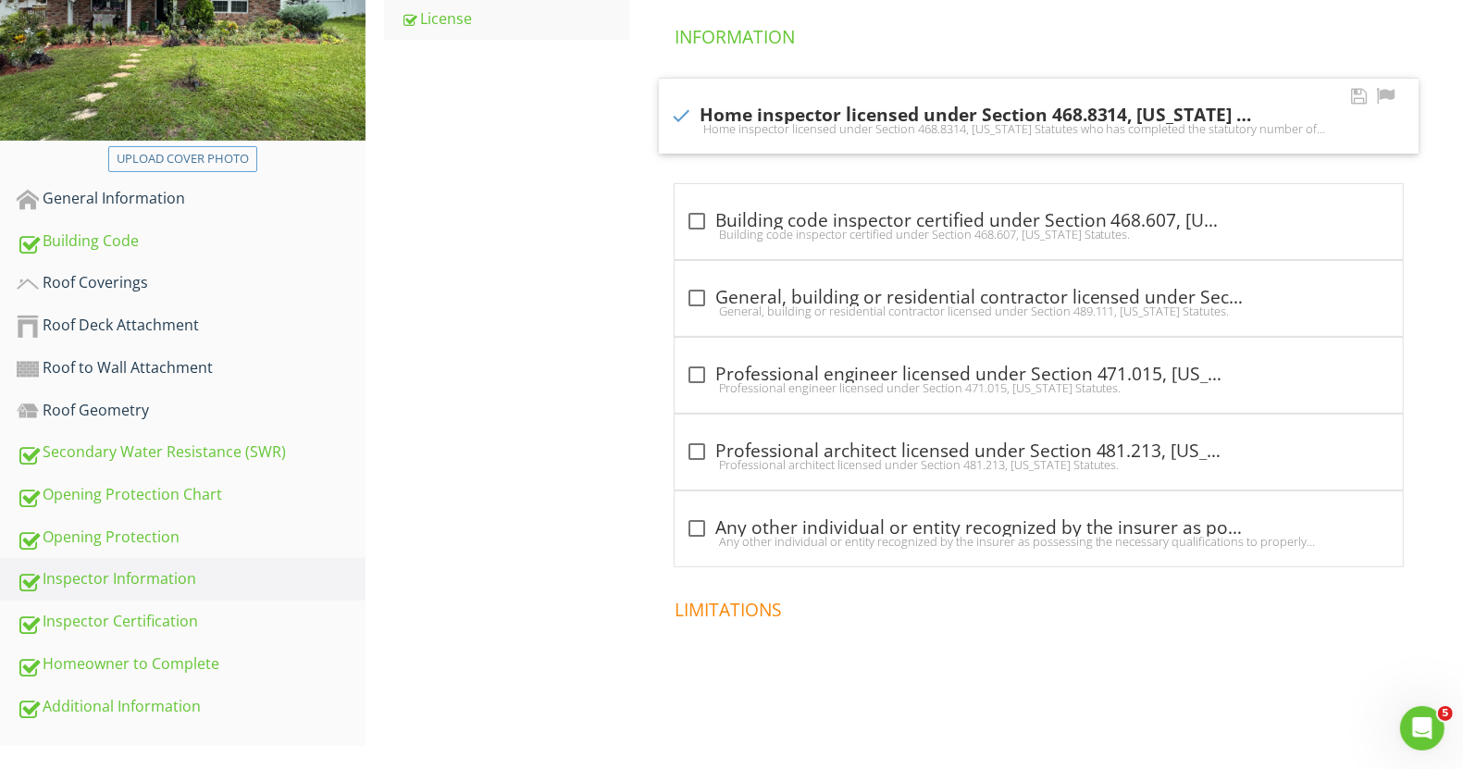
click at [898, 111] on div "check Home inspector licensed under Section 468.8314, Florida Statutes who has …" at bounding box center [1039, 116] width 738 height 22
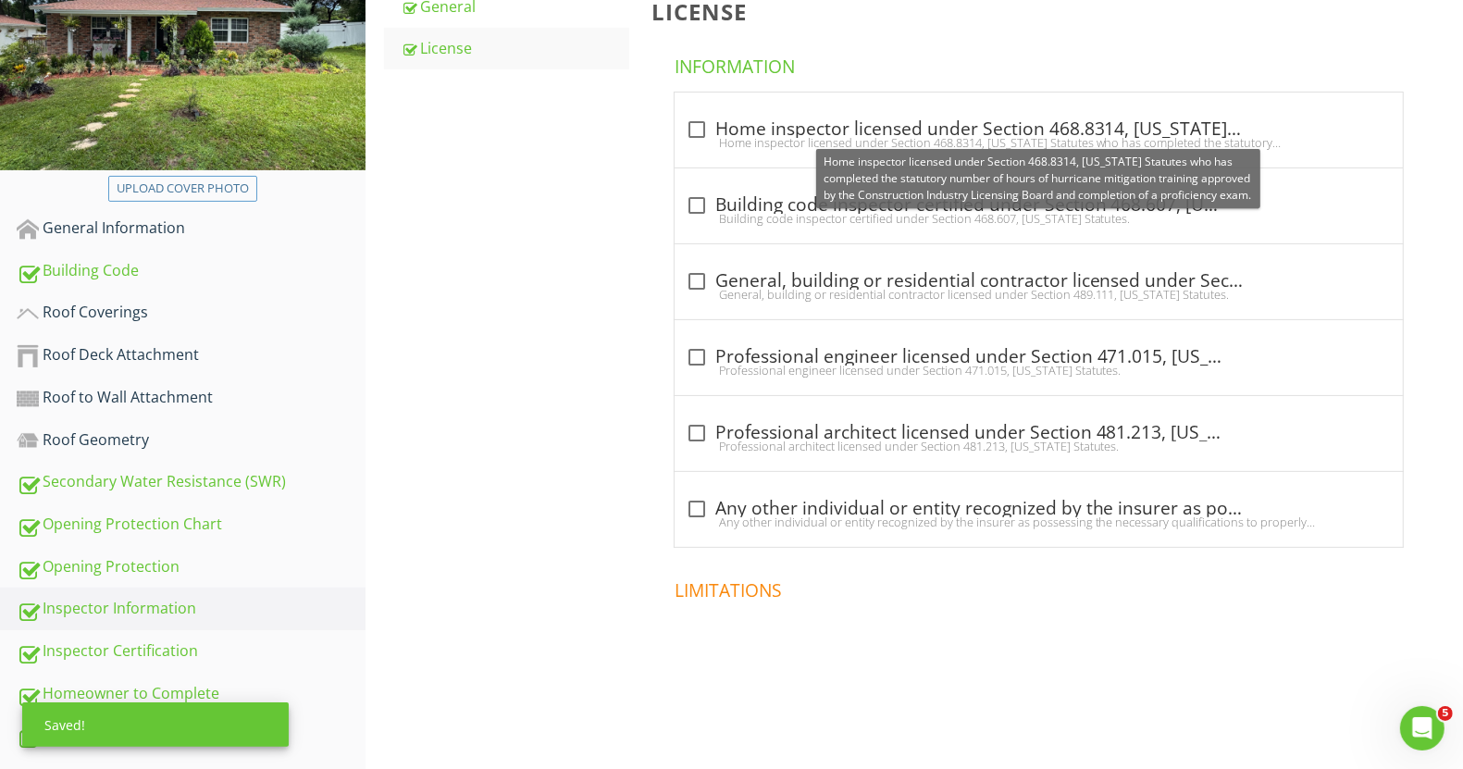
click at [906, 126] on div "check_box_outline_blank Home inspector licensed under Section 468.8314, Florida…" at bounding box center [1039, 129] width 706 height 22
checkbox input "true"
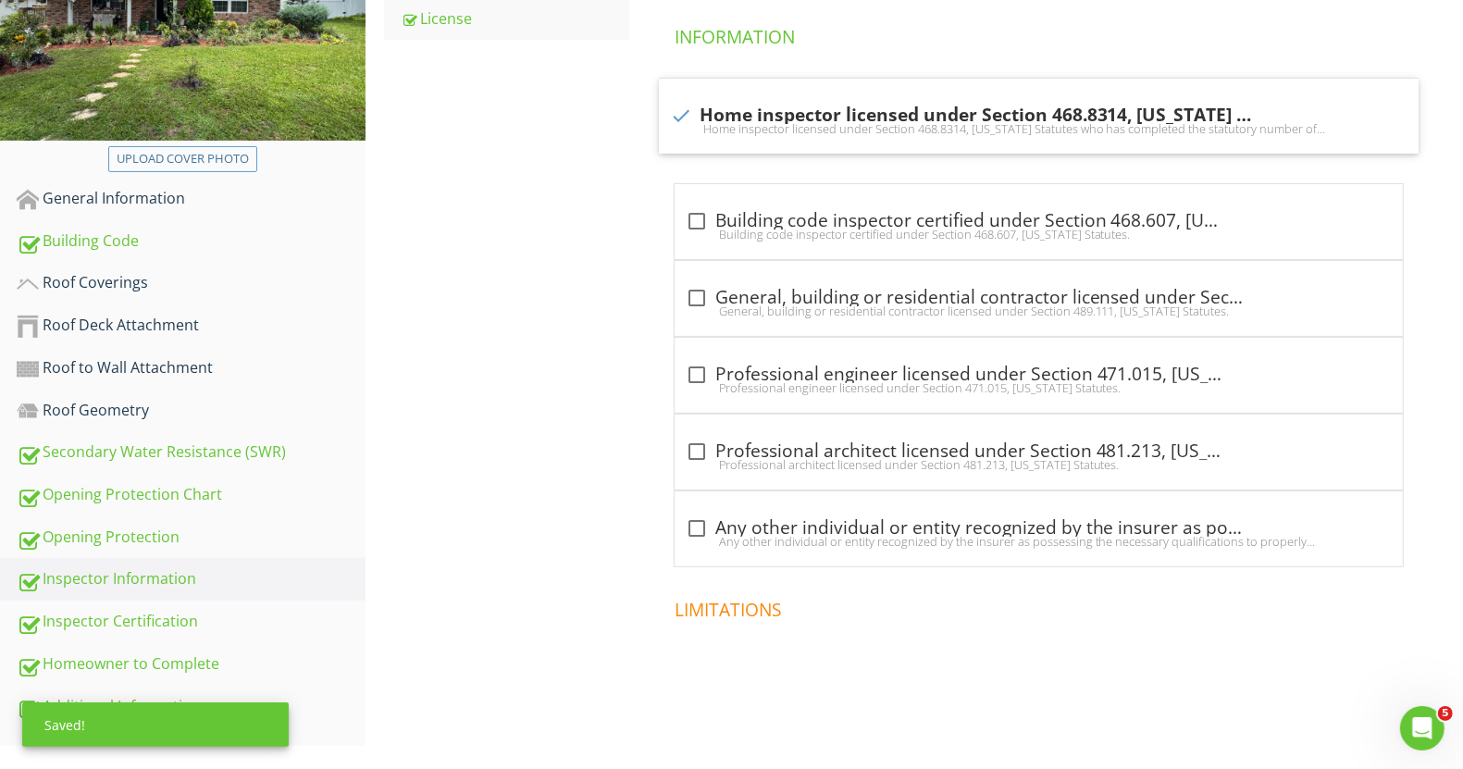
click at [454, 370] on div "Inspector Information General License License Information check Home inspector …" at bounding box center [915, 321] width 1098 height 908
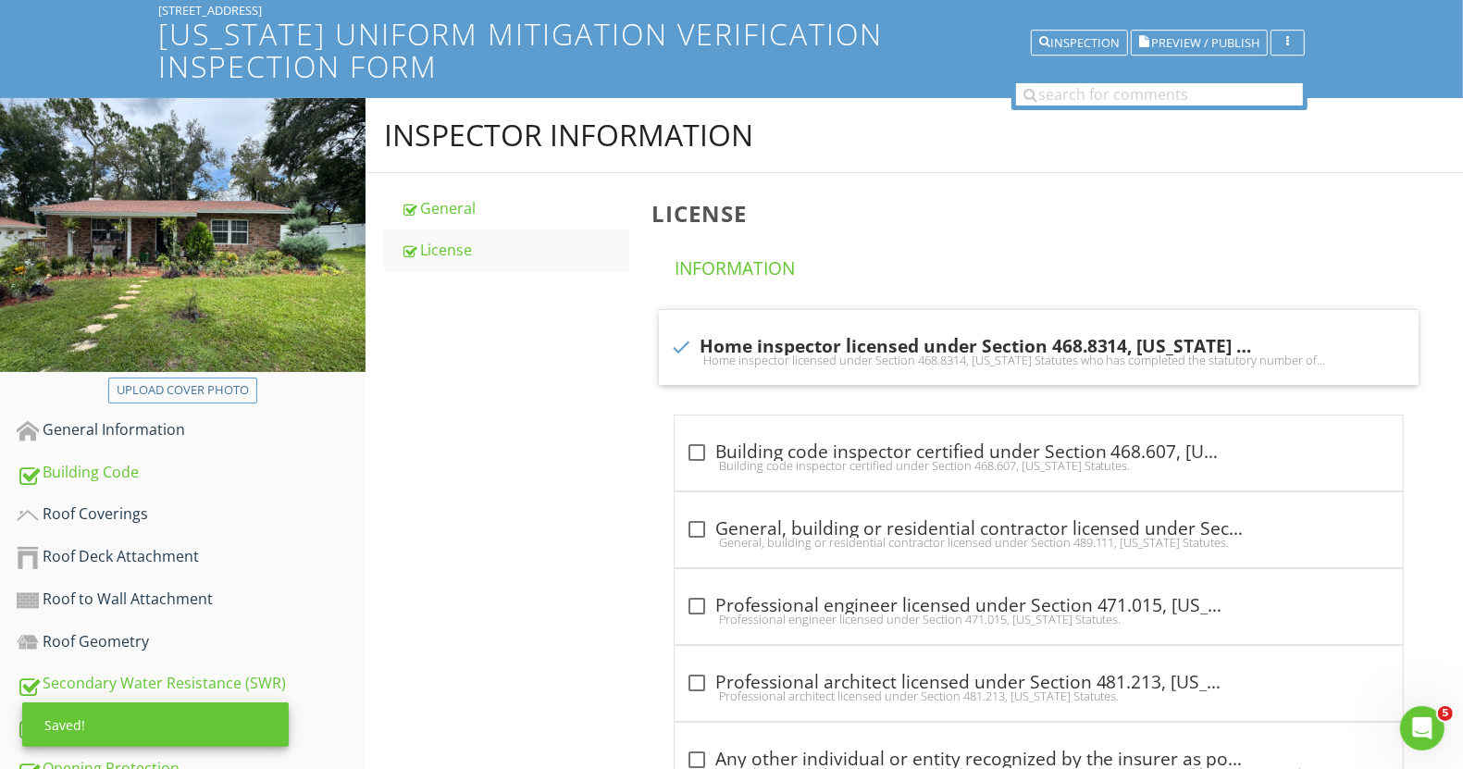
scroll to position [120, 0]
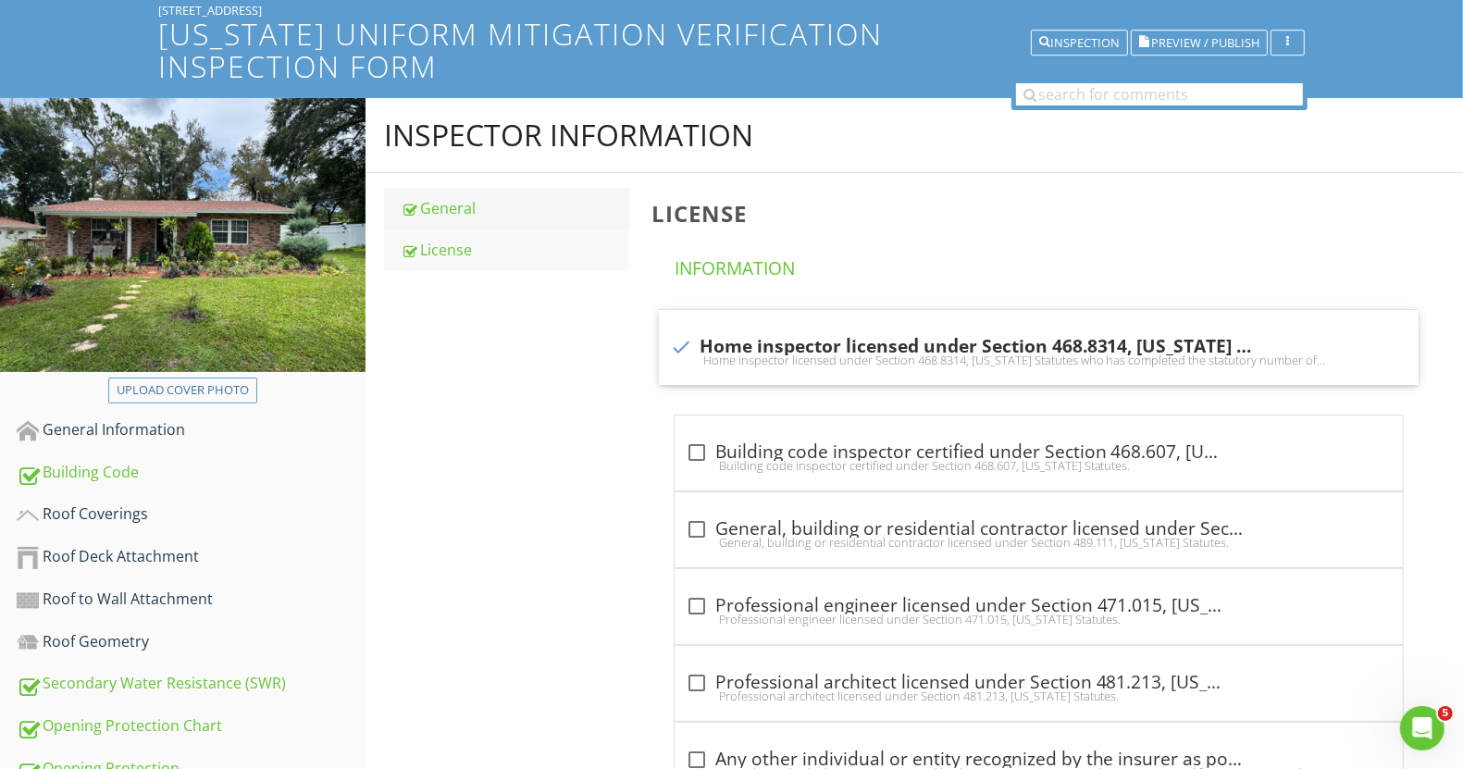
click at [443, 194] on link "General" at bounding box center [515, 208] width 228 height 41
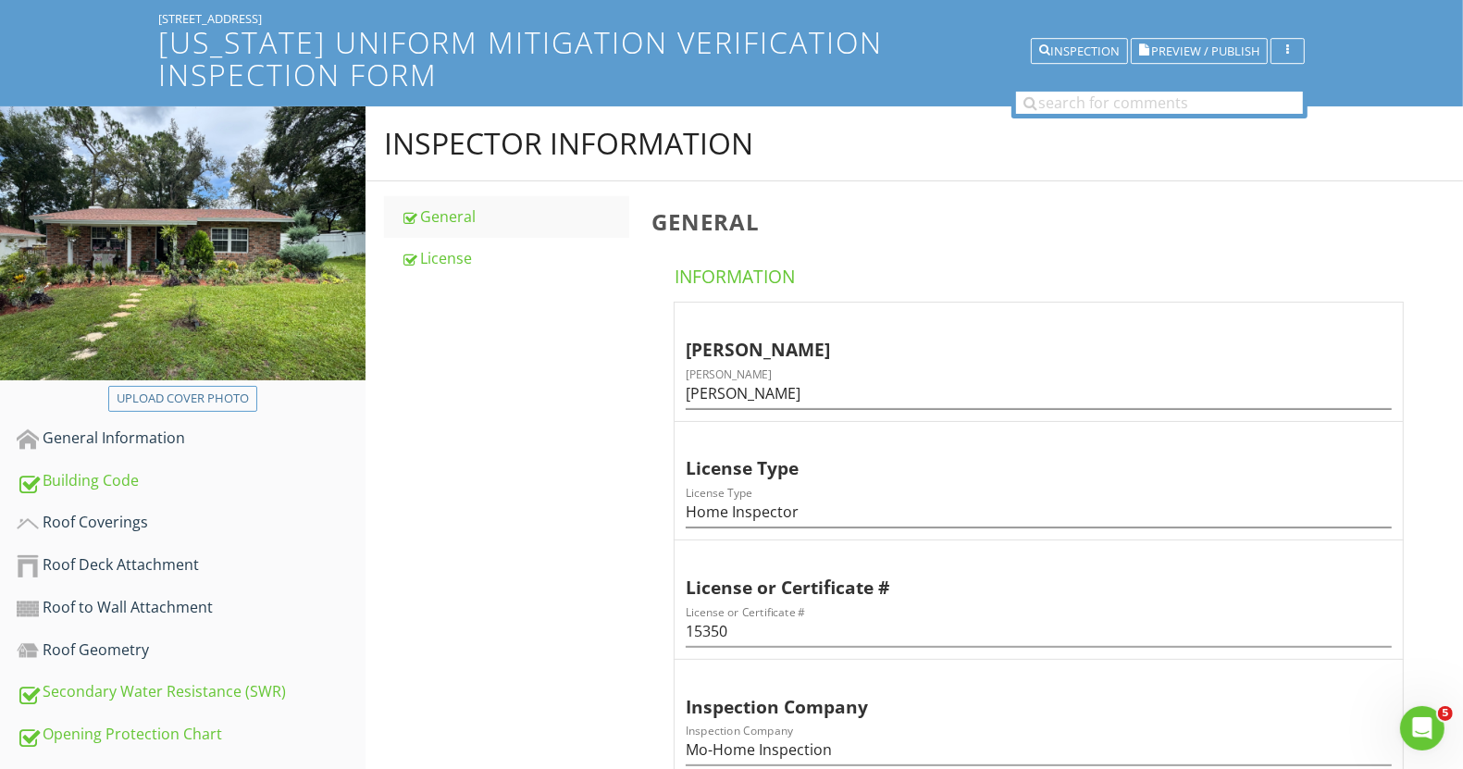
scroll to position [442, 0]
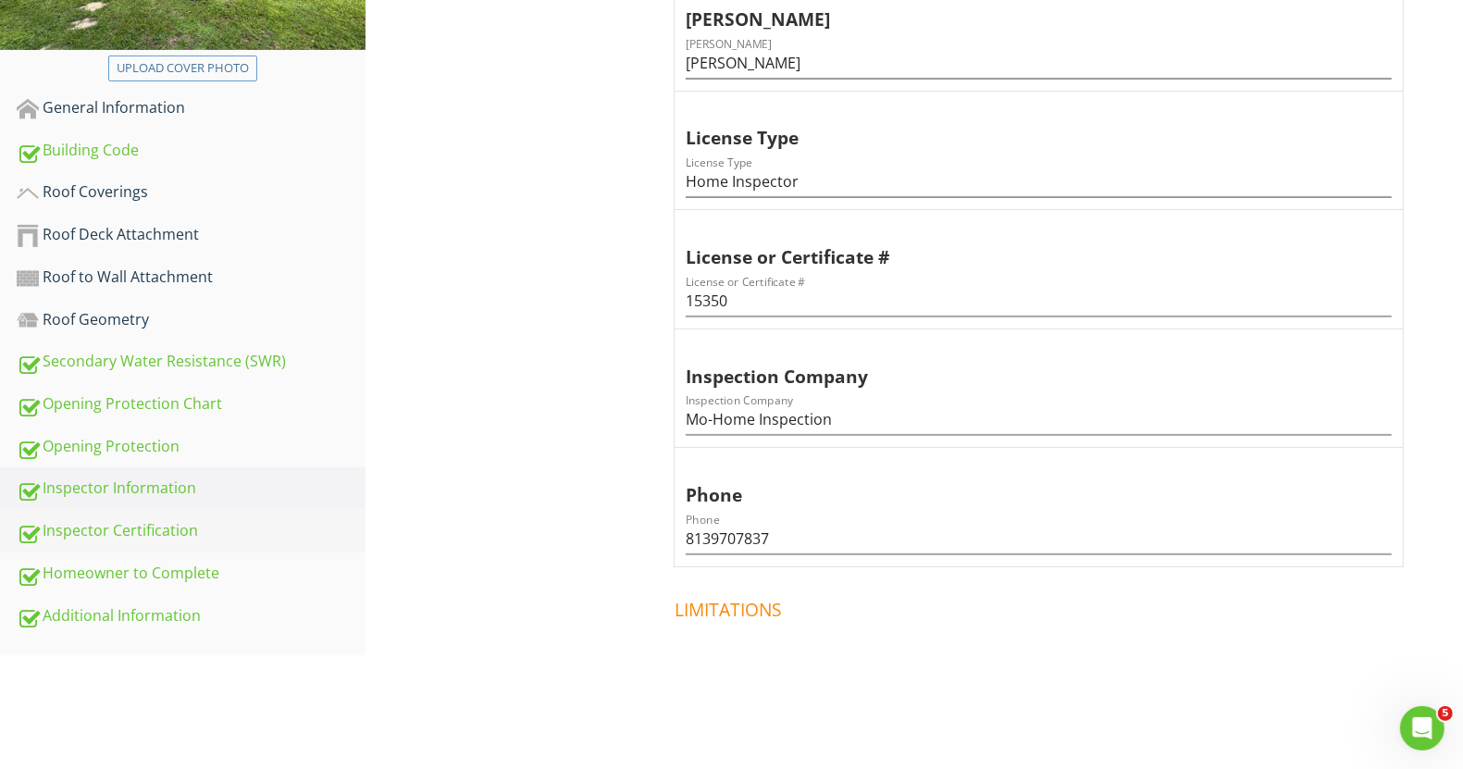
click at [155, 536] on div "Inspector Certification" at bounding box center [191, 531] width 349 height 24
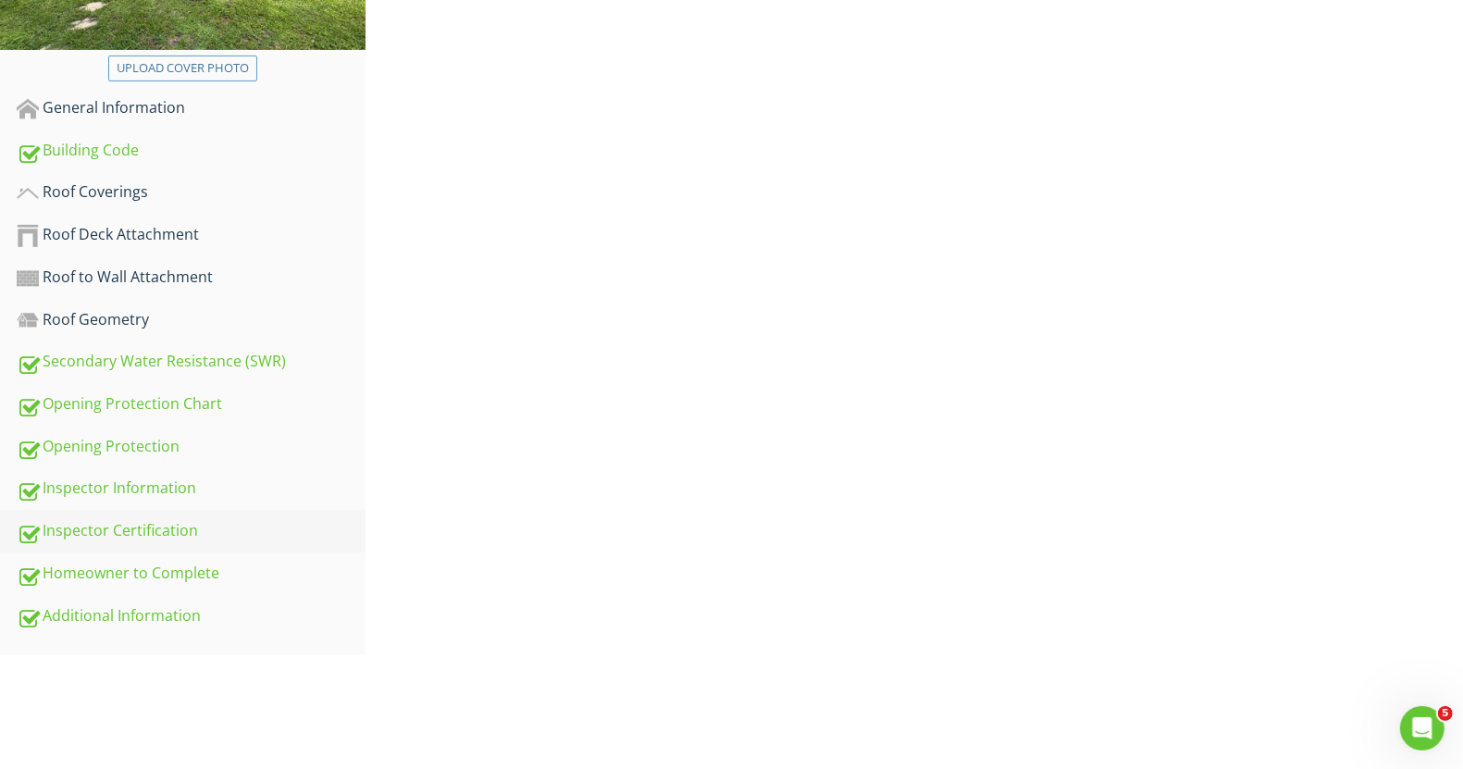
scroll to position [322, 0]
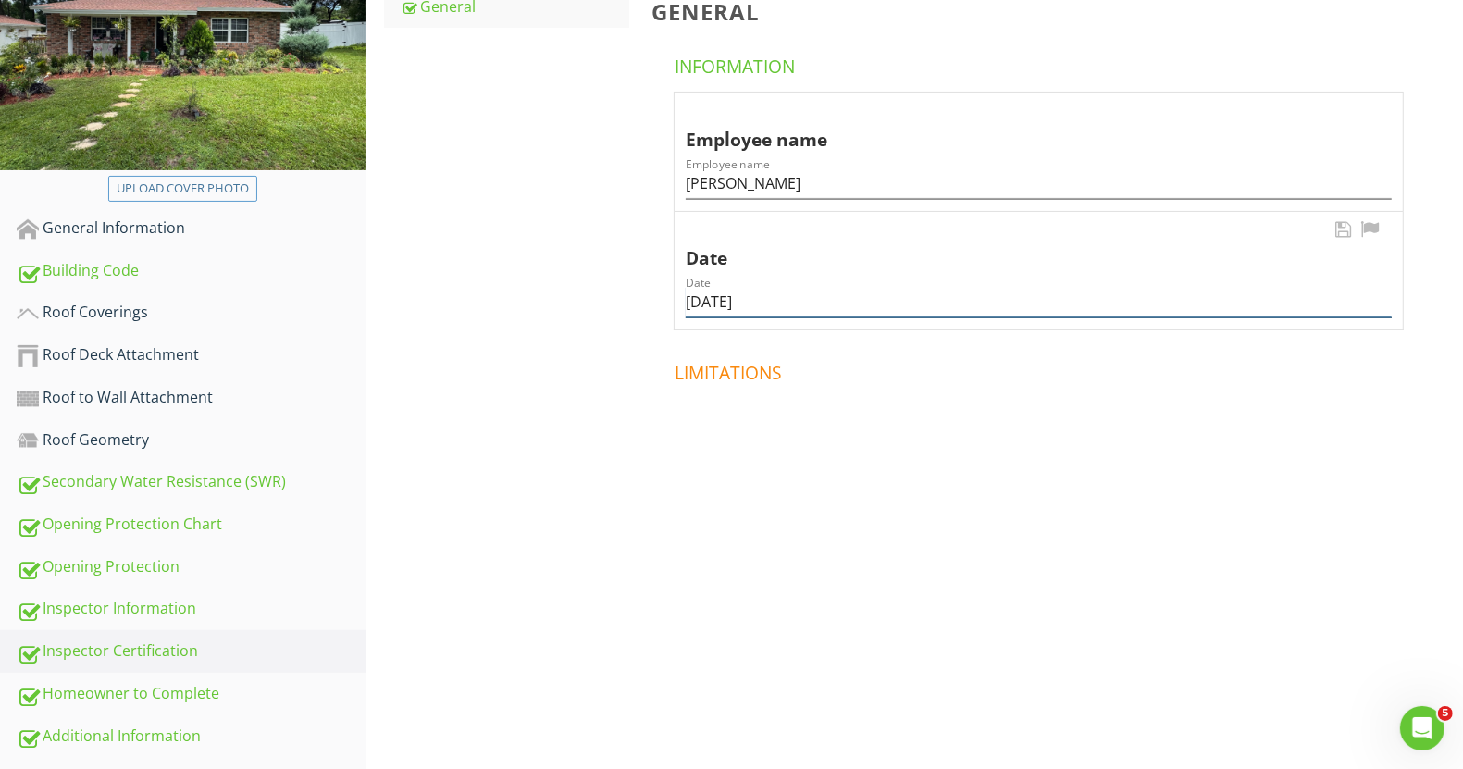
click at [748, 305] on input "07/17/2025" at bounding box center [1039, 302] width 706 height 31
paste input "8/2"
type input "08/27/2025"
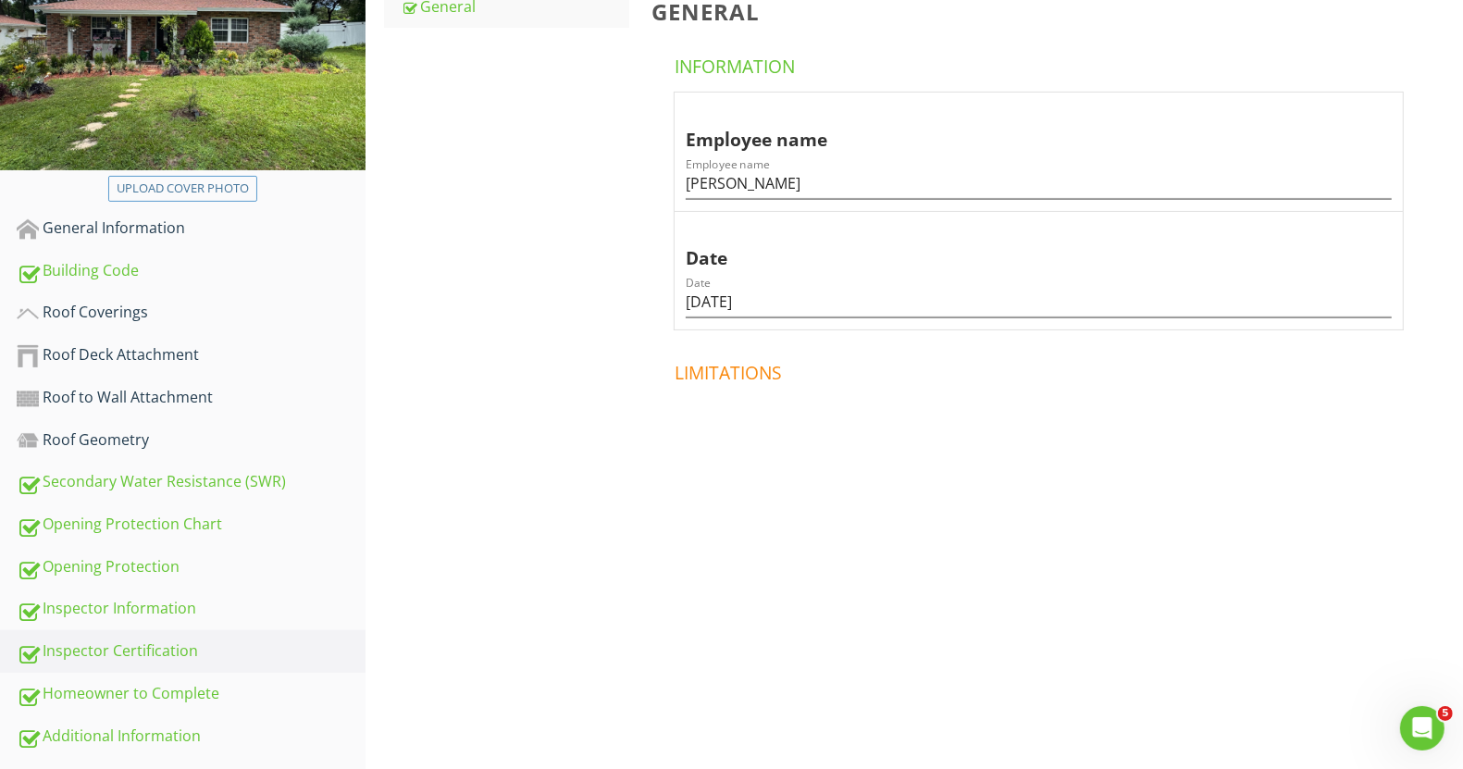
click at [561, 439] on div "Inspector Certification General General Information Employee name Employee name…" at bounding box center [915, 216] width 1098 height 641
click at [177, 692] on div "Homeowner to Complete" at bounding box center [191, 694] width 349 height 24
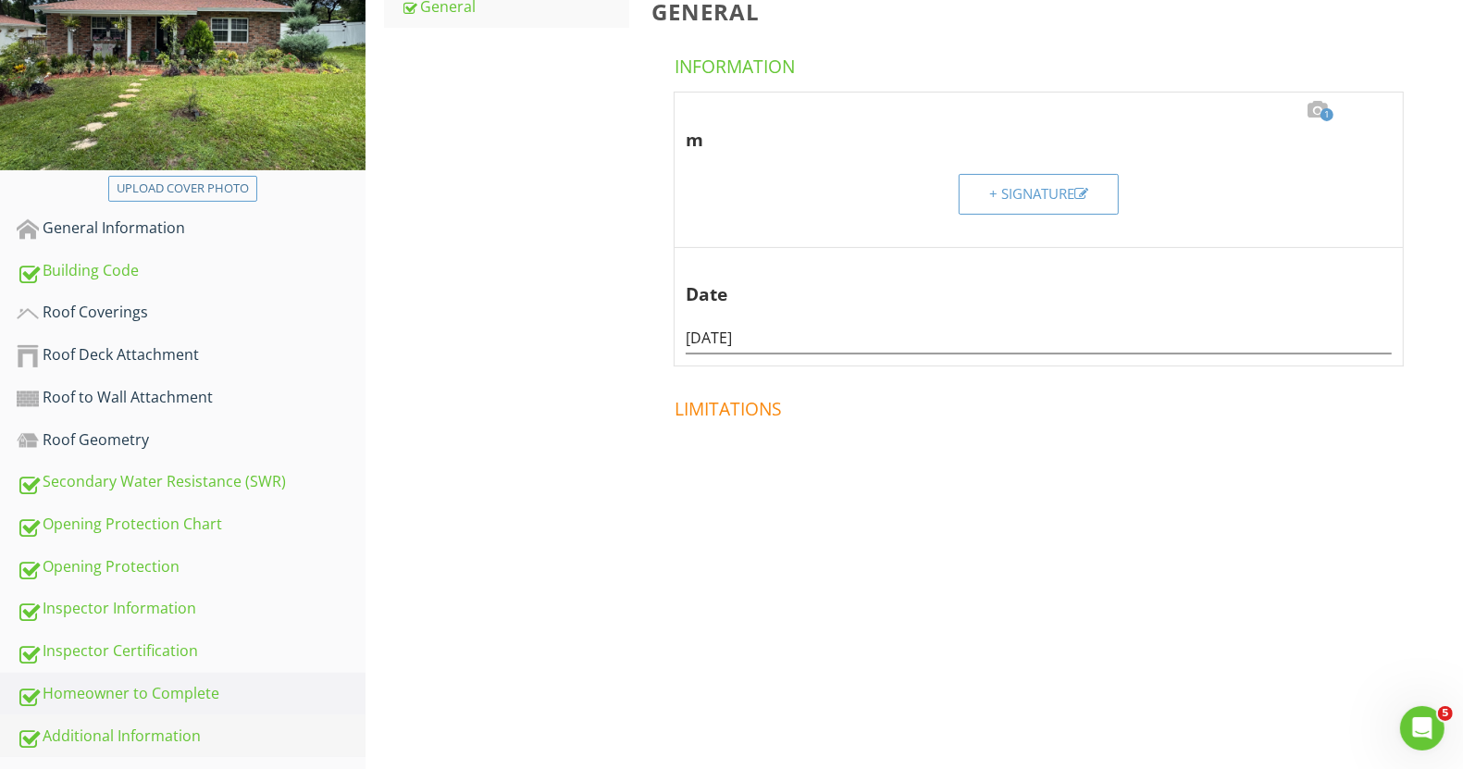
click at [189, 725] on div "Additional Information" at bounding box center [191, 737] width 349 height 24
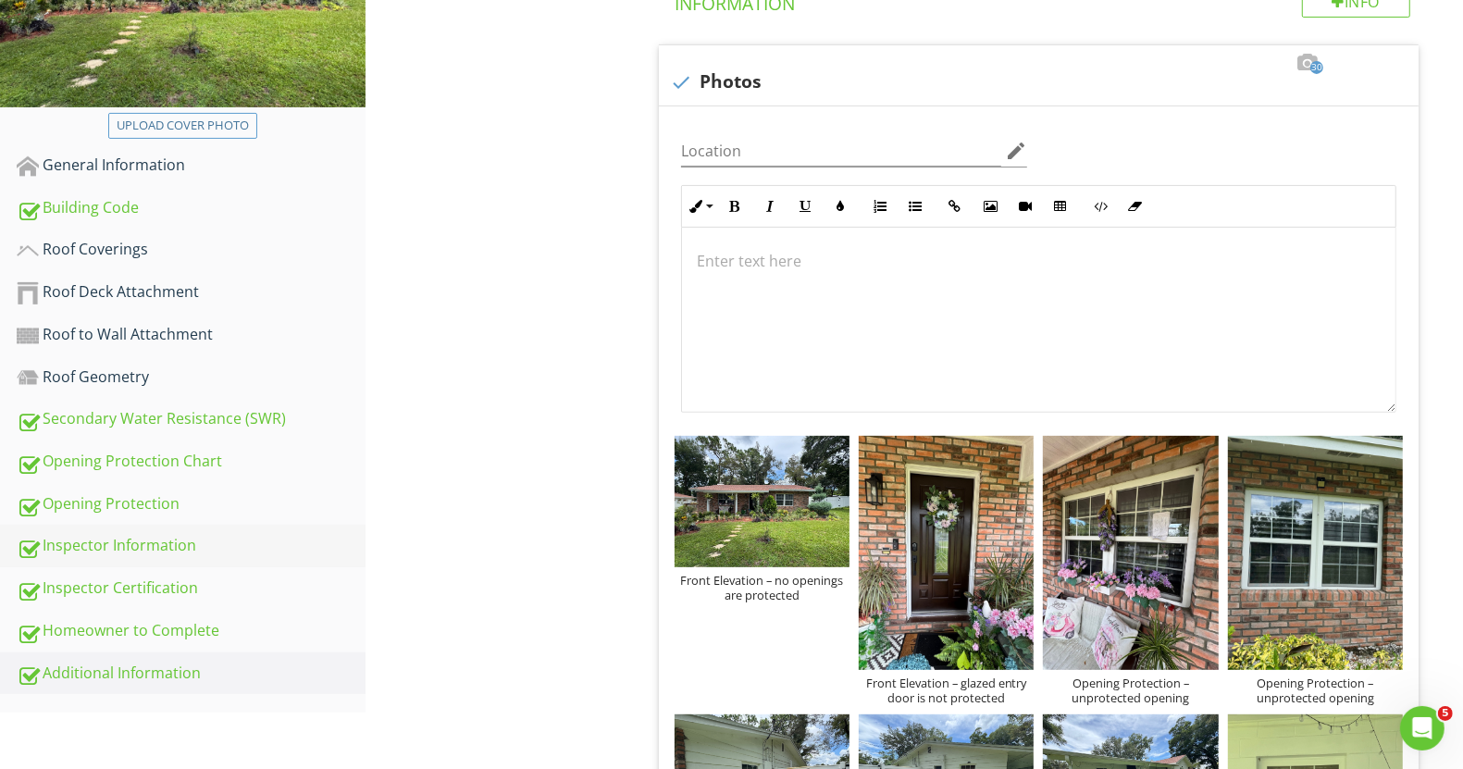
scroll to position [414, 0]
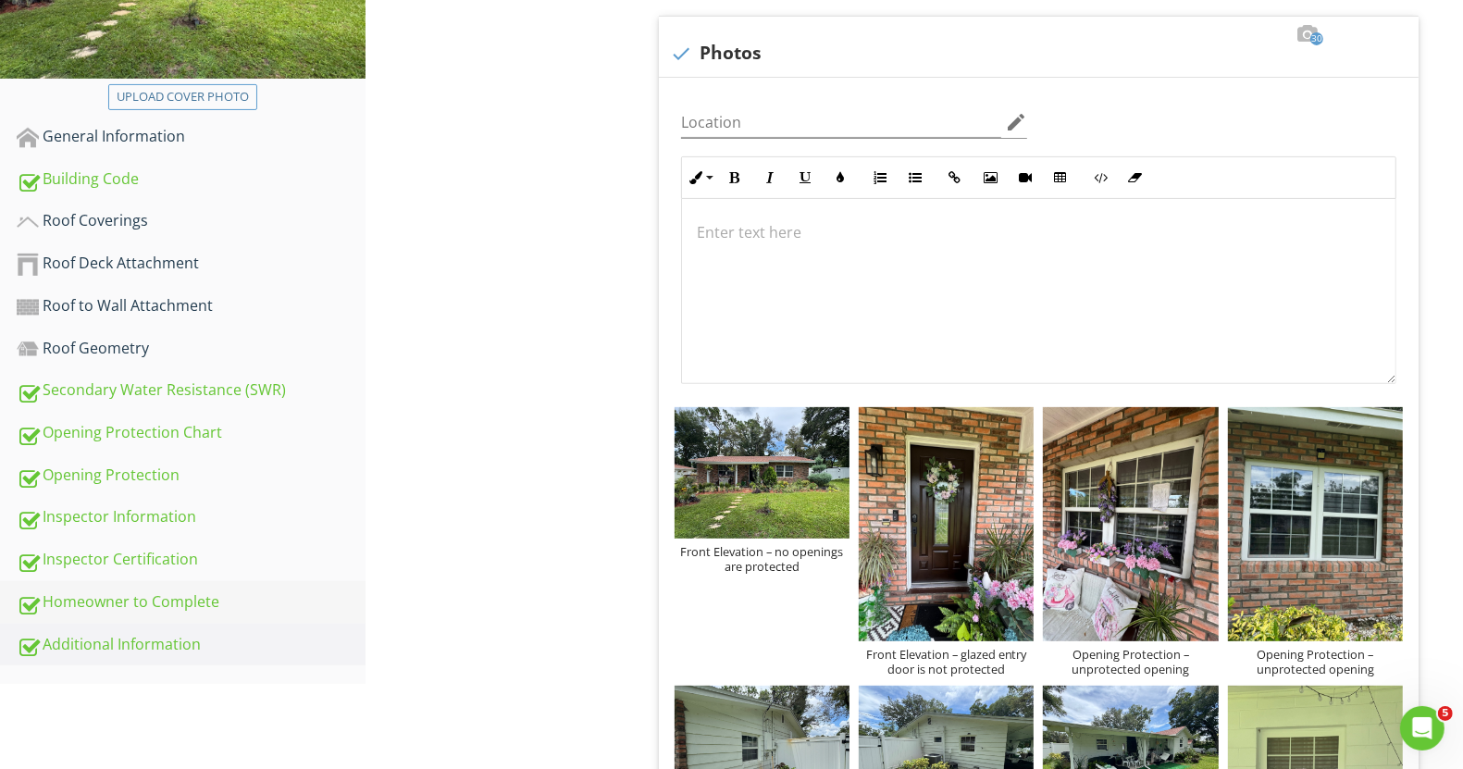
click at [177, 599] on div "Homeowner to Complete" at bounding box center [191, 602] width 349 height 24
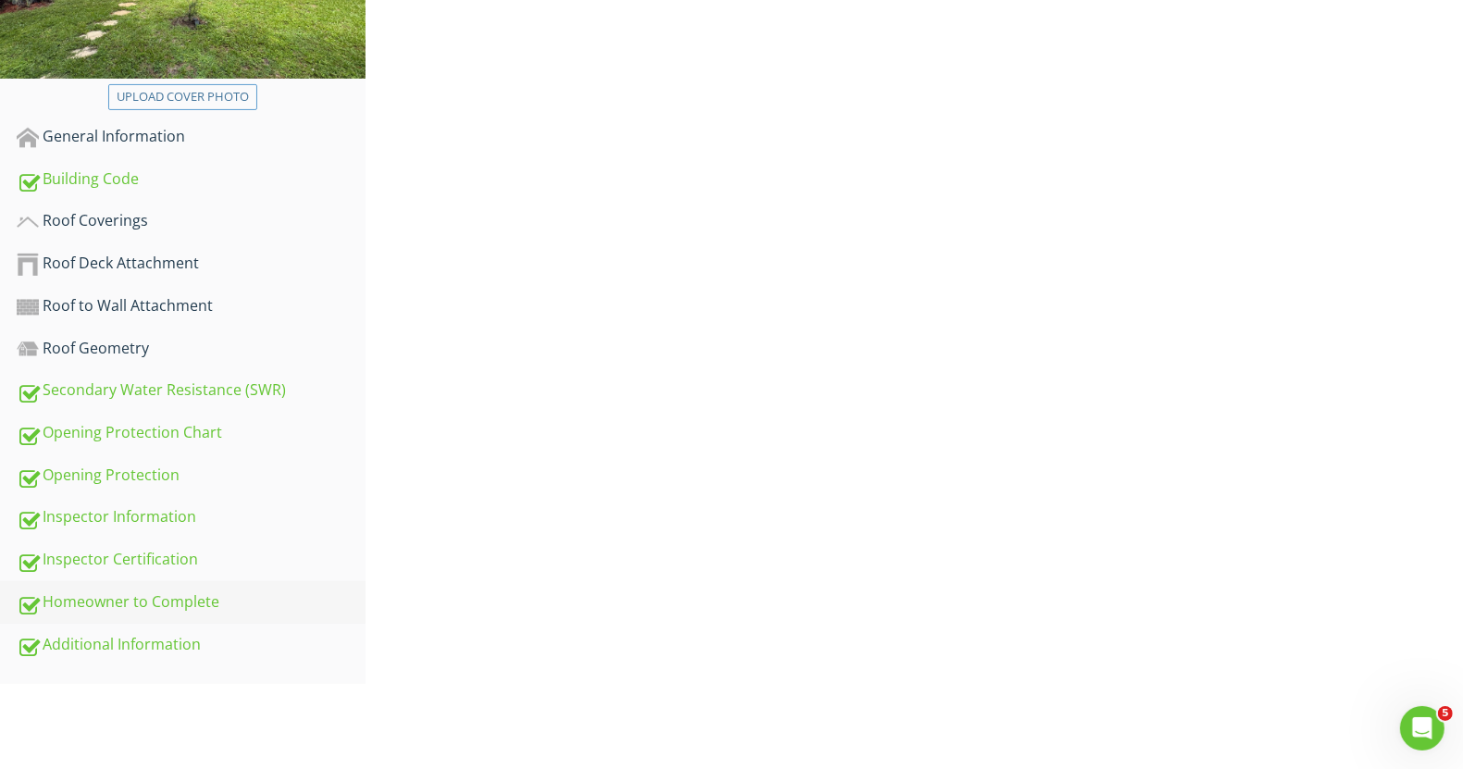
scroll to position [322, 0]
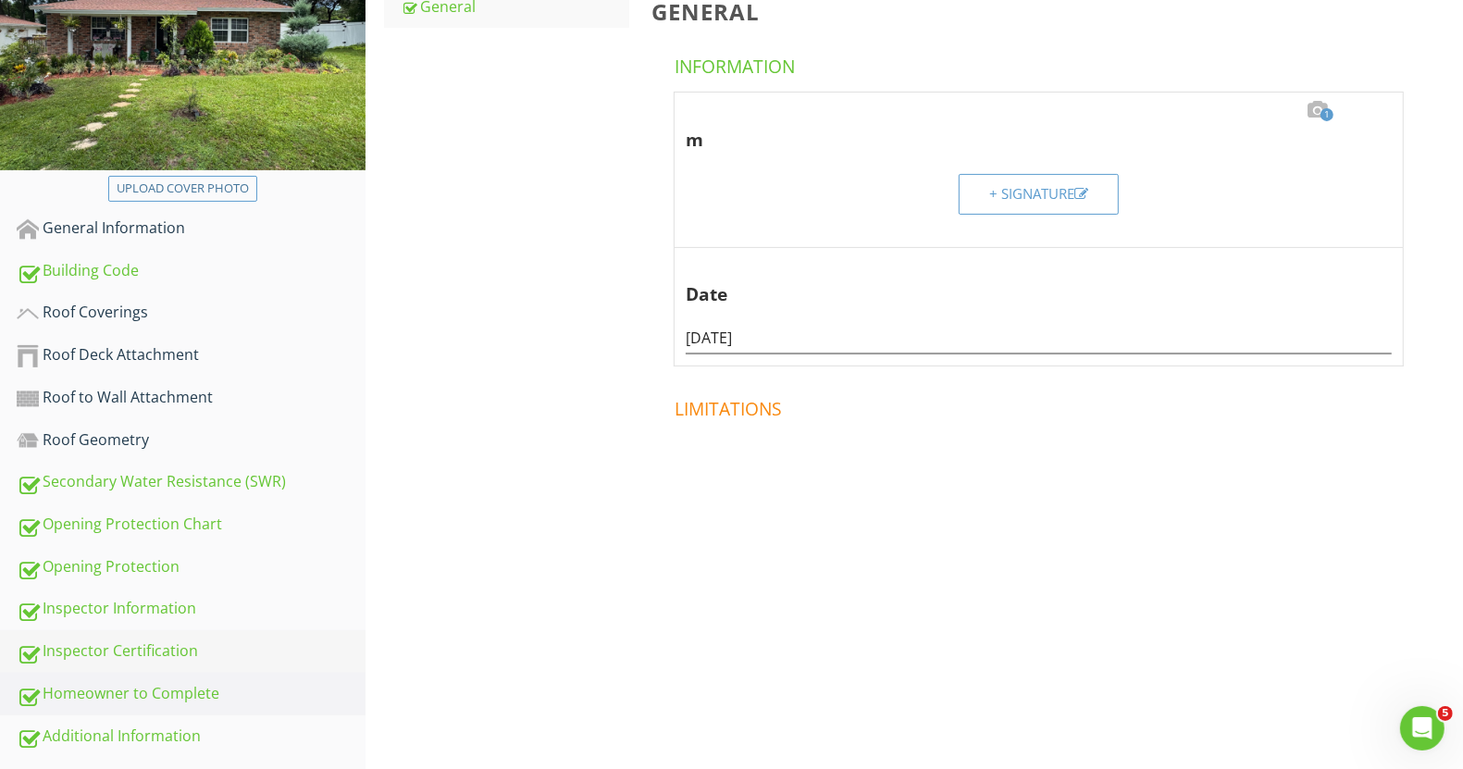
click at [134, 653] on div "Inspector Certification" at bounding box center [191, 652] width 349 height 24
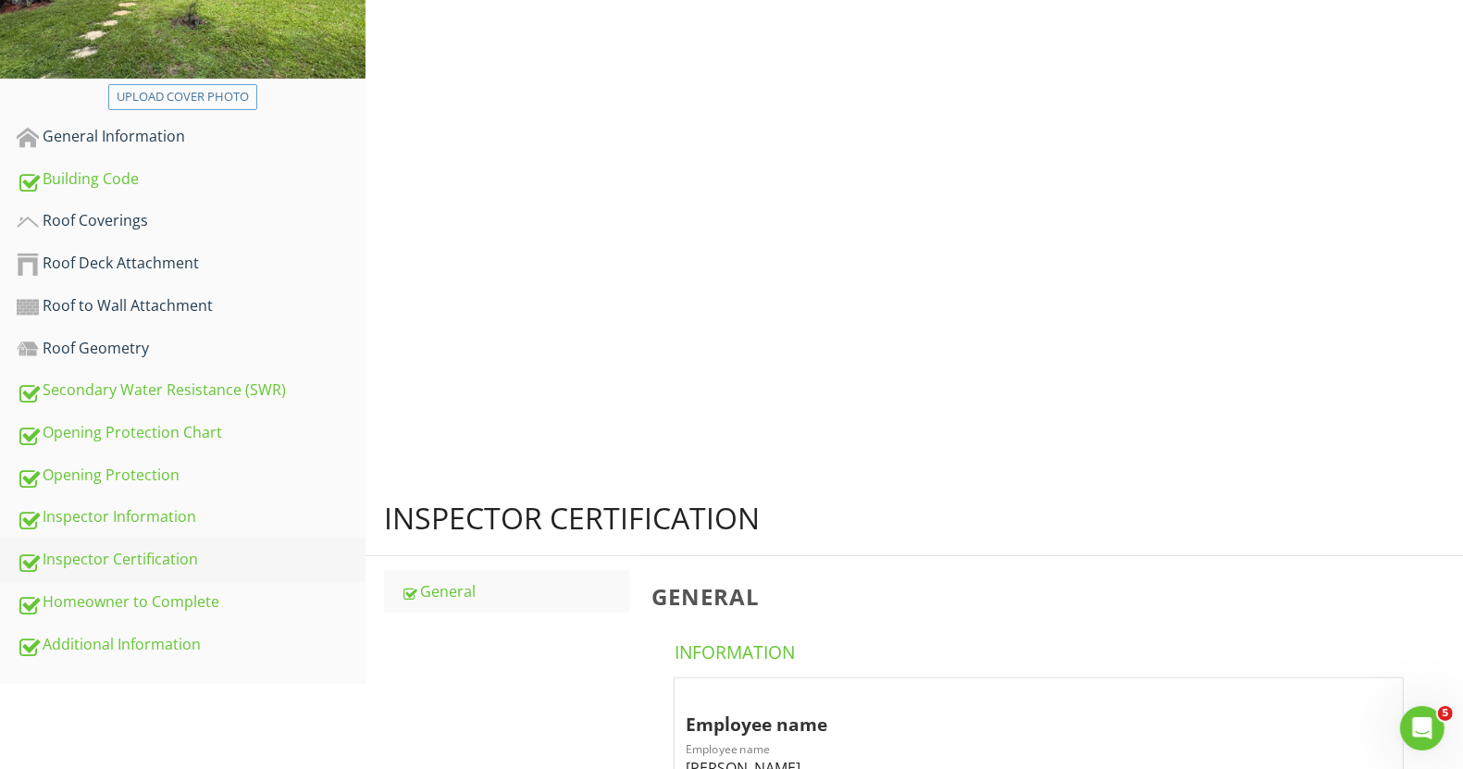
scroll to position [322, 0]
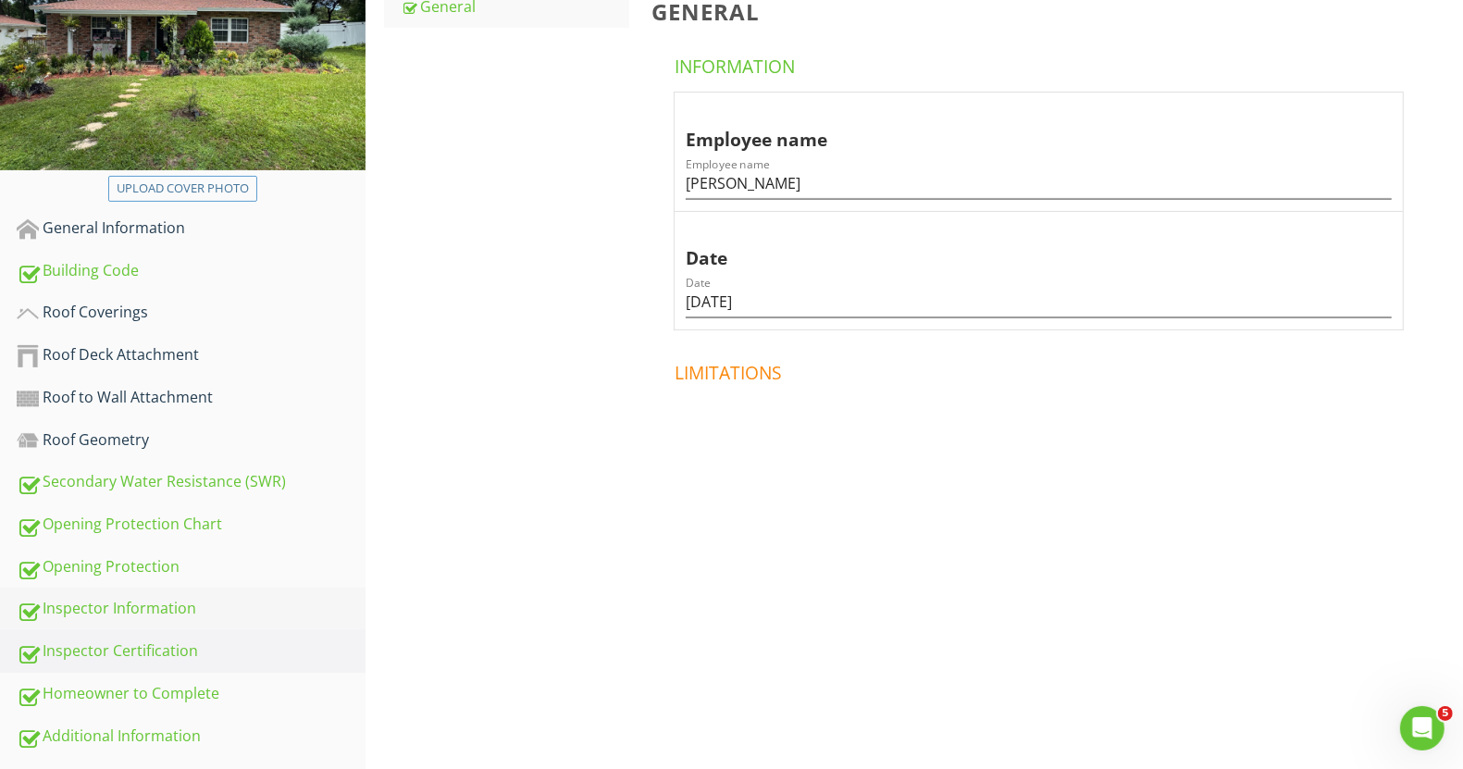
click at [138, 605] on div "Inspector Information" at bounding box center [191, 609] width 349 height 24
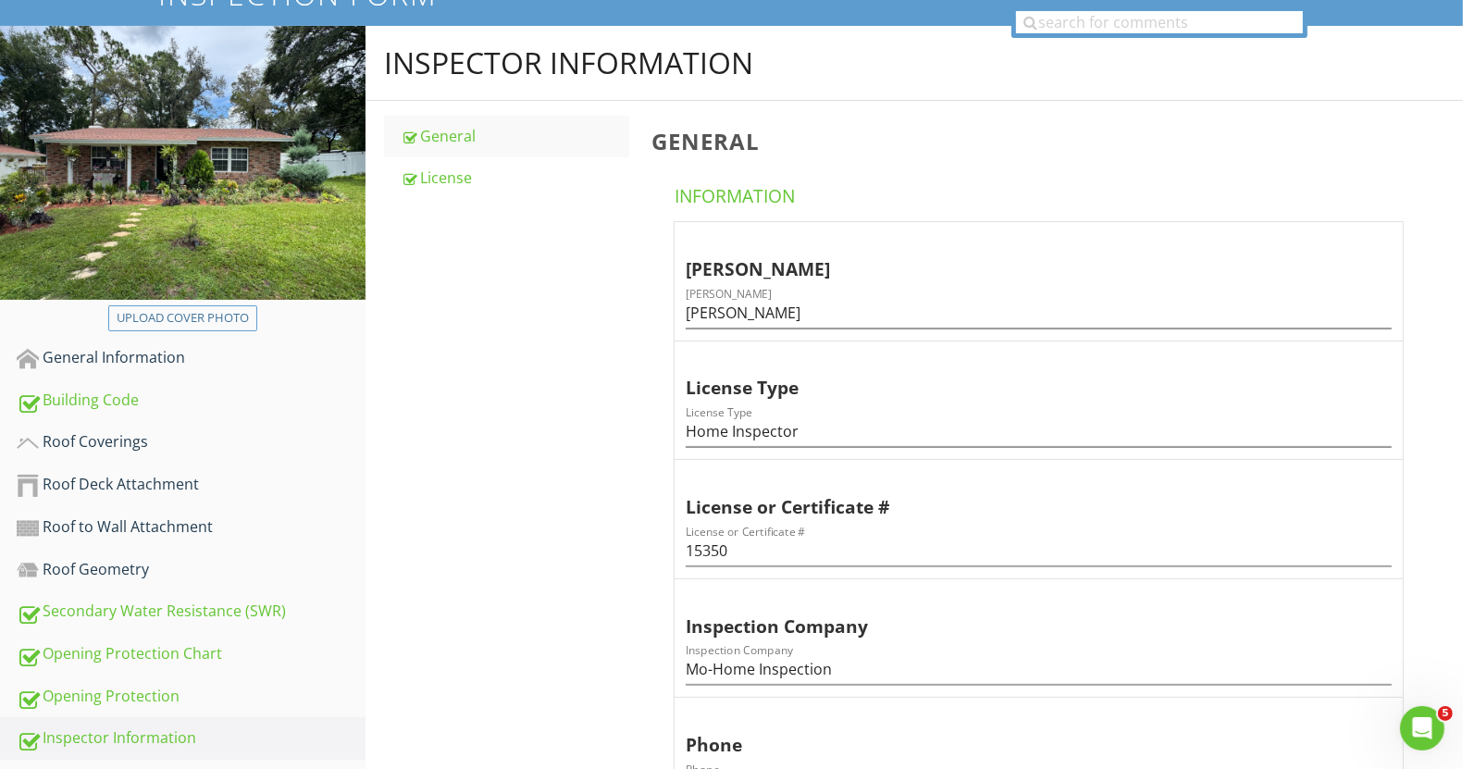
scroll to position [414, 0]
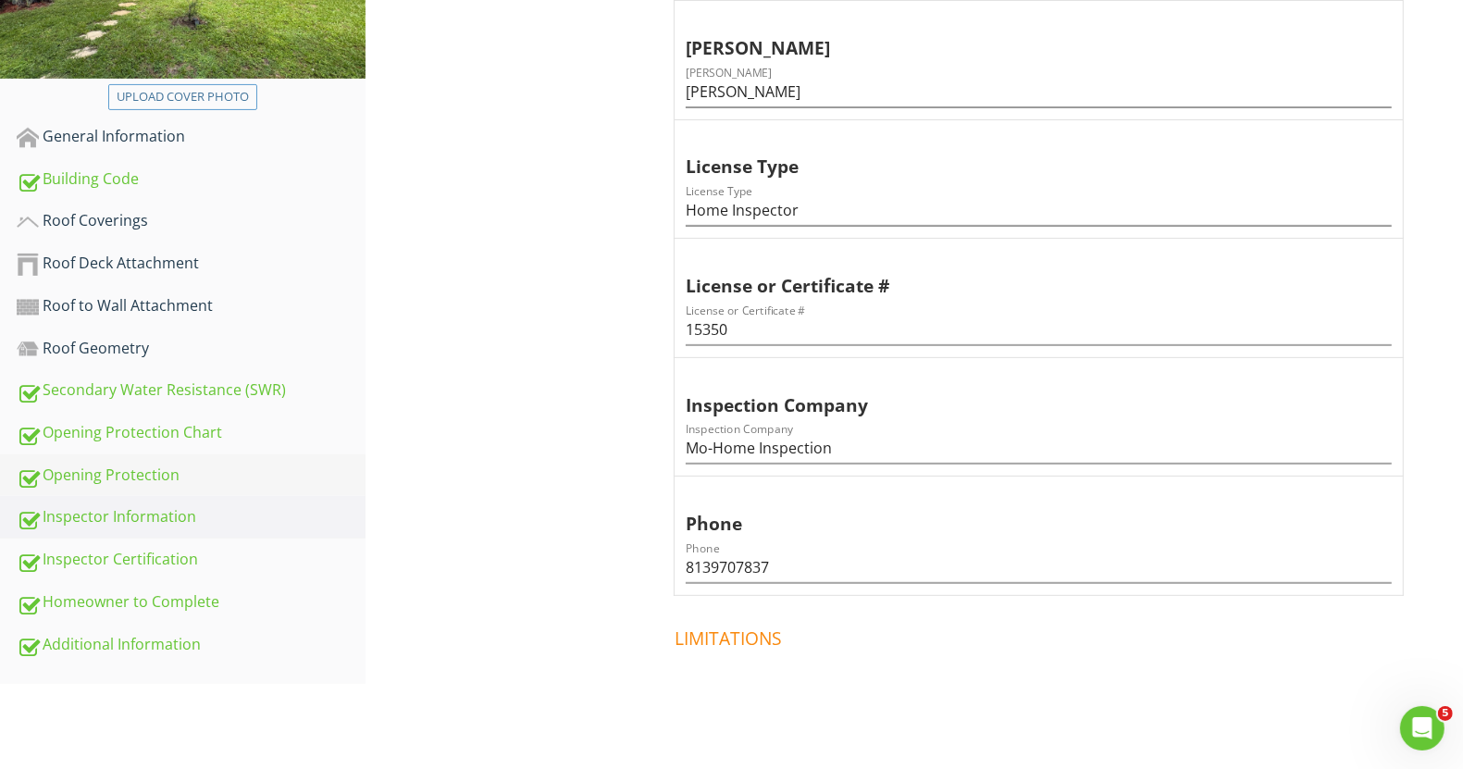
click at [168, 468] on div "Opening Protection" at bounding box center [191, 476] width 349 height 24
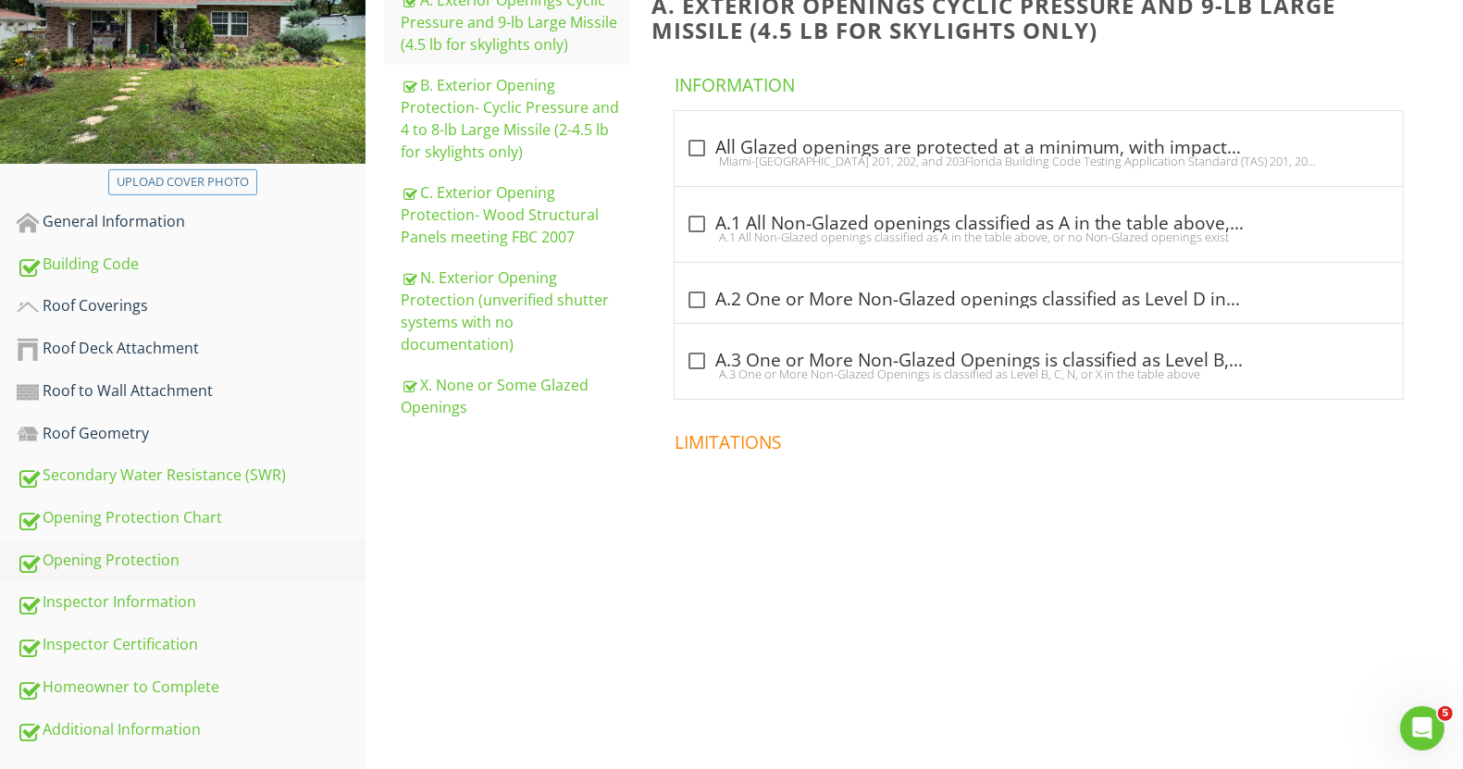
scroll to position [322, 0]
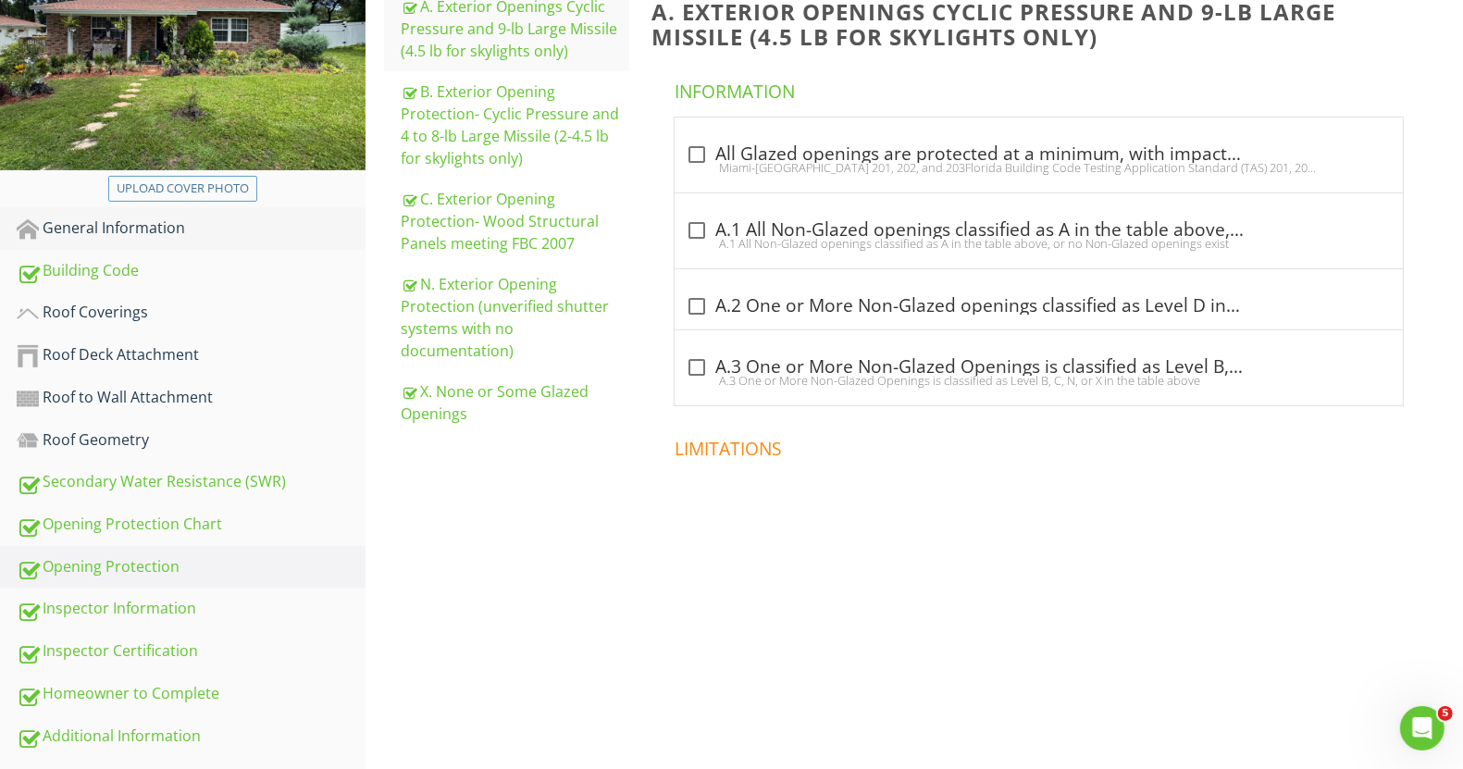
click at [118, 230] on div "General Information" at bounding box center [191, 229] width 349 height 24
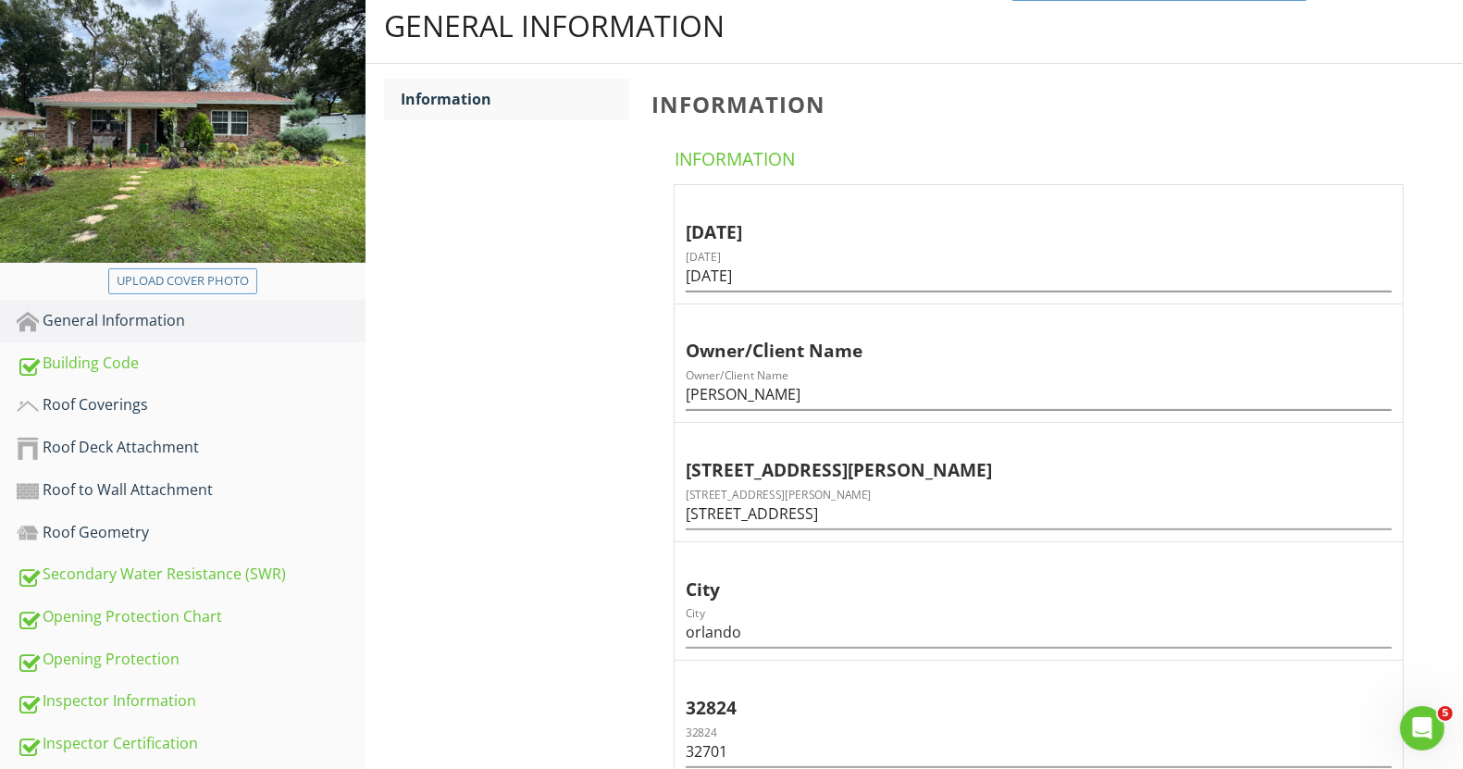
scroll to position [154, 0]
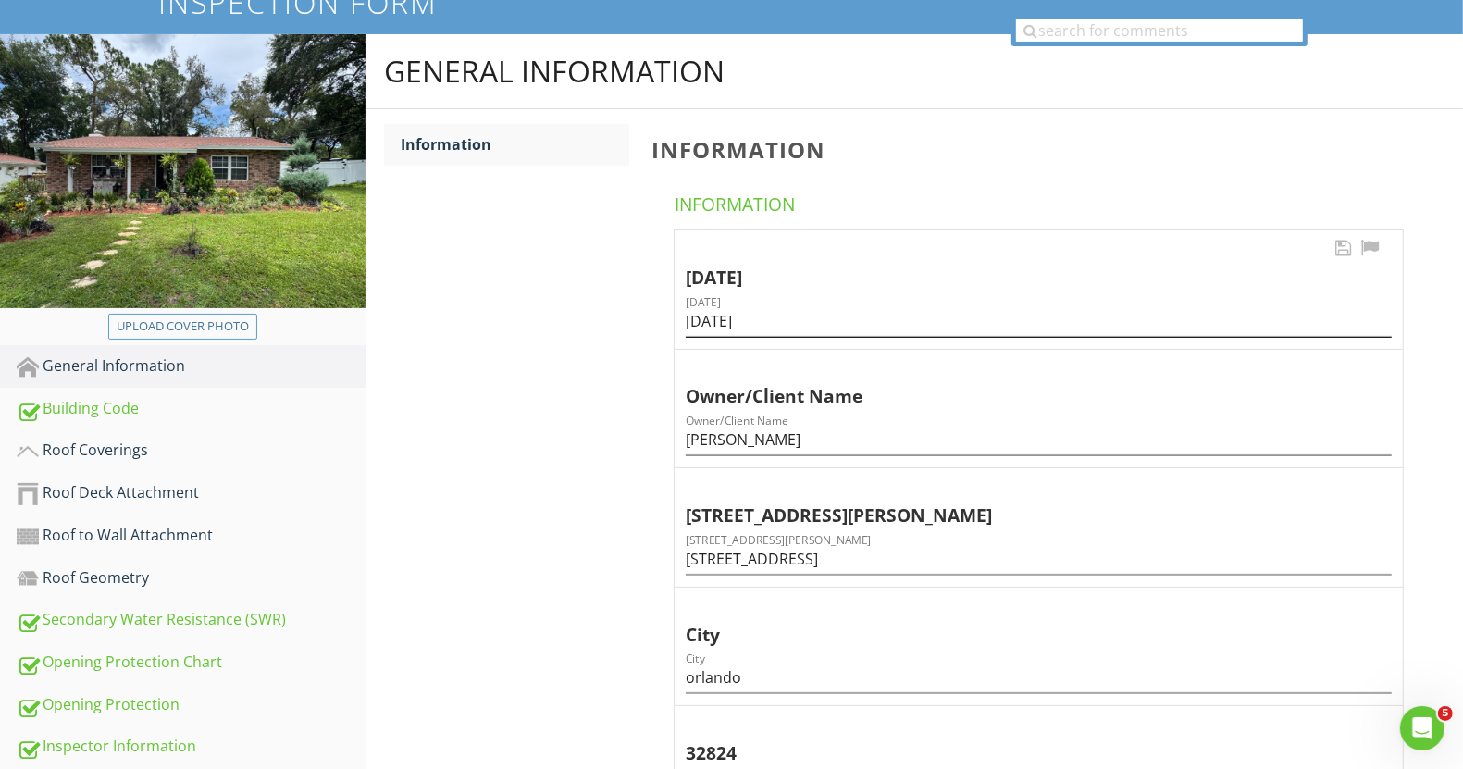
scroll to position [0, 0]
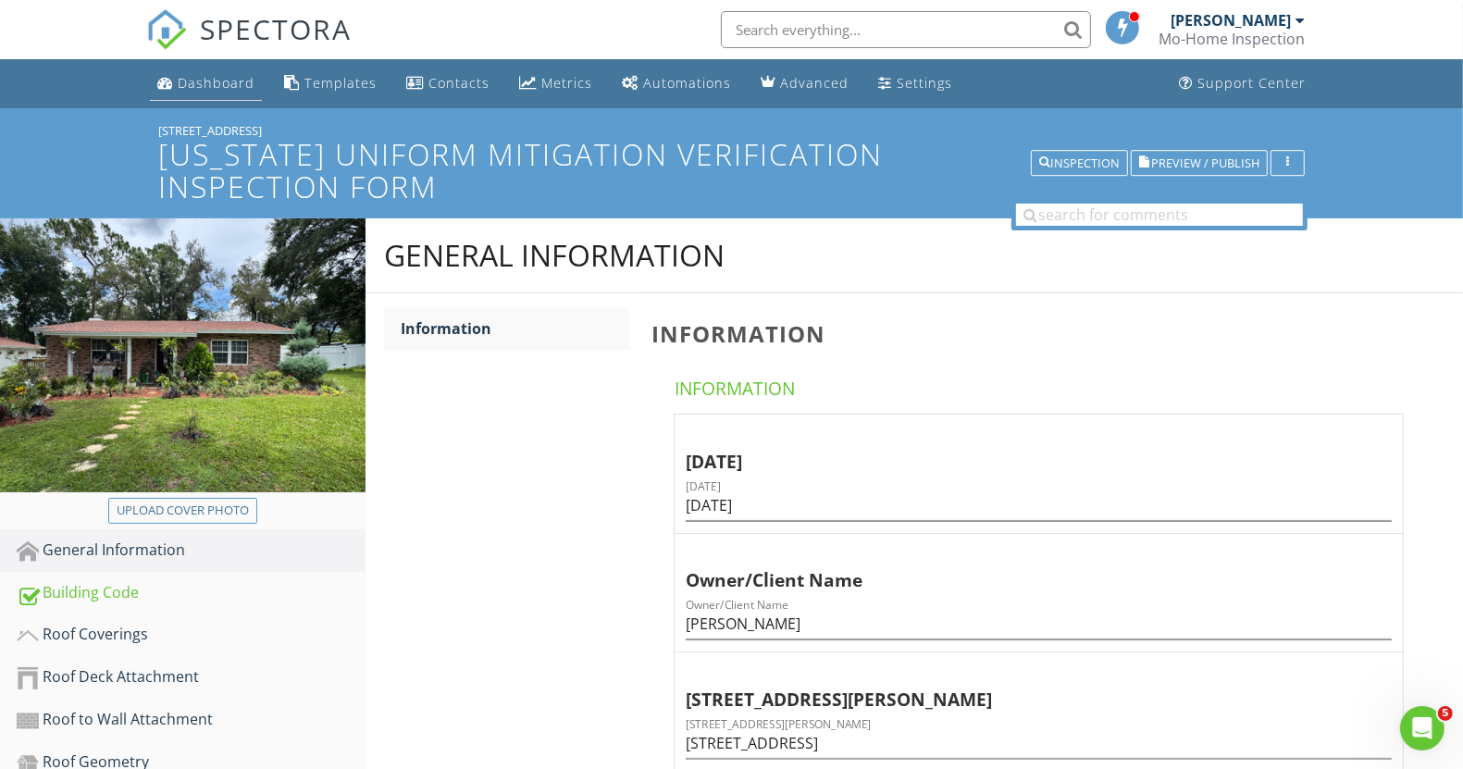
click at [241, 87] on div "Dashboard" at bounding box center [216, 83] width 77 height 18
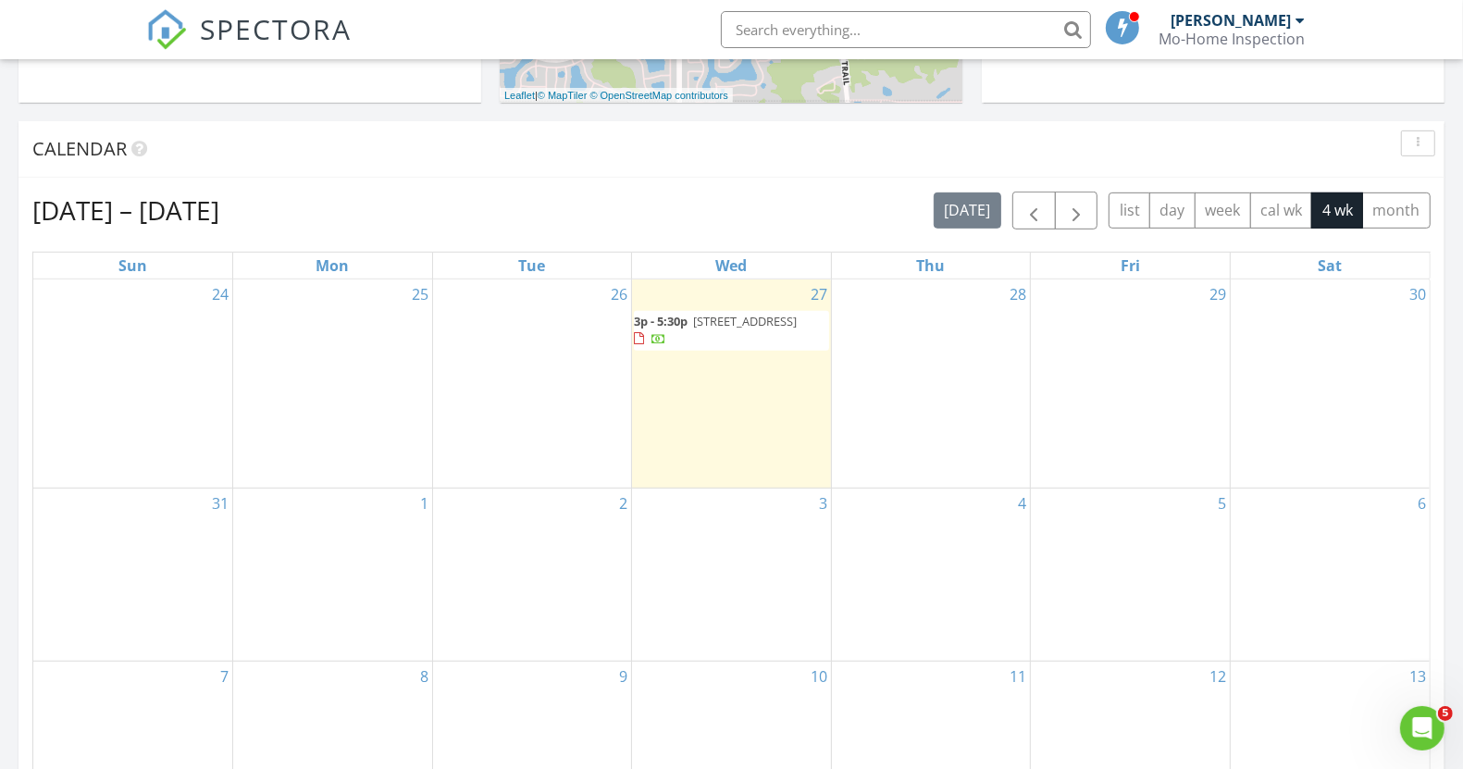
scroll to position [694, 0]
click at [693, 329] on span "[STREET_ADDRESS]" at bounding box center [745, 320] width 104 height 17
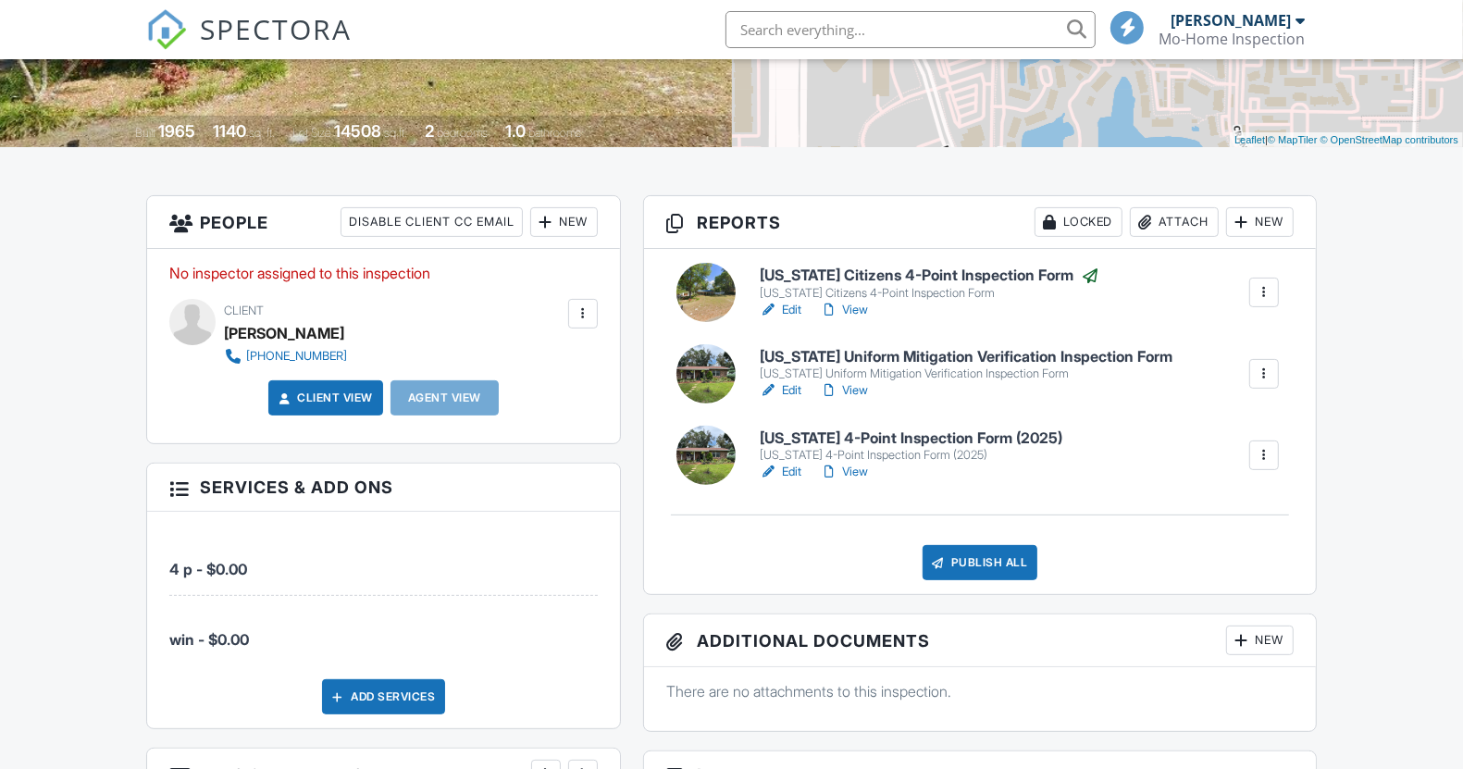
scroll to position [347, 0]
click at [1269, 283] on div at bounding box center [1264, 292] width 19 height 19
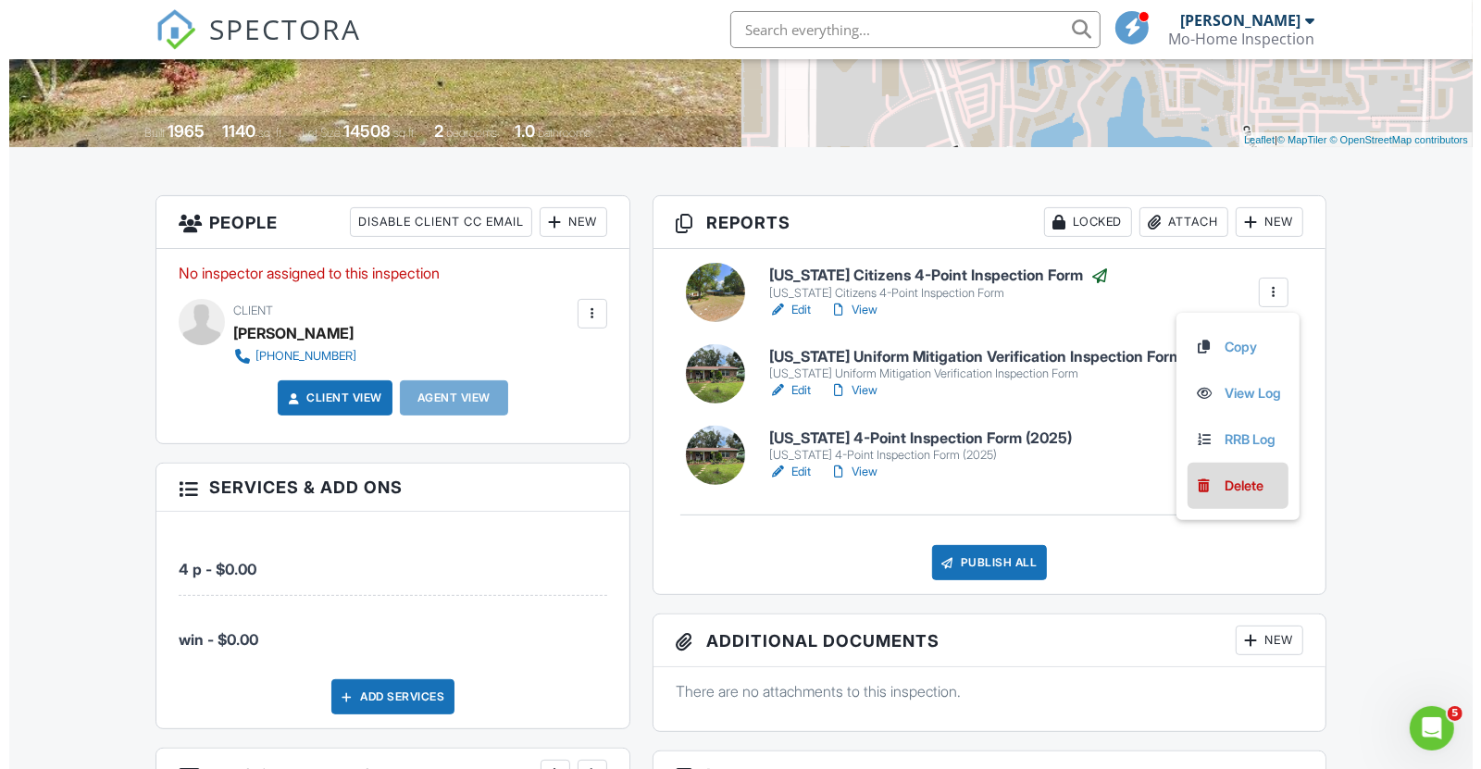
scroll to position [0, 0]
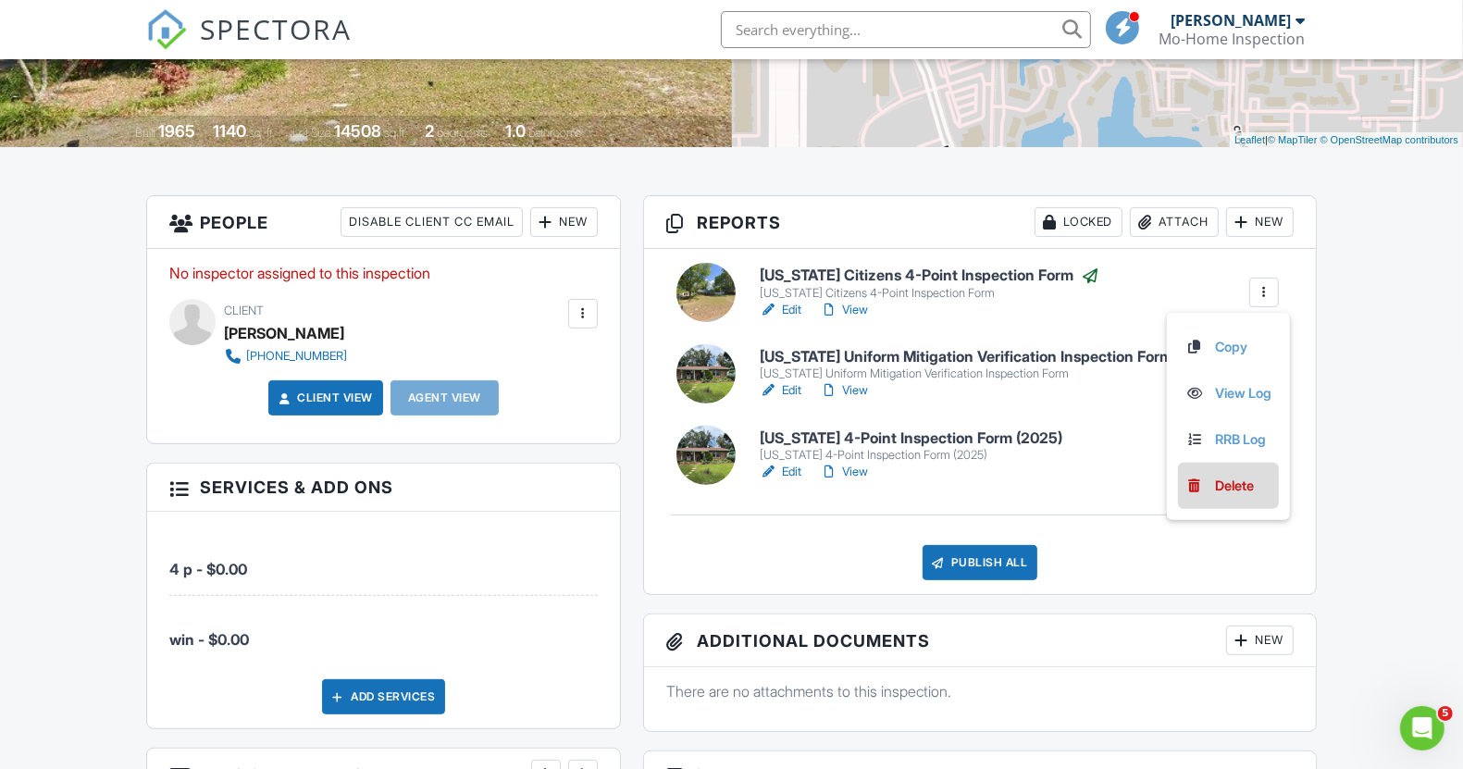
click at [1238, 493] on div "Delete" at bounding box center [1234, 486] width 39 height 20
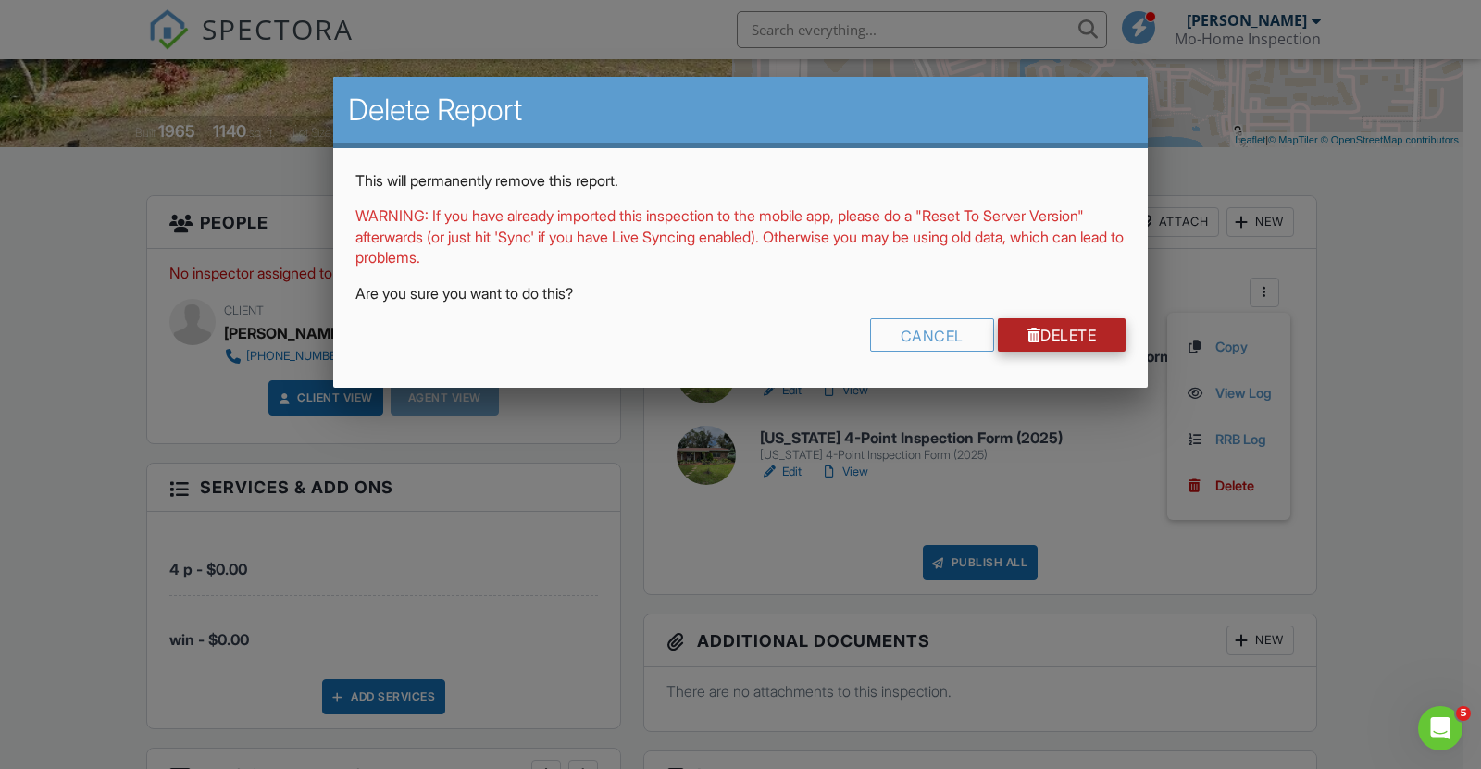
click at [1040, 339] on link "Delete" at bounding box center [1062, 334] width 129 height 33
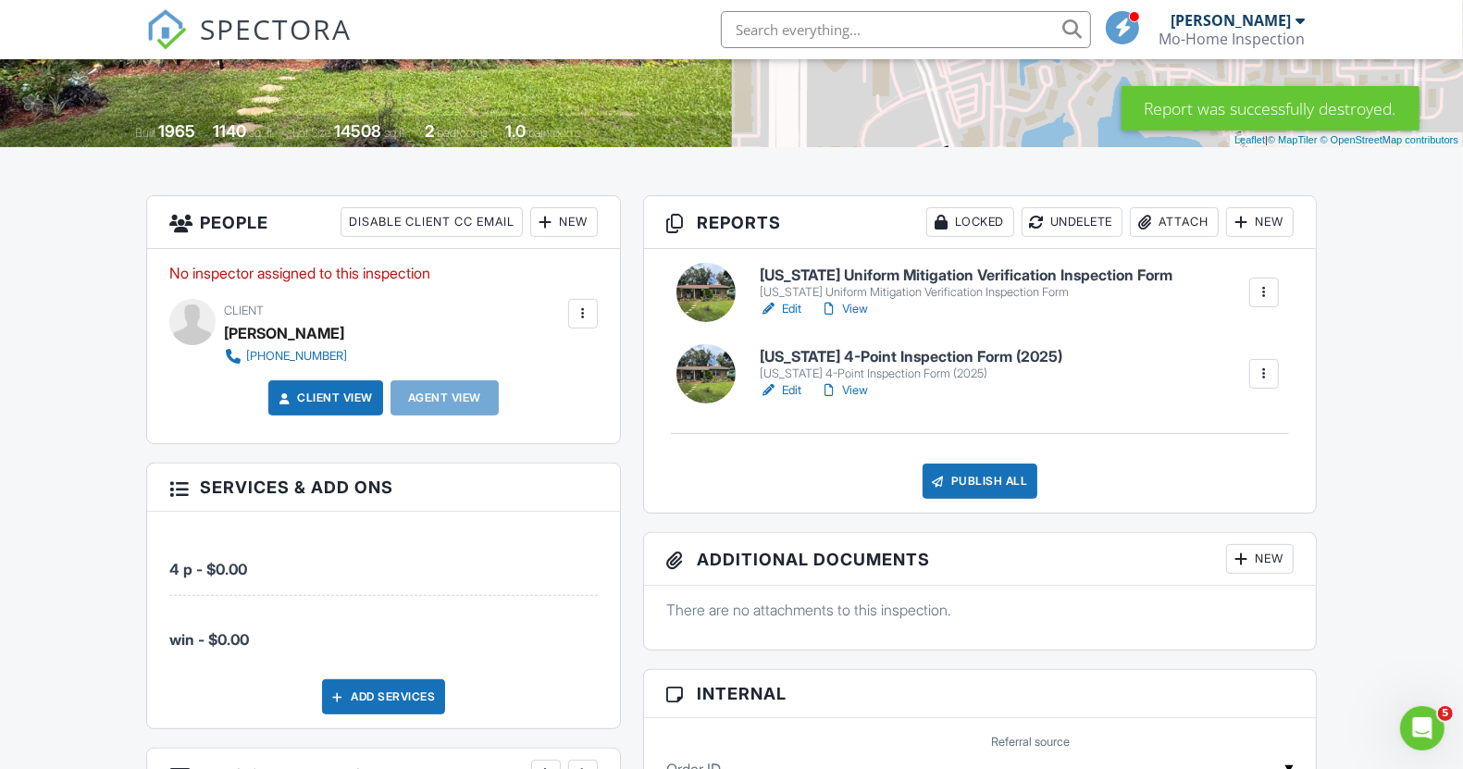
click at [782, 387] on link "Edit" at bounding box center [781, 390] width 42 height 19
click at [861, 388] on link "View" at bounding box center [844, 390] width 48 height 19
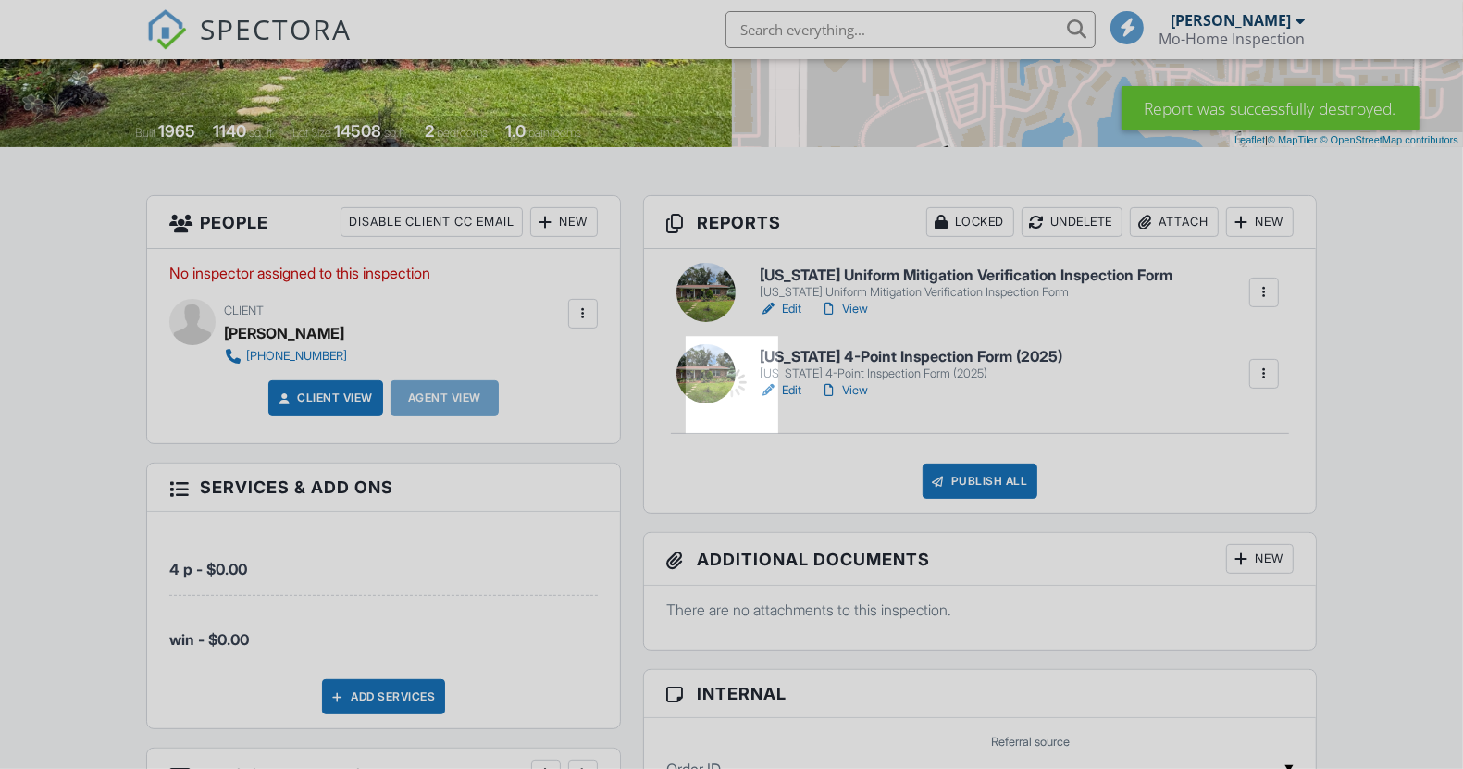
scroll to position [0, 0]
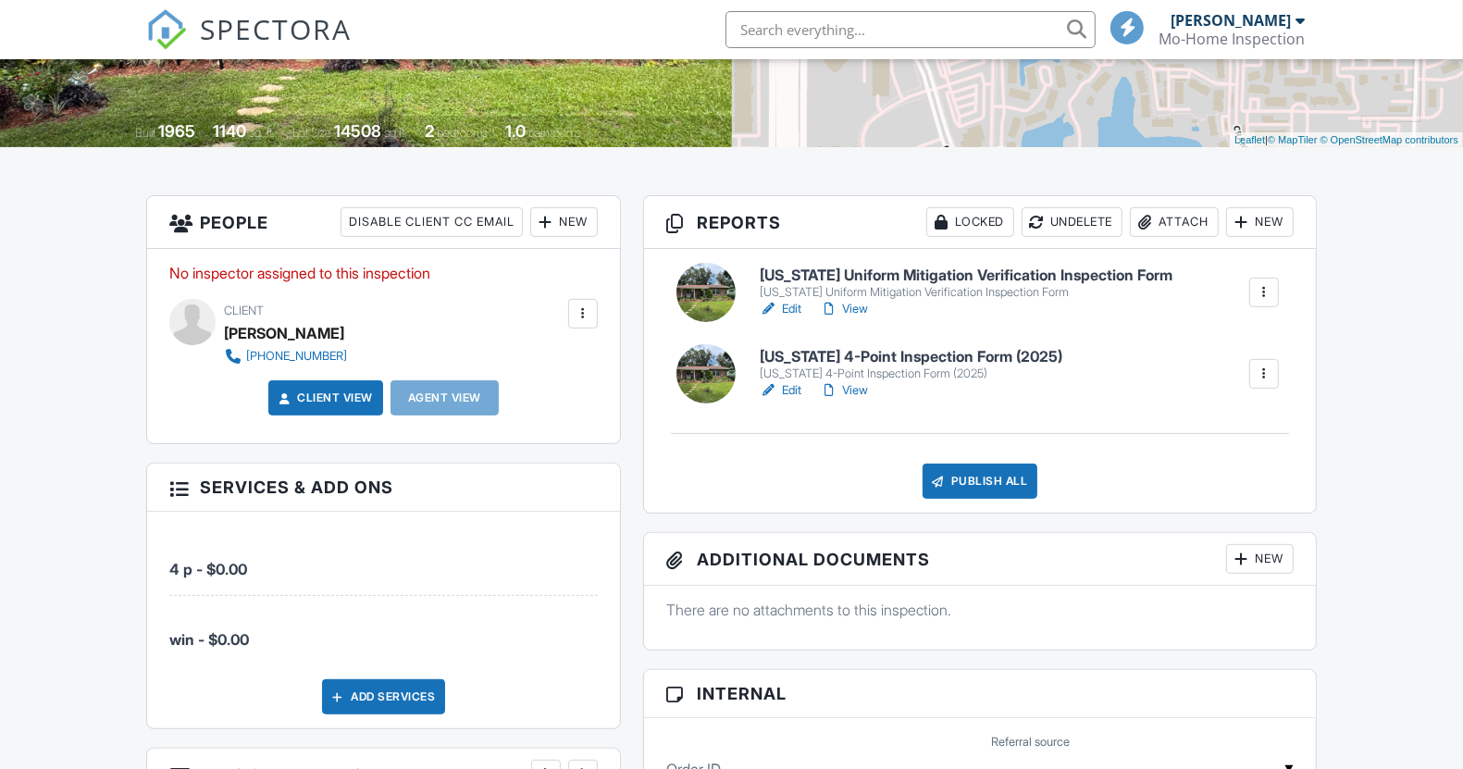
click at [797, 395] on link "Edit" at bounding box center [781, 390] width 42 height 19
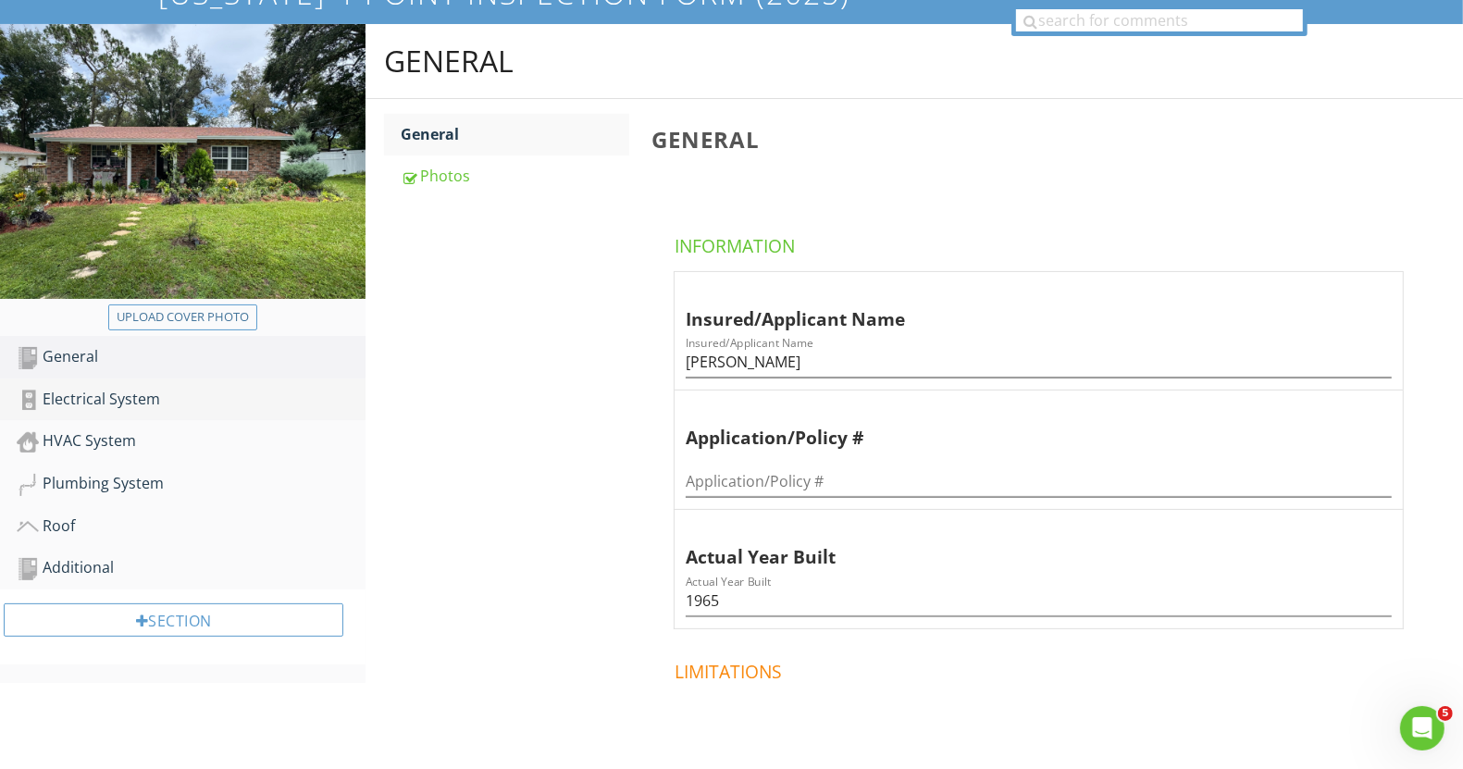
scroll to position [153, 0]
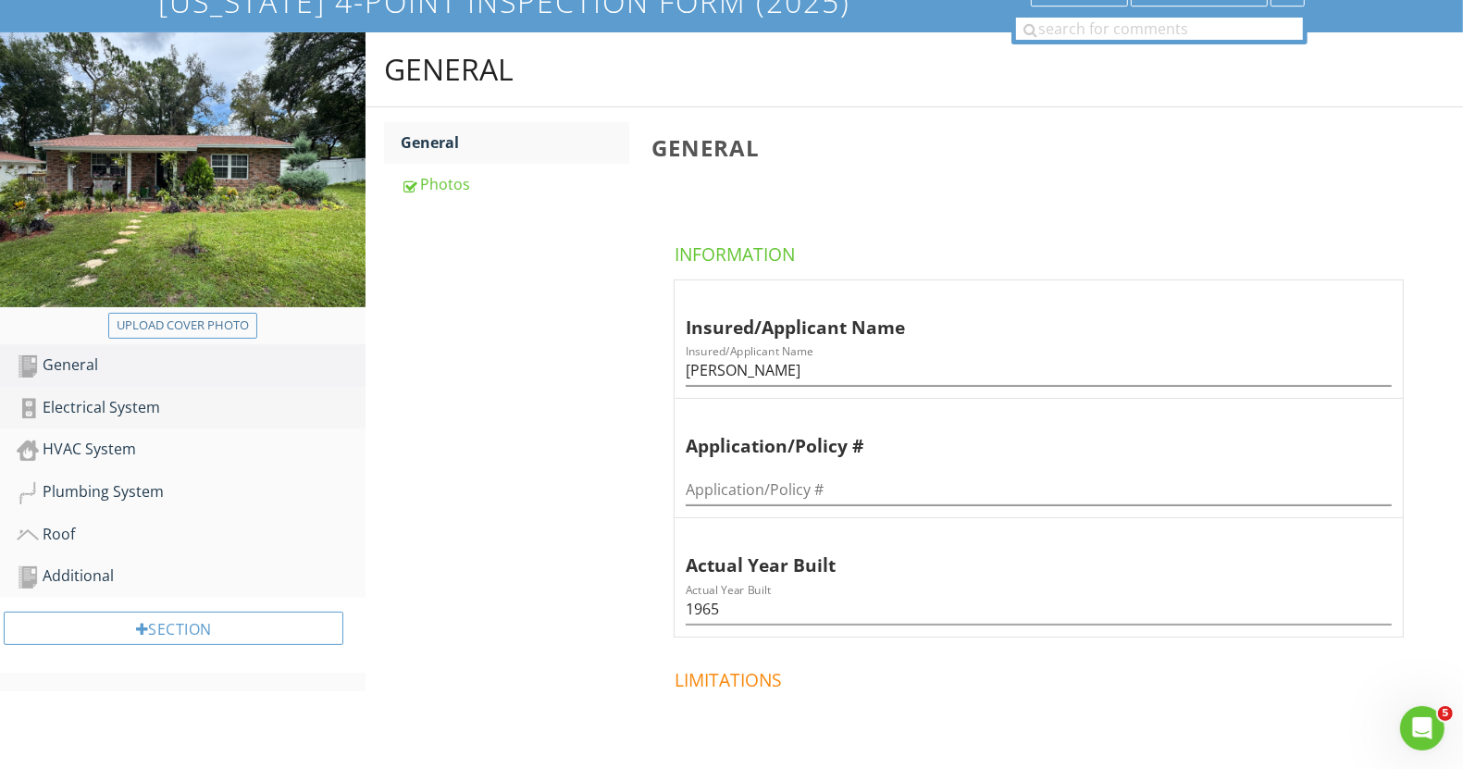
click at [106, 406] on div "Electrical System" at bounding box center [191, 408] width 349 height 24
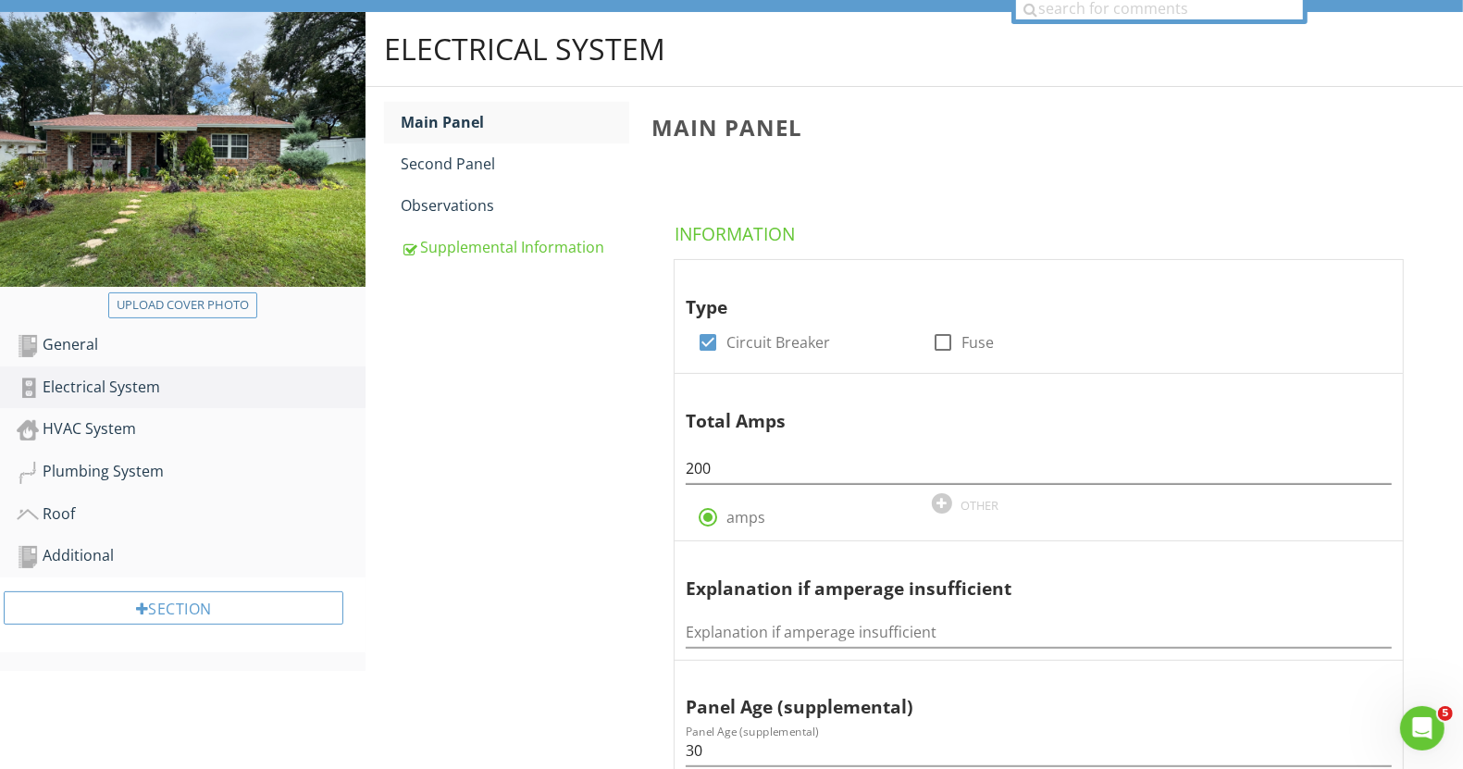
scroll to position [66, 0]
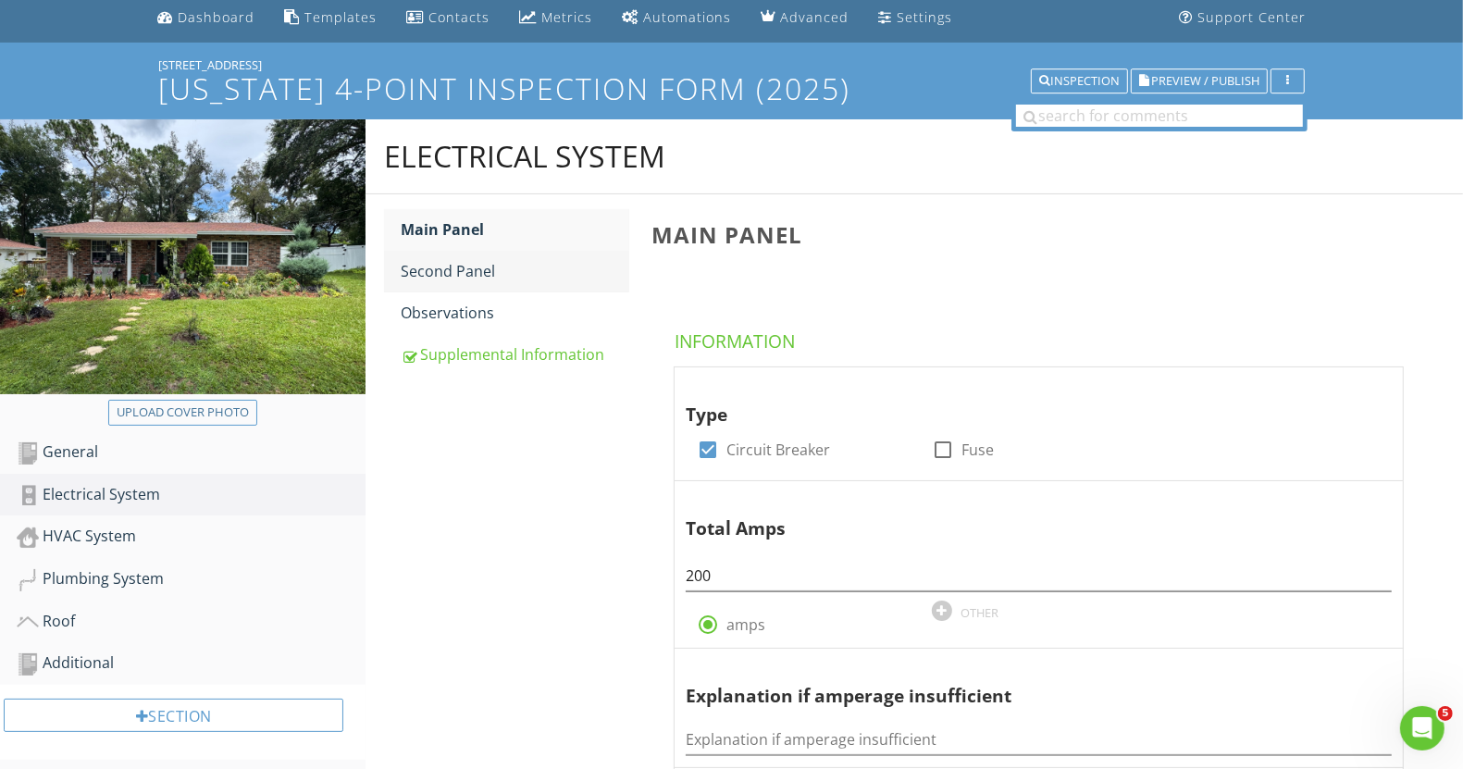
click at [454, 268] on div "Second Panel" at bounding box center [515, 271] width 228 height 22
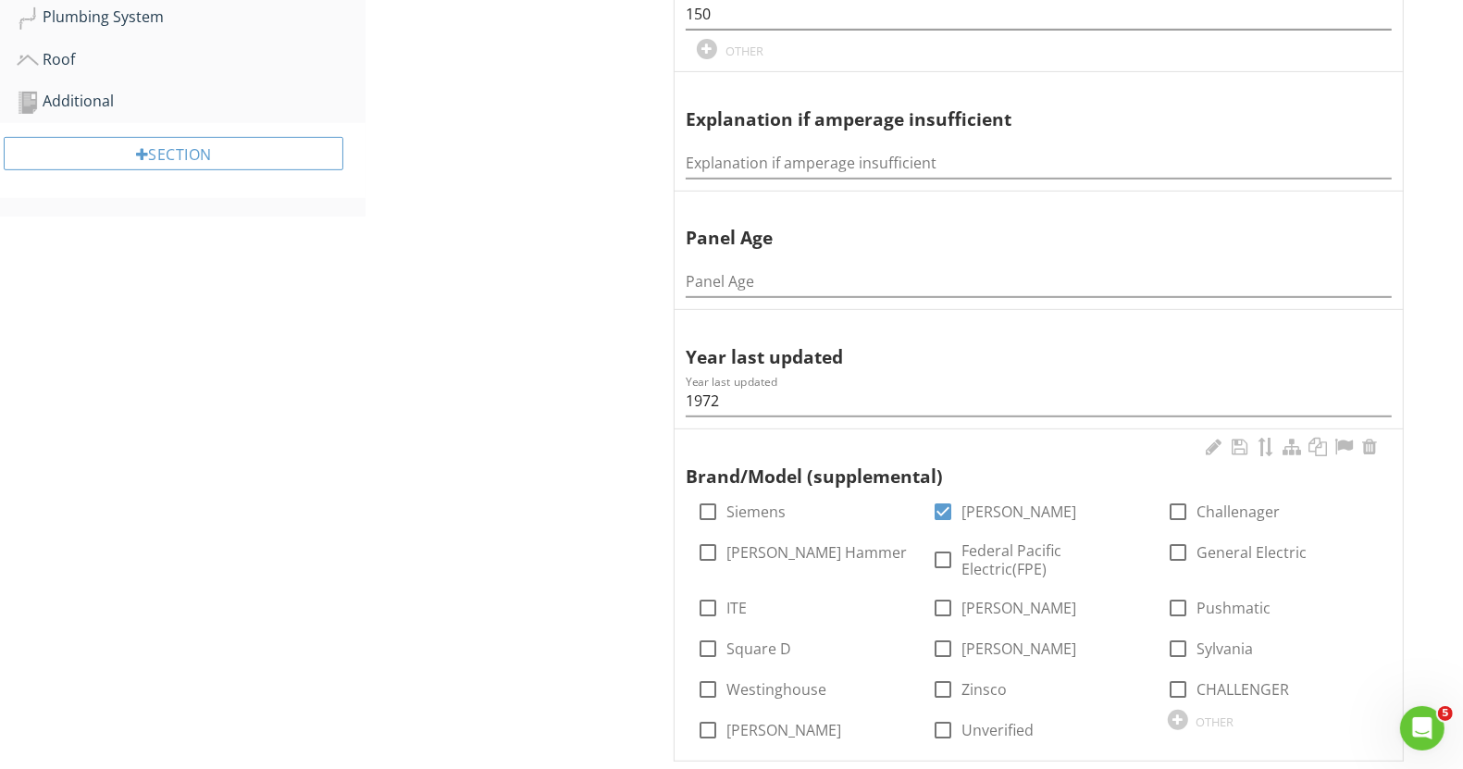
scroll to position [644, 0]
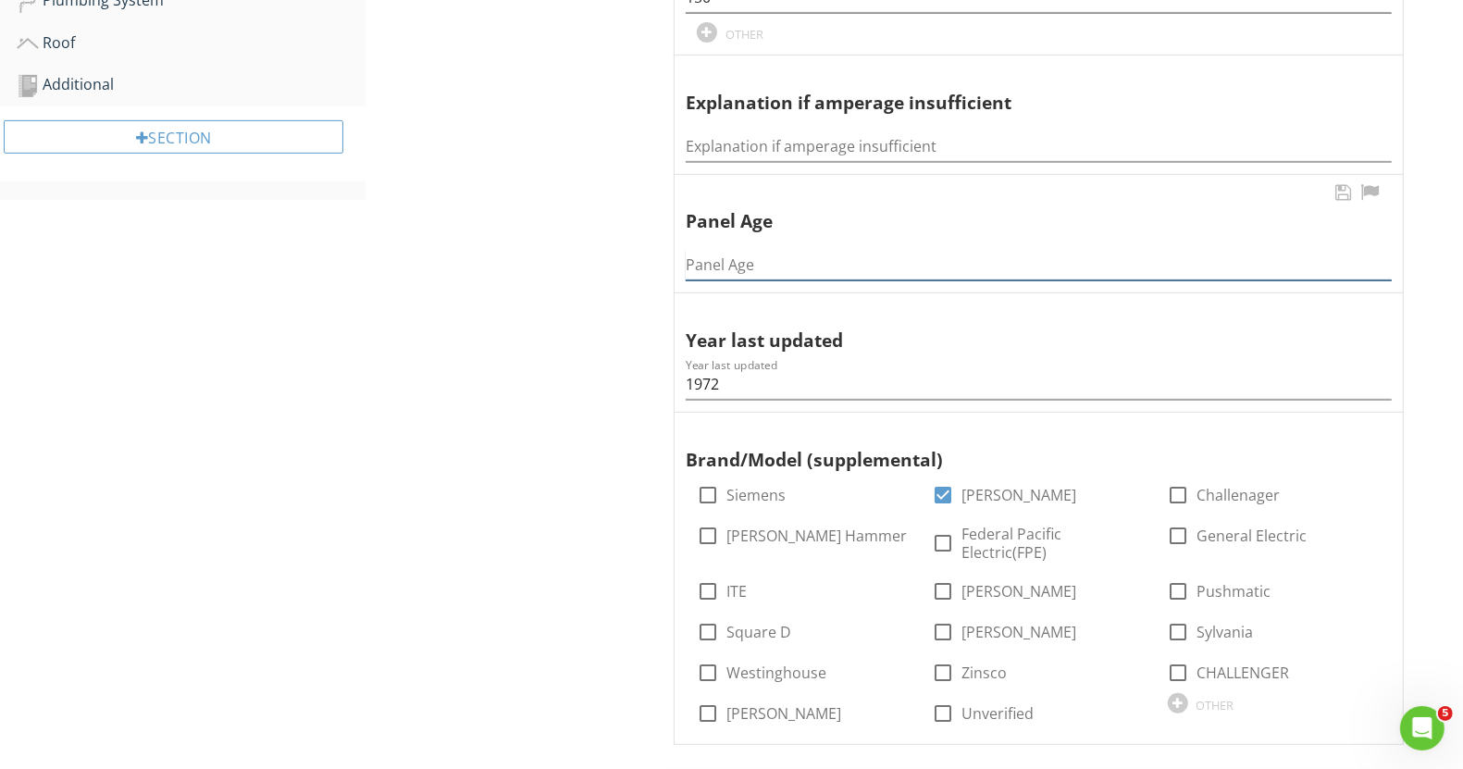
click at [1023, 278] on div "Panel Age" at bounding box center [1039, 265] width 706 height 31
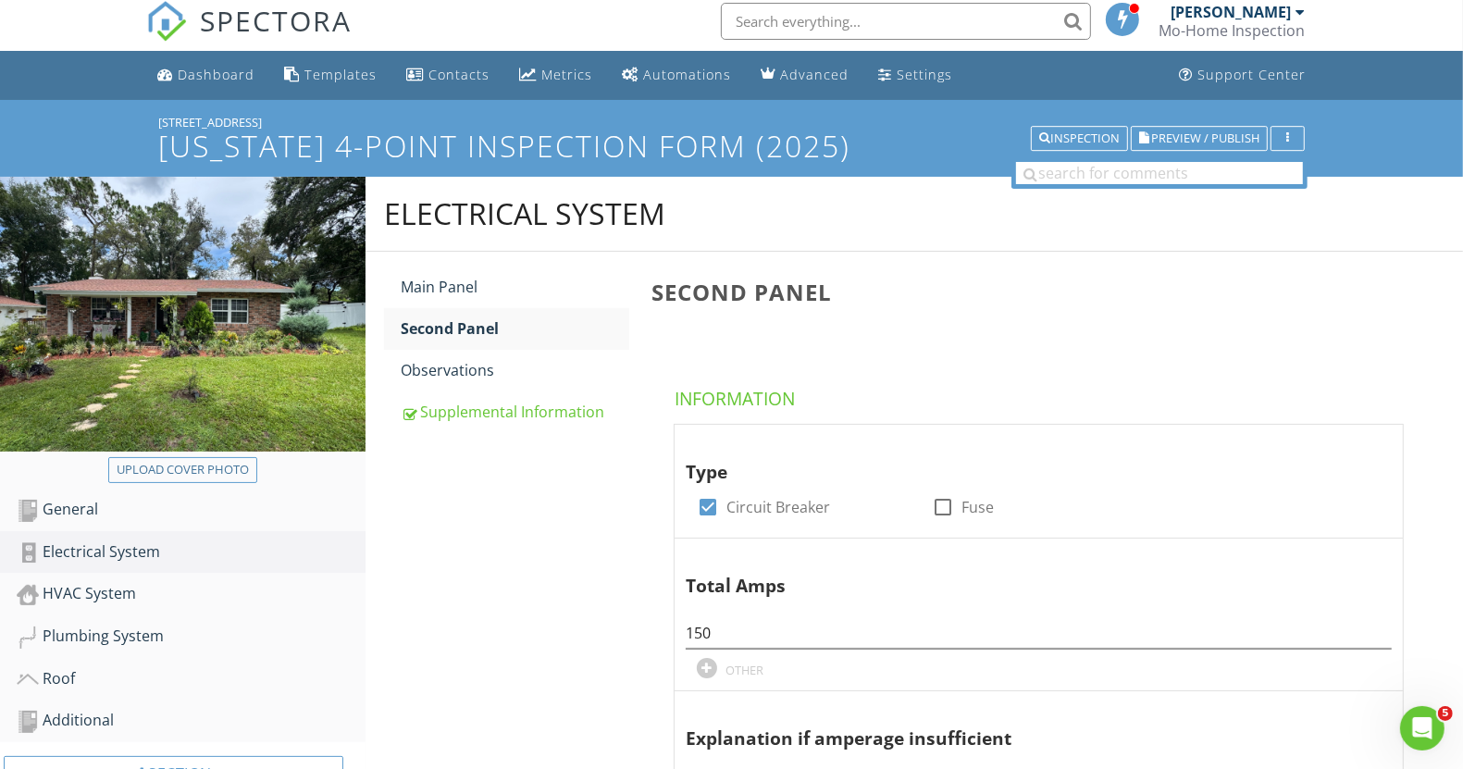
scroll to position [0, 0]
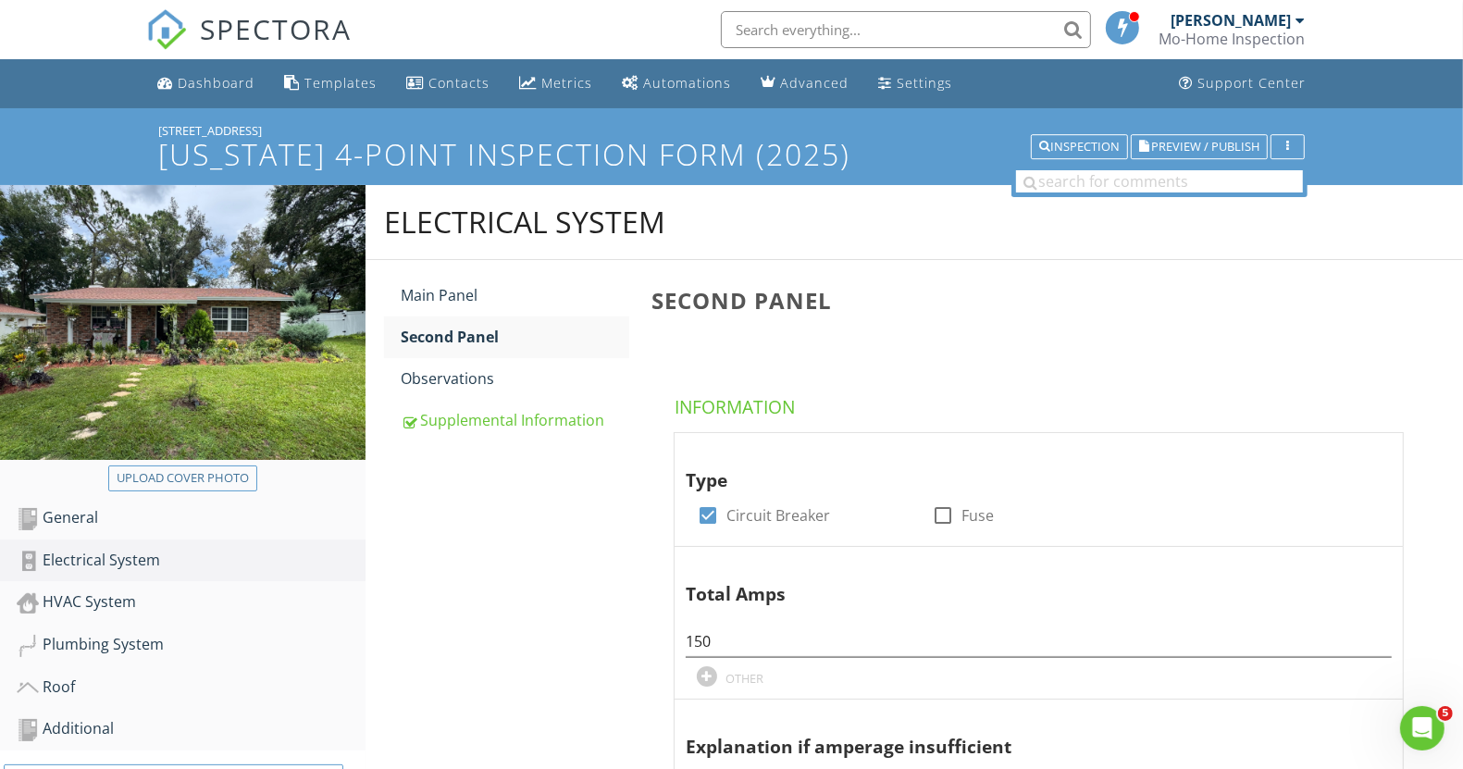
type input "53"
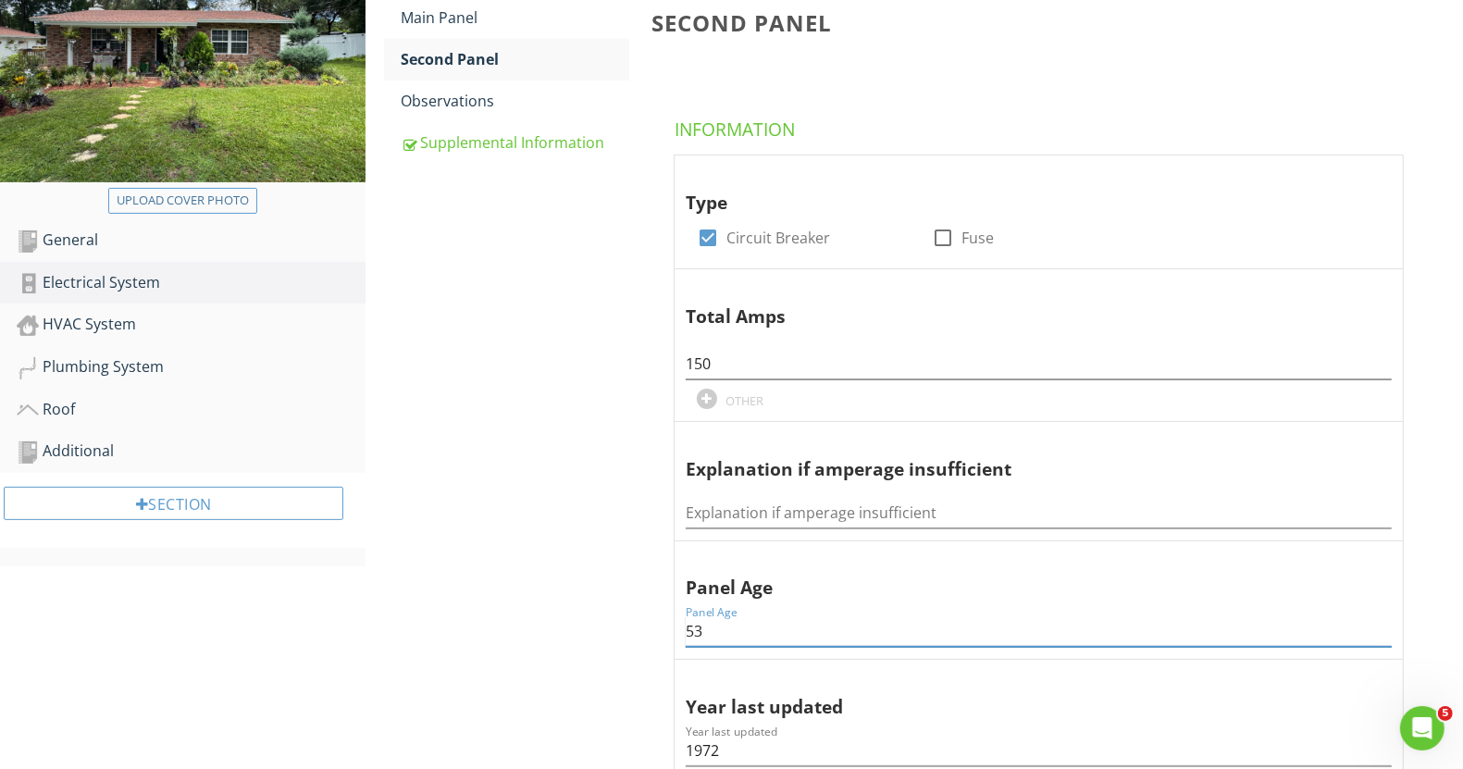
scroll to position [347, 0]
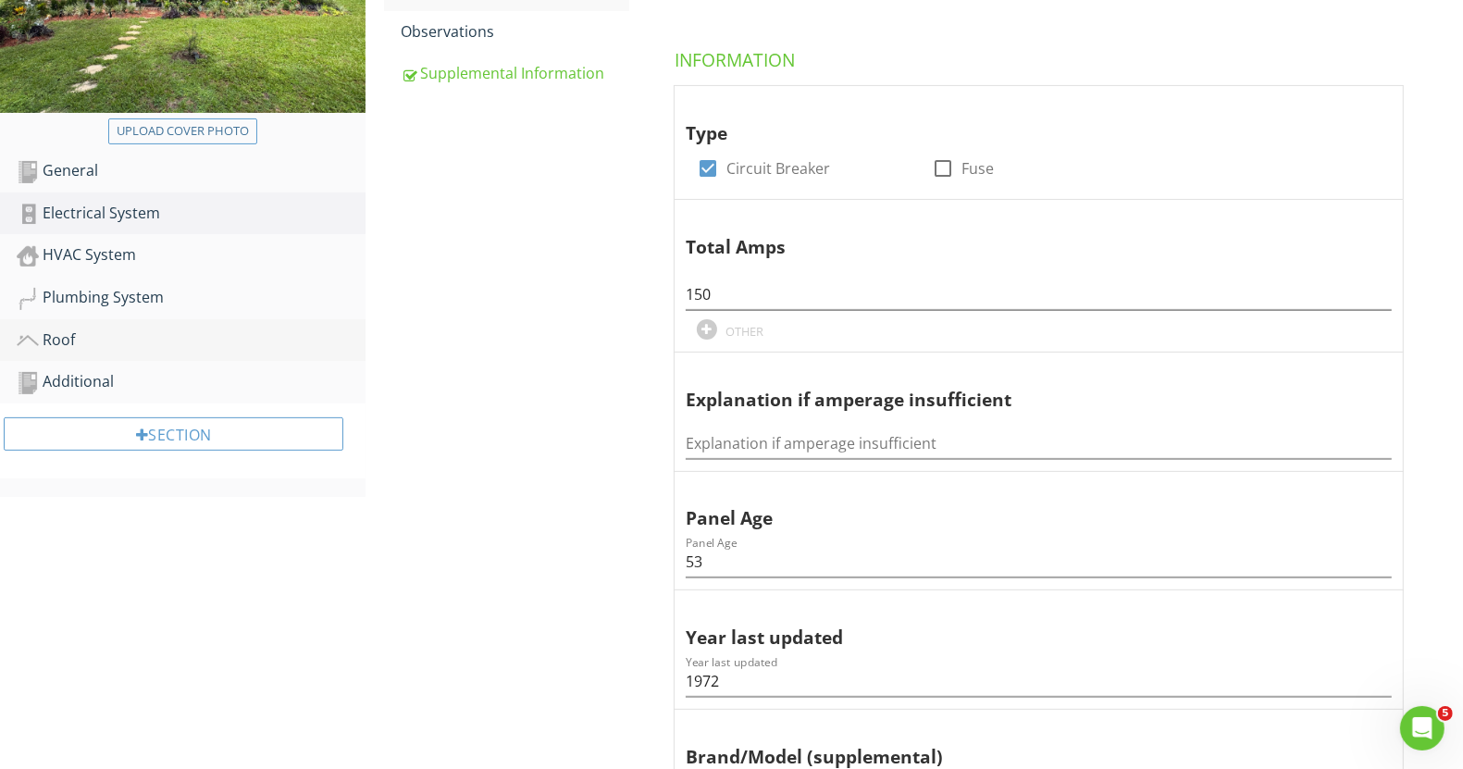
click at [65, 329] on div "Roof" at bounding box center [191, 341] width 349 height 24
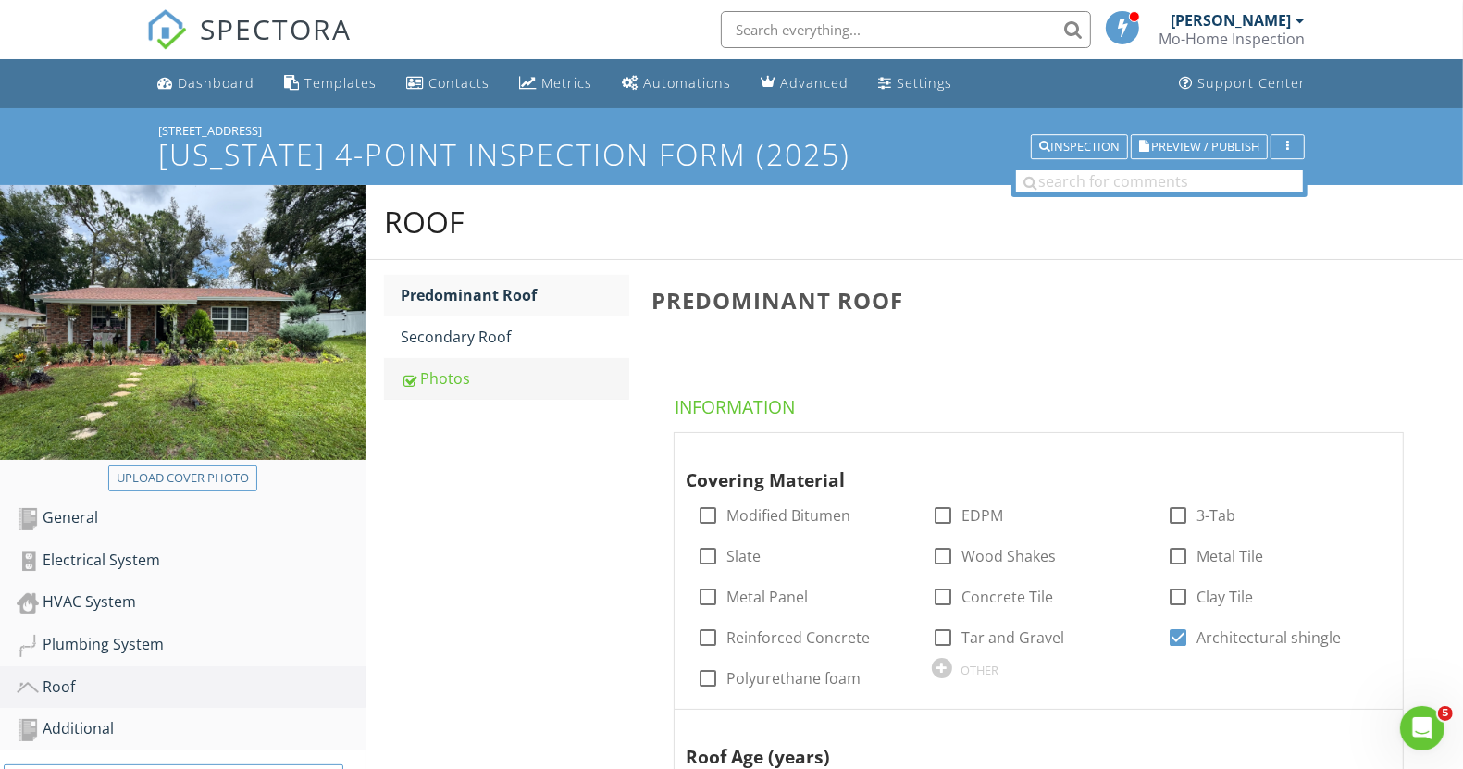
click at [442, 380] on div "Photos" at bounding box center [515, 378] width 228 height 22
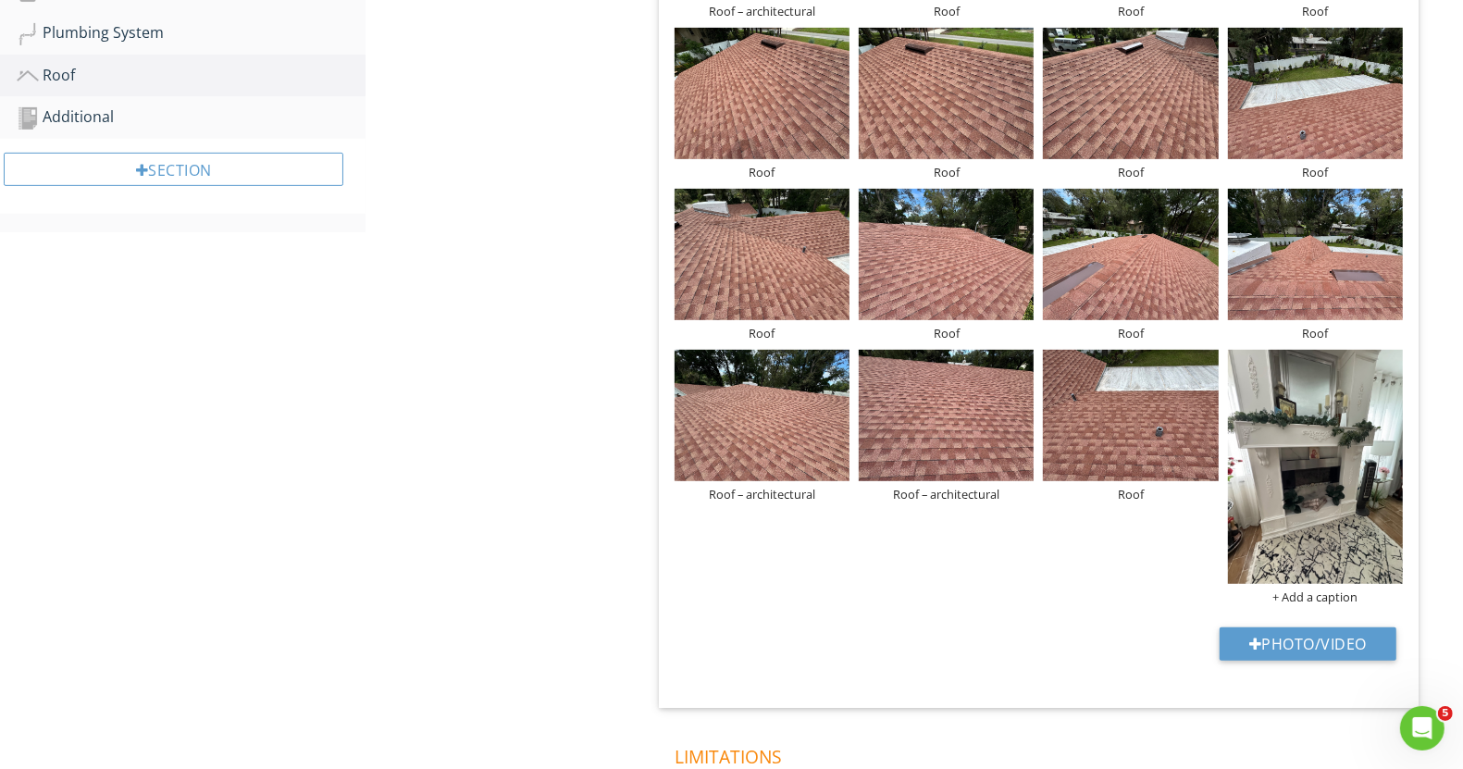
scroll to position [764, 0]
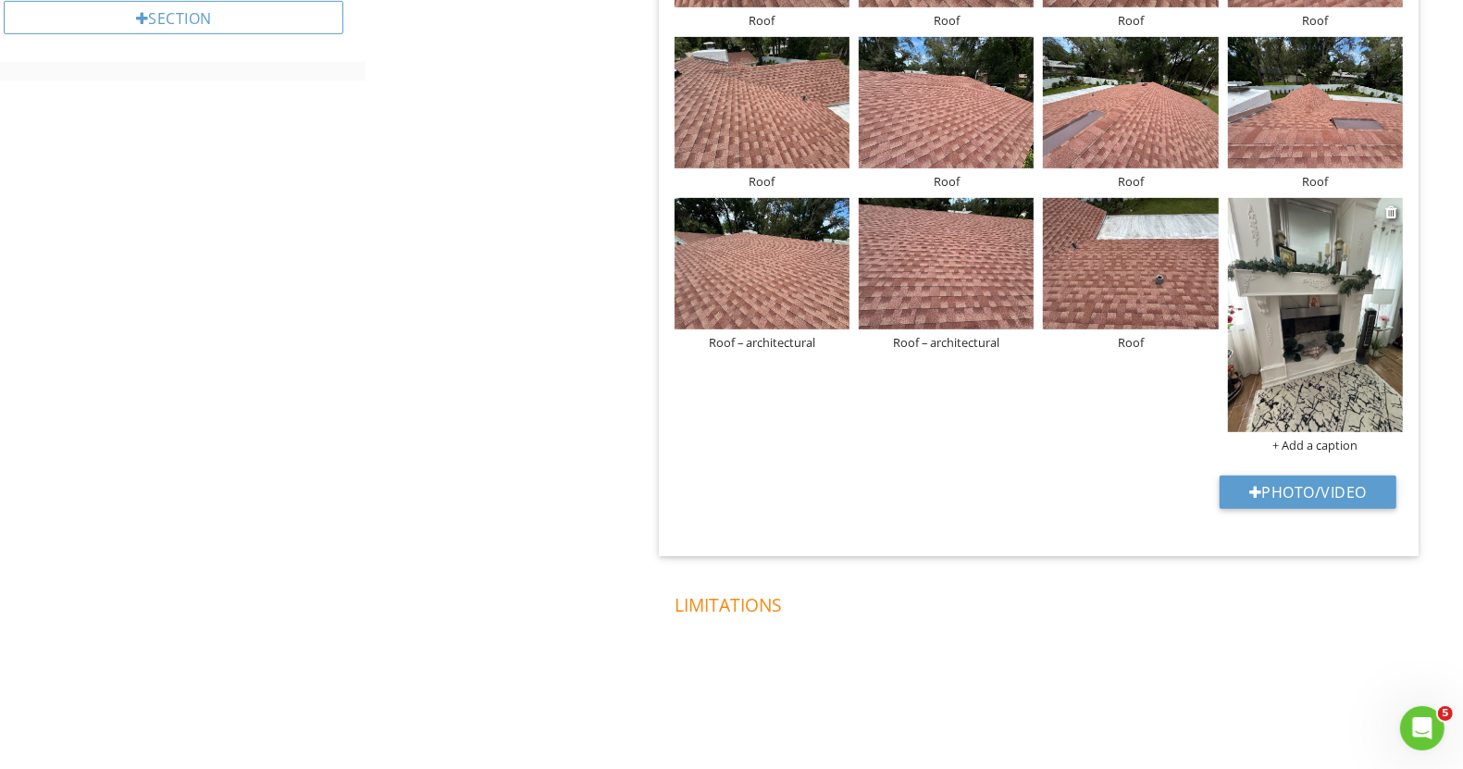
click at [1325, 441] on div "+ Add a caption" at bounding box center [1315, 445] width 175 height 15
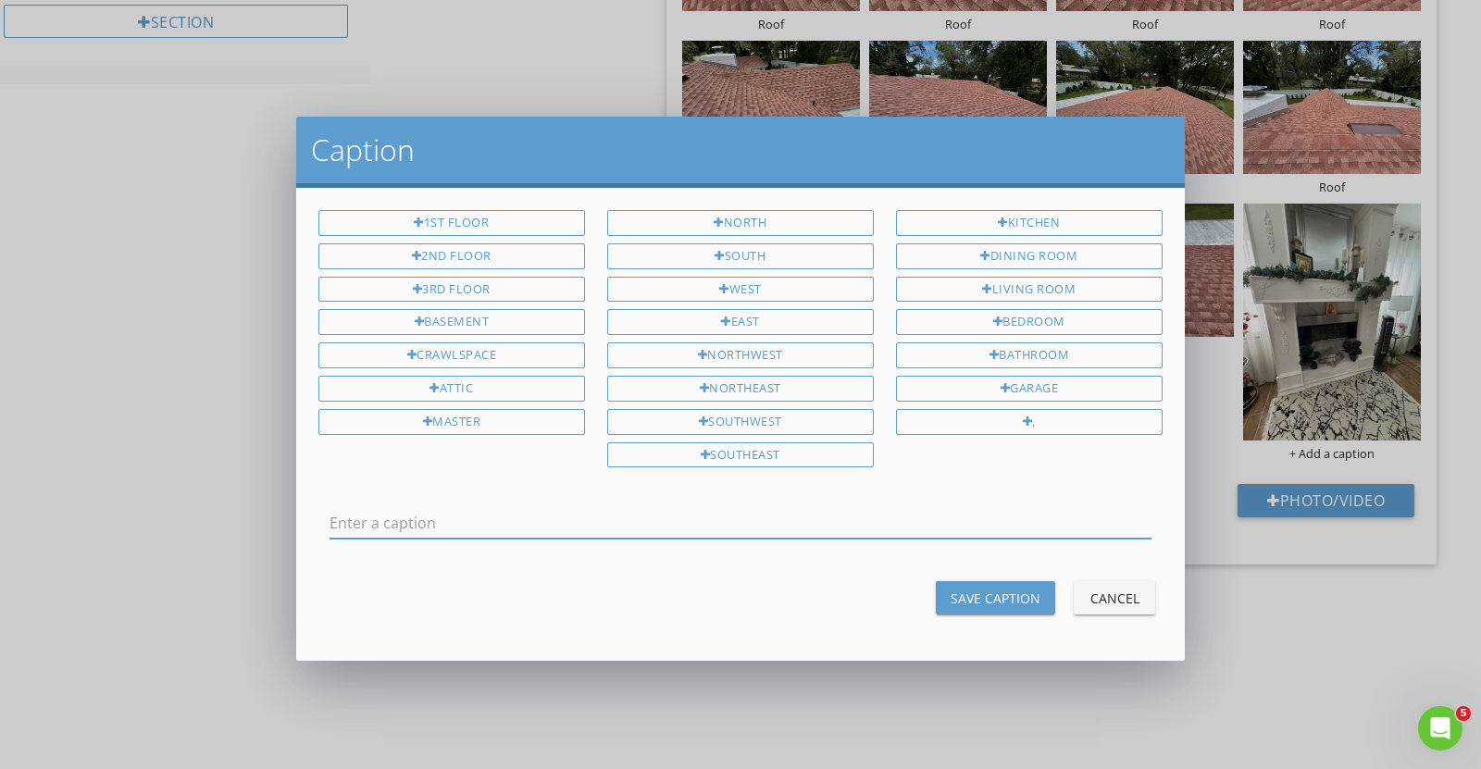
click at [569, 508] on input "text" at bounding box center [740, 523] width 822 height 31
type input "Fireplace"
click at [990, 589] on div "Save Caption" at bounding box center [996, 598] width 90 height 19
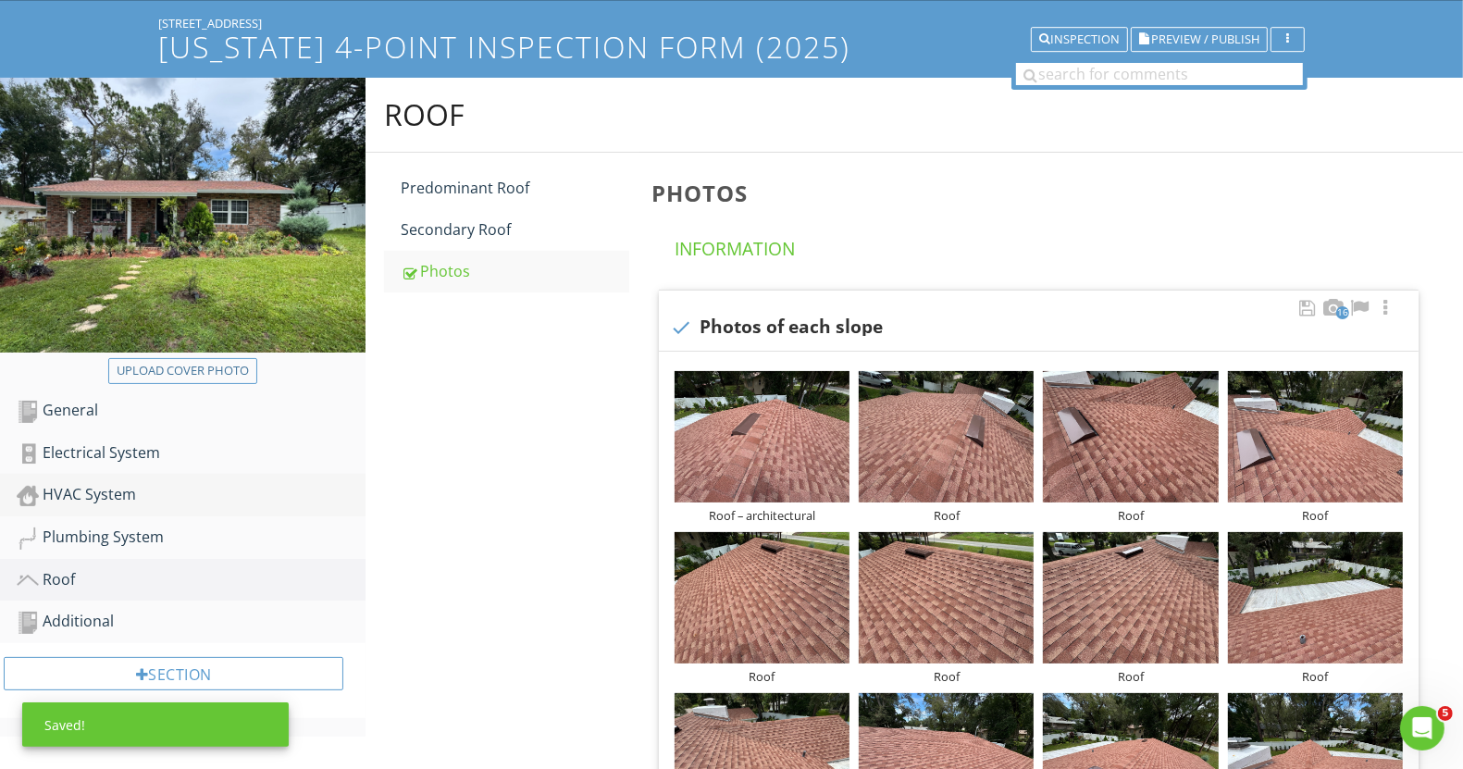
scroll to position [231, 0]
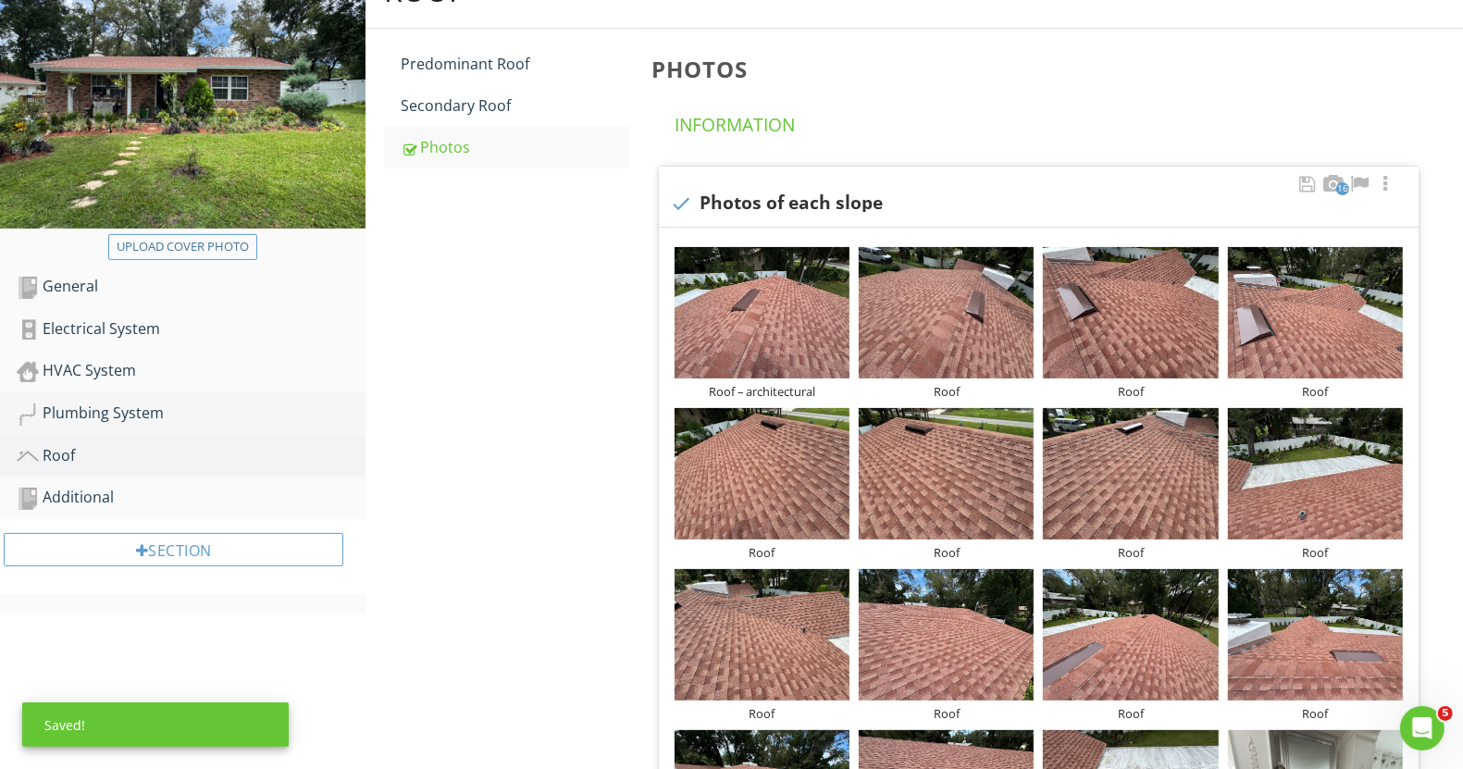
click at [93, 404] on div "Plumbing System" at bounding box center [191, 414] width 349 height 24
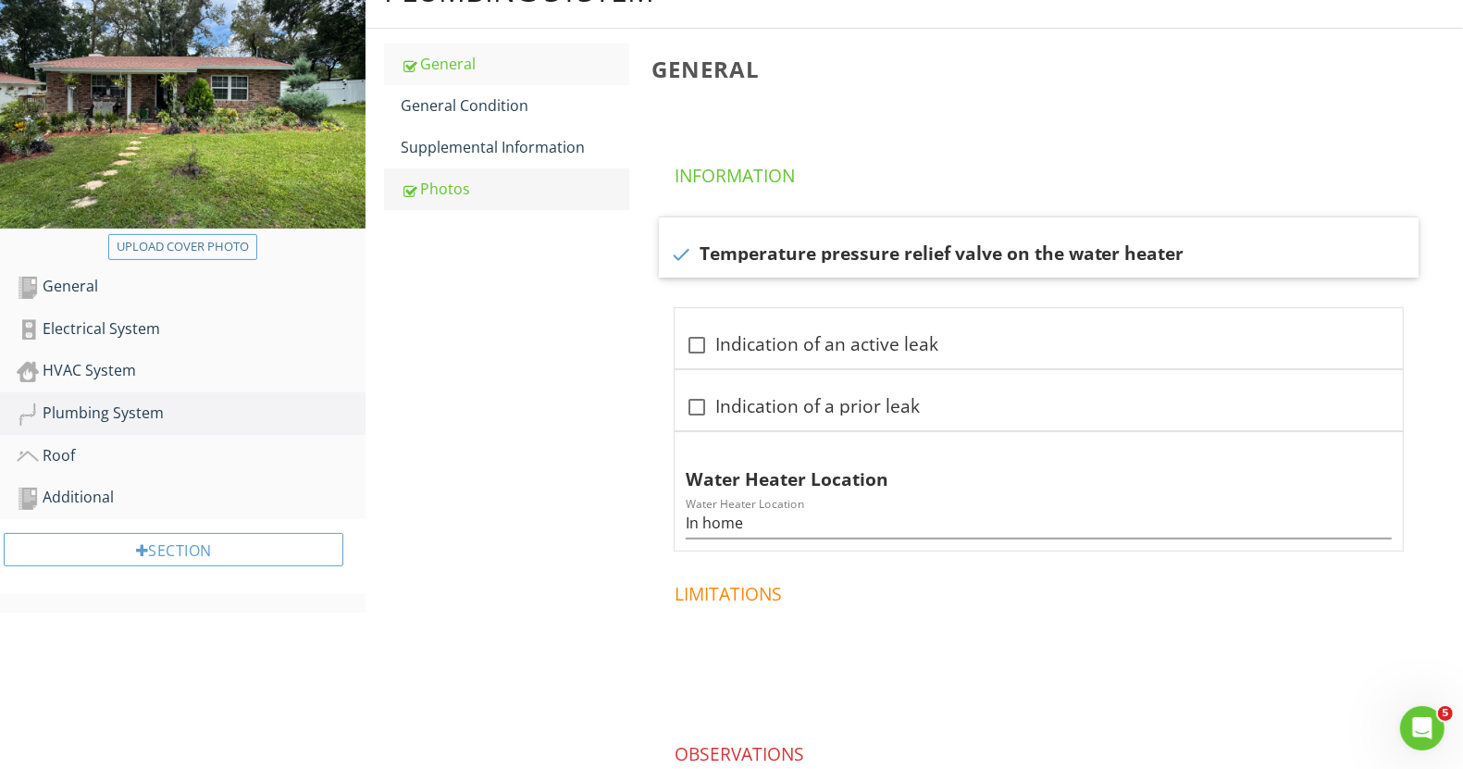
click at [408, 182] on div at bounding box center [409, 191] width 16 height 18
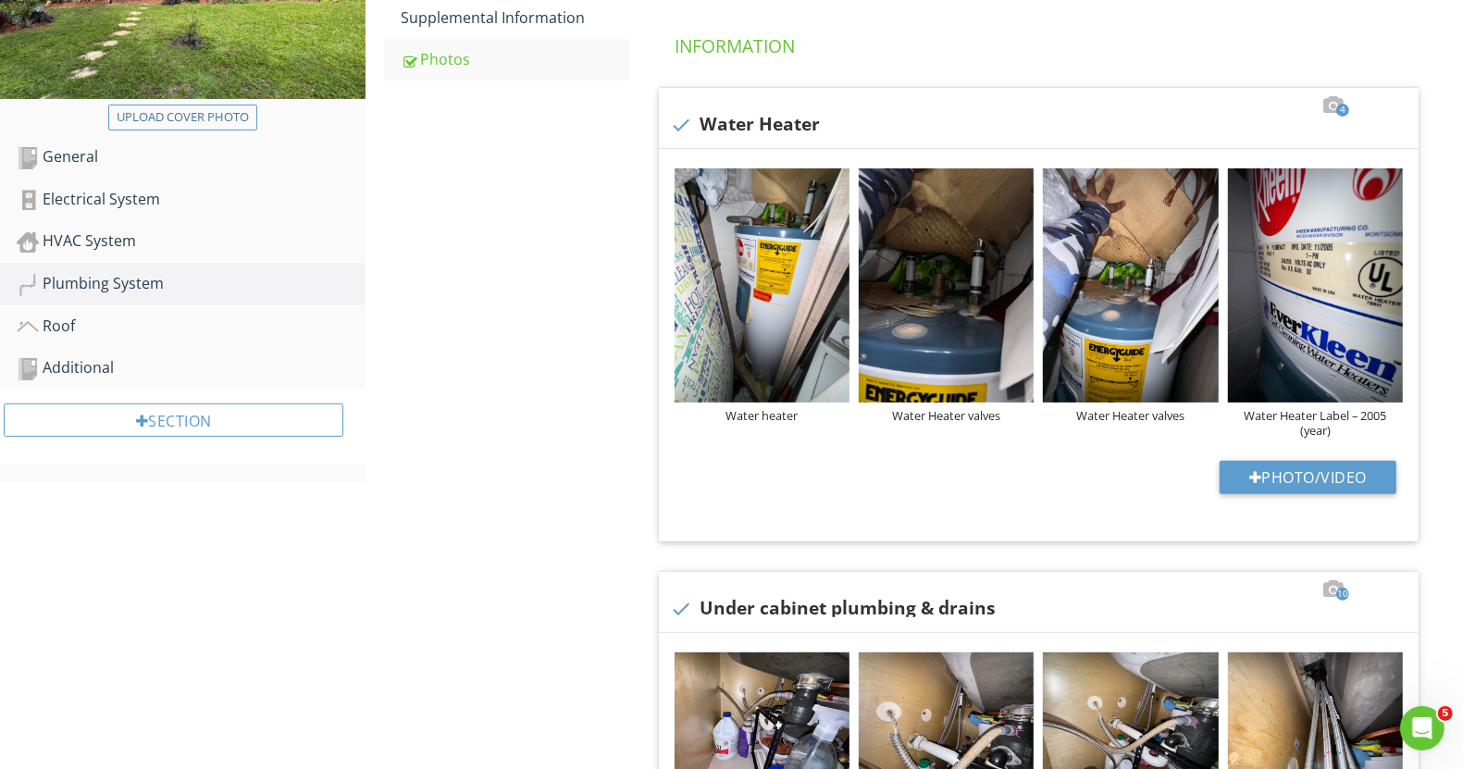
scroll to position [116, 0]
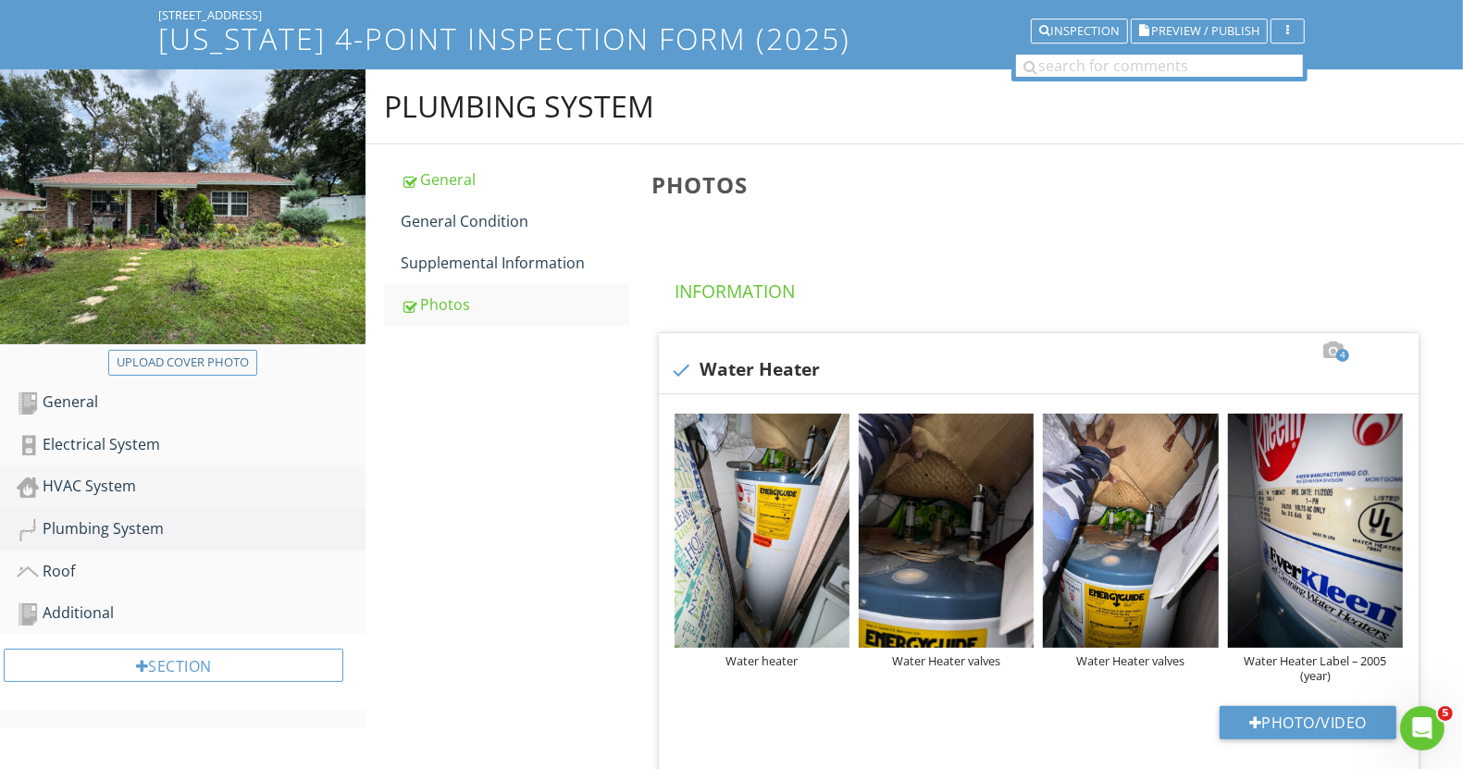
click at [135, 495] on div "HVAC System" at bounding box center [191, 487] width 349 height 24
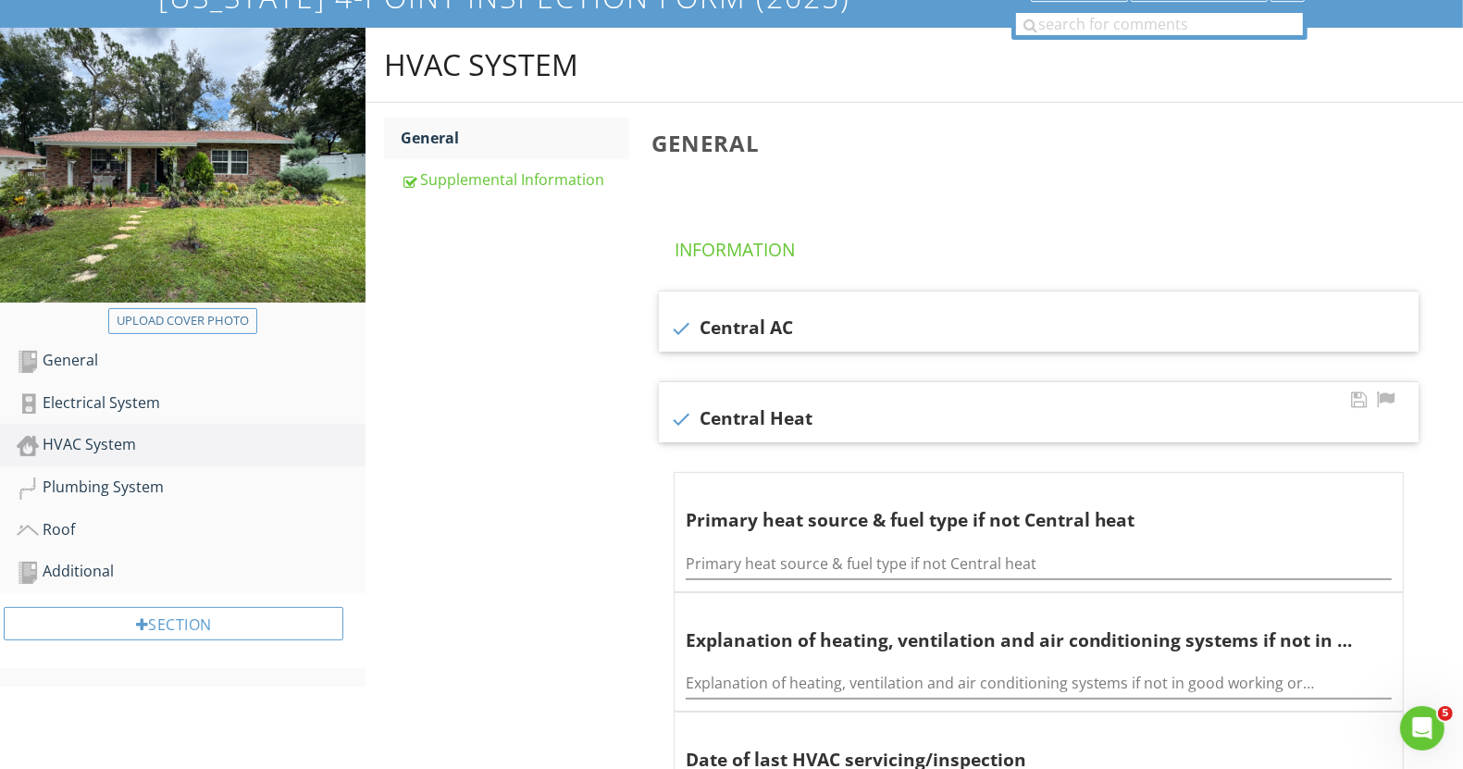
scroll to position [146, 0]
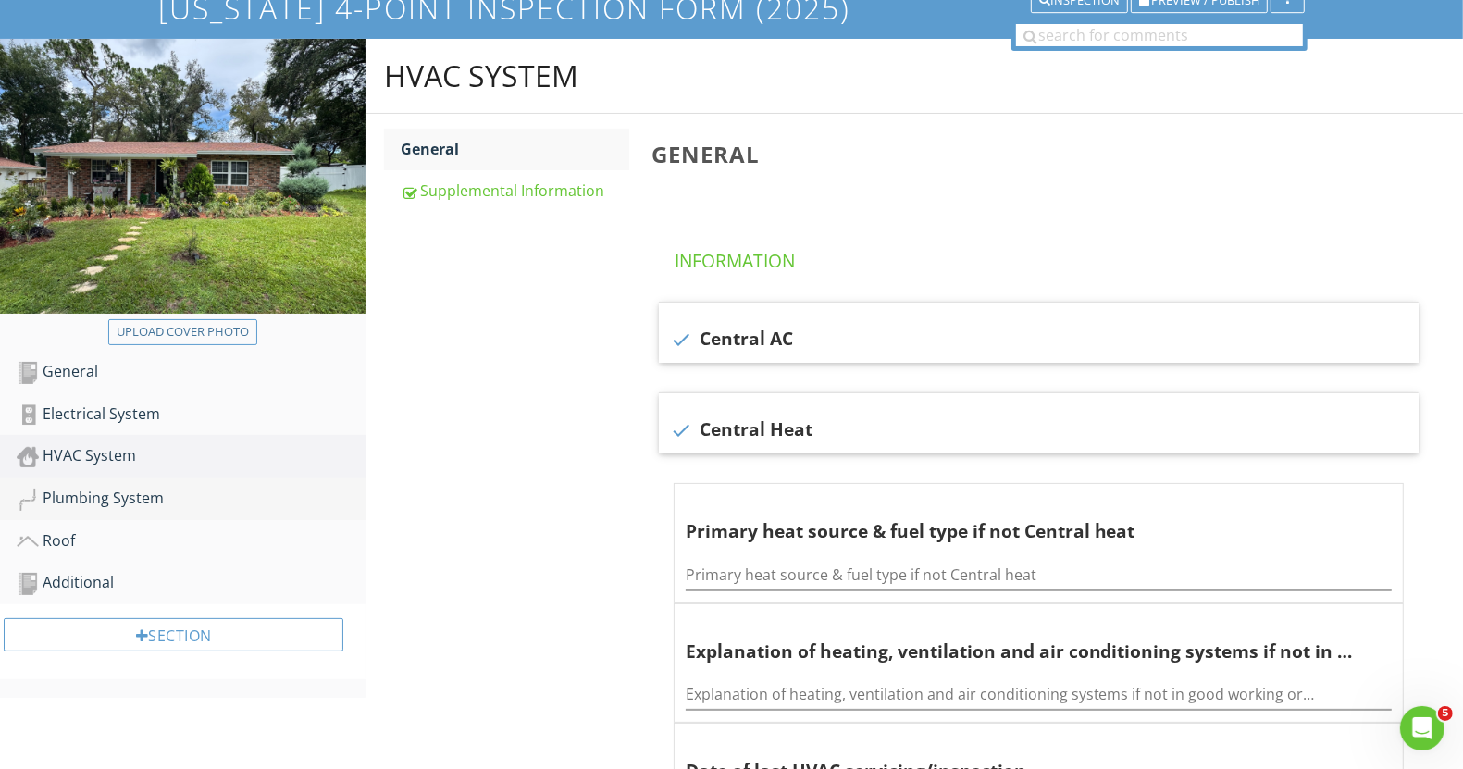
click at [153, 489] on div "Plumbing System" at bounding box center [191, 499] width 349 height 24
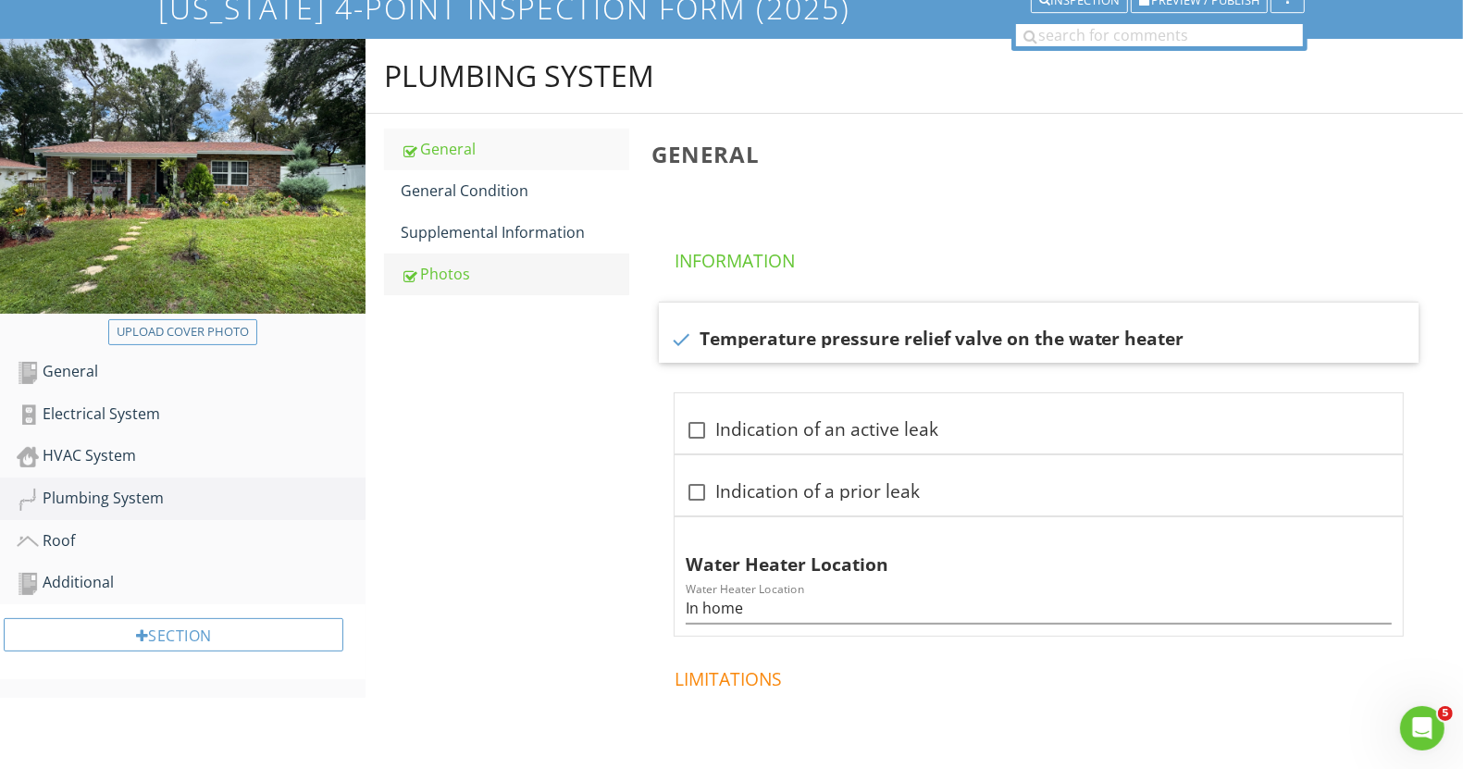
click at [469, 273] on div "Photos" at bounding box center [515, 274] width 228 height 22
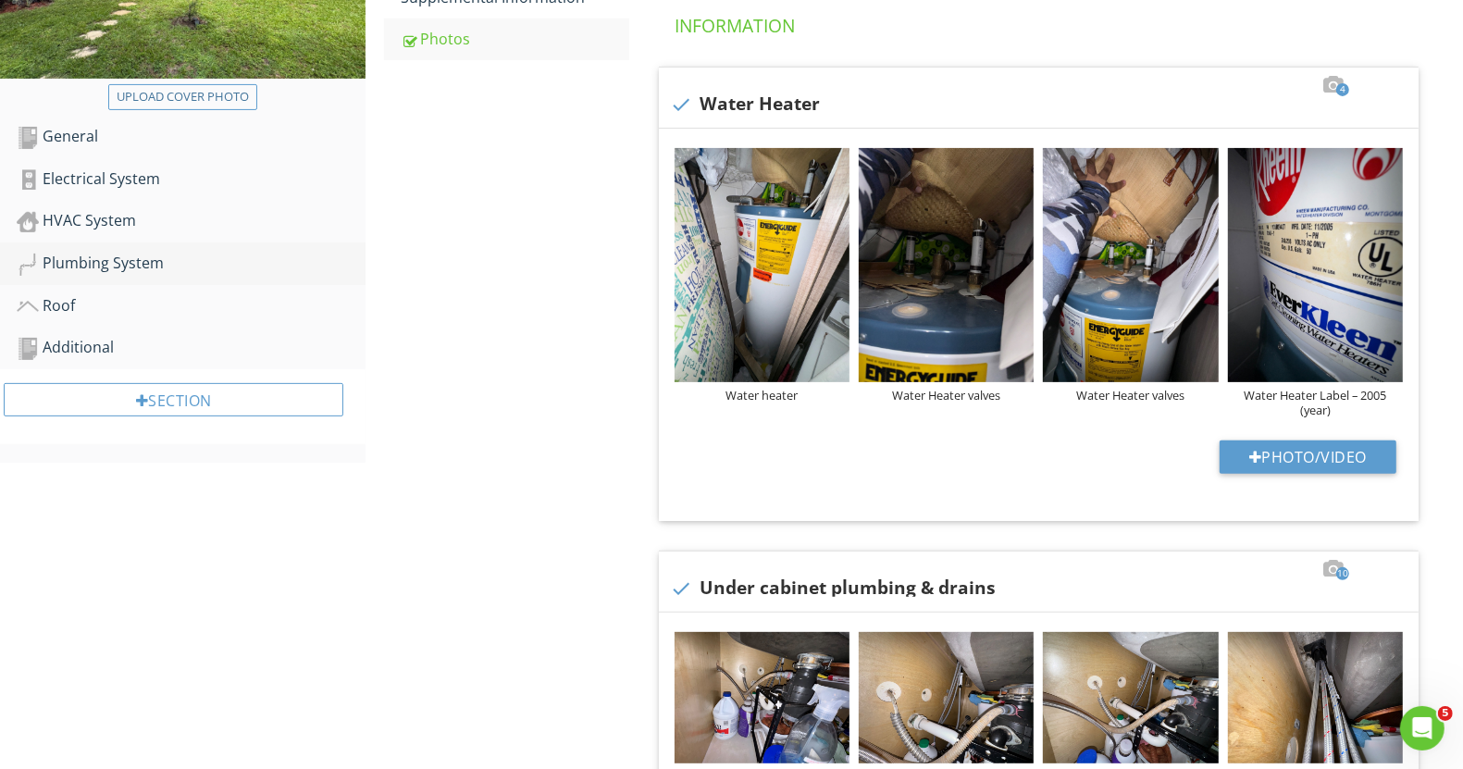
scroll to position [378, 0]
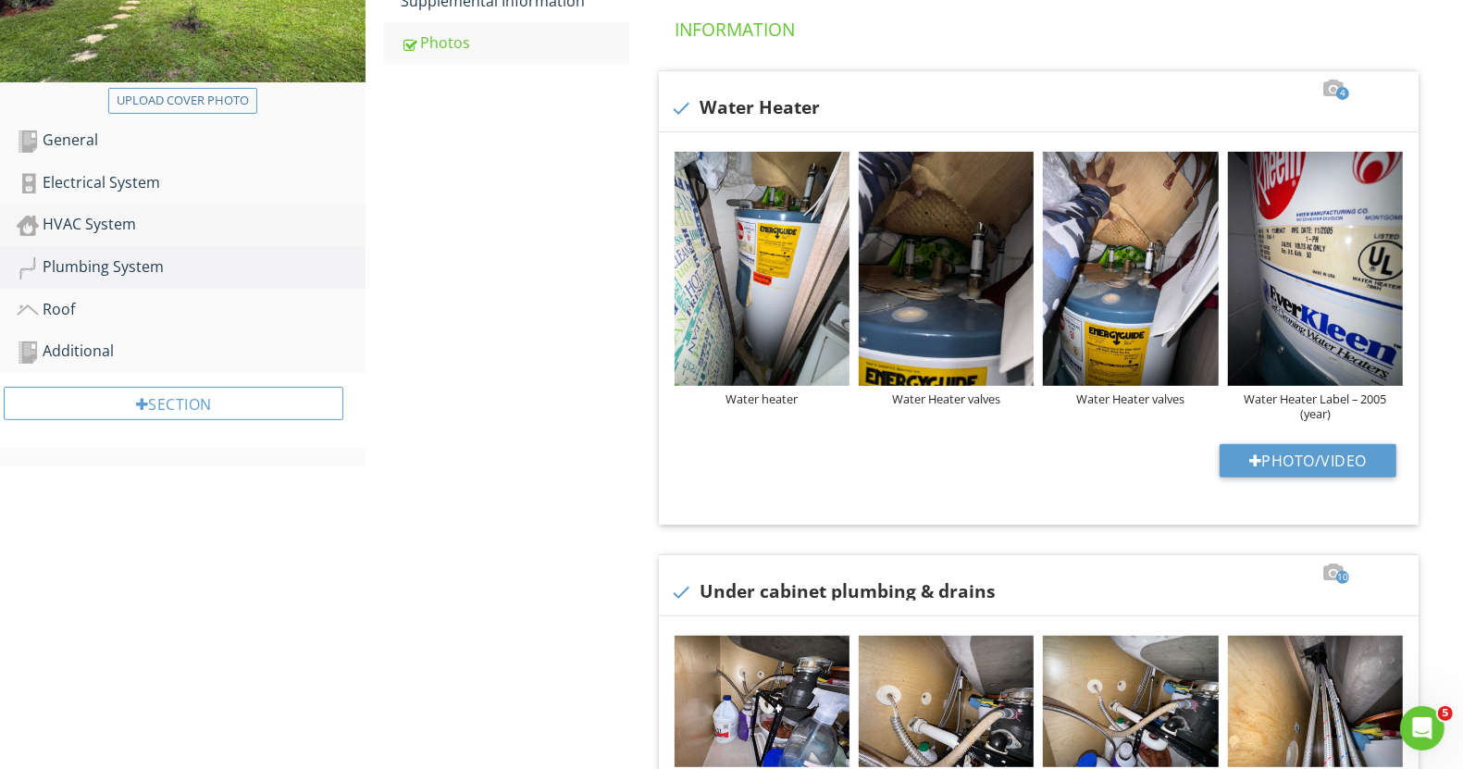
click at [114, 224] on div "HVAC System" at bounding box center [191, 225] width 349 height 24
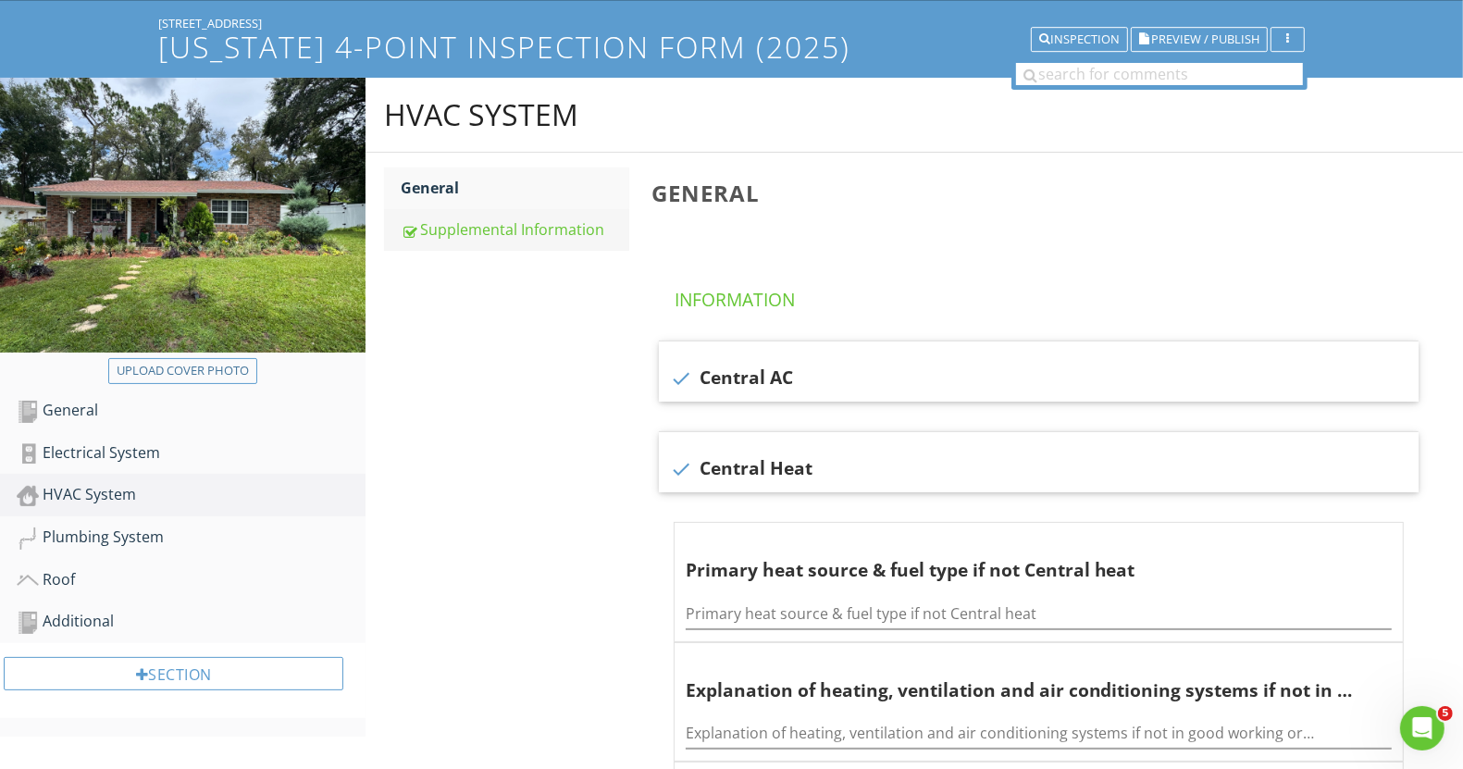
scroll to position [146, 0]
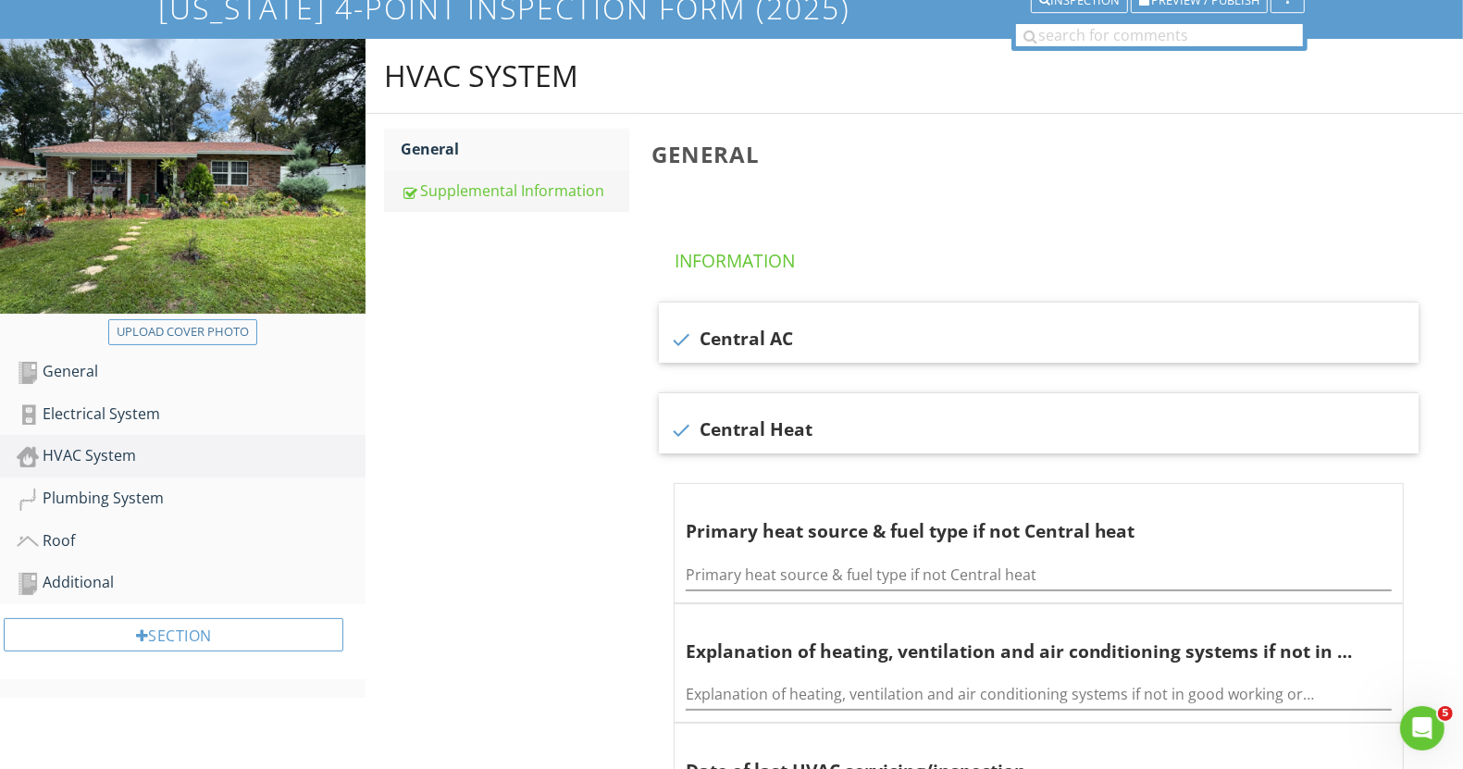
click at [449, 196] on div "Supplemental Information" at bounding box center [515, 191] width 228 height 22
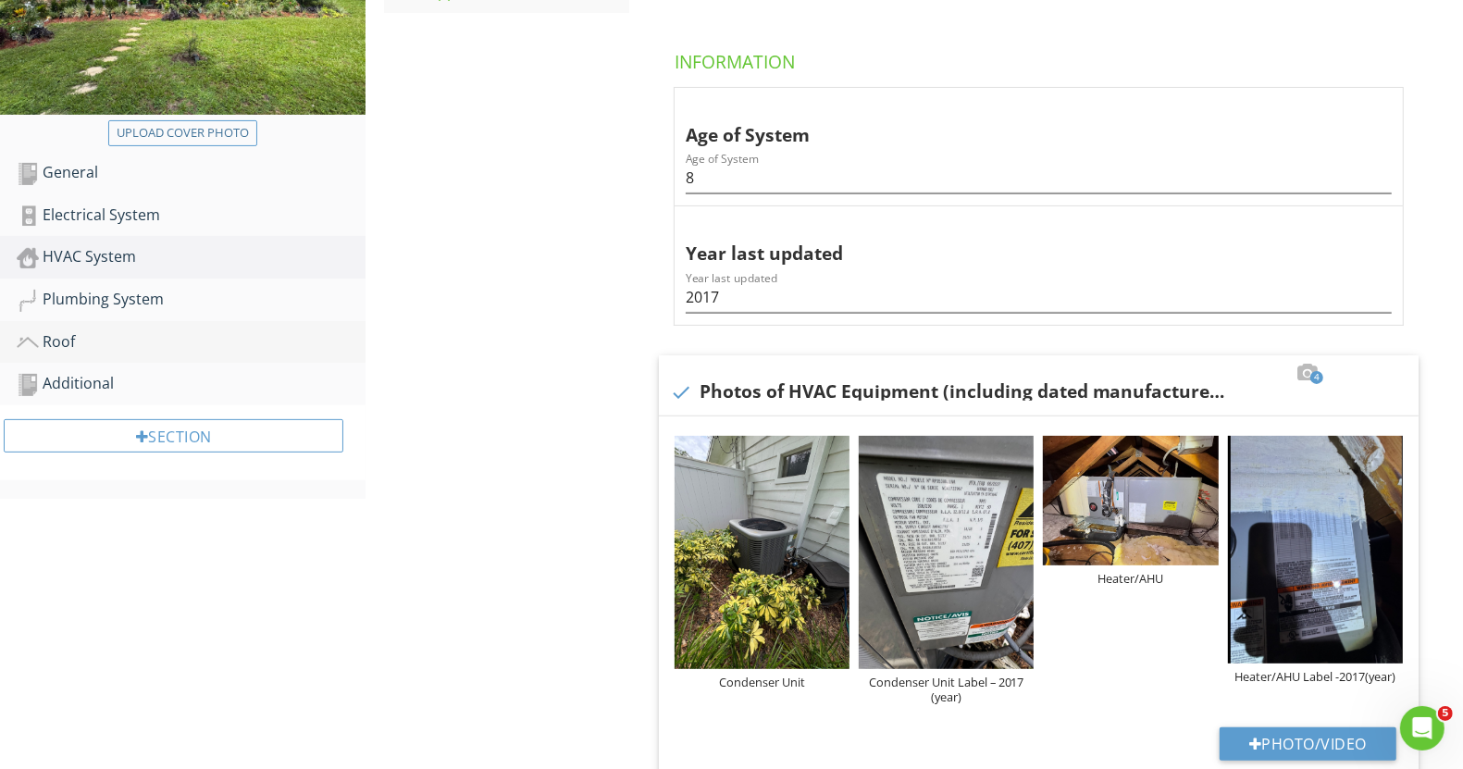
scroll to position [262, 0]
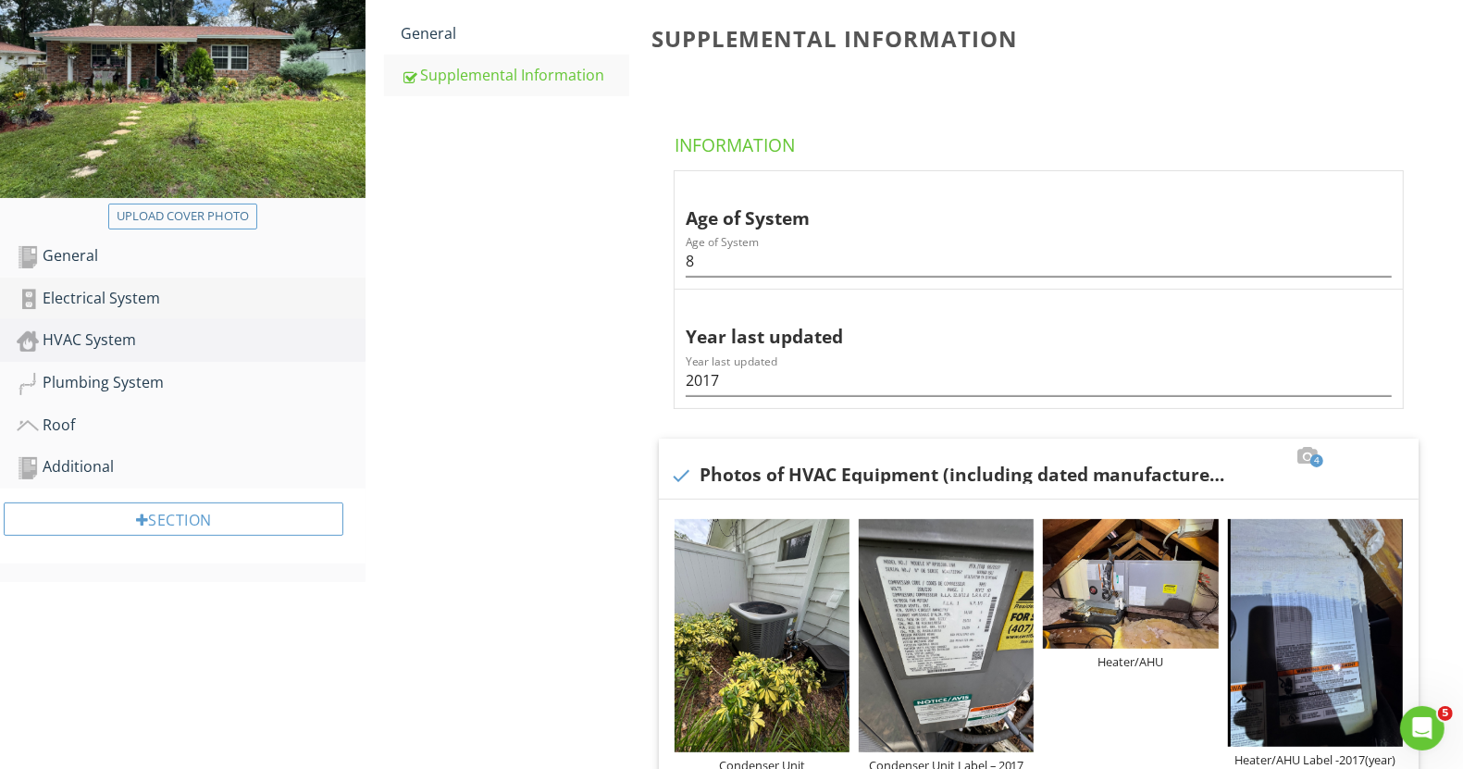
click at [98, 296] on div "Electrical System" at bounding box center [191, 299] width 349 height 24
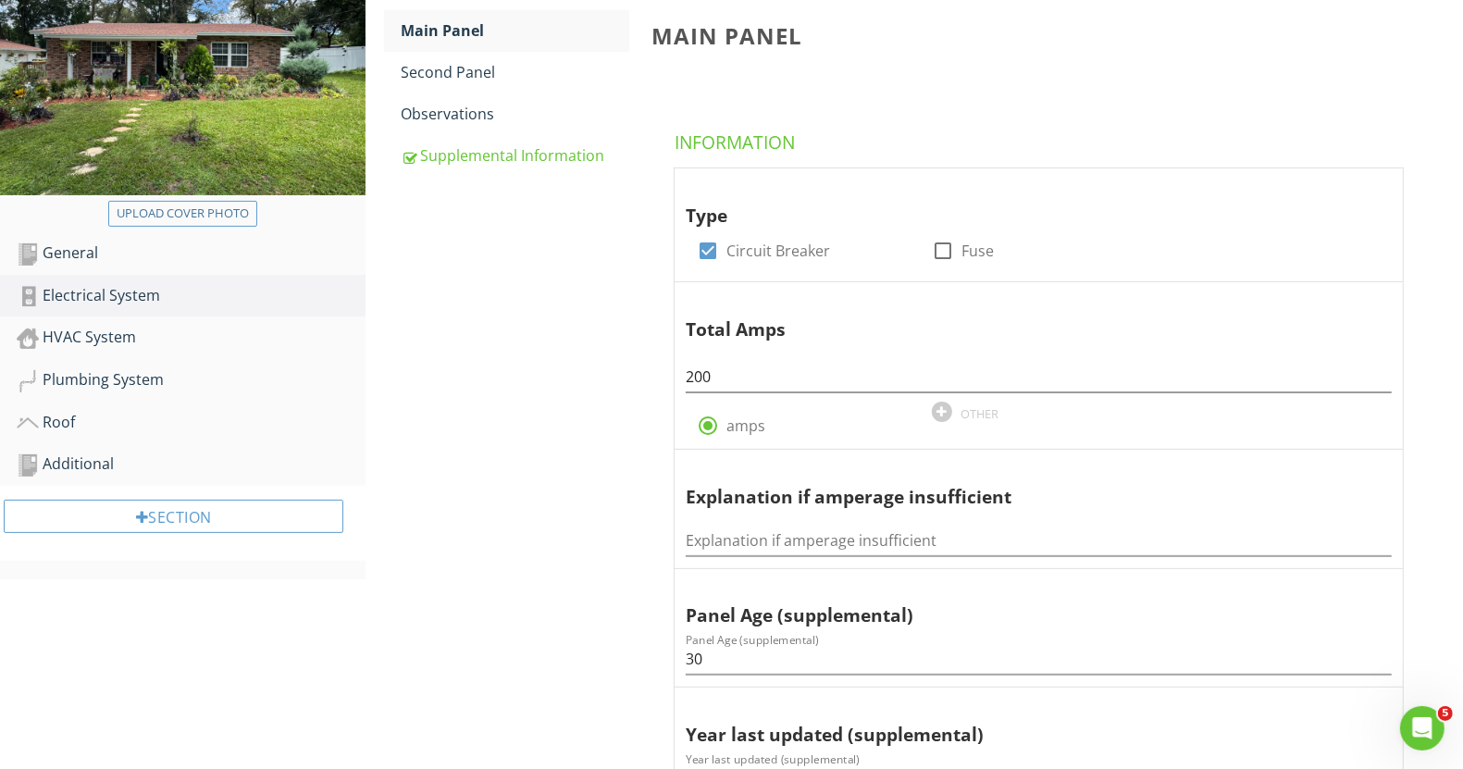
scroll to position [146, 0]
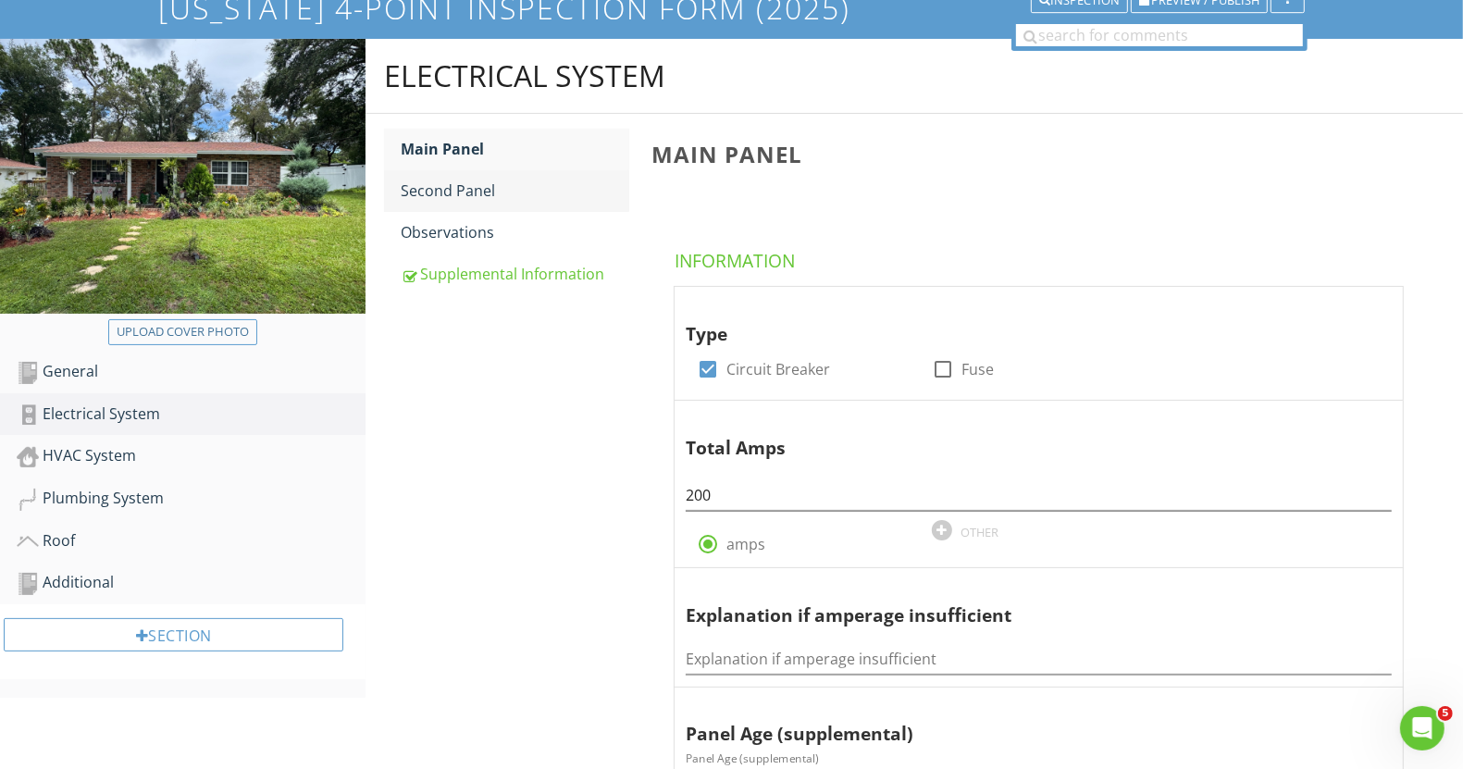
click at [443, 195] on div "Second Panel" at bounding box center [515, 191] width 228 height 22
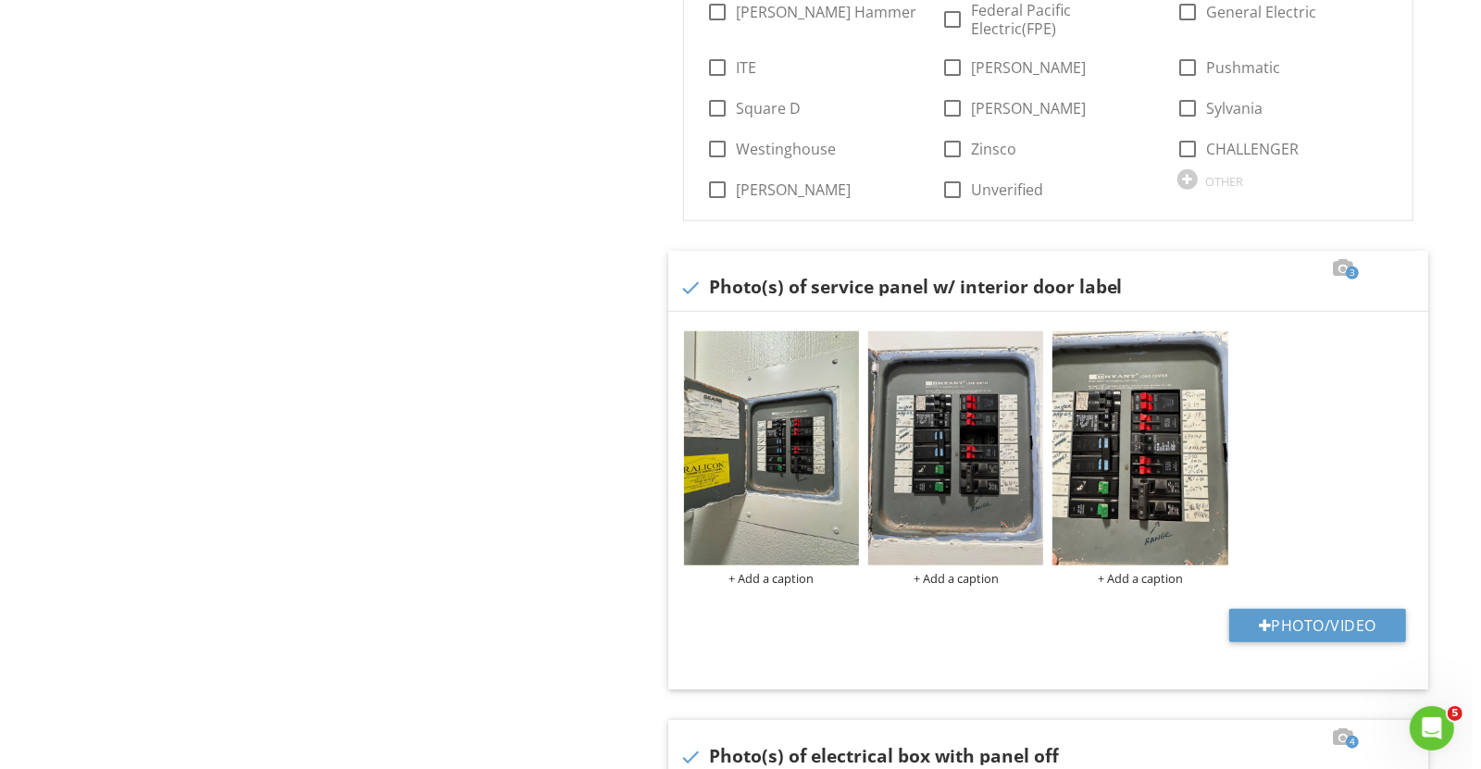
scroll to position [1419, 0]
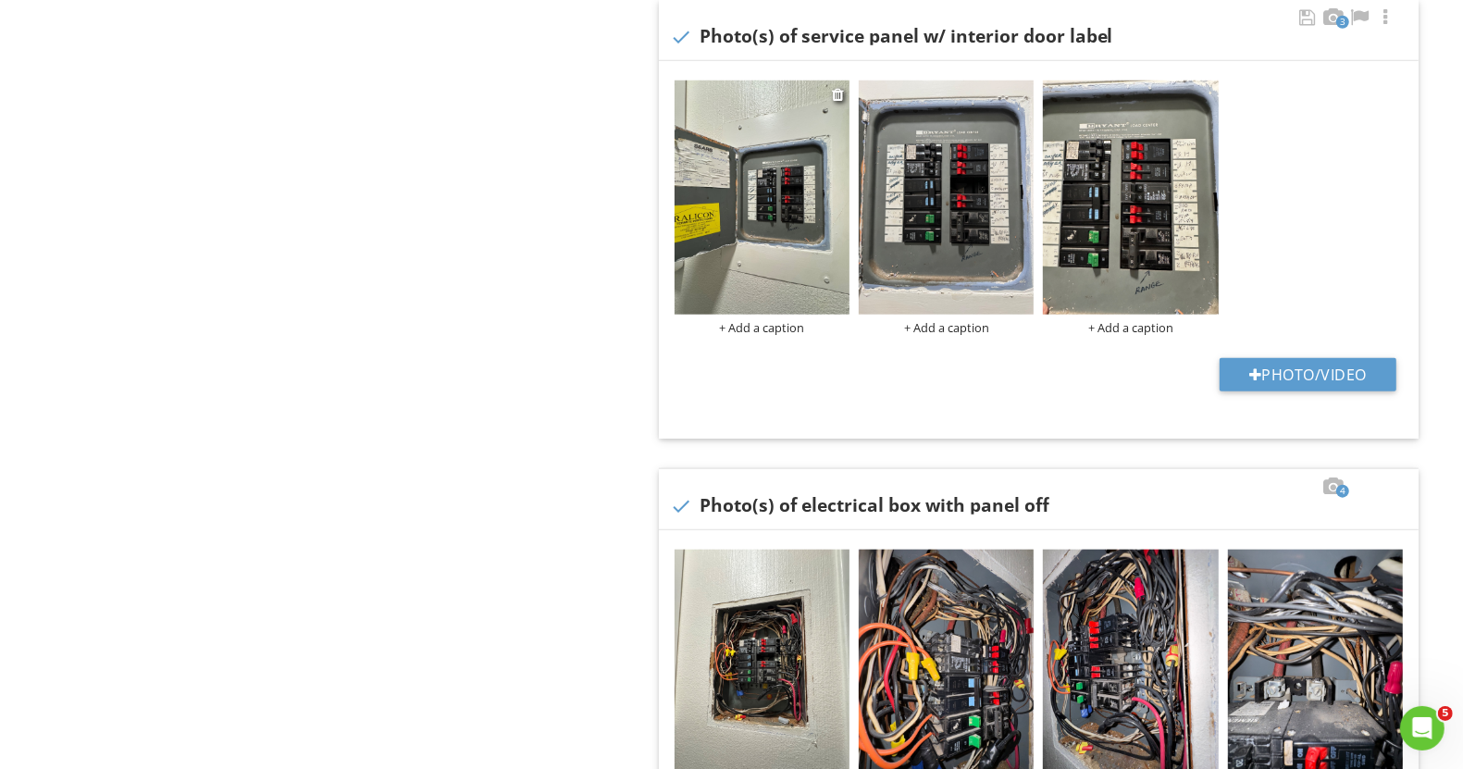
click at [764, 320] on div "+ Add a caption" at bounding box center [762, 327] width 175 height 15
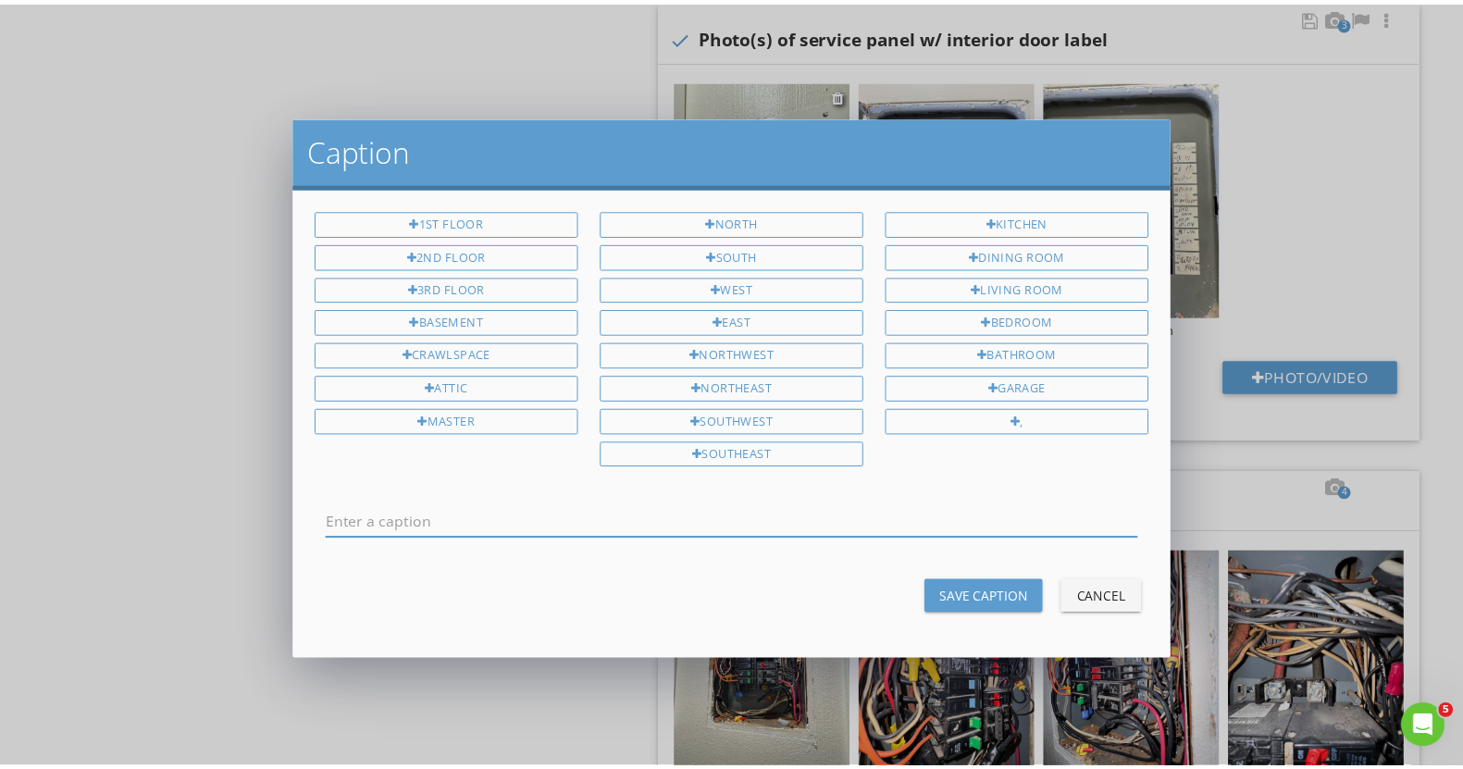
scroll to position [0, 0]
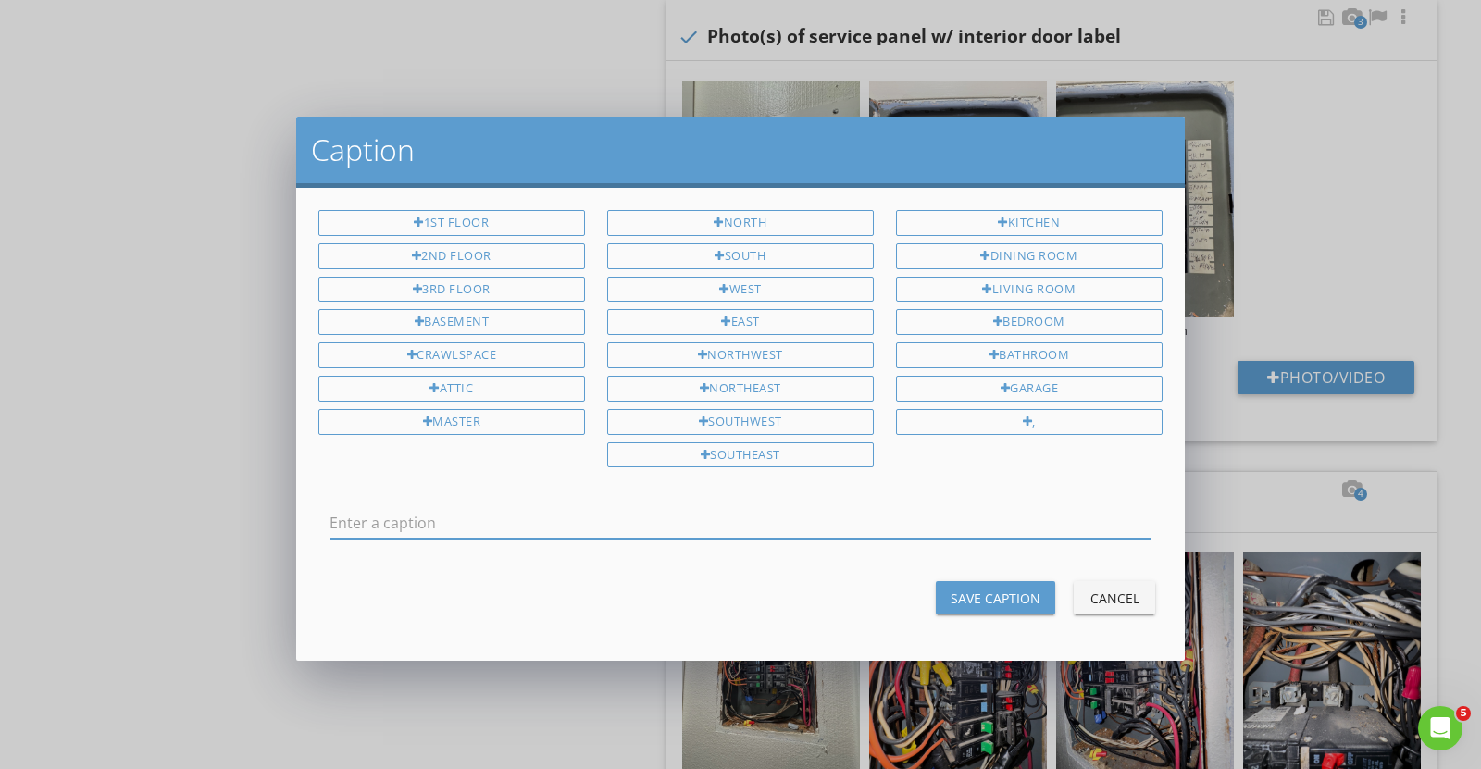
drag, startPoint x: 653, startPoint y: 504, endPoint x: 651, endPoint y: 515, distance: 10.6
paste input "Distribution Panel (cover on)"
type input "Distribution Panel (cover on)"
click at [982, 589] on div "Save Caption" at bounding box center [996, 598] width 90 height 19
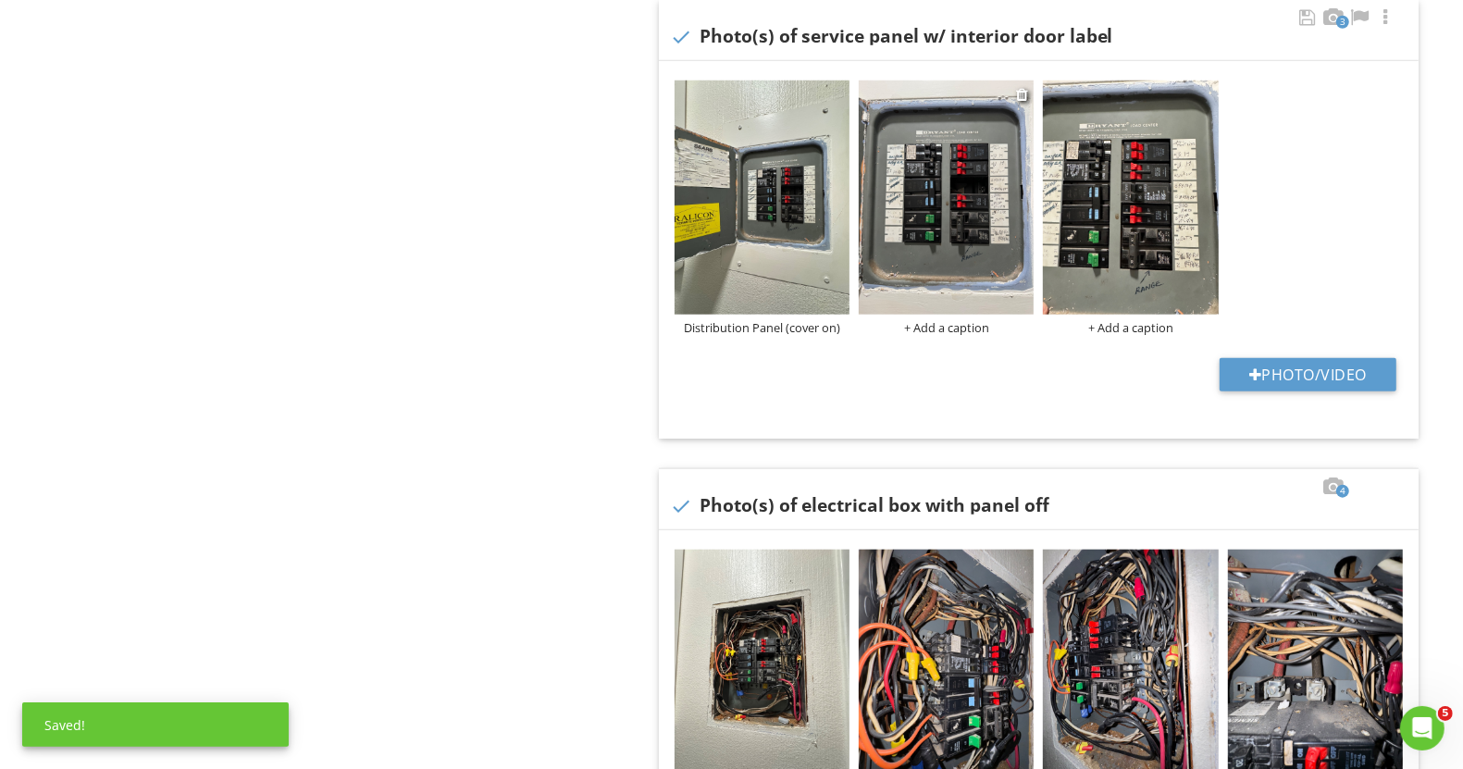
click at [937, 329] on div "+ Add a caption" at bounding box center [946, 327] width 175 height 15
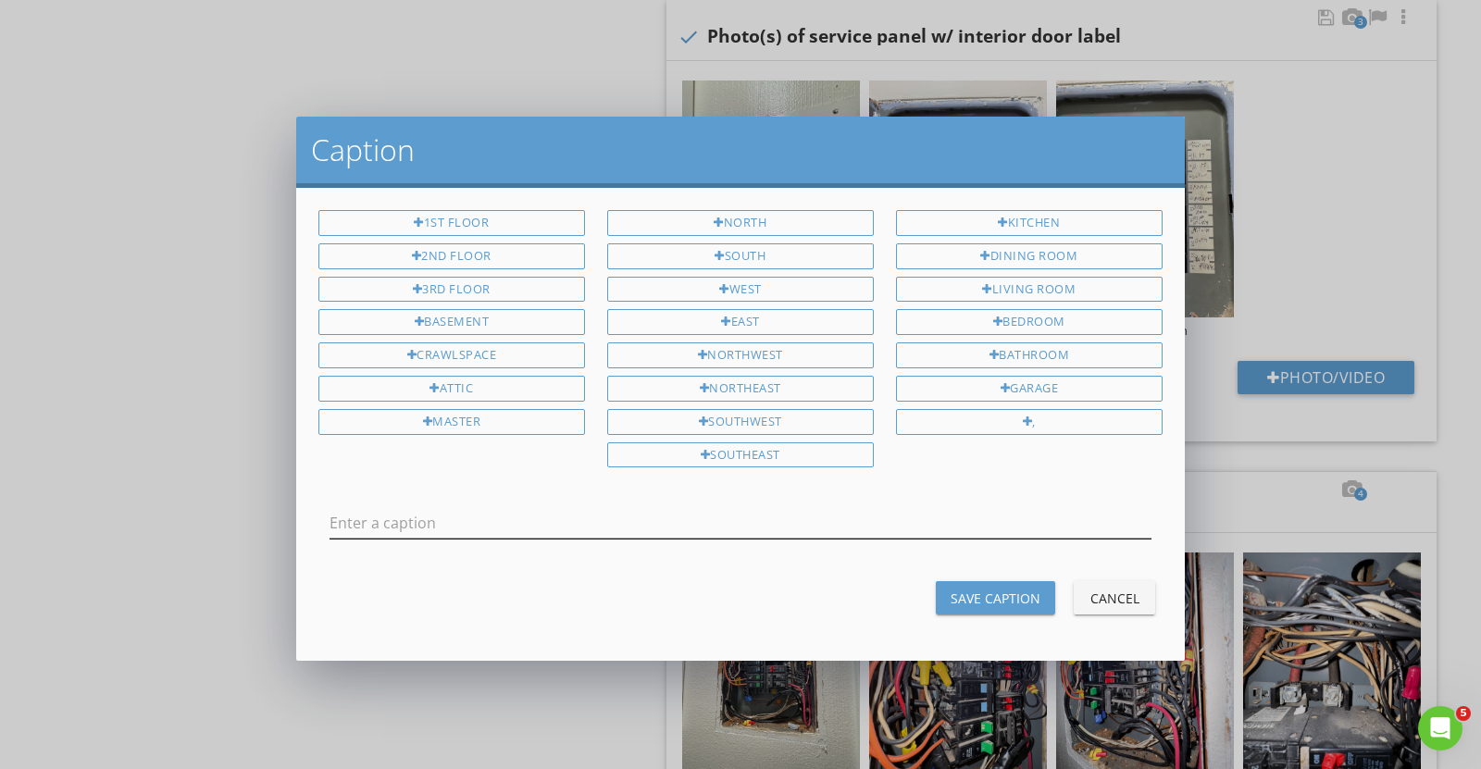
drag, startPoint x: 785, startPoint y: 517, endPoint x: 641, endPoint y: 509, distance: 143.7
paste input "Distribution Panel (cover on)"
type input "Distribution Panel (cover on)"
click at [961, 581] on button "Save Caption" at bounding box center [995, 597] width 119 height 33
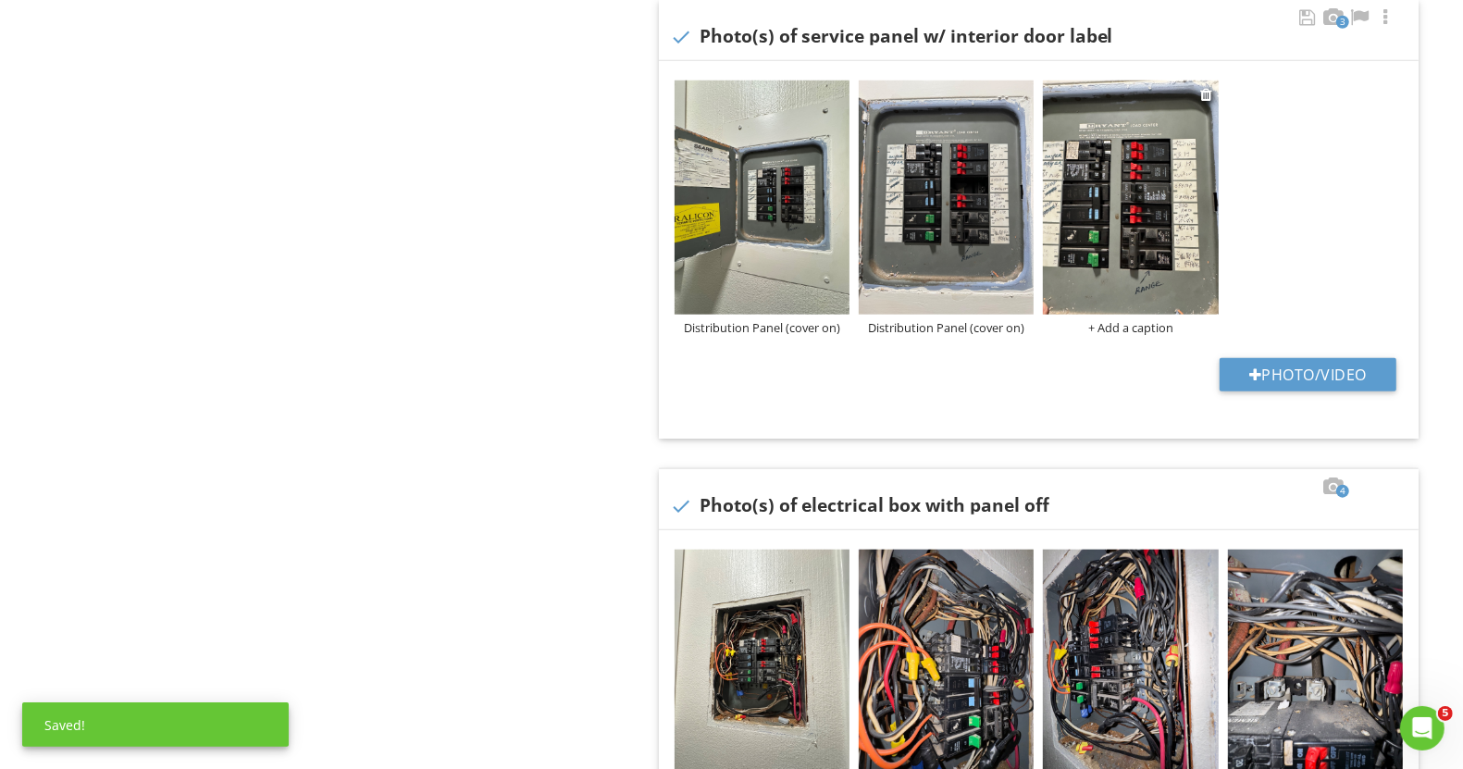
click at [1114, 320] on div "+ Add a caption" at bounding box center [1130, 327] width 175 height 15
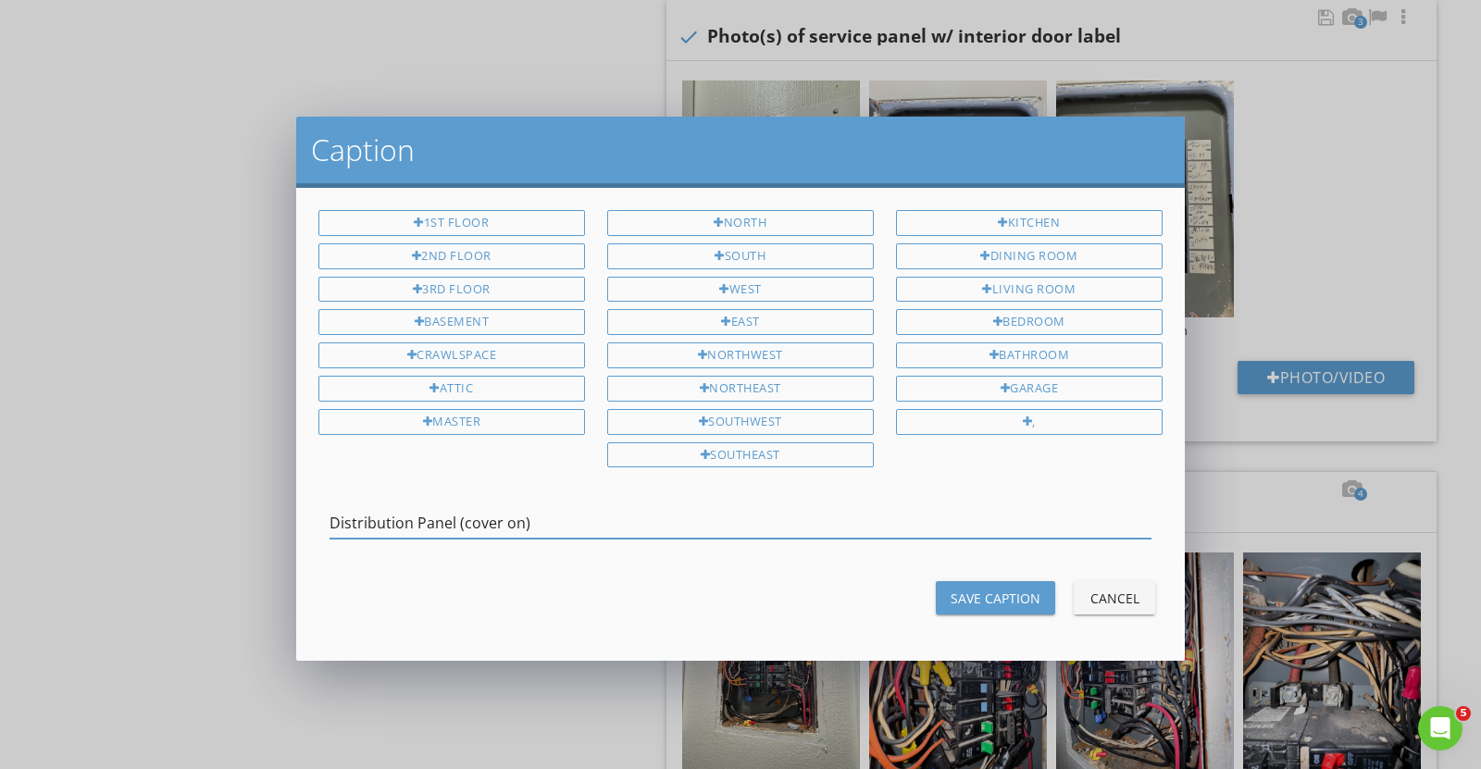
type input "Distribution Panel (cover on)"
drag, startPoint x: 972, startPoint y: 592, endPoint x: 961, endPoint y: 588, distance: 12.0
click at [972, 592] on div "Save Caption" at bounding box center [996, 598] width 90 height 19
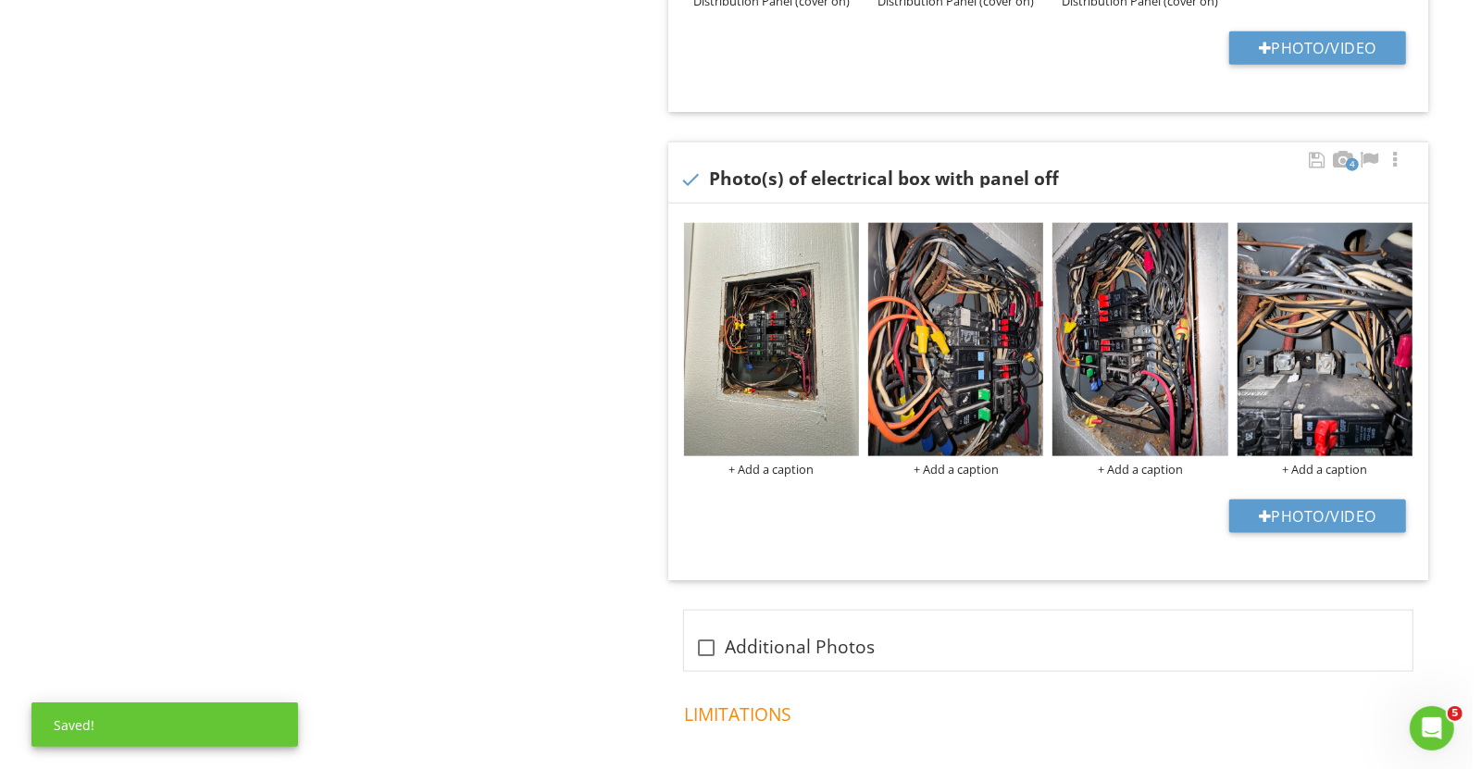
scroll to position [1766, 0]
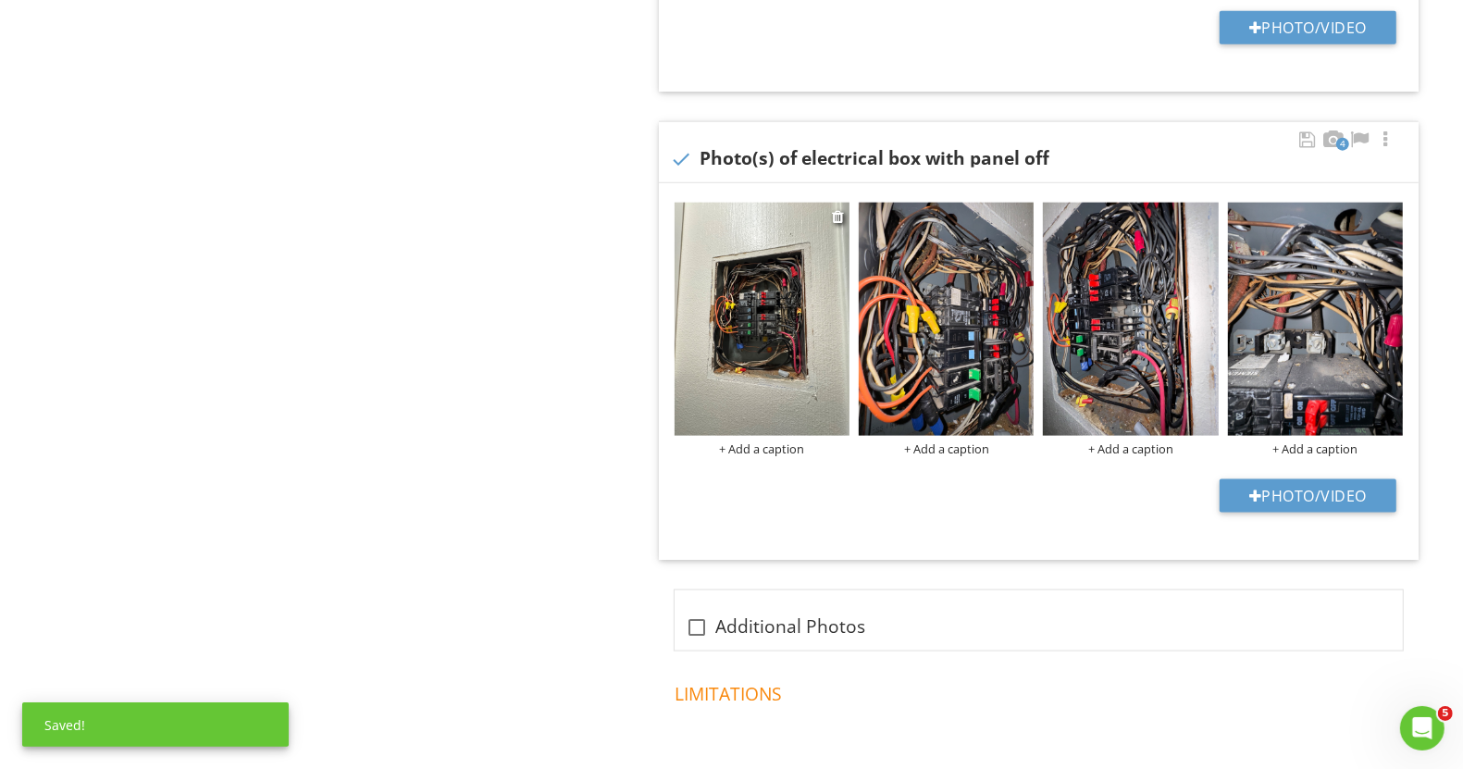
click at [775, 447] on div "+ Add a caption" at bounding box center [762, 448] width 175 height 15
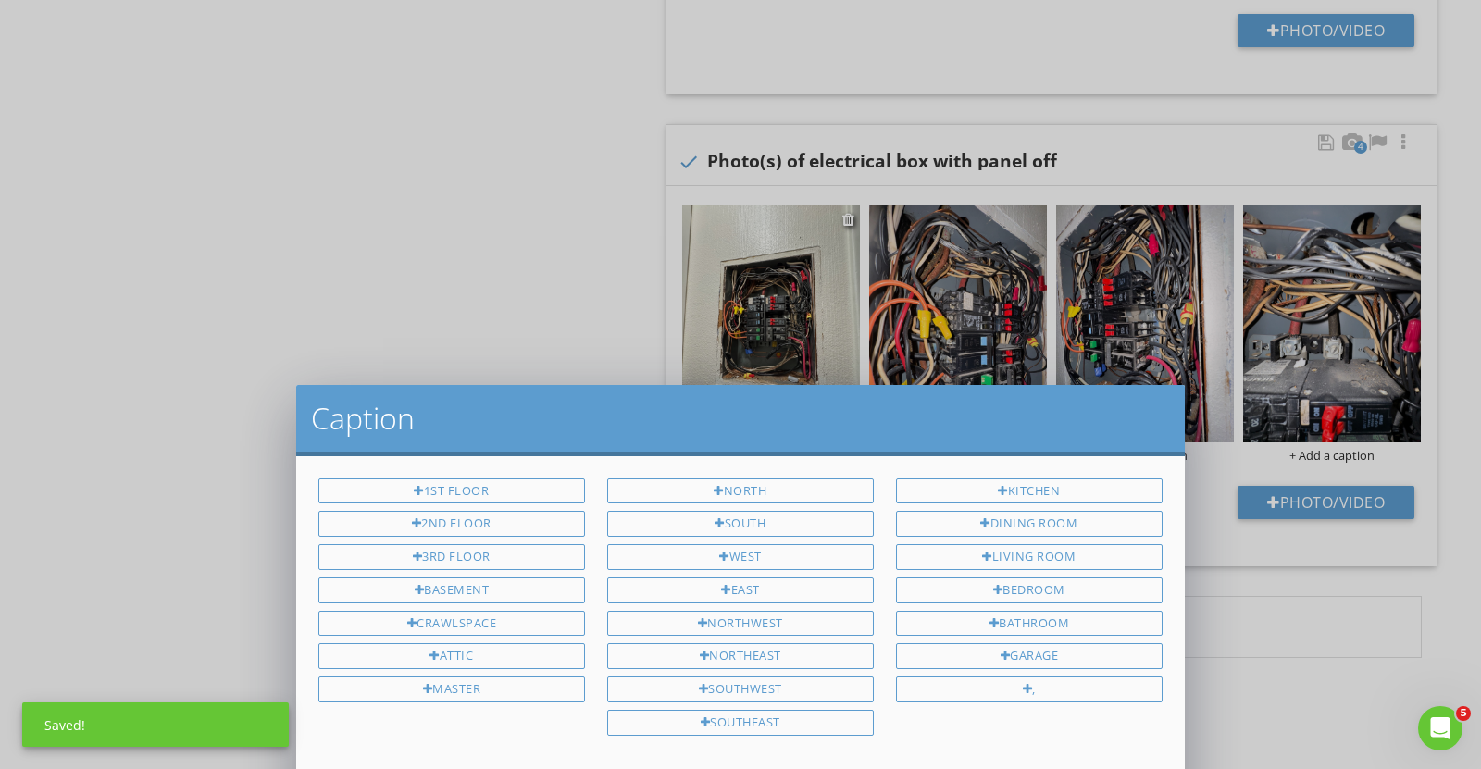
scroll to position [0, 0]
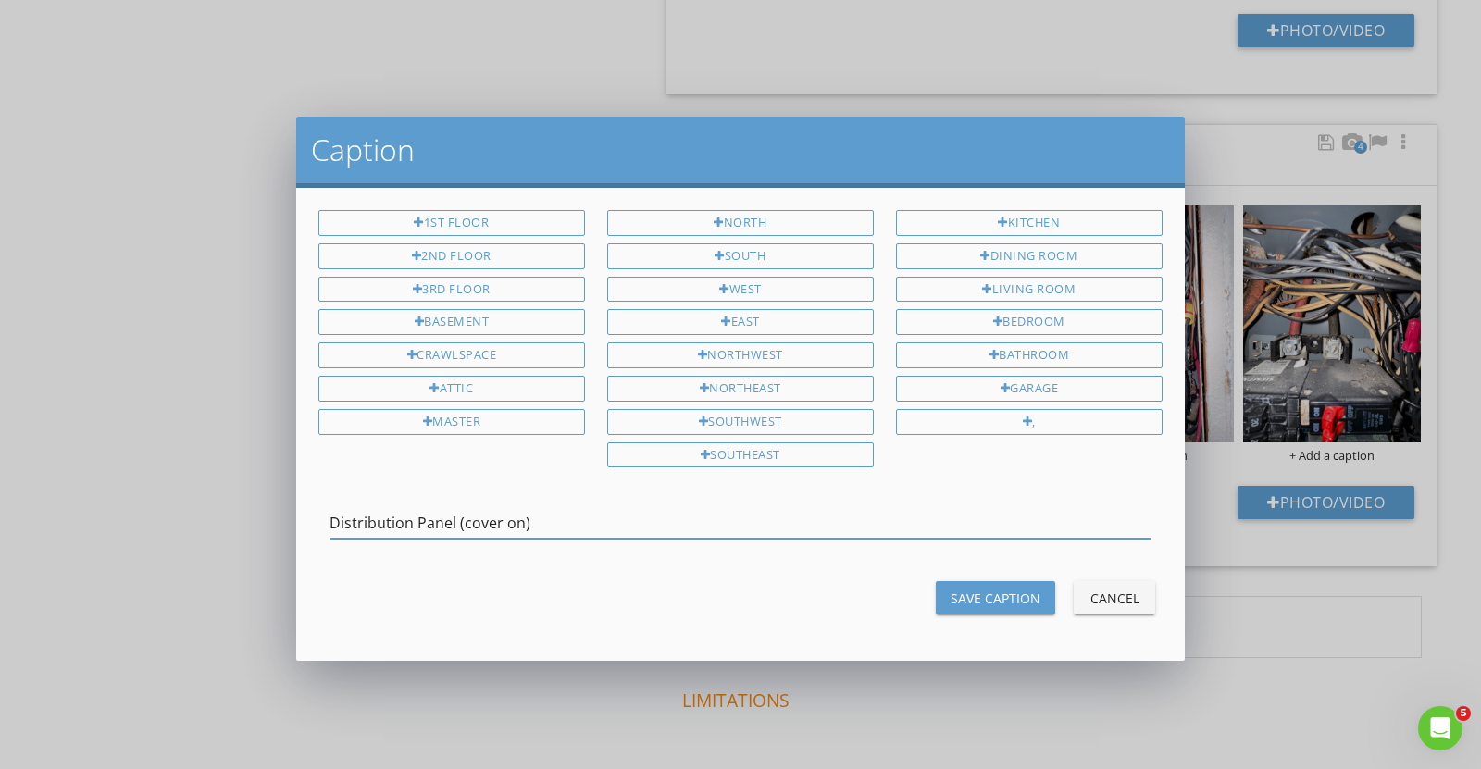
click at [511, 518] on input "Distribution Panel (cover on)" at bounding box center [740, 523] width 822 height 31
drag, startPoint x: 560, startPoint y: 510, endPoint x: 329, endPoint y: 512, distance: 230.5
click at [330, 509] on input "Distribution Panel (cover off)" at bounding box center [740, 523] width 822 height 31
type input "Distribution Panel (cover off)"
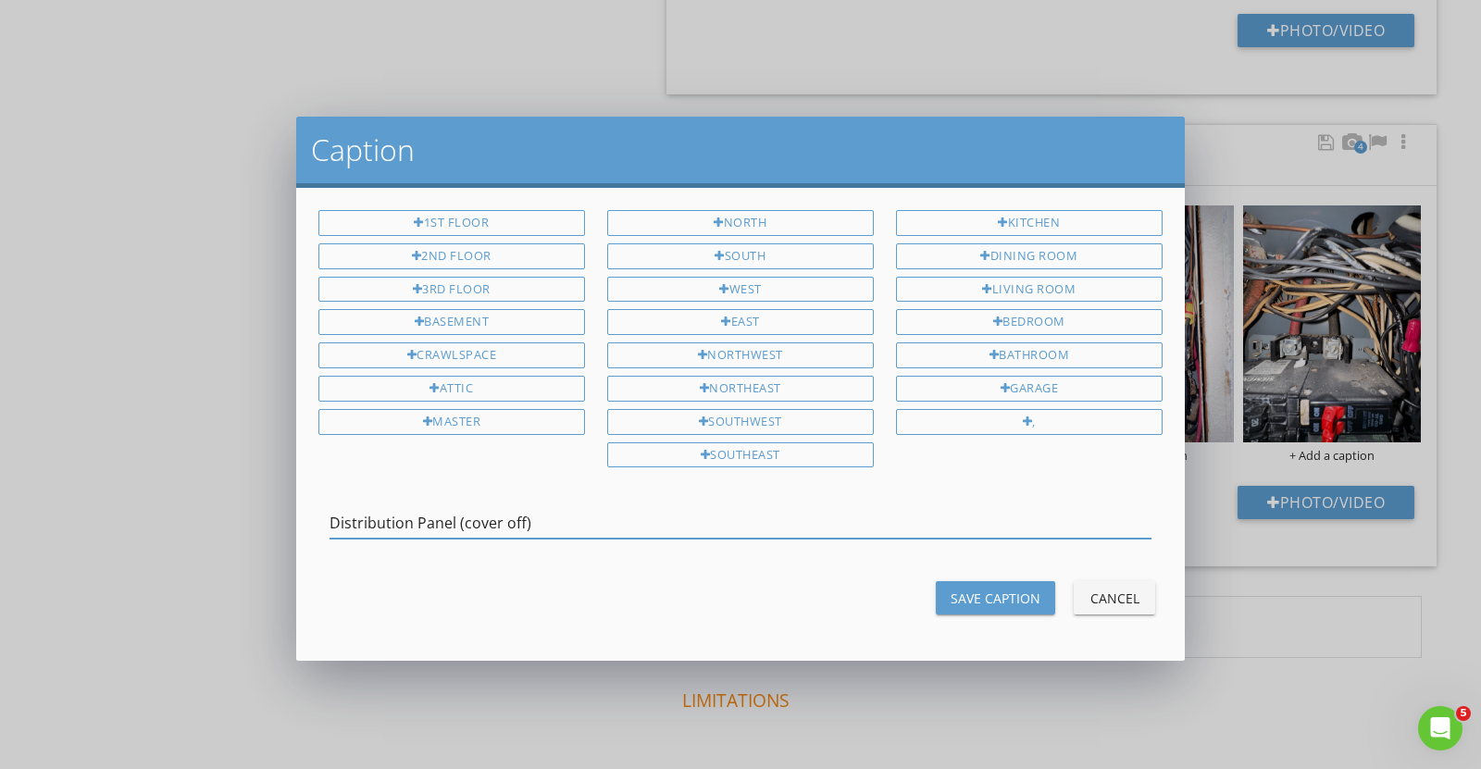
click at [982, 593] on div "Save Caption" at bounding box center [996, 598] width 90 height 19
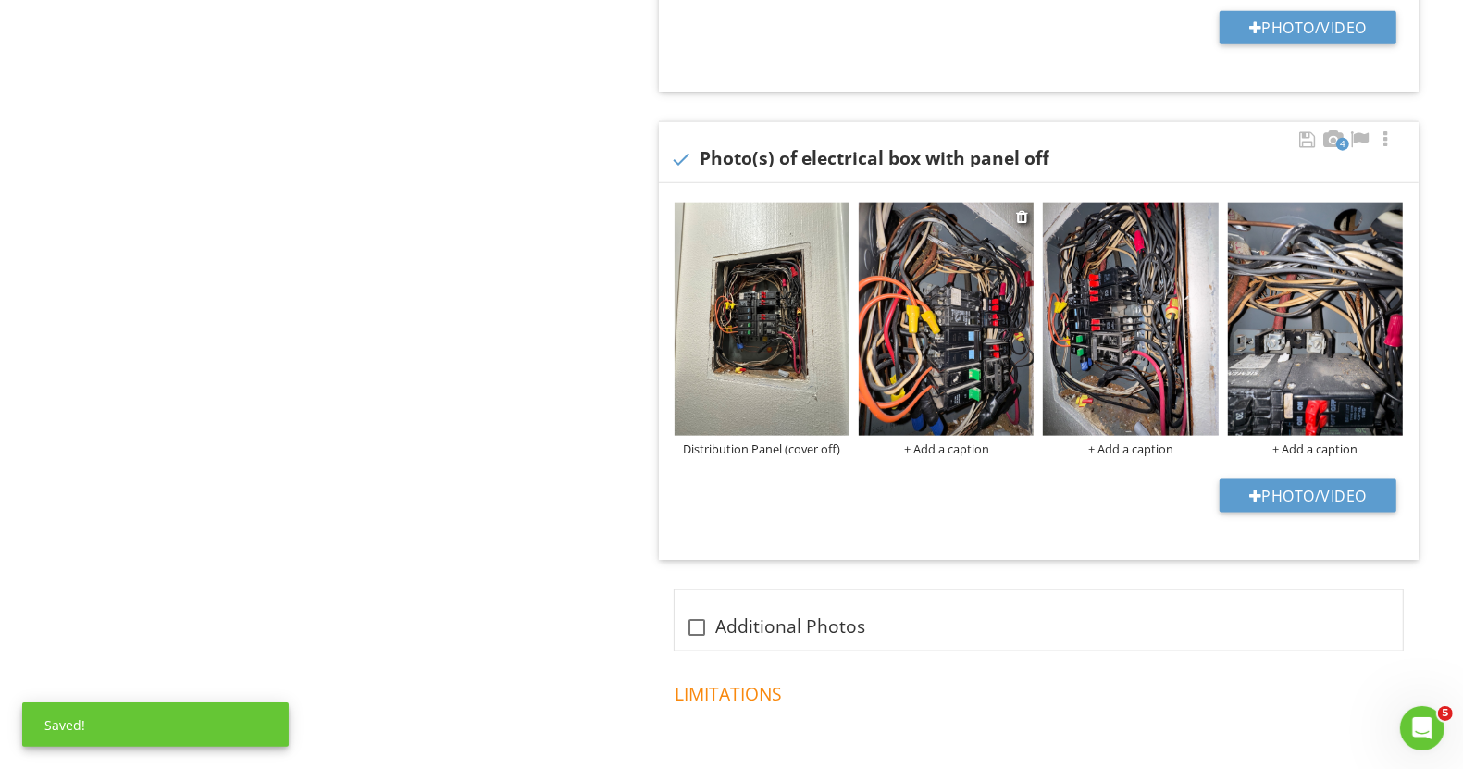
click at [972, 445] on div "+ Add a caption" at bounding box center [946, 448] width 175 height 15
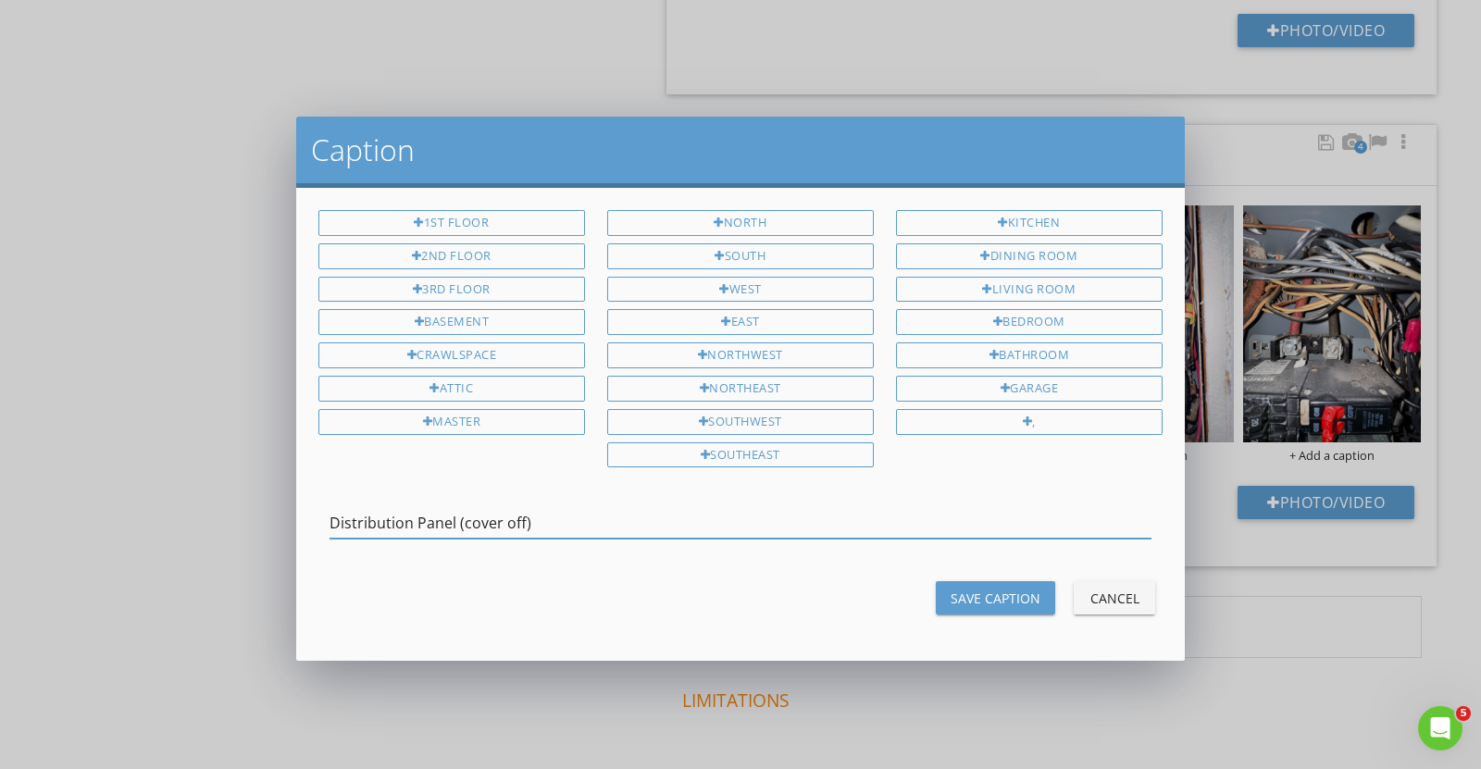
type input "Distribution Panel (cover off)"
click at [983, 607] on div "Save Caption Cancel" at bounding box center [740, 598] width 866 height 44
click at [984, 594] on div "Save Caption" at bounding box center [996, 598] width 90 height 19
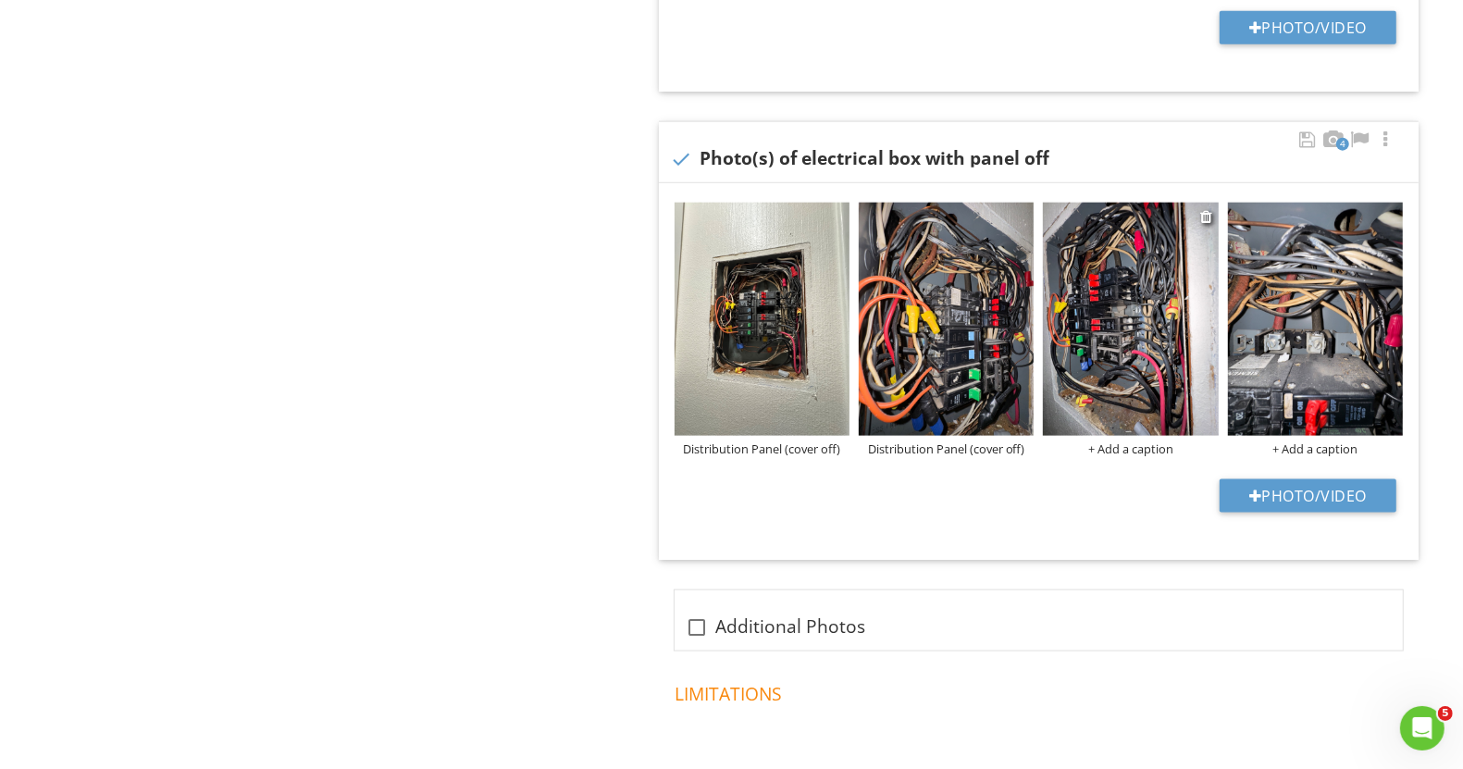
click at [1112, 444] on div "+ Add a caption" at bounding box center [1130, 448] width 175 height 15
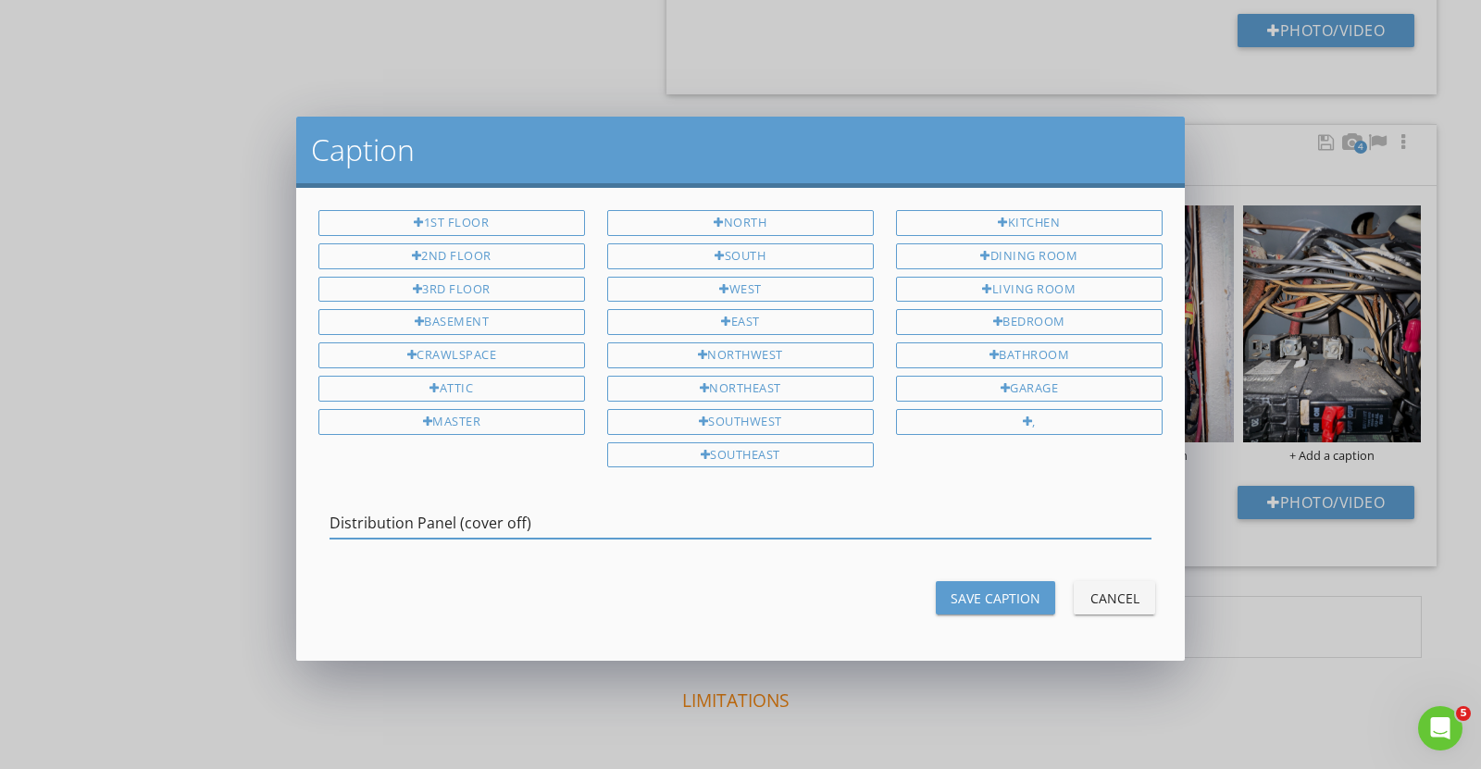
type input "Distribution Panel (cover off)"
click at [997, 576] on div "Save Caption Cancel" at bounding box center [740, 598] width 866 height 44
click at [978, 581] on button "Save Caption" at bounding box center [995, 597] width 119 height 33
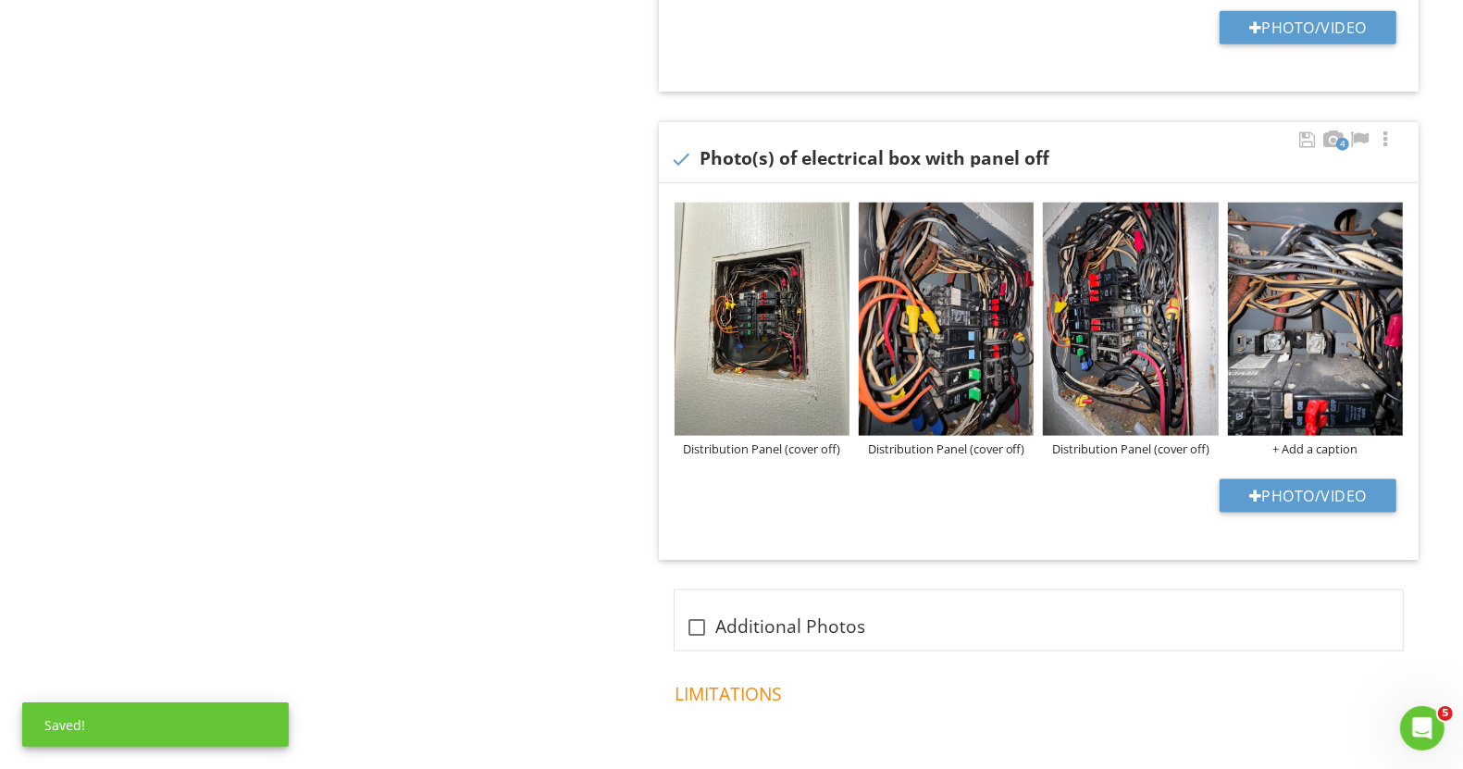
click at [1322, 452] on div "Distribution Panel (cover off) Distribution Panel (cover off) Distribution Pane…" at bounding box center [1039, 329] width 738 height 263
click at [1322, 442] on div "+ Add a caption" at bounding box center [1315, 448] width 175 height 15
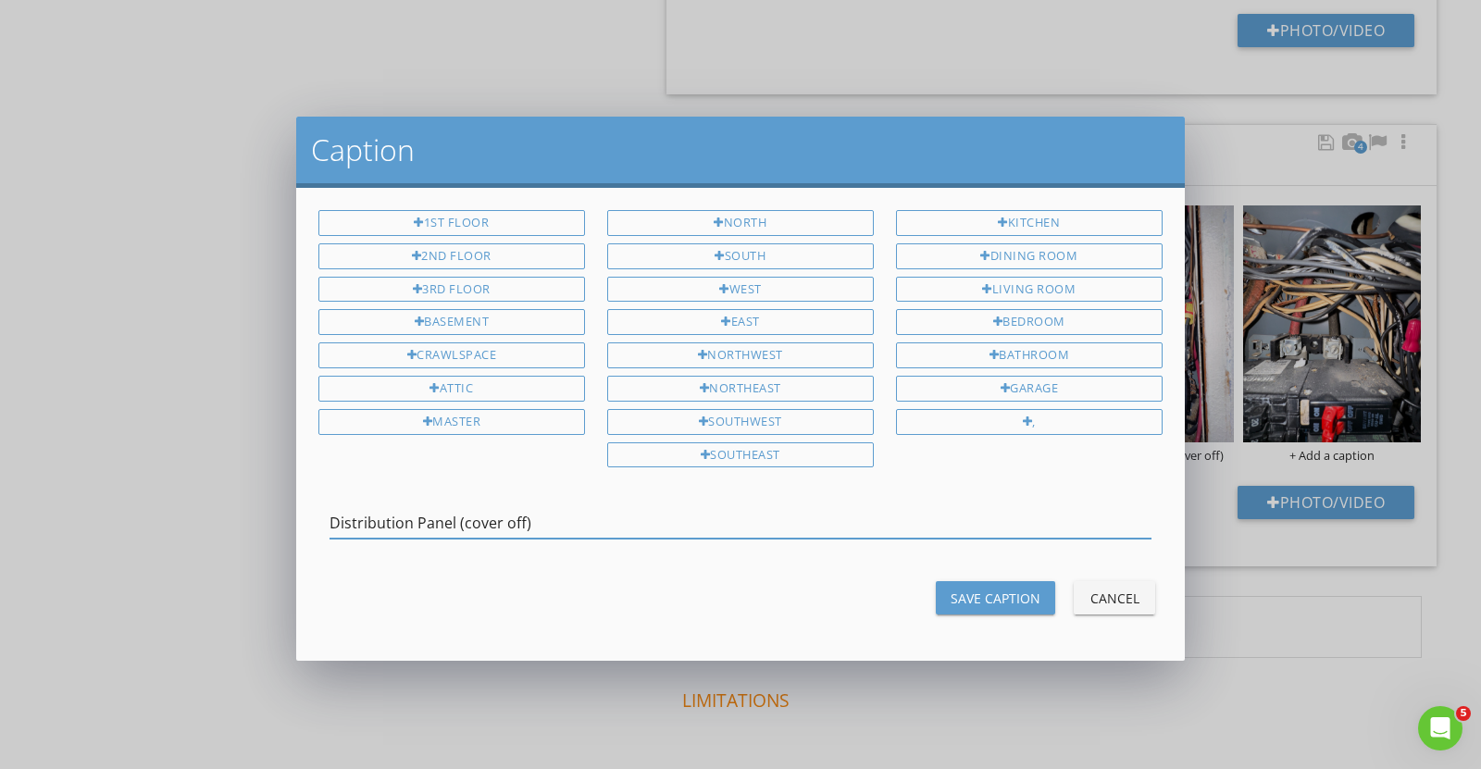
type input "Distribution Panel (cover off)"
click at [989, 598] on div "Save Caption" at bounding box center [996, 598] width 90 height 19
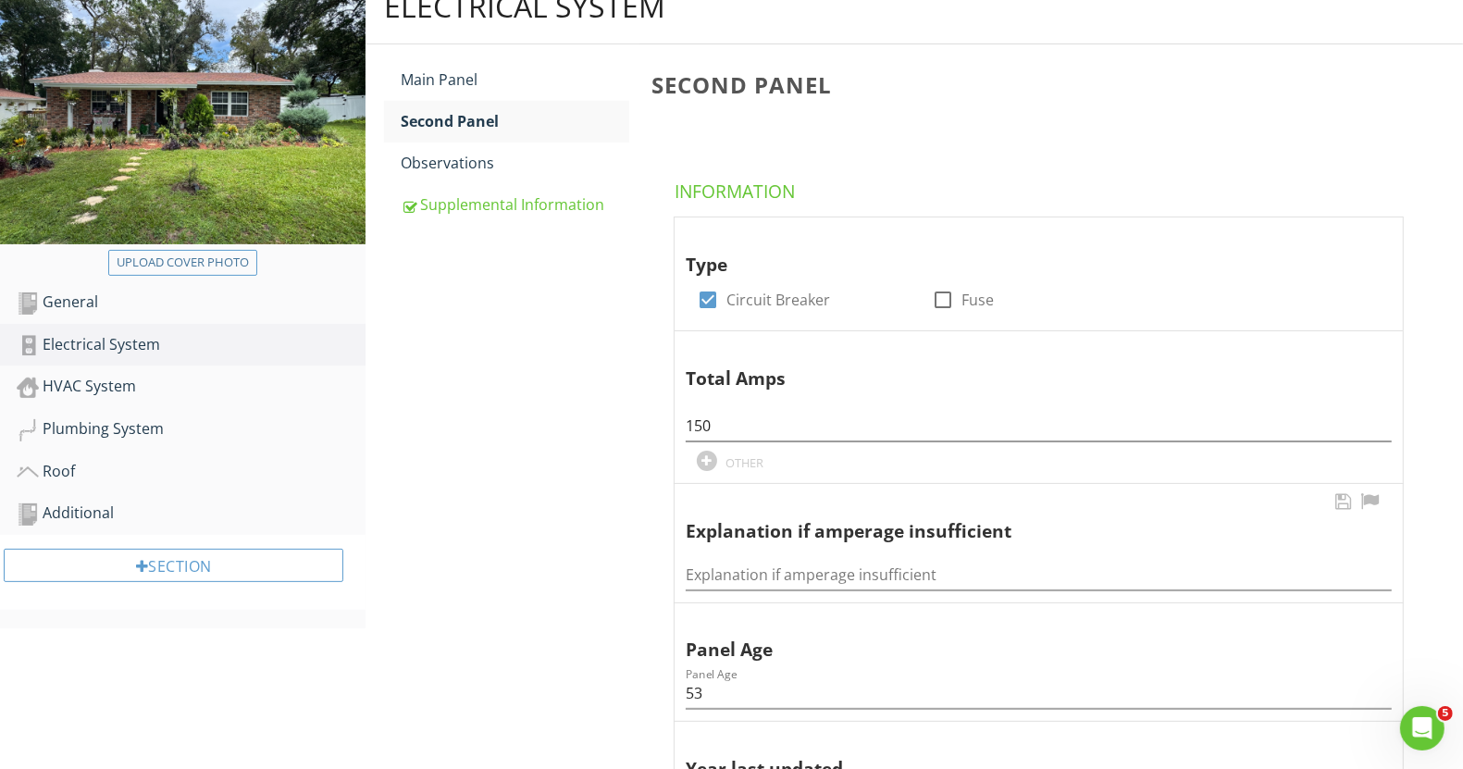
scroll to position [146, 0]
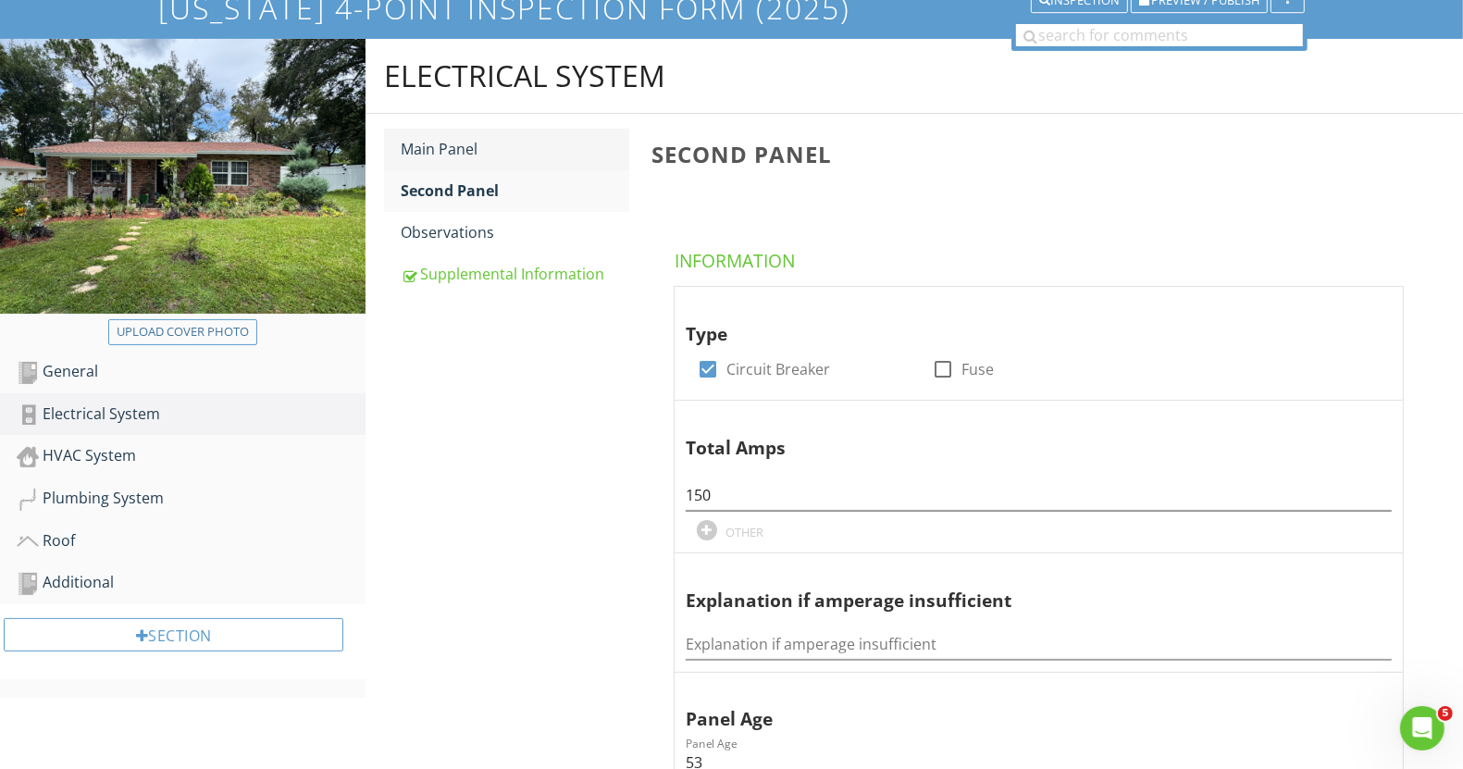
click at [438, 138] on div "Main Panel" at bounding box center [515, 149] width 228 height 22
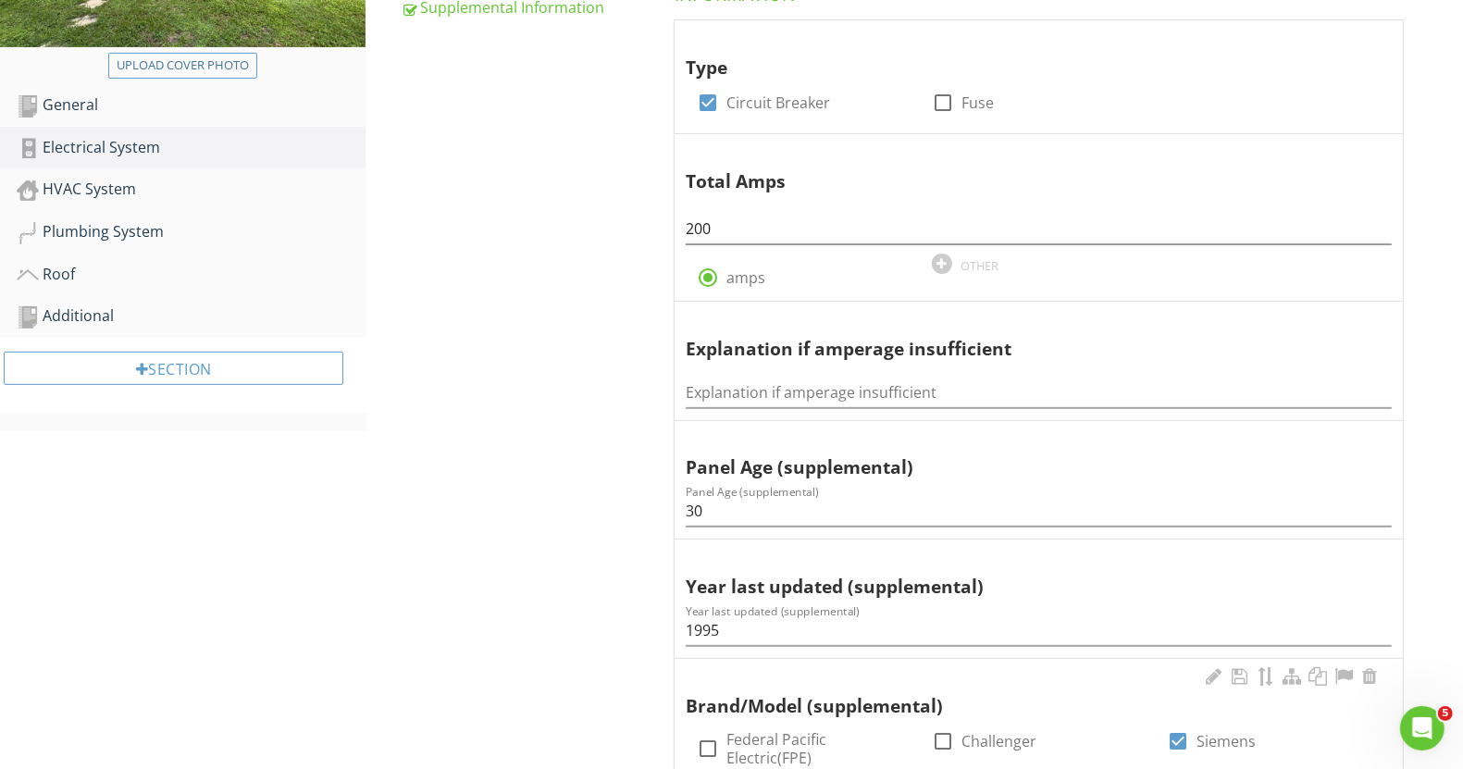
scroll to position [66, 0]
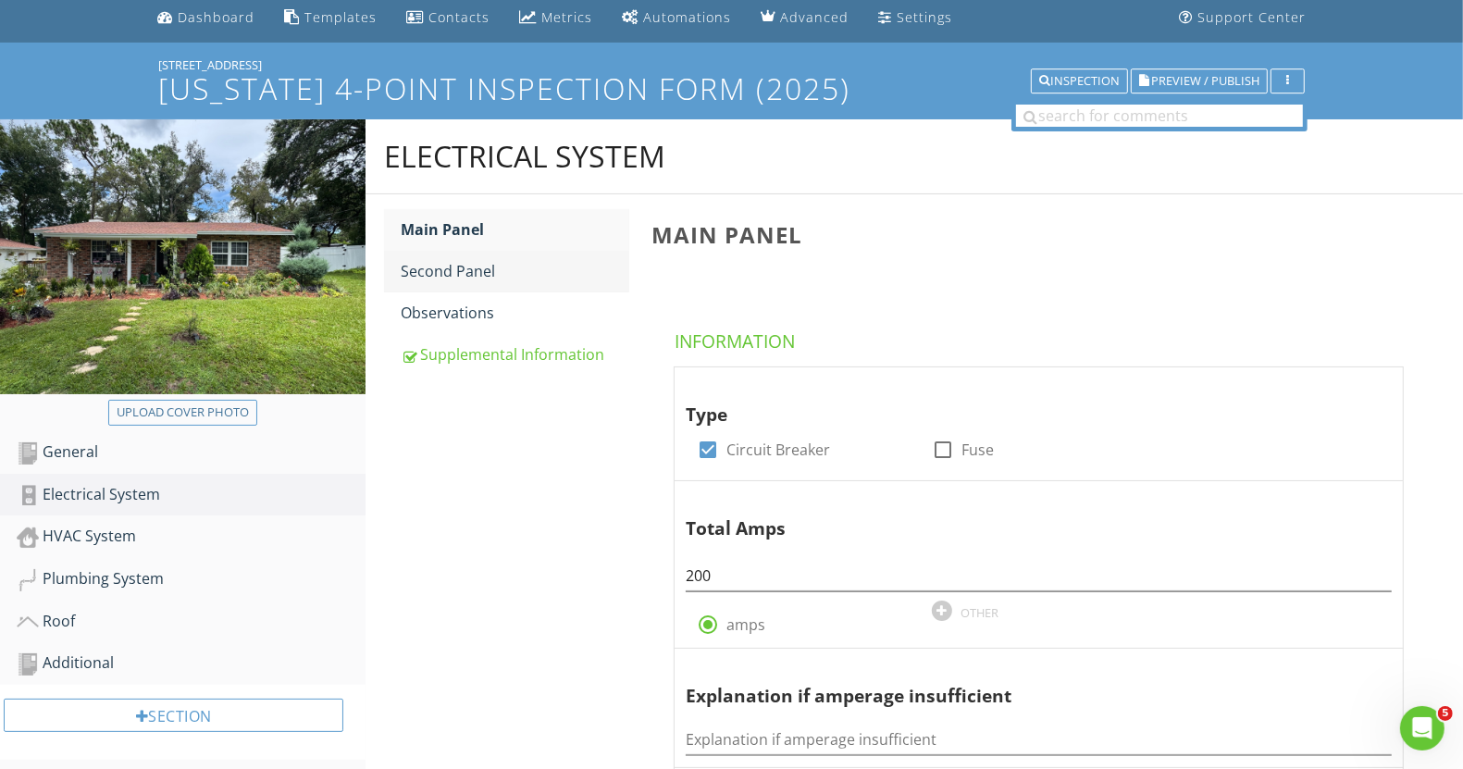
click at [453, 260] on div "Second Panel" at bounding box center [515, 271] width 228 height 22
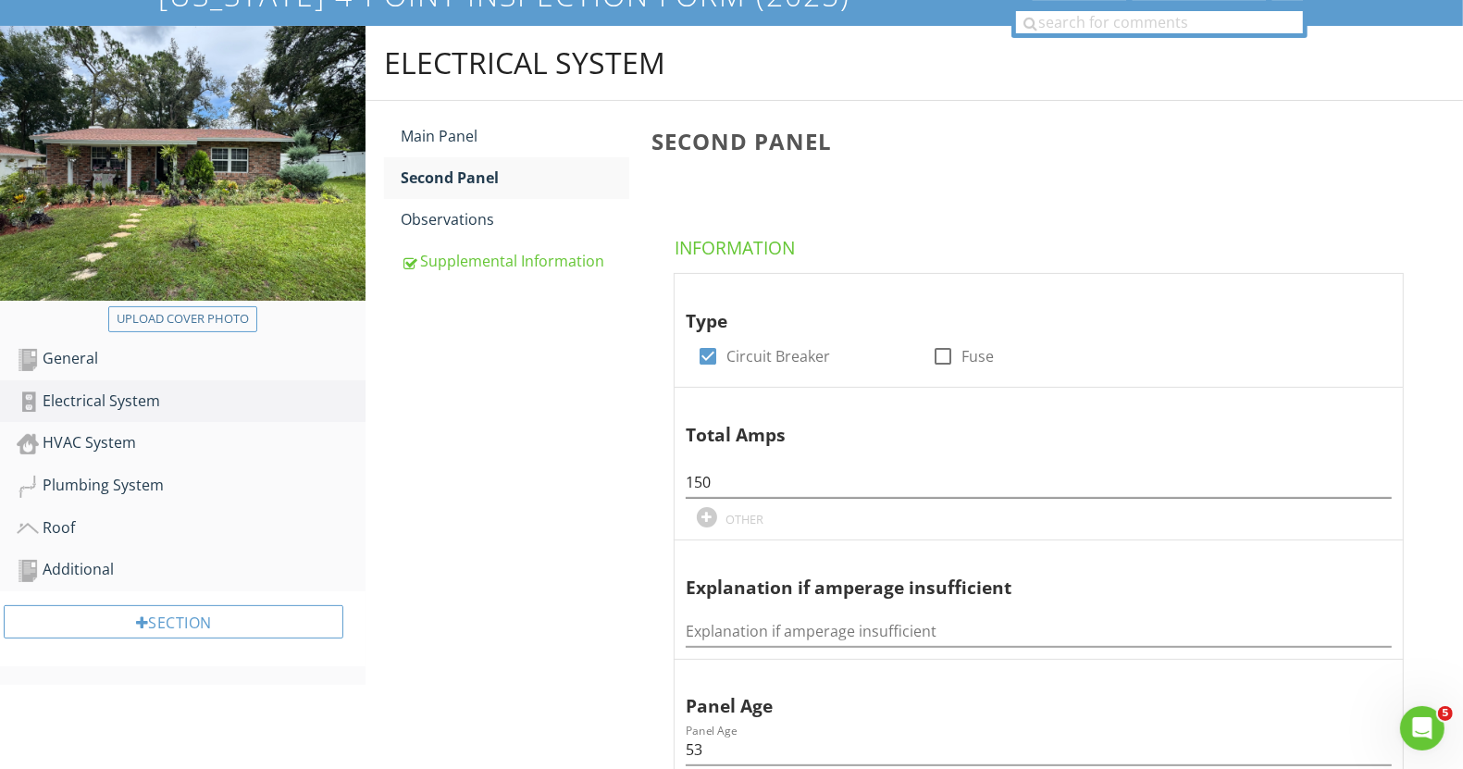
scroll to position [43, 0]
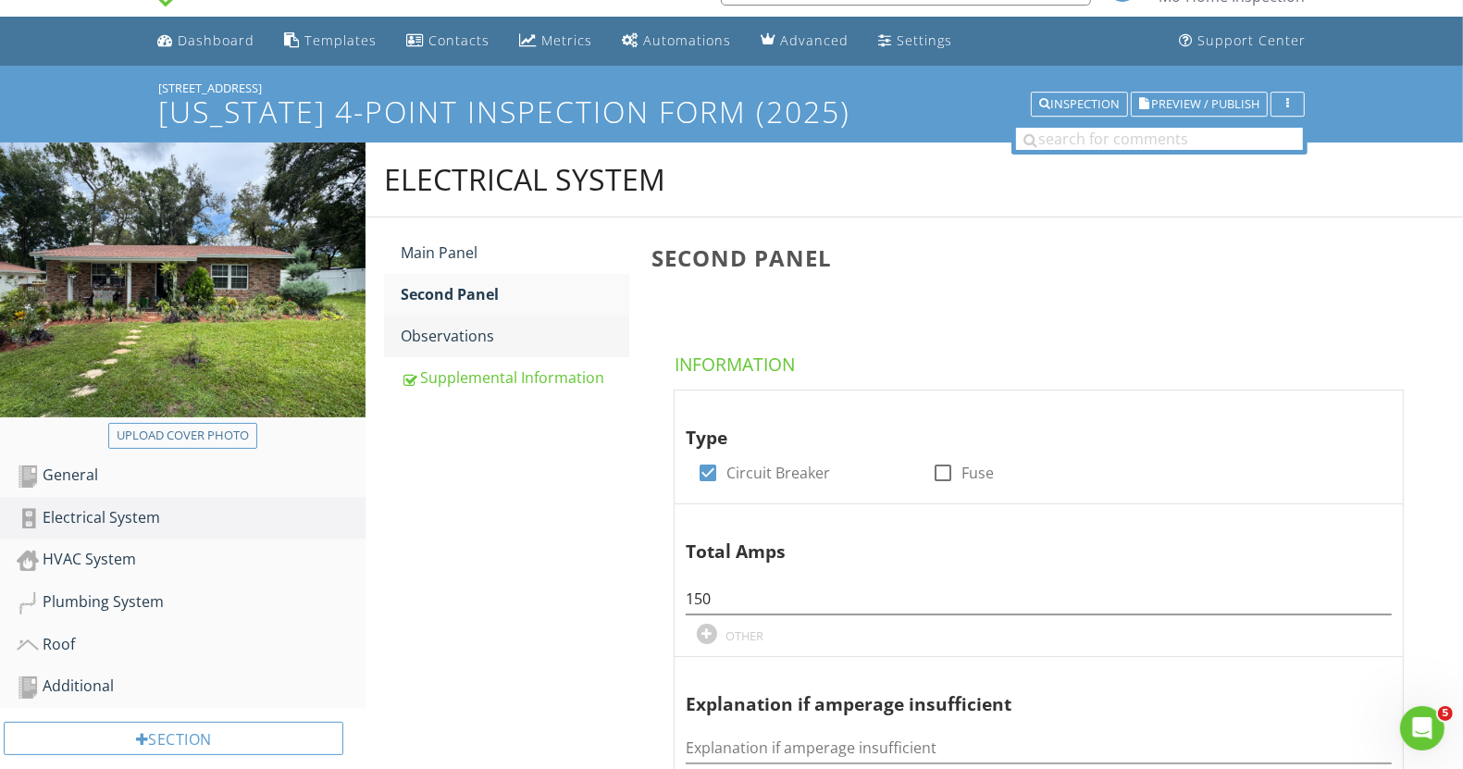
click at [466, 333] on div "Observations" at bounding box center [515, 336] width 228 height 22
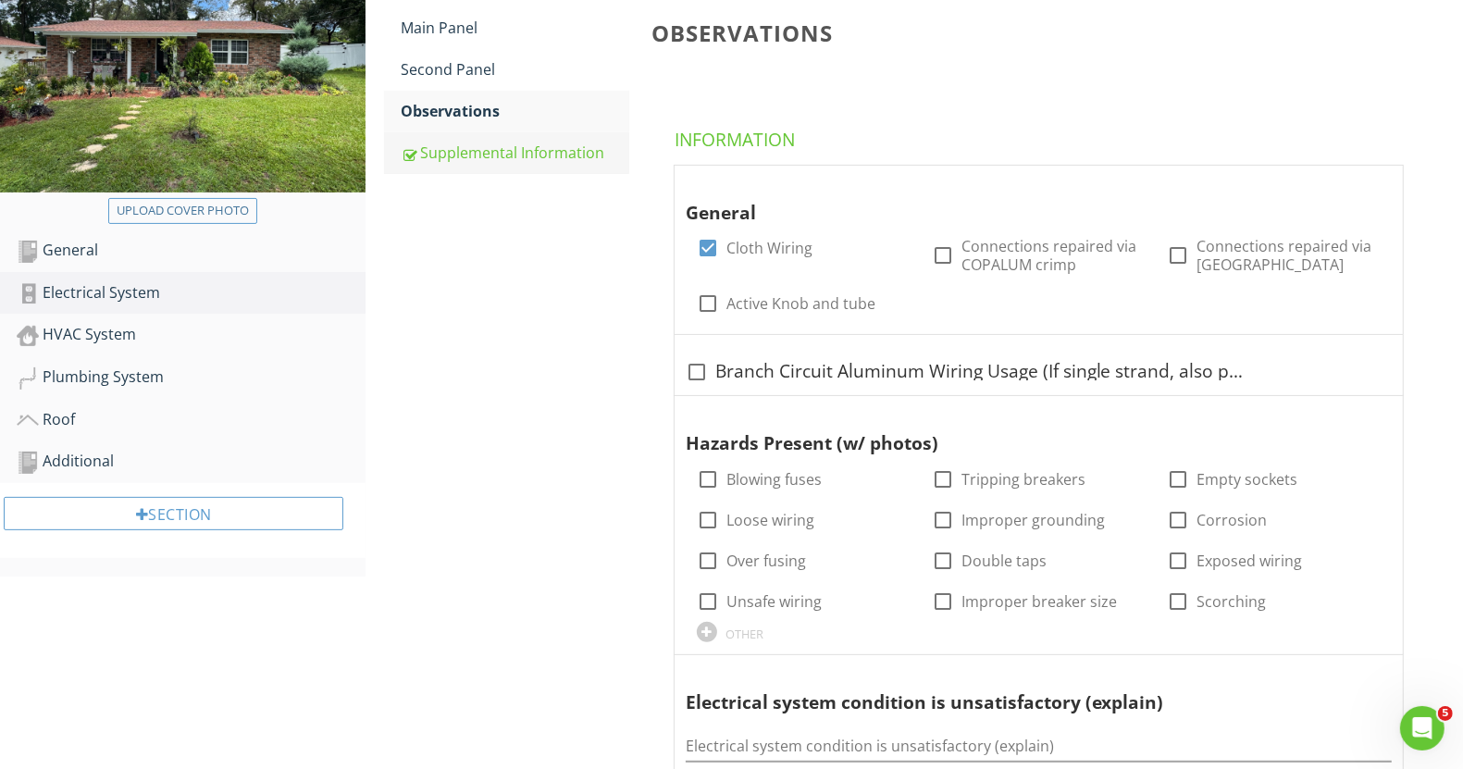
scroll to position [57, 0]
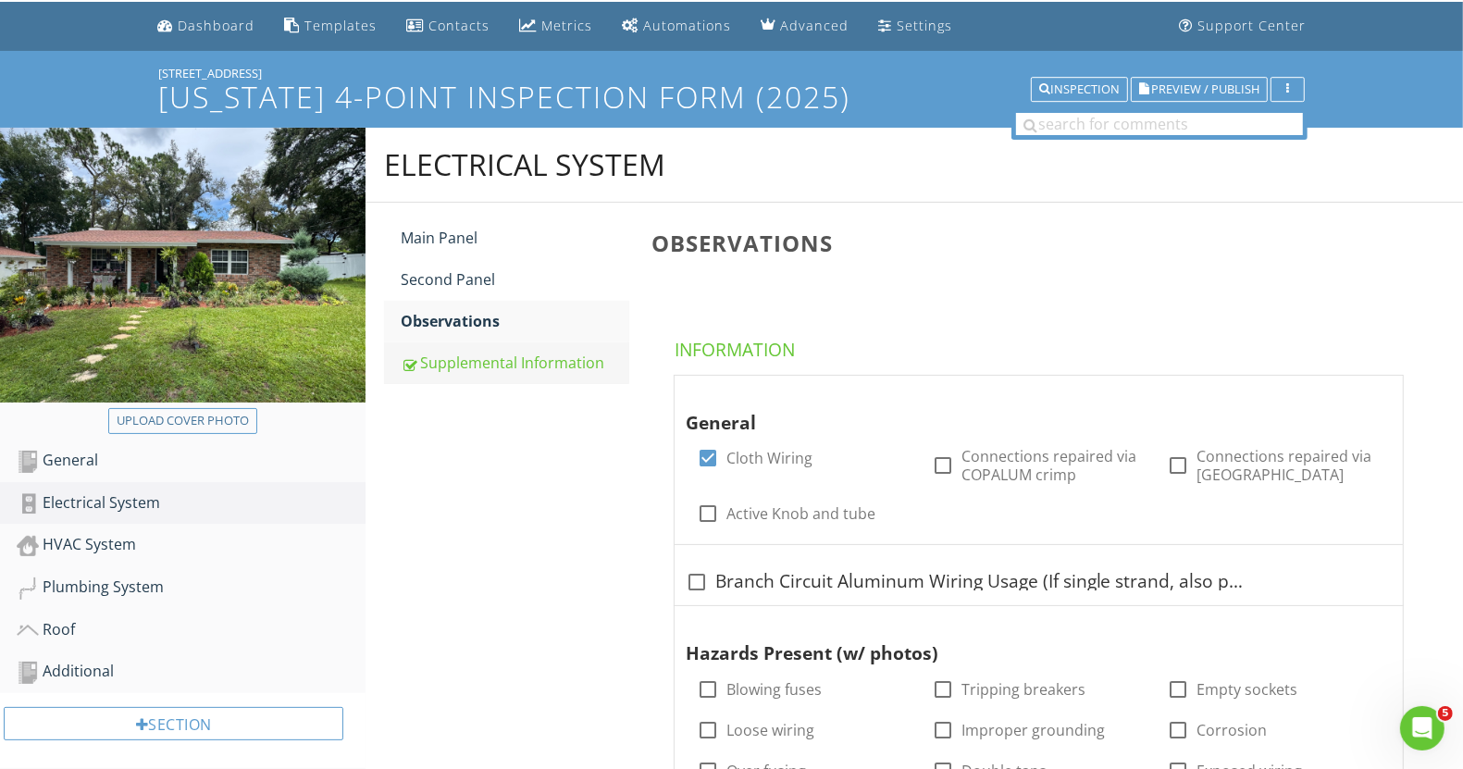
click at [478, 367] on div "Supplemental Information" at bounding box center [515, 363] width 228 height 22
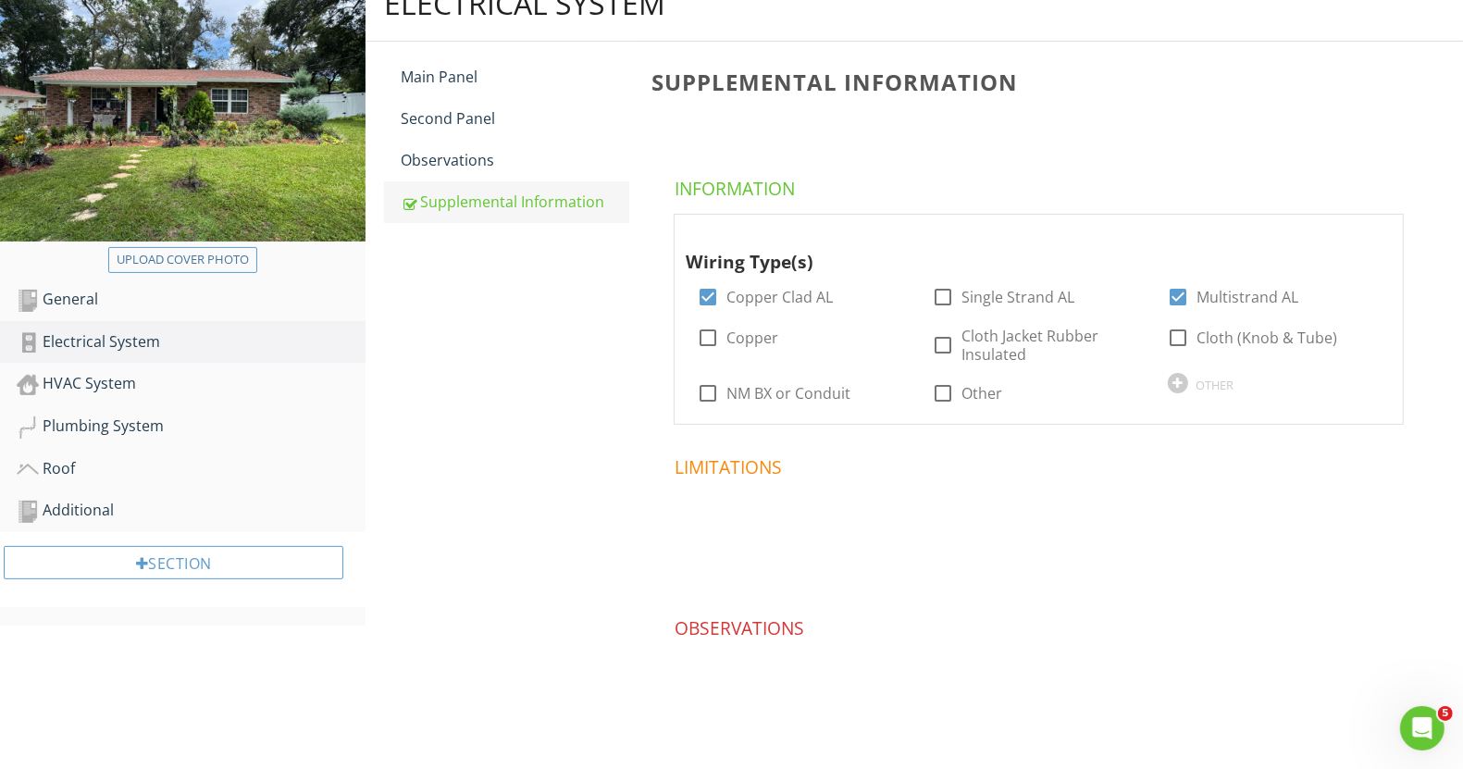
scroll to position [239, 0]
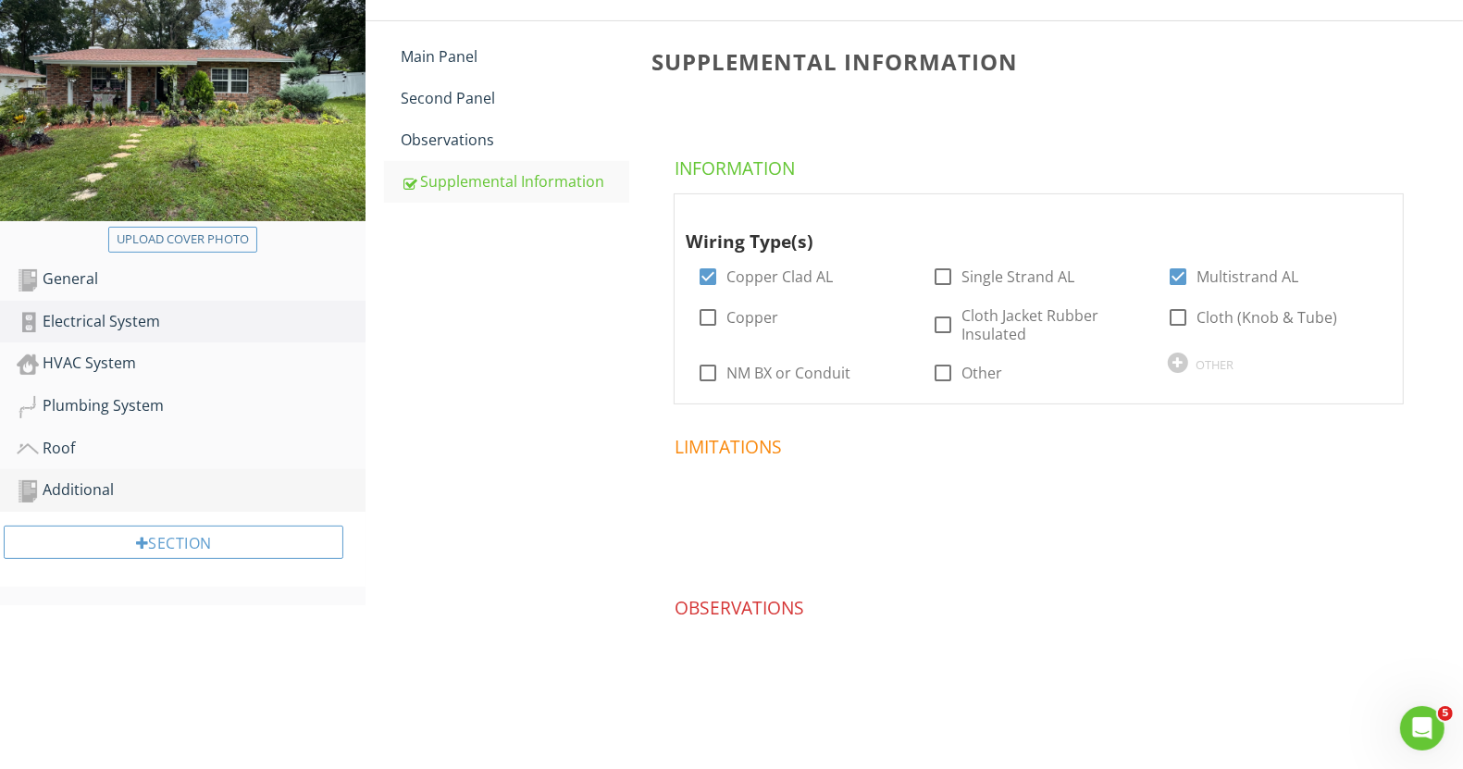
click at [93, 495] on div "Additional" at bounding box center [191, 490] width 349 height 24
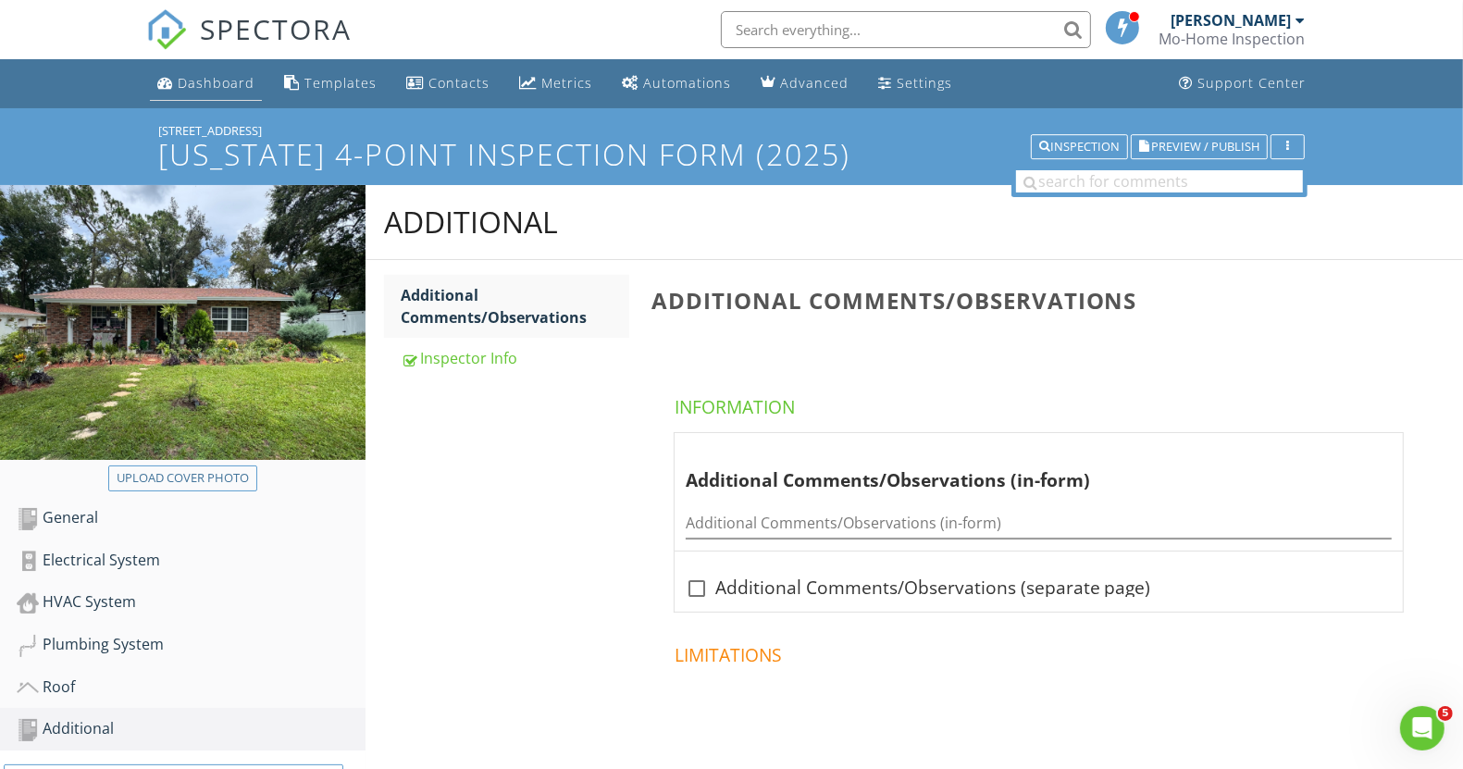
click at [169, 77] on div "Dashboard" at bounding box center [165, 82] width 16 height 15
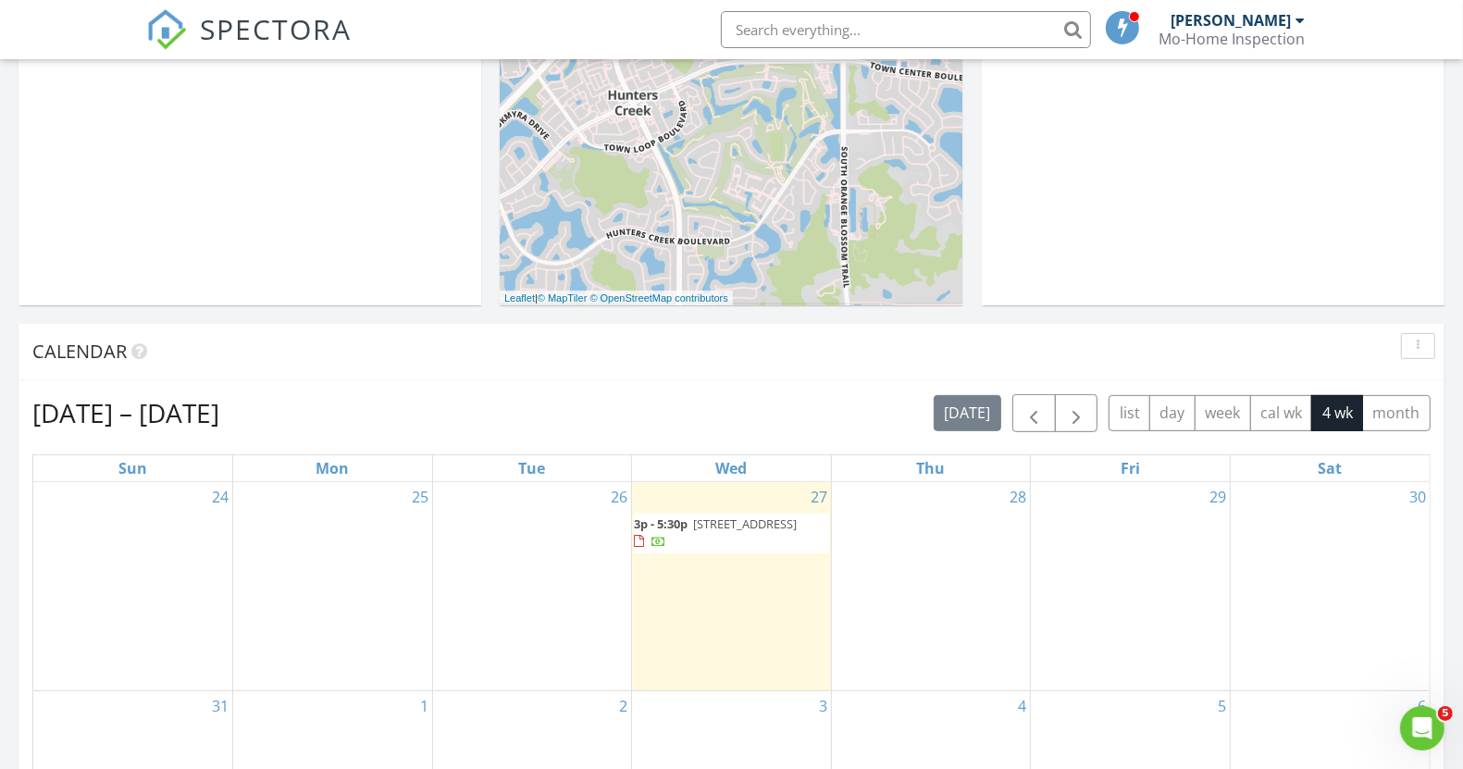
scroll to position [694, 0]
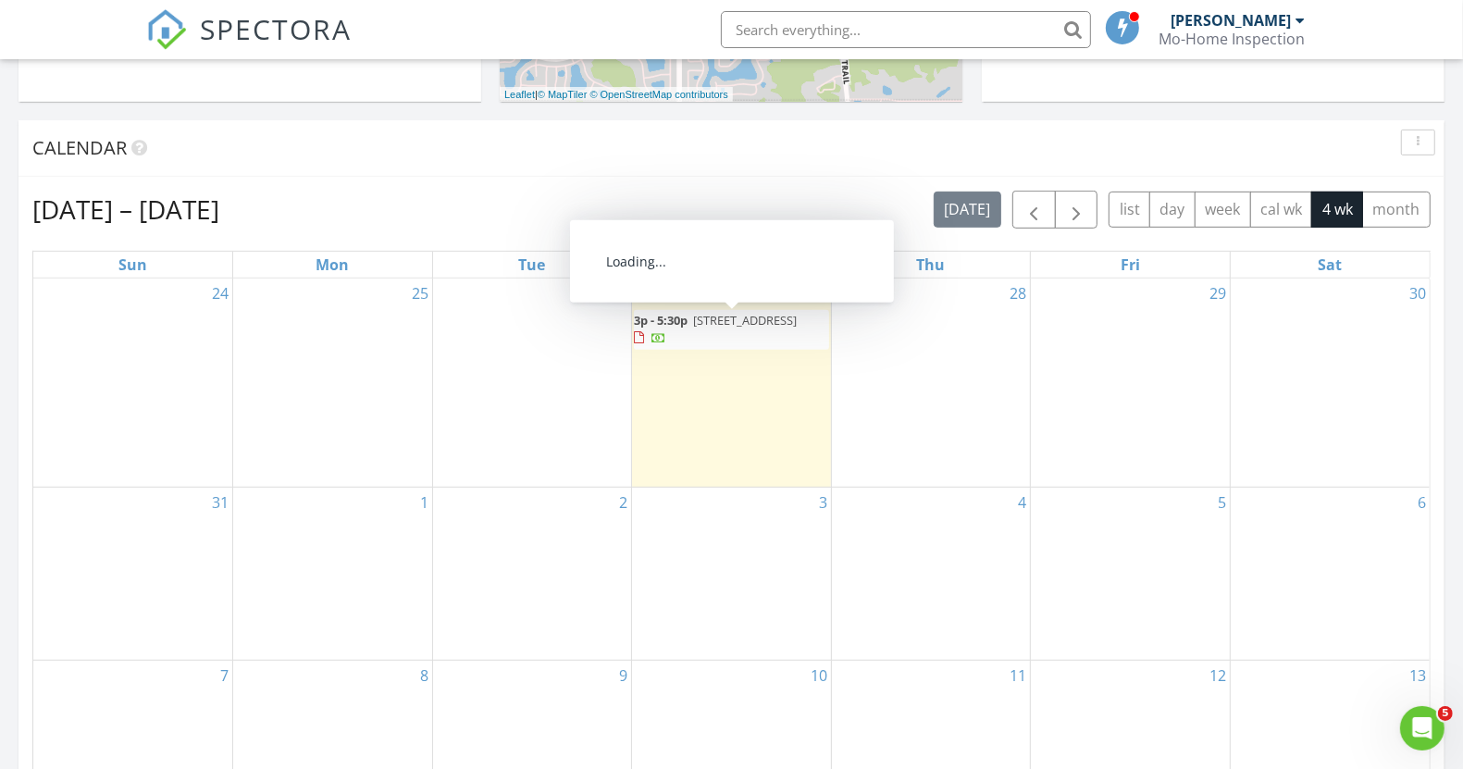
click at [739, 329] on span "305 Tangerine St, Altamonte Springs 32701" at bounding box center [745, 320] width 104 height 17
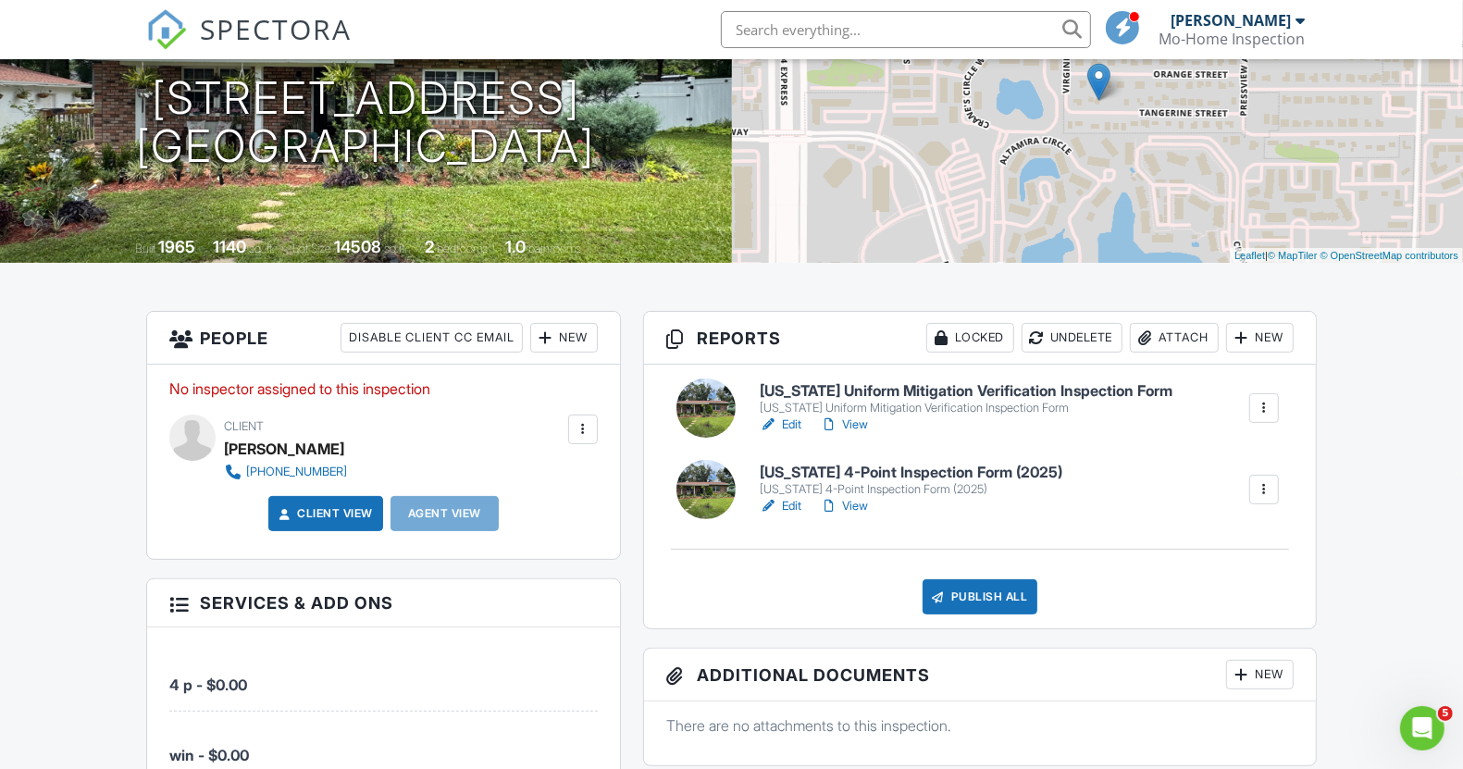
click at [851, 416] on link "View" at bounding box center [844, 425] width 48 height 19
click at [791, 429] on link "Edit" at bounding box center [781, 425] width 42 height 19
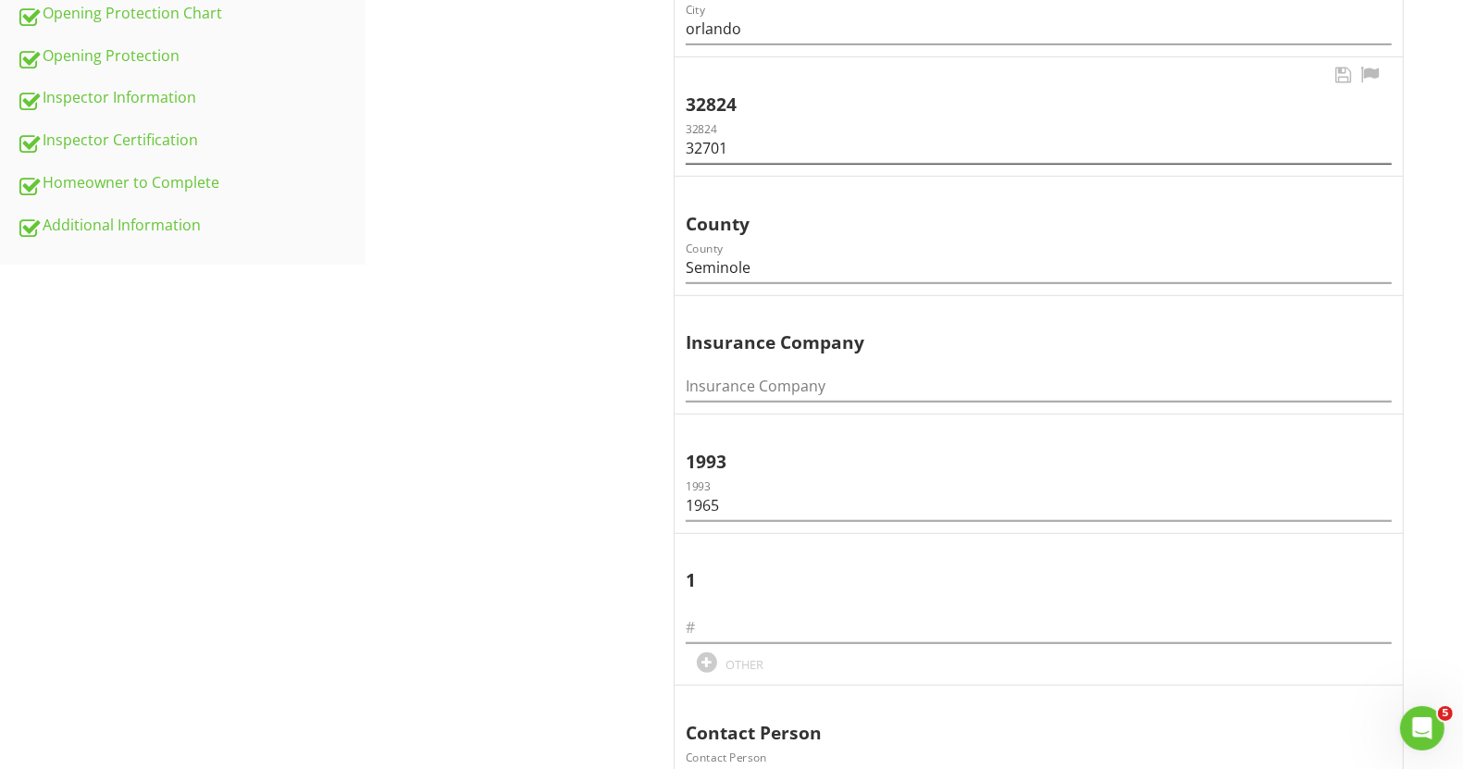
scroll to position [926, 0]
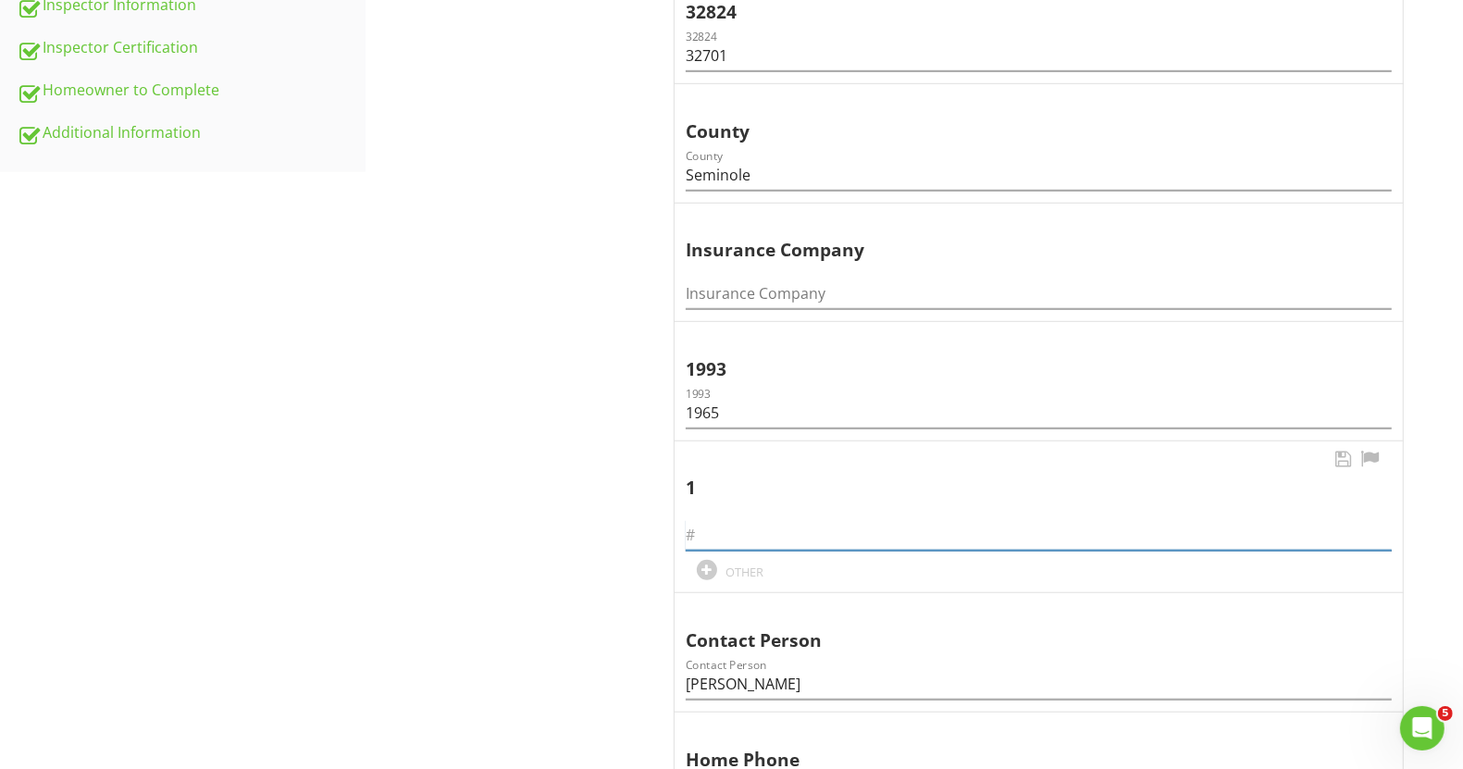
click at [752, 538] on input "text" at bounding box center [1039, 535] width 706 height 31
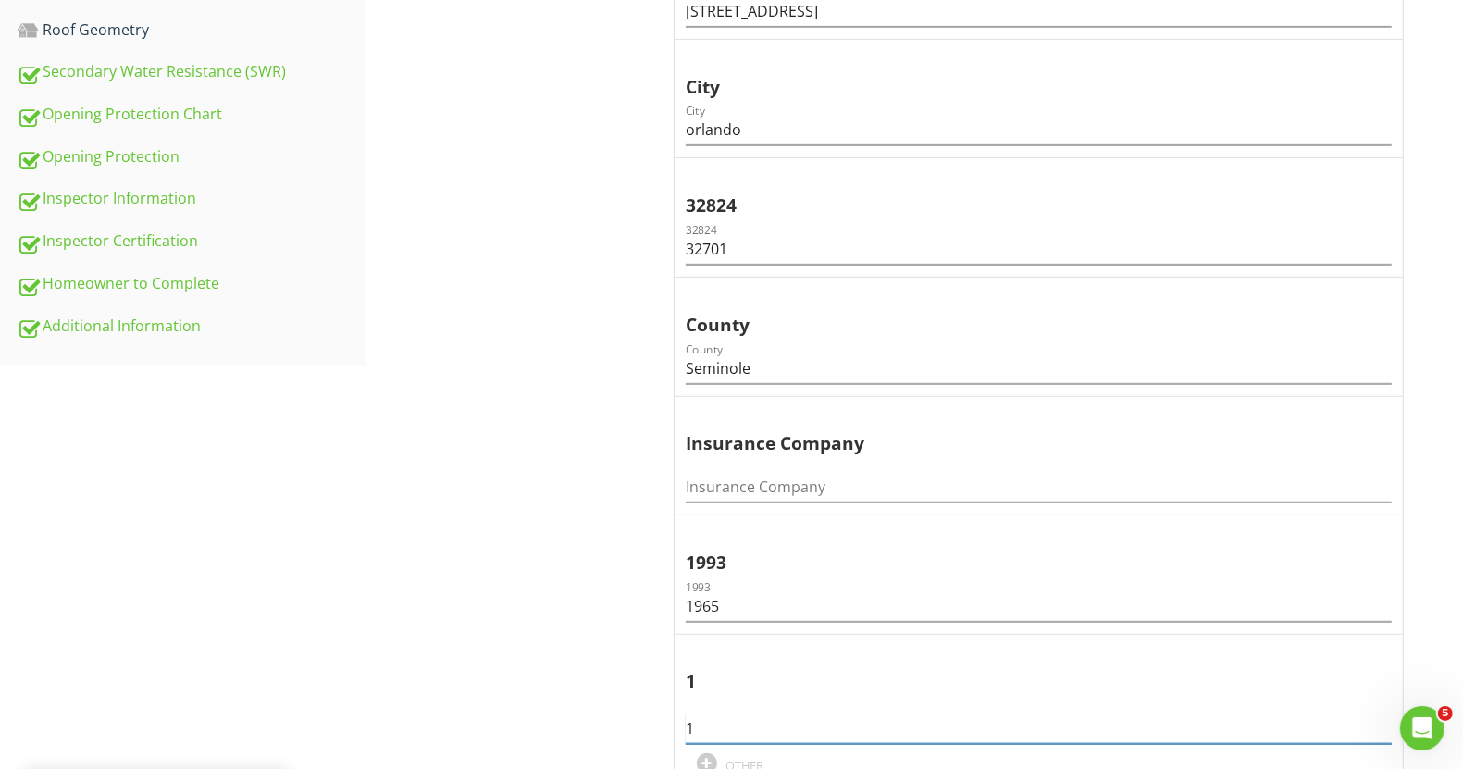
scroll to position [269, 0]
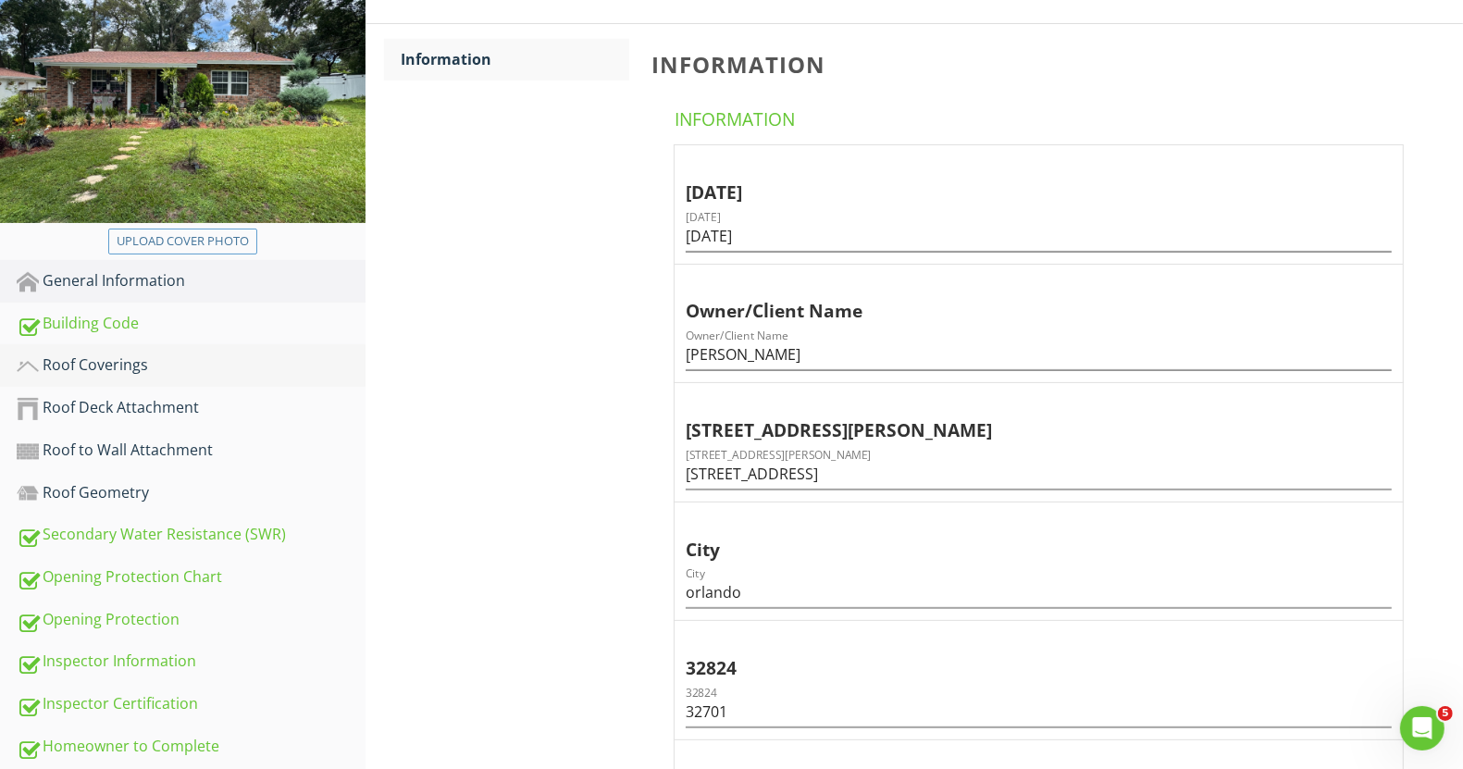
type input "1"
click at [74, 359] on div "Roof Coverings" at bounding box center [191, 366] width 349 height 24
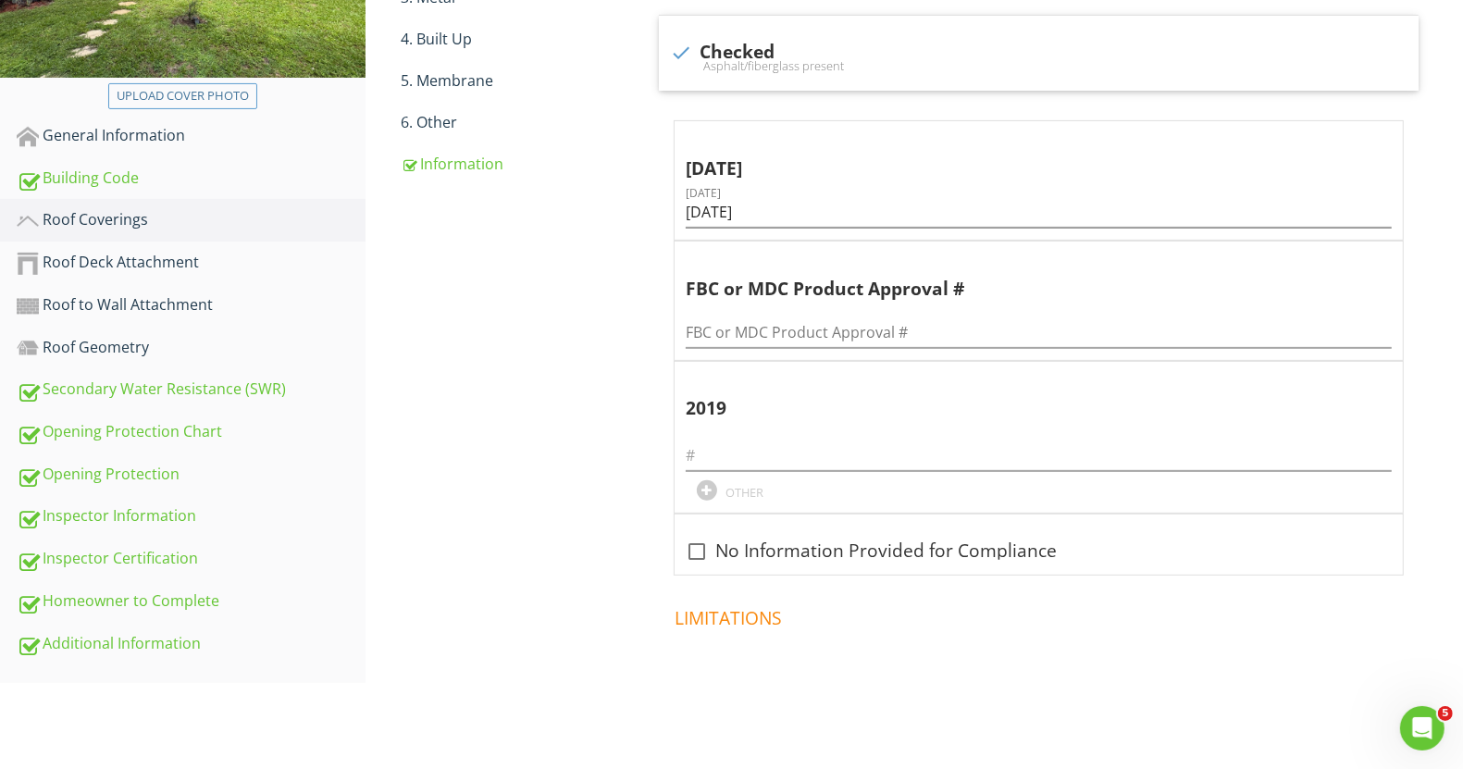
scroll to position [422, 0]
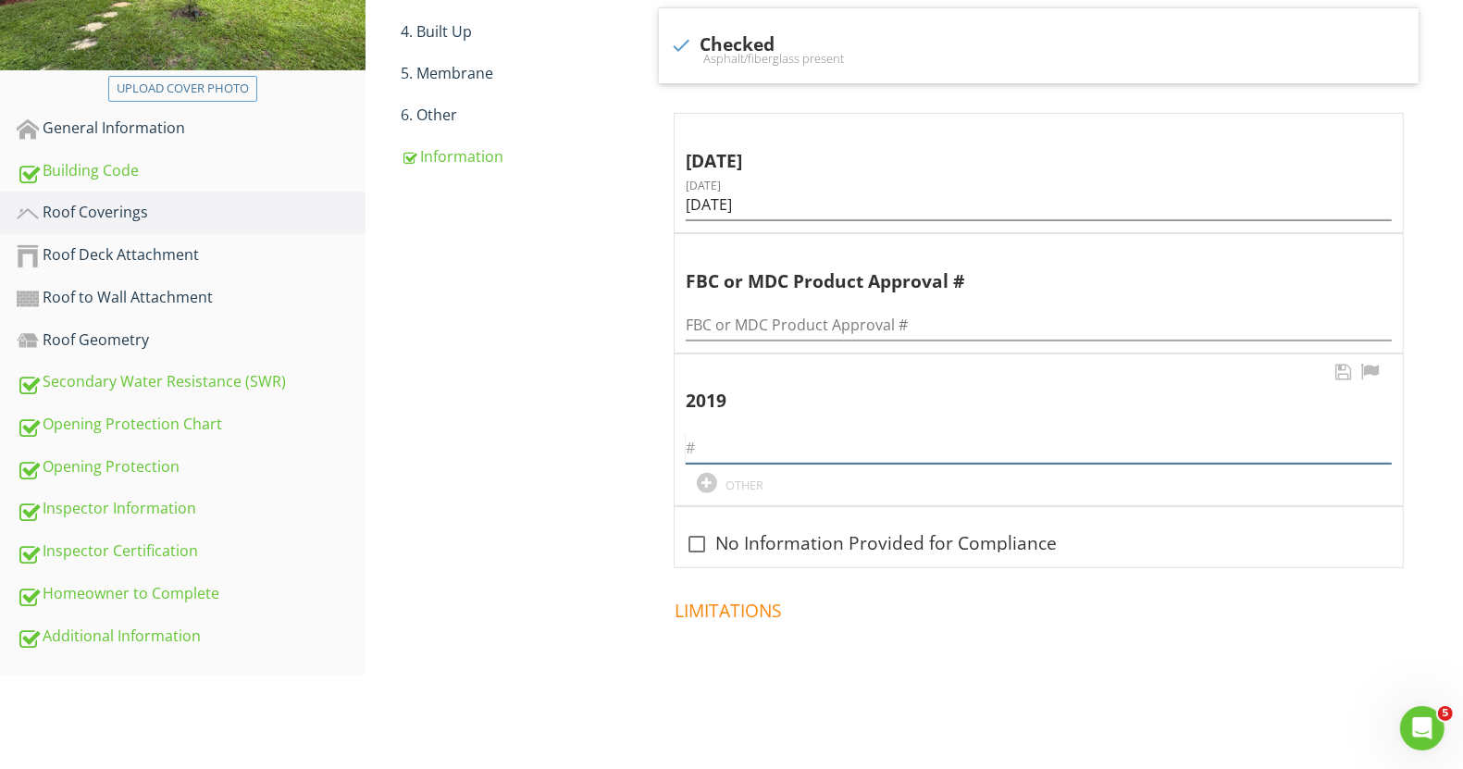
click at [768, 450] on input "text" at bounding box center [1039, 448] width 706 height 31
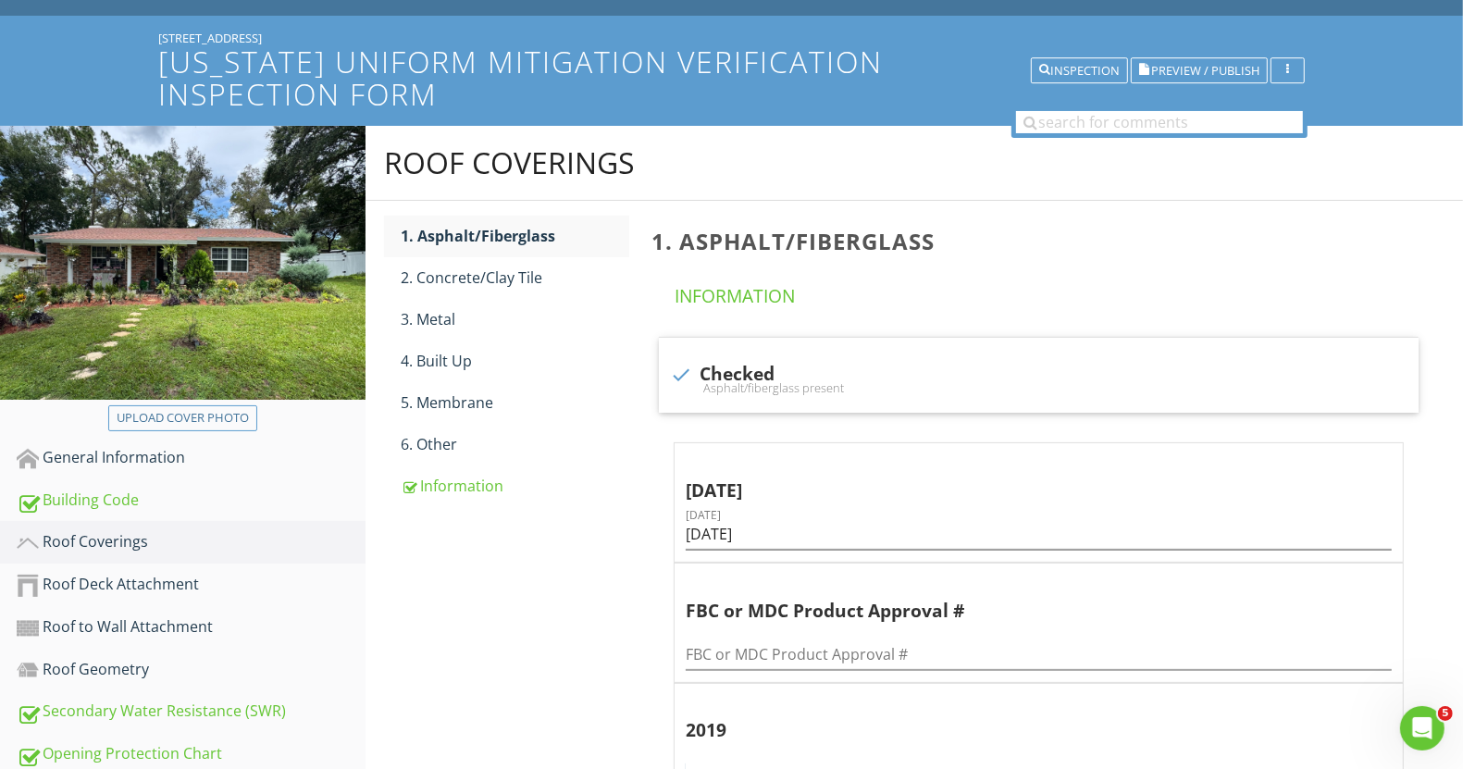
scroll to position [116, 0]
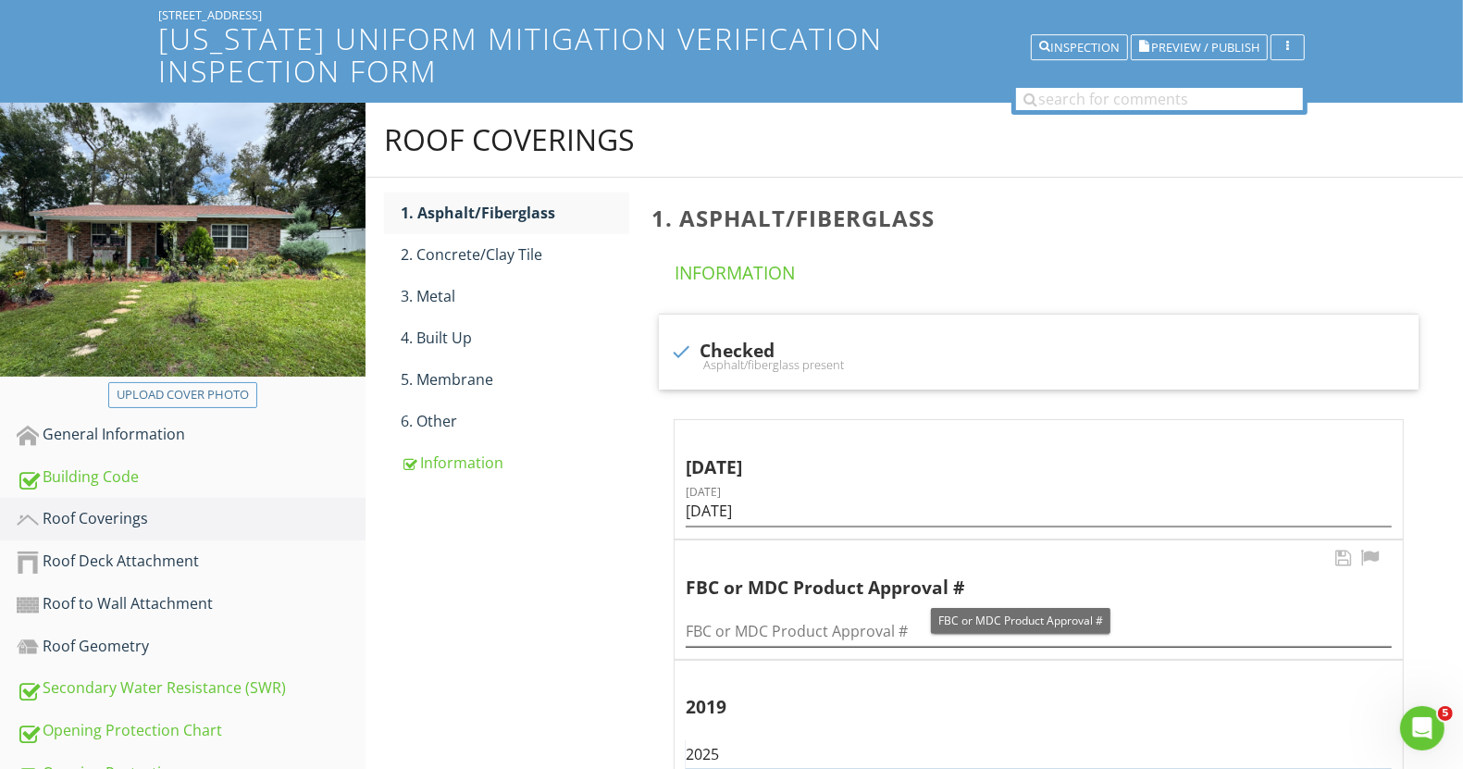
type input "2025"
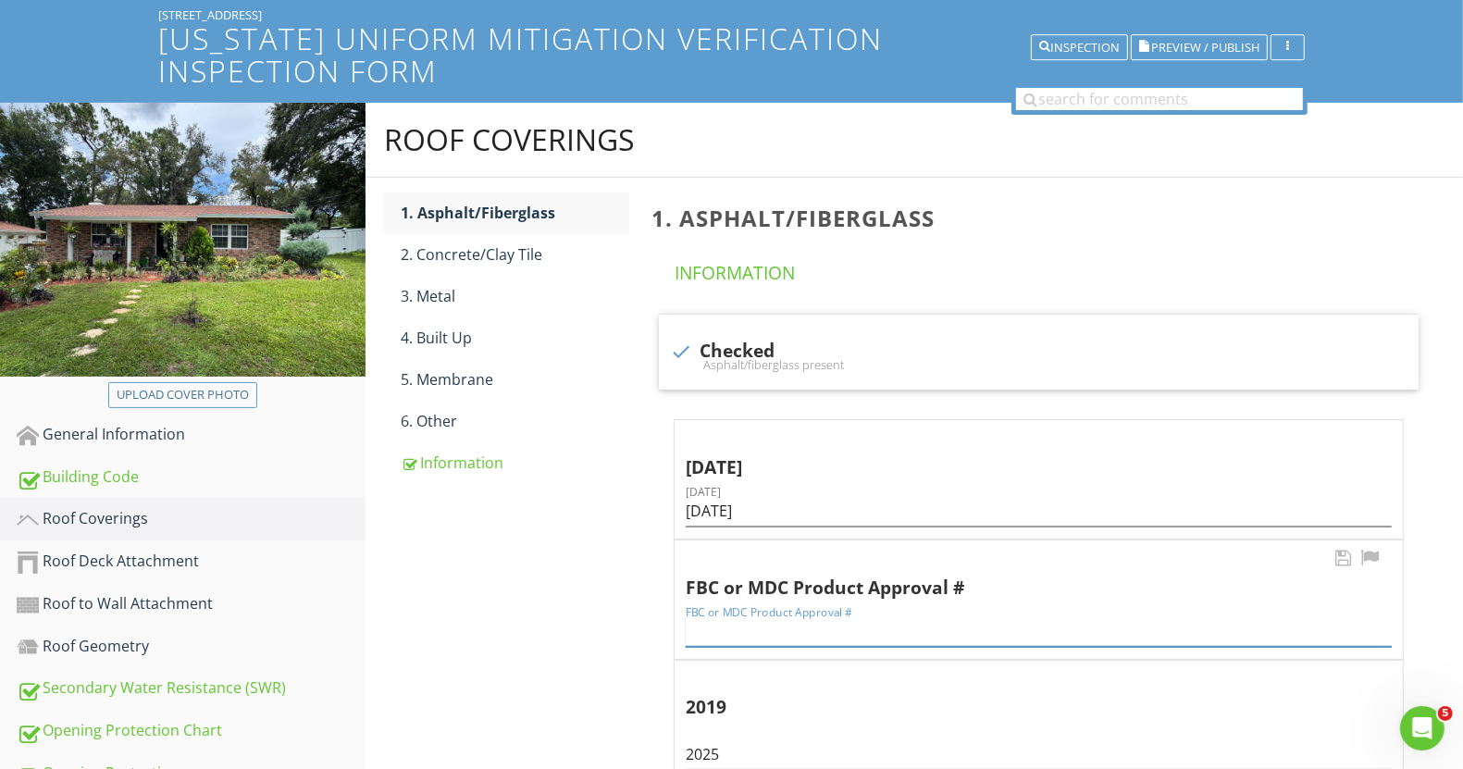
click at [1039, 632] on input "FBC or MDC Product Approval #" at bounding box center [1039, 631] width 706 height 31
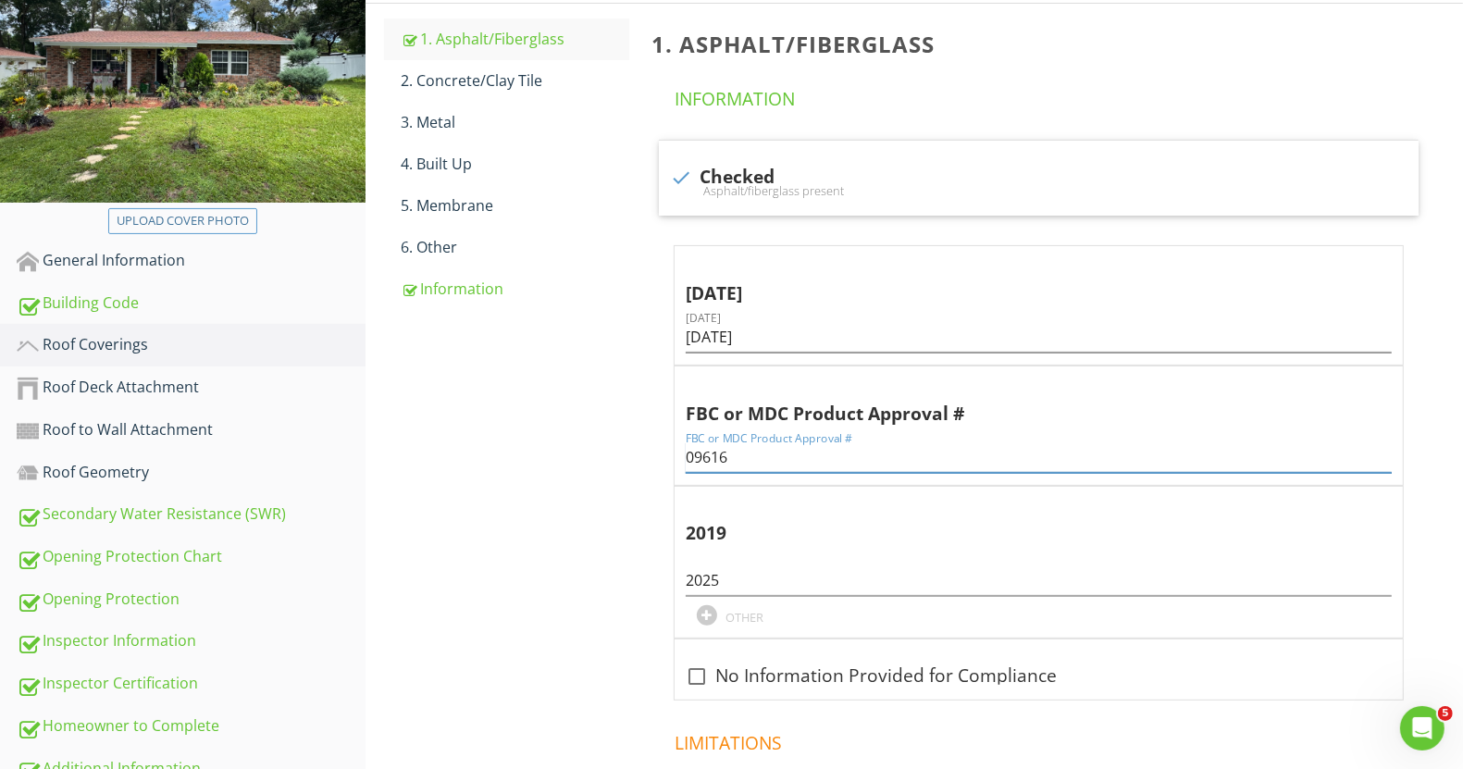
scroll to position [191, 0]
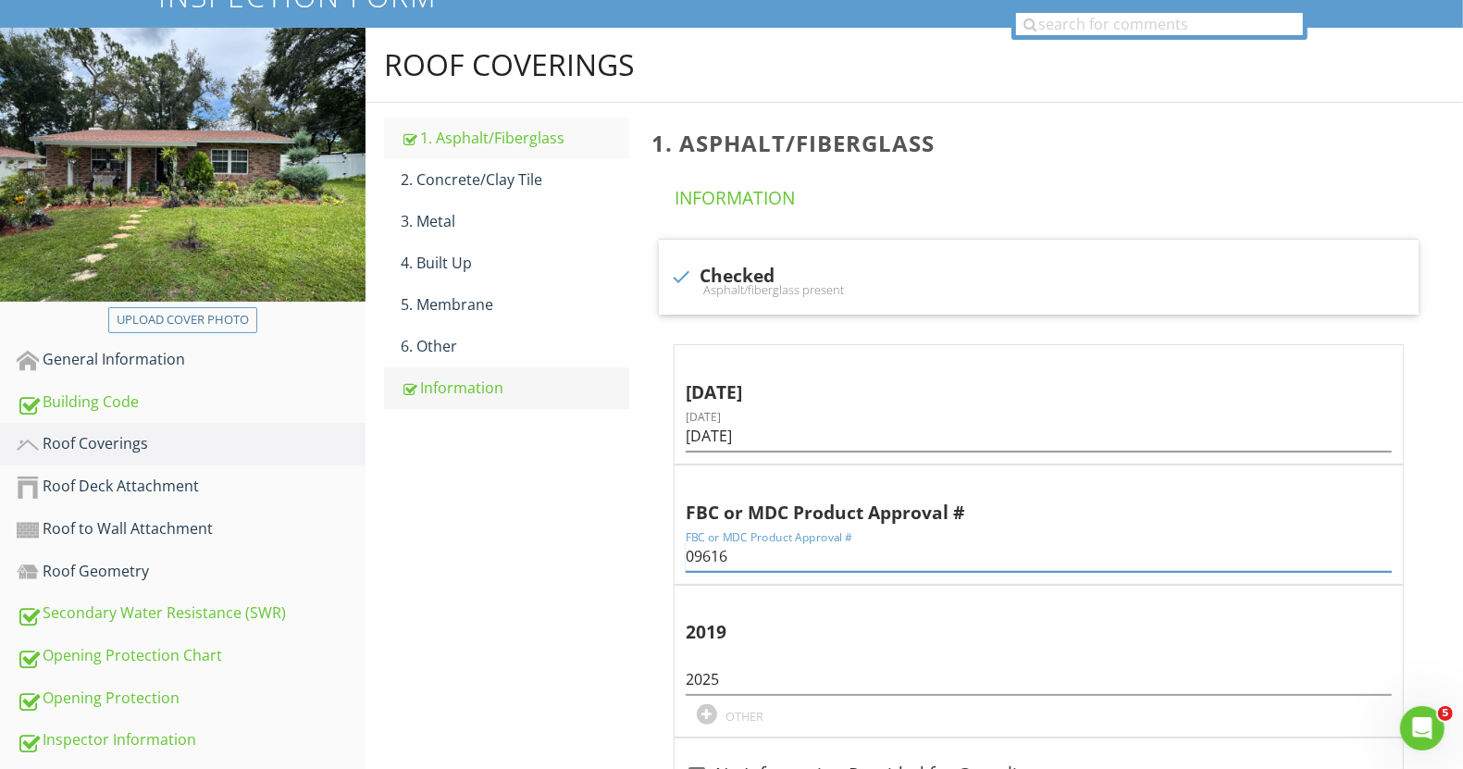
type input "09616"
click at [472, 391] on div "Information" at bounding box center [515, 388] width 228 height 22
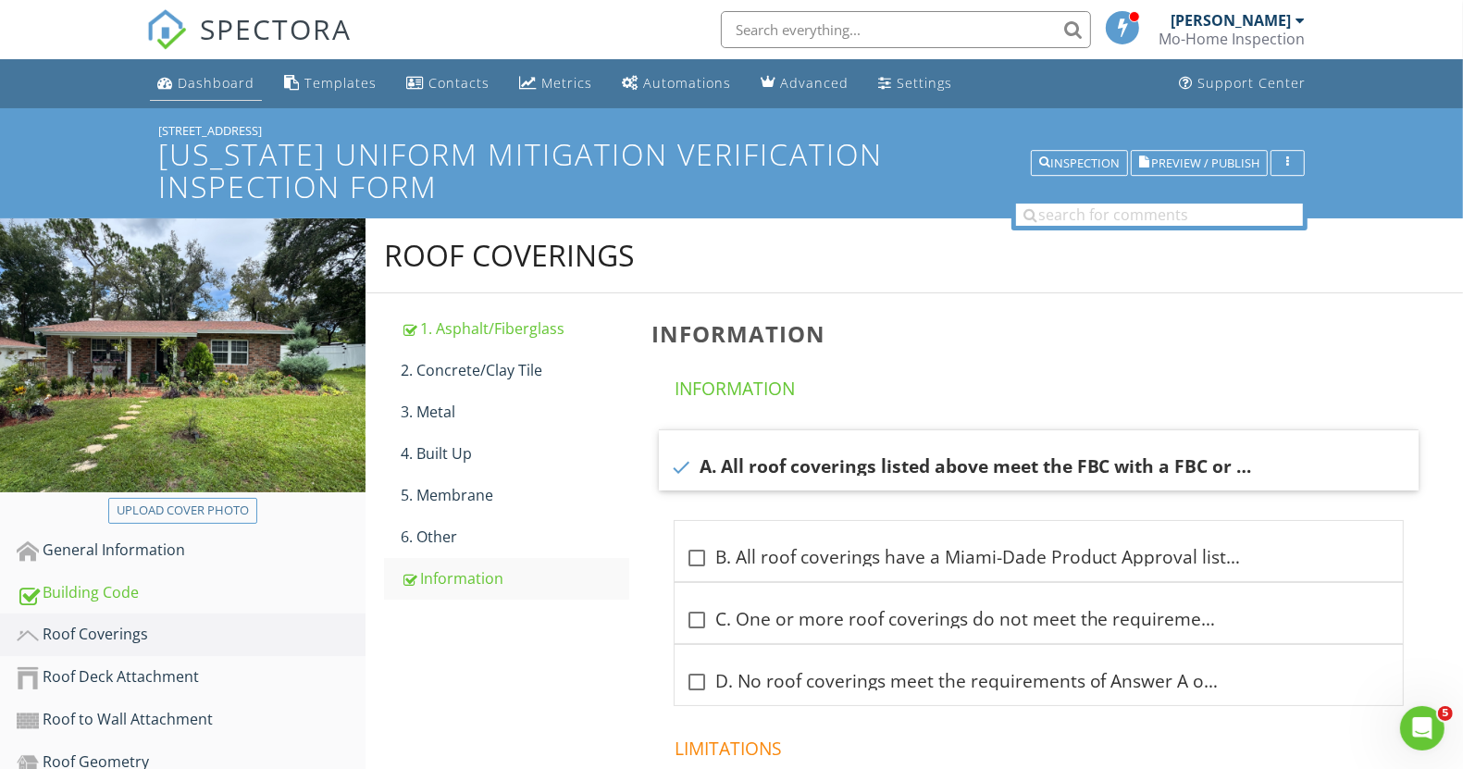
click at [223, 85] on div "Dashboard" at bounding box center [216, 83] width 77 height 18
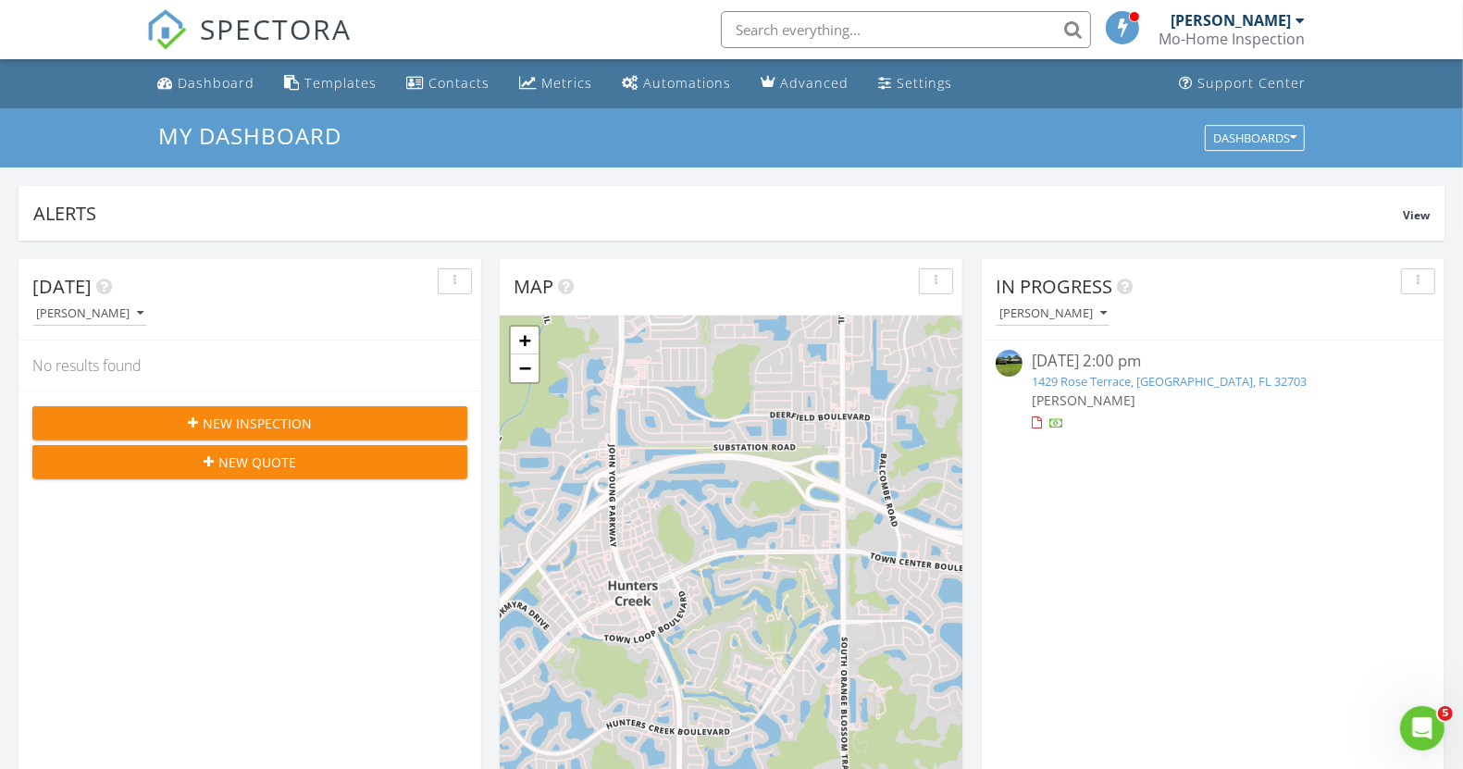
click at [1149, 379] on link "1429 Rose Terrace, [GEOGRAPHIC_DATA], FL 32703" at bounding box center [1169, 381] width 275 height 17
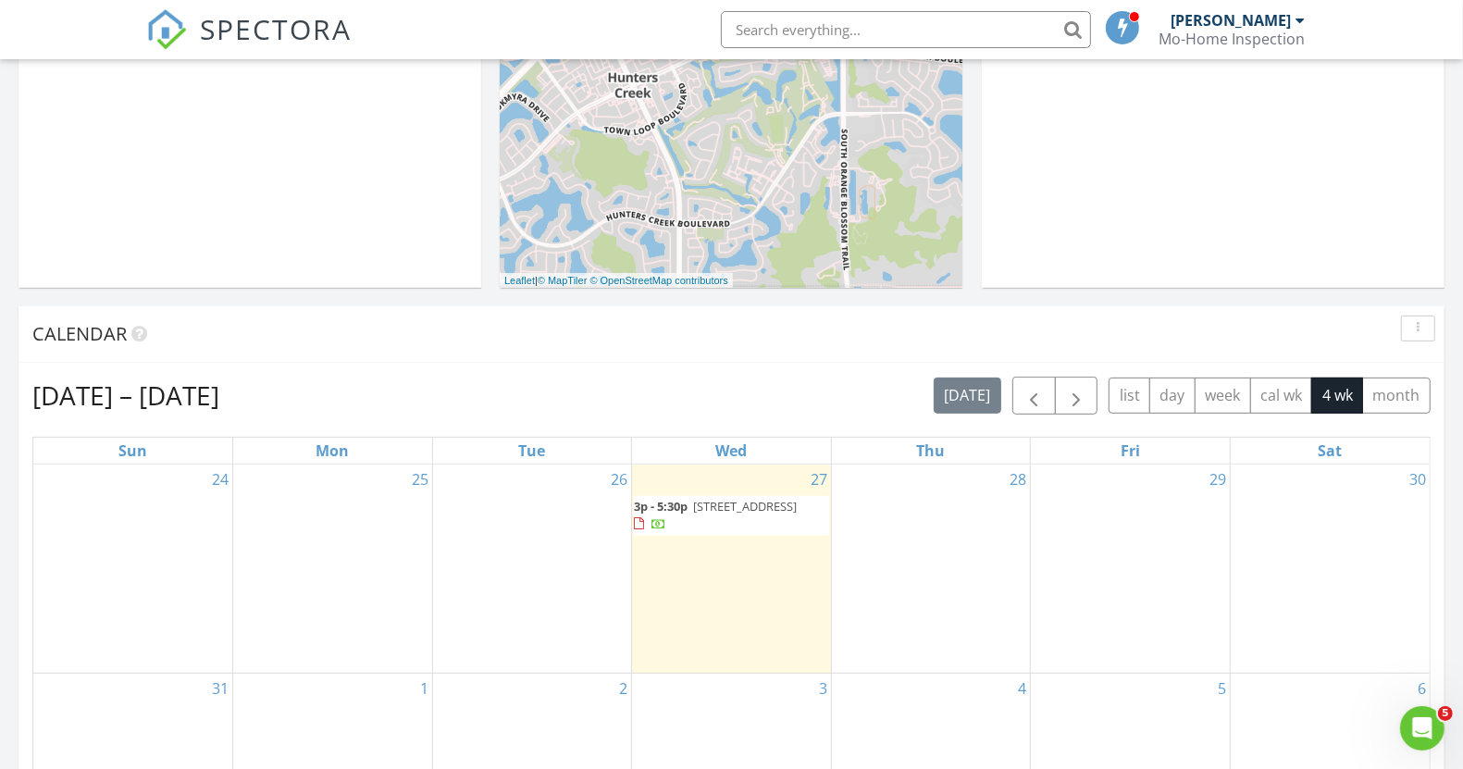
scroll to position [578, 0]
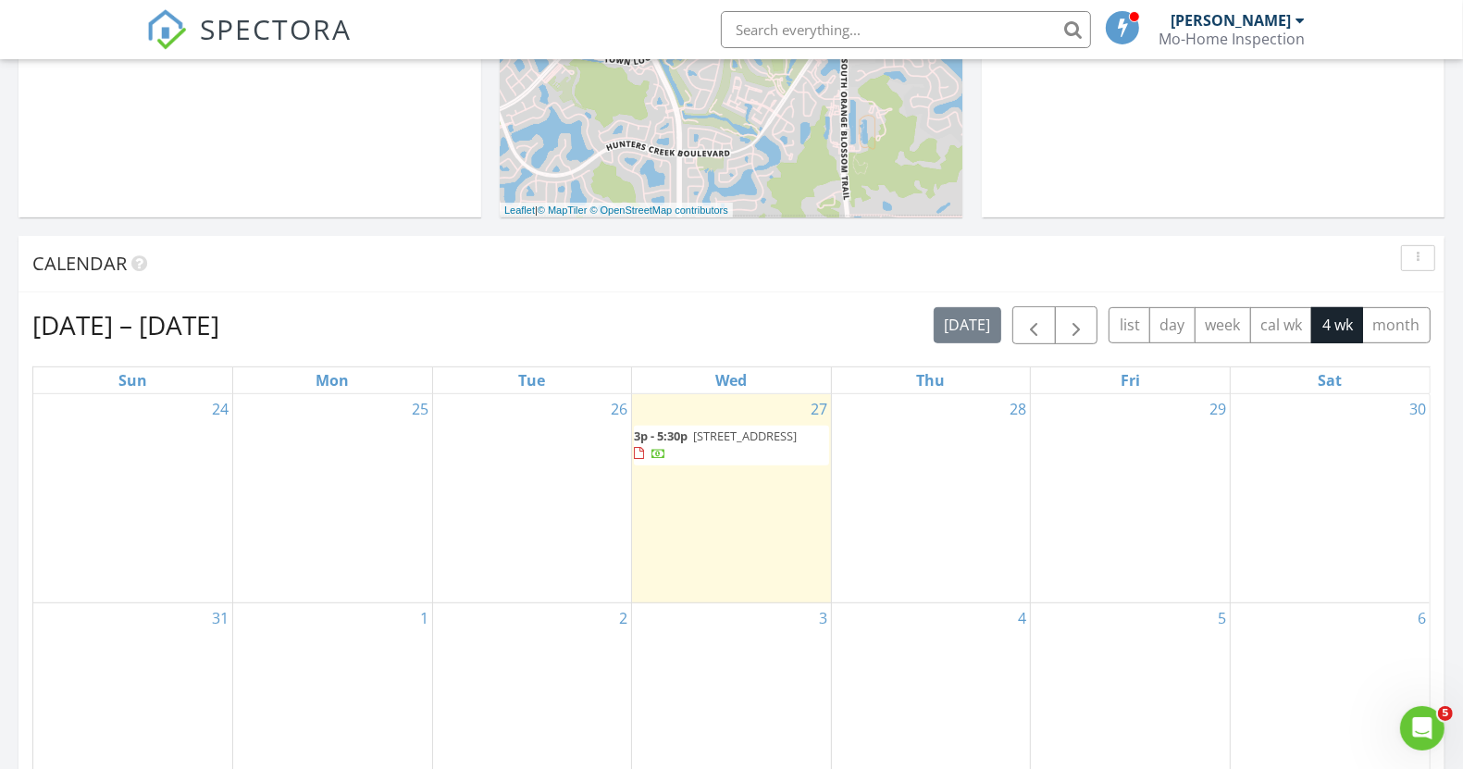
click at [693, 444] on span "[STREET_ADDRESS]" at bounding box center [745, 436] width 104 height 17
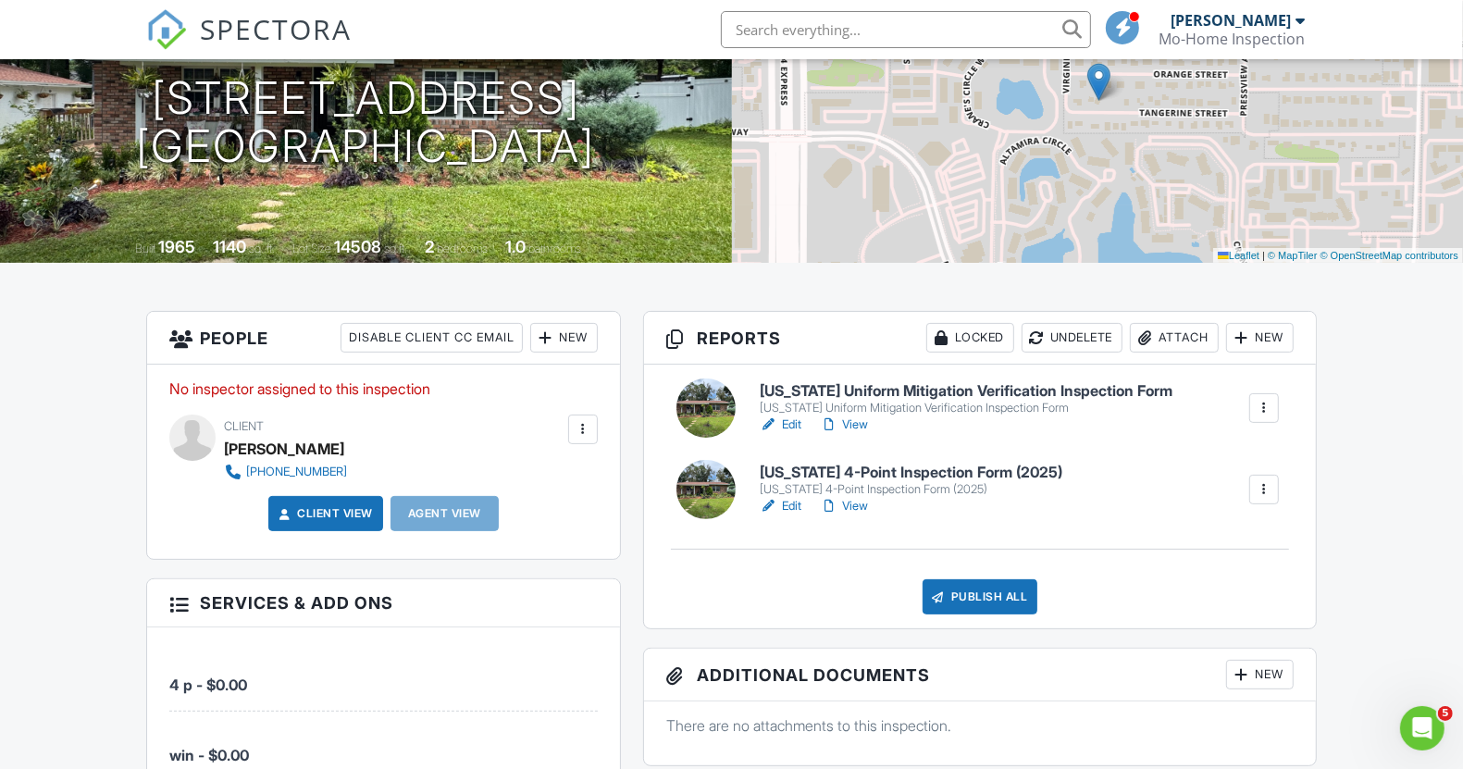
click at [777, 422] on div at bounding box center [769, 425] width 19 height 19
click at [843, 427] on link "View" at bounding box center [844, 425] width 48 height 19
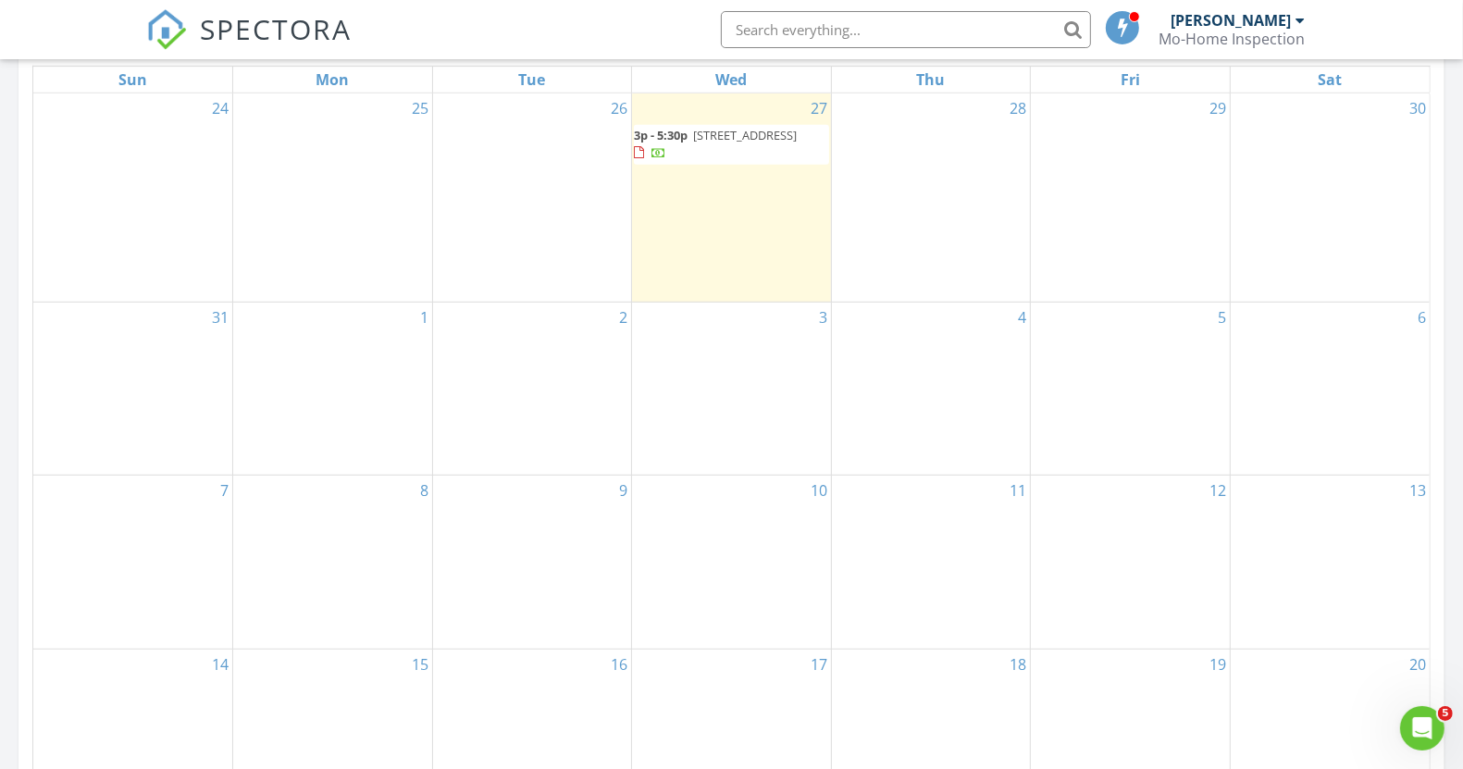
scroll to position [694, 0]
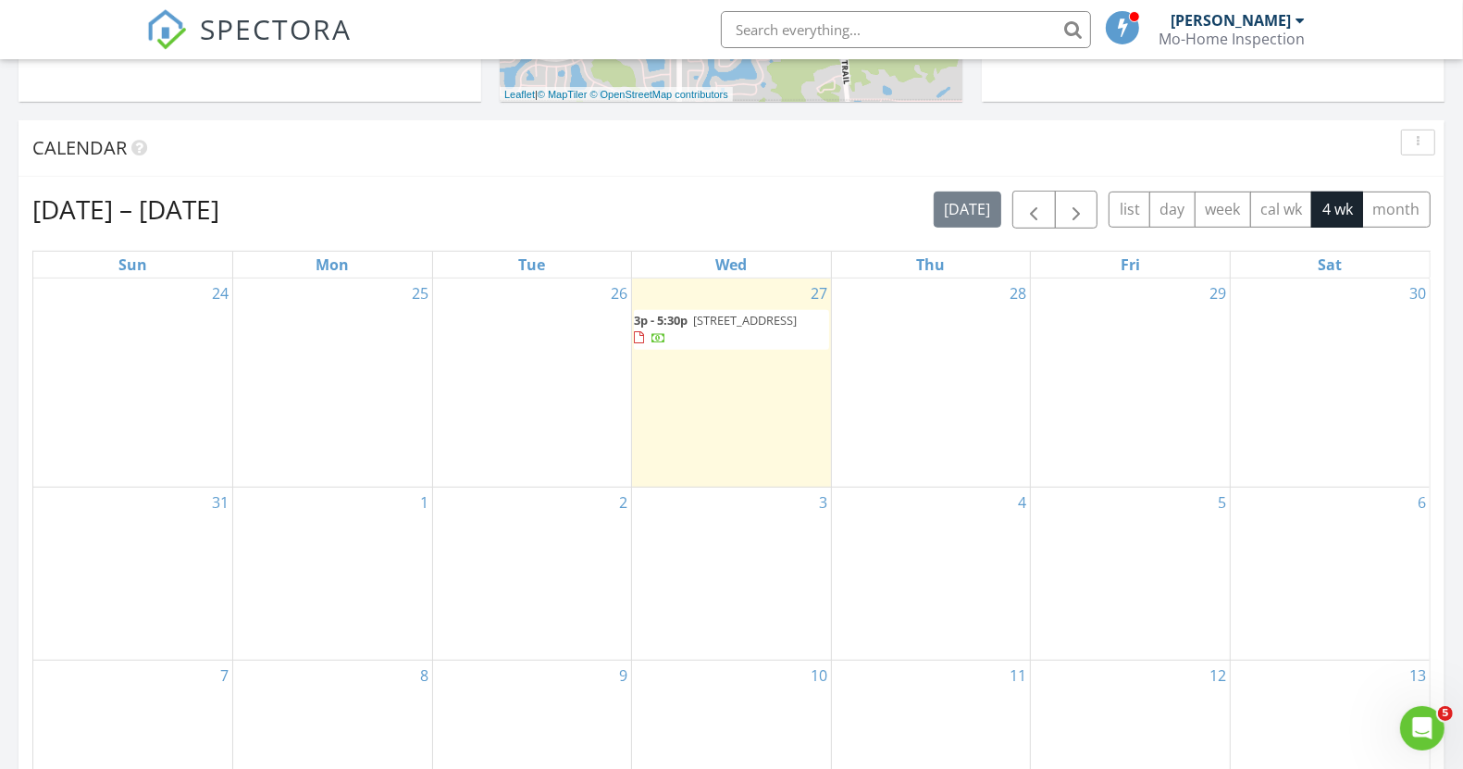
click at [735, 324] on span "[STREET_ADDRESS]" at bounding box center [745, 320] width 104 height 17
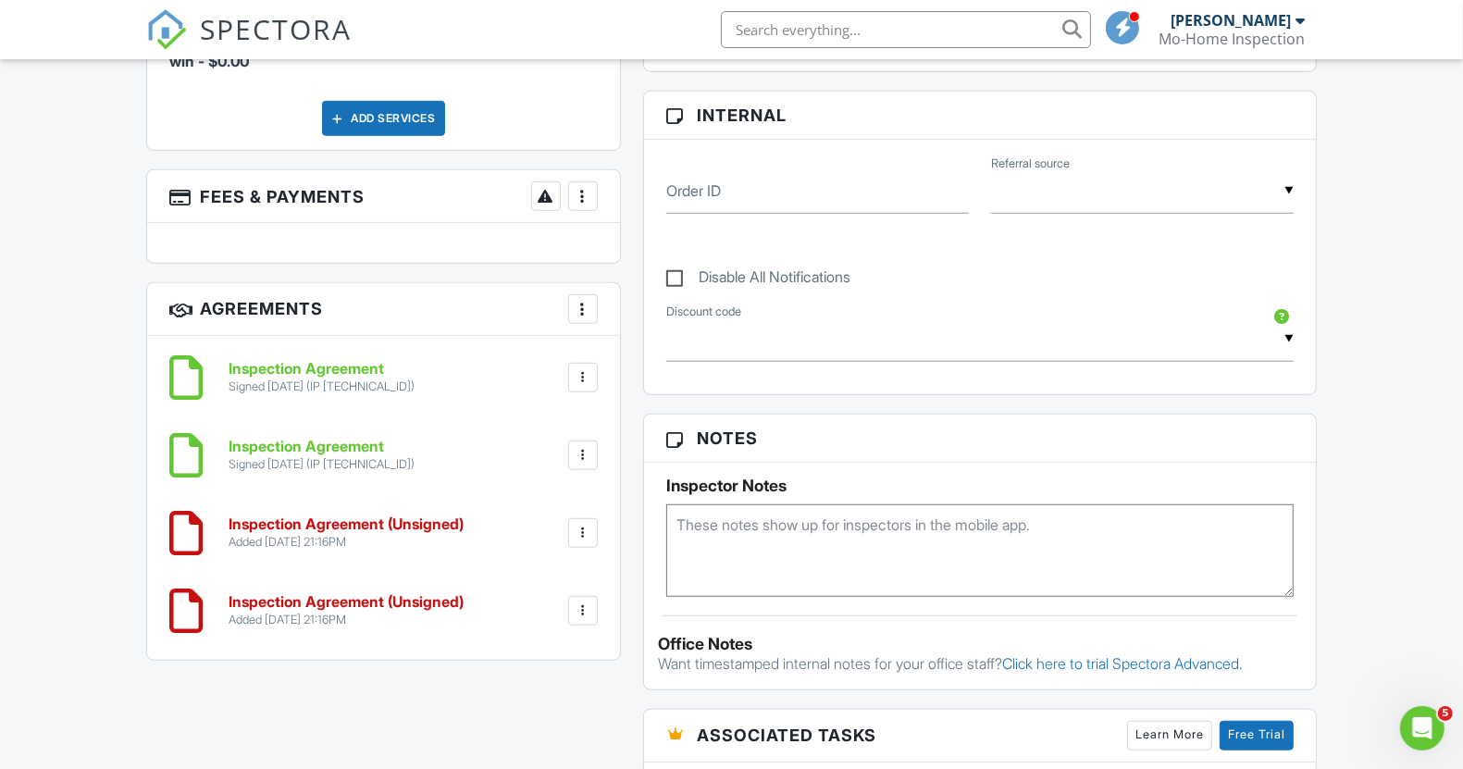
click at [440, 520] on h6 "Inspection Agreement (Unsigned)" at bounding box center [346, 524] width 235 height 17
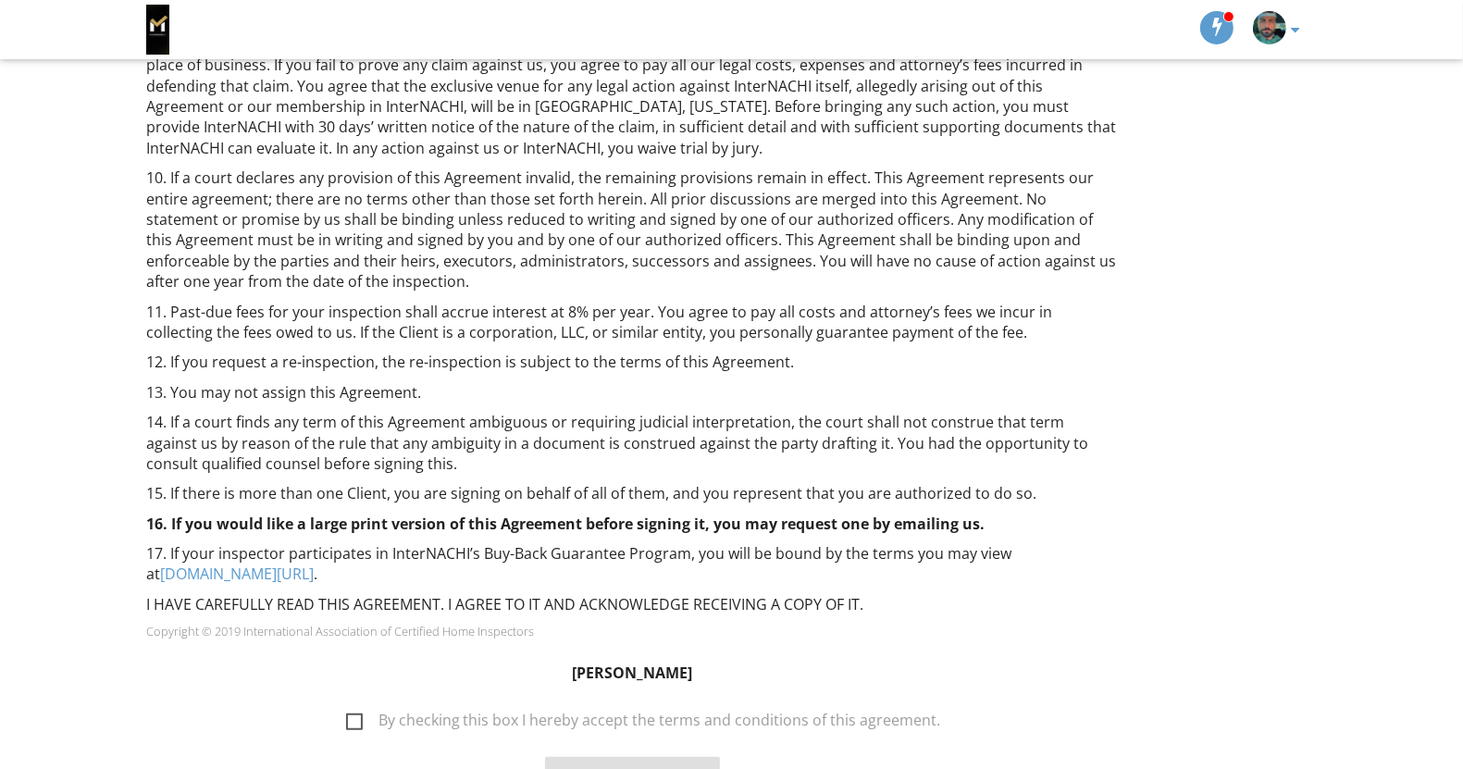
scroll to position [1319, 0]
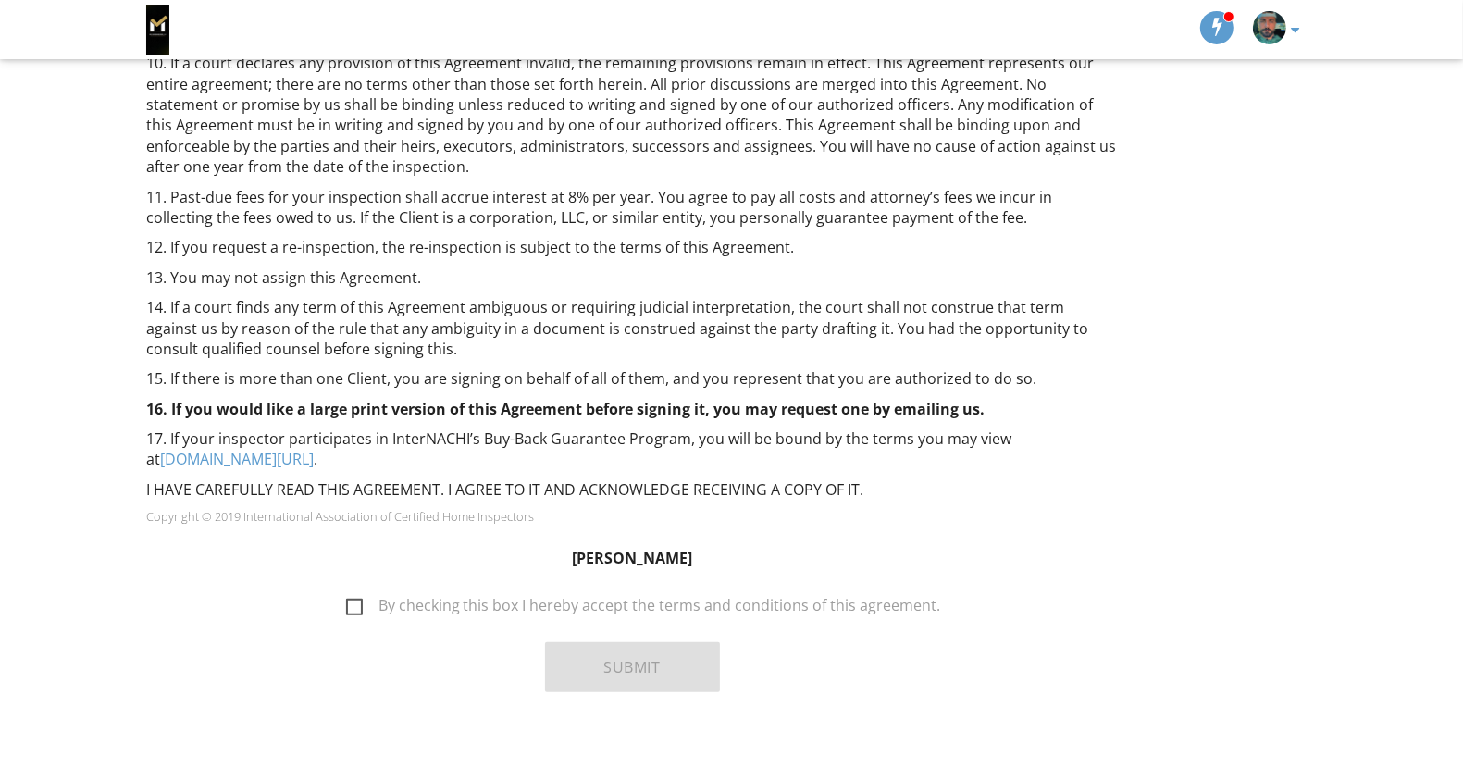
click at [470, 597] on label "By checking this box I hereby accept the terms and conditions of this agreement." at bounding box center [643, 608] width 595 height 23
click at [347, 591] on input "By checking this box I hereby accept the terms and conditions of this agreement." at bounding box center [341, 597] width 12 height 12
checkbox input "true"
click at [658, 642] on button "Submit" at bounding box center [632, 667] width 175 height 50
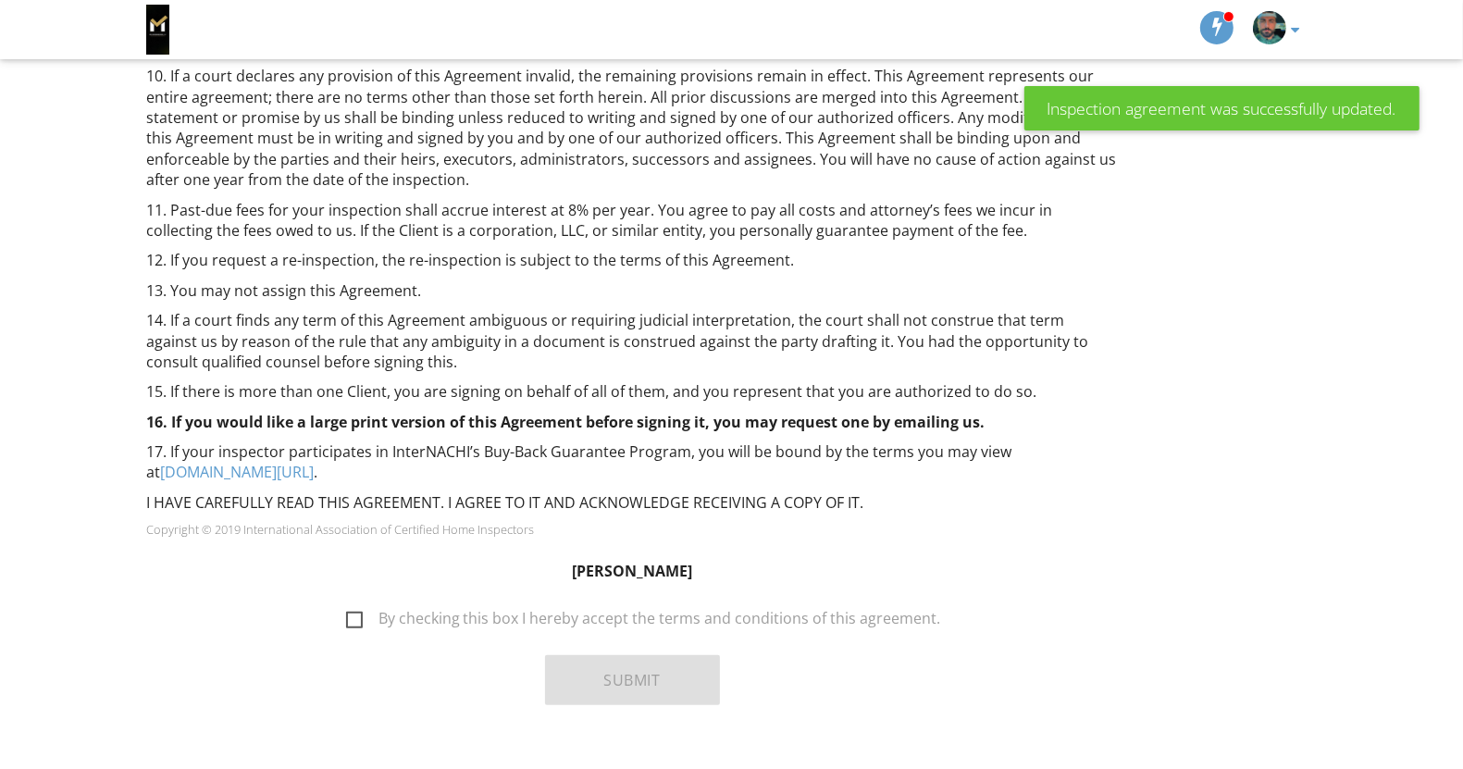
scroll to position [1319, 0]
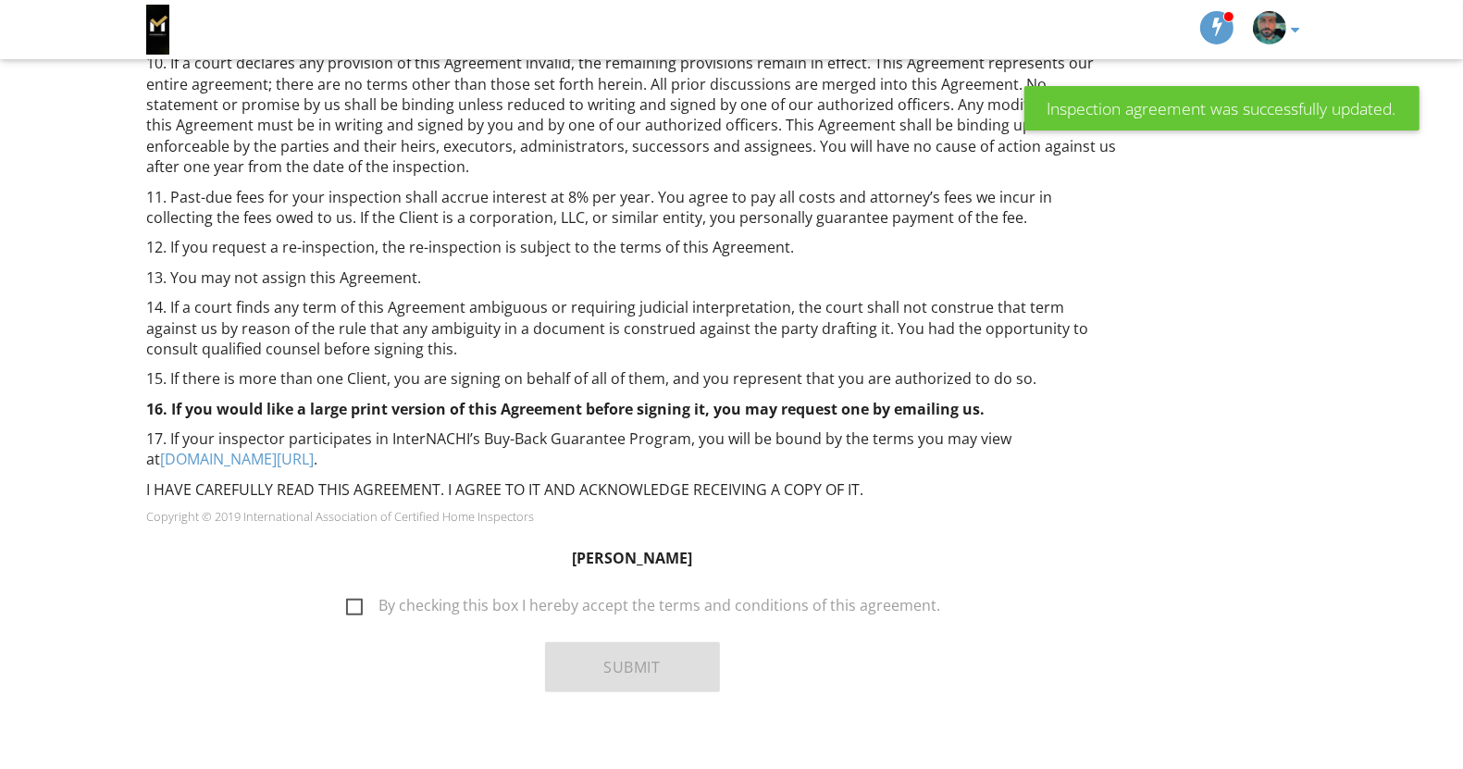
click at [632, 597] on label "By checking this box I hereby accept the terms and conditions of this agreement." at bounding box center [643, 608] width 595 height 23
click at [347, 591] on input "By checking this box I hereby accept the terms and conditions of this agreement." at bounding box center [341, 597] width 12 height 12
checkbox input "true"
click at [636, 642] on button "Submit" at bounding box center [632, 667] width 175 height 50
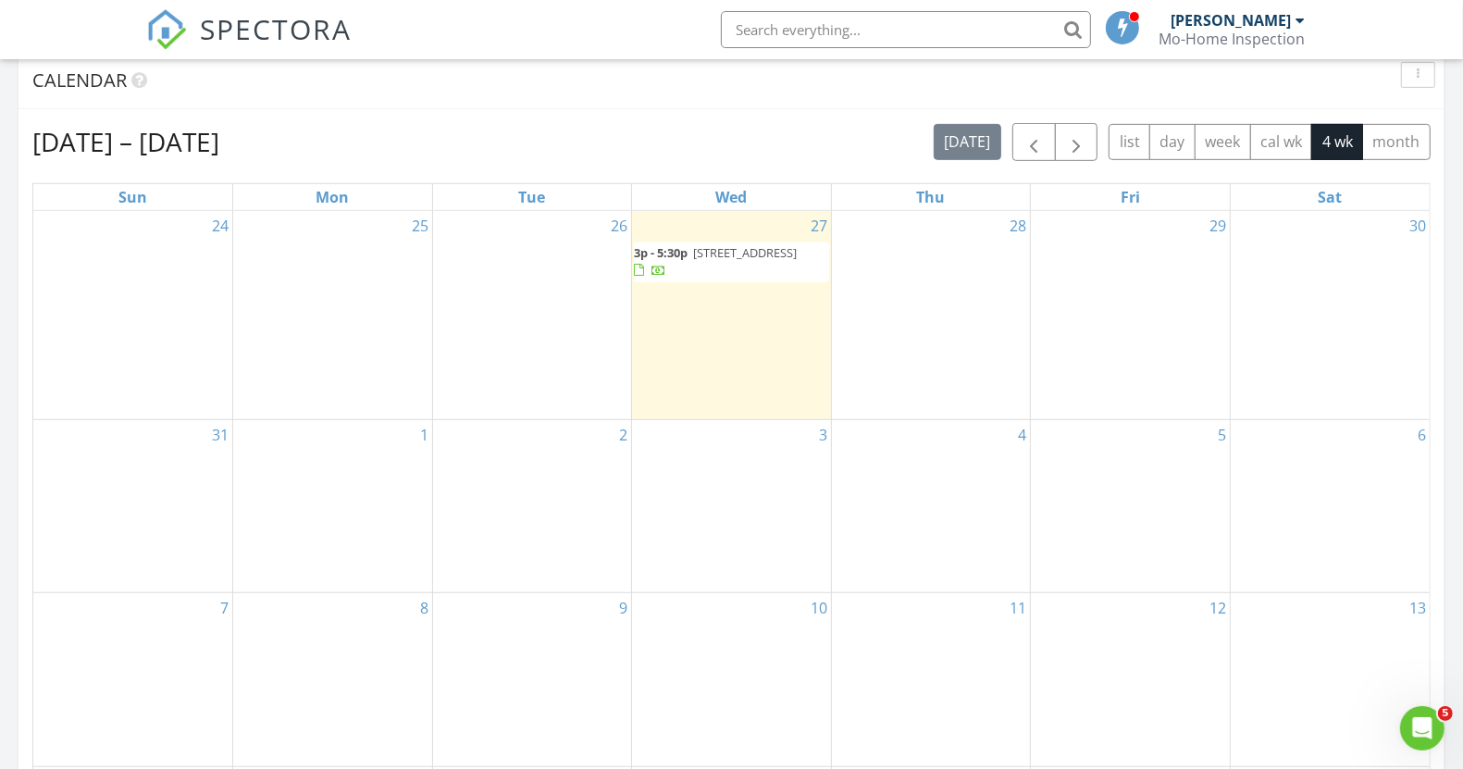
scroll to position [734, 0]
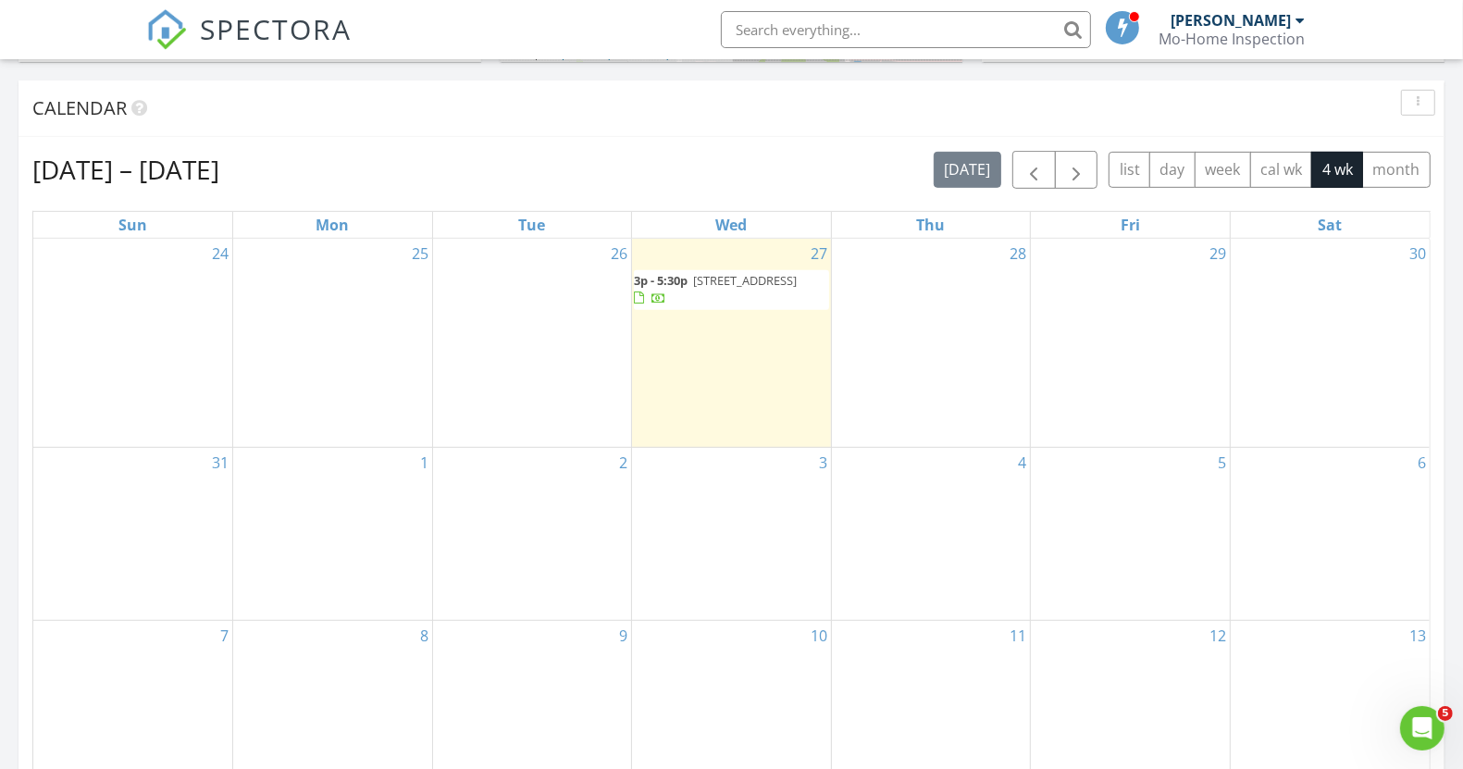
click at [727, 283] on span "[STREET_ADDRESS]" at bounding box center [745, 280] width 104 height 17
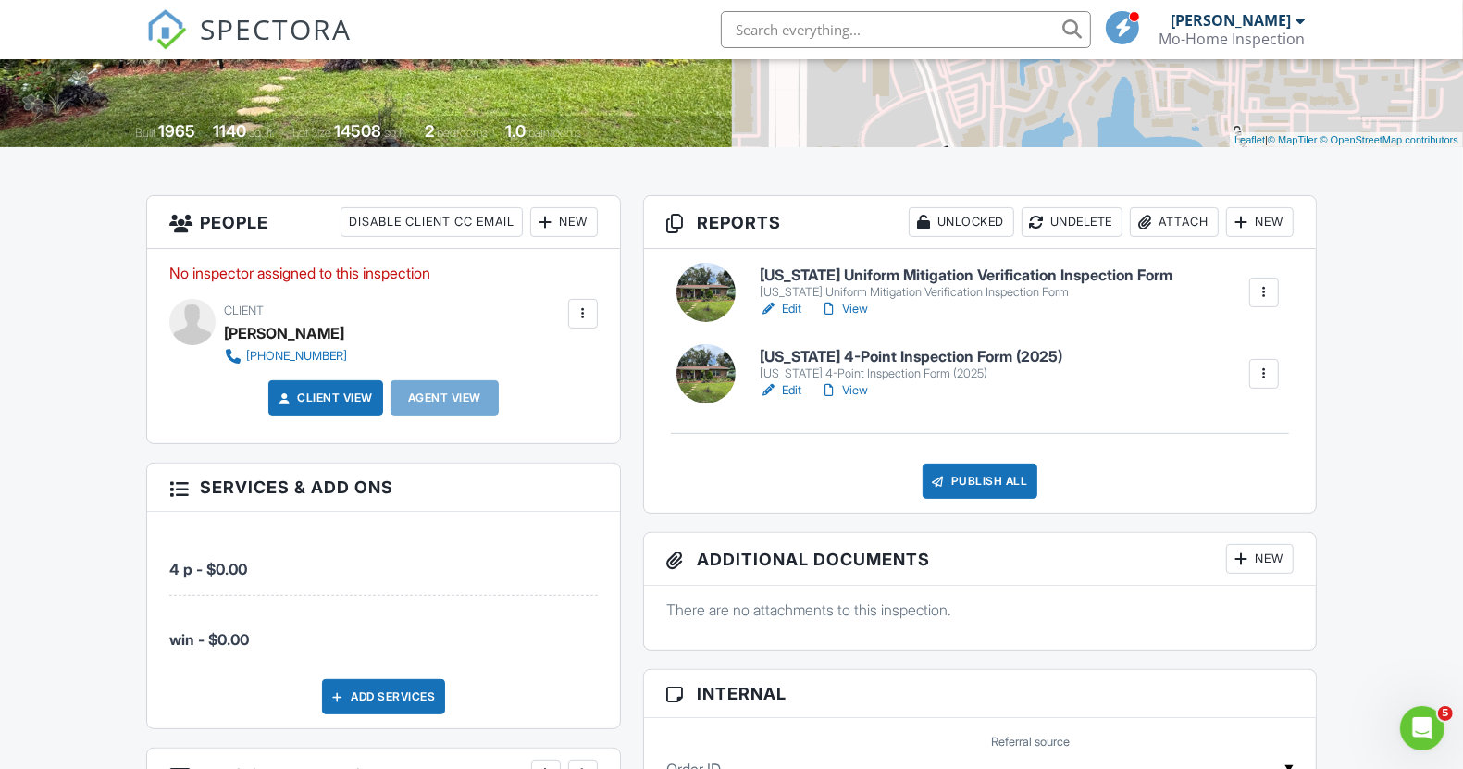
click at [864, 393] on link "View" at bounding box center [844, 390] width 48 height 19
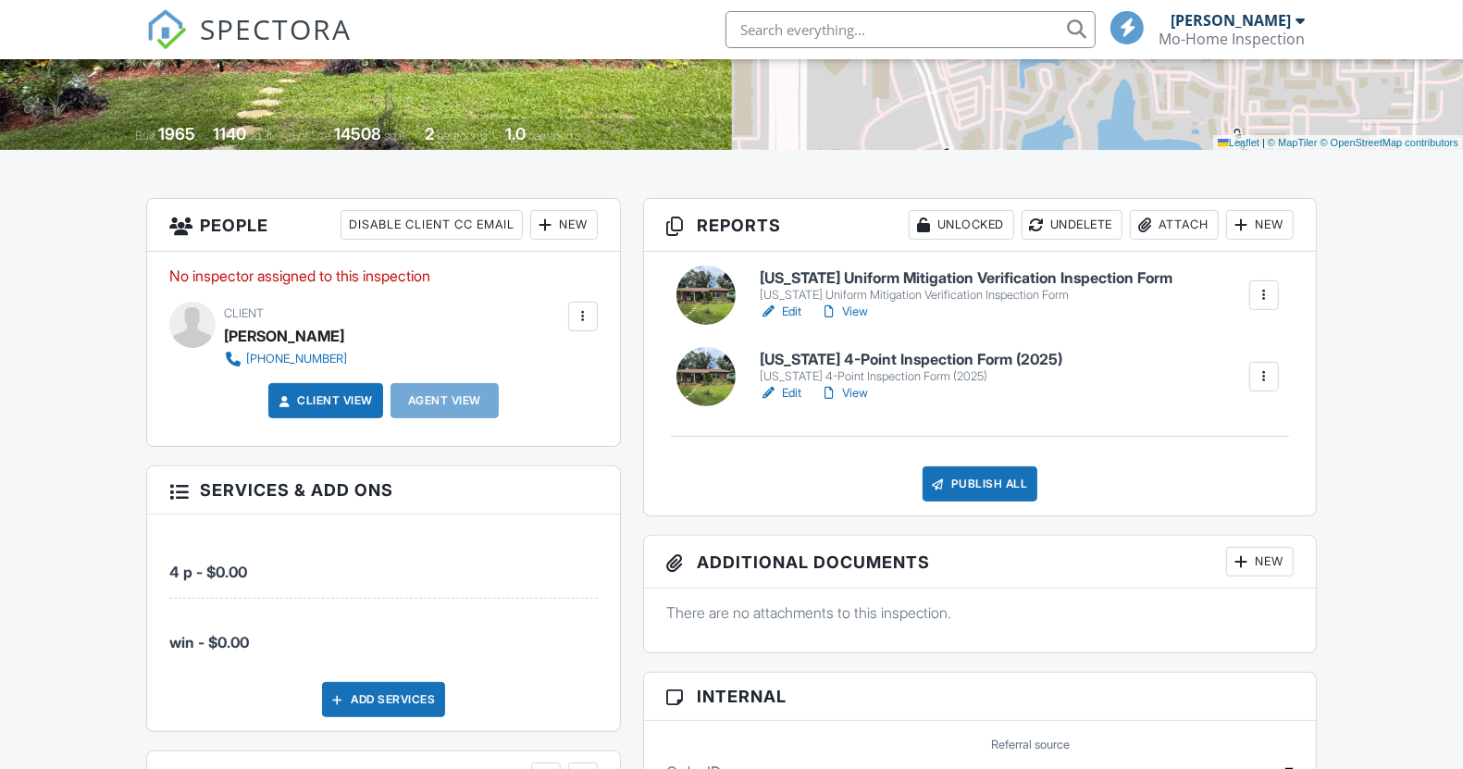
click at [856, 314] on link "View" at bounding box center [844, 312] width 48 height 19
